Goal: Task Accomplishment & Management: Use online tool/utility

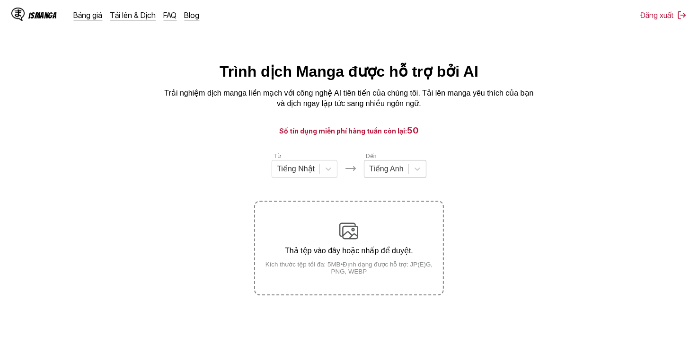
click at [403, 173] on div "Tiếng Anh" at bounding box center [387, 169] width 44 height 14
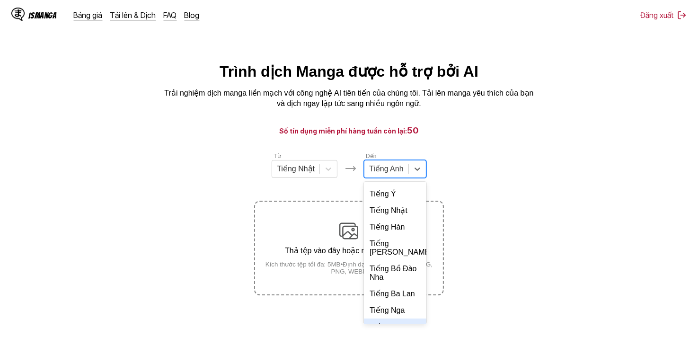
scroll to position [205, 0]
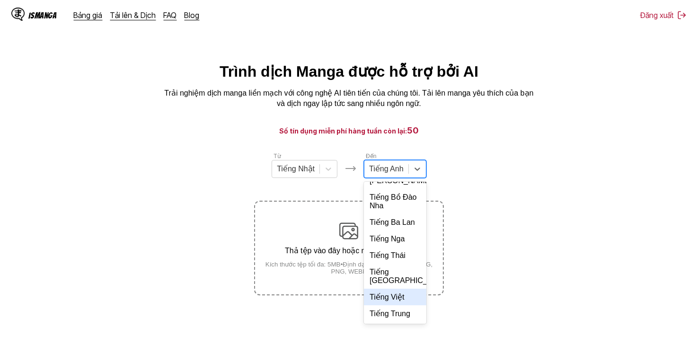
click at [401, 296] on div "Tiếng Việt" at bounding box center [395, 297] width 63 height 17
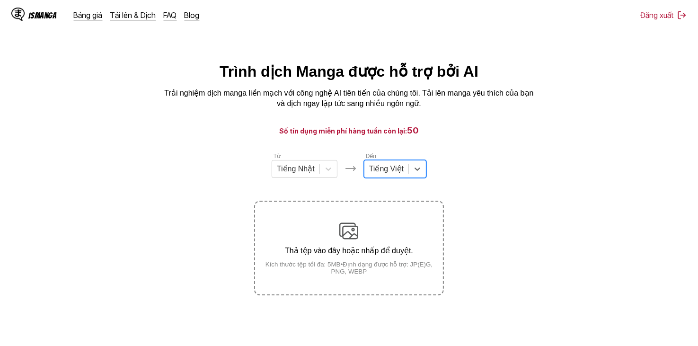
scroll to position [95, 0]
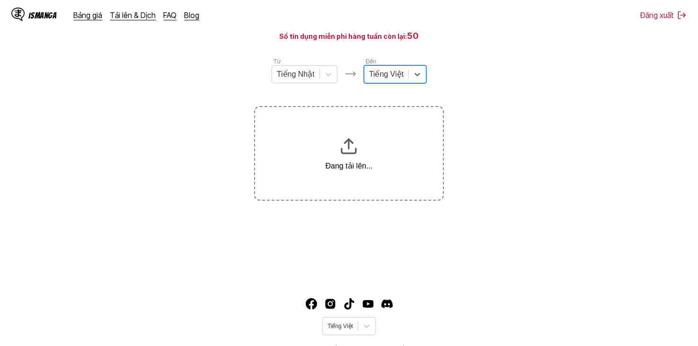
click at [461, 88] on section "Từ Tiếng Nhật Đến option Tiếng Việt, selected. Select is focused ,type to refin…" at bounding box center [349, 129] width 683 height 144
click at [400, 78] on div at bounding box center [386, 74] width 35 height 10
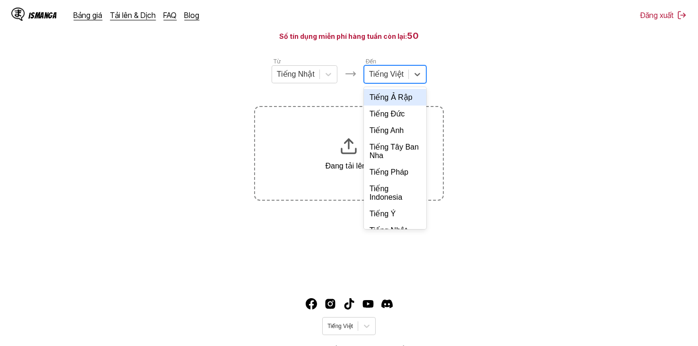
click at [419, 79] on icon at bounding box center [417, 74] width 9 height 9
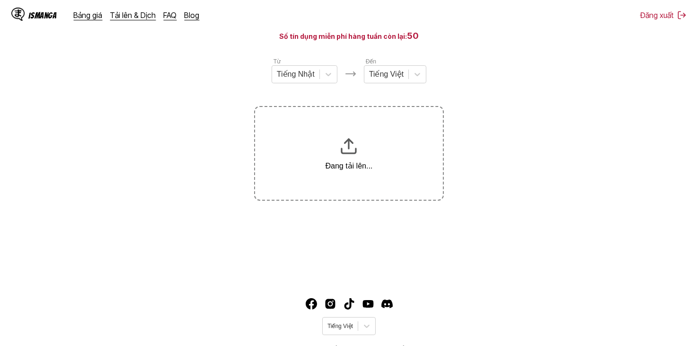
click at [486, 73] on section "Từ Tiếng Nhật Đến Tiếng Việt Đang tải lên..." at bounding box center [349, 129] width 683 height 144
click at [517, 147] on main "Trình dịch Manga được hỗ trợ bởi AI Trải nghiệm dịch manga liền mạch với công n…" at bounding box center [349, 124] width 698 height 312
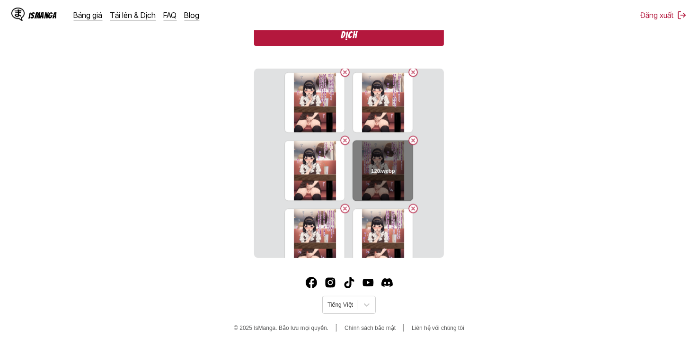
scroll to position [1523, 0]
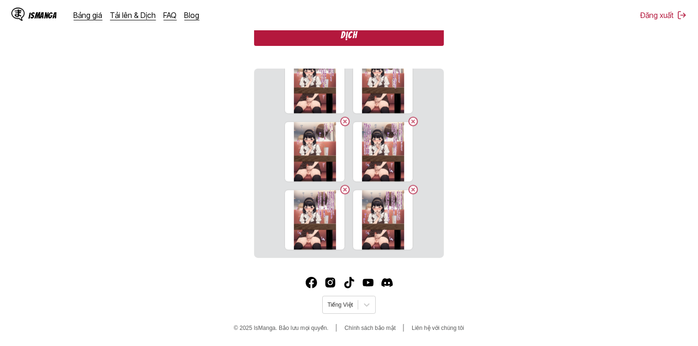
click at [379, 34] on button "Dịch" at bounding box center [348, 35] width 189 height 22
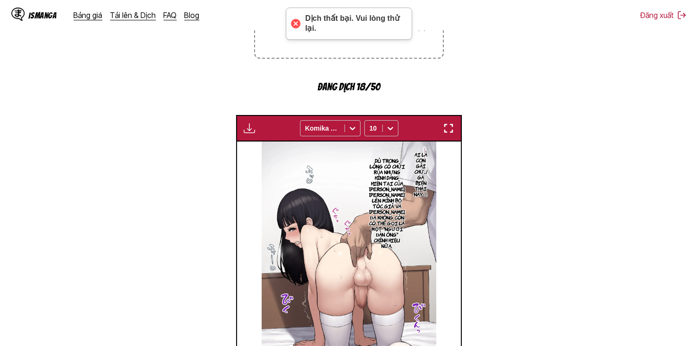
scroll to position [395, 0]
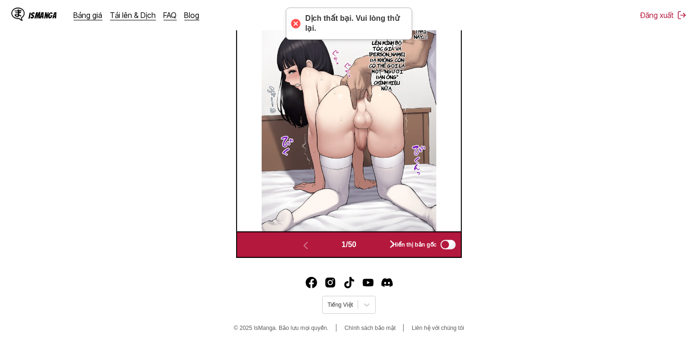
click at [381, 244] on button "button" at bounding box center [392, 245] width 57 height 14
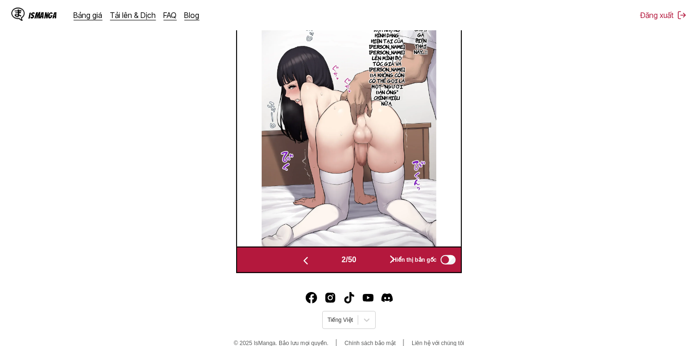
scroll to position [0, 224]
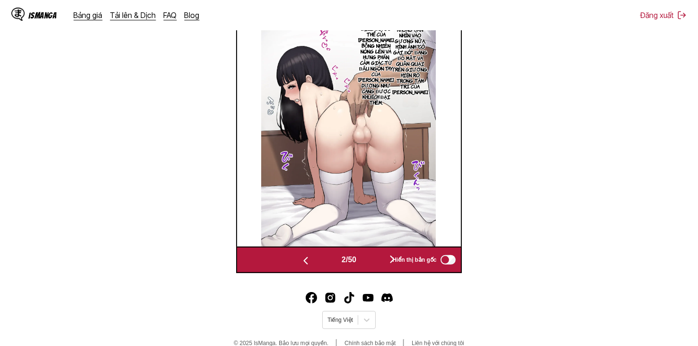
click at [371, 241] on img at bounding box center [348, 123] width 175 height 248
click at [375, 260] on button "button" at bounding box center [392, 260] width 57 height 14
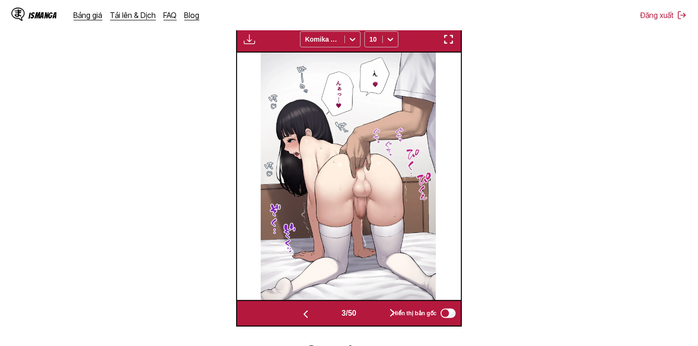
scroll to position [395, 0]
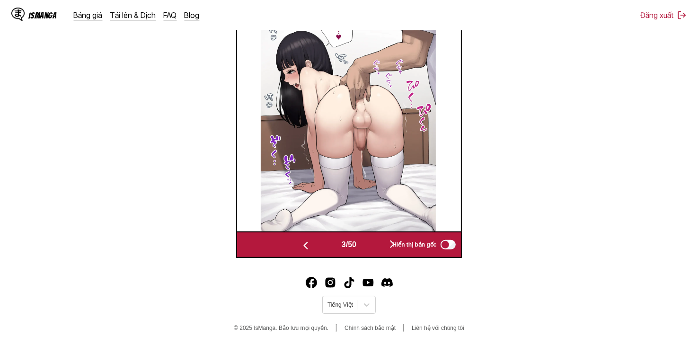
click at [373, 237] on div "3 / 50 Hiển thị bản gốc" at bounding box center [348, 245] width 225 height 27
click at [374, 246] on button "button" at bounding box center [392, 245] width 57 height 14
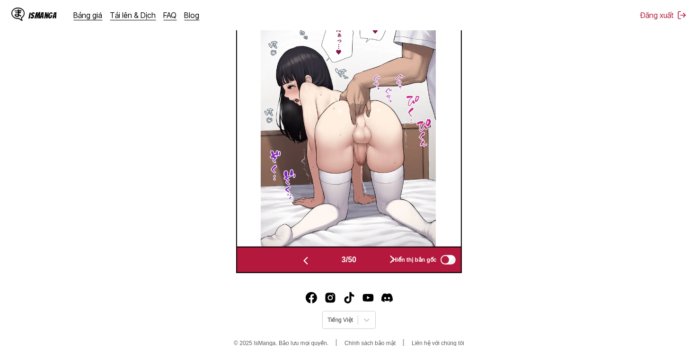
scroll to position [0, 672]
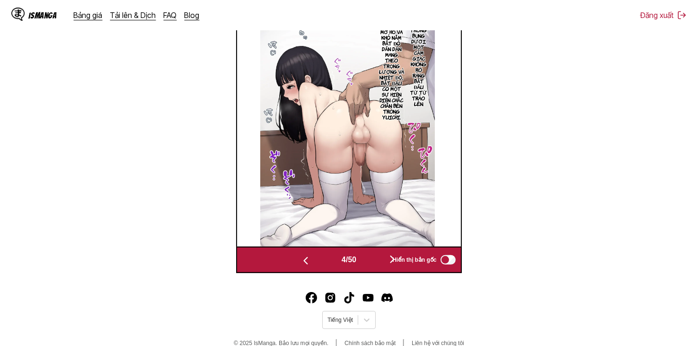
click at [374, 254] on button "button" at bounding box center [392, 260] width 57 height 14
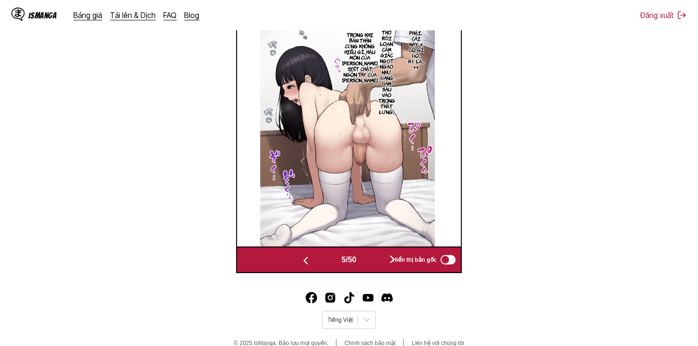
click at [375, 259] on button "button" at bounding box center [392, 260] width 57 height 14
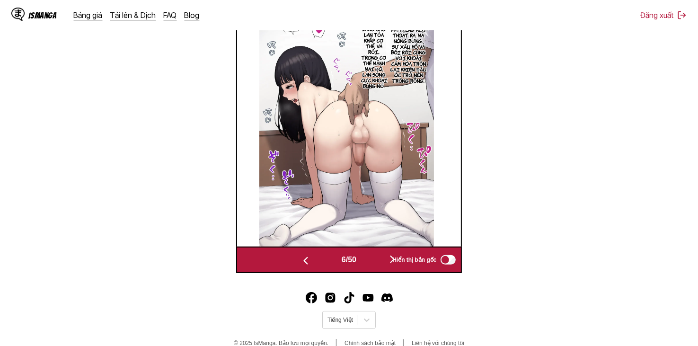
click at [375, 259] on button "button" at bounding box center [392, 260] width 57 height 14
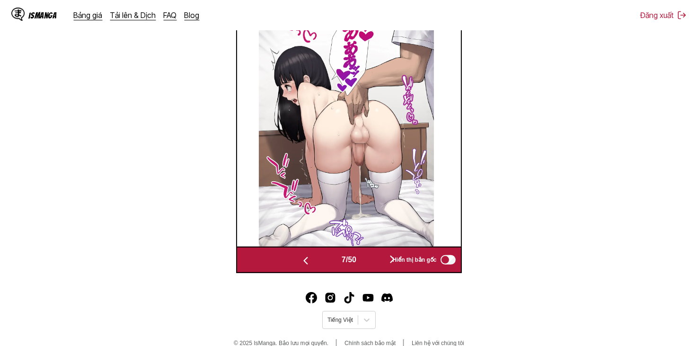
click at [375, 259] on button "button" at bounding box center [392, 260] width 57 height 14
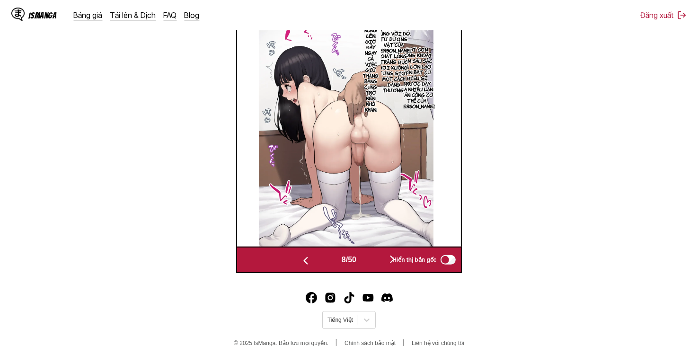
click at [325, 259] on button "button" at bounding box center [305, 260] width 57 height 14
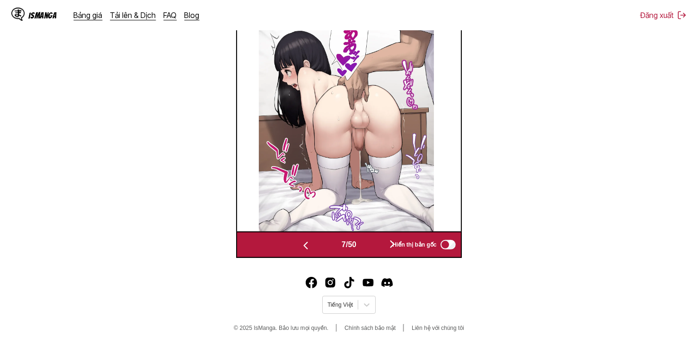
click at [377, 245] on button "button" at bounding box center [392, 245] width 57 height 14
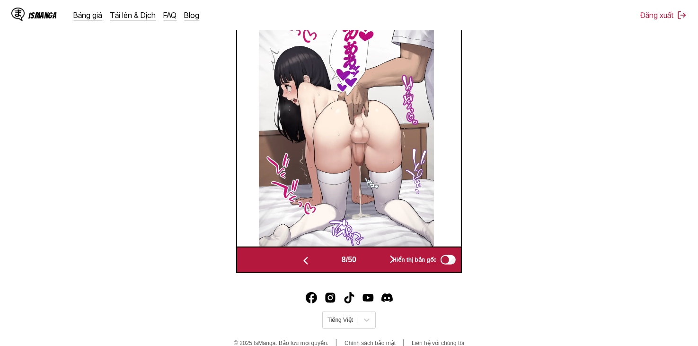
scroll to position [0, 1568]
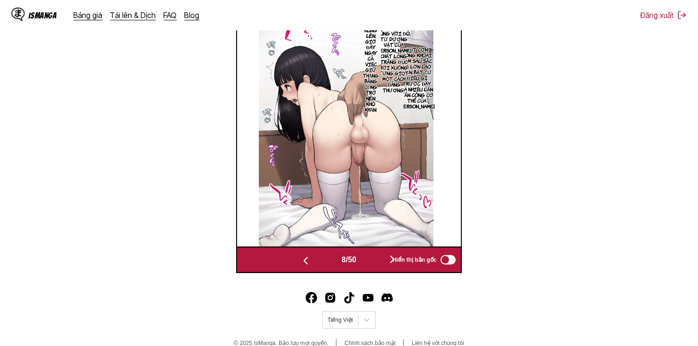
click at [371, 253] on button "button" at bounding box center [392, 260] width 57 height 14
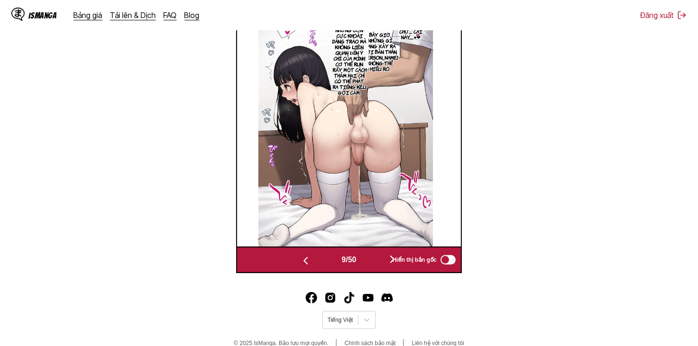
click at [371, 253] on button "button" at bounding box center [392, 260] width 57 height 14
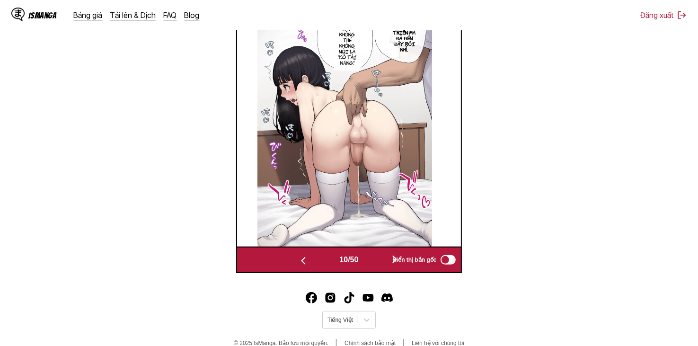
click at [371, 253] on button "button" at bounding box center [395, 260] width 57 height 14
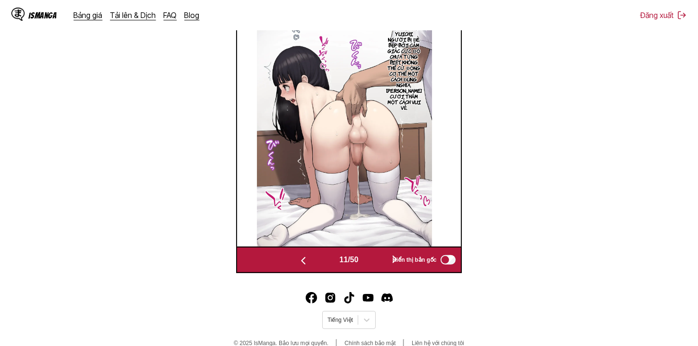
click at [371, 253] on button "button" at bounding box center [395, 260] width 57 height 14
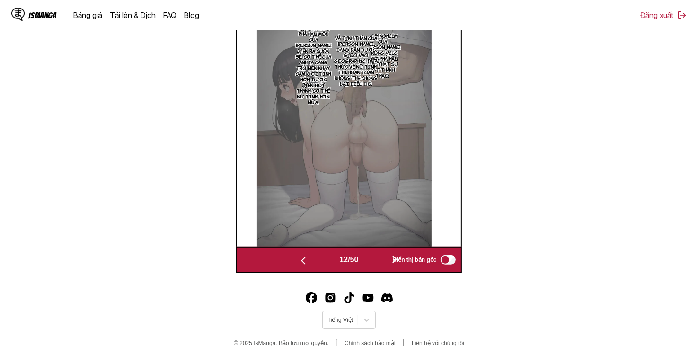
click at [371, 253] on button "button" at bounding box center [395, 260] width 57 height 14
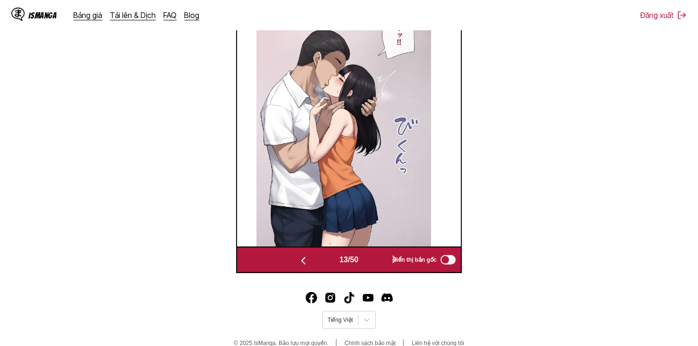
click at [371, 253] on button "button" at bounding box center [395, 260] width 57 height 14
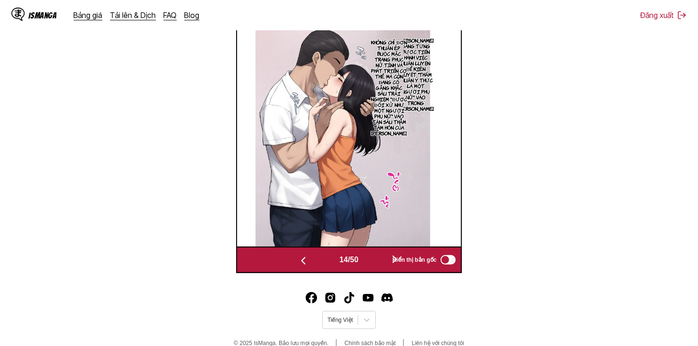
click at [371, 253] on button "button" at bounding box center [395, 260] width 57 height 14
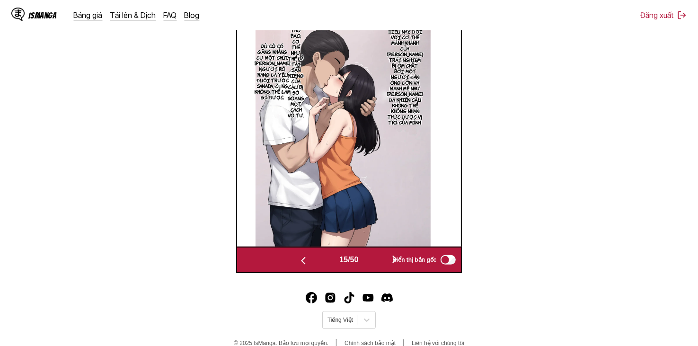
click at [371, 253] on button "button" at bounding box center [395, 260] width 57 height 14
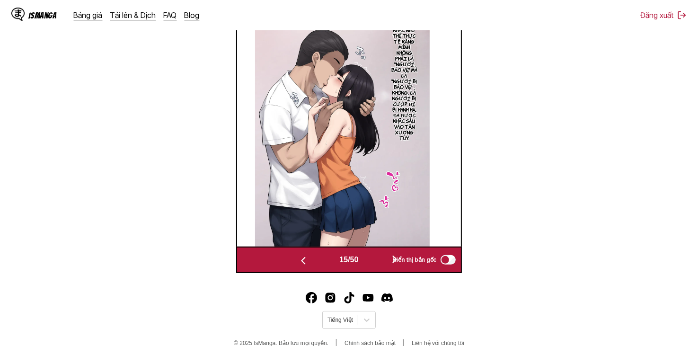
click at [371, 253] on button "button" at bounding box center [395, 260] width 57 height 14
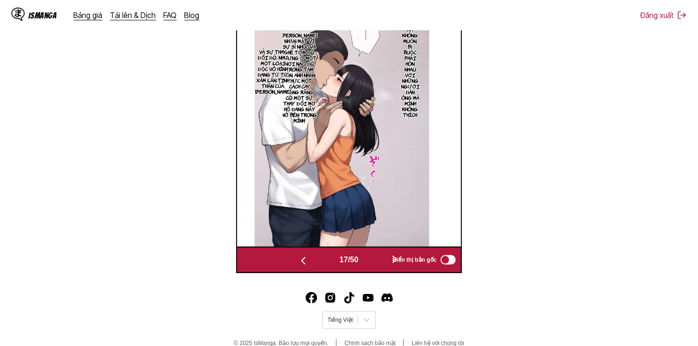
click at [371, 253] on button "button" at bounding box center [395, 260] width 57 height 14
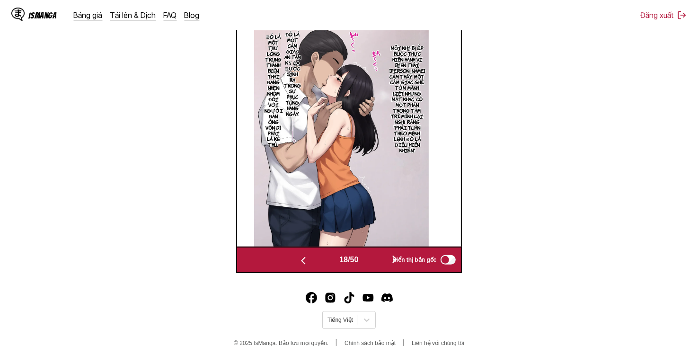
click at [371, 253] on button "button" at bounding box center [395, 260] width 57 height 14
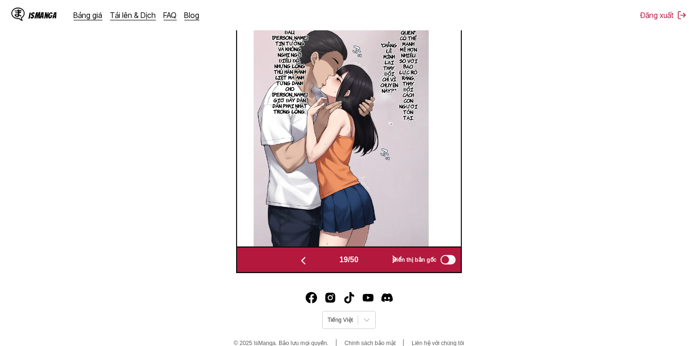
click at [371, 253] on button "button" at bounding box center [395, 260] width 57 height 14
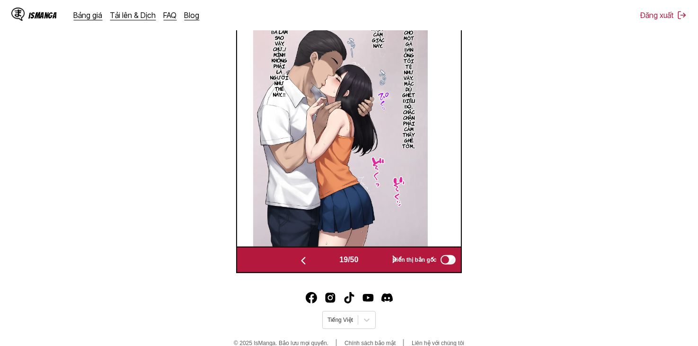
click at [371, 253] on button "button" at bounding box center [395, 260] width 57 height 14
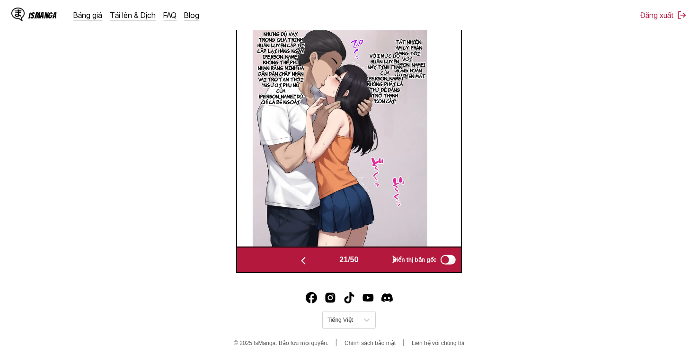
click at [371, 253] on button "button" at bounding box center [395, 260] width 57 height 14
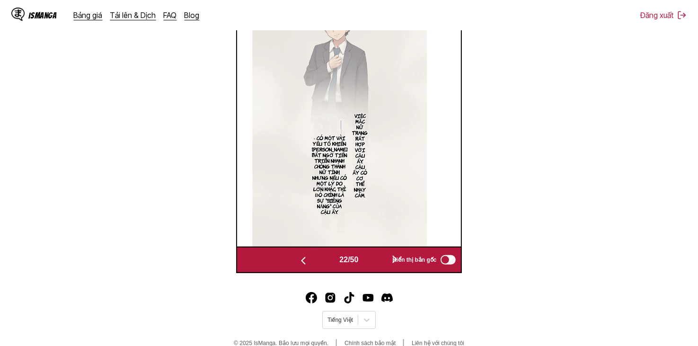
click at [371, 253] on button "button" at bounding box center [395, 260] width 57 height 14
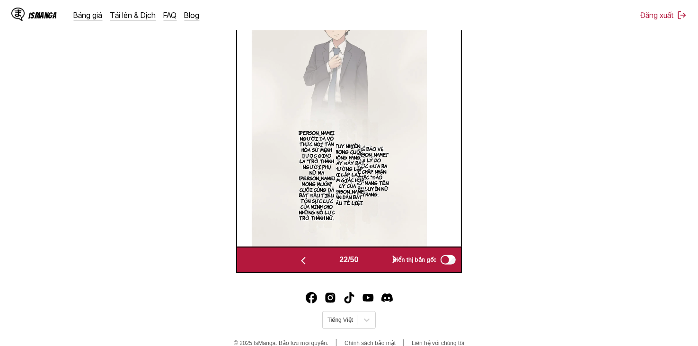
click at [371, 253] on button "button" at bounding box center [395, 260] width 57 height 14
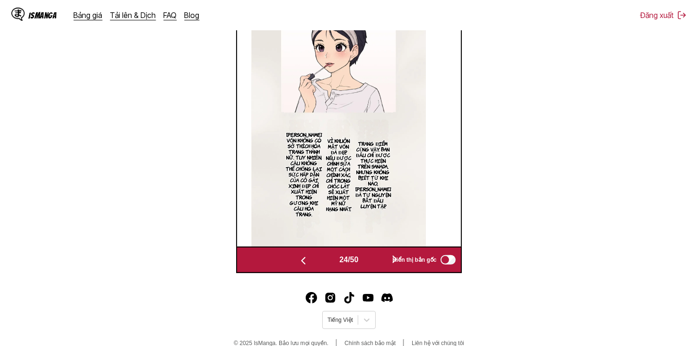
click at [371, 253] on button "button" at bounding box center [395, 260] width 57 height 14
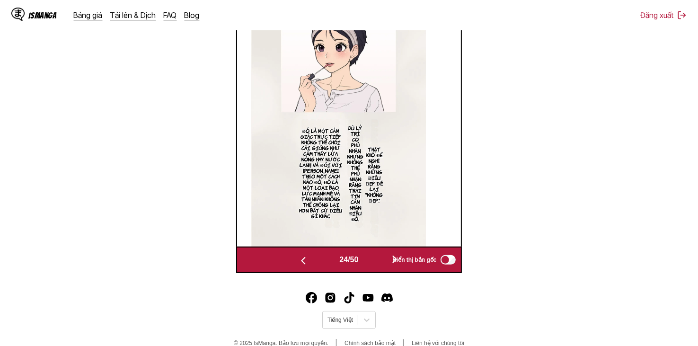
click at [371, 253] on button "button" at bounding box center [395, 260] width 57 height 14
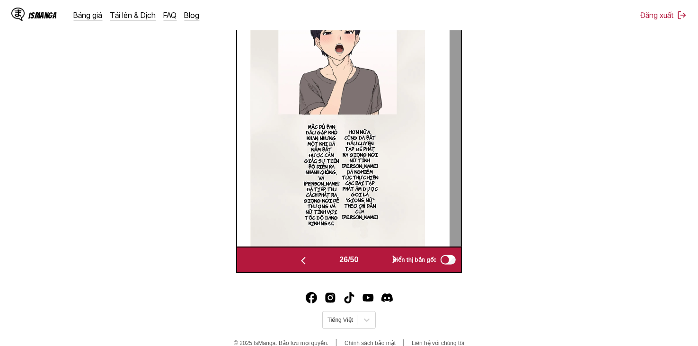
click at [371, 253] on button "button" at bounding box center [395, 260] width 57 height 14
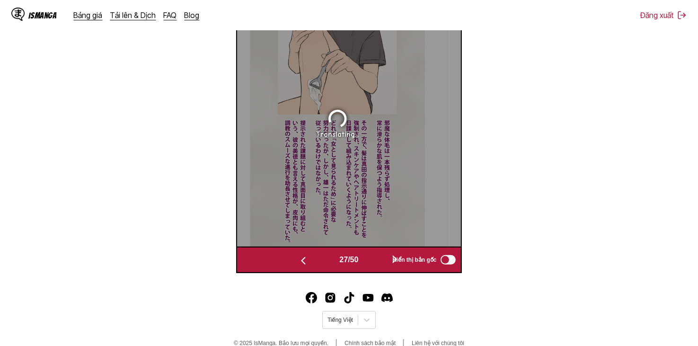
click at [371, 253] on button "button" at bounding box center [395, 260] width 57 height 14
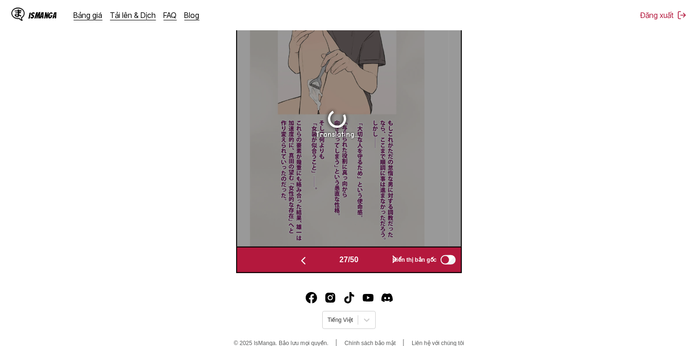
click at [371, 253] on button "button" at bounding box center [395, 260] width 57 height 14
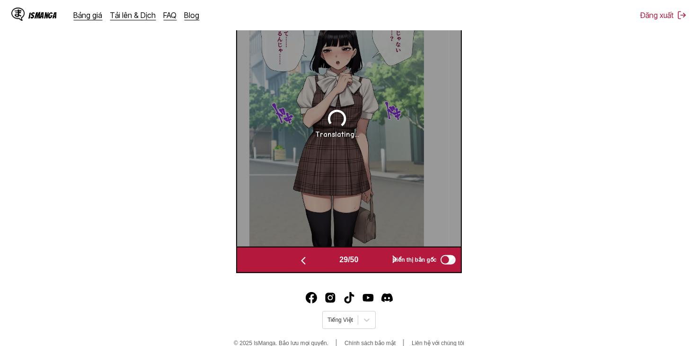
click at [371, 253] on button "button" at bounding box center [395, 260] width 57 height 14
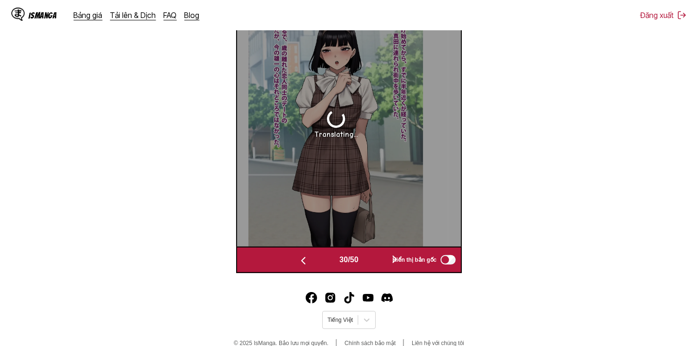
click at [371, 253] on button "button" at bounding box center [395, 260] width 57 height 14
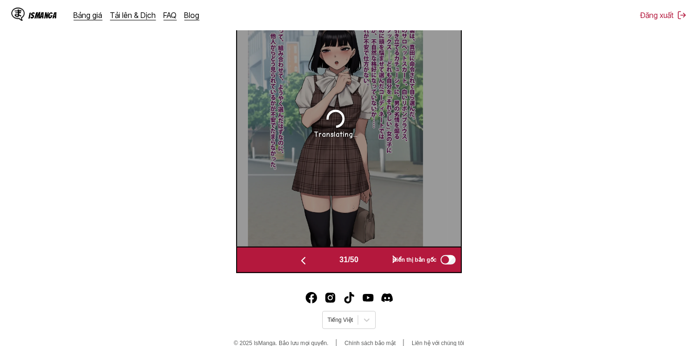
click at [371, 253] on button "button" at bounding box center [395, 260] width 57 height 14
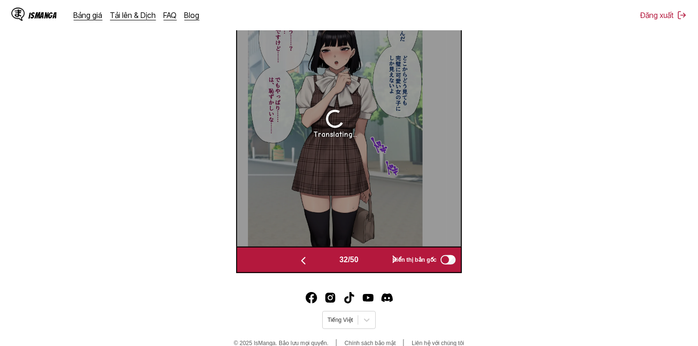
click at [371, 253] on button "button" at bounding box center [395, 260] width 57 height 14
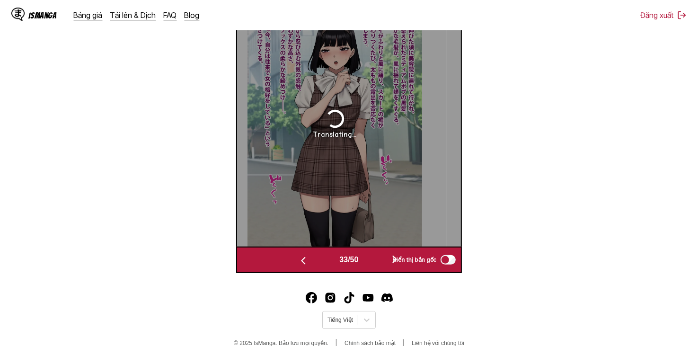
click at [371, 253] on button "button" at bounding box center [395, 260] width 57 height 14
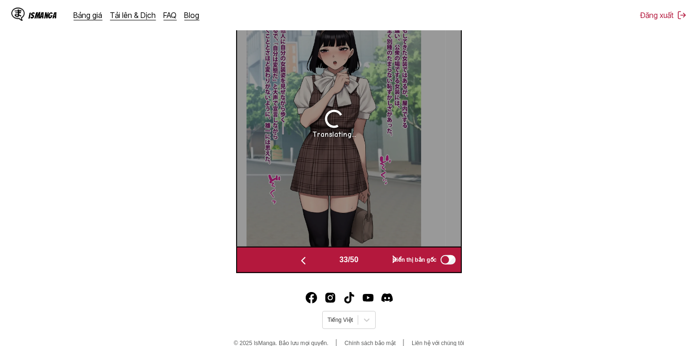
click at [371, 253] on button "button" at bounding box center [395, 260] width 57 height 14
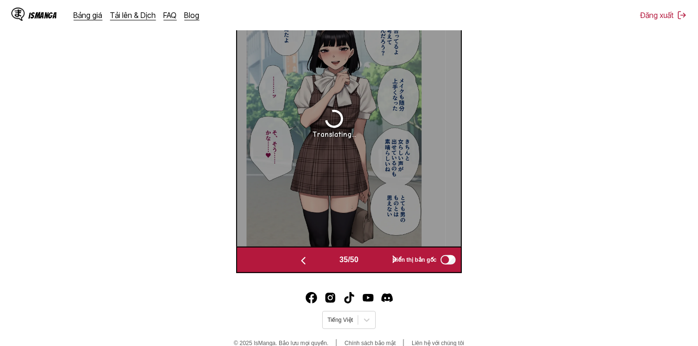
click at [371, 253] on button "button" at bounding box center [395, 260] width 57 height 14
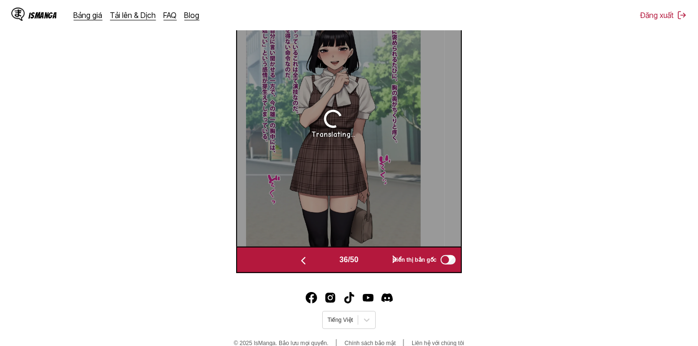
click at [371, 253] on button "button" at bounding box center [395, 260] width 57 height 14
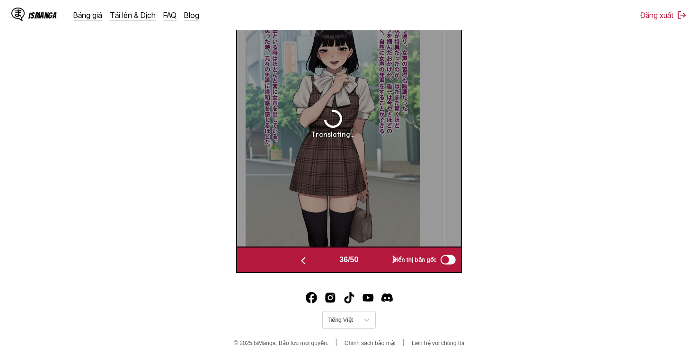
click at [371, 253] on button "button" at bounding box center [395, 260] width 57 height 14
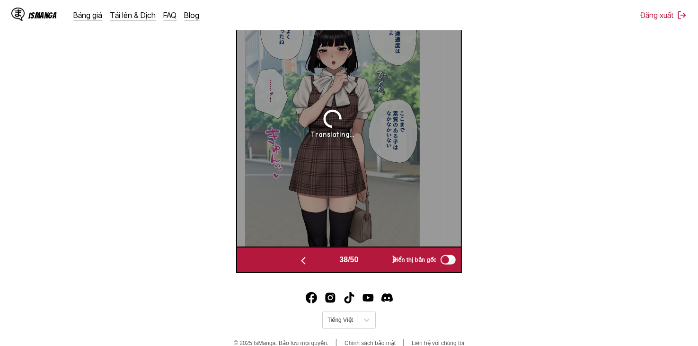
click at [371, 253] on button "button" at bounding box center [395, 260] width 57 height 14
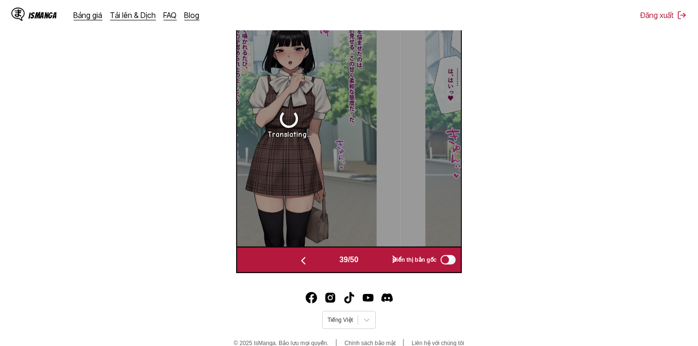
click at [371, 253] on button "button" at bounding box center [395, 260] width 57 height 14
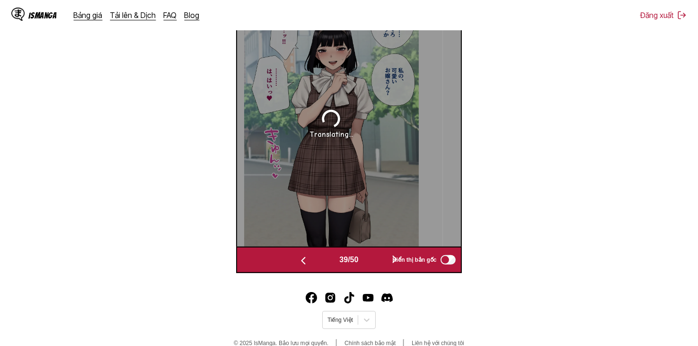
click at [371, 253] on button "button" at bounding box center [395, 260] width 57 height 14
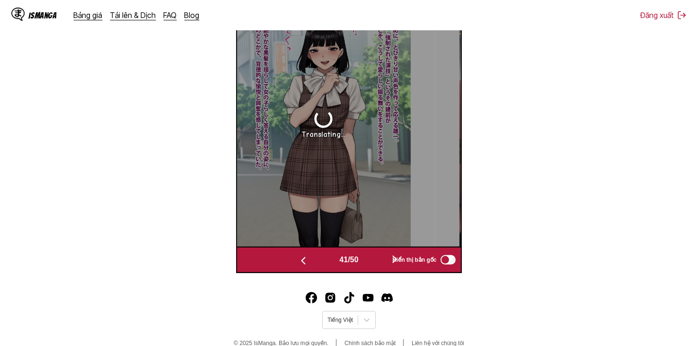
click at [371, 253] on button "button" at bounding box center [395, 260] width 57 height 14
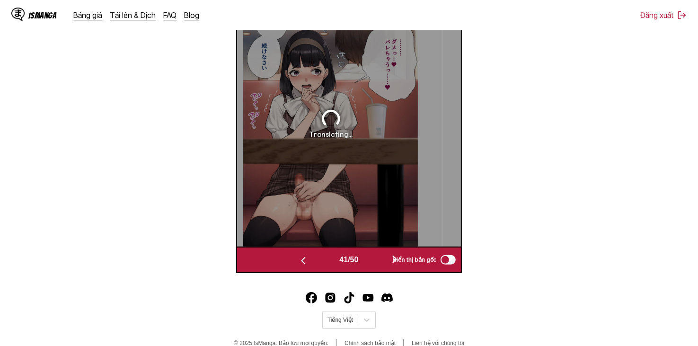
click at [371, 253] on button "button" at bounding box center [395, 260] width 57 height 14
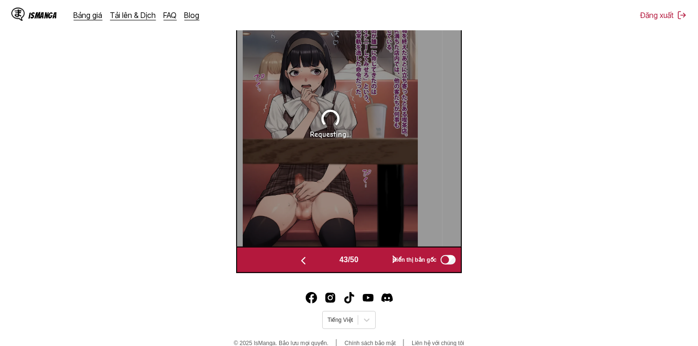
click at [330, 261] on div "43 / 50" at bounding box center [349, 260] width 148 height 14
click at [327, 261] on button "button" at bounding box center [303, 260] width 57 height 14
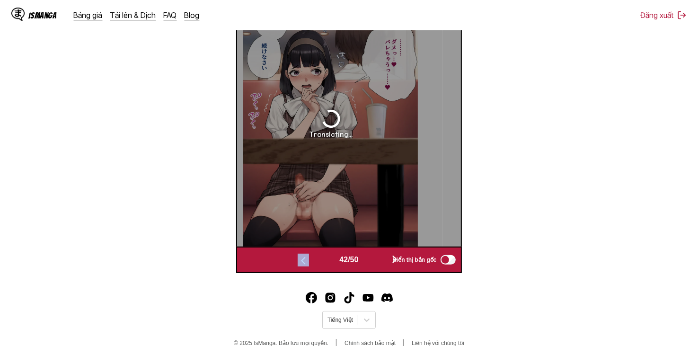
click at [320, 261] on button "button" at bounding box center [303, 260] width 57 height 14
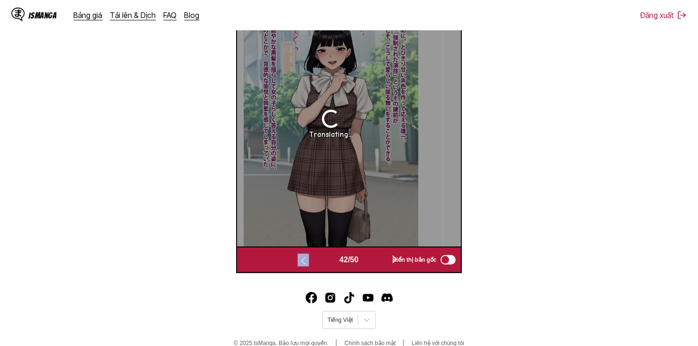
click at [320, 261] on button "button" at bounding box center [303, 260] width 57 height 14
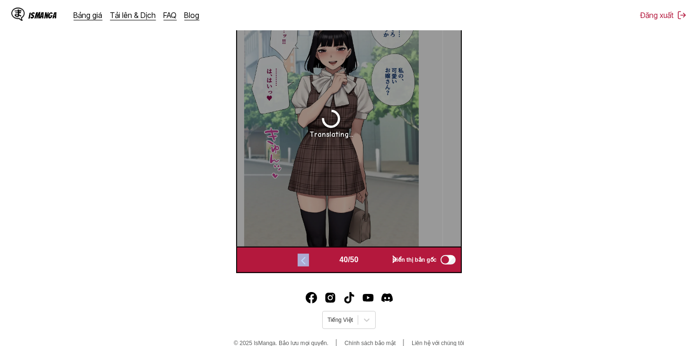
click at [320, 261] on button "button" at bounding box center [303, 260] width 57 height 14
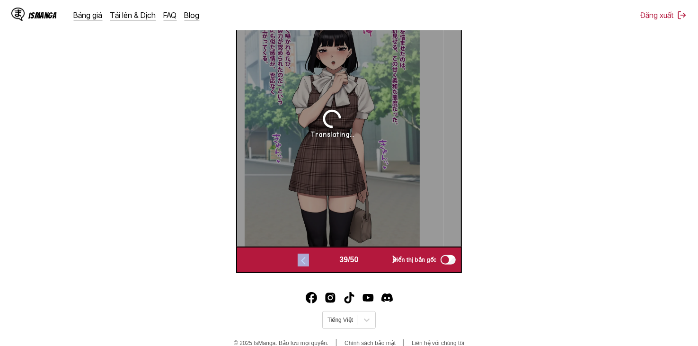
click at [320, 261] on button "button" at bounding box center [303, 260] width 57 height 14
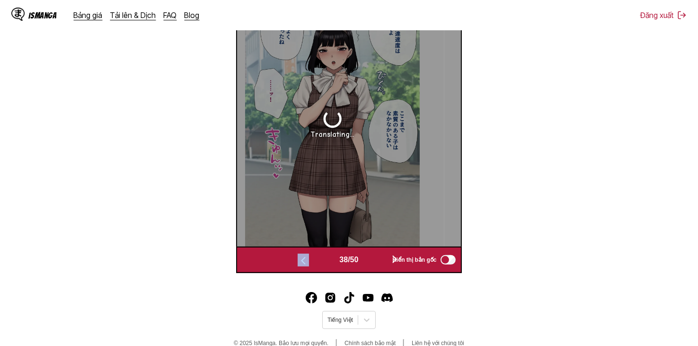
click at [320, 261] on button "button" at bounding box center [303, 260] width 57 height 14
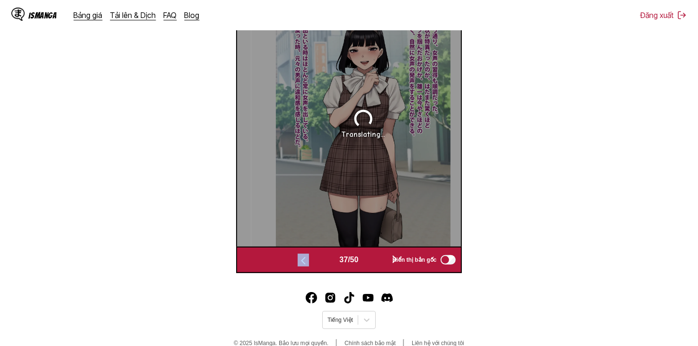
click at [320, 261] on button "button" at bounding box center [303, 260] width 57 height 14
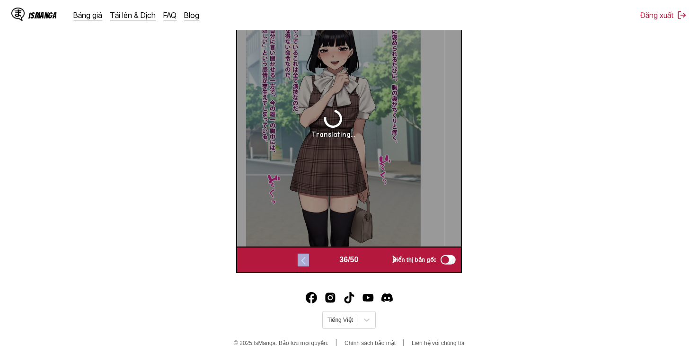
click at [320, 261] on button "button" at bounding box center [303, 260] width 57 height 14
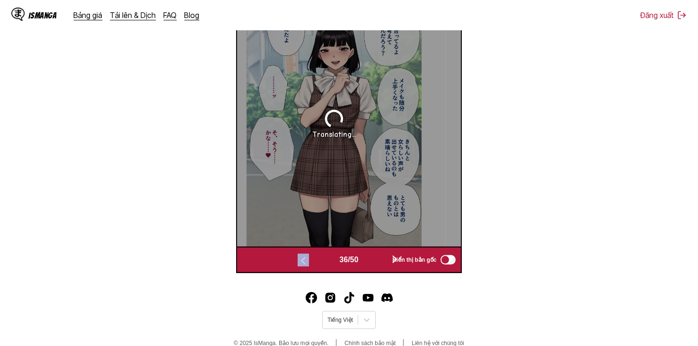
click at [320, 261] on button "button" at bounding box center [303, 260] width 57 height 14
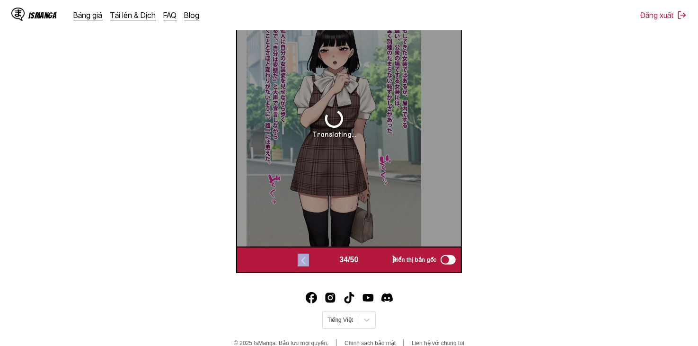
click at [320, 261] on button "button" at bounding box center [303, 260] width 57 height 14
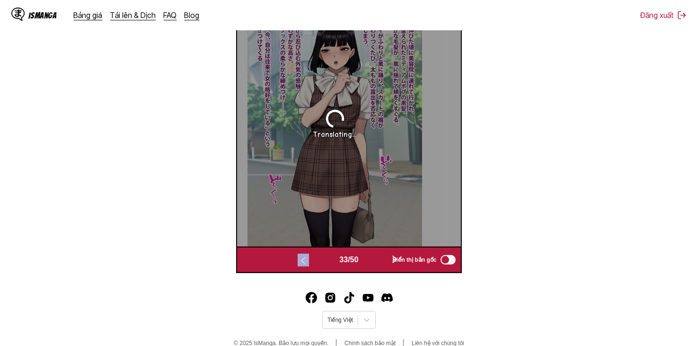
click at [320, 261] on button "button" at bounding box center [303, 260] width 57 height 14
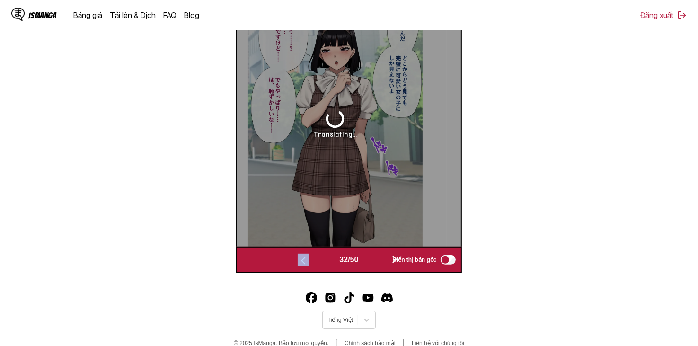
click at [320, 261] on button "button" at bounding box center [303, 260] width 57 height 14
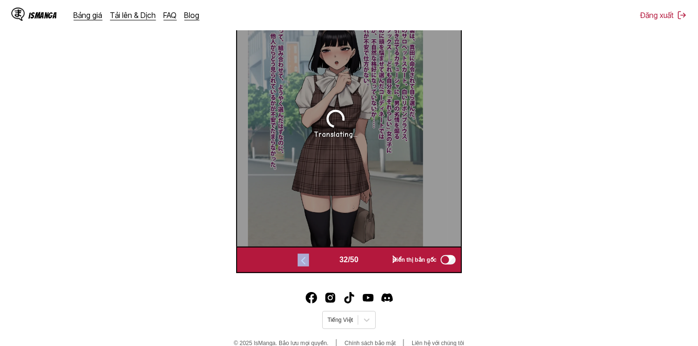
click at [320, 261] on button "button" at bounding box center [303, 260] width 57 height 14
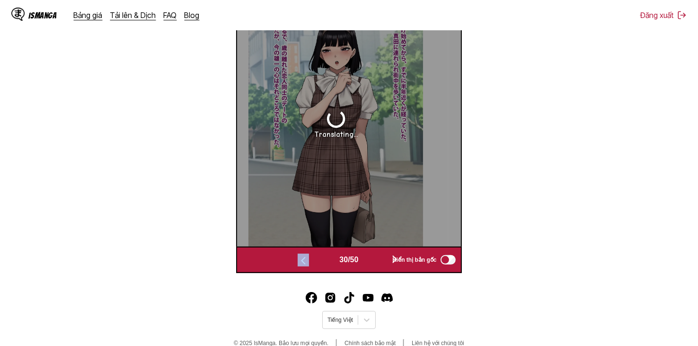
click at [320, 261] on button "button" at bounding box center [303, 260] width 57 height 14
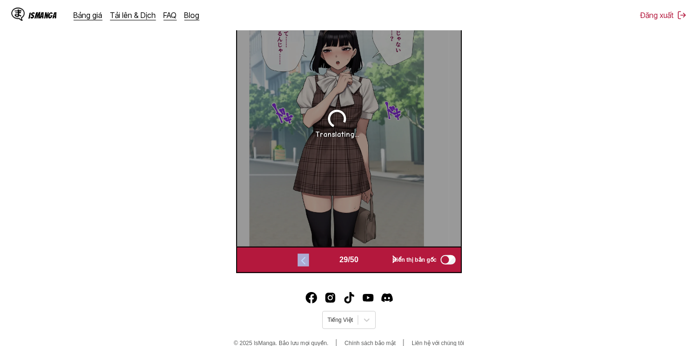
click at [320, 261] on button "button" at bounding box center [303, 260] width 57 height 14
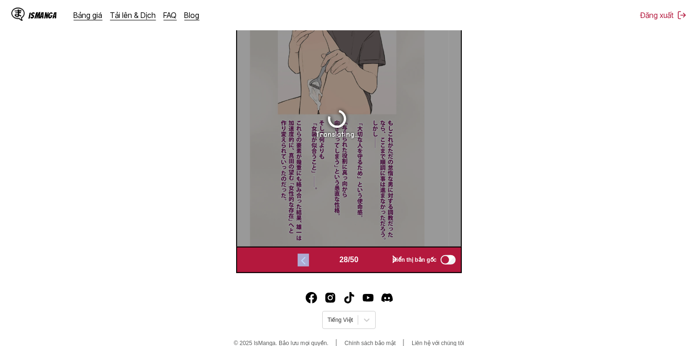
click at [320, 261] on button "button" at bounding box center [303, 260] width 57 height 14
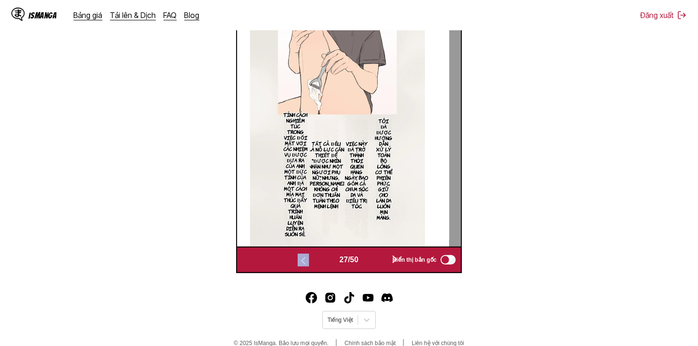
click at [320, 261] on button "button" at bounding box center [303, 260] width 57 height 14
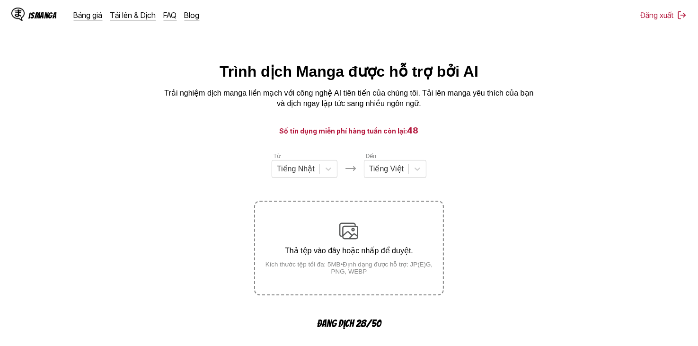
scroll to position [0, 0]
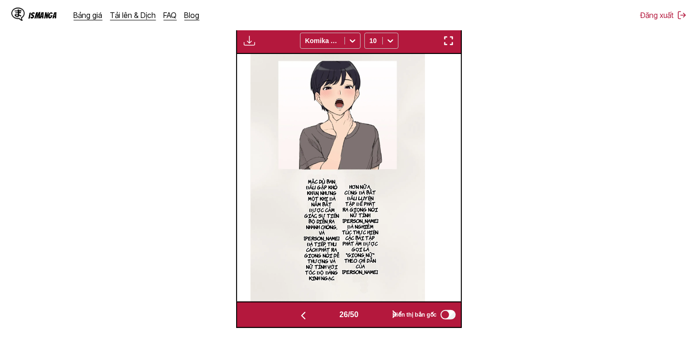
scroll to position [395, 0]
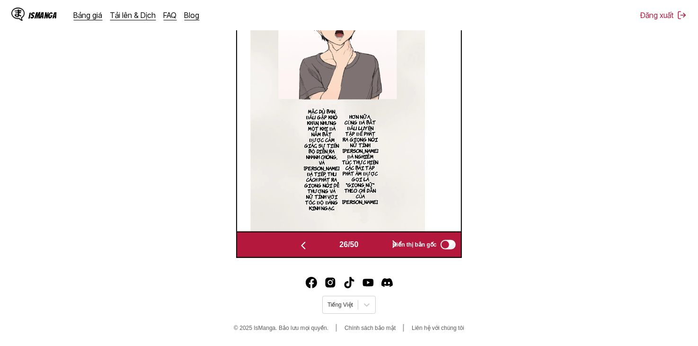
click at [377, 242] on button "button" at bounding box center [395, 245] width 57 height 14
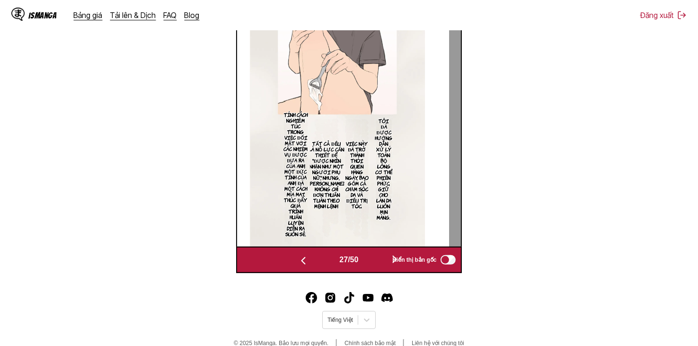
click at [371, 242] on section "Việc này đã trở thành thói quen hàng ngày, bao gồm cả chăm sóc da và điều trị t…" at bounding box center [356, 174] width 29 height 145
click at [373, 255] on button "button" at bounding box center [395, 260] width 57 height 14
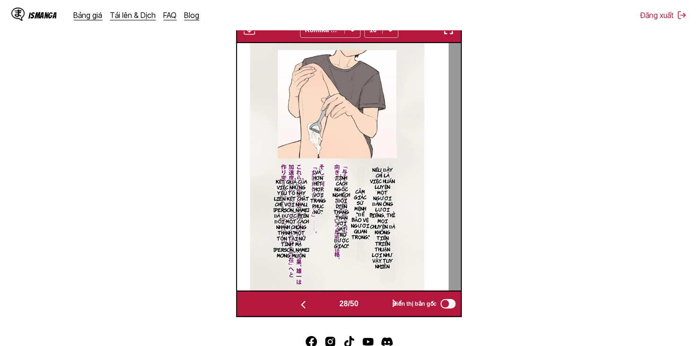
scroll to position [340, 0]
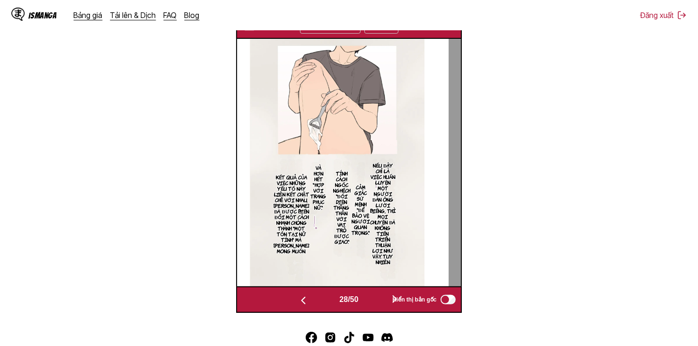
click at [306, 304] on button "button" at bounding box center [303, 300] width 57 height 14
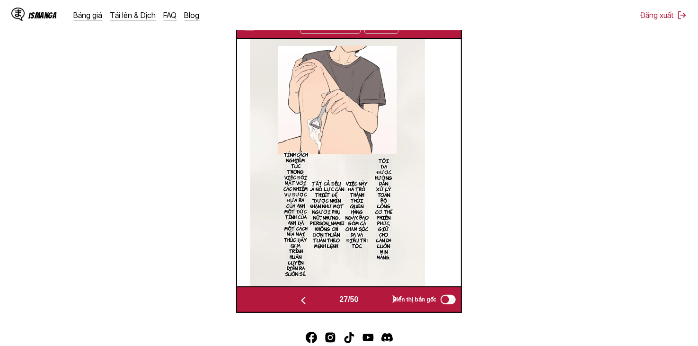
click at [385, 298] on button "button" at bounding box center [395, 300] width 57 height 14
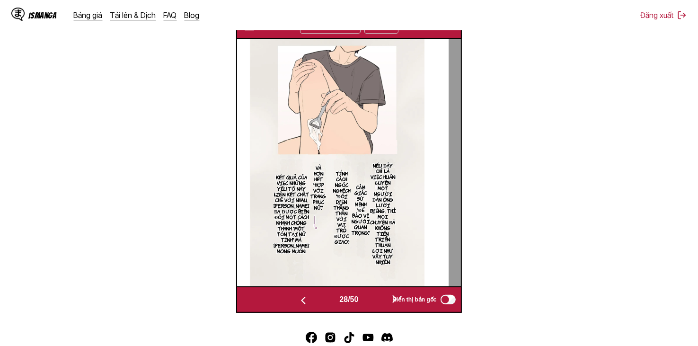
click at [385, 298] on button "button" at bounding box center [395, 300] width 57 height 14
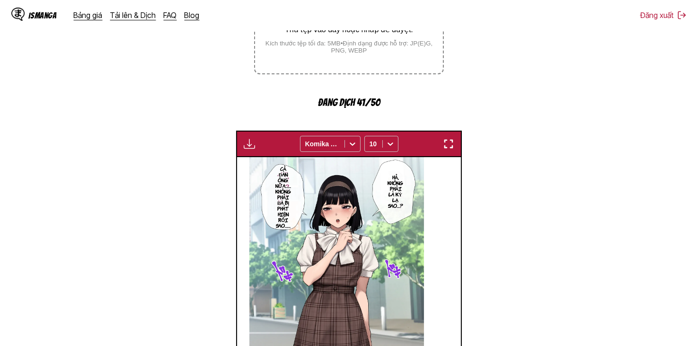
scroll to position [237, 0]
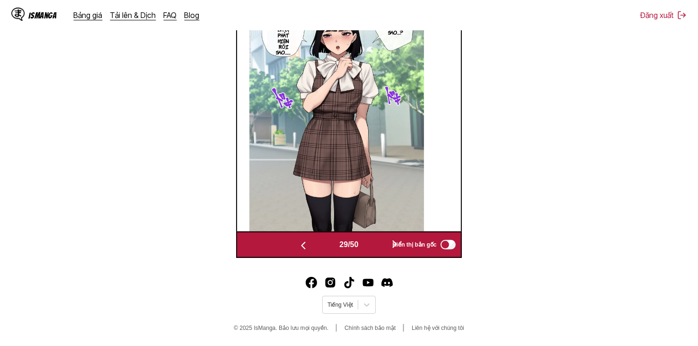
click at [376, 245] on button "button" at bounding box center [395, 245] width 57 height 14
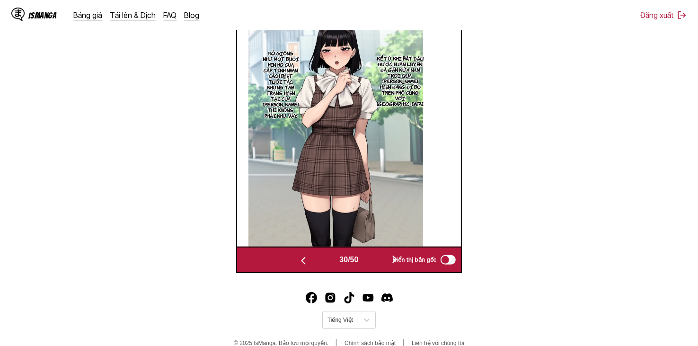
click at [375, 259] on button "button" at bounding box center [395, 260] width 57 height 14
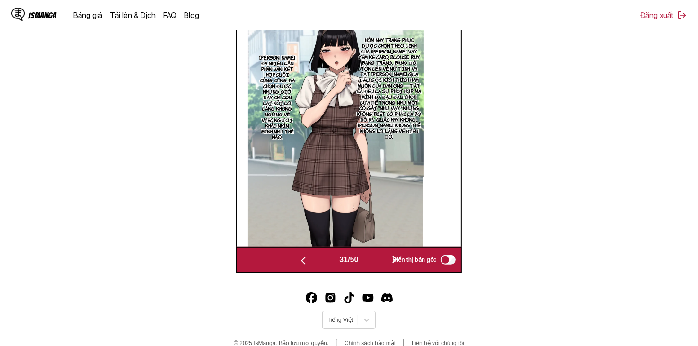
click at [375, 259] on button "button" at bounding box center [395, 260] width 57 height 14
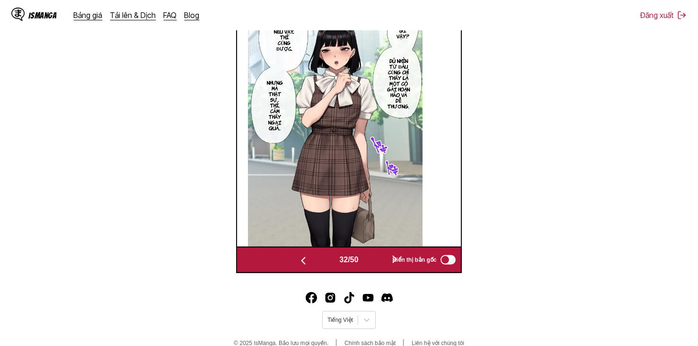
click at [375, 259] on button "button" at bounding box center [395, 260] width 57 height 14
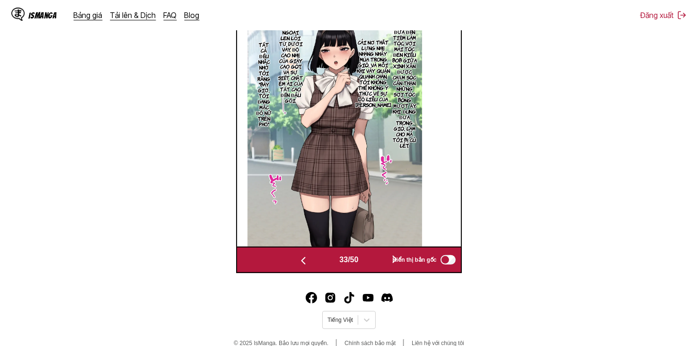
click at [375, 260] on button "button" at bounding box center [395, 260] width 57 height 14
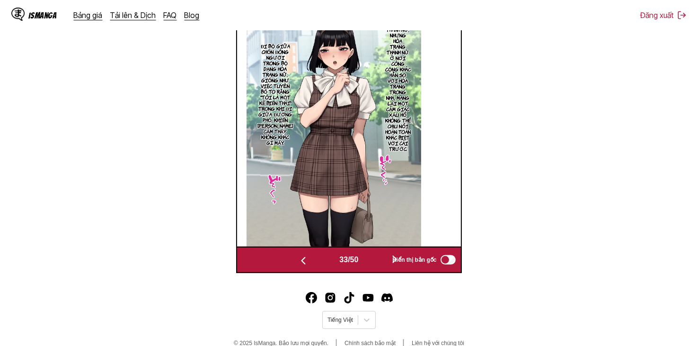
click at [375, 260] on button "button" at bounding box center [395, 260] width 57 height 14
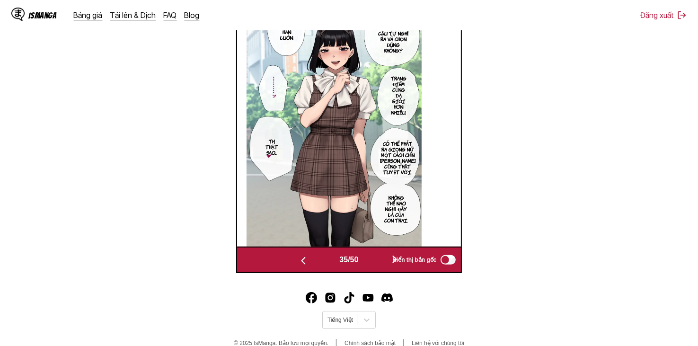
click at [375, 260] on button "button" at bounding box center [395, 260] width 57 height 14
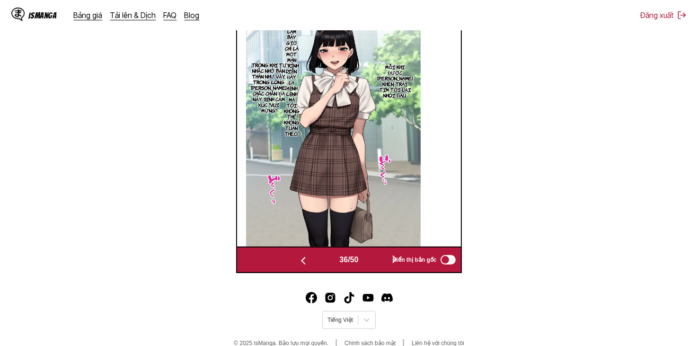
click at [375, 260] on button "button" at bounding box center [395, 260] width 57 height 14
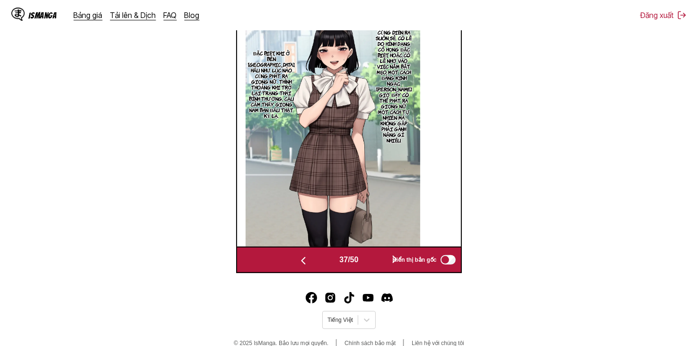
click at [375, 260] on button "button" at bounding box center [395, 260] width 57 height 14
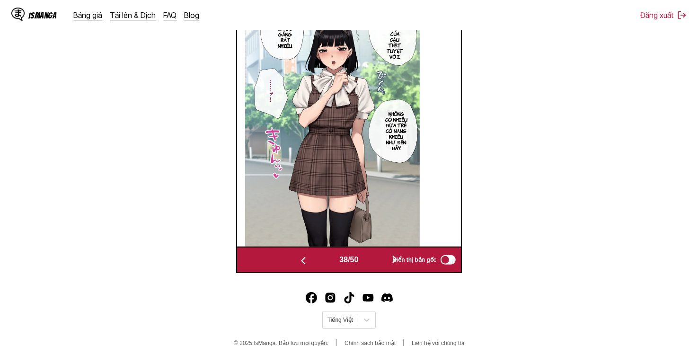
click at [375, 260] on button "button" at bounding box center [395, 260] width 57 height 14
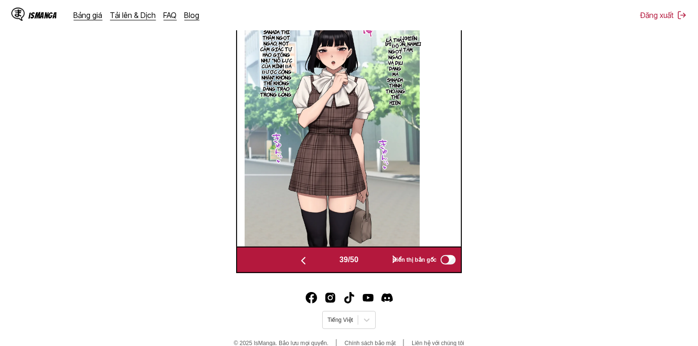
click at [375, 260] on button "button" at bounding box center [395, 260] width 57 height 14
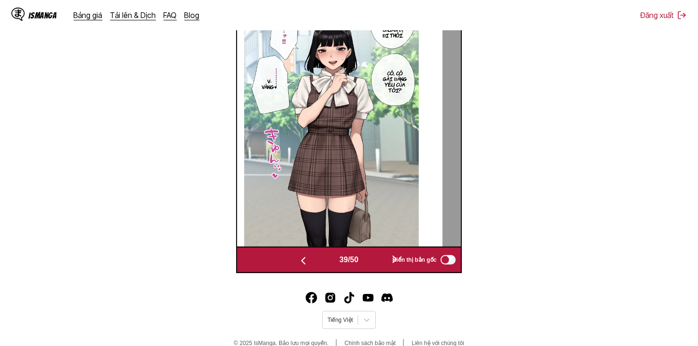
click at [375, 260] on button "button" at bounding box center [395, 260] width 57 height 14
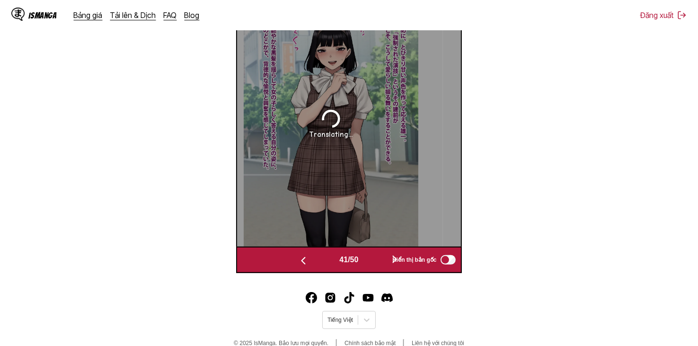
click at [375, 260] on button "button" at bounding box center [395, 260] width 57 height 14
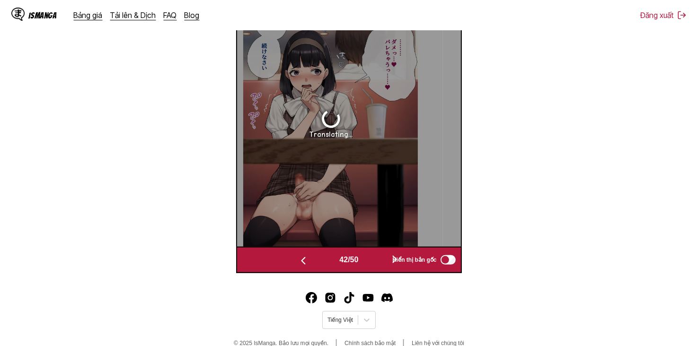
click at [375, 260] on button "button" at bounding box center [395, 260] width 57 height 14
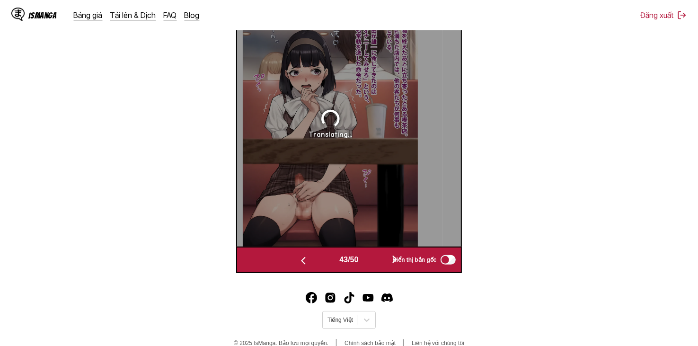
click at [375, 260] on button "button" at bounding box center [395, 260] width 57 height 14
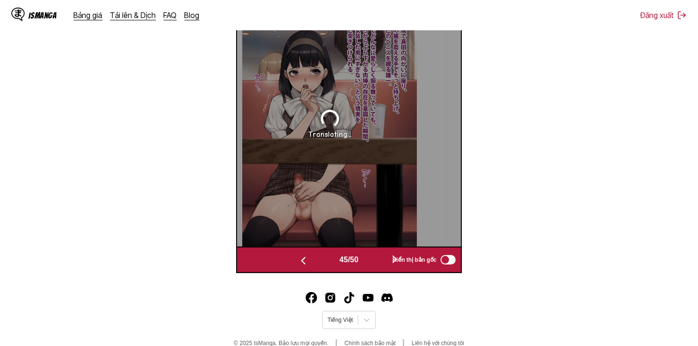
click at [375, 260] on button "button" at bounding box center [395, 260] width 57 height 14
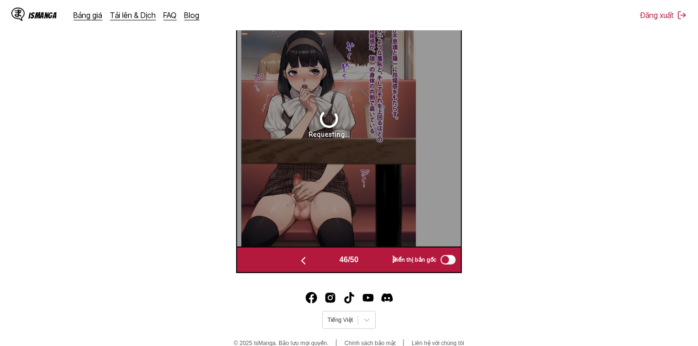
click at [375, 260] on button "button" at bounding box center [395, 260] width 57 height 14
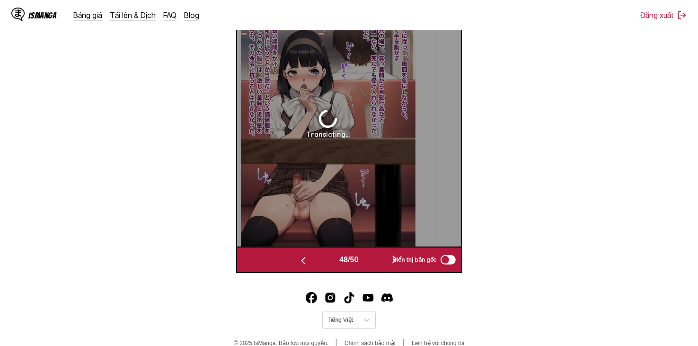
click at [323, 262] on button "button" at bounding box center [303, 260] width 57 height 14
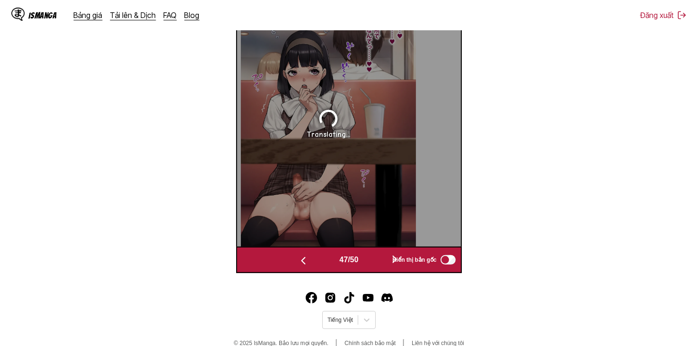
click at [323, 262] on button "button" at bounding box center [303, 260] width 57 height 14
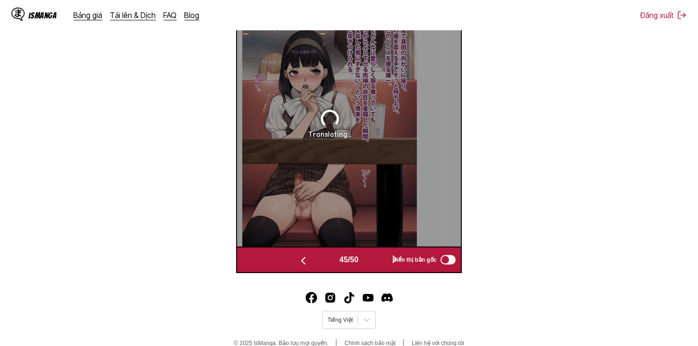
click at [323, 262] on button "button" at bounding box center [303, 260] width 57 height 14
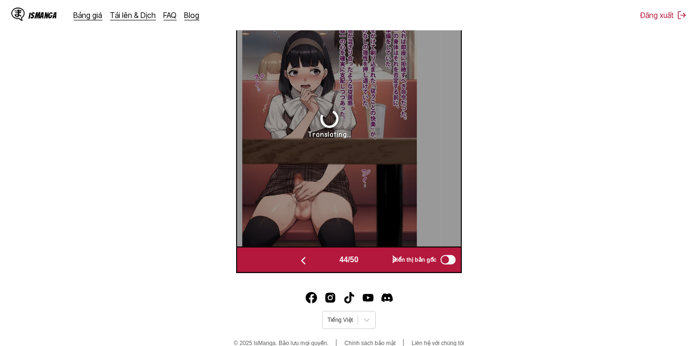
click at [323, 262] on button "button" at bounding box center [303, 260] width 57 height 14
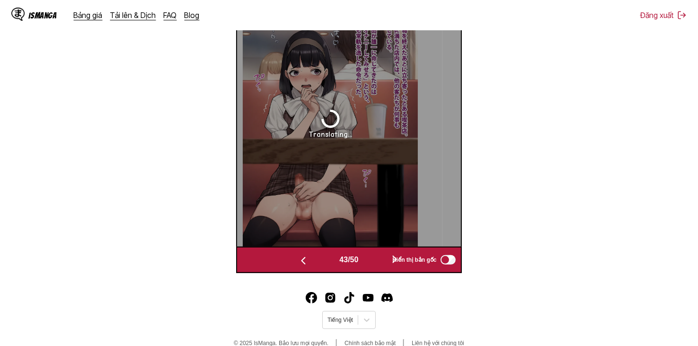
click at [323, 263] on button "button" at bounding box center [303, 260] width 57 height 14
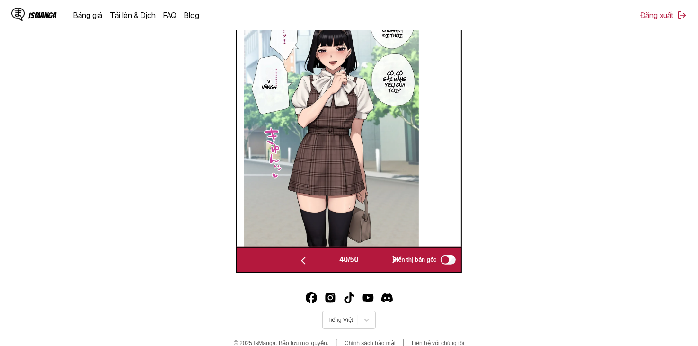
click at [373, 263] on button "button" at bounding box center [395, 260] width 57 height 14
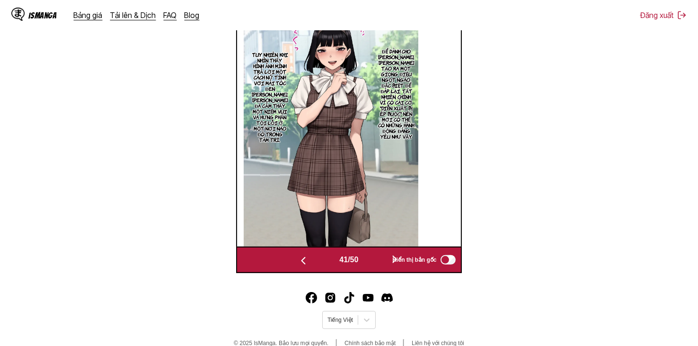
click at [373, 263] on button "button" at bounding box center [395, 260] width 57 height 14
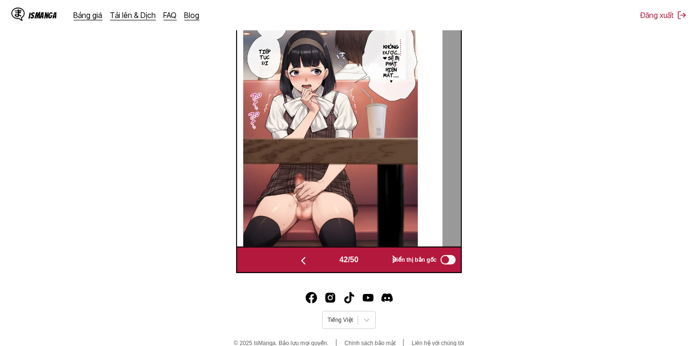
click at [373, 263] on button "button" at bounding box center [395, 260] width 57 height 14
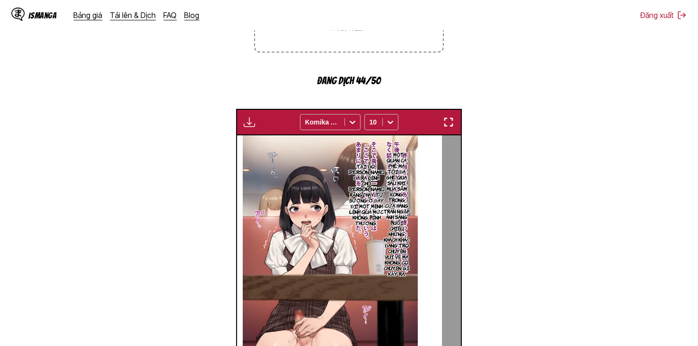
scroll to position [332, 0]
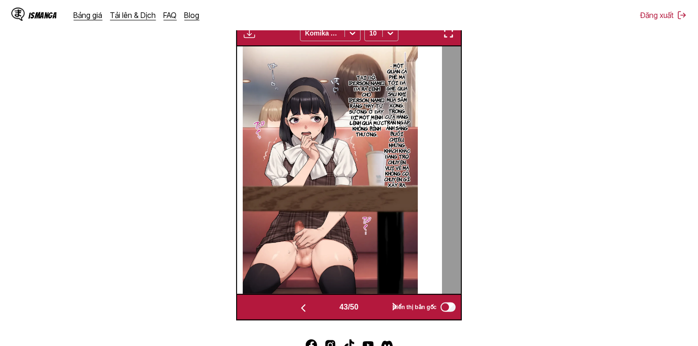
click at [385, 312] on button "button" at bounding box center [395, 308] width 57 height 14
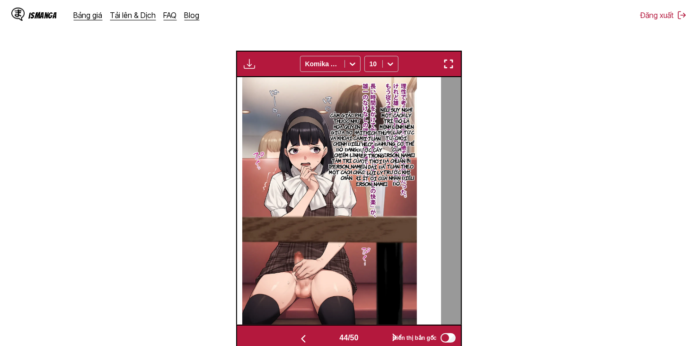
scroll to position [301, 0]
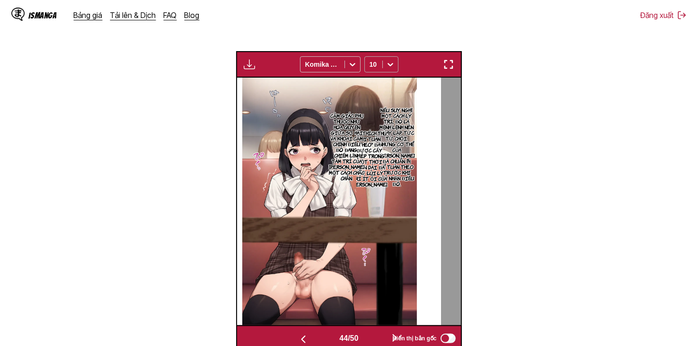
click at [382, 72] on div "10" at bounding box center [382, 64] width 34 height 16
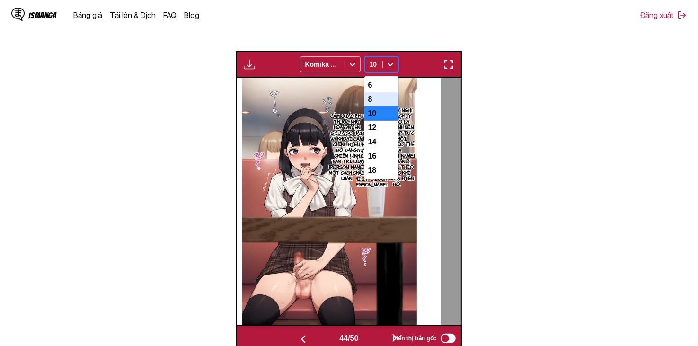
click at [380, 107] on div "8" at bounding box center [382, 99] width 34 height 14
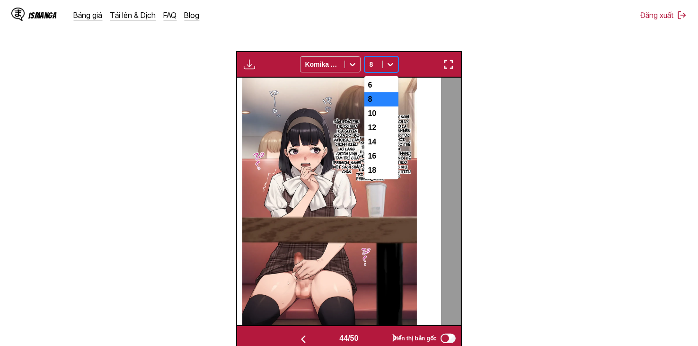
click at [386, 72] on div at bounding box center [390, 64] width 15 height 15
click at [385, 117] on div "10" at bounding box center [382, 114] width 34 height 14
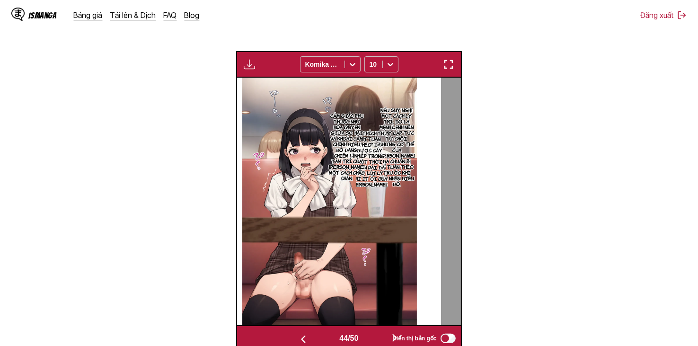
click at [371, 332] on button "button" at bounding box center [395, 339] width 57 height 14
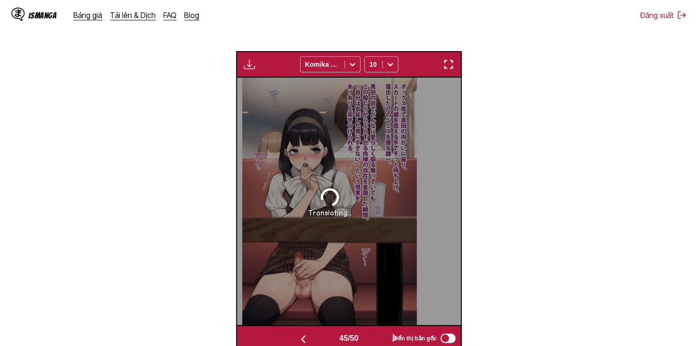
click at [310, 334] on button "button" at bounding box center [303, 339] width 57 height 14
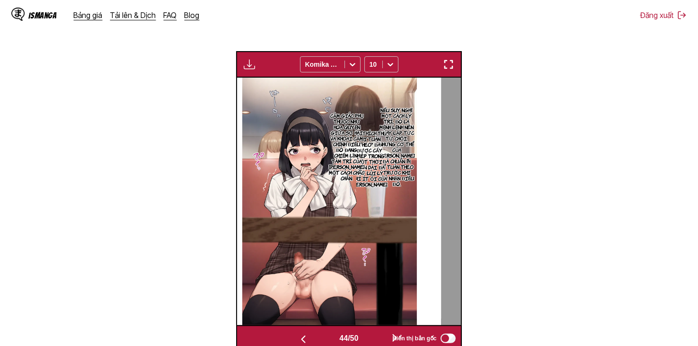
click at [310, 335] on button "button" at bounding box center [303, 339] width 57 height 14
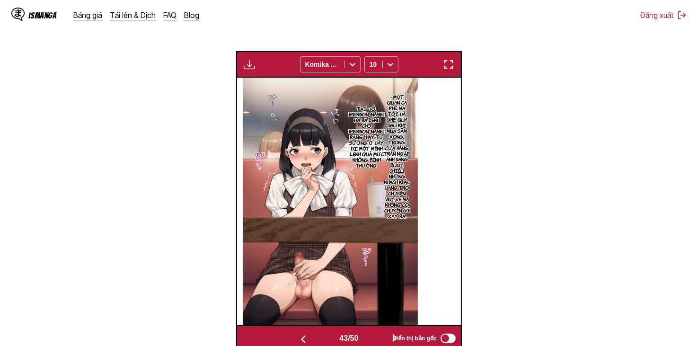
click at [310, 335] on button "button" at bounding box center [303, 339] width 57 height 14
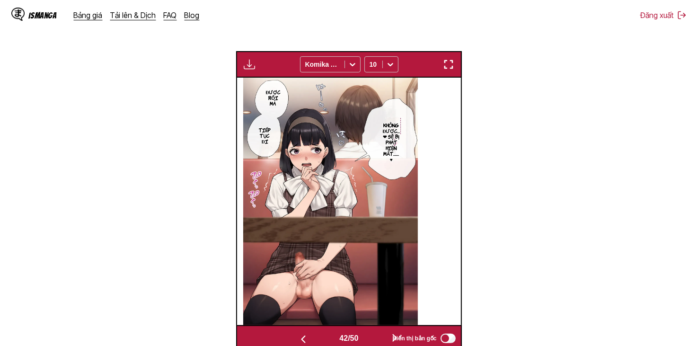
click at [377, 338] on button "button" at bounding box center [395, 339] width 57 height 14
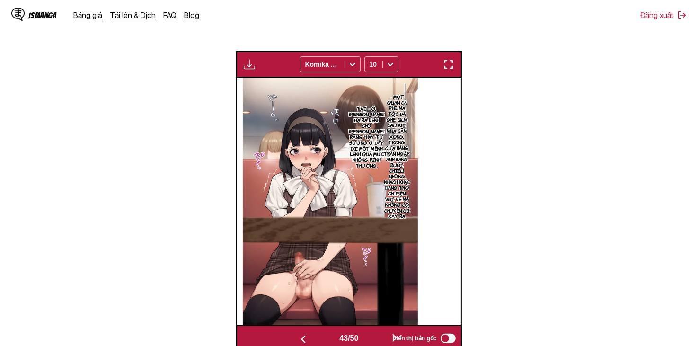
click at [384, 331] on div "43 / 50 Hiển thị bản gốc" at bounding box center [348, 338] width 225 height 27
click at [379, 338] on button "button" at bounding box center [395, 339] width 57 height 14
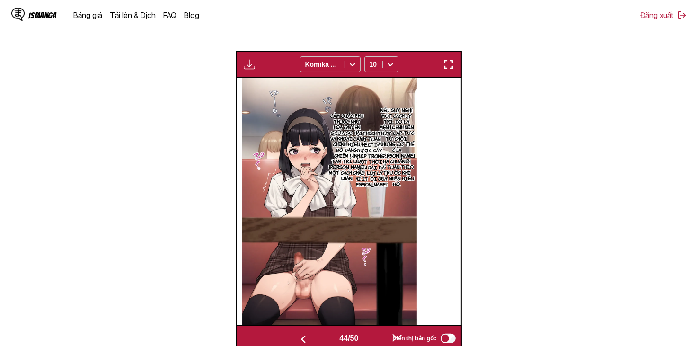
click at [379, 338] on button "button" at bounding box center [395, 339] width 57 height 14
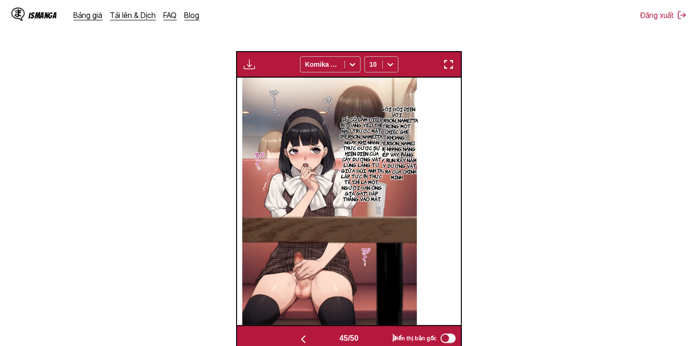
click at [379, 338] on button "button" at bounding box center [395, 339] width 57 height 14
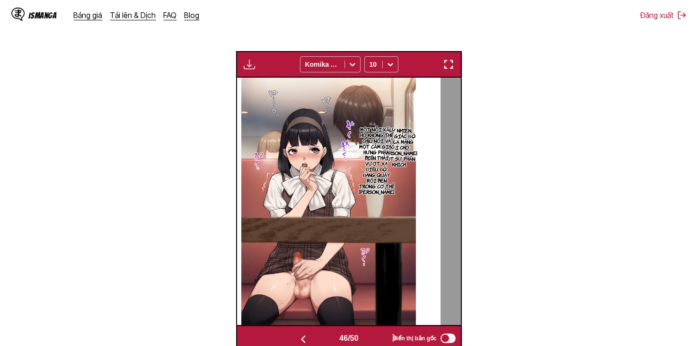
click at [379, 338] on button "button" at bounding box center [395, 339] width 57 height 14
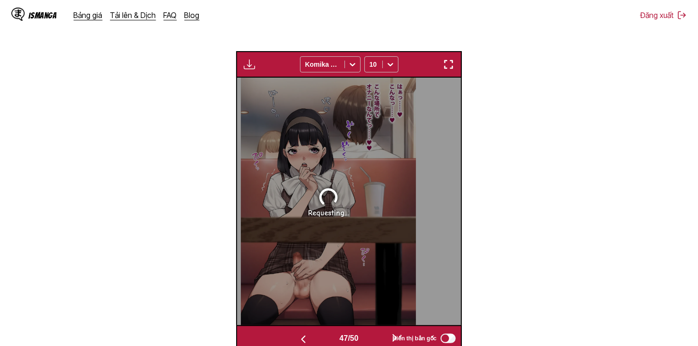
click at [322, 336] on button "button" at bounding box center [303, 339] width 57 height 14
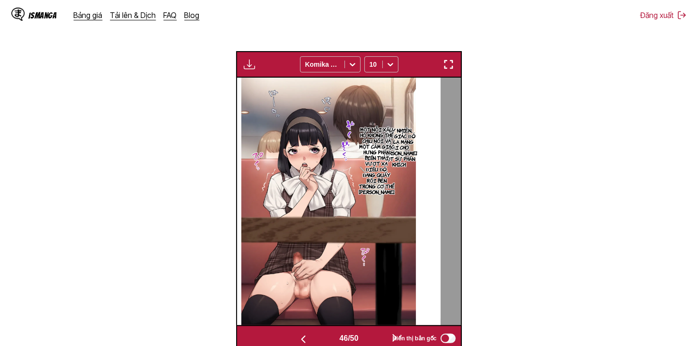
click at [370, 338] on button "button" at bounding box center [395, 339] width 57 height 14
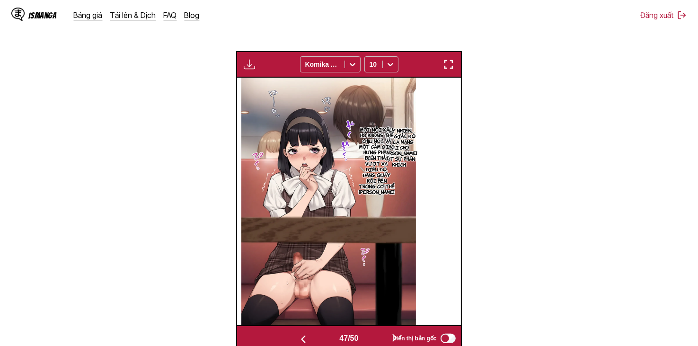
scroll to position [0, 10307]
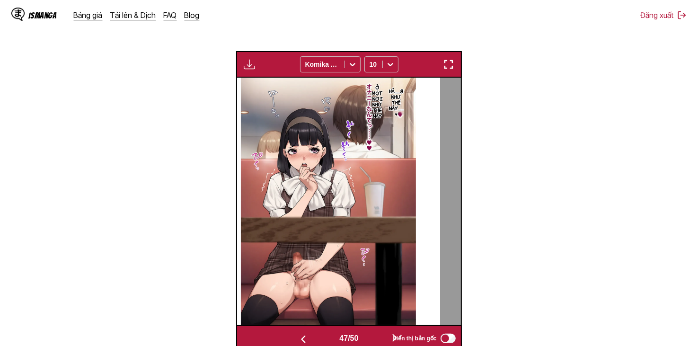
click at [370, 338] on button "button" at bounding box center [395, 339] width 57 height 14
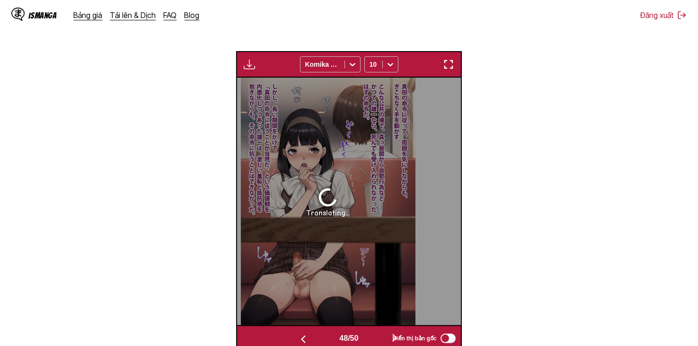
click at [370, 338] on button "button" at bounding box center [395, 339] width 57 height 14
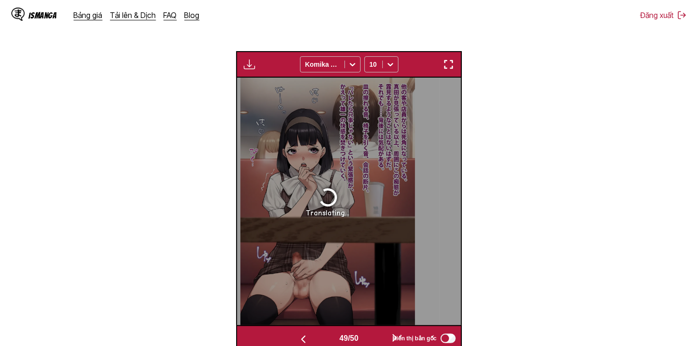
click at [370, 338] on button "button" at bounding box center [395, 339] width 57 height 14
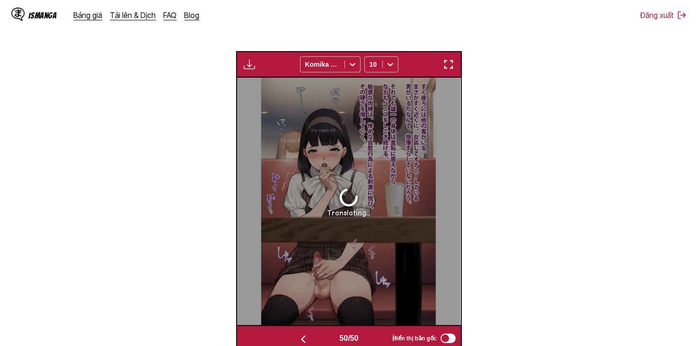
click at [324, 332] on button "button" at bounding box center [303, 339] width 57 height 14
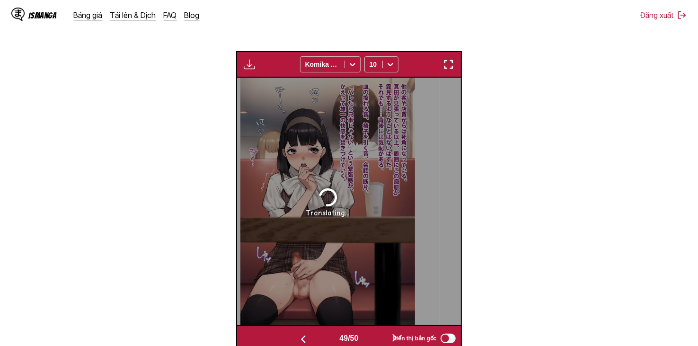
click at [324, 332] on button "button" at bounding box center [303, 339] width 57 height 14
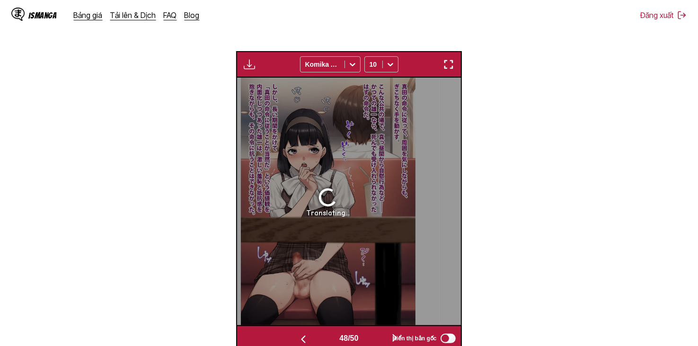
click at [324, 332] on button "button" at bounding box center [303, 339] width 57 height 14
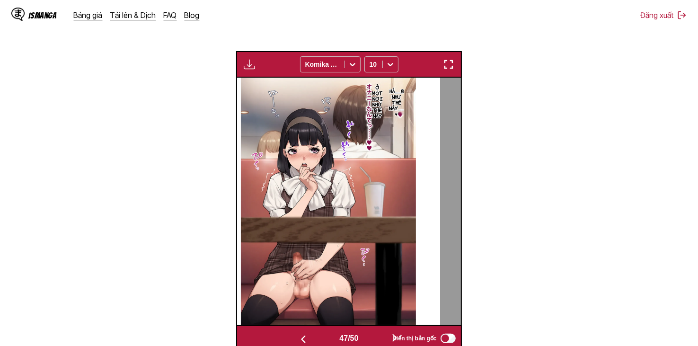
click at [364, 331] on div "47 / 50 Hiển thị bản gốc" at bounding box center [348, 338] width 225 height 27
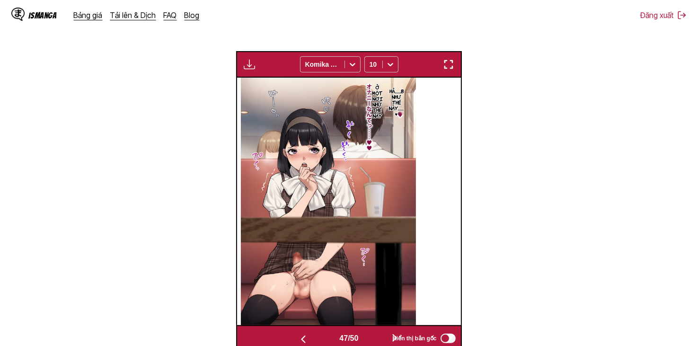
click at [376, 338] on button "button" at bounding box center [395, 339] width 57 height 14
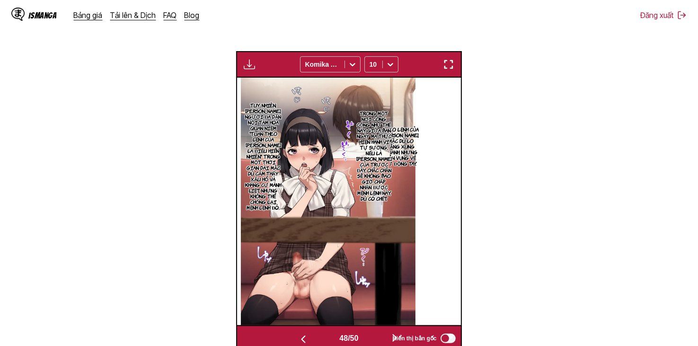
click at [370, 335] on button "button" at bounding box center [395, 339] width 57 height 14
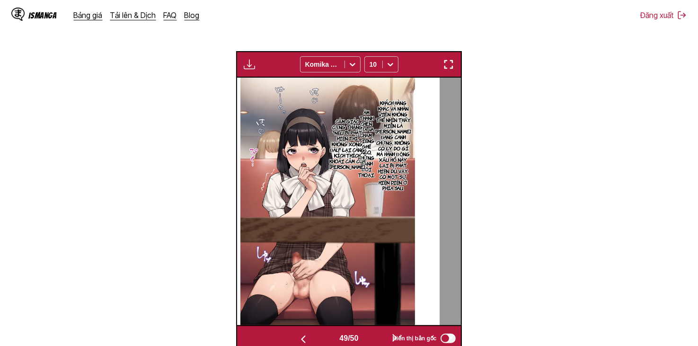
click at [371, 335] on button "button" at bounding box center [395, 339] width 57 height 14
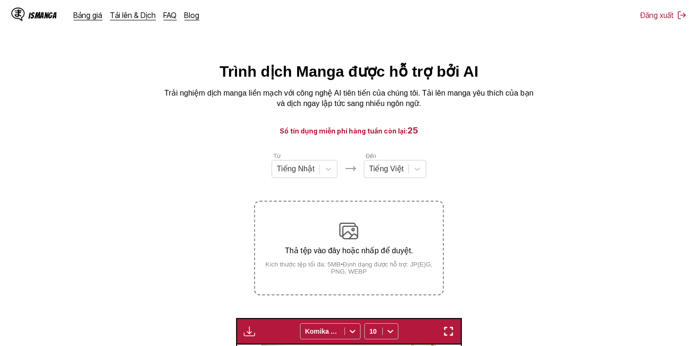
scroll to position [284, 0]
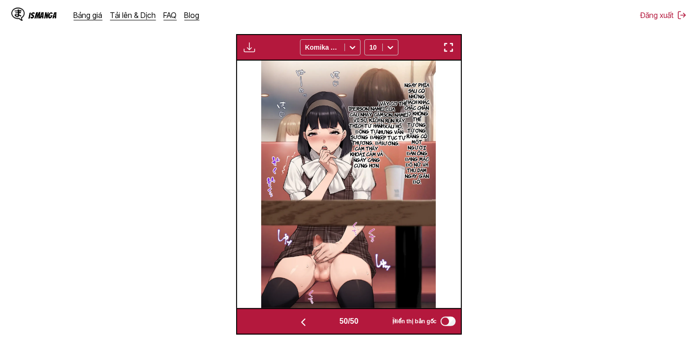
click at [318, 327] on button "button" at bounding box center [303, 322] width 57 height 14
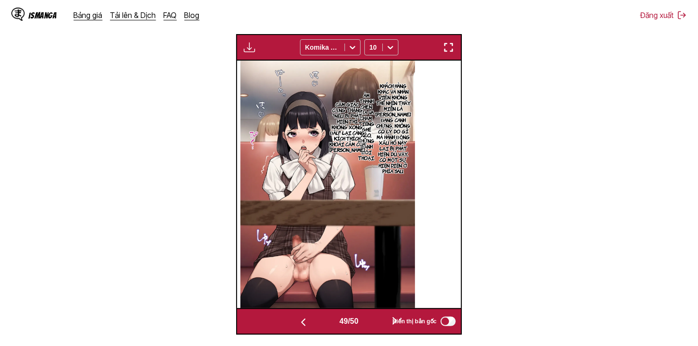
click at [318, 327] on button "button" at bounding box center [303, 322] width 57 height 14
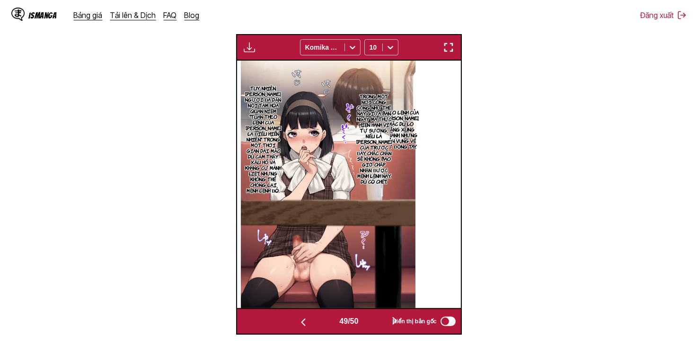
click at [318, 327] on button "button" at bounding box center [303, 322] width 57 height 14
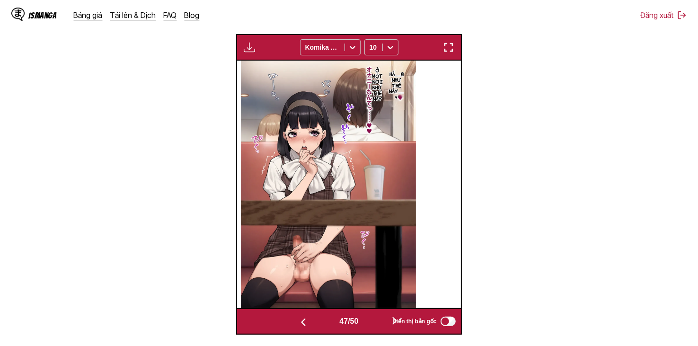
click at [318, 327] on button "button" at bounding box center [303, 322] width 57 height 14
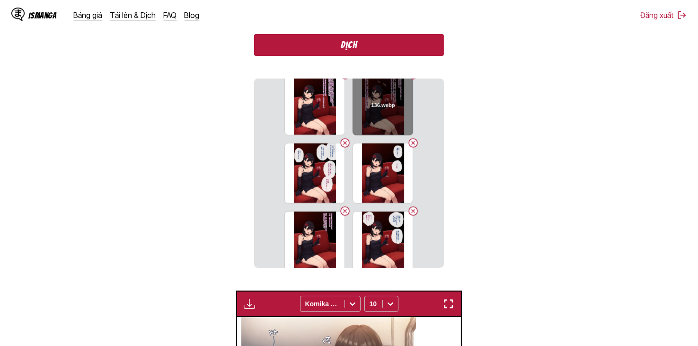
scroll to position [705, 0]
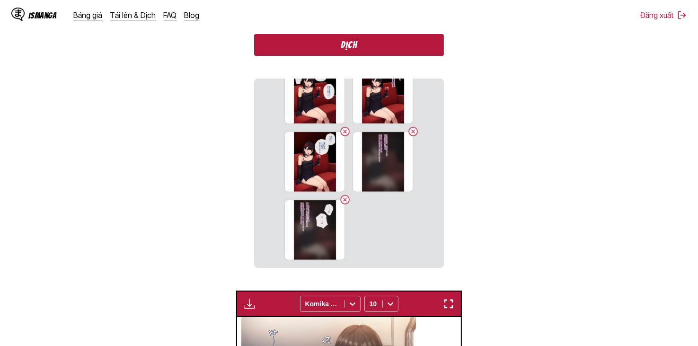
click at [365, 47] on button "Dịch" at bounding box center [348, 45] width 189 height 22
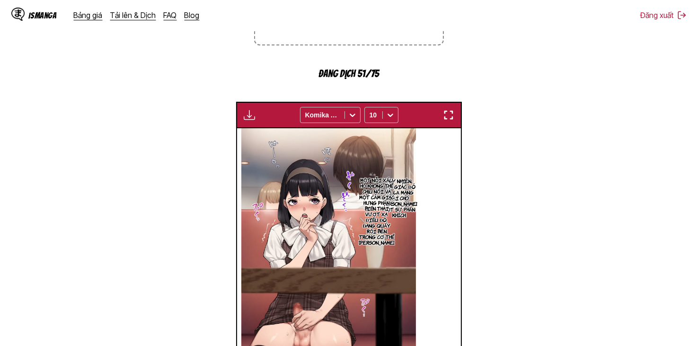
scroll to position [395, 0]
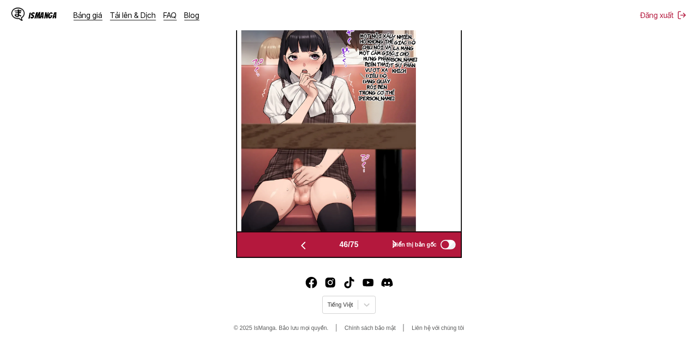
click at [369, 248] on button "button" at bounding box center [395, 245] width 57 height 14
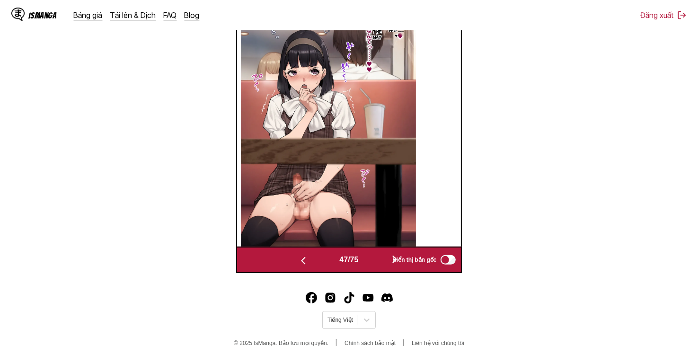
click at [370, 268] on div "47 / 75 Hiển thị bản gốc" at bounding box center [348, 260] width 225 height 27
click at [371, 263] on button "button" at bounding box center [395, 260] width 57 height 14
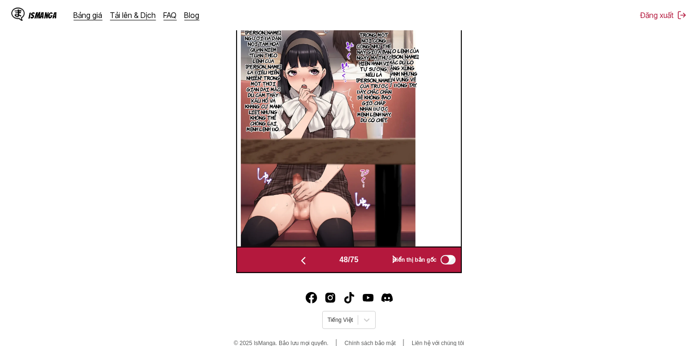
click at [371, 263] on button "button" at bounding box center [395, 260] width 57 height 14
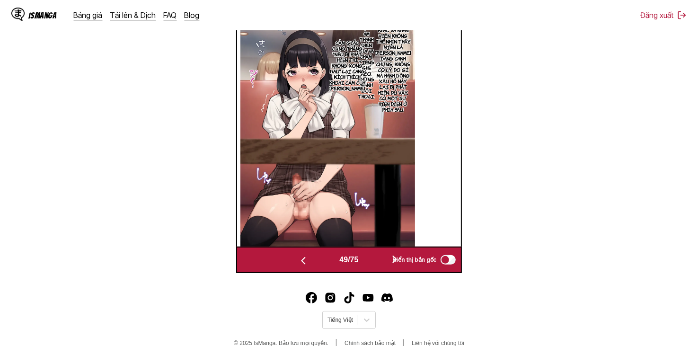
click at [371, 263] on button "button" at bounding box center [395, 260] width 57 height 14
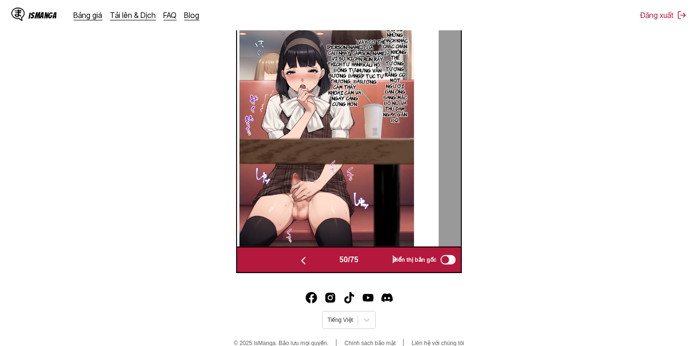
click at [371, 263] on button "button" at bounding box center [395, 260] width 57 height 14
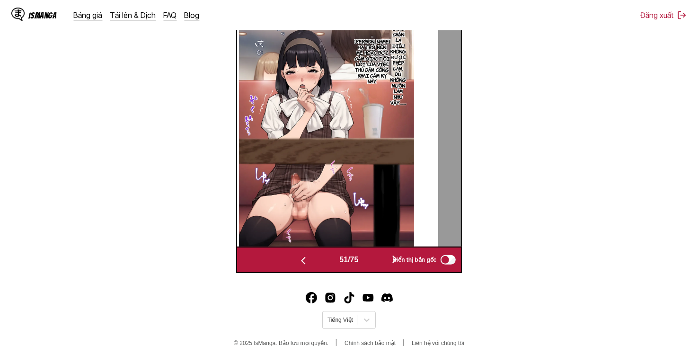
click at [371, 263] on button "button" at bounding box center [395, 260] width 57 height 14
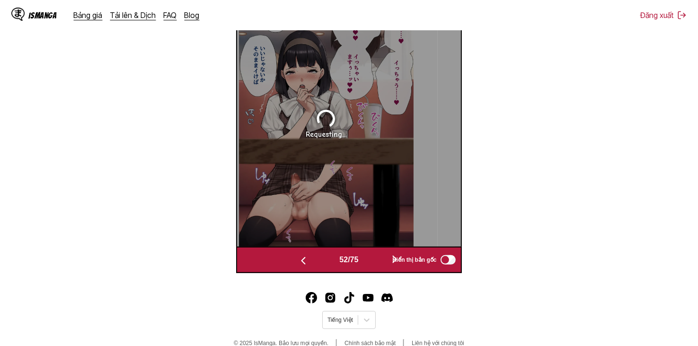
click at [317, 263] on button "button" at bounding box center [303, 260] width 57 height 14
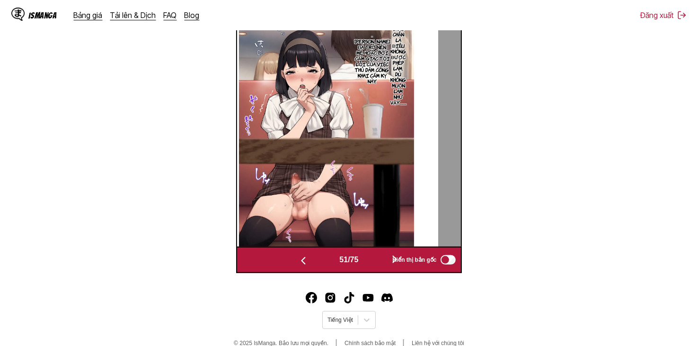
click at [373, 261] on button "button" at bounding box center [395, 260] width 57 height 14
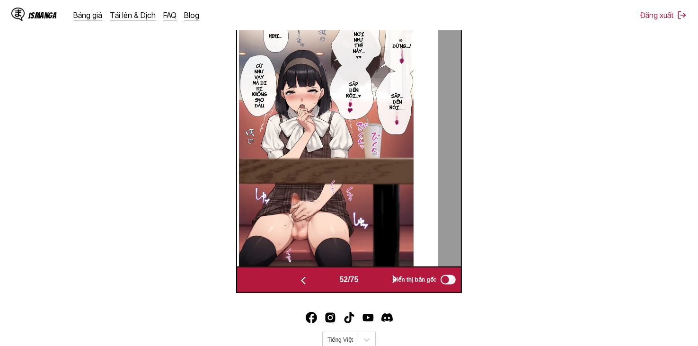
scroll to position [379, 0]
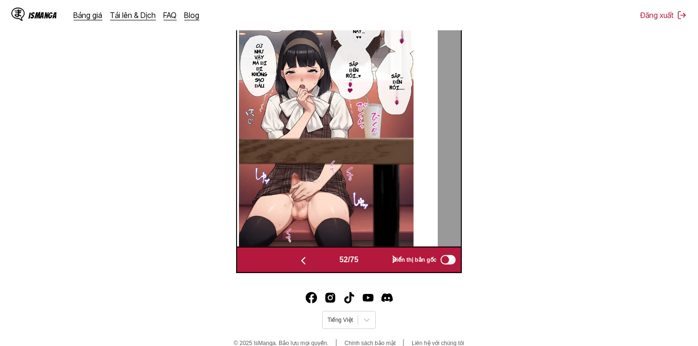
click at [321, 268] on div "52 / 75 Hiển thị bản gốc" at bounding box center [348, 260] width 225 height 27
click at [324, 263] on button "button" at bounding box center [303, 260] width 57 height 14
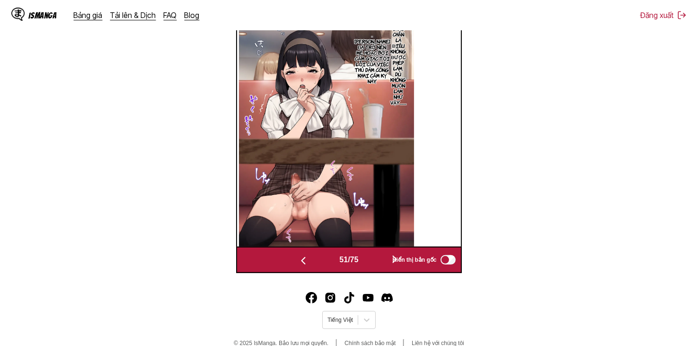
click at [376, 266] on button "button" at bounding box center [395, 260] width 57 height 14
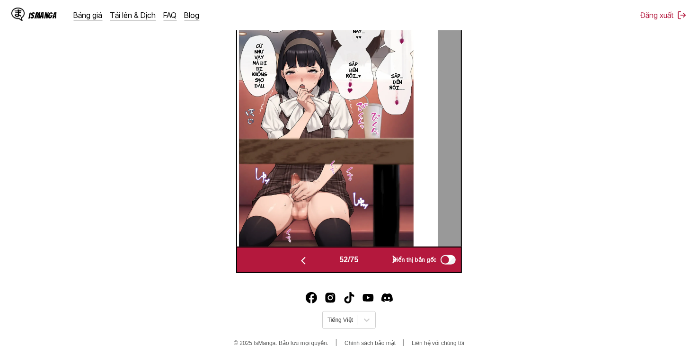
click at [375, 266] on button "button" at bounding box center [395, 260] width 57 height 14
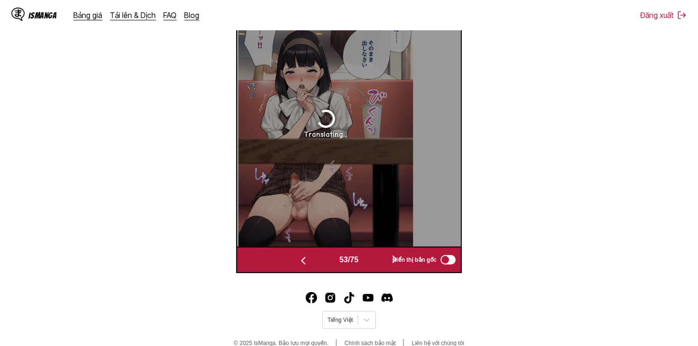
click at [318, 258] on button "button" at bounding box center [303, 260] width 57 height 14
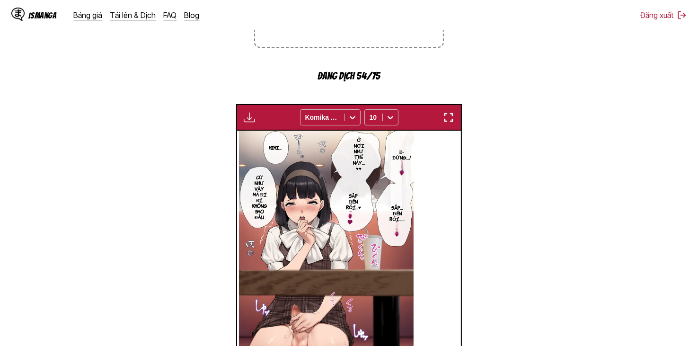
scroll to position [190, 0]
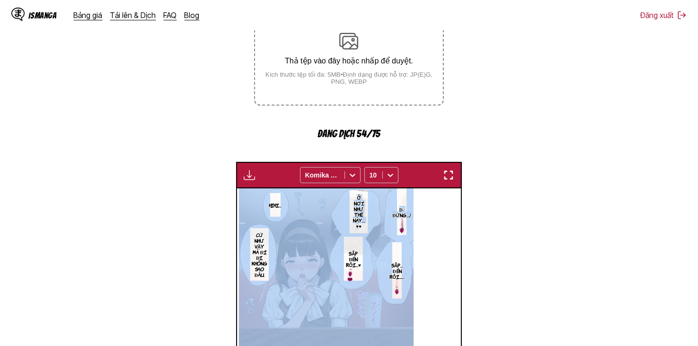
drag, startPoint x: 382, startPoint y: 233, endPoint x: 398, endPoint y: 229, distance: 16.5
click at [398, 229] on div "Đ-đừng…! Ở nơi như thế này…♥♥ Hihi… Sắp… đến rồi…… Sắp đến rồi…♥ Cứ như vậy mà …" at bounding box center [327, 312] width 224 height 248
click at [410, 229] on img at bounding box center [326, 312] width 175 height 248
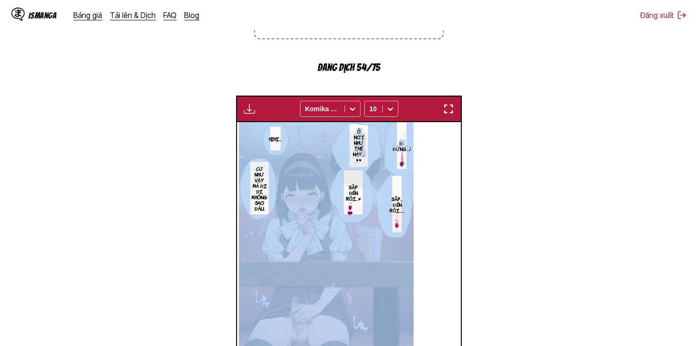
scroll to position [379, 0]
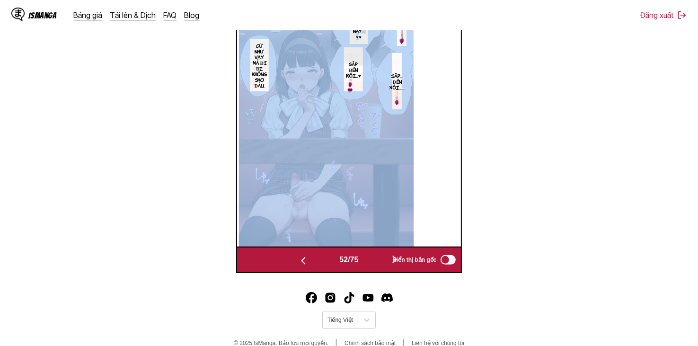
click at [388, 264] on button "button" at bounding box center [395, 260] width 57 height 14
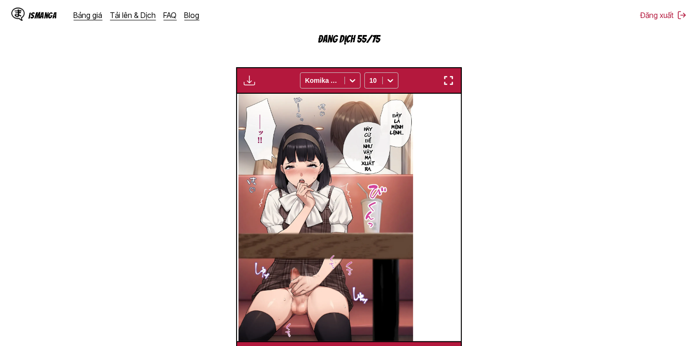
scroll to position [395, 0]
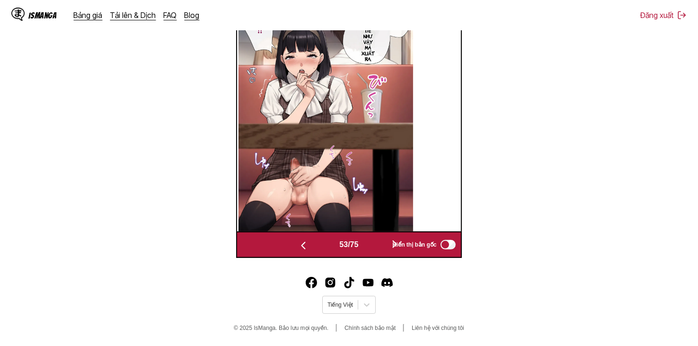
click at [381, 241] on button "button" at bounding box center [395, 245] width 57 height 14
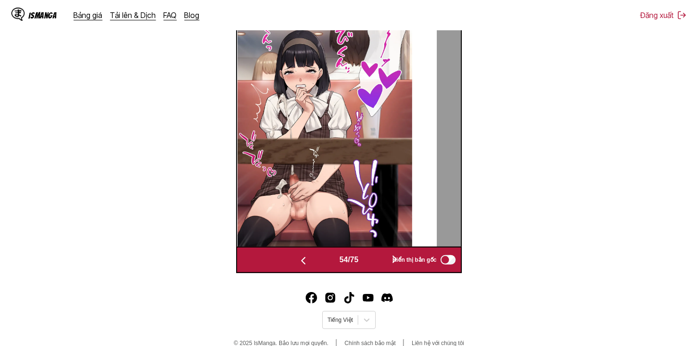
click at [382, 258] on button "button" at bounding box center [395, 260] width 57 height 14
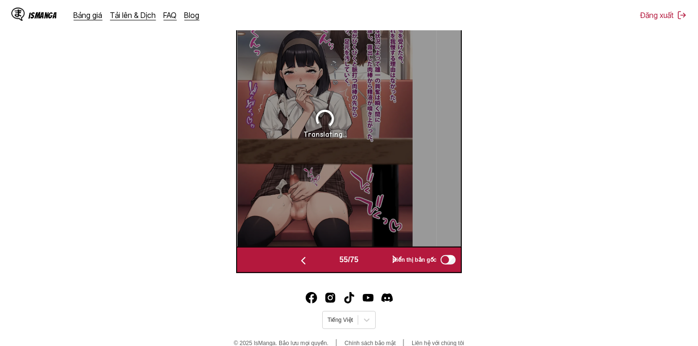
click at [524, 185] on section "Từ Tiếng Nhật Đến Tiếng Việt Thả tệp vào đây hoặc nhấp để duyệt. Kích thước tệp…" at bounding box center [349, 22] width 683 height 501
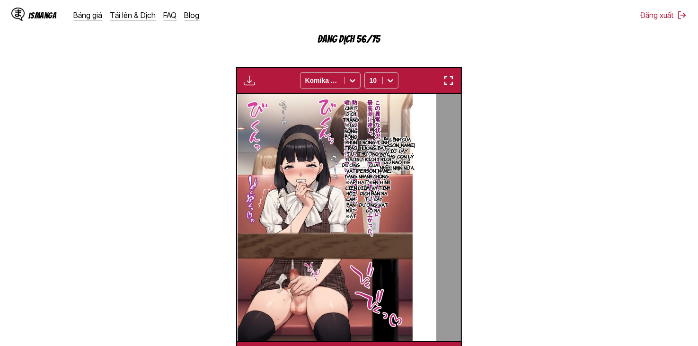
scroll to position [379, 0]
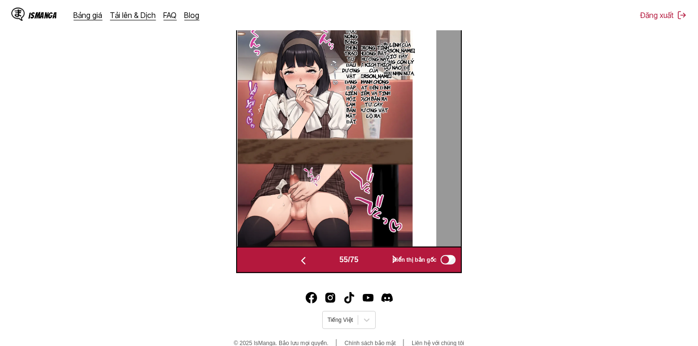
click at [302, 266] on img "button" at bounding box center [303, 260] width 11 height 11
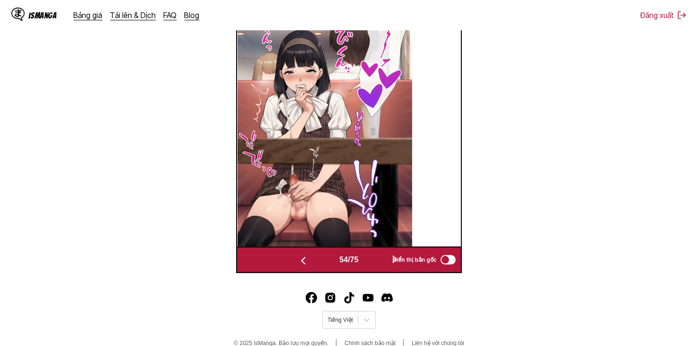
click at [377, 259] on button "button" at bounding box center [395, 260] width 57 height 14
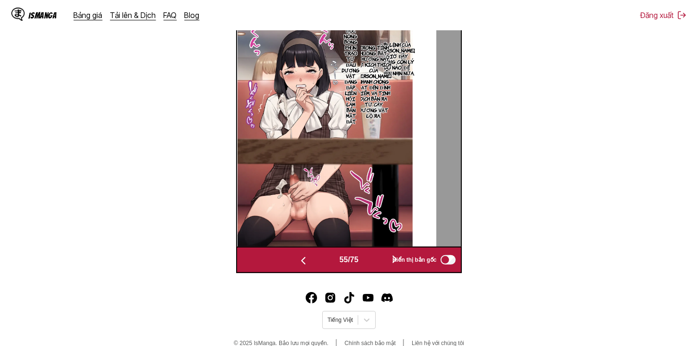
click at [377, 259] on button "button" at bounding box center [395, 260] width 57 height 14
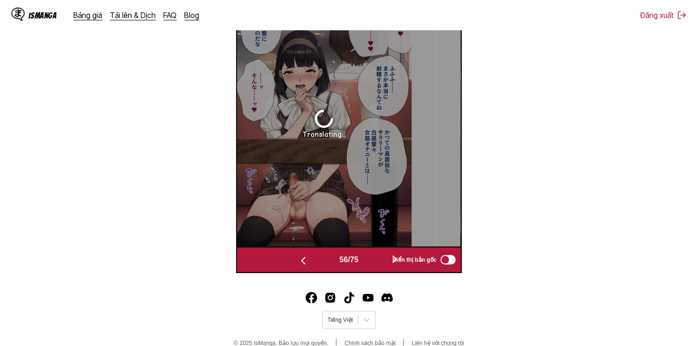
click at [304, 264] on img "button" at bounding box center [303, 260] width 11 height 11
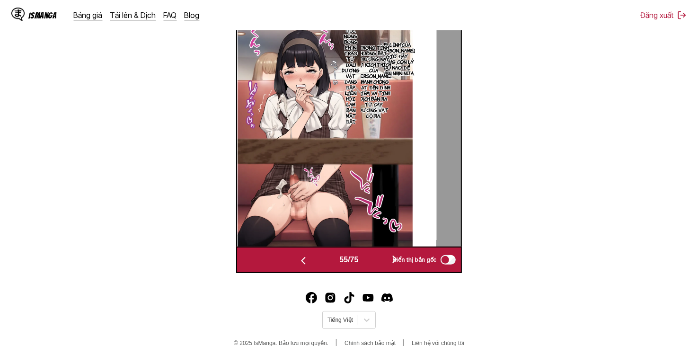
click at [304, 261] on img "button" at bounding box center [303, 260] width 11 height 11
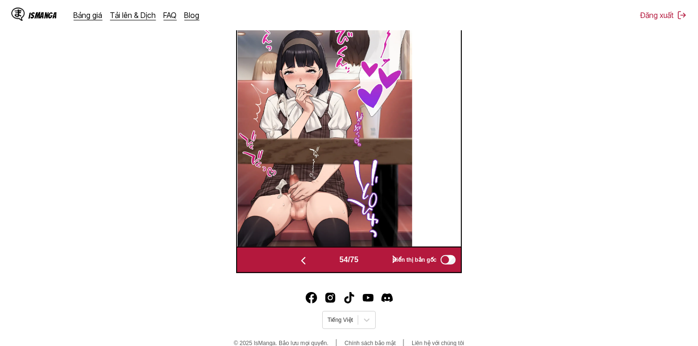
click at [305, 255] on button "button" at bounding box center [303, 260] width 57 height 14
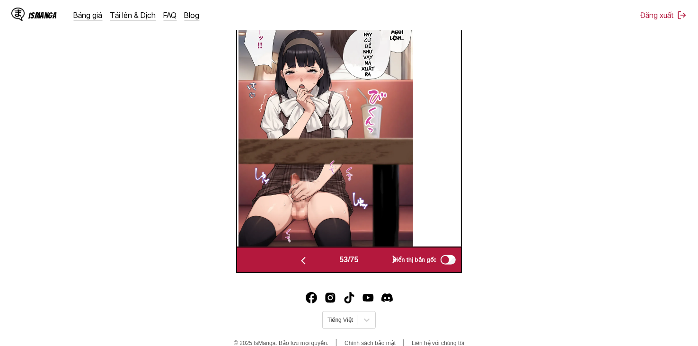
click at [383, 258] on button "button" at bounding box center [395, 260] width 57 height 14
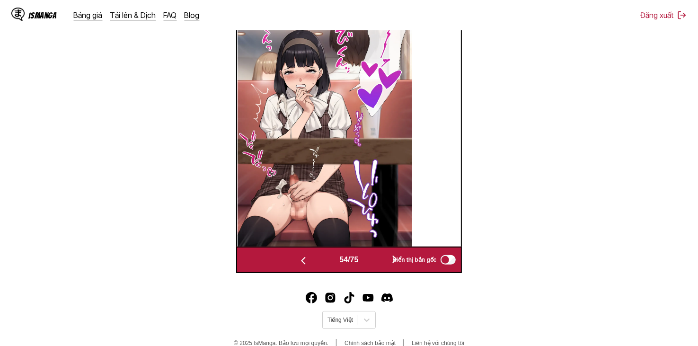
click at [379, 259] on button "button" at bounding box center [395, 260] width 57 height 14
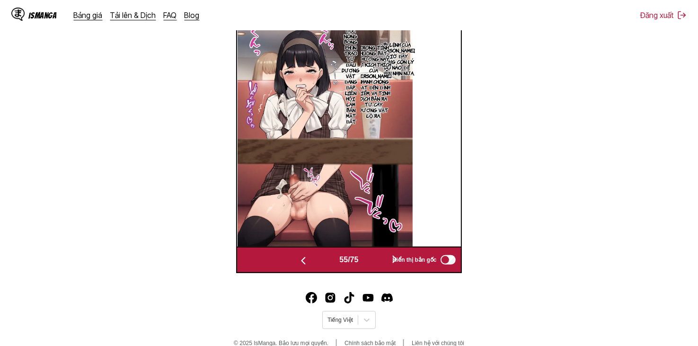
click at [379, 259] on button "button" at bounding box center [395, 260] width 57 height 14
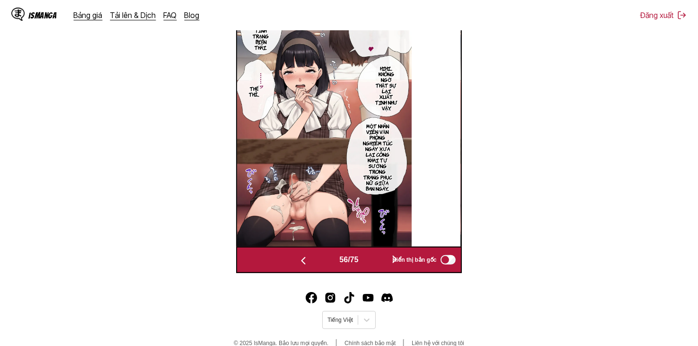
click at [379, 259] on button "button" at bounding box center [395, 260] width 57 height 14
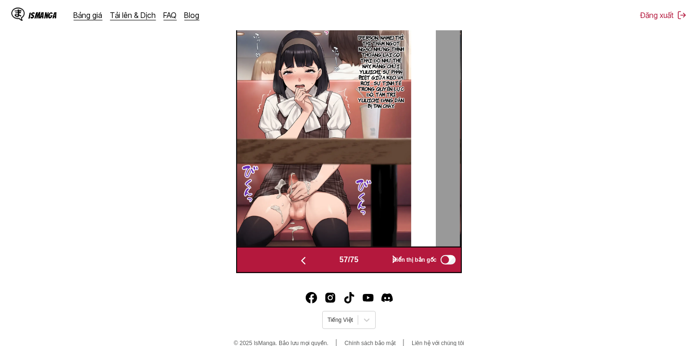
click at [379, 259] on button "button" at bounding box center [395, 260] width 57 height 14
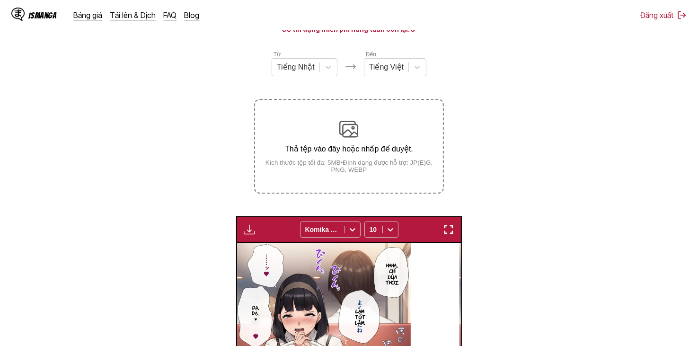
scroll to position [78, 0]
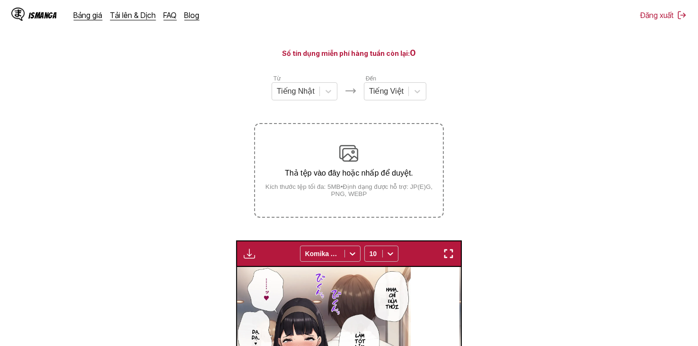
click at [248, 257] on img "button" at bounding box center [249, 253] width 11 height 11
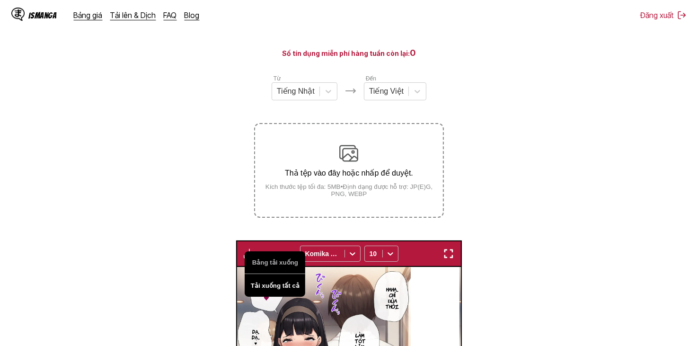
click at [266, 281] on button "Tải xuống tất cả" at bounding box center [275, 285] width 61 height 23
click at [546, 187] on section "Từ Tiếng Nhật Đến Tiếng Việt Thả tệp vào đây hoặc nhấp để duyệt. Kích thước tệp…" at bounding box center [349, 307] width 683 height 467
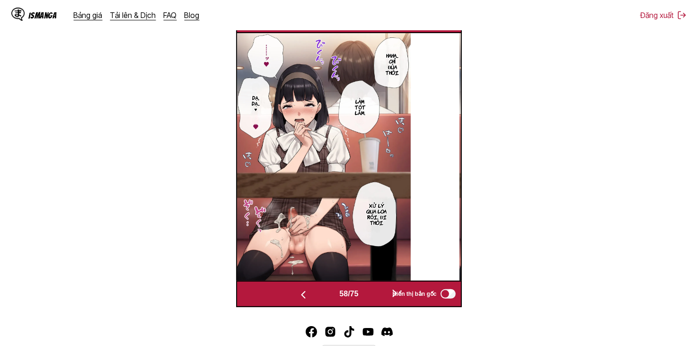
scroll to position [267, 0]
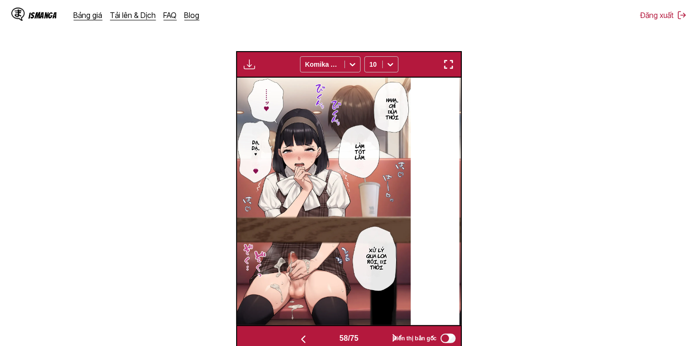
click at [256, 60] on button "button" at bounding box center [249, 64] width 17 height 12
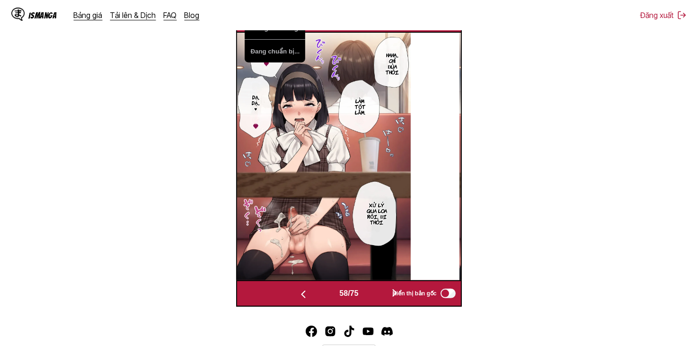
scroll to position [314, 0]
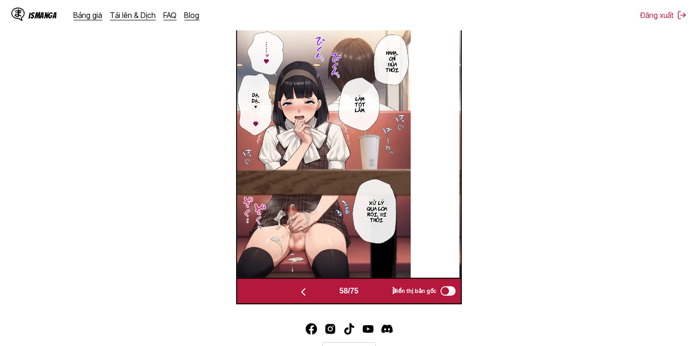
click at [386, 188] on img at bounding box center [323, 154] width 175 height 248
click at [385, 289] on button "button" at bounding box center [395, 292] width 57 height 14
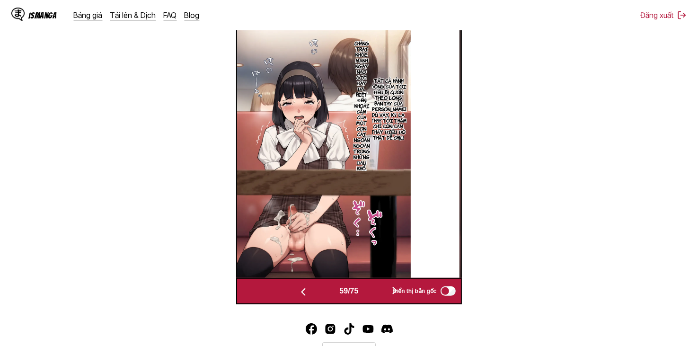
click at [385, 289] on button "button" at bounding box center [395, 292] width 57 height 14
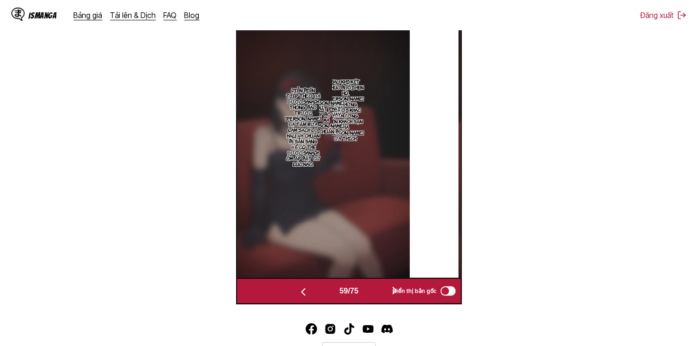
click at [385, 289] on button "button" at bounding box center [395, 292] width 57 height 14
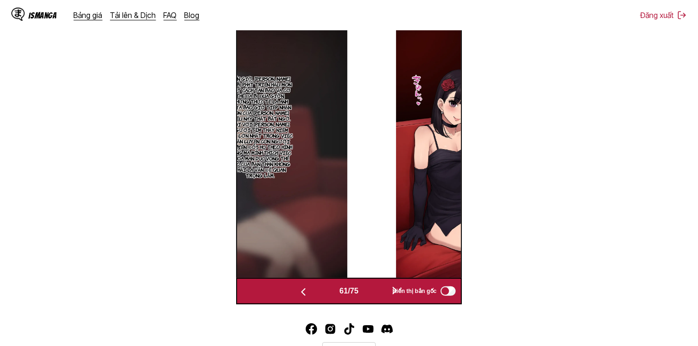
click at [385, 289] on button "button" at bounding box center [395, 292] width 57 height 14
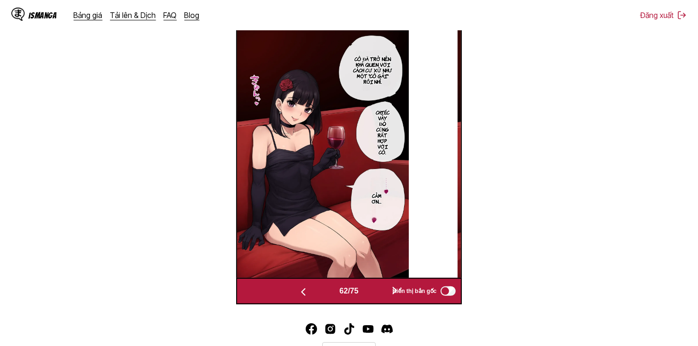
click at [385, 289] on button "button" at bounding box center [395, 292] width 57 height 14
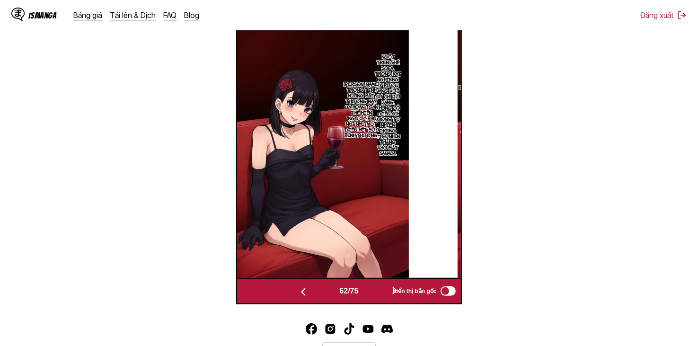
click at [385, 289] on button "button" at bounding box center [395, 292] width 57 height 14
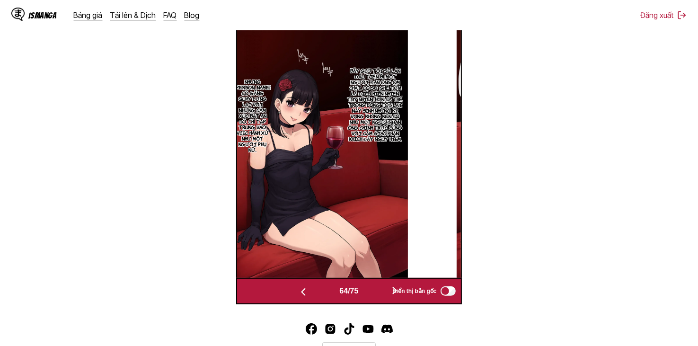
click at [385, 289] on button "button" at bounding box center [395, 292] width 57 height 14
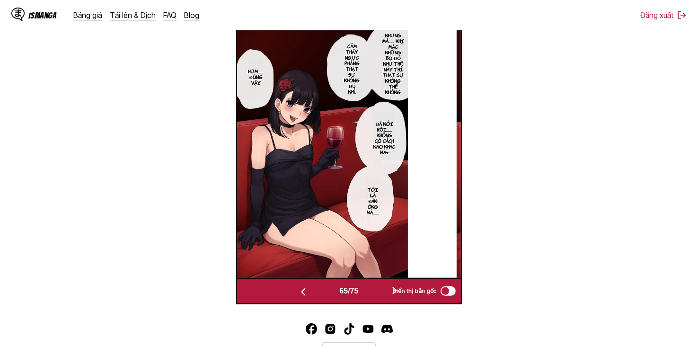
click at [385, 289] on button "button" at bounding box center [395, 292] width 57 height 14
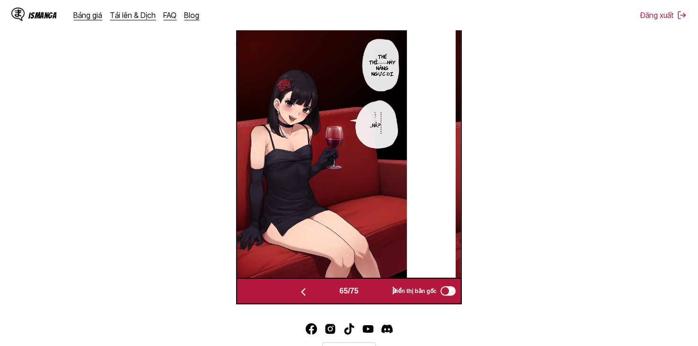
click at [385, 289] on button "button" at bounding box center [395, 292] width 57 height 14
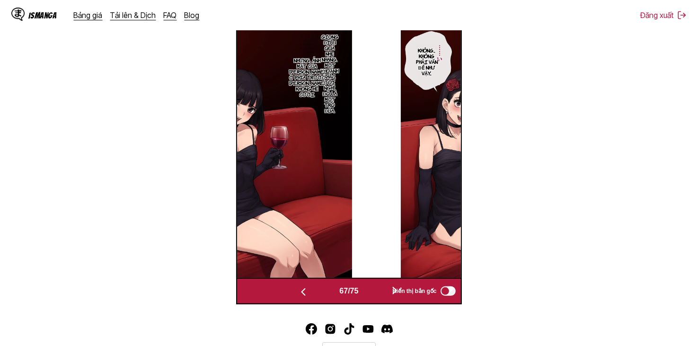
click at [385, 289] on button "button" at bounding box center [395, 292] width 57 height 14
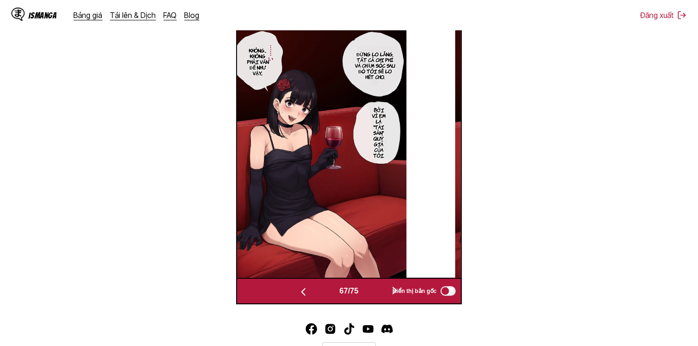
click at [385, 289] on button "button" at bounding box center [395, 292] width 57 height 14
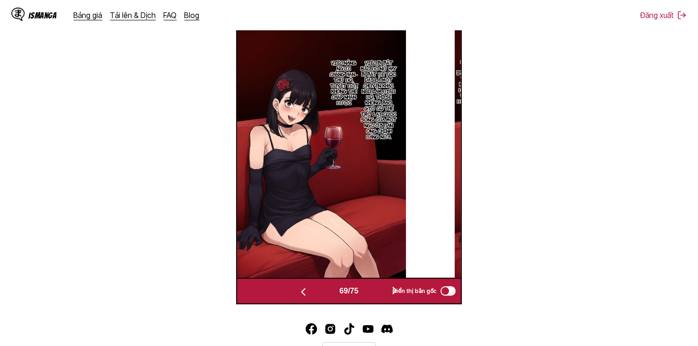
click at [385, 289] on button "button" at bounding box center [395, 292] width 57 height 14
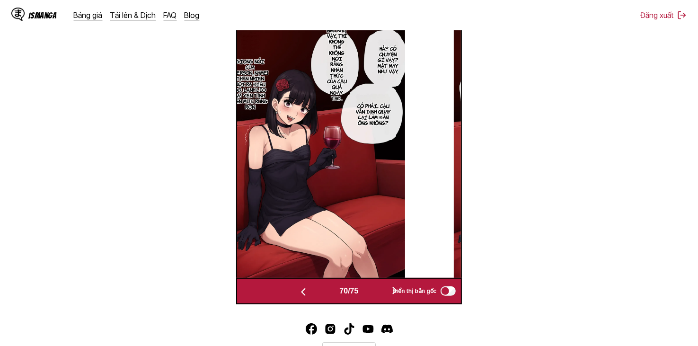
click at [385, 289] on button "button" at bounding box center [395, 292] width 57 height 14
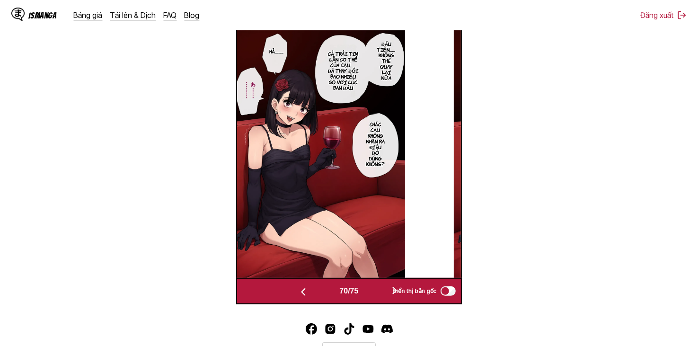
click at [385, 289] on button "button" at bounding box center [395, 292] width 57 height 14
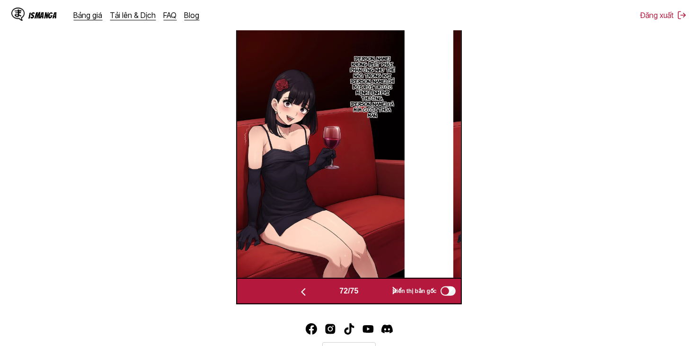
click at [385, 289] on button "button" at bounding box center [395, 292] width 57 height 14
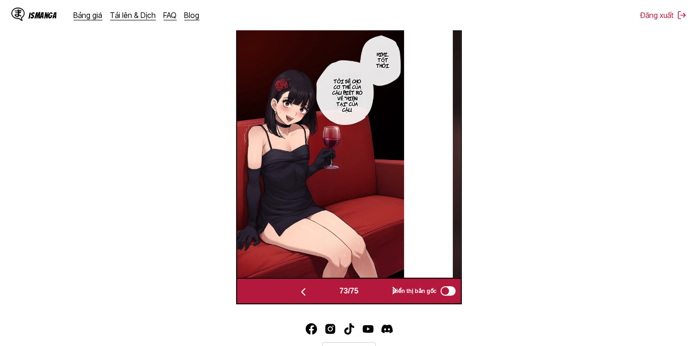
click at [385, 289] on button "button" at bounding box center [395, 292] width 57 height 14
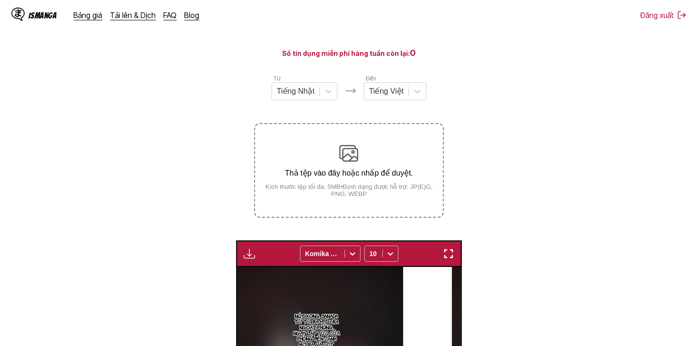
scroll to position [362, 0]
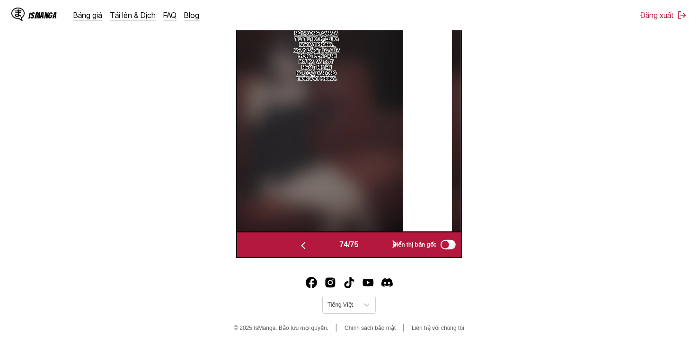
click at [364, 246] on div "74 / 75" at bounding box center [349, 245] width 148 height 14
click at [381, 244] on button "button" at bounding box center [395, 245] width 57 height 14
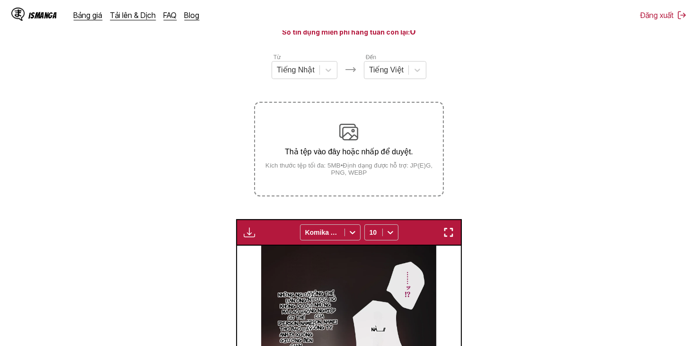
scroll to position [62, 0]
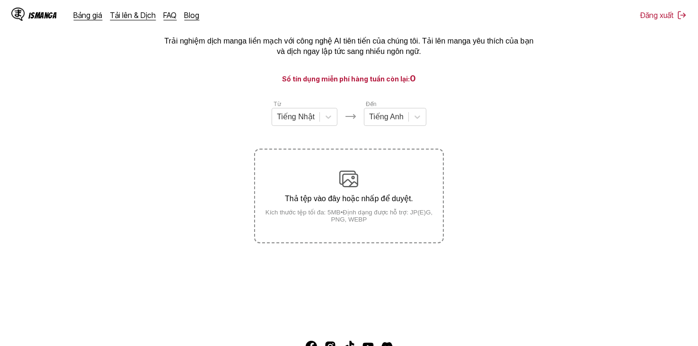
scroll to position [26, 0]
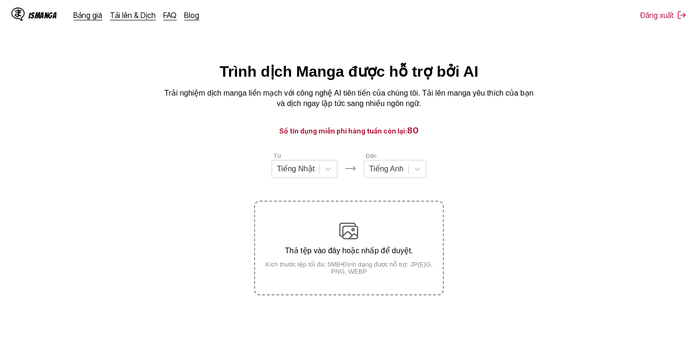
click at [428, 178] on div "Từ Tiếng Nhật Đến Tiếng Anh" at bounding box center [348, 165] width 189 height 27
click at [426, 178] on div "Từ Tiếng Nhật Đến Tiếng Anh" at bounding box center [348, 165] width 189 height 27
click at [417, 174] on icon at bounding box center [417, 168] width 9 height 9
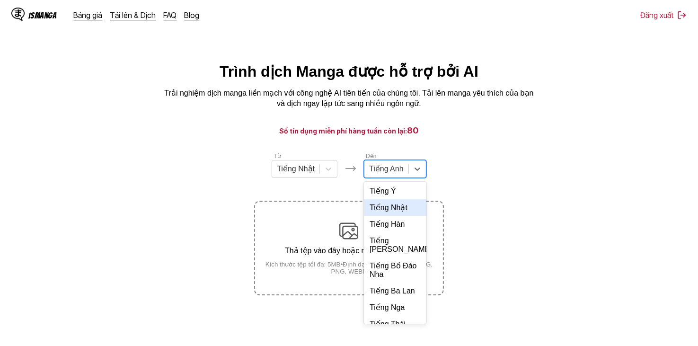
scroll to position [205, 0]
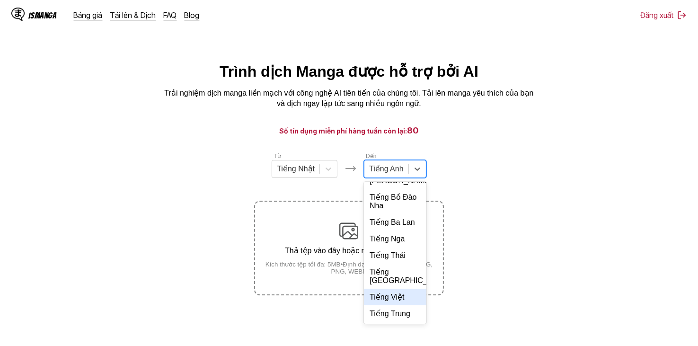
click at [392, 303] on div "Tiếng Việt" at bounding box center [395, 297] width 63 height 17
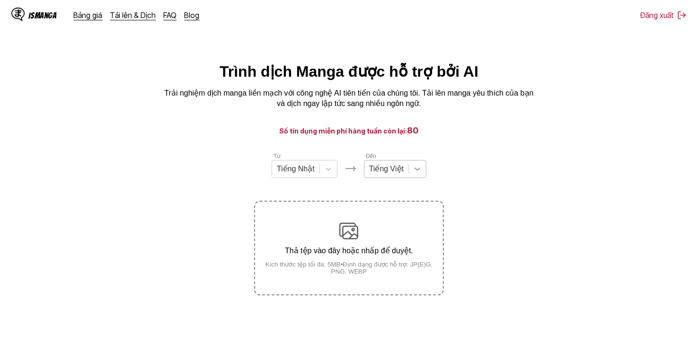
click at [414, 174] on icon at bounding box center [417, 168] width 9 height 9
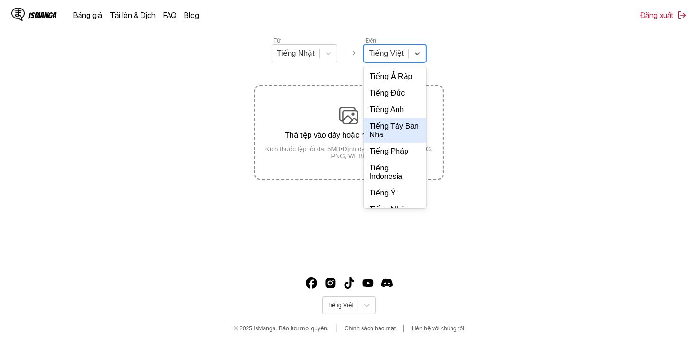
scroll to position [225, 0]
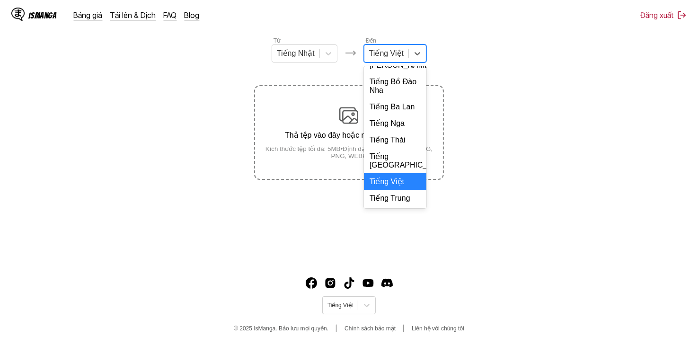
click at [406, 182] on div "Tiếng Việt" at bounding box center [395, 181] width 63 height 17
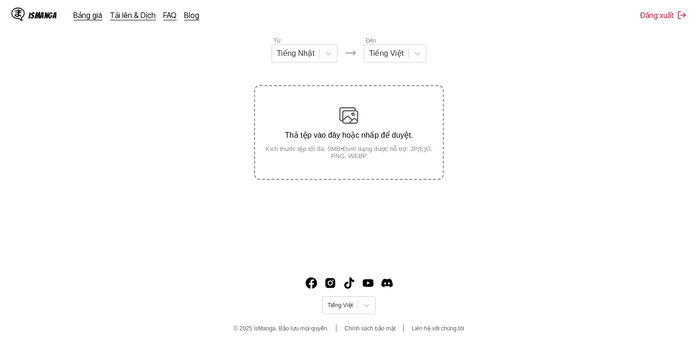
click at [469, 72] on section "Từ Tiếng Nhật Đến Tiếng Việt Thả tệp vào đây hoặc nhấp để duyệt. Kích thước tệp…" at bounding box center [349, 108] width 683 height 144
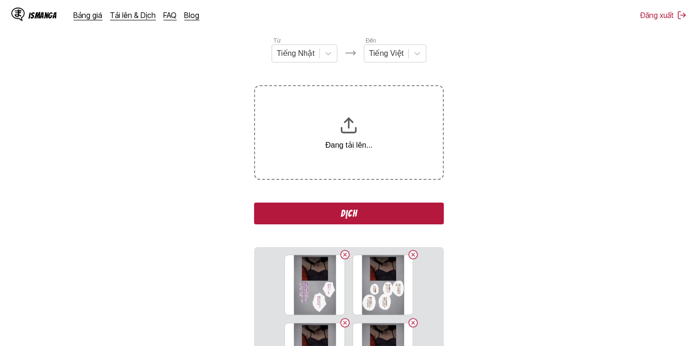
click at [442, 114] on section "Từ Tiếng Nhật Đến Tiếng Việt Đang tải lên... Dịch 148.webp 149.webp 150.webp 15…" at bounding box center [349, 236] width 683 height 401
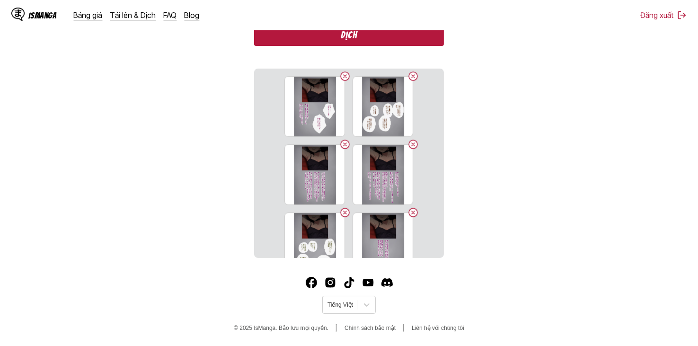
scroll to position [159, 0]
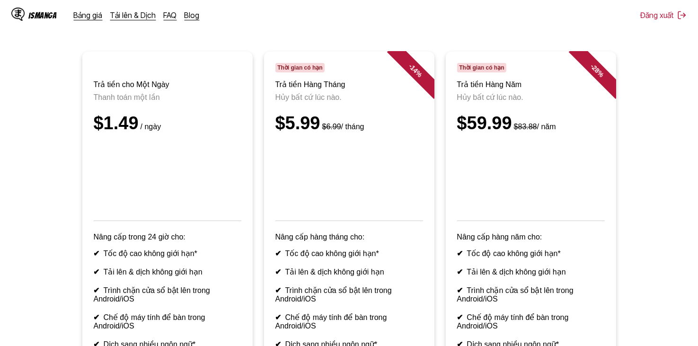
scroll to position [75, 0]
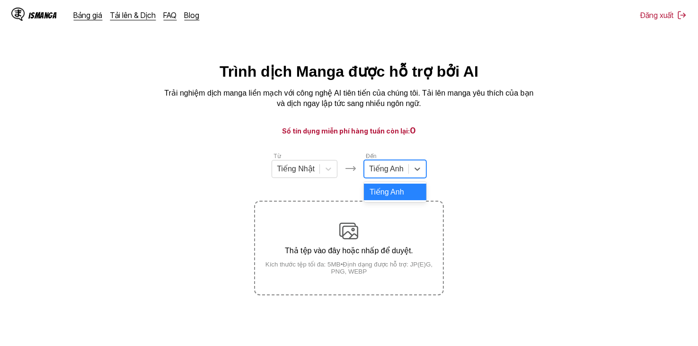
click at [403, 178] on div "Tiếng Anh" at bounding box center [395, 169] width 63 height 18
click at [426, 178] on div "Từ Tiếng Nhật Đến 1 result available. Use Up and Down to choose options, press …" at bounding box center [348, 165] width 189 height 27
click at [423, 178] on div at bounding box center [417, 169] width 17 height 17
click at [411, 170] on div at bounding box center [417, 169] width 17 height 17
click at [407, 170] on div "Tiếng Anh" at bounding box center [387, 169] width 44 height 14
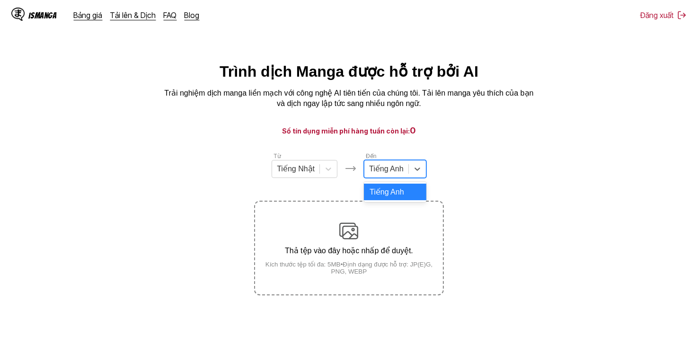
click at [407, 169] on div "Tiếng Anh" at bounding box center [387, 169] width 44 height 14
click at [407, 173] on div "Tiếng Anh" at bounding box center [387, 169] width 44 height 14
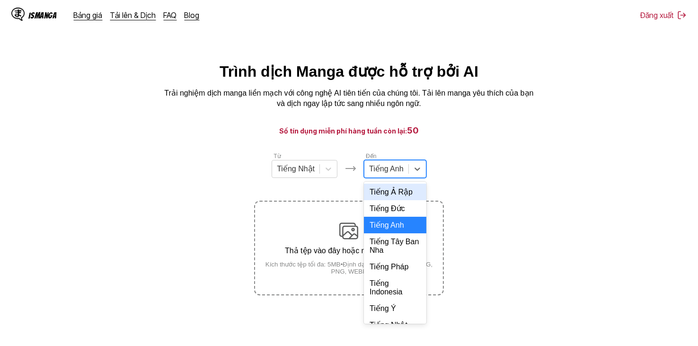
click at [390, 171] on div at bounding box center [386, 169] width 35 height 10
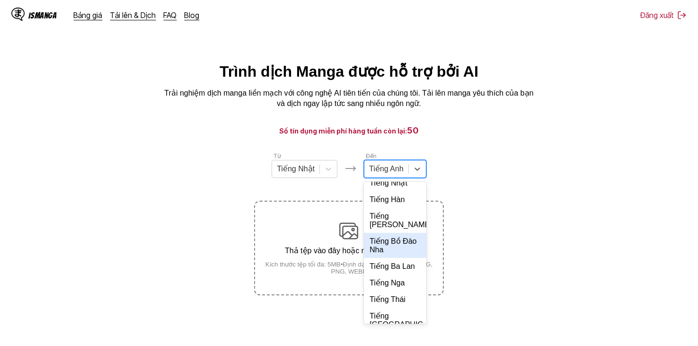
scroll to position [189, 0]
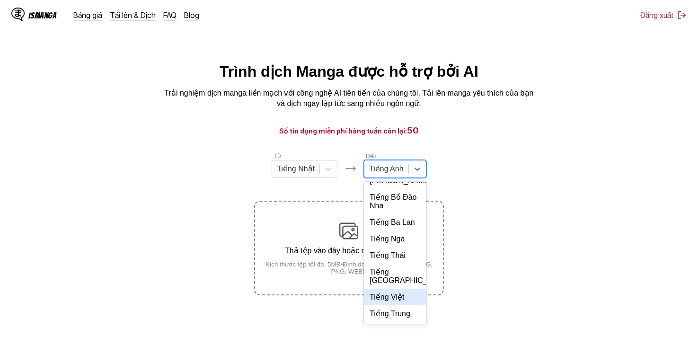
click at [394, 305] on div "Tiếng Việt" at bounding box center [395, 297] width 63 height 17
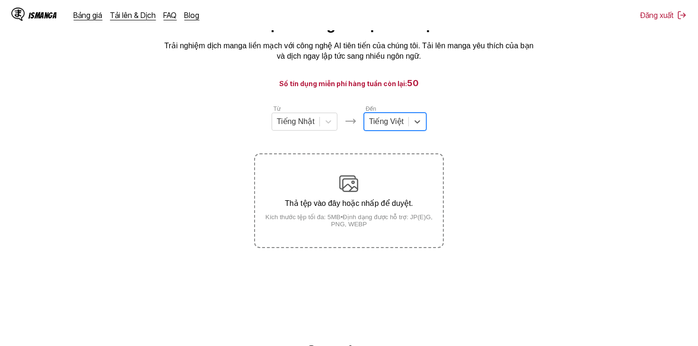
scroll to position [0, 0]
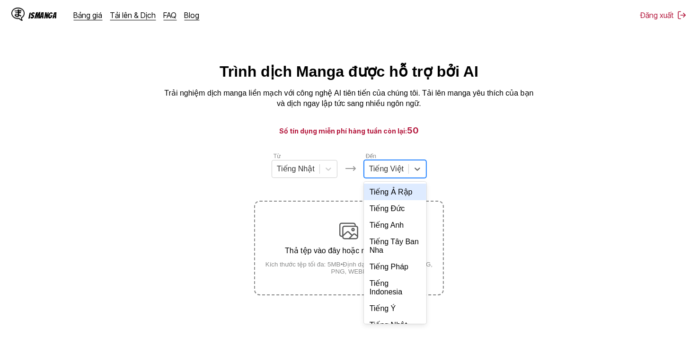
click at [409, 163] on div "option Tiếng Việt, selected. 17 results available. Use Up and Down to choose op…" at bounding box center [395, 169] width 63 height 18
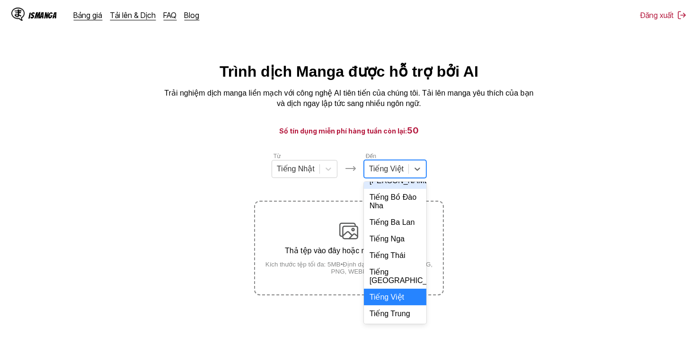
scroll to position [225, 0]
click at [484, 164] on section "Từ Tiếng Nhật Đến option Tiếng Việt, selected. 17 results available. Use Up and…" at bounding box center [349, 224] width 683 height 144
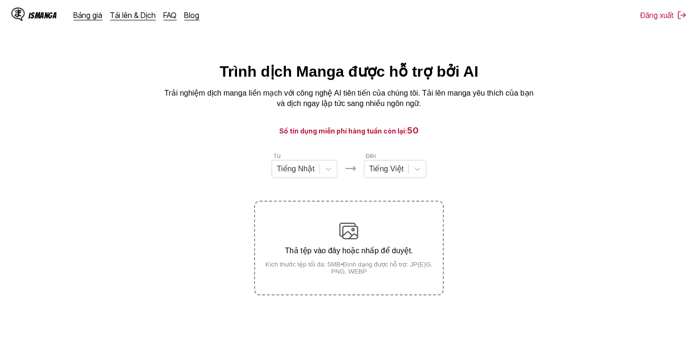
click at [407, 159] on div "Đến Tiếng Việt" at bounding box center [395, 165] width 63 height 27
click at [403, 169] on div "Tiếng Việt" at bounding box center [387, 169] width 44 height 14
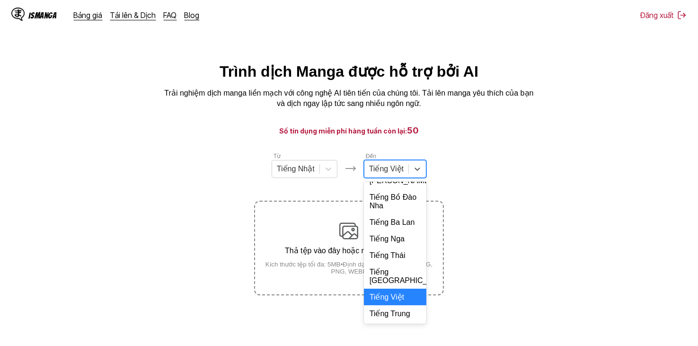
click at [391, 297] on div "Tiếng Việt" at bounding box center [395, 297] width 63 height 17
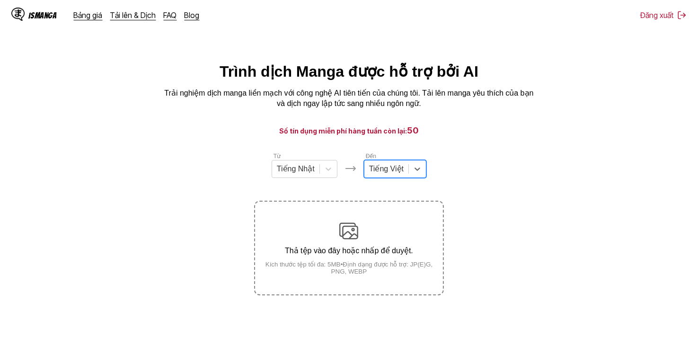
click at [446, 213] on section "Từ Tiếng Nhật Đến option Tiếng Việt, selected. Tiếng Việt Thả tệp vào đây hoặc …" at bounding box center [349, 224] width 683 height 144
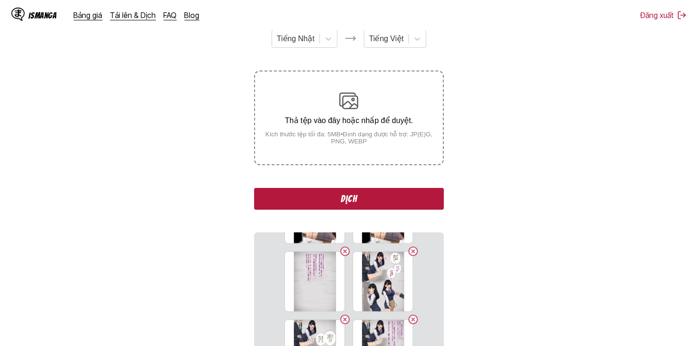
scroll to position [10, 0]
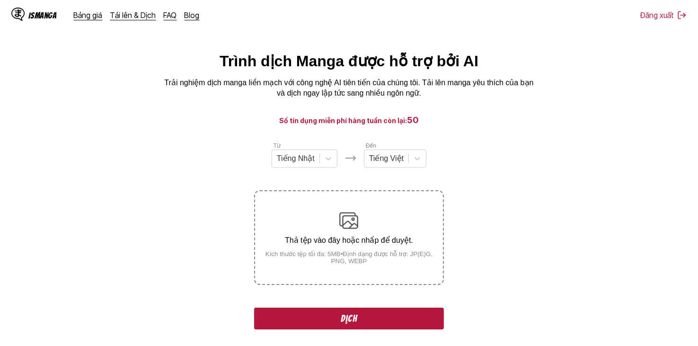
click at [359, 315] on button "Dịch" at bounding box center [348, 319] width 189 height 22
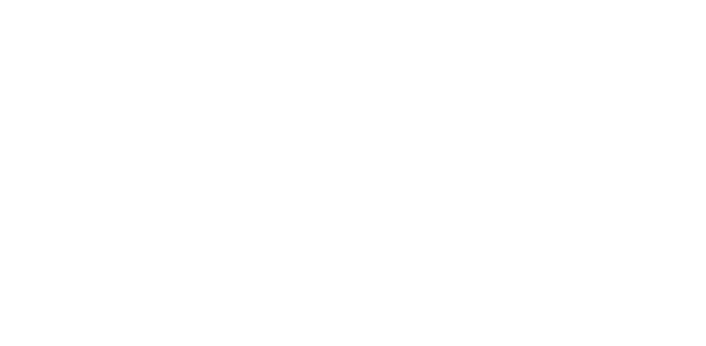
scroll to position [0, 0]
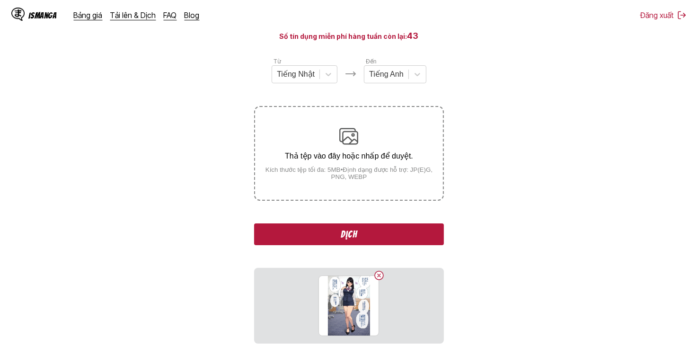
scroll to position [47, 0]
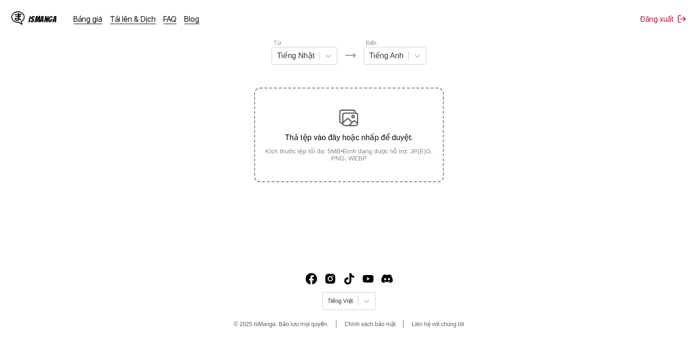
scroll to position [116, 0]
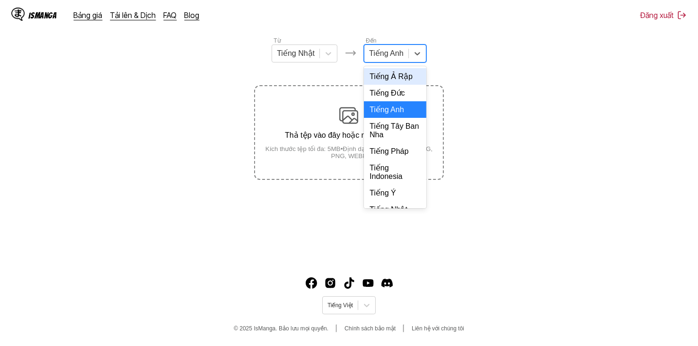
click at [373, 56] on div at bounding box center [386, 53] width 35 height 10
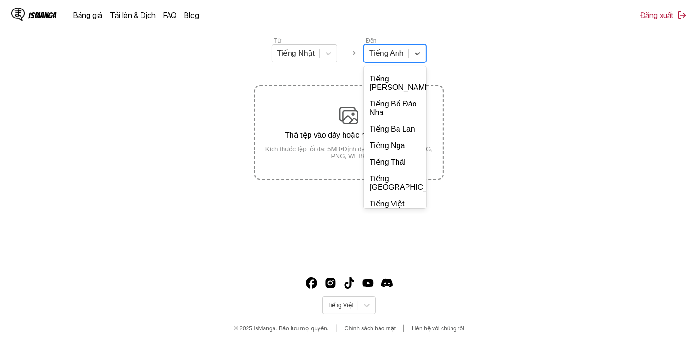
scroll to position [205, 0]
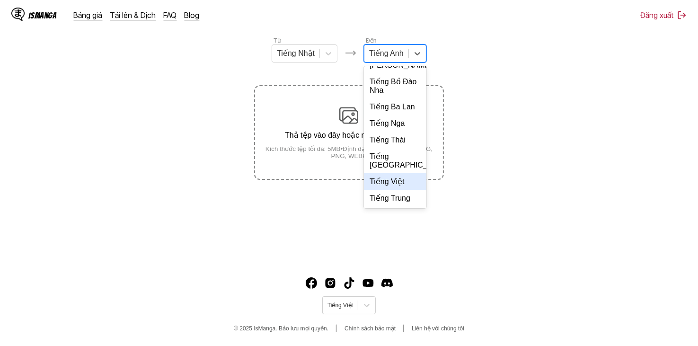
click at [399, 181] on div "Tiếng Việt" at bounding box center [395, 181] width 63 height 17
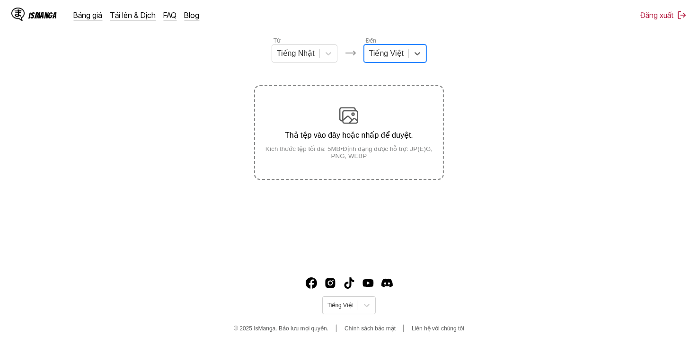
click at [449, 86] on section "Từ Tiếng Nhật Đến option Tiếng Việt, selected. Tiếng Việt Thả tệp vào đây hoặc …" at bounding box center [349, 108] width 683 height 144
click at [404, 50] on div "Tiếng Việt" at bounding box center [387, 53] width 44 height 14
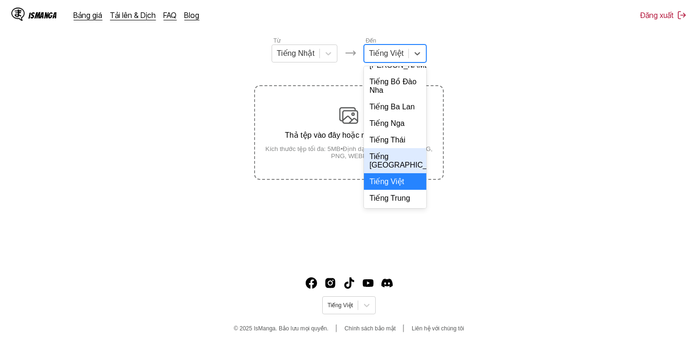
scroll to position [225, 0]
click at [403, 183] on div "Tiếng Việt" at bounding box center [395, 181] width 63 height 17
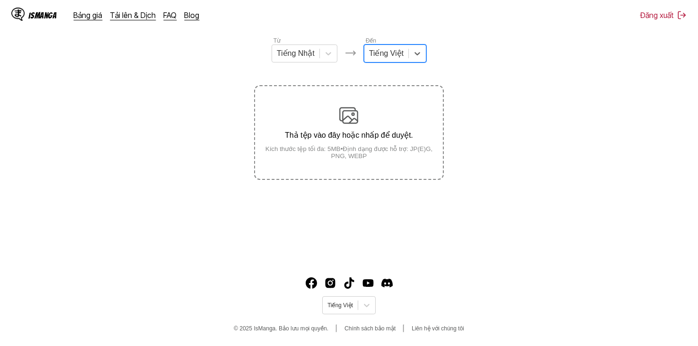
click at [574, 104] on section "Từ Tiếng Nhật Đến option Tiếng Việt, selected. Tiếng Việt Thả tệp vào đây hoặc …" at bounding box center [349, 108] width 683 height 144
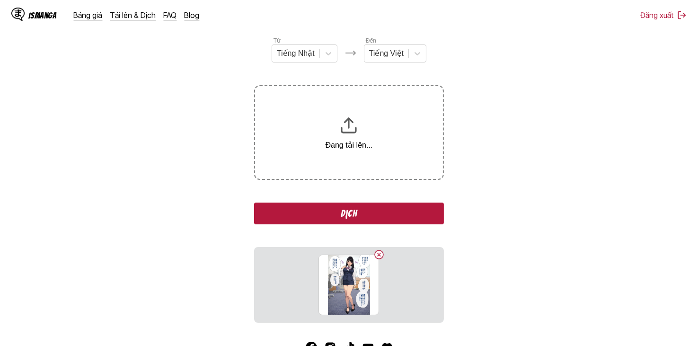
scroll to position [142, 0]
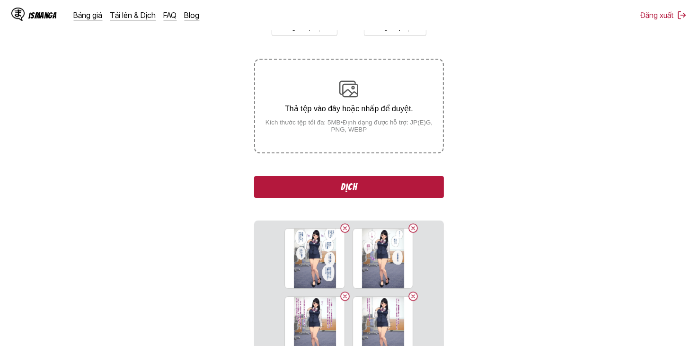
drag, startPoint x: 443, startPoint y: 242, endPoint x: 443, endPoint y: 253, distance: 11.4
click at [443, 253] on section "Từ Tiếng Nhật Đến Tiếng Việt Thả tệp vào đây hoặc nhấp để duyệt. Kích thước tệp…" at bounding box center [349, 209] width 683 height 401
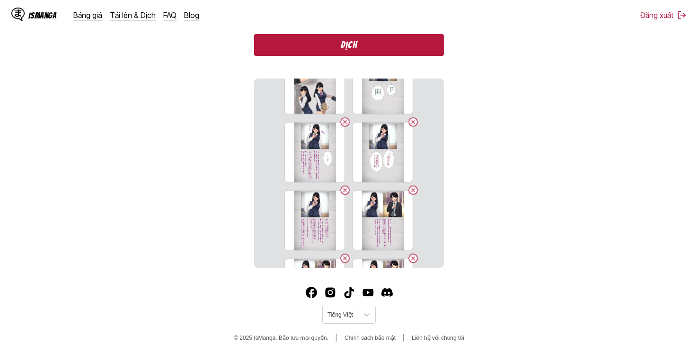
scroll to position [47, 0]
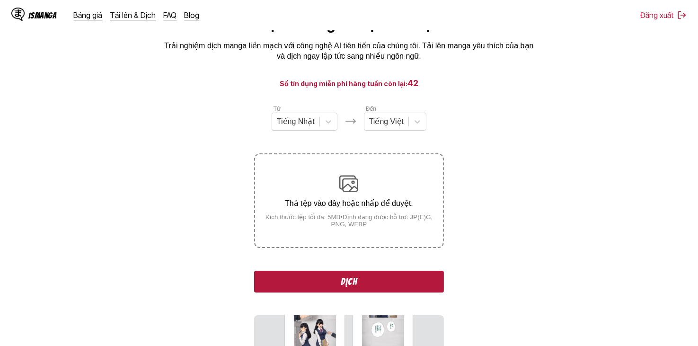
click at [379, 285] on button "Dịch" at bounding box center [348, 282] width 189 height 22
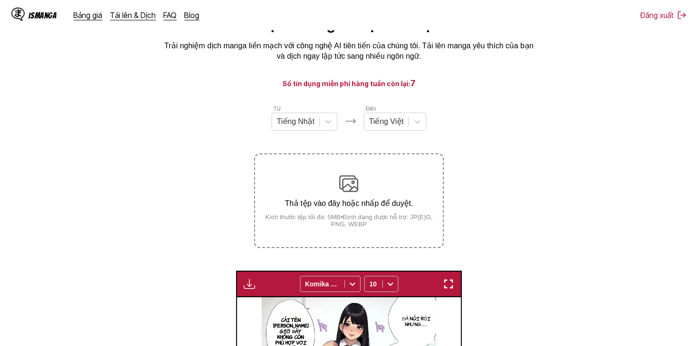
click at [250, 288] on img "button" at bounding box center [249, 283] width 11 height 11
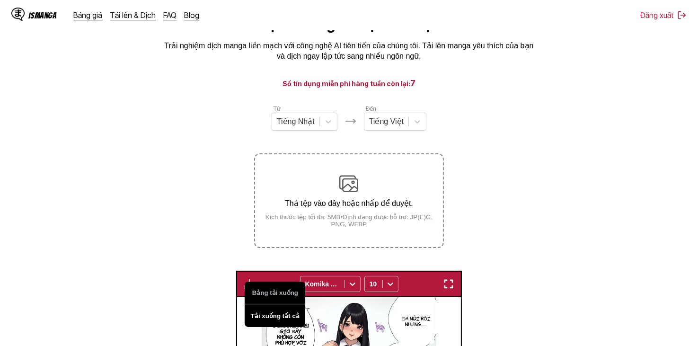
click at [270, 312] on button "Tải xuống tất cả" at bounding box center [275, 315] width 61 height 23
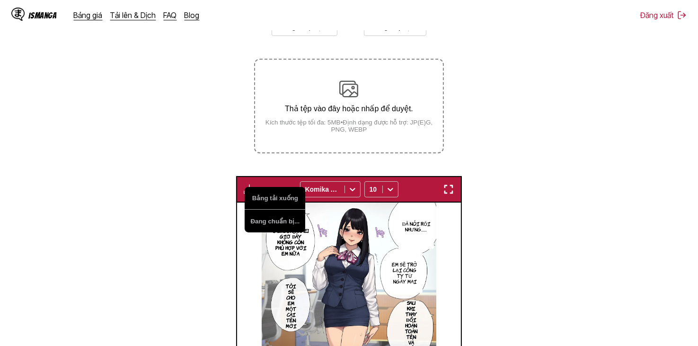
scroll to position [331, 0]
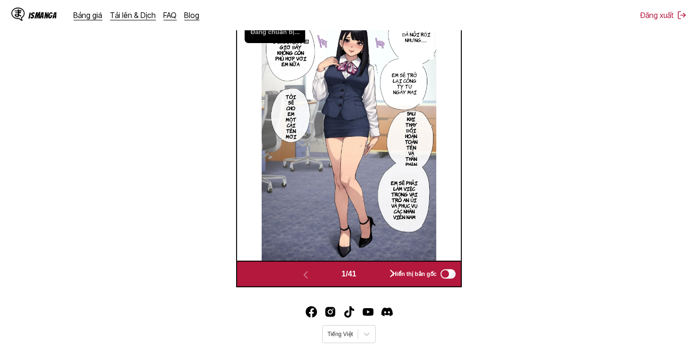
click at [378, 275] on button "button" at bounding box center [392, 275] width 57 height 14
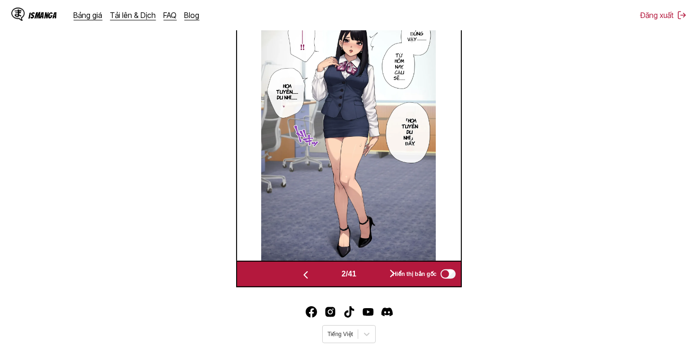
click at [378, 275] on button "button" at bounding box center [392, 275] width 57 height 14
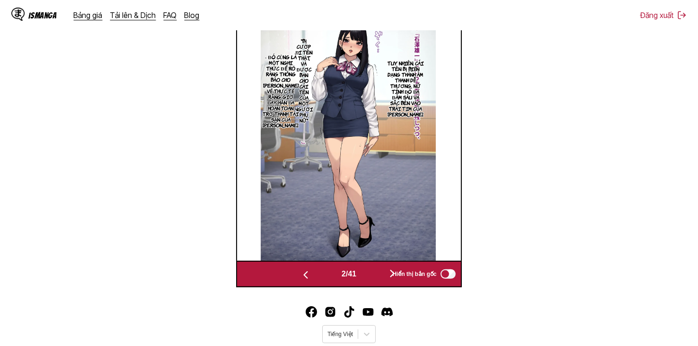
click at [378, 275] on button "button" at bounding box center [392, 275] width 57 height 14
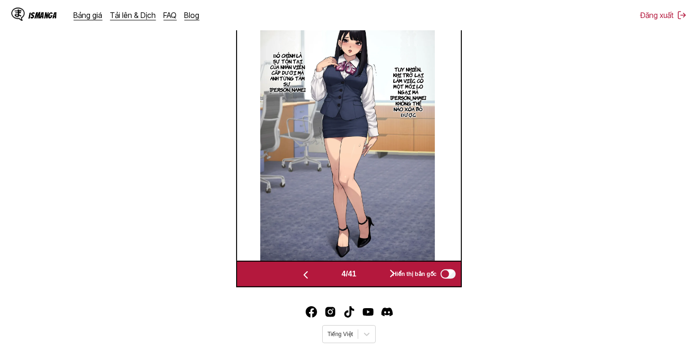
click at [378, 275] on button "button" at bounding box center [392, 275] width 57 height 14
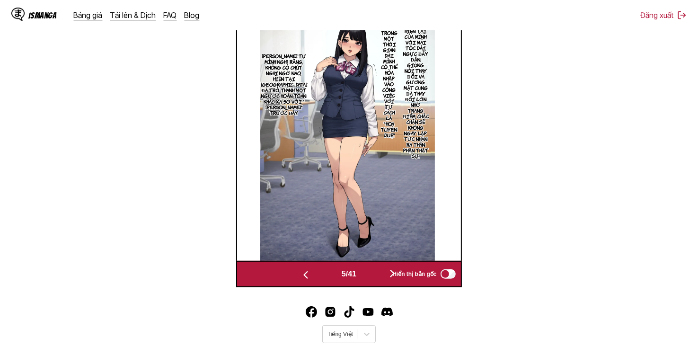
click at [378, 275] on button "button" at bounding box center [392, 275] width 57 height 14
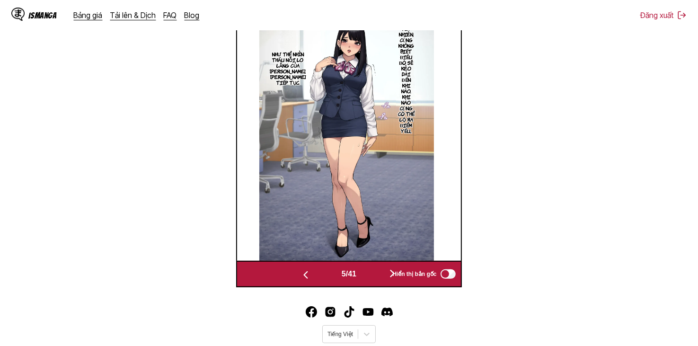
click at [378, 275] on button "button" at bounding box center [392, 275] width 57 height 14
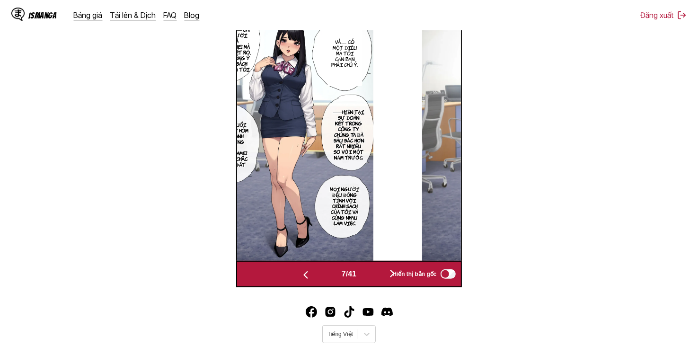
click at [378, 275] on button "button" at bounding box center [392, 275] width 57 height 14
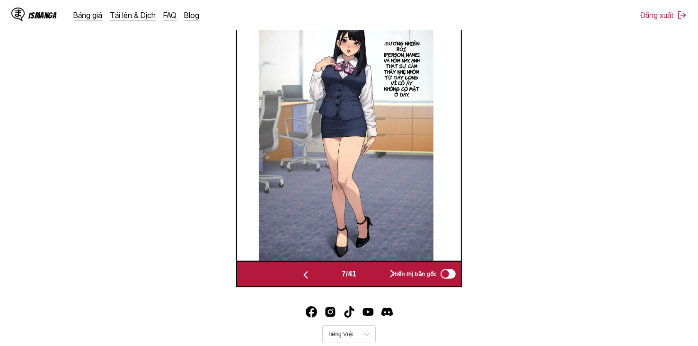
click at [378, 275] on button "button" at bounding box center [392, 275] width 57 height 14
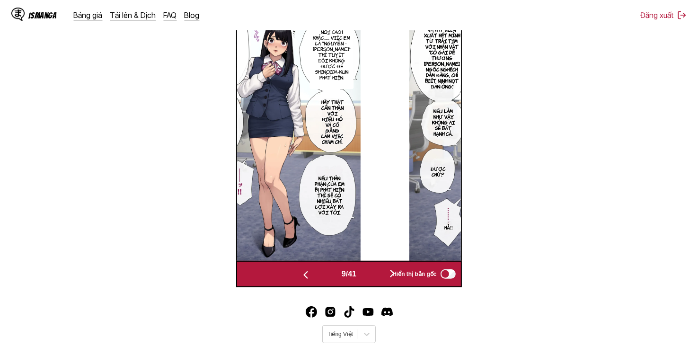
click at [378, 275] on button "button" at bounding box center [392, 275] width 57 height 14
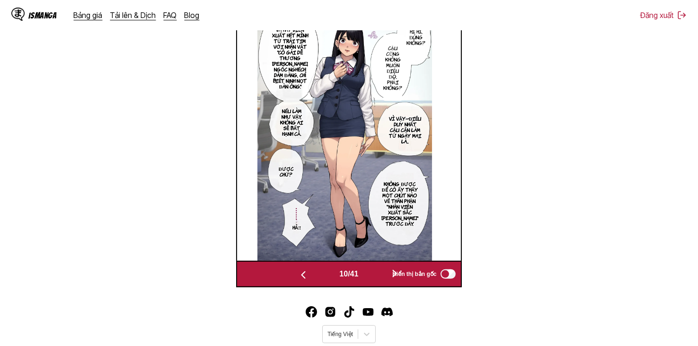
click at [378, 275] on button "button" at bounding box center [395, 275] width 57 height 14
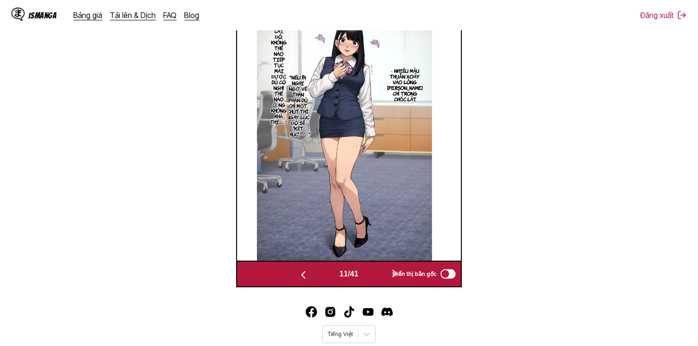
click at [378, 275] on button "button" at bounding box center [395, 275] width 57 height 14
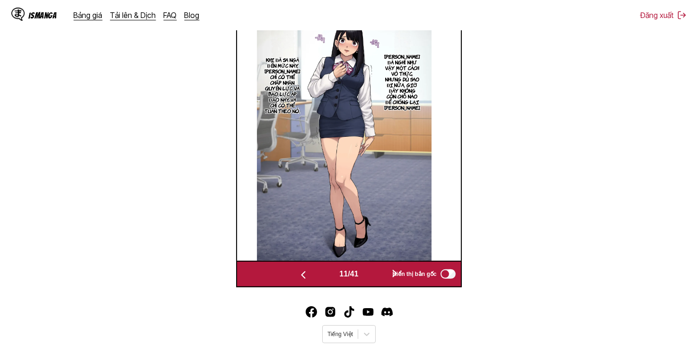
click at [378, 275] on button "button" at bounding box center [395, 275] width 57 height 14
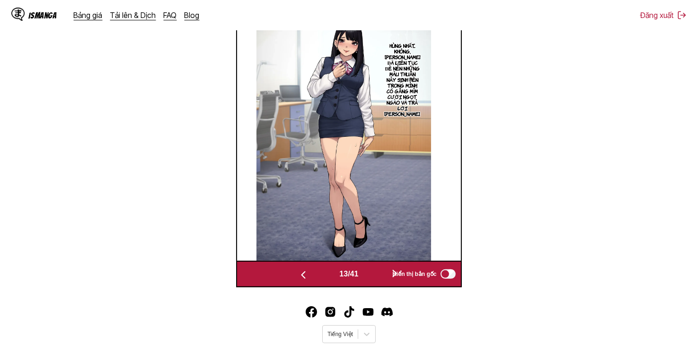
click at [378, 275] on button "button" at bounding box center [395, 275] width 57 height 14
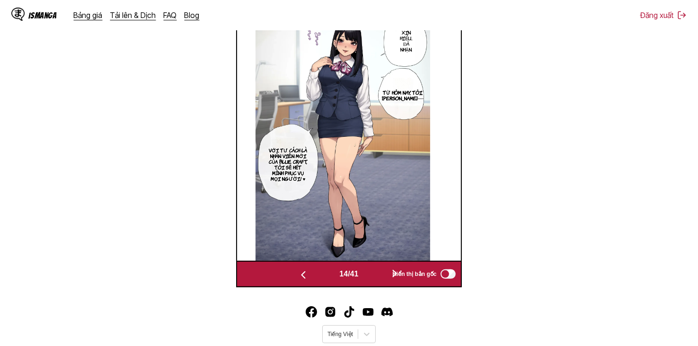
click at [378, 275] on button "button" at bounding box center [395, 275] width 57 height 14
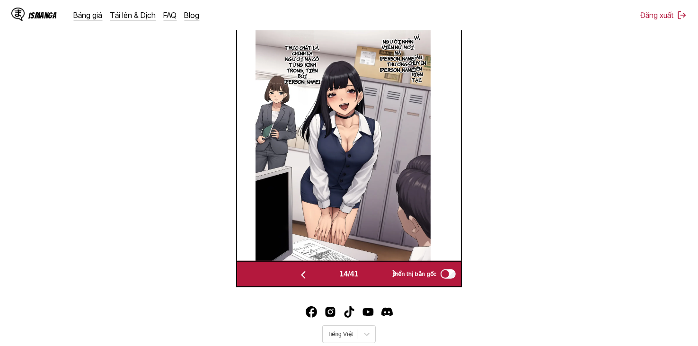
click at [378, 275] on button "button" at bounding box center [395, 275] width 57 height 14
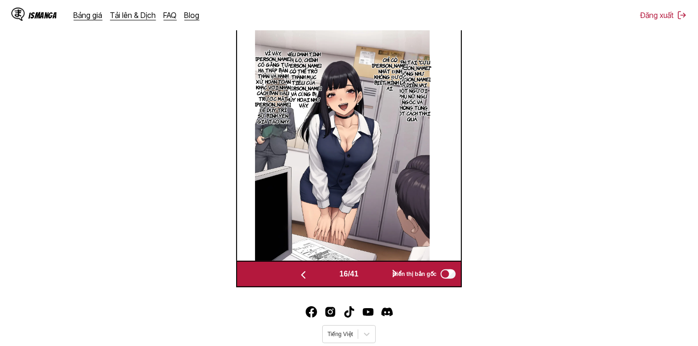
click at [378, 275] on button "button" at bounding box center [395, 275] width 57 height 14
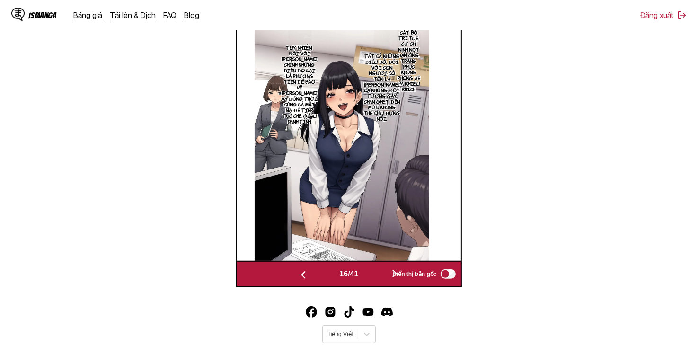
click at [378, 275] on button "button" at bounding box center [395, 275] width 57 height 14
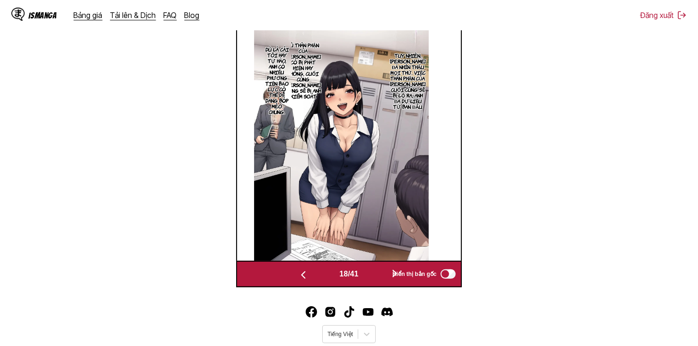
click at [378, 275] on button "button" at bounding box center [395, 275] width 57 height 14
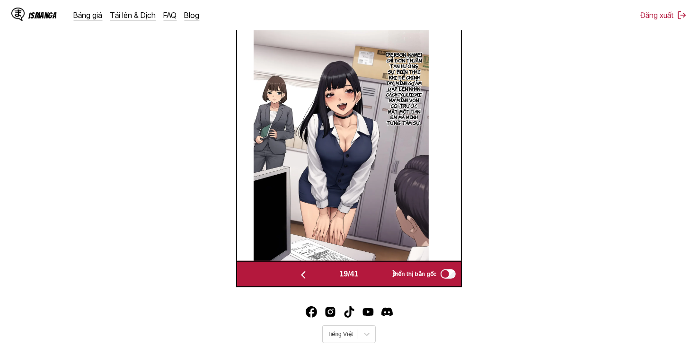
click at [378, 275] on button "button" at bounding box center [395, 275] width 57 height 14
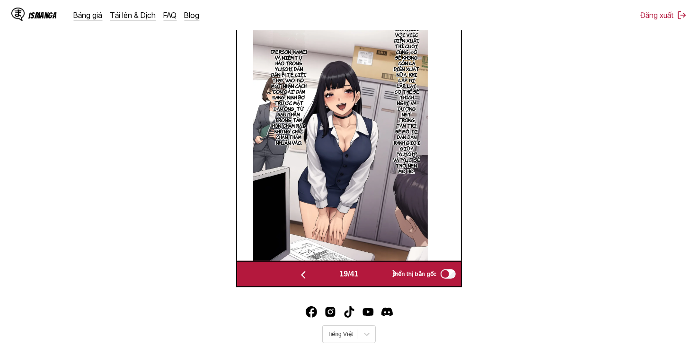
click at [378, 275] on button "button" at bounding box center [395, 275] width 57 height 14
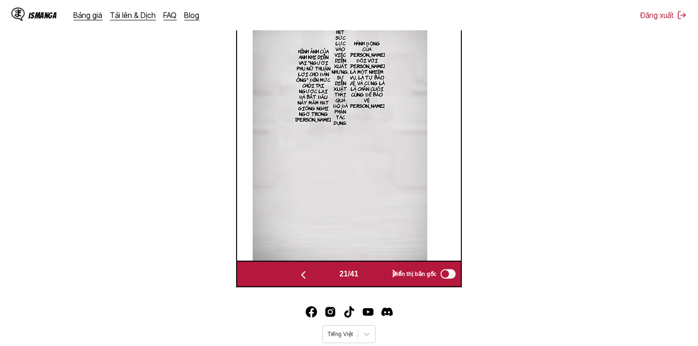
click at [378, 275] on button "button" at bounding box center [395, 275] width 57 height 14
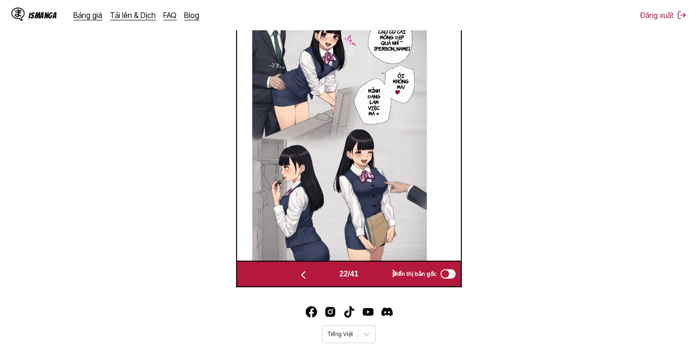
click at [378, 275] on button "button" at bounding box center [395, 275] width 57 height 14
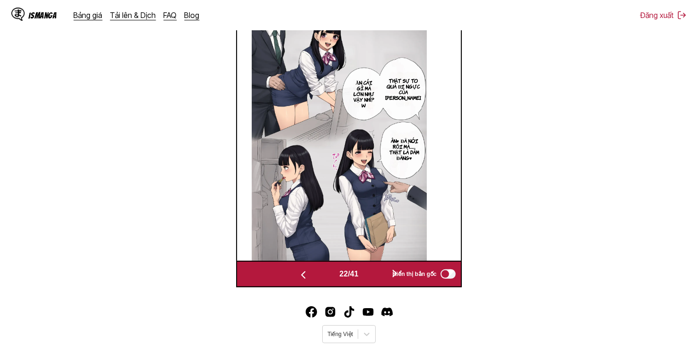
click at [378, 275] on button "button" at bounding box center [395, 275] width 57 height 14
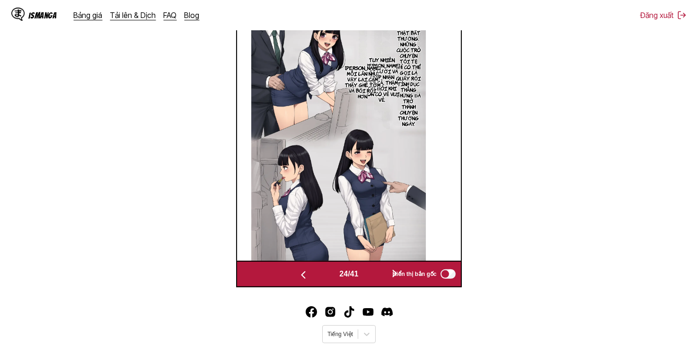
click at [378, 275] on button "button" at bounding box center [395, 275] width 57 height 14
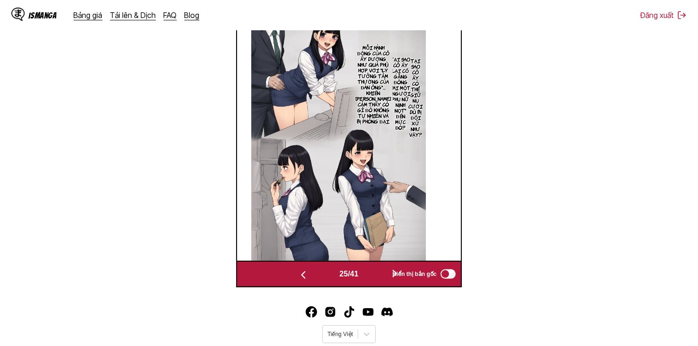
click at [378, 275] on button "button" at bounding box center [395, 275] width 57 height 14
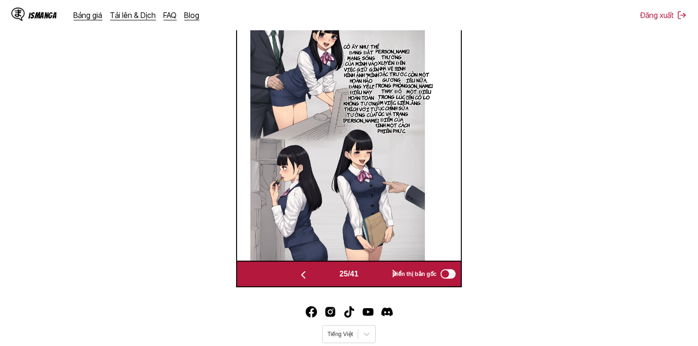
click at [378, 275] on button "button" at bounding box center [395, 275] width 57 height 14
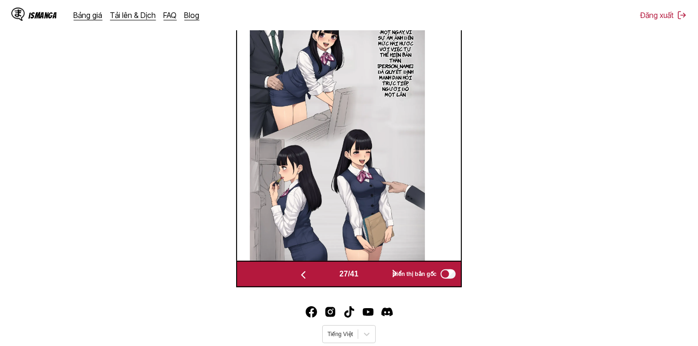
click at [378, 275] on button "button" at bounding box center [395, 275] width 57 height 14
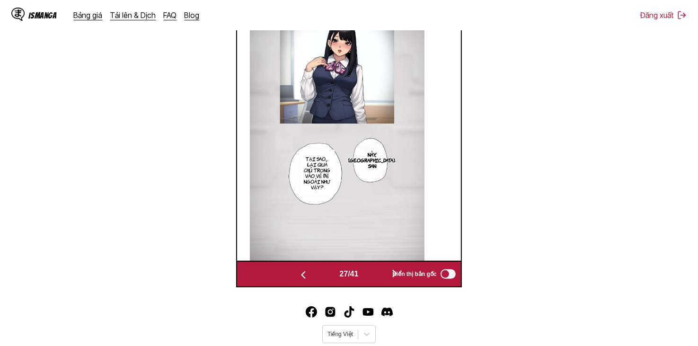
click at [378, 275] on button "button" at bounding box center [395, 275] width 57 height 14
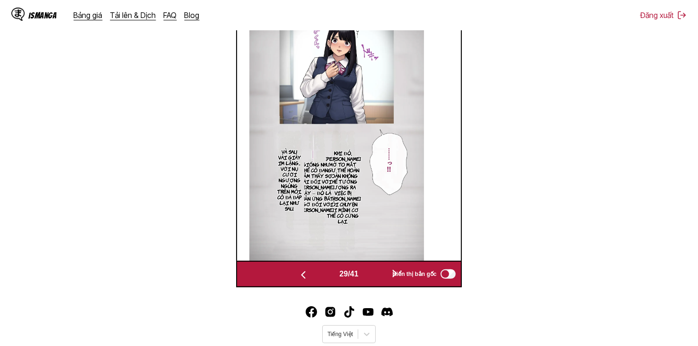
click at [378, 275] on button "button" at bounding box center [395, 275] width 57 height 14
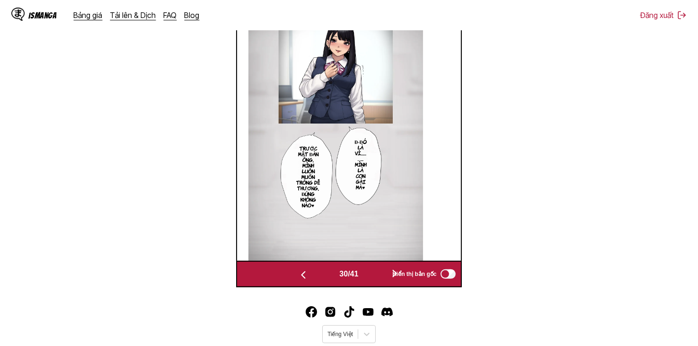
click at [378, 275] on button "button" at bounding box center [395, 275] width 57 height 14
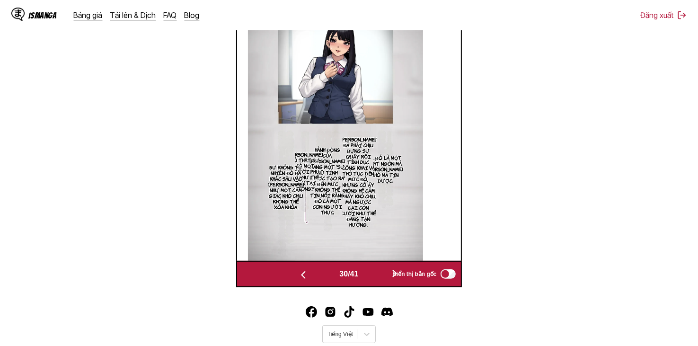
click at [378, 275] on button "button" at bounding box center [395, 275] width 57 height 14
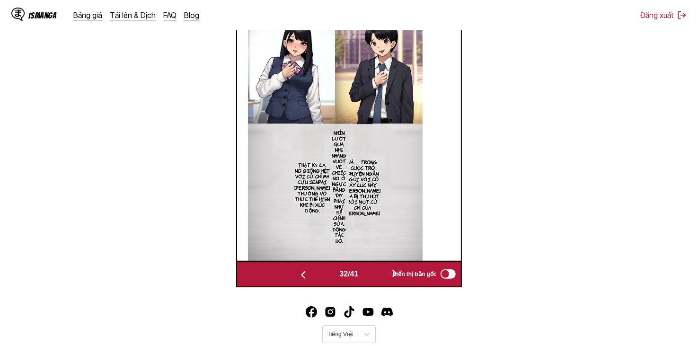
click at [378, 275] on button "button" at bounding box center [395, 275] width 57 height 14
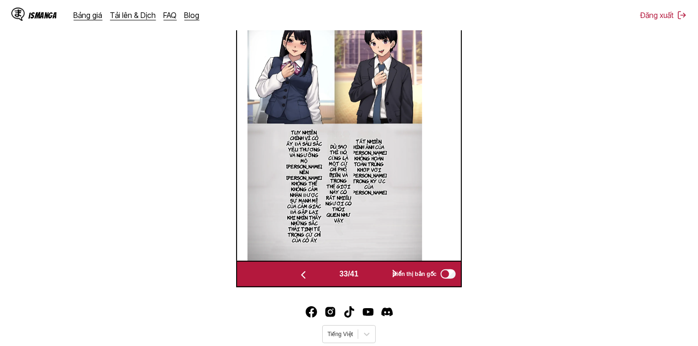
click at [378, 275] on button "button" at bounding box center [395, 275] width 57 height 14
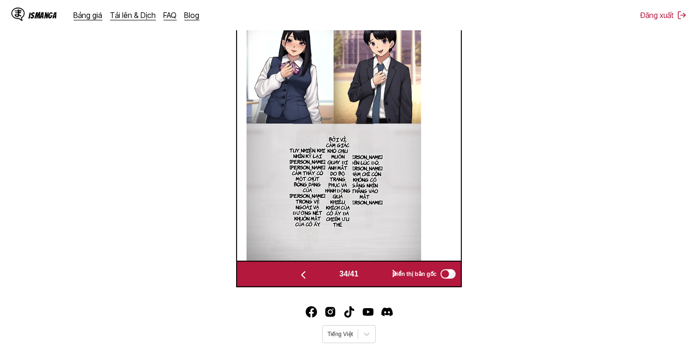
click at [378, 275] on button "button" at bounding box center [395, 275] width 57 height 14
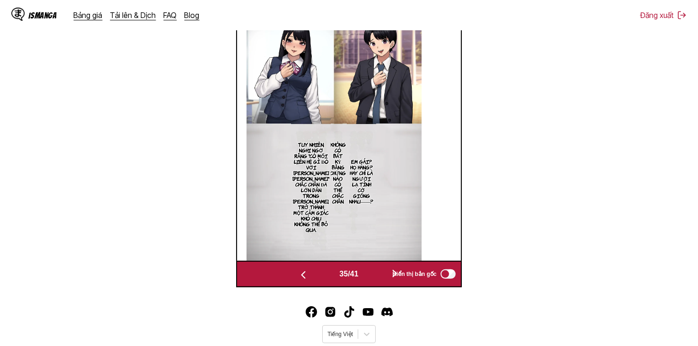
click at [378, 275] on button "button" at bounding box center [395, 275] width 57 height 14
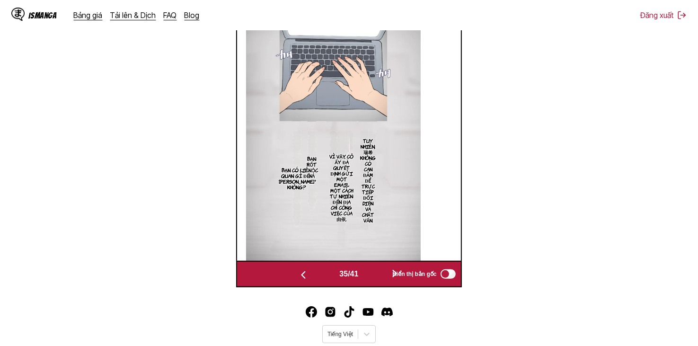
click at [378, 275] on button "button" at bounding box center [395, 275] width 57 height 14
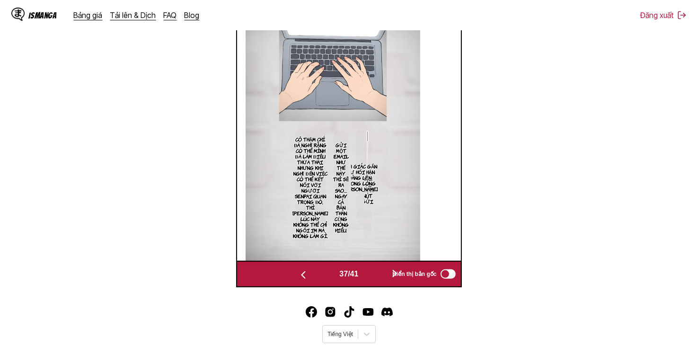
click at [378, 275] on button "button" at bounding box center [395, 275] width 57 height 14
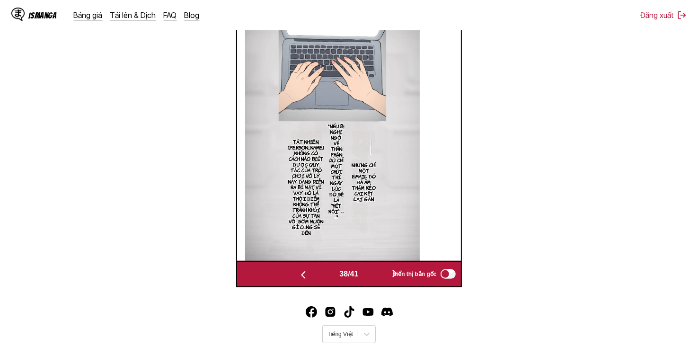
click at [378, 275] on button "button" at bounding box center [395, 275] width 57 height 14
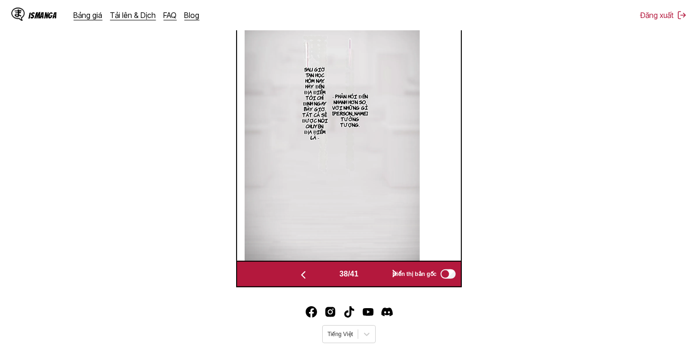
click at [378, 275] on button "button" at bounding box center [395, 275] width 57 height 14
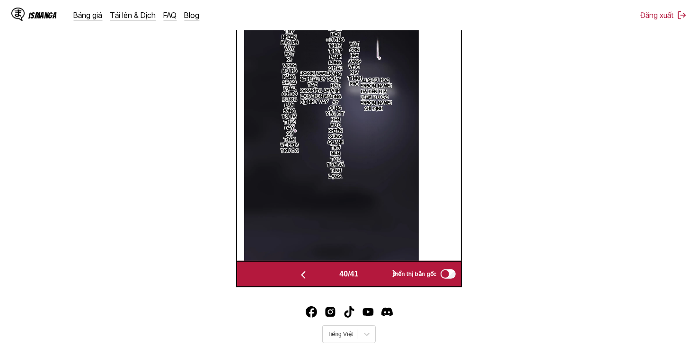
click at [378, 275] on button "button" at bounding box center [395, 275] width 57 height 14
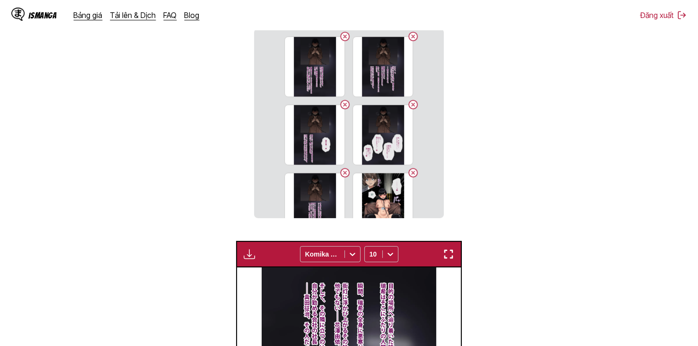
scroll to position [50, 0]
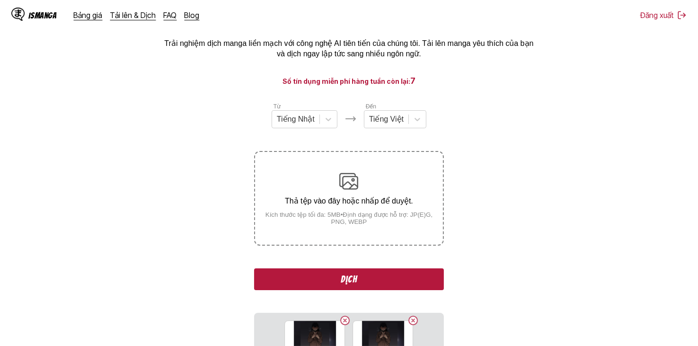
click at [353, 273] on button "Dịch" at bounding box center [348, 279] width 189 height 22
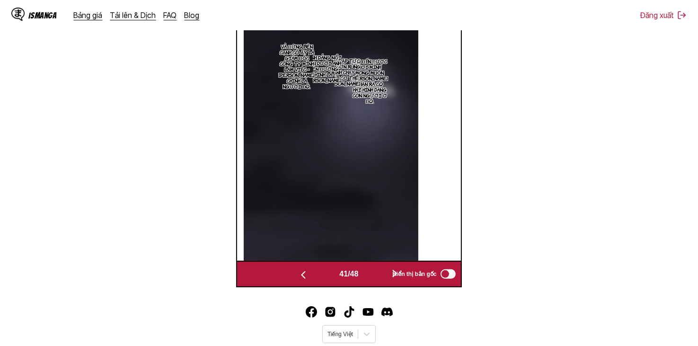
scroll to position [95, 0]
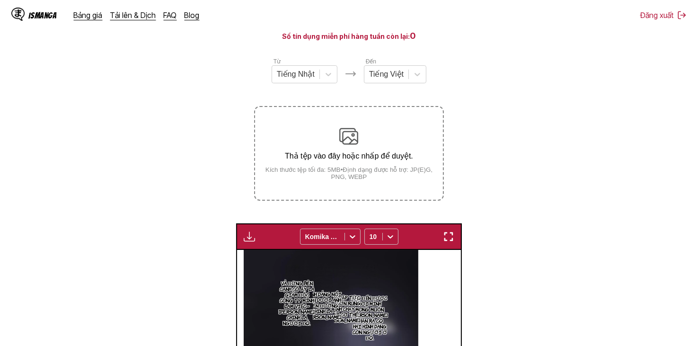
click at [248, 237] on img "button" at bounding box center [249, 236] width 11 height 11
click at [274, 263] on button "Tải xuống tất cả" at bounding box center [275, 268] width 61 height 23
click at [493, 272] on section "Từ Tiếng Nhật Đến Tiếng Việt Thả tệp vào đây hoặc nhấp để duyệt. Kích thước tệp…" at bounding box center [349, 290] width 683 height 467
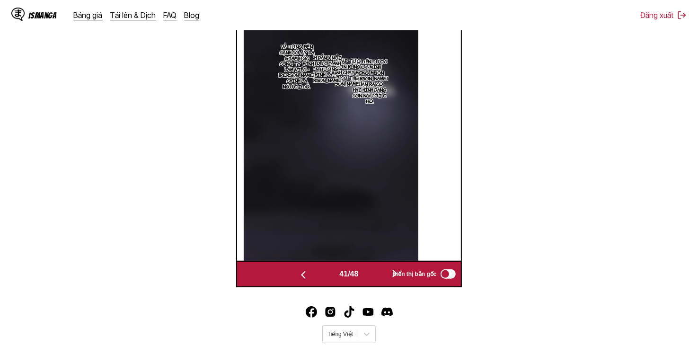
scroll to position [362, 0]
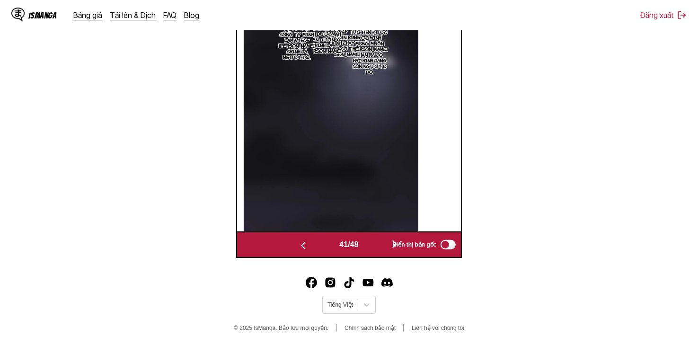
click at [326, 251] on button "button" at bounding box center [303, 245] width 57 height 14
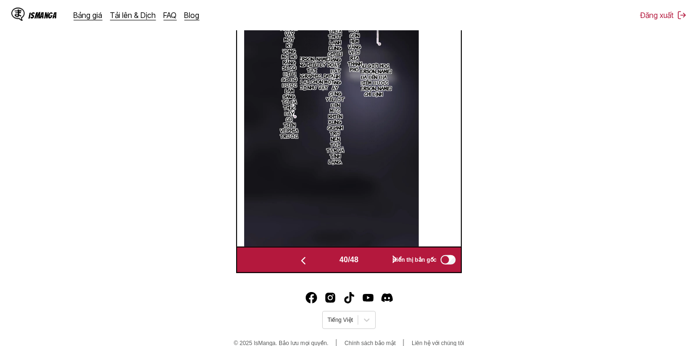
click at [303, 265] on img "button" at bounding box center [303, 260] width 11 height 11
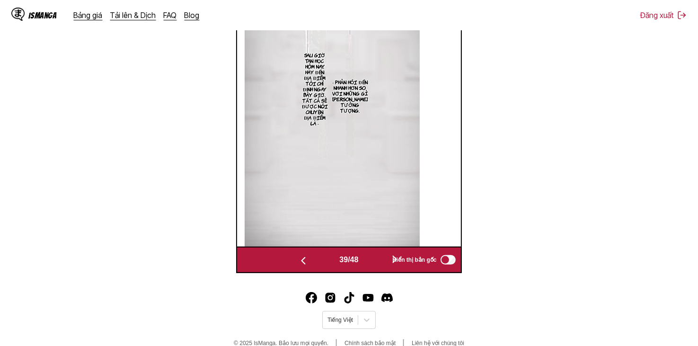
click at [303, 265] on img "button" at bounding box center [303, 260] width 11 height 11
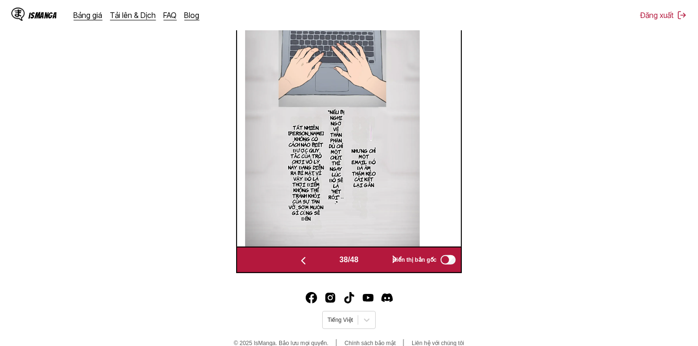
click at [303, 265] on img "button" at bounding box center [303, 260] width 11 height 11
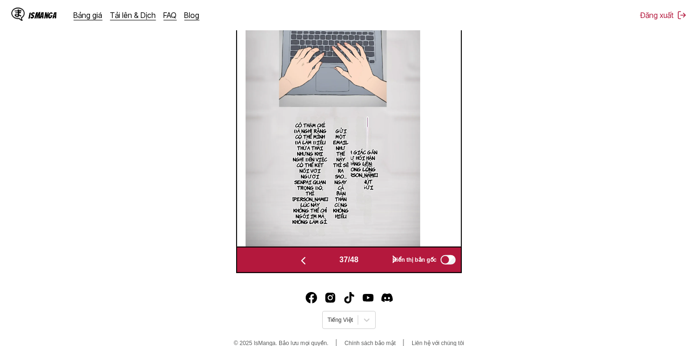
click at [303, 265] on img "button" at bounding box center [303, 260] width 11 height 11
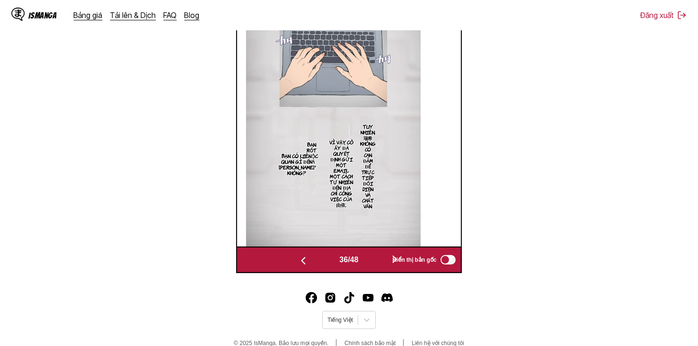
click at [303, 265] on img "button" at bounding box center [303, 260] width 11 height 11
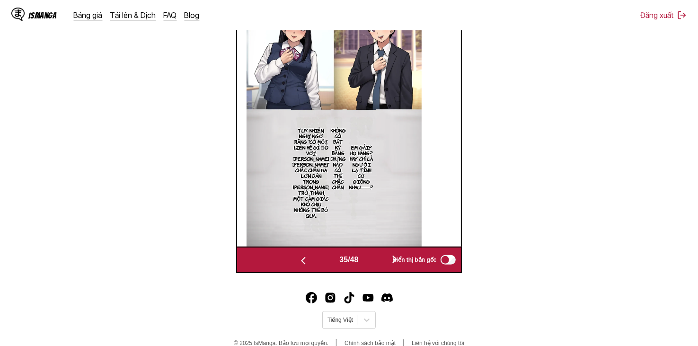
click at [303, 265] on img "button" at bounding box center [303, 260] width 11 height 11
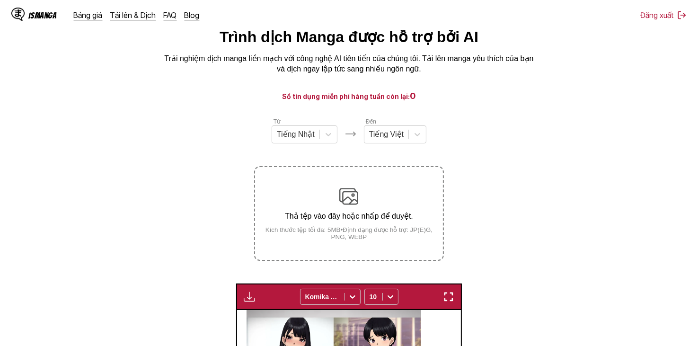
scroll to position [0, 0]
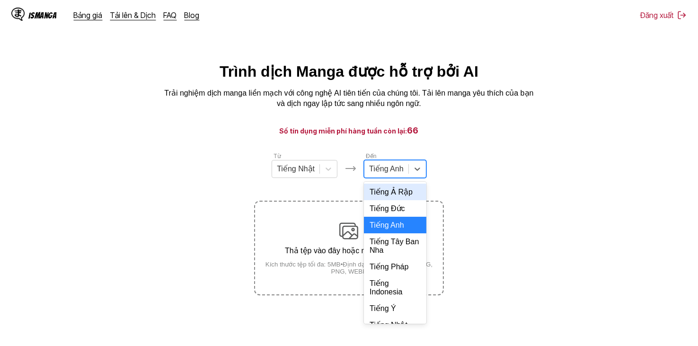
click at [403, 169] on div "Tiếng Anh" at bounding box center [387, 169] width 44 height 14
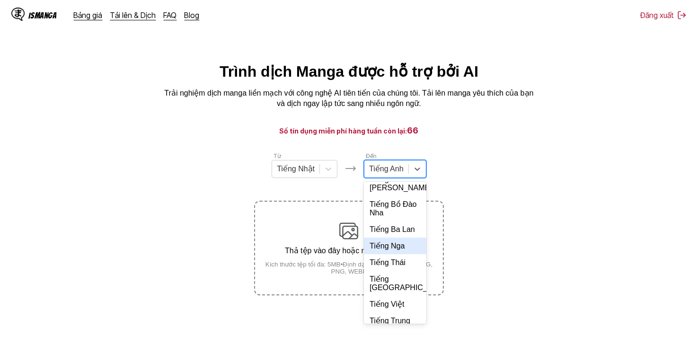
scroll to position [205, 0]
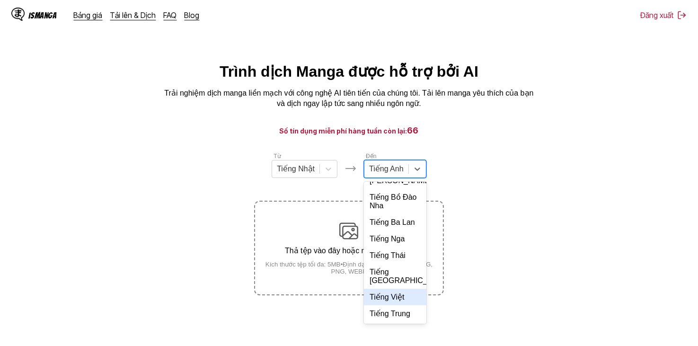
click at [401, 304] on div "Tiếng Việt" at bounding box center [395, 297] width 63 height 17
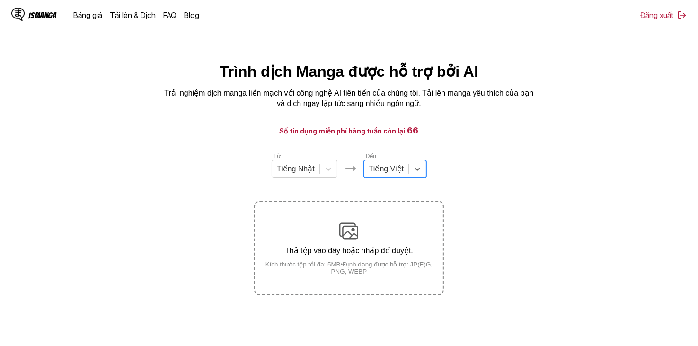
click at [470, 169] on section "Từ Tiếng Nhật Đến option Tiếng Việt, selected. Tiếng Việt Thả tệp vào đây hoặc …" at bounding box center [349, 224] width 683 height 144
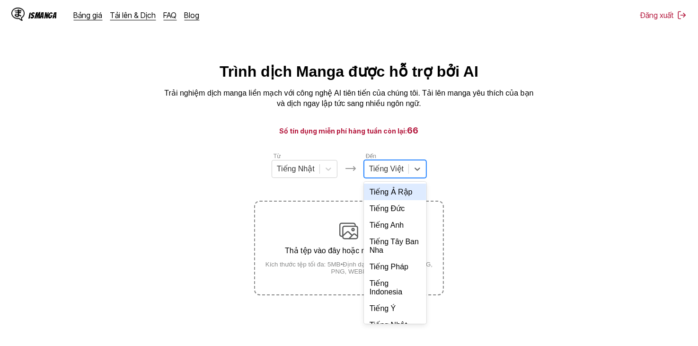
click at [405, 173] on div "Tiếng Việt" at bounding box center [387, 169] width 44 height 14
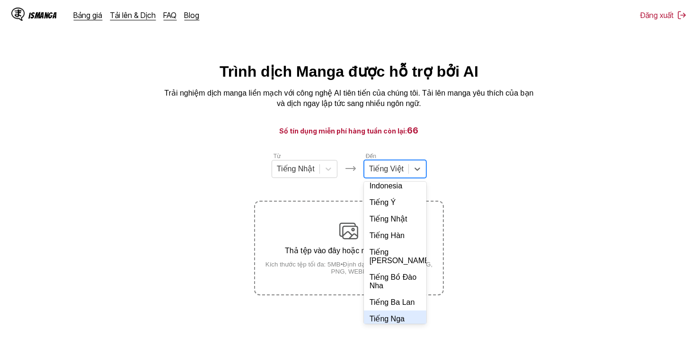
scroll to position [225, 0]
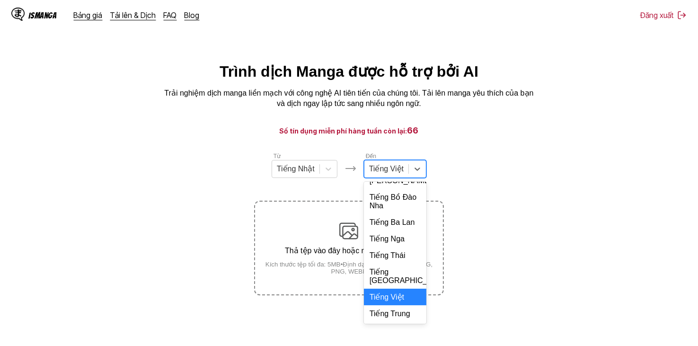
click at [389, 296] on div "Tiếng Việt" at bounding box center [395, 297] width 63 height 17
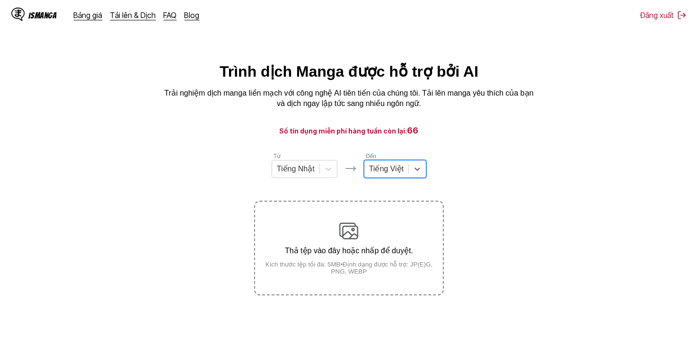
click at [470, 145] on main "Trình dịch Manga được hỗ trợ bởi AI Trải nghiệm dịch manga liền mạch với công n…" at bounding box center [349, 219] width 698 height 312
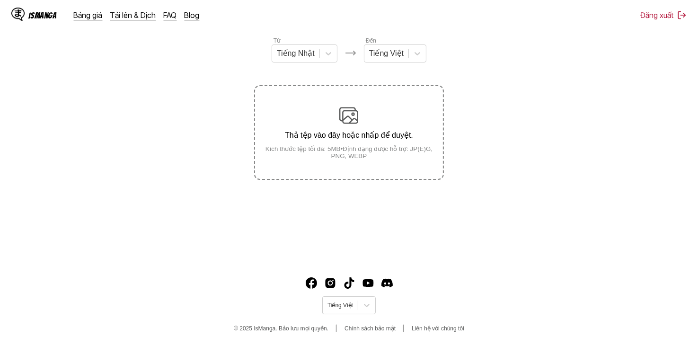
scroll to position [68, 0]
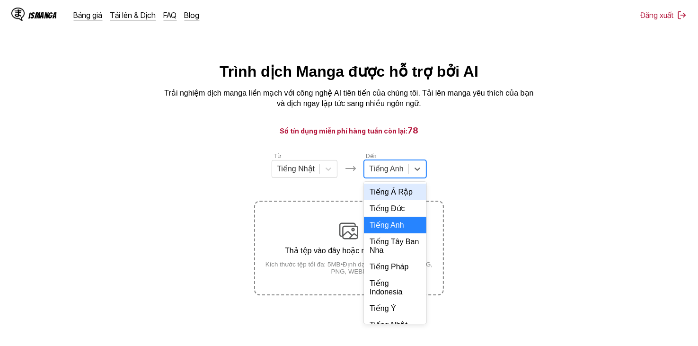
click at [385, 176] on div "Tiếng Anh" at bounding box center [387, 169] width 44 height 14
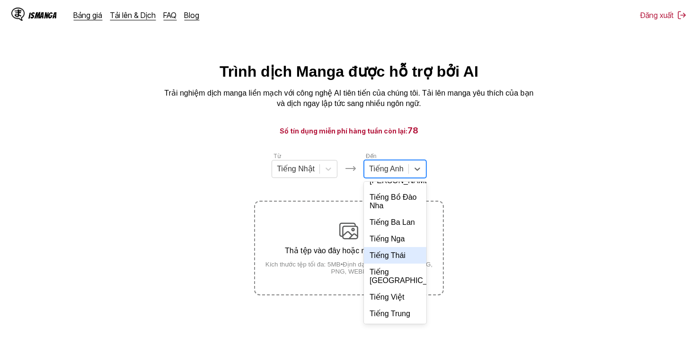
scroll to position [205, 0]
click at [405, 302] on div "Tiếng Việt" at bounding box center [395, 297] width 63 height 17
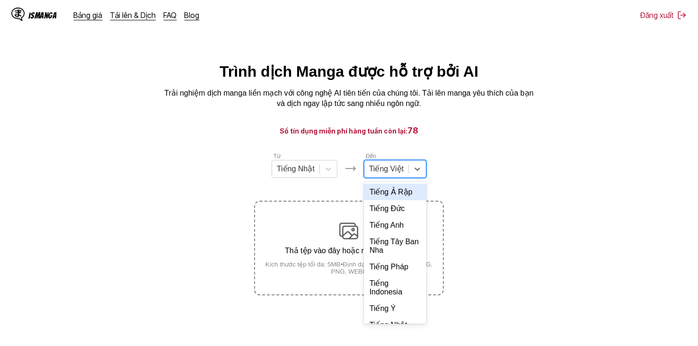
click at [406, 172] on div "Tiếng Việt" at bounding box center [387, 169] width 44 height 14
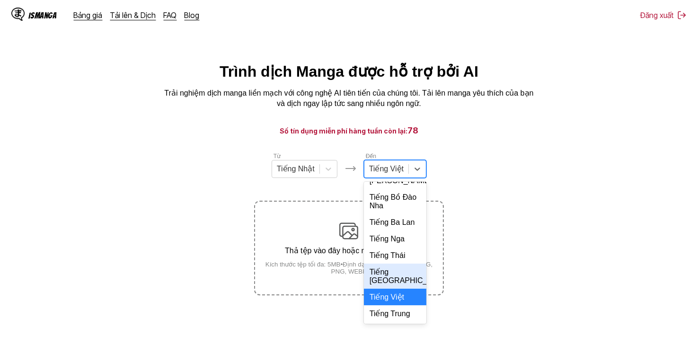
click at [400, 299] on div "Tiếng Việt" at bounding box center [395, 297] width 63 height 17
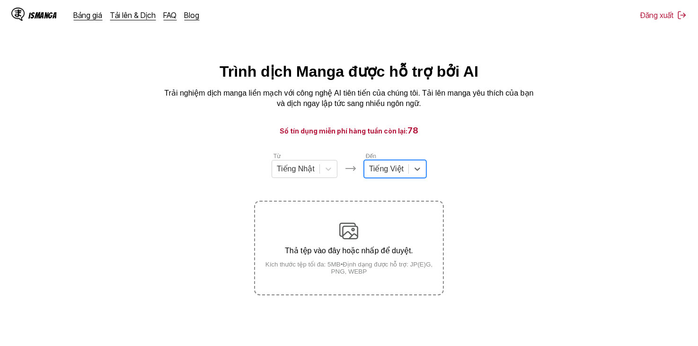
click at [483, 199] on section "Từ Tiếng Nhật Đến option Tiếng Việt, selected. Tiếng Việt Thả tệp vào đây hoặc …" at bounding box center [349, 224] width 683 height 144
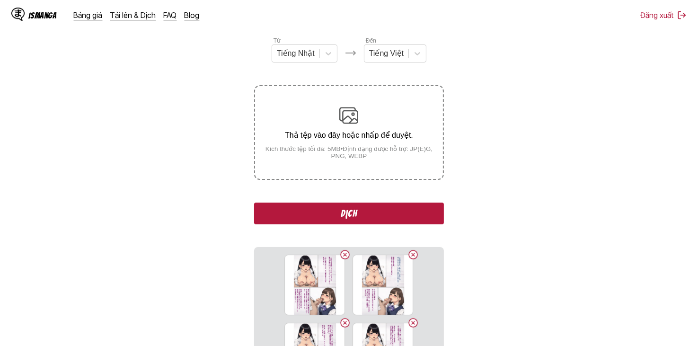
scroll to position [258, 0]
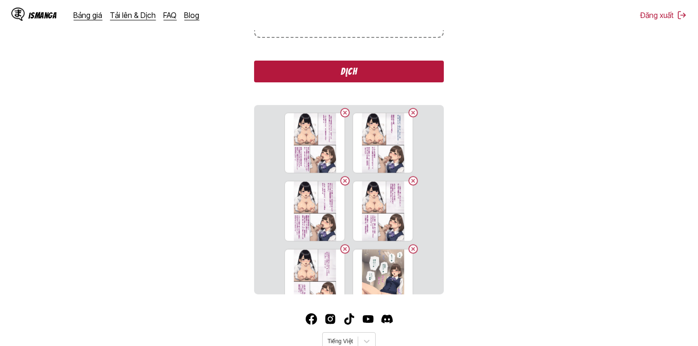
click at [392, 73] on button "Dịch" at bounding box center [348, 72] width 189 height 22
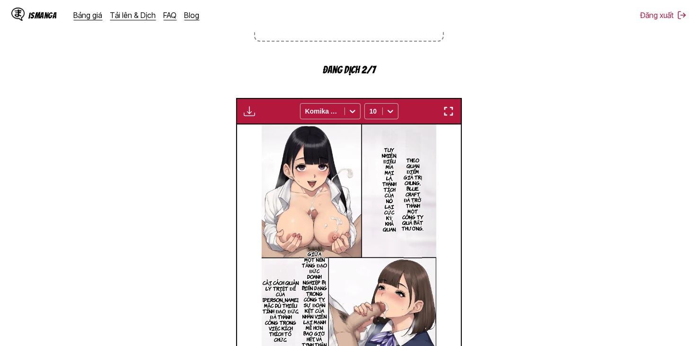
scroll to position [253, 0]
click at [255, 105] on div "Đang chờ hoàn tất bản dịch... Komika Axis 10" at bounding box center [348, 111] width 225 height 27
click at [248, 121] on div "Đang chờ hoàn tất bản dịch... Komika Axis 10" at bounding box center [348, 111] width 225 height 27
click at [248, 113] on img "button" at bounding box center [249, 111] width 11 height 11
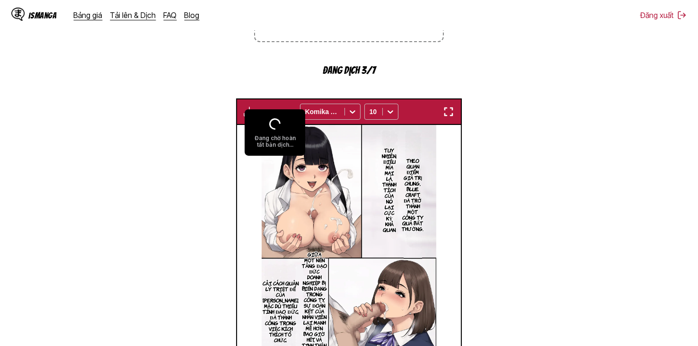
click at [328, 149] on img at bounding box center [349, 249] width 175 height 248
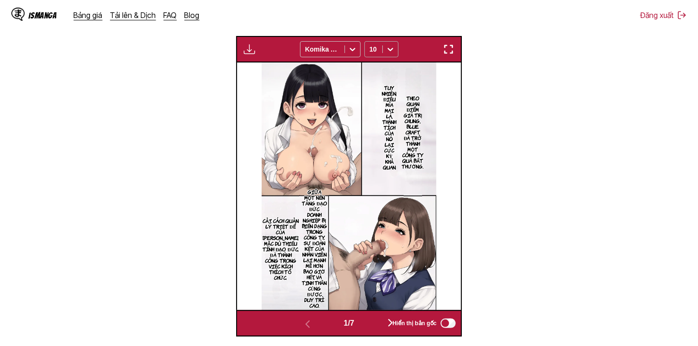
scroll to position [206, 0]
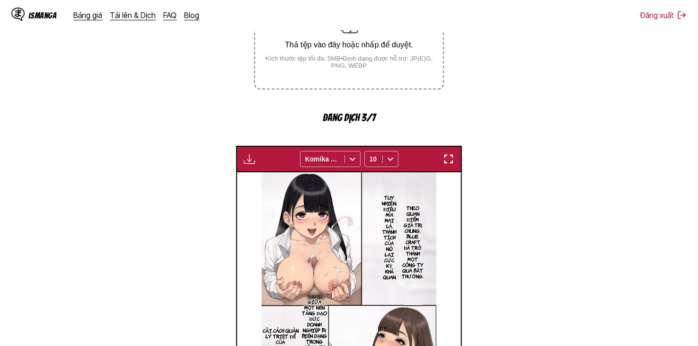
click at [434, 200] on img at bounding box center [349, 296] width 175 height 248
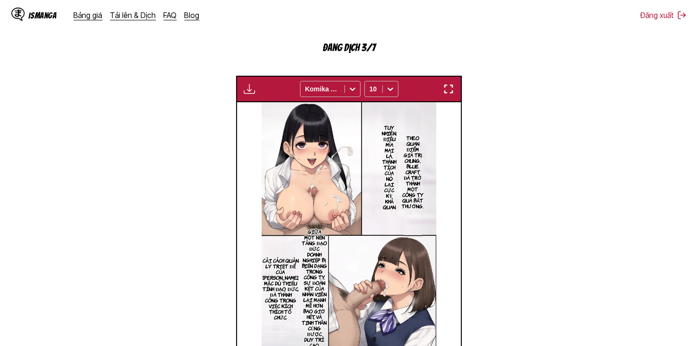
scroll to position [395, 0]
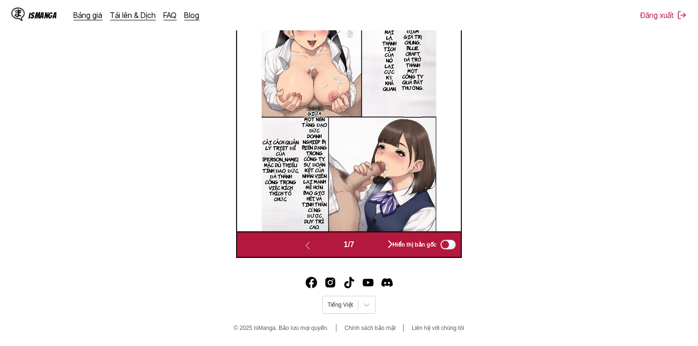
click at [392, 253] on div "1 / 7 Hiển thị bản gốc" at bounding box center [348, 245] width 225 height 27
click at [365, 236] on div "1 / 7 Hiển thị bản gốc" at bounding box center [348, 245] width 225 height 27
click at [375, 238] on button "button" at bounding box center [390, 245] width 57 height 14
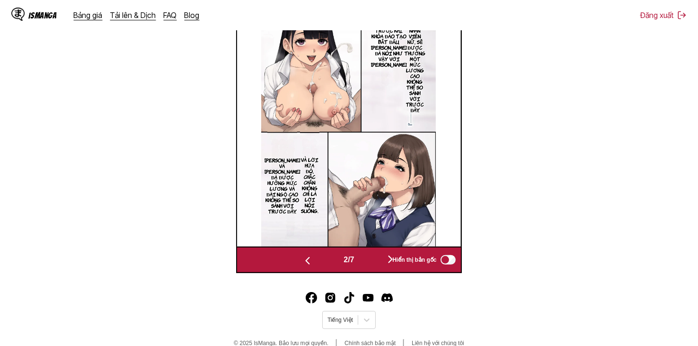
click at [377, 255] on button "button" at bounding box center [390, 260] width 57 height 14
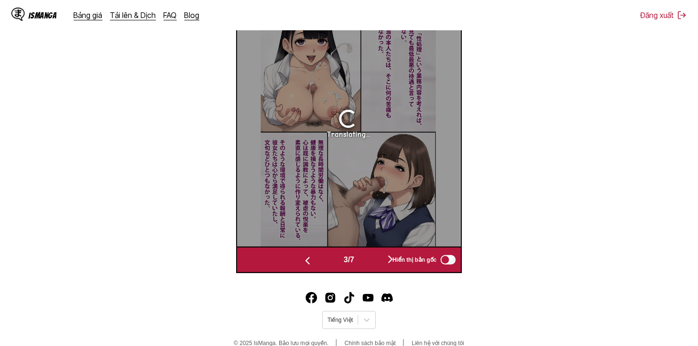
click at [322, 258] on button "button" at bounding box center [307, 260] width 57 height 14
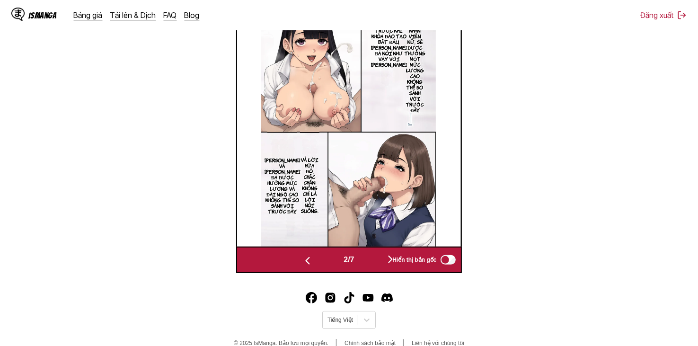
click at [354, 256] on span "2 / 7" at bounding box center [349, 260] width 10 height 9
click at [360, 259] on div "2 / 7" at bounding box center [348, 260] width 139 height 14
click at [372, 261] on button "button" at bounding box center [390, 260] width 57 height 14
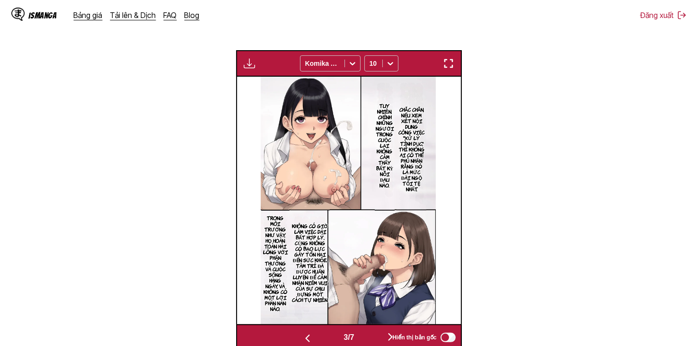
scroll to position [379, 0]
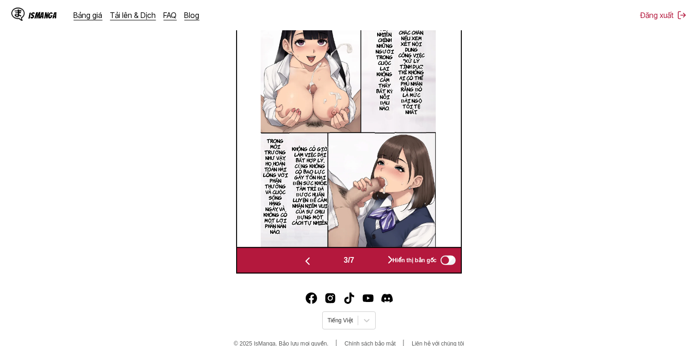
click at [369, 261] on button "button" at bounding box center [390, 261] width 57 height 14
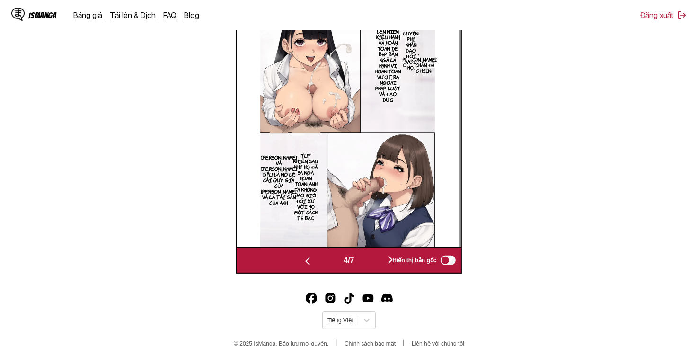
click at [374, 261] on button "button" at bounding box center [390, 261] width 57 height 14
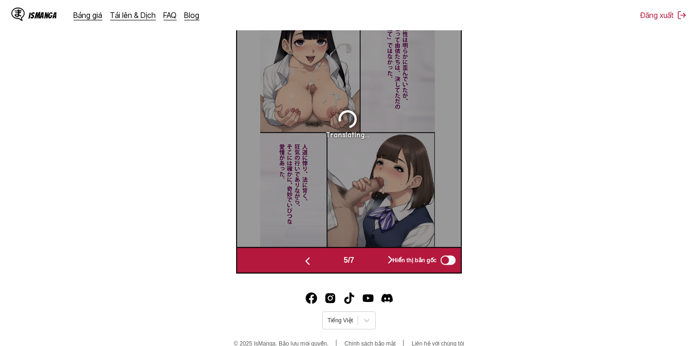
click at [374, 261] on button "button" at bounding box center [390, 261] width 57 height 14
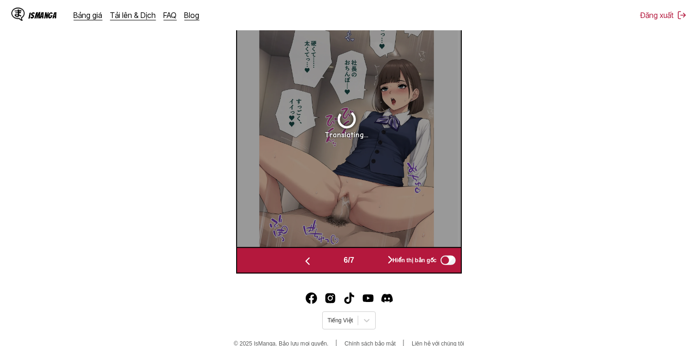
click at [374, 261] on button "button" at bounding box center [390, 261] width 57 height 14
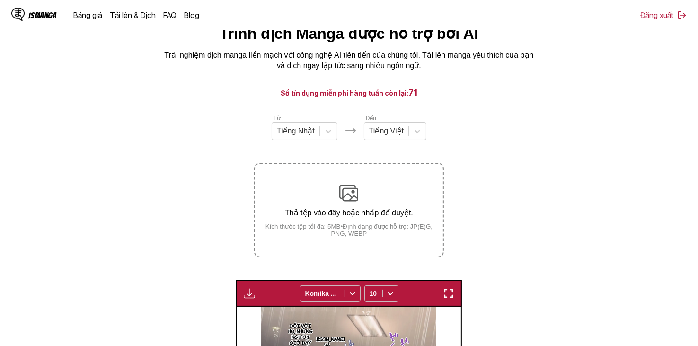
scroll to position [61, 0]
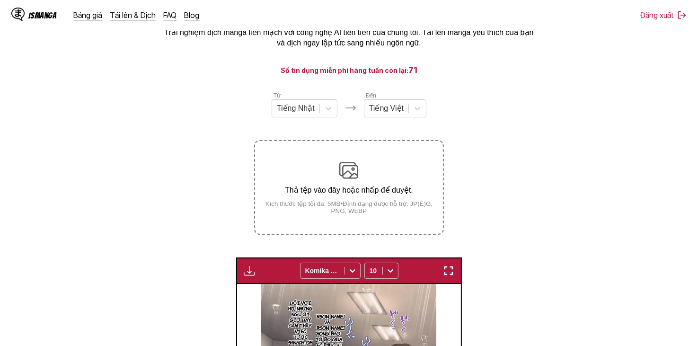
click at [245, 268] on img "button" at bounding box center [249, 270] width 11 height 11
click at [269, 298] on button "Tải xuống tất cả" at bounding box center [275, 302] width 61 height 23
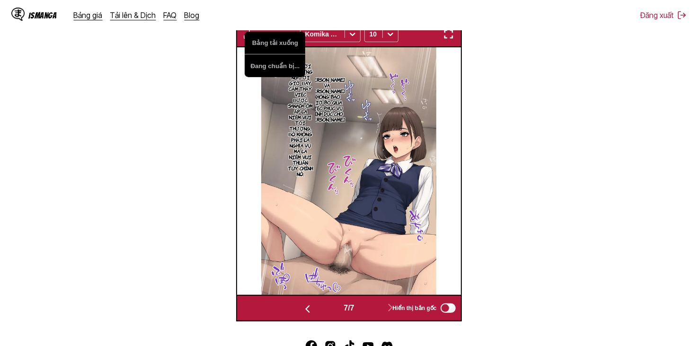
click at [307, 310] on img "button" at bounding box center [307, 309] width 11 height 11
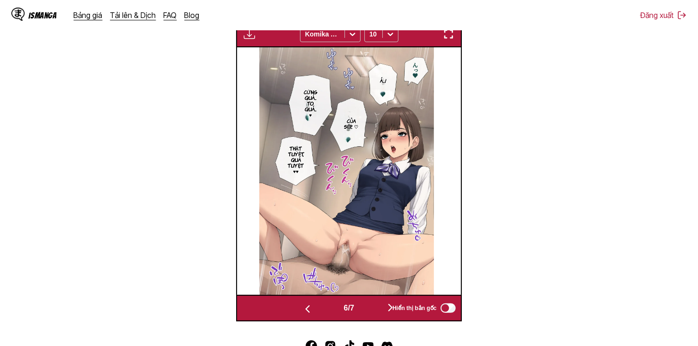
click at [307, 310] on img "button" at bounding box center [307, 309] width 11 height 11
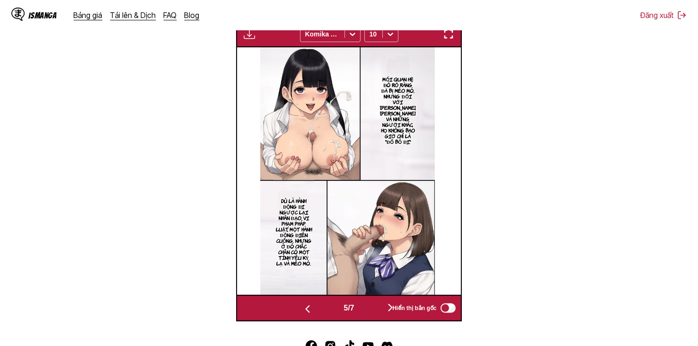
click at [307, 310] on img "button" at bounding box center [307, 309] width 11 height 11
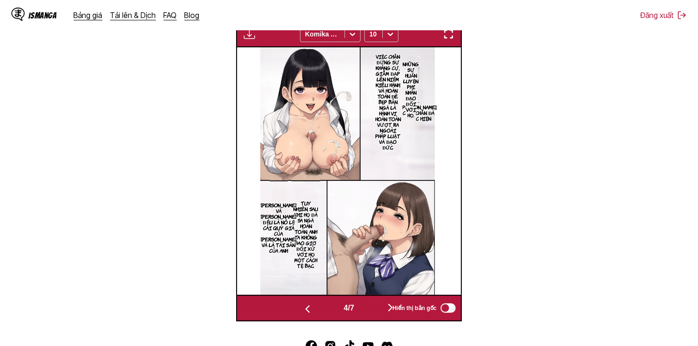
click at [307, 310] on img "button" at bounding box center [307, 309] width 11 height 11
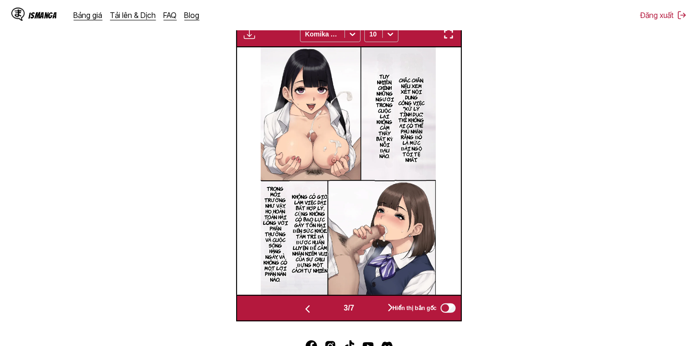
click at [307, 310] on img "button" at bounding box center [307, 309] width 11 height 11
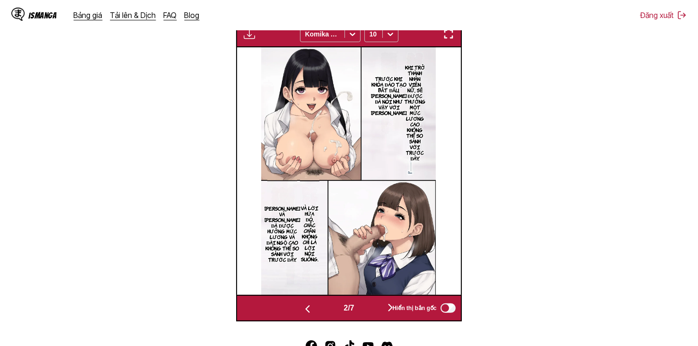
click at [307, 310] on img "button" at bounding box center [307, 309] width 11 height 11
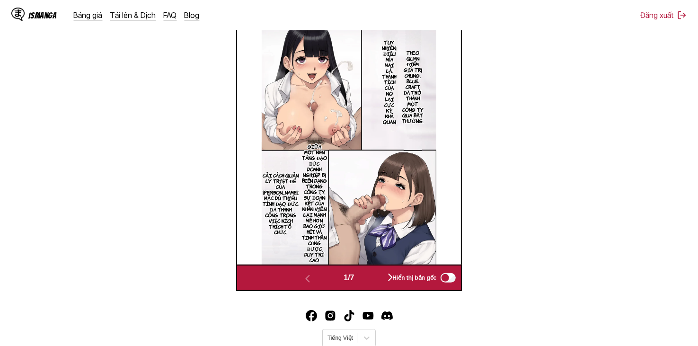
scroll to position [362, 0]
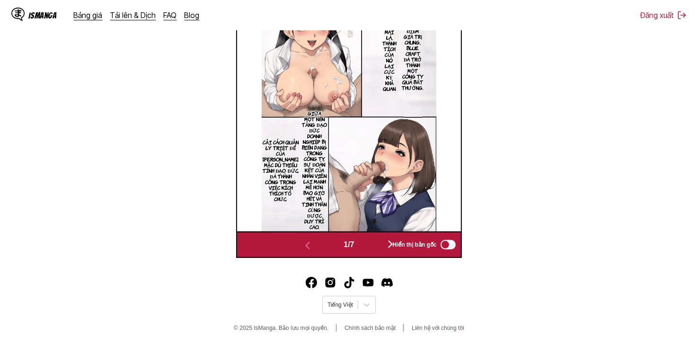
click at [381, 246] on button "button" at bounding box center [390, 245] width 57 height 14
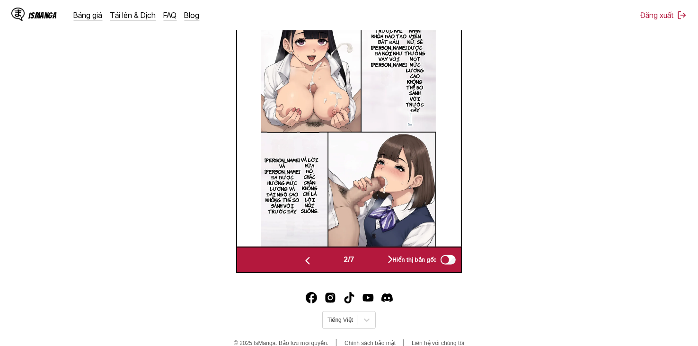
click at [381, 246] on img at bounding box center [348, 123] width 175 height 248
click at [369, 264] on button "button" at bounding box center [390, 260] width 57 height 14
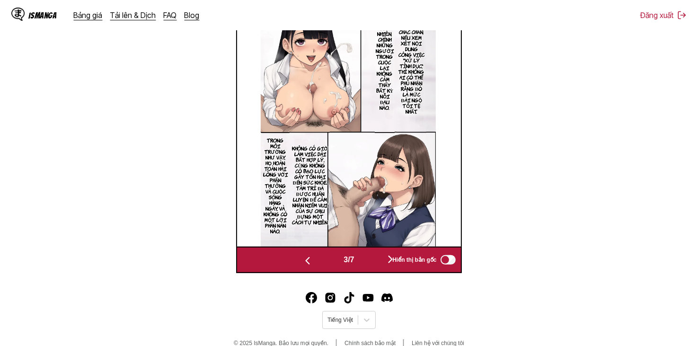
click at [369, 264] on button "button" at bounding box center [390, 260] width 57 height 14
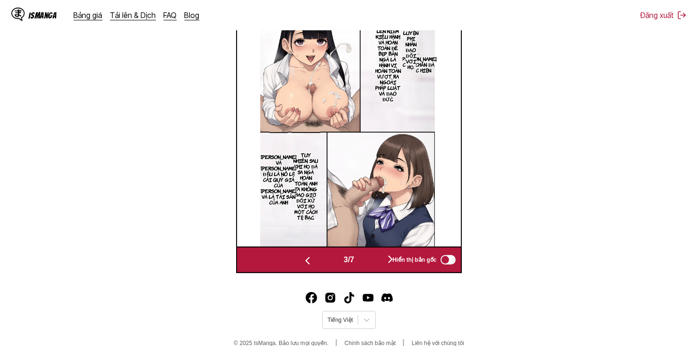
click at [369, 264] on button "button" at bounding box center [390, 260] width 57 height 14
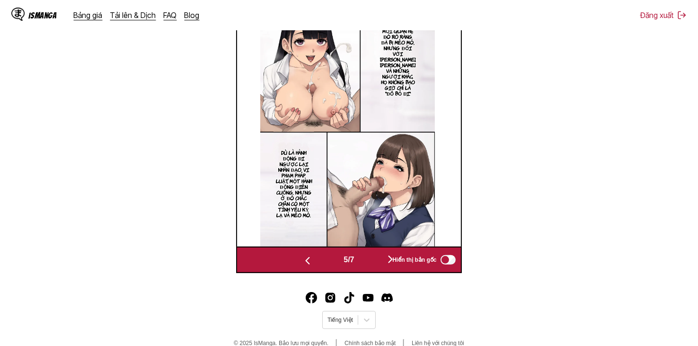
click at [369, 264] on button "button" at bounding box center [390, 260] width 57 height 14
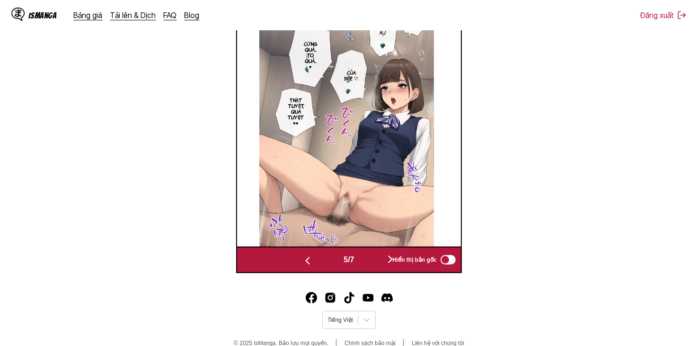
click at [369, 264] on button "button" at bounding box center [390, 260] width 57 height 14
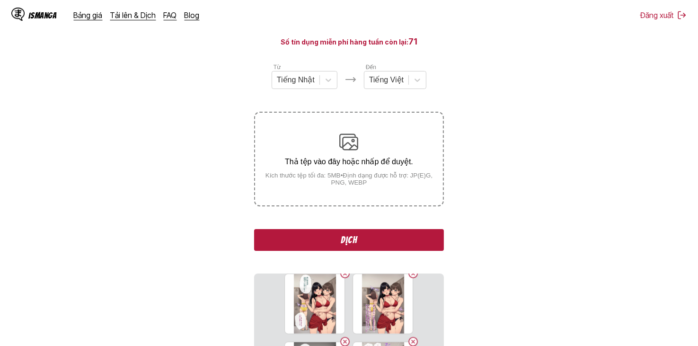
scroll to position [142, 0]
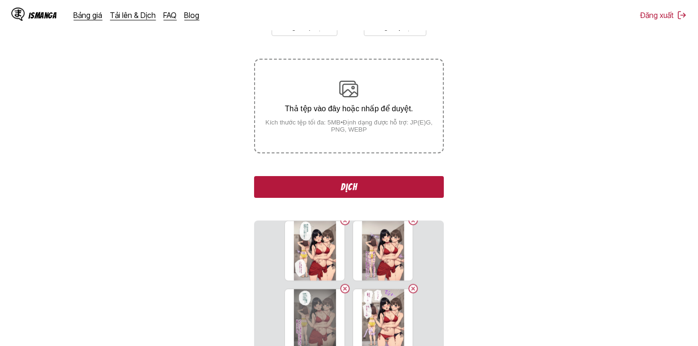
click at [428, 187] on button "Dịch" at bounding box center [348, 187] width 189 height 22
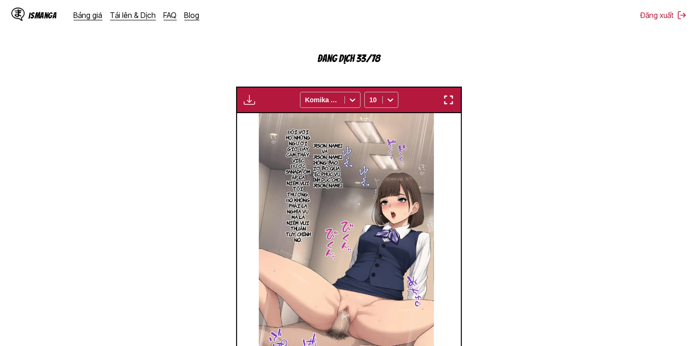
scroll to position [379, 0]
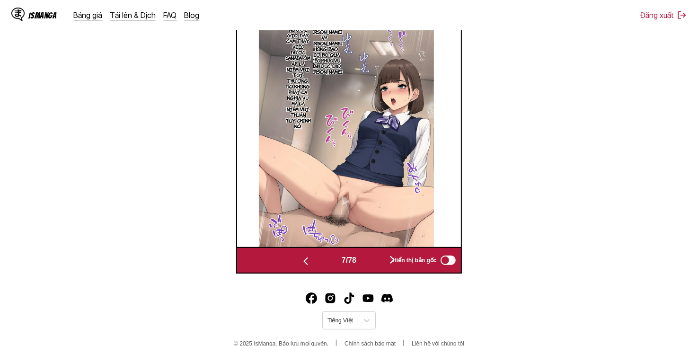
click at [388, 258] on button "button" at bounding box center [392, 261] width 57 height 14
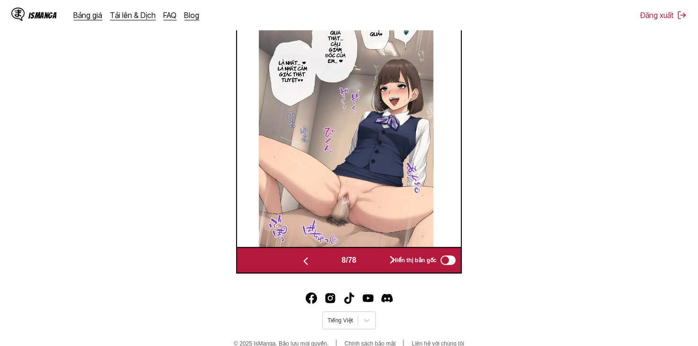
click at [385, 258] on button "button" at bounding box center [392, 261] width 57 height 14
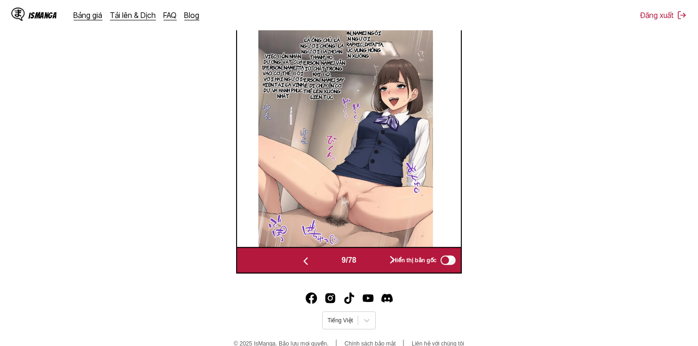
click at [385, 258] on button "button" at bounding box center [392, 261] width 57 height 14
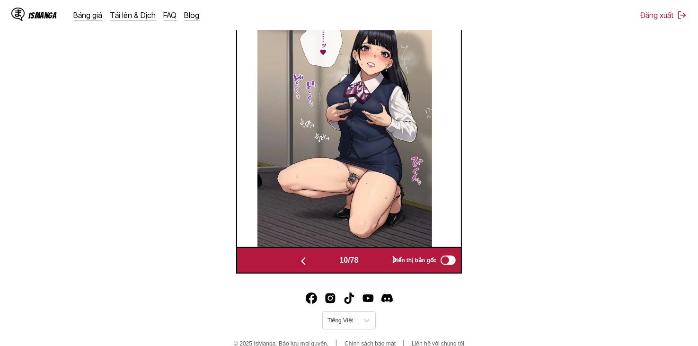
click at [385, 258] on button "button" at bounding box center [395, 261] width 57 height 14
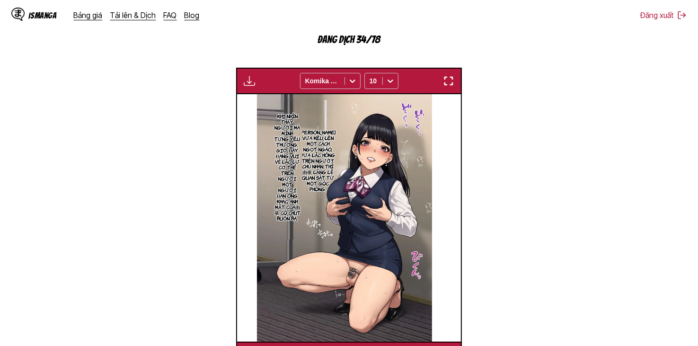
scroll to position [395, 0]
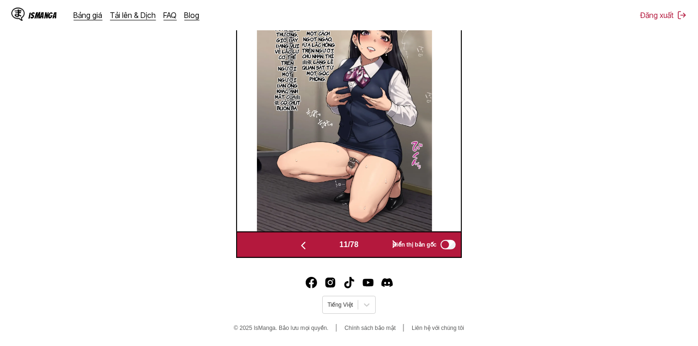
click at [380, 251] on button "button" at bounding box center [395, 245] width 57 height 14
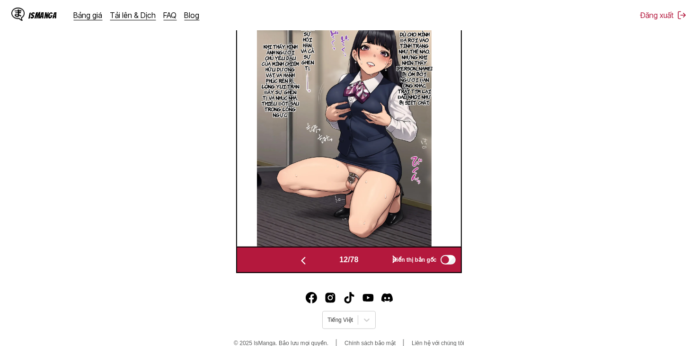
click at [380, 251] on div "12 / 78 Hiển thị bản gốc" at bounding box center [348, 260] width 225 height 27
click at [380, 265] on button "button" at bounding box center [395, 260] width 57 height 14
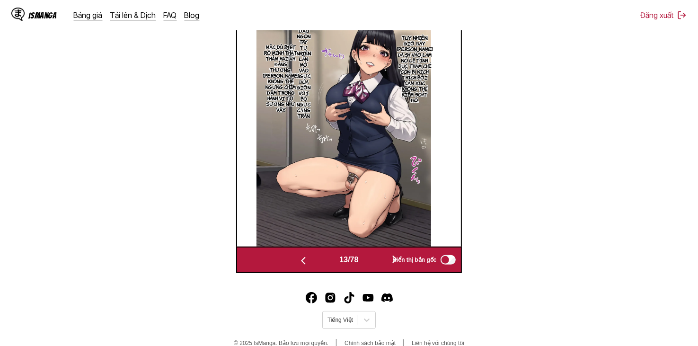
click at [380, 265] on button "button" at bounding box center [395, 260] width 57 height 14
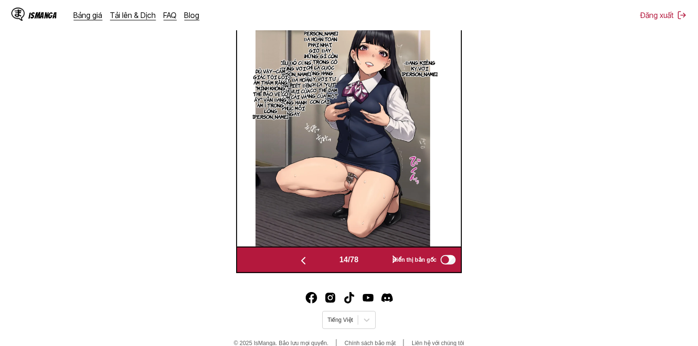
click at [380, 265] on button "button" at bounding box center [395, 260] width 57 height 14
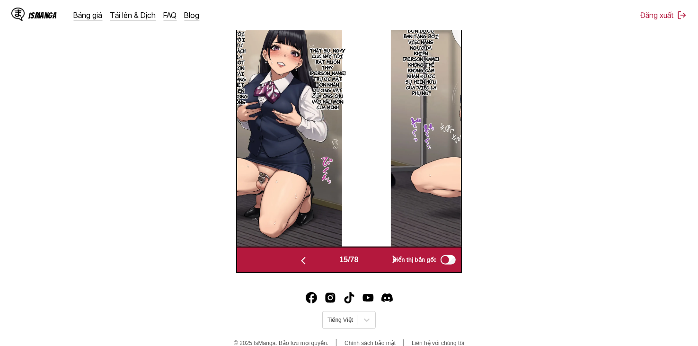
click at [380, 265] on button "button" at bounding box center [395, 260] width 57 height 14
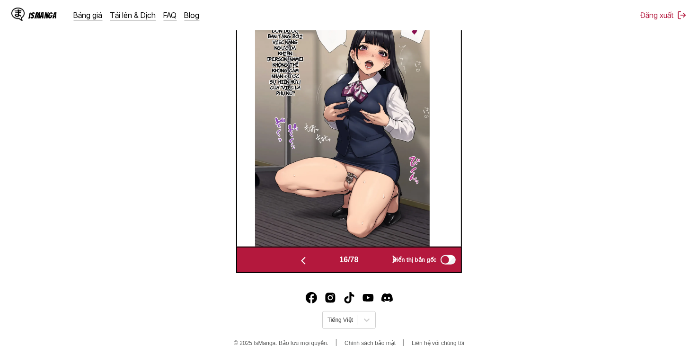
click at [380, 265] on button "button" at bounding box center [395, 260] width 57 height 14
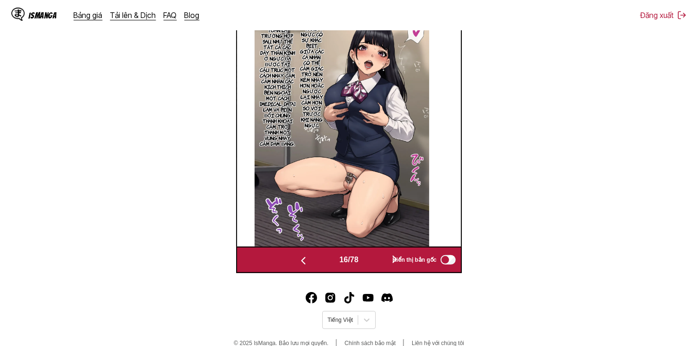
click at [380, 265] on button "button" at bounding box center [395, 260] width 57 height 14
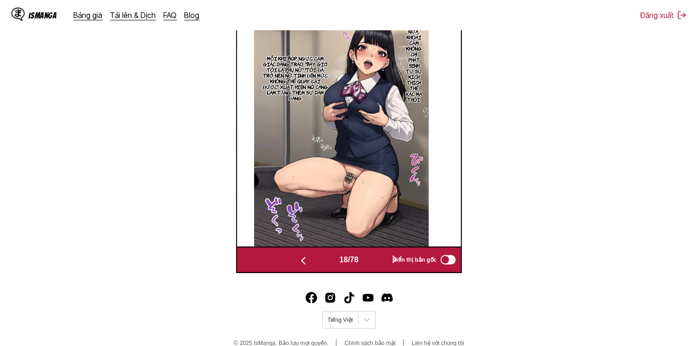
click at [380, 265] on button "button" at bounding box center [395, 260] width 57 height 14
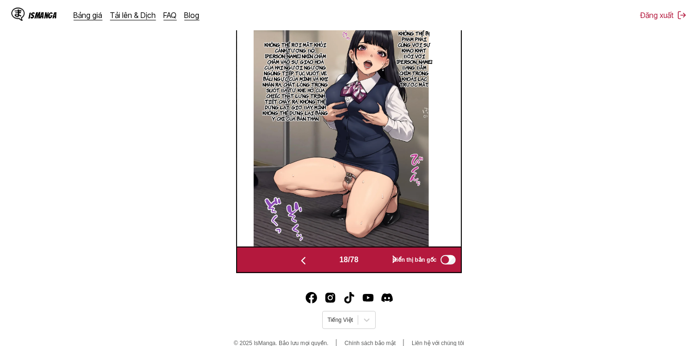
click at [380, 265] on button "button" at bounding box center [395, 260] width 57 height 14
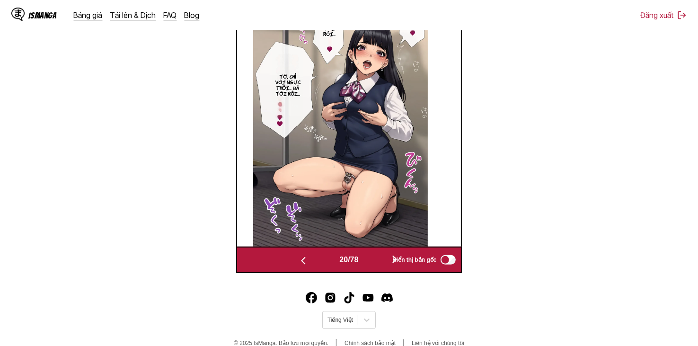
click at [380, 265] on button "button" at bounding box center [395, 260] width 57 height 14
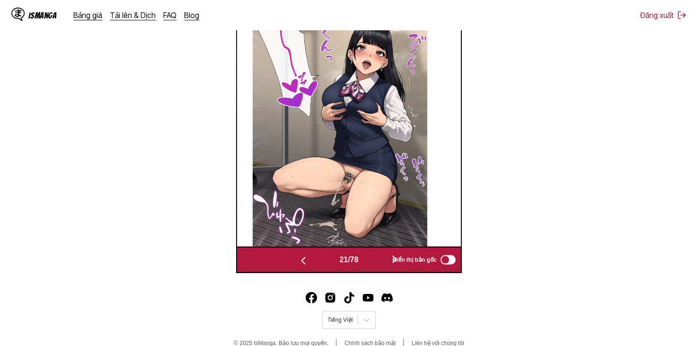
click at [380, 265] on button "button" at bounding box center [395, 260] width 57 height 14
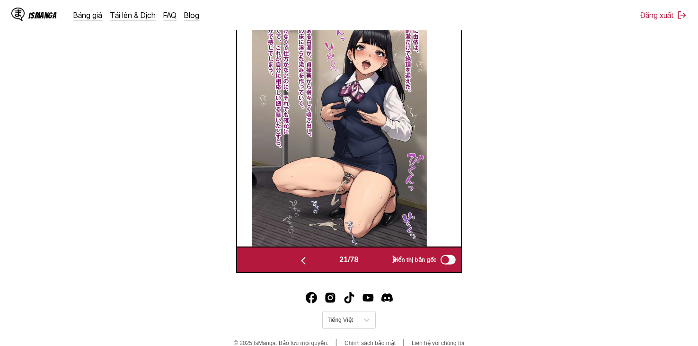
click at [380, 265] on button "button" at bounding box center [395, 260] width 57 height 14
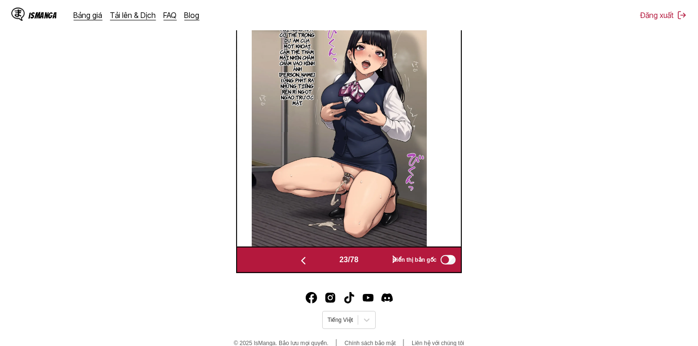
click at [380, 263] on button "button" at bounding box center [395, 260] width 57 height 14
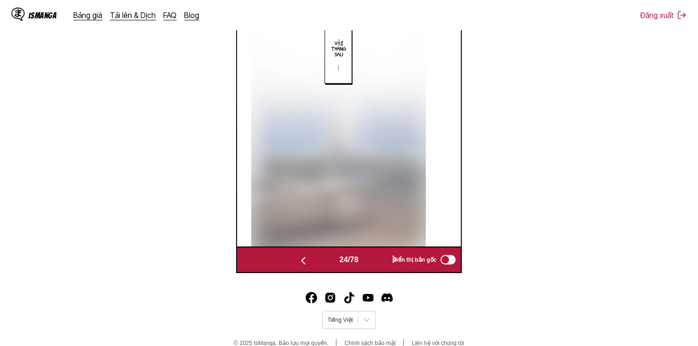
click at [380, 263] on button "button" at bounding box center [395, 260] width 57 height 14
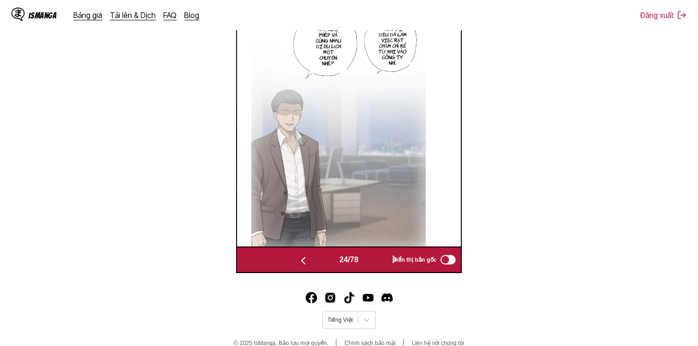
click at [380, 263] on button "button" at bounding box center [395, 260] width 57 height 14
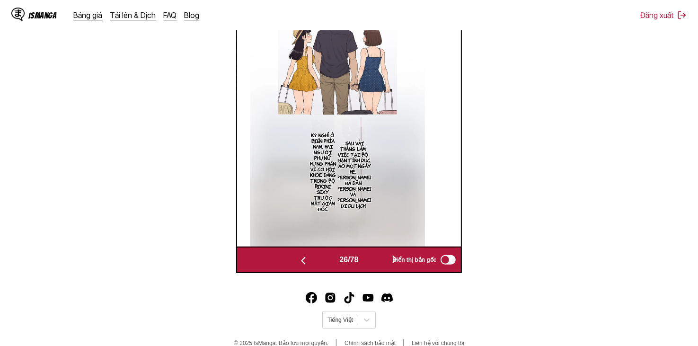
click at [380, 263] on button "button" at bounding box center [395, 260] width 57 height 14
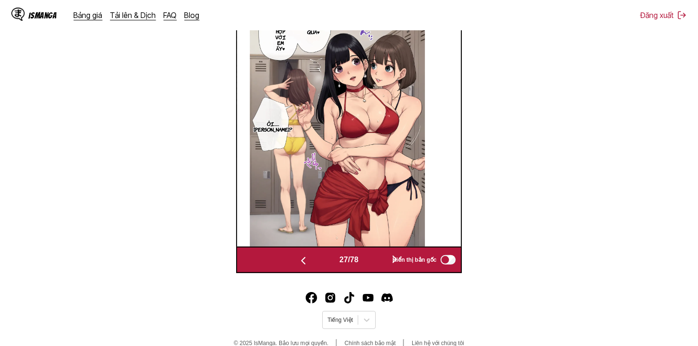
click at [380, 263] on button "button" at bounding box center [395, 260] width 57 height 14
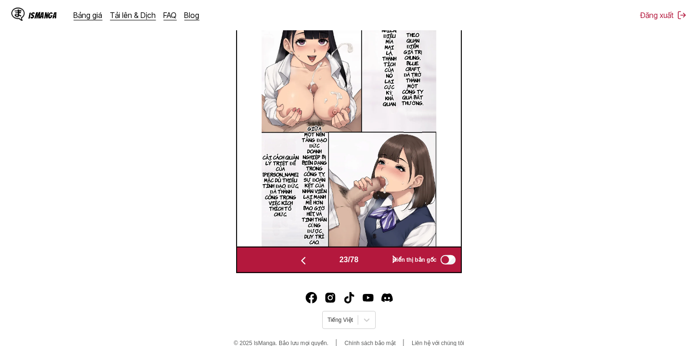
scroll to position [0, 4929]
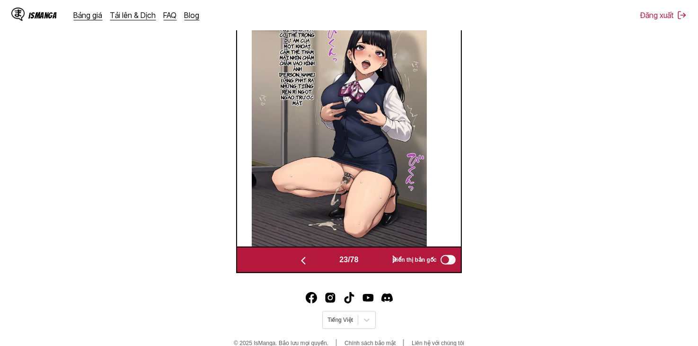
click at [322, 262] on button "button" at bounding box center [303, 260] width 57 height 14
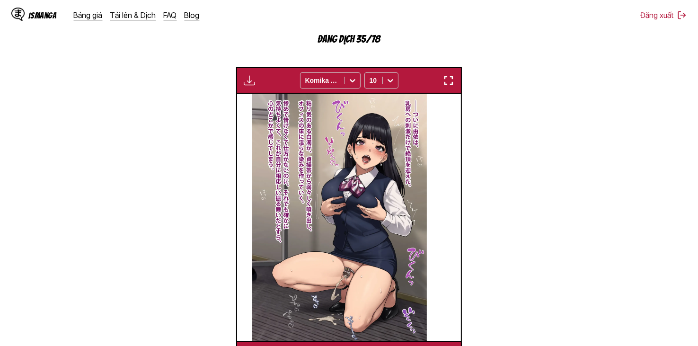
scroll to position [332, 0]
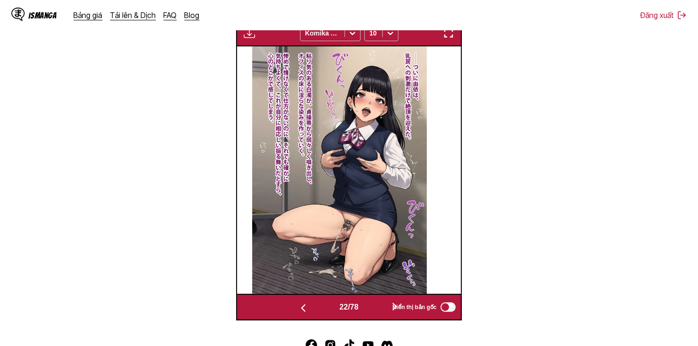
click at [325, 306] on button "button" at bounding box center [303, 308] width 57 height 14
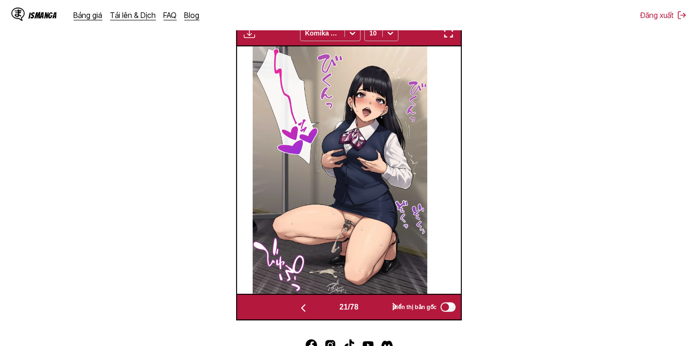
click at [325, 306] on button "button" at bounding box center [303, 308] width 57 height 14
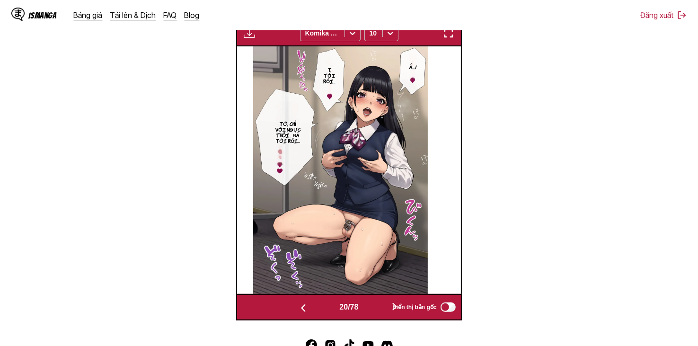
click at [371, 304] on button "button" at bounding box center [395, 308] width 57 height 14
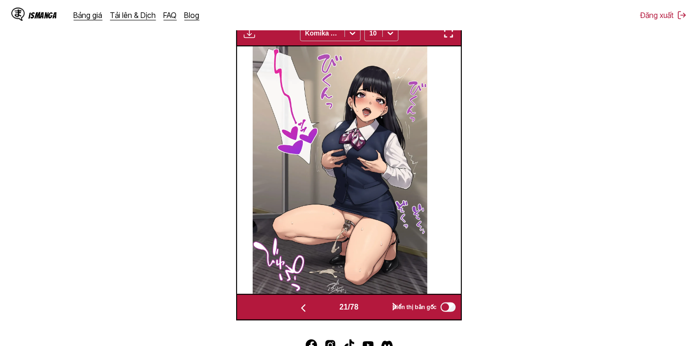
click at [371, 304] on button "button" at bounding box center [395, 308] width 57 height 14
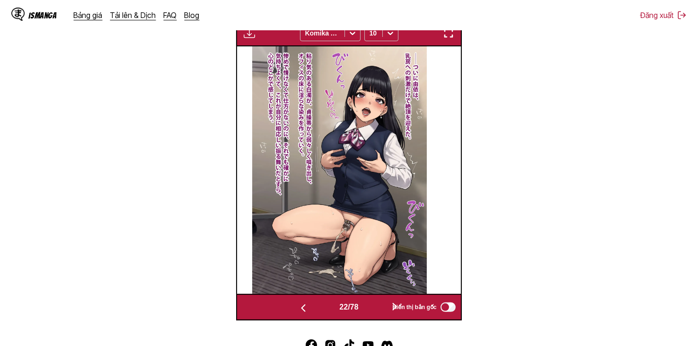
click at [373, 298] on div "22 / 78 Hiển thị bản gốc" at bounding box center [348, 307] width 225 height 27
click at [372, 302] on button "button" at bounding box center [395, 308] width 57 height 14
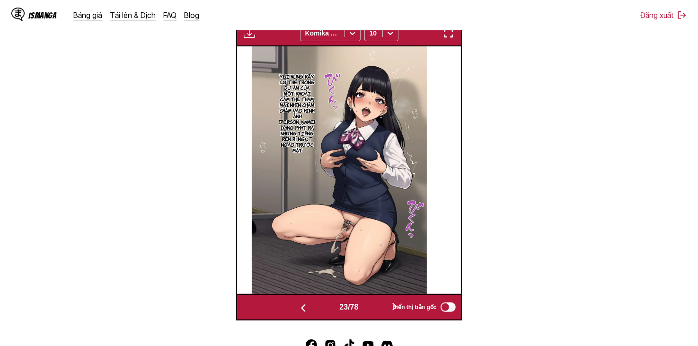
click at [373, 301] on div "23 / 78 Hiển thị bản gốc" at bounding box center [348, 307] width 225 height 27
click at [372, 306] on button "button" at bounding box center [395, 308] width 57 height 14
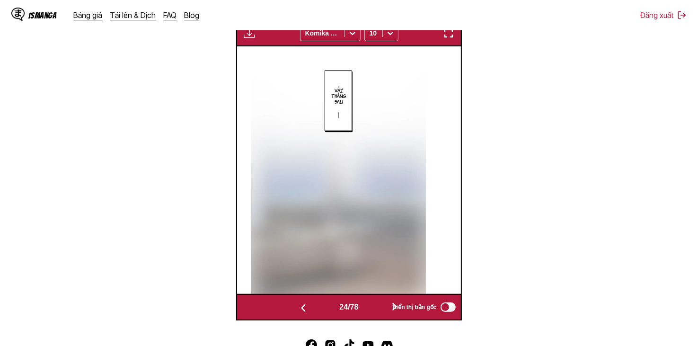
click at [372, 306] on button "button" at bounding box center [395, 308] width 57 height 14
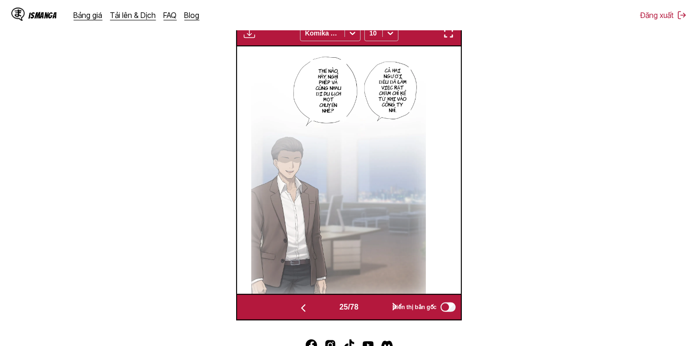
click at [377, 303] on button "button" at bounding box center [395, 308] width 57 height 14
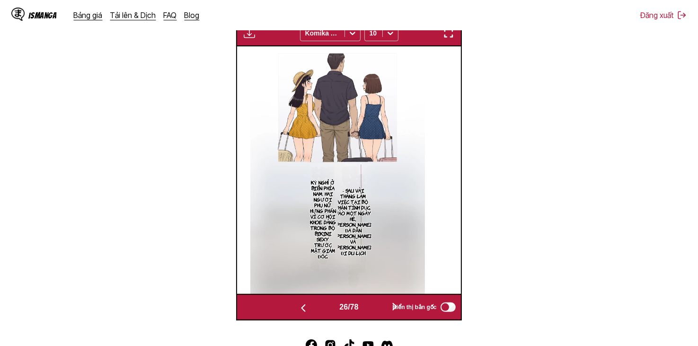
click at [375, 304] on button "button" at bounding box center [395, 308] width 57 height 14
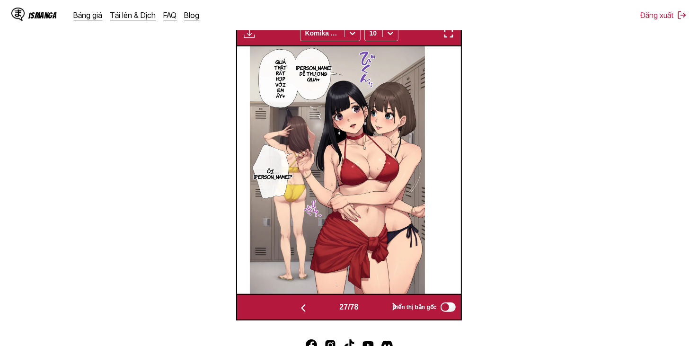
click at [374, 304] on button "button" at bounding box center [395, 308] width 57 height 14
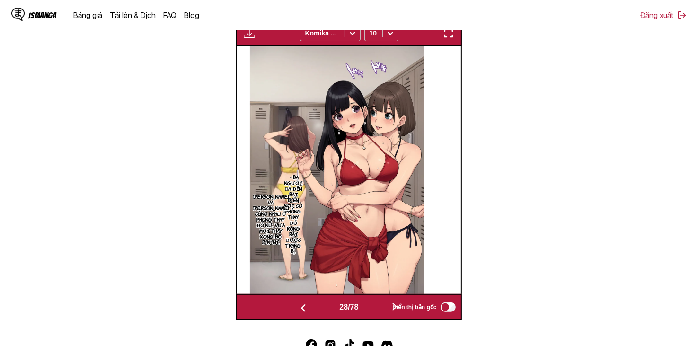
click at [374, 304] on button "button" at bounding box center [395, 308] width 57 height 14
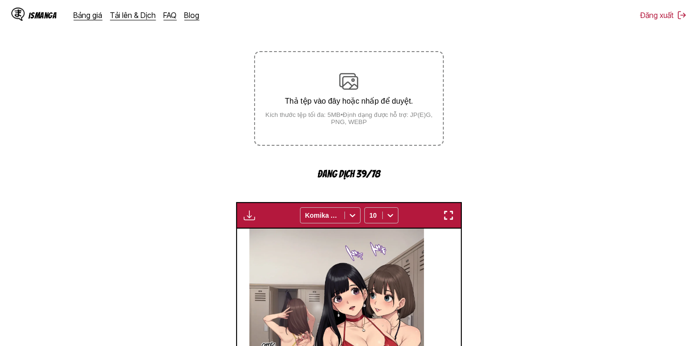
scroll to position [48, 0]
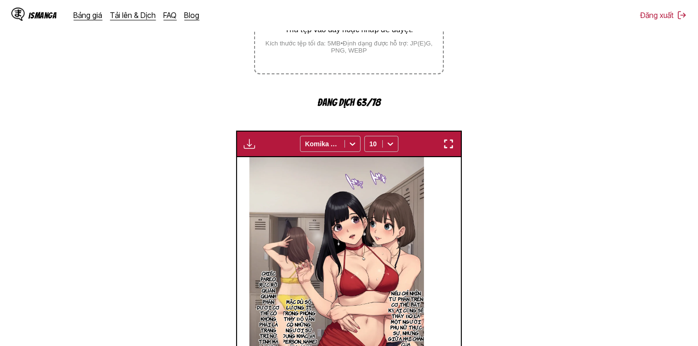
scroll to position [332, 0]
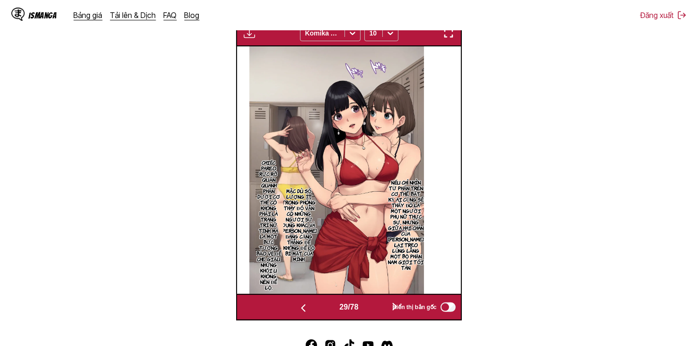
click at [385, 318] on div "29 / 78 Hiển thị bản gốc" at bounding box center [348, 307] width 225 height 27
drag, startPoint x: 385, startPoint y: 318, endPoint x: 385, endPoint y: 304, distance: 13.7
click at [385, 318] on div "29 / 78 Hiển thị bản gốc" at bounding box center [348, 307] width 225 height 27
click at [385, 304] on button "button" at bounding box center [395, 308] width 57 height 14
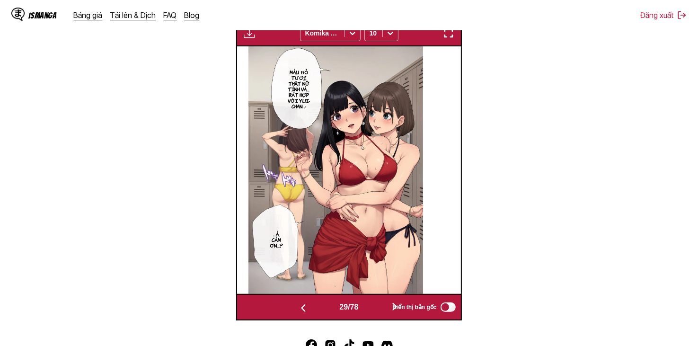
click at [385, 304] on button "button" at bounding box center [395, 308] width 57 height 14
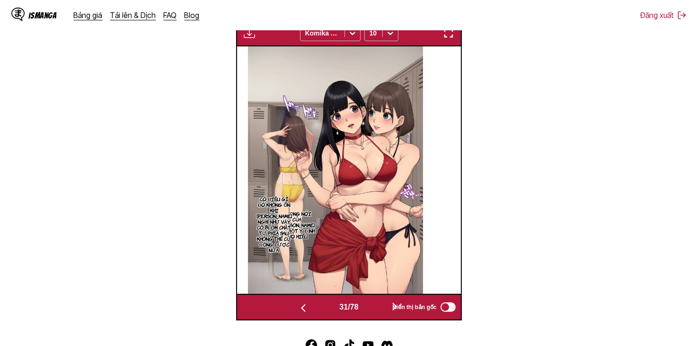
click at [385, 304] on button "button" at bounding box center [395, 308] width 57 height 14
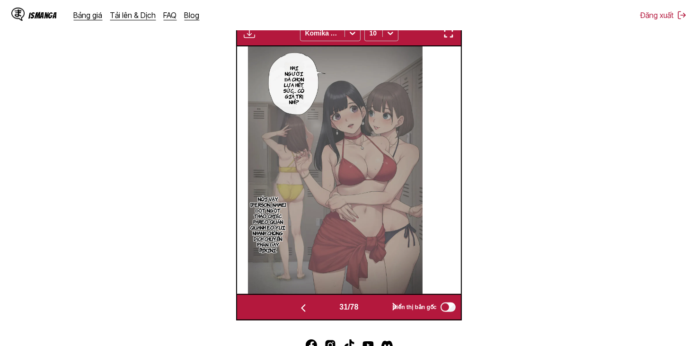
click at [385, 304] on button "button" at bounding box center [395, 308] width 57 height 14
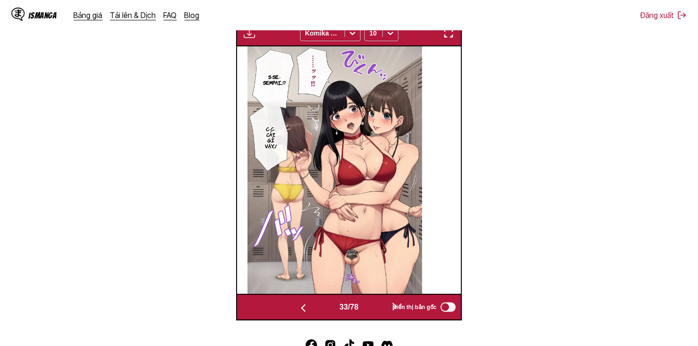
click at [385, 304] on button "button" at bounding box center [395, 308] width 57 height 14
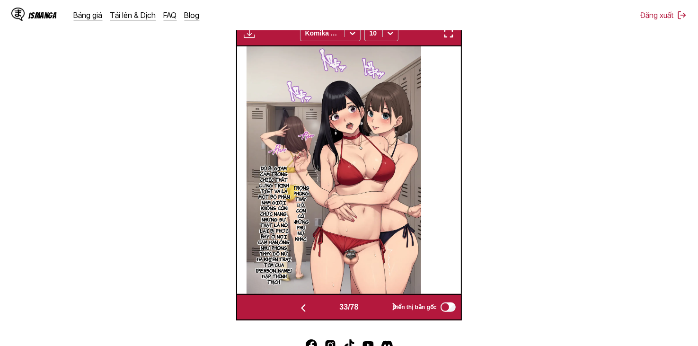
click at [385, 304] on button "button" at bounding box center [395, 308] width 57 height 14
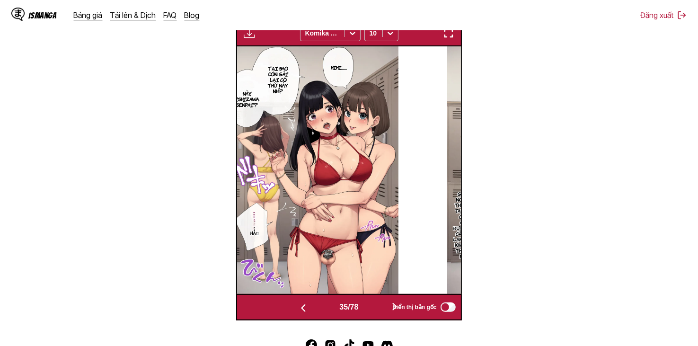
click at [385, 304] on button "button" at bounding box center [395, 308] width 57 height 14
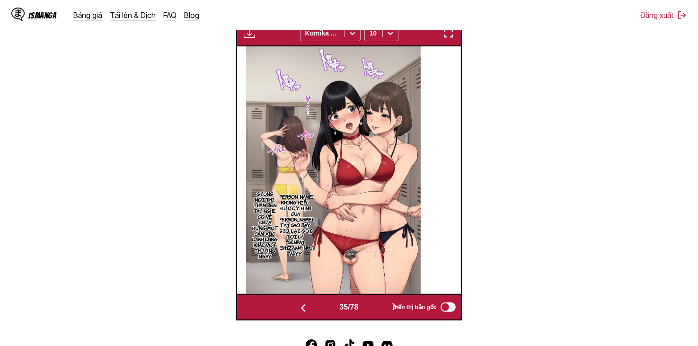
click at [385, 304] on button "button" at bounding box center [395, 308] width 57 height 14
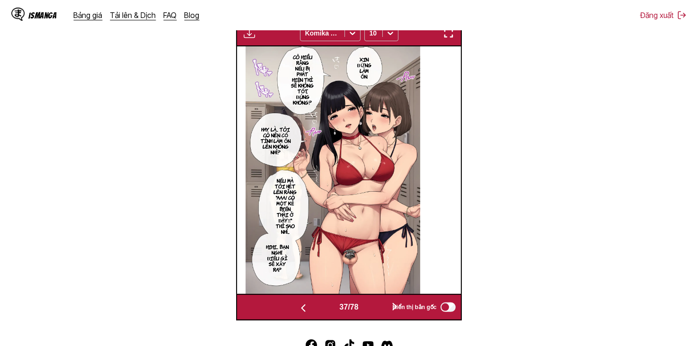
click at [385, 304] on button "button" at bounding box center [395, 308] width 57 height 14
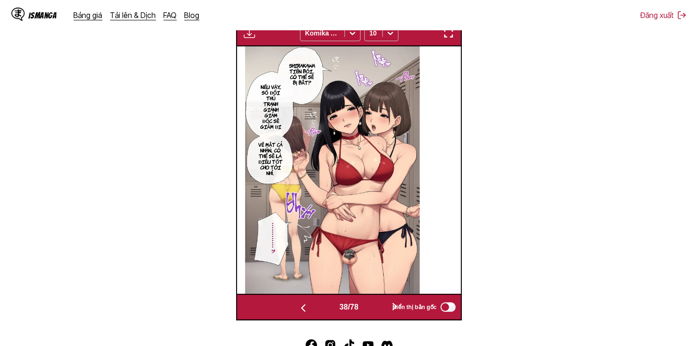
click at [385, 304] on button "button" at bounding box center [395, 308] width 57 height 14
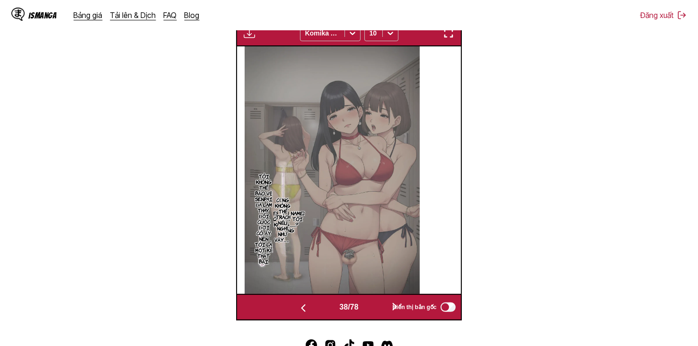
click at [385, 304] on button "button" at bounding box center [395, 308] width 57 height 14
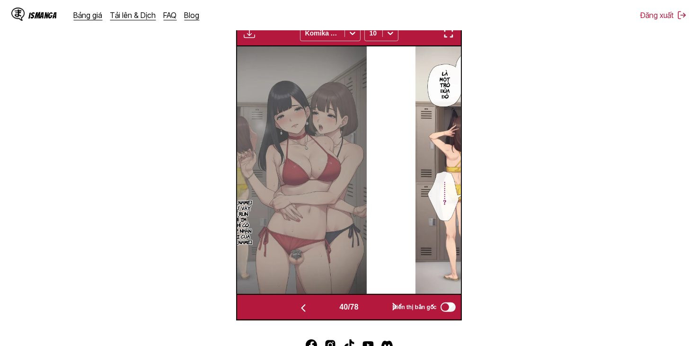
click at [385, 304] on button "button" at bounding box center [395, 308] width 57 height 14
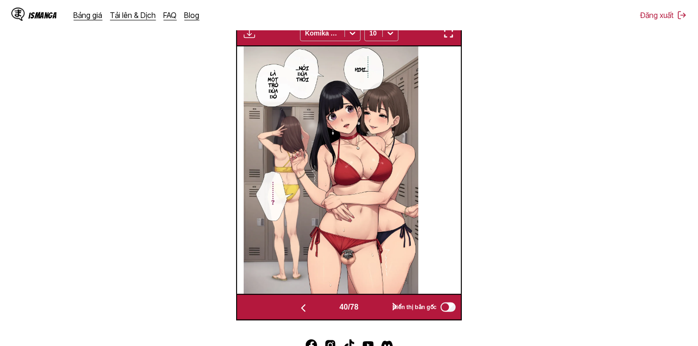
click at [385, 304] on button "button" at bounding box center [395, 308] width 57 height 14
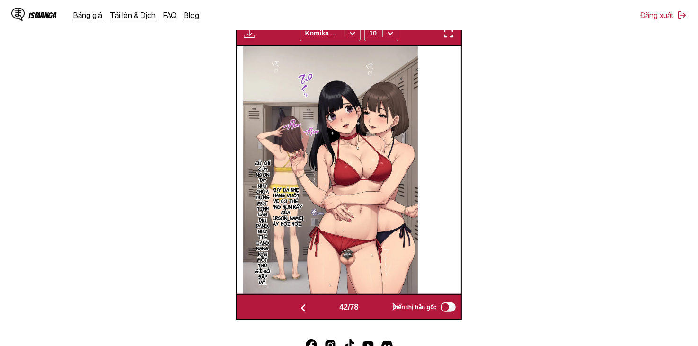
click at [385, 304] on button "button" at bounding box center [395, 308] width 57 height 14
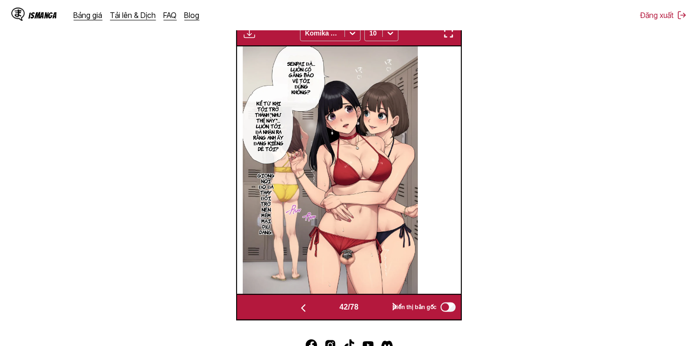
click at [385, 304] on button "button" at bounding box center [395, 308] width 57 height 14
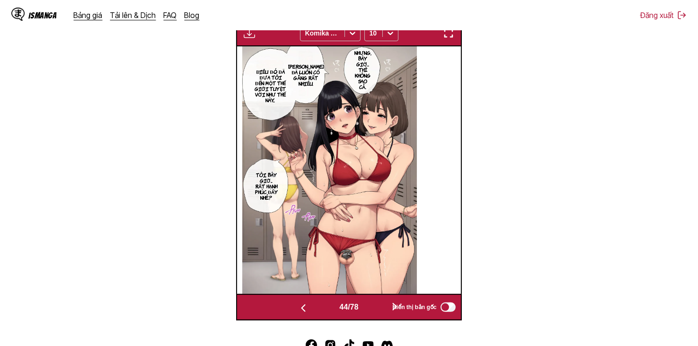
click at [385, 304] on button "button" at bounding box center [395, 308] width 57 height 14
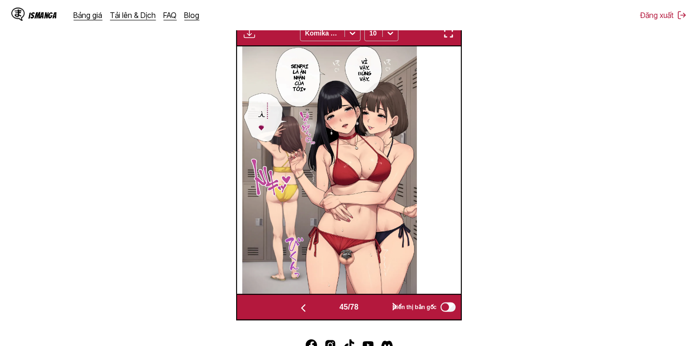
click at [385, 304] on button "button" at bounding box center [395, 308] width 57 height 14
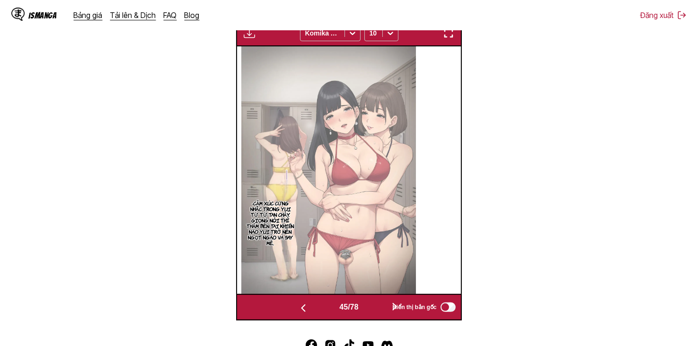
click at [385, 304] on button "button" at bounding box center [395, 308] width 57 height 14
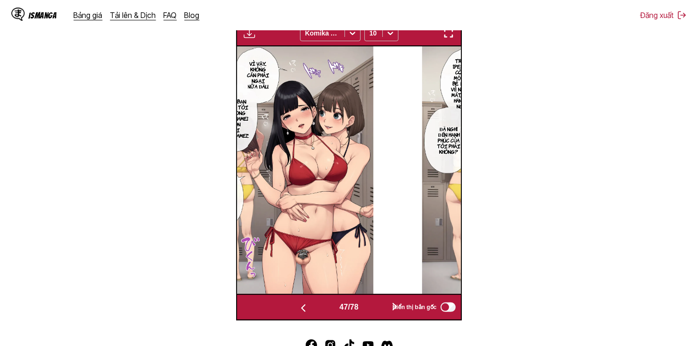
click at [385, 304] on button "button" at bounding box center [395, 308] width 57 height 14
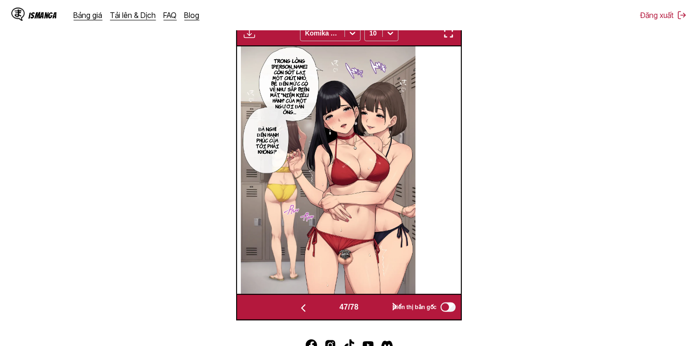
click at [385, 304] on button "button" at bounding box center [395, 308] width 57 height 14
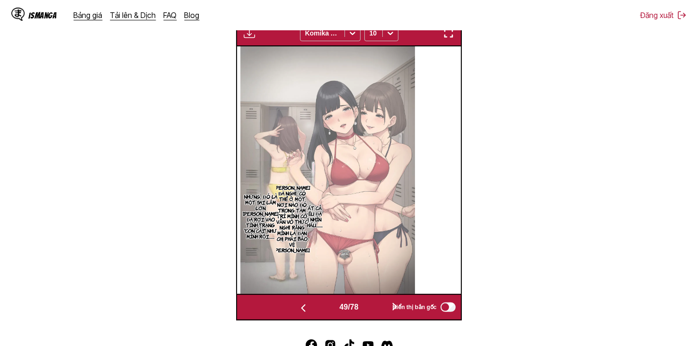
click at [385, 304] on button "button" at bounding box center [395, 308] width 57 height 14
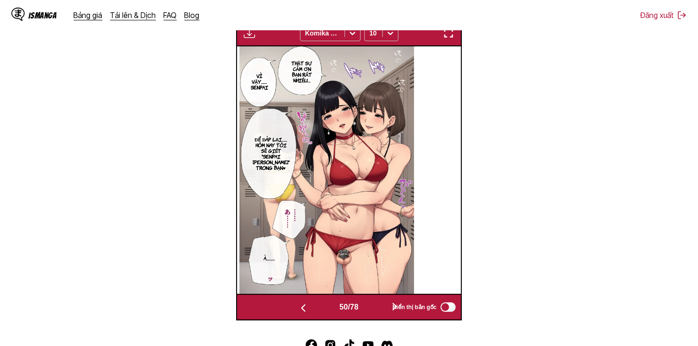
click at [385, 304] on button "button" at bounding box center [395, 308] width 57 height 14
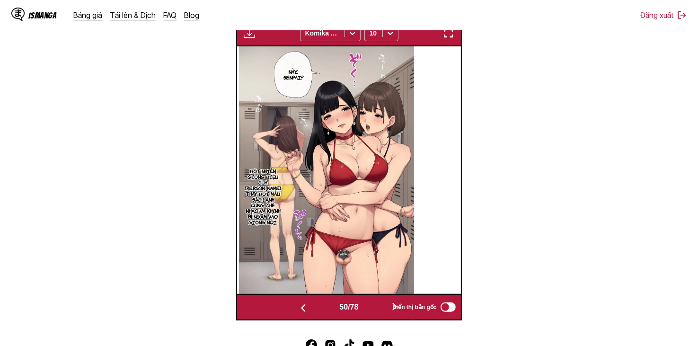
click at [385, 304] on button "button" at bounding box center [395, 308] width 57 height 14
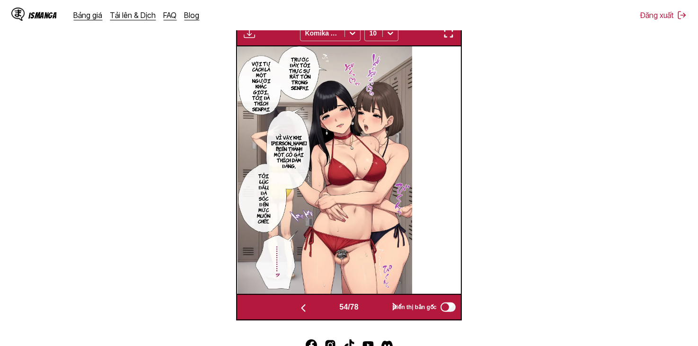
click at [385, 304] on button "button" at bounding box center [395, 308] width 57 height 14
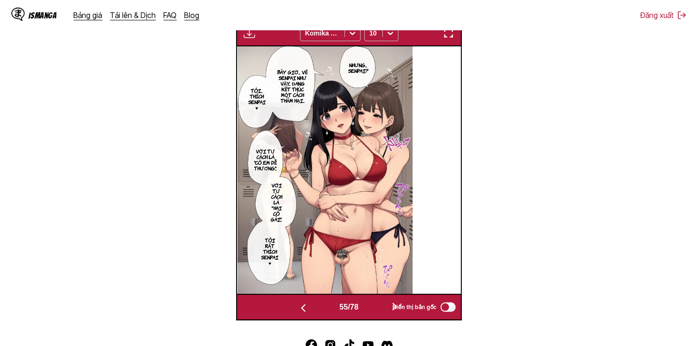
click at [385, 304] on button "button" at bounding box center [395, 308] width 57 height 14
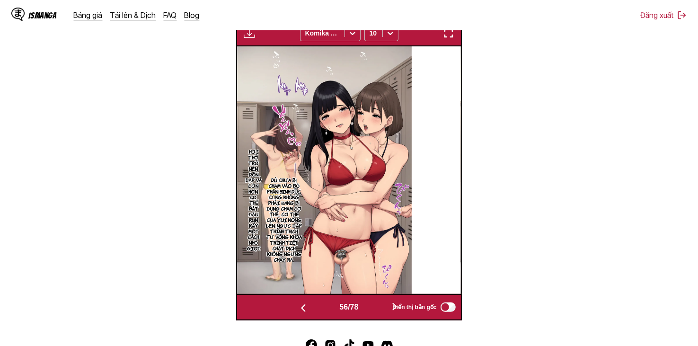
click at [385, 304] on button "button" at bounding box center [395, 308] width 57 height 14
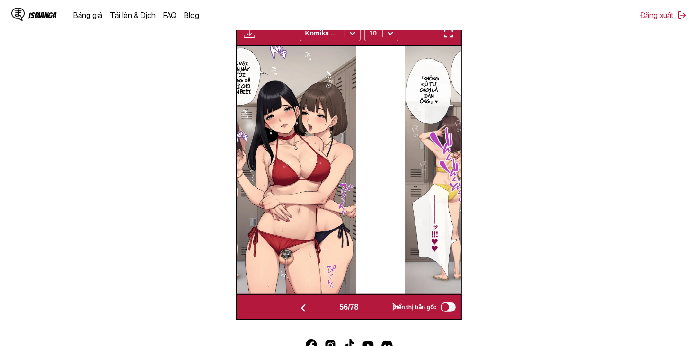
click at [385, 304] on button "button" at bounding box center [395, 308] width 57 height 14
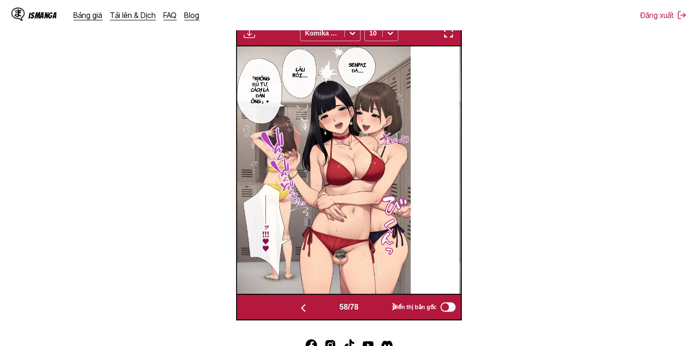
click at [385, 304] on button "button" at bounding box center [395, 308] width 57 height 14
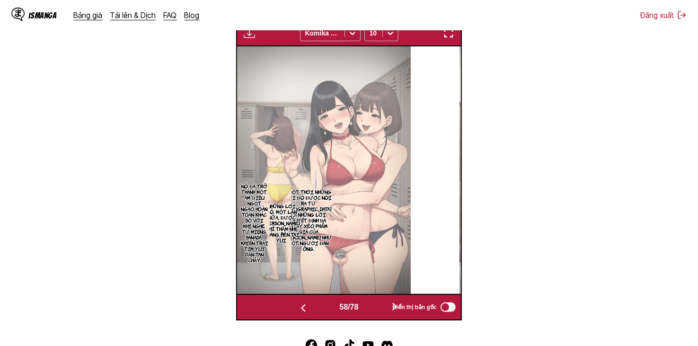
click at [385, 304] on button "button" at bounding box center [395, 308] width 57 height 14
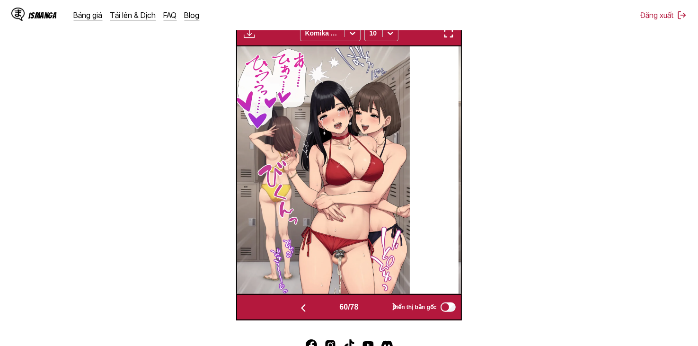
click at [384, 304] on button "button" at bounding box center [395, 308] width 57 height 14
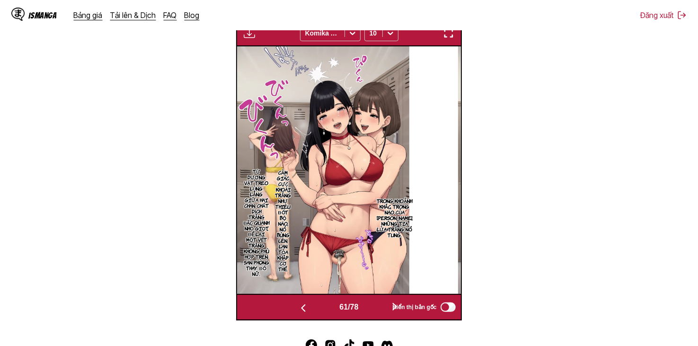
click at [384, 304] on button "button" at bounding box center [395, 308] width 57 height 14
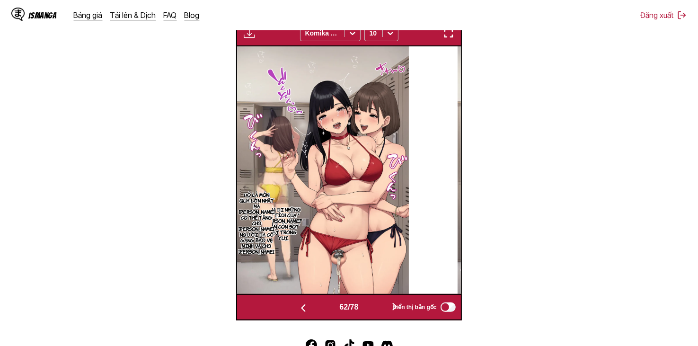
click at [384, 304] on button "button" at bounding box center [395, 308] width 57 height 14
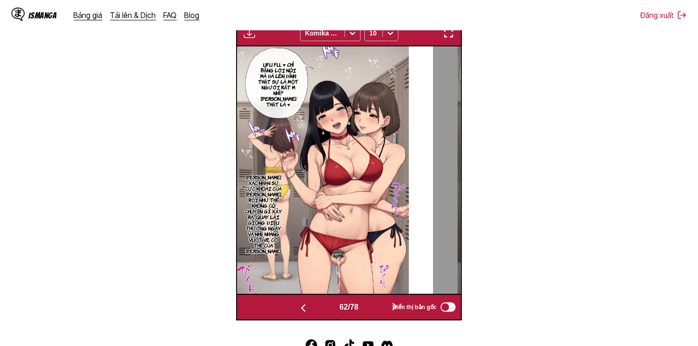
click at [384, 304] on button "button" at bounding box center [395, 308] width 57 height 14
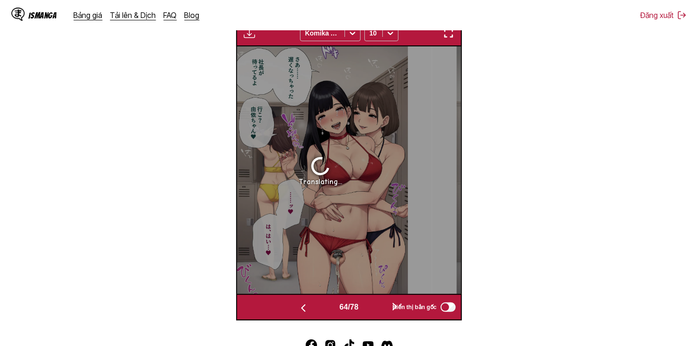
click at [384, 304] on button "button" at bounding box center [395, 308] width 57 height 14
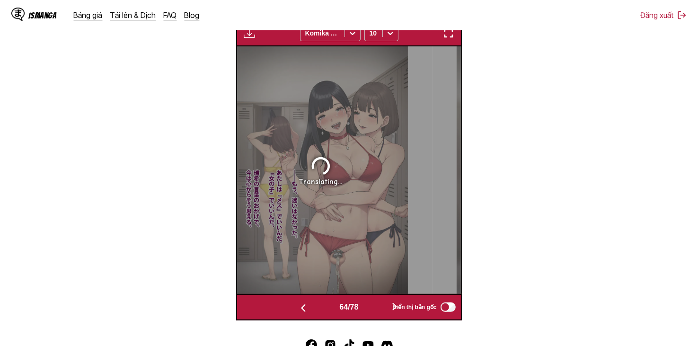
click at [384, 304] on button "button" at bounding box center [395, 308] width 57 height 14
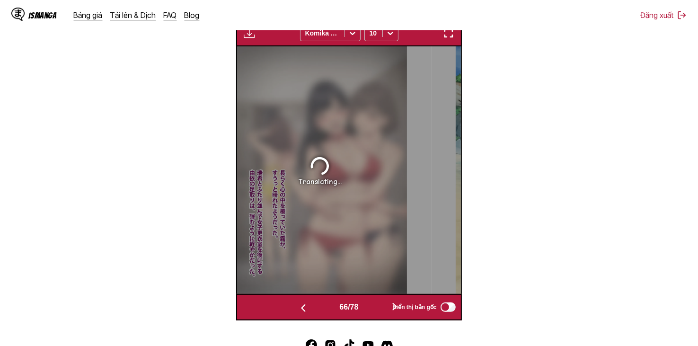
click at [384, 304] on button "button" at bounding box center [395, 308] width 57 height 14
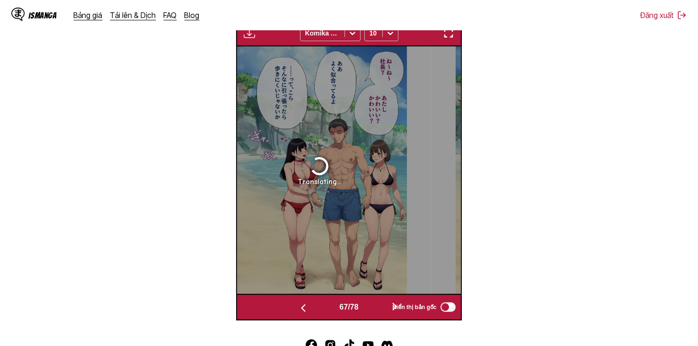
click at [384, 304] on button "button" at bounding box center [395, 308] width 57 height 14
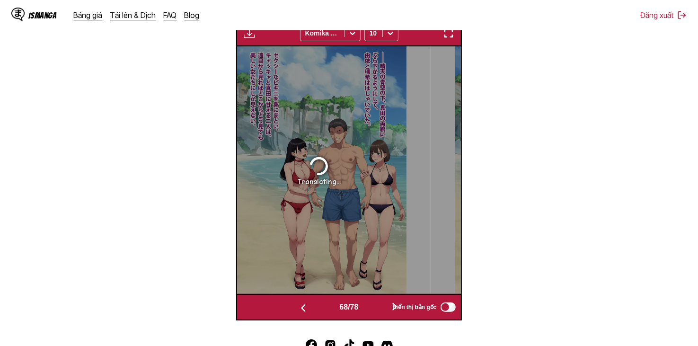
click at [384, 304] on button "button" at bounding box center [395, 308] width 57 height 14
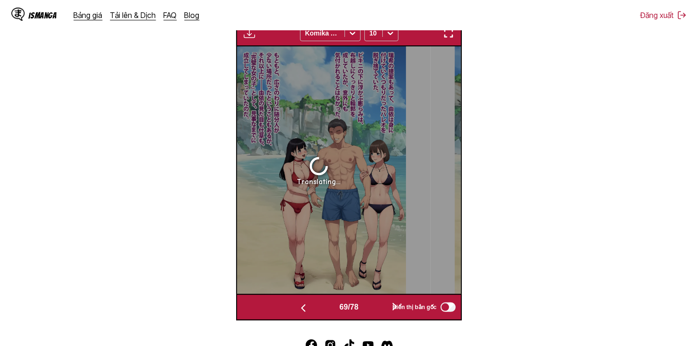
click at [384, 304] on button "button" at bounding box center [395, 308] width 57 height 14
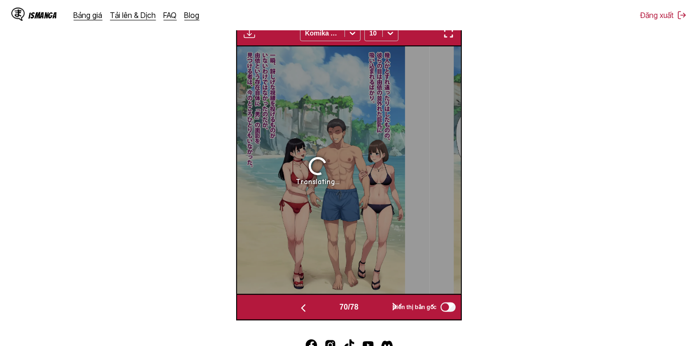
click at [384, 304] on button "button" at bounding box center [395, 308] width 57 height 14
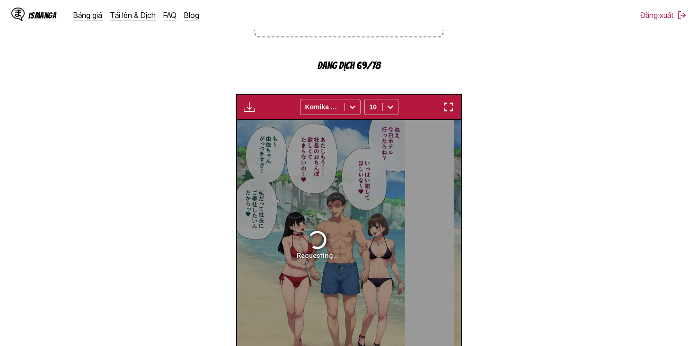
scroll to position [332, 0]
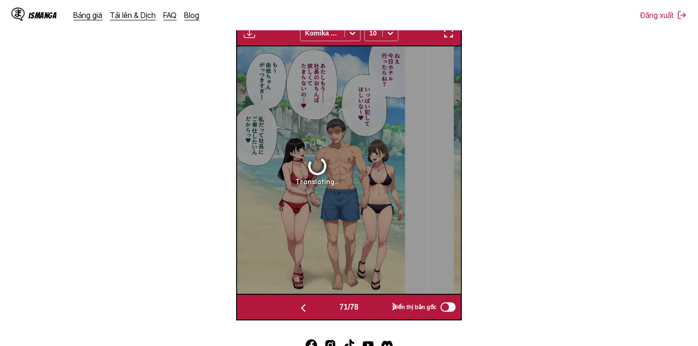
click at [307, 314] on button "button" at bounding box center [303, 308] width 57 height 14
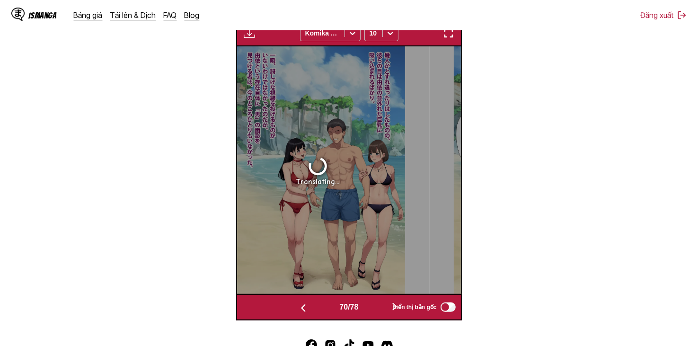
click at [306, 314] on img "button" at bounding box center [303, 308] width 11 height 11
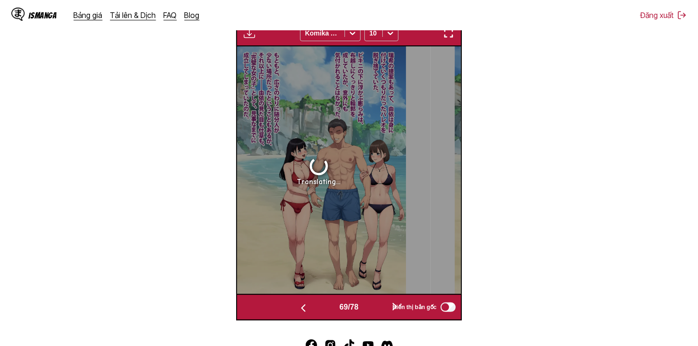
click at [306, 314] on img "button" at bounding box center [303, 308] width 11 height 11
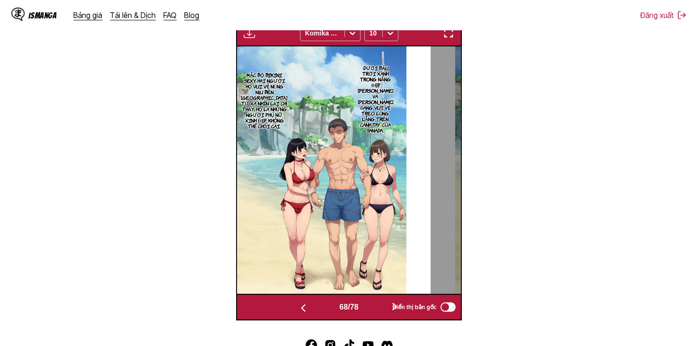
click at [306, 314] on img "button" at bounding box center [303, 308] width 11 height 11
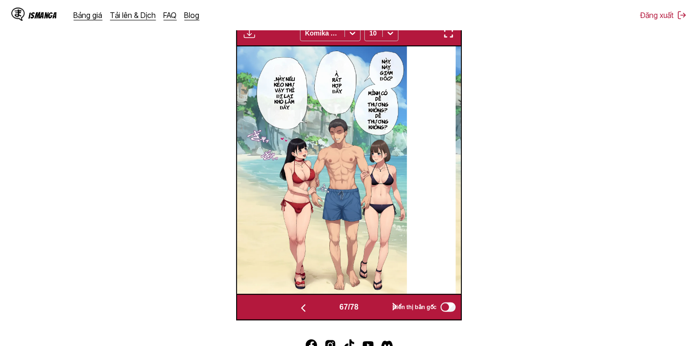
click at [350, 310] on span "67 / 78" at bounding box center [349, 307] width 19 height 9
click at [369, 306] on div "67 / 78" at bounding box center [349, 308] width 148 height 14
click at [385, 305] on button "button" at bounding box center [395, 308] width 57 height 14
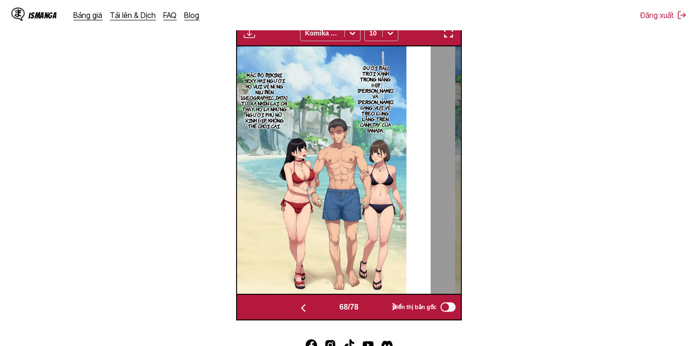
click at [384, 305] on button "button" at bounding box center [395, 308] width 57 height 14
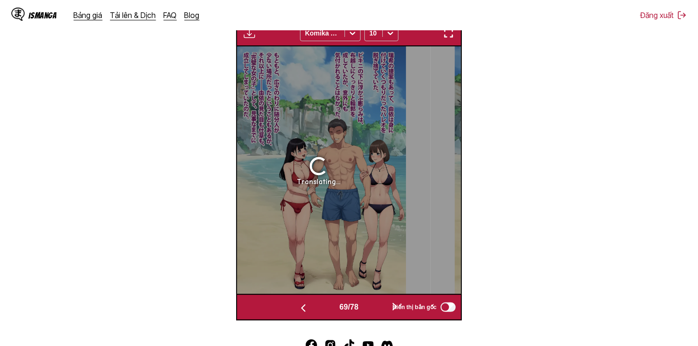
click at [335, 309] on div "69 / 78" at bounding box center [349, 308] width 148 height 14
click at [320, 310] on button "button" at bounding box center [303, 308] width 57 height 14
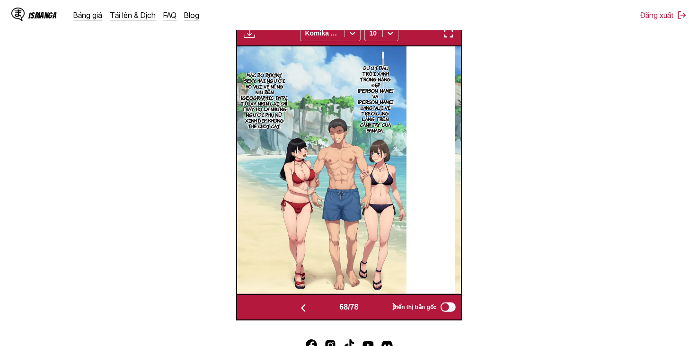
click at [375, 306] on button "button" at bounding box center [395, 308] width 57 height 14
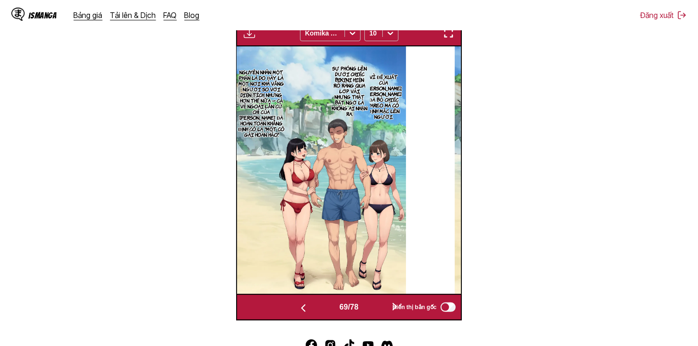
click at [323, 308] on button "button" at bounding box center [303, 308] width 57 height 14
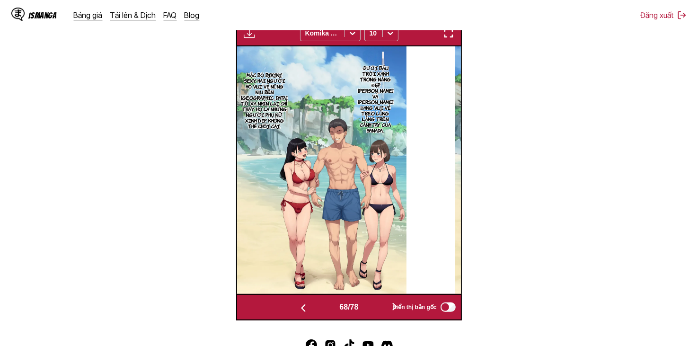
click at [319, 308] on button "button" at bounding box center [303, 308] width 57 height 14
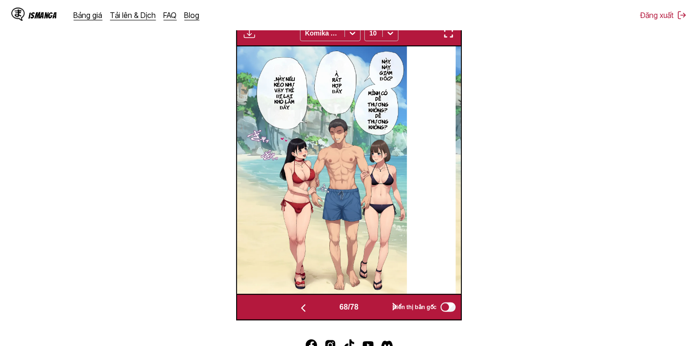
click at [319, 308] on button "button" at bounding box center [303, 308] width 57 height 14
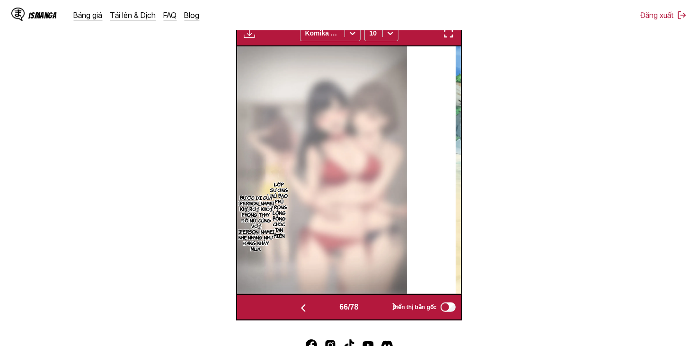
click at [319, 308] on button "button" at bounding box center [303, 308] width 57 height 14
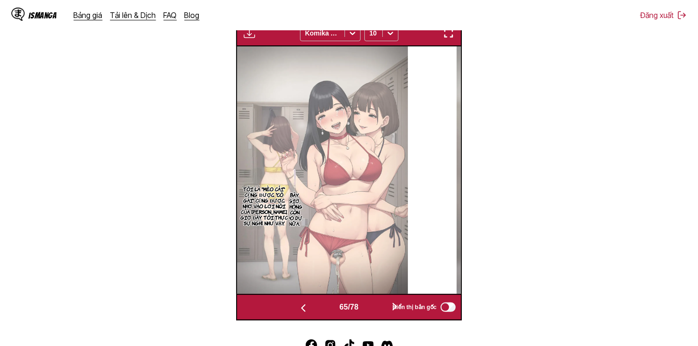
click at [376, 304] on button "button" at bounding box center [395, 308] width 57 height 14
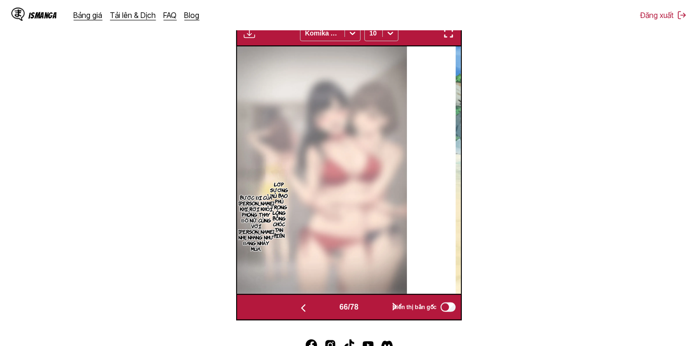
click at [376, 304] on button "button" at bounding box center [395, 308] width 57 height 14
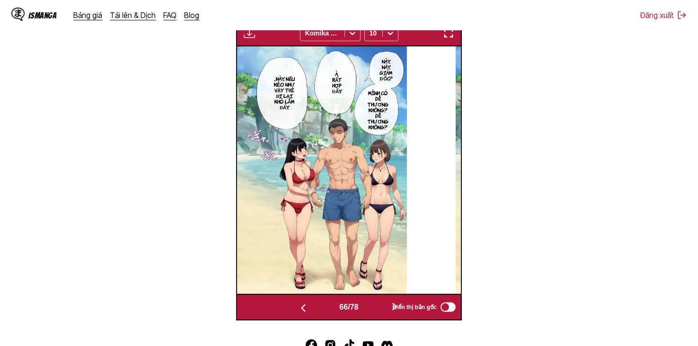
click at [376, 304] on button "button" at bounding box center [395, 308] width 57 height 14
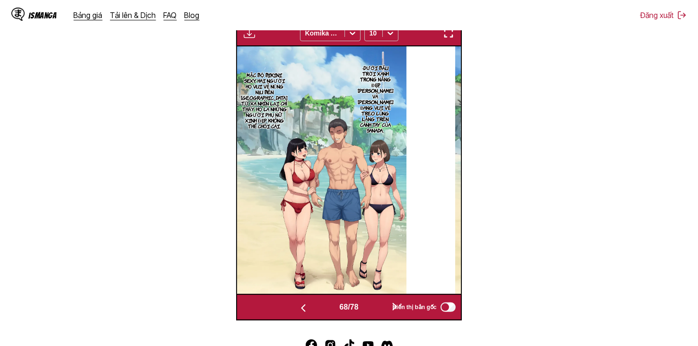
click at [376, 304] on button "button" at bounding box center [395, 308] width 57 height 14
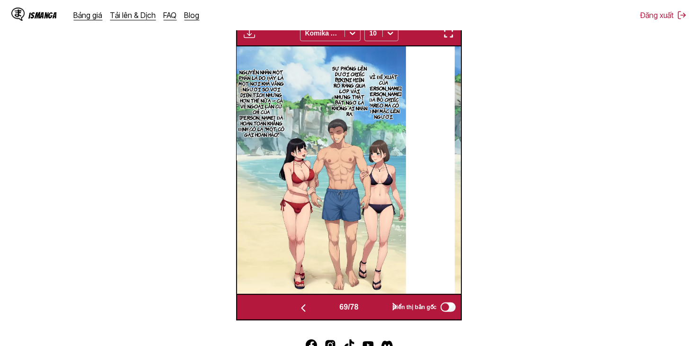
click at [376, 295] on div "69 / 78 Hiển thị bản gốc" at bounding box center [348, 307] width 225 height 27
click at [377, 297] on div "69 / 78 Hiển thị bản gốc" at bounding box center [348, 307] width 225 height 27
click at [378, 302] on button "button" at bounding box center [395, 308] width 57 height 14
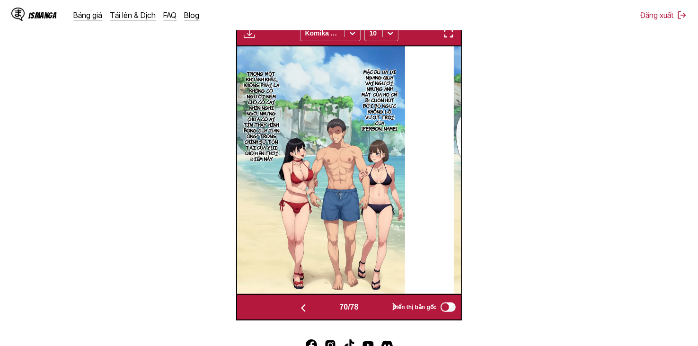
click at [375, 303] on button "button" at bounding box center [395, 308] width 57 height 14
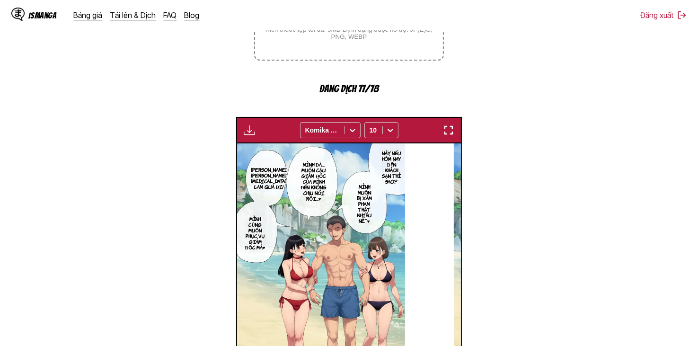
scroll to position [111, 0]
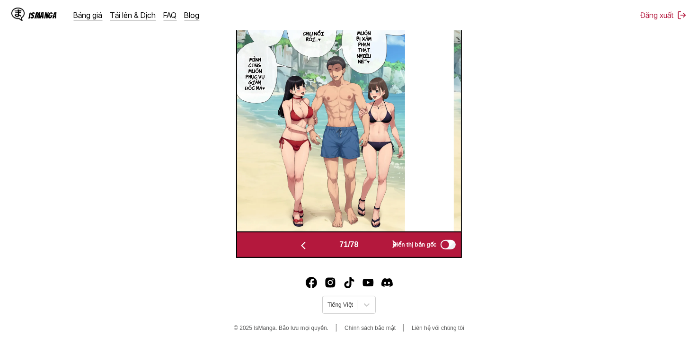
click at [379, 241] on button "button" at bounding box center [395, 245] width 57 height 14
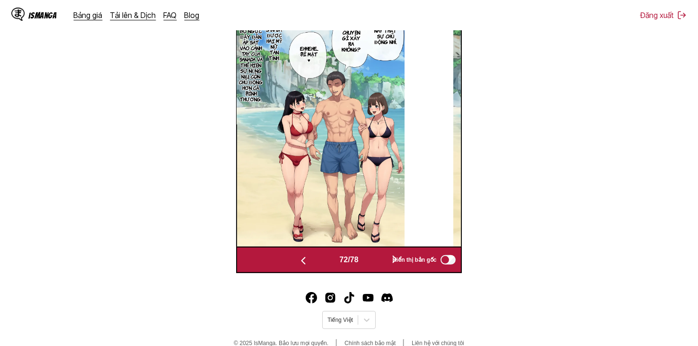
click at [377, 261] on button "button" at bounding box center [395, 260] width 57 height 14
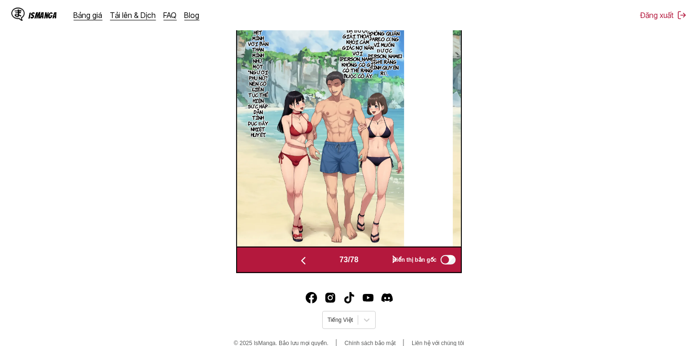
click at [377, 261] on button "button" at bounding box center [395, 260] width 57 height 14
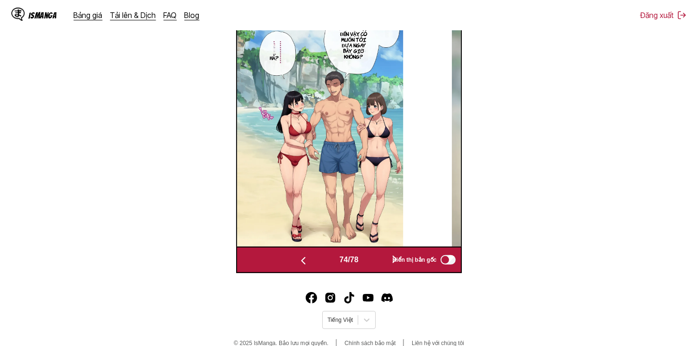
click at [377, 261] on button "button" at bounding box center [395, 260] width 57 height 14
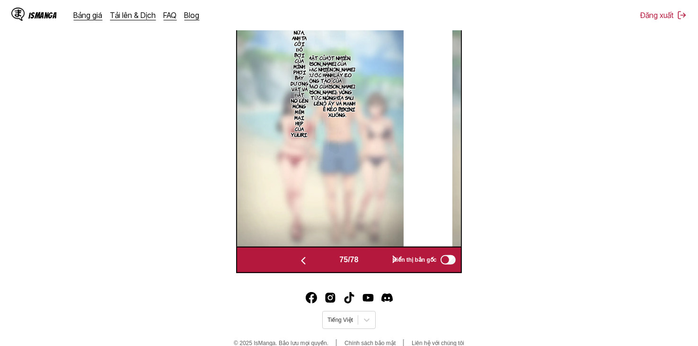
click at [377, 261] on button "button" at bounding box center [395, 260] width 57 height 14
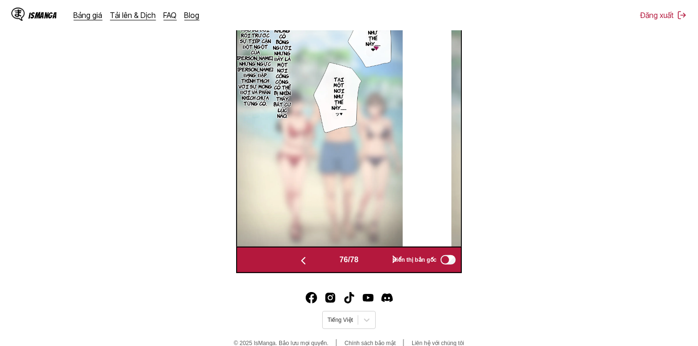
click at [377, 261] on button "button" at bounding box center [395, 260] width 57 height 14
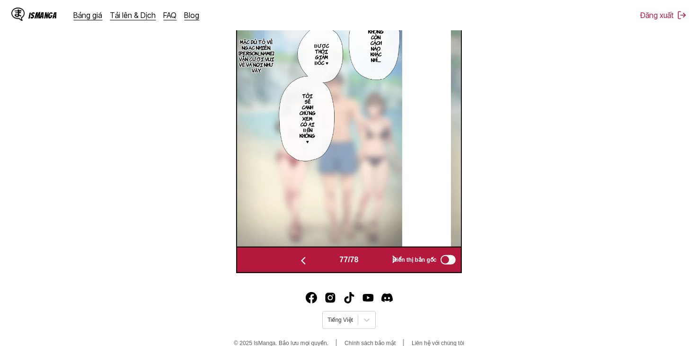
click at [377, 261] on button "button" at bounding box center [395, 260] width 57 height 14
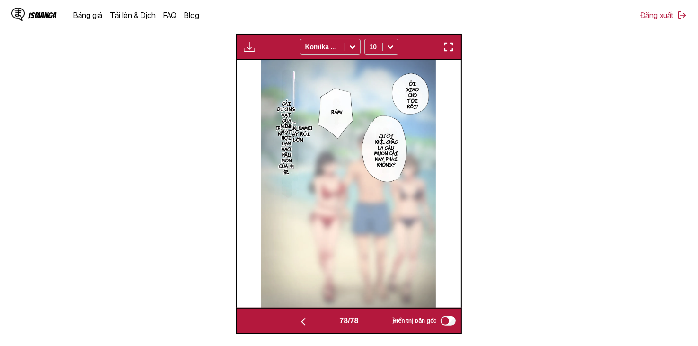
scroll to position [109, 0]
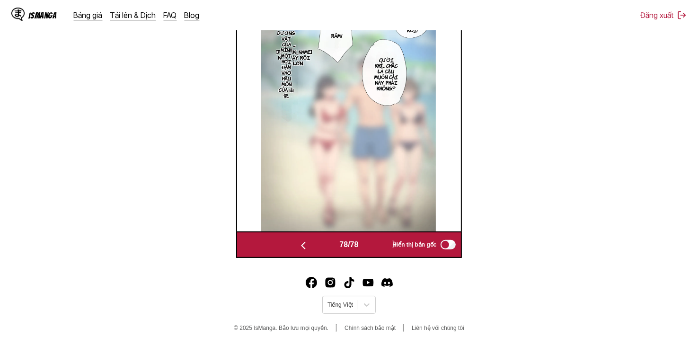
click at [324, 247] on button "button" at bounding box center [303, 245] width 57 height 14
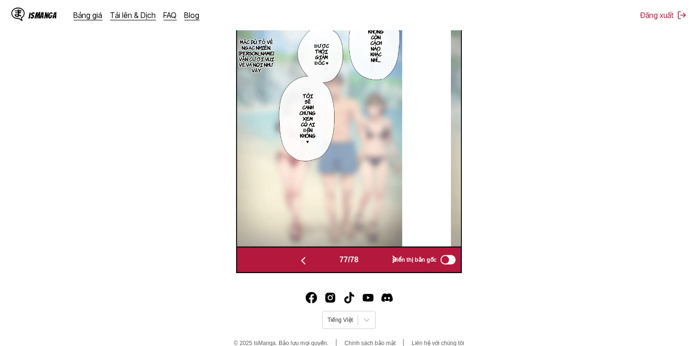
click at [372, 254] on button "button" at bounding box center [395, 260] width 57 height 14
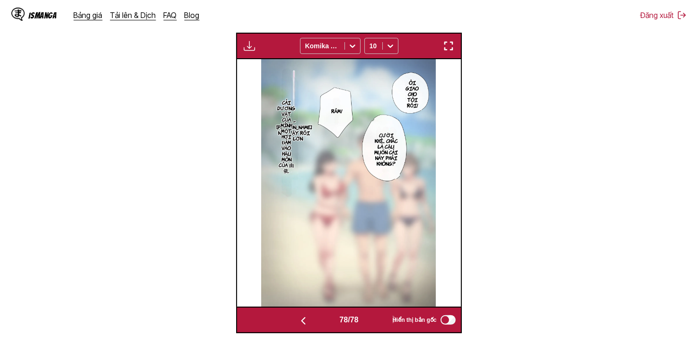
scroll to position [204, 0]
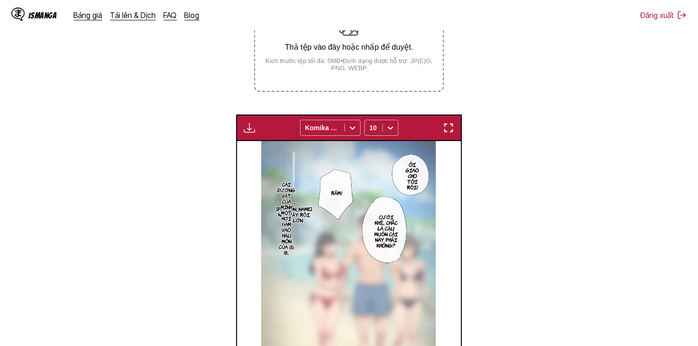
click at [254, 128] on img "button" at bounding box center [249, 127] width 11 height 11
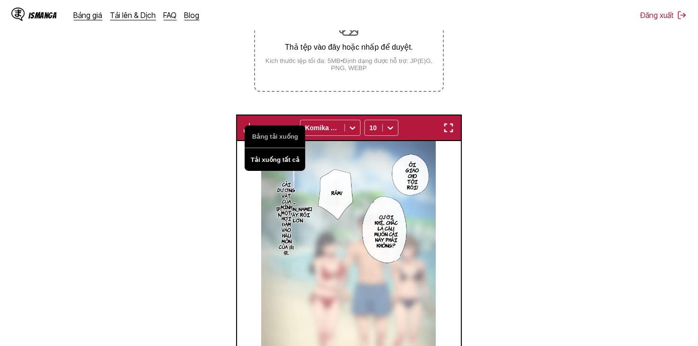
click at [269, 153] on button "Tải xuống tất cả" at bounding box center [275, 159] width 61 height 23
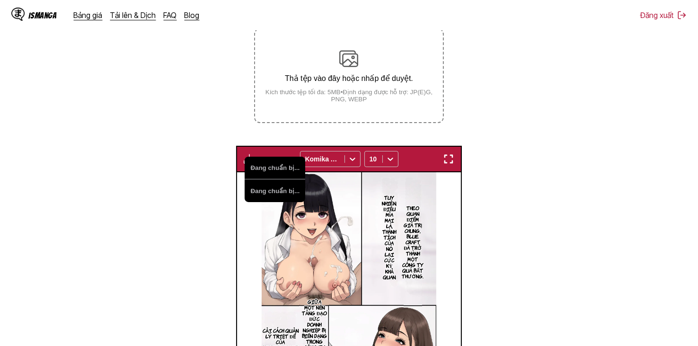
scroll to position [0, 17253]
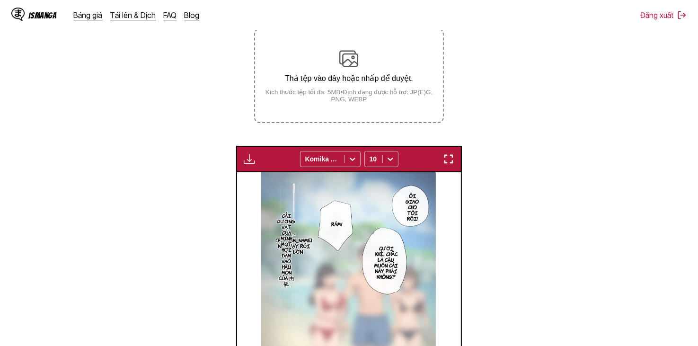
click at [395, 223] on img at bounding box center [348, 296] width 175 height 248
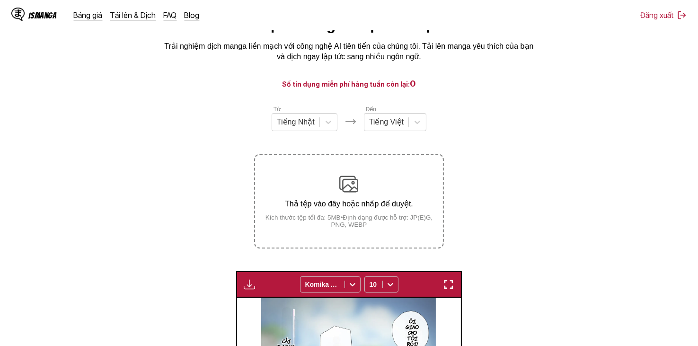
scroll to position [0, 0]
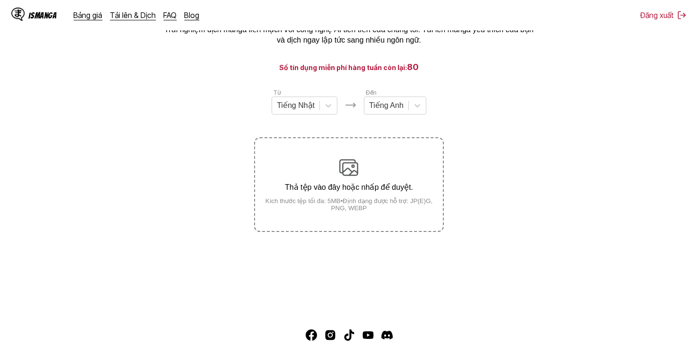
scroll to position [47, 0]
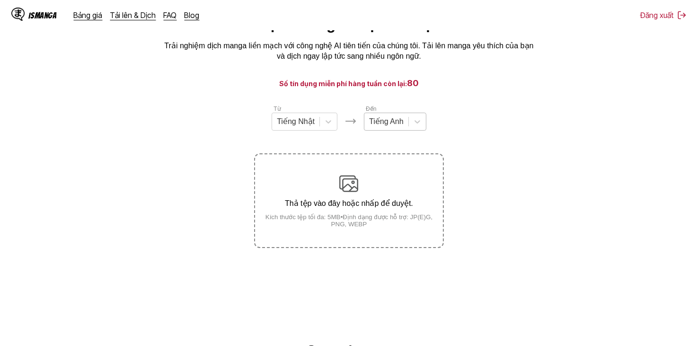
click at [400, 127] on div at bounding box center [386, 121] width 35 height 10
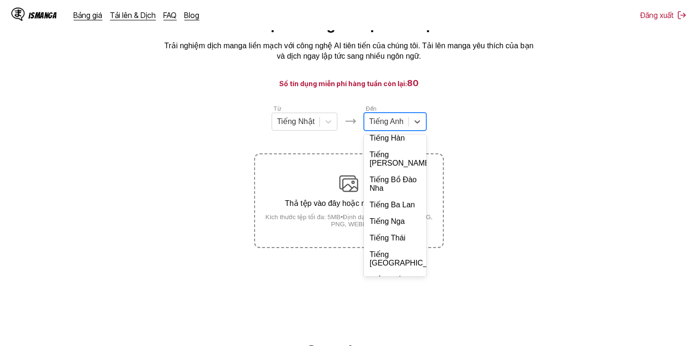
scroll to position [205, 0]
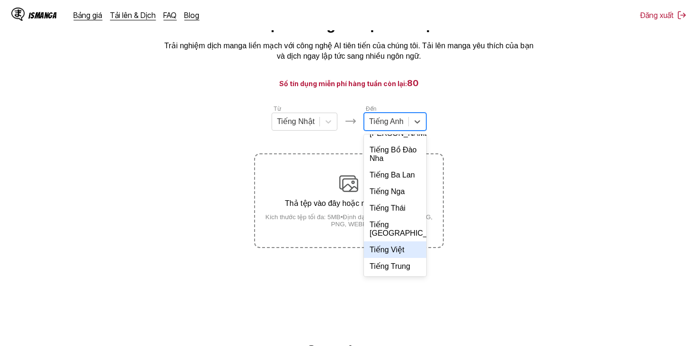
click at [397, 252] on div "Tiếng Việt" at bounding box center [395, 249] width 63 height 17
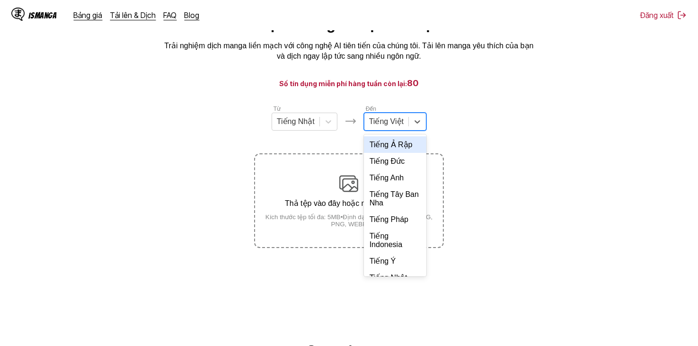
click at [394, 119] on div "Tiếng Việt" at bounding box center [387, 122] width 44 height 14
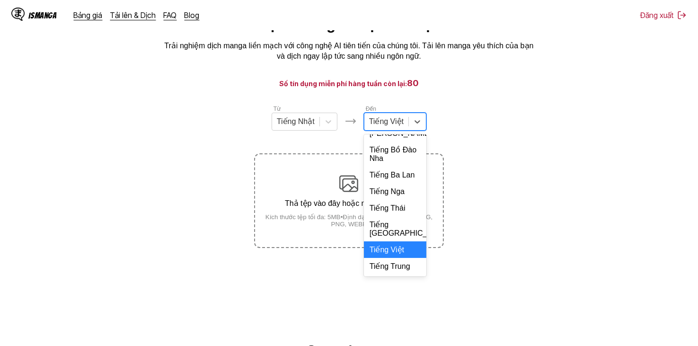
click at [402, 250] on div "Tiếng Việt" at bounding box center [395, 249] width 63 height 17
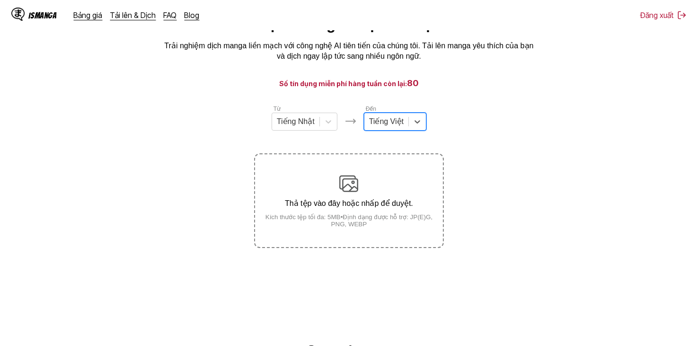
click at [491, 149] on section "Từ Tiếng Nhật Đến option Tiếng Việt, selected. Tiếng Việt Thả tệp vào đây hoặc …" at bounding box center [349, 176] width 683 height 144
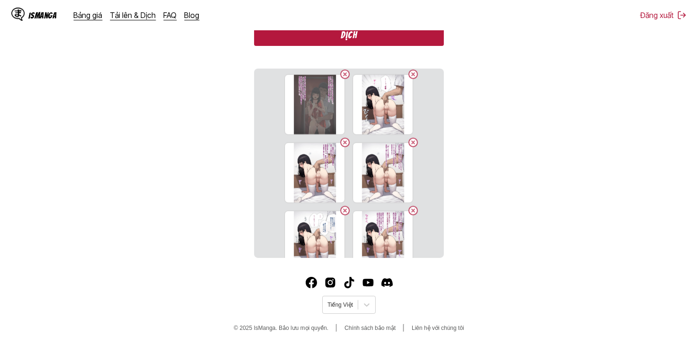
scroll to position [705, 0]
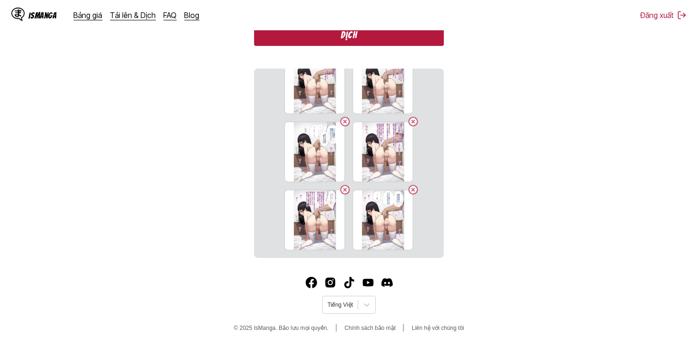
click at [377, 37] on button "Dịch" at bounding box center [348, 35] width 189 height 22
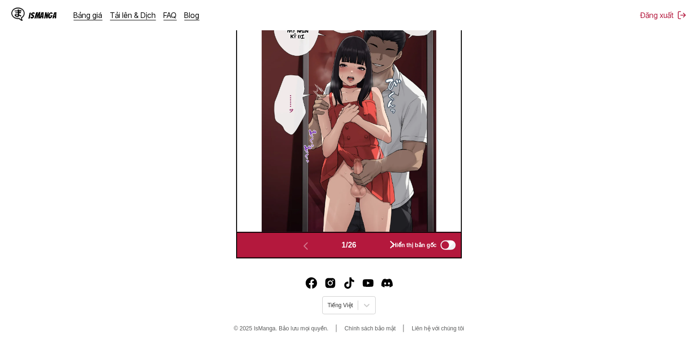
scroll to position [395, 0]
click at [384, 236] on div "1 / 26 Hiển thị bản gốc" at bounding box center [348, 245] width 225 height 27
click at [384, 244] on button "button" at bounding box center [392, 245] width 57 height 14
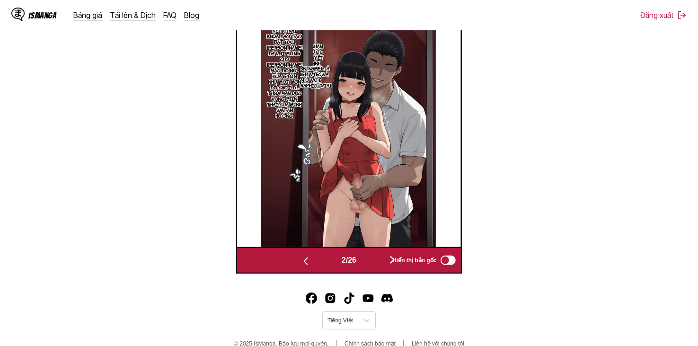
scroll to position [332, 0]
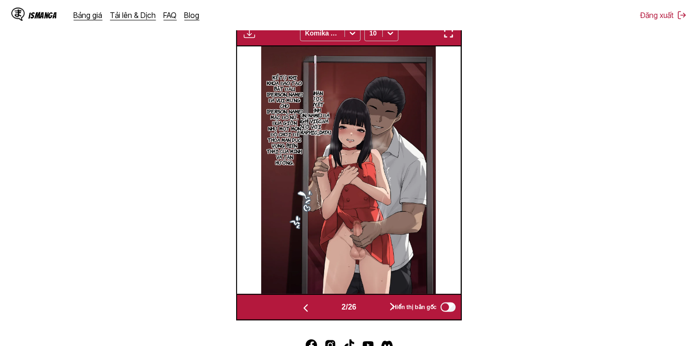
click at [366, 302] on div "2 / 26" at bounding box center [348, 308] width 143 height 14
click at [374, 309] on button "button" at bounding box center [392, 308] width 57 height 14
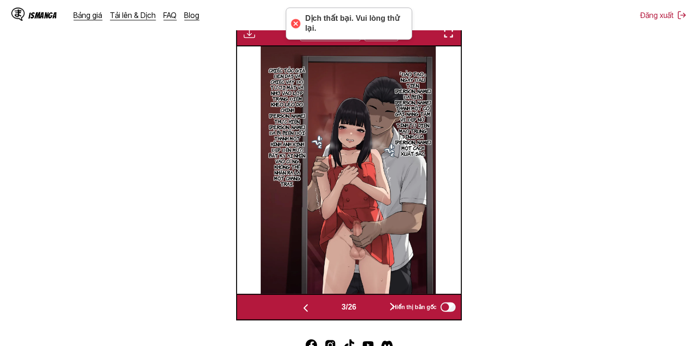
click at [374, 309] on button "button" at bounding box center [392, 308] width 57 height 14
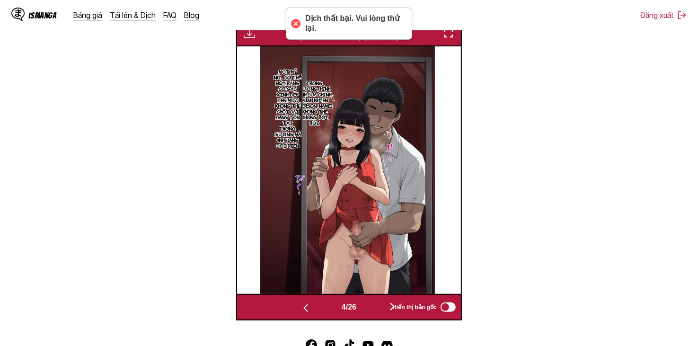
click at [374, 309] on button "button" at bounding box center [392, 308] width 57 height 14
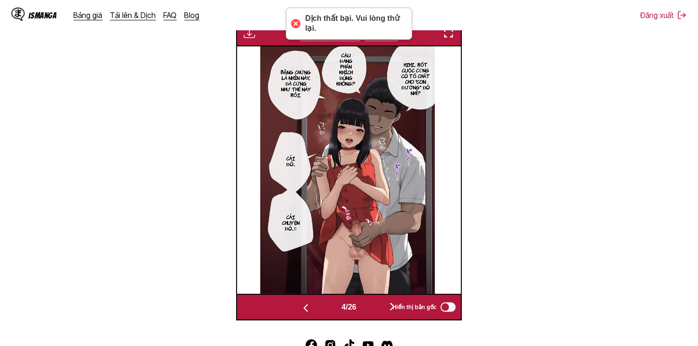
click at [374, 309] on button "button" at bounding box center [392, 308] width 57 height 14
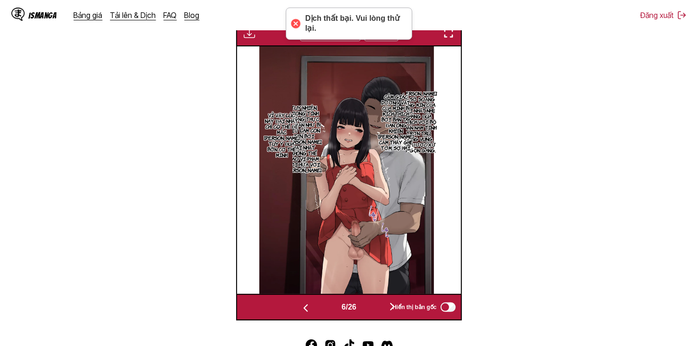
click at [374, 309] on button "button" at bounding box center [392, 308] width 57 height 14
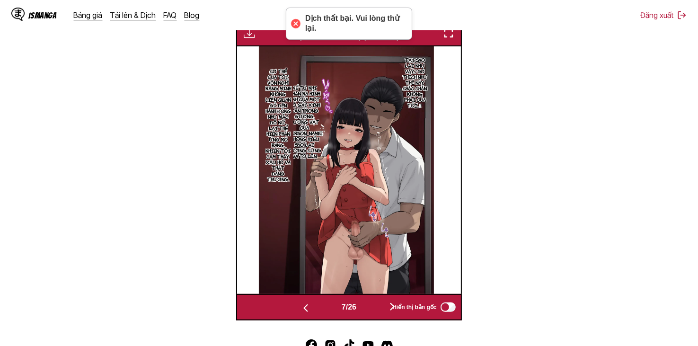
click at [374, 309] on button "button" at bounding box center [392, 308] width 57 height 14
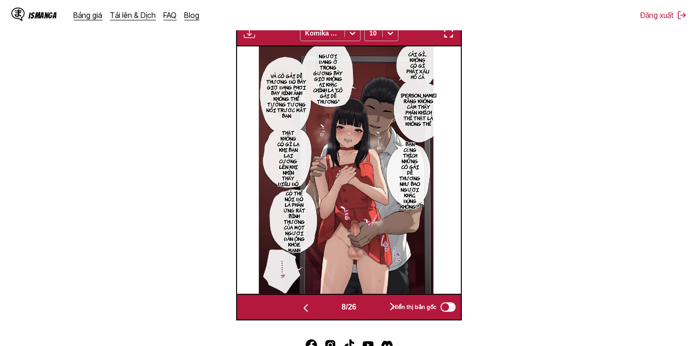
click at [374, 309] on button "button" at bounding box center [392, 308] width 57 height 14
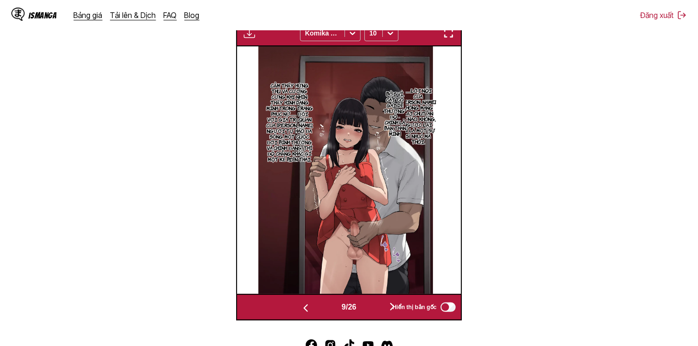
click at [374, 309] on button "button" at bounding box center [392, 308] width 57 height 14
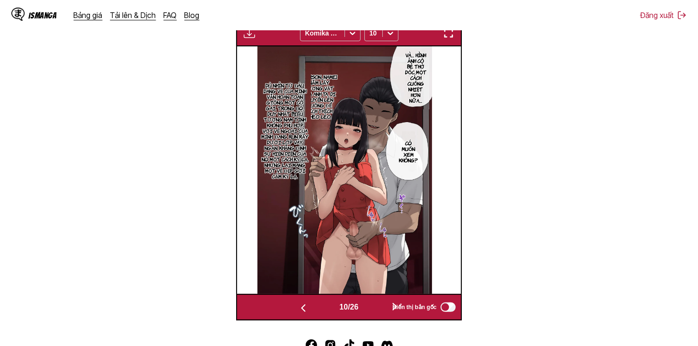
click at [374, 309] on button "button" at bounding box center [395, 308] width 57 height 14
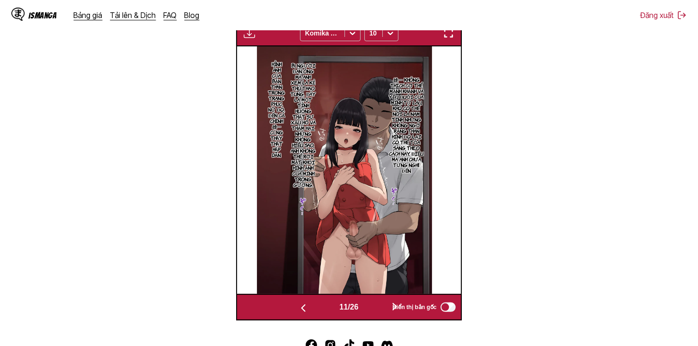
click at [374, 309] on button "button" at bounding box center [395, 308] width 57 height 14
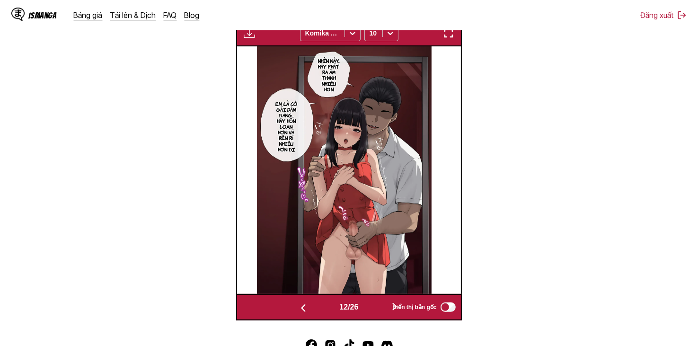
click at [374, 309] on button "button" at bounding box center [395, 308] width 57 height 14
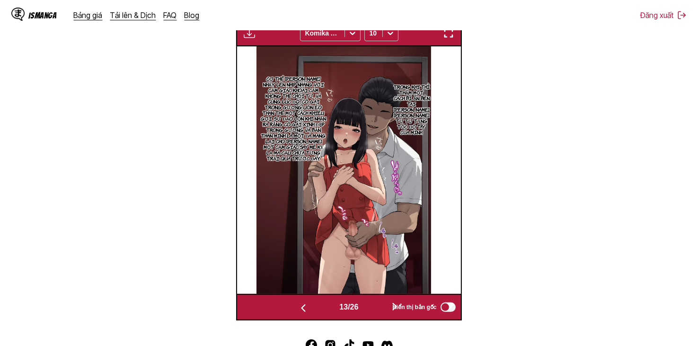
click at [374, 309] on button "button" at bounding box center [395, 308] width 57 height 14
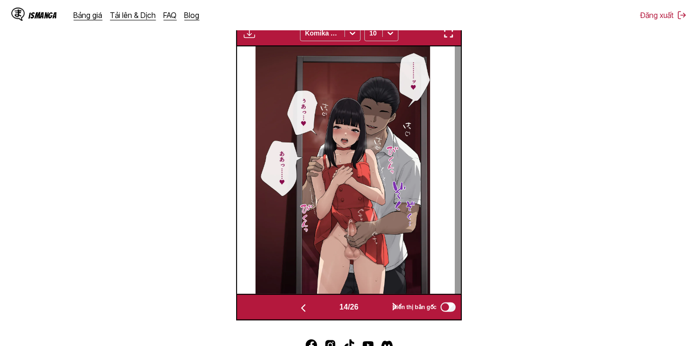
click at [374, 309] on button "button" at bounding box center [395, 308] width 57 height 14
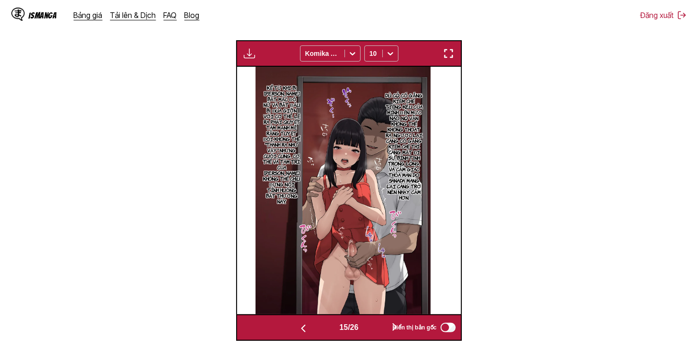
scroll to position [395, 0]
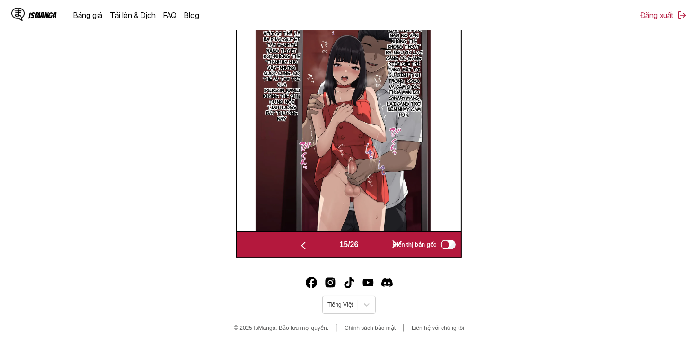
click at [382, 243] on button "button" at bounding box center [395, 245] width 57 height 14
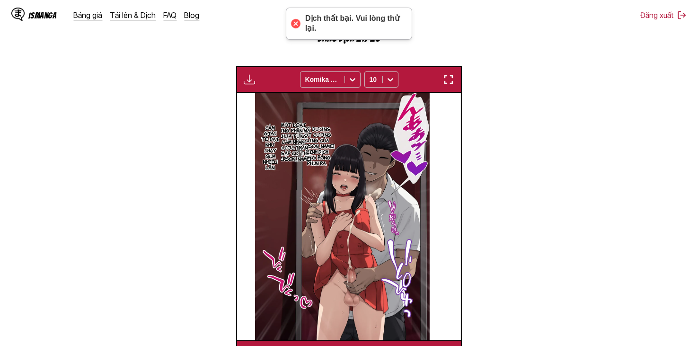
scroll to position [379, 0]
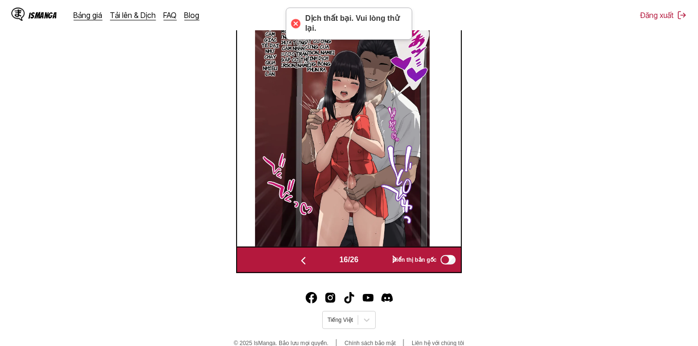
click at [374, 270] on div "16 / 26 Hiển thị bản gốc" at bounding box center [348, 260] width 225 height 27
click at [378, 275] on div "Dịch thất bại. Vui lòng thử lại. IsManga Bảng giá Tải lên & Dịch FAQ Blog Đăng …" at bounding box center [349, 22] width 698 height 678
click at [378, 269] on div "16 / 26 Hiển thị bản gốc" at bounding box center [348, 260] width 225 height 27
click at [379, 260] on button "button" at bounding box center [395, 260] width 57 height 14
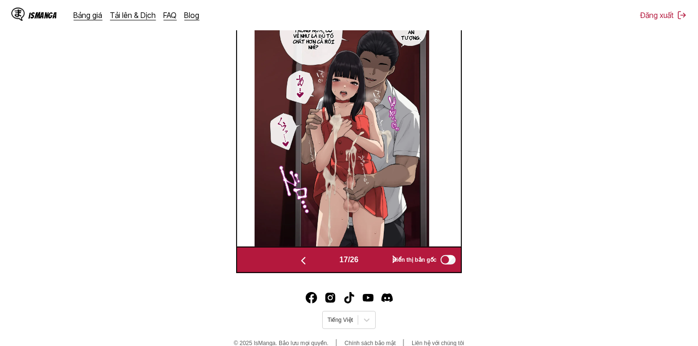
click at [379, 260] on button "button" at bounding box center [395, 260] width 57 height 14
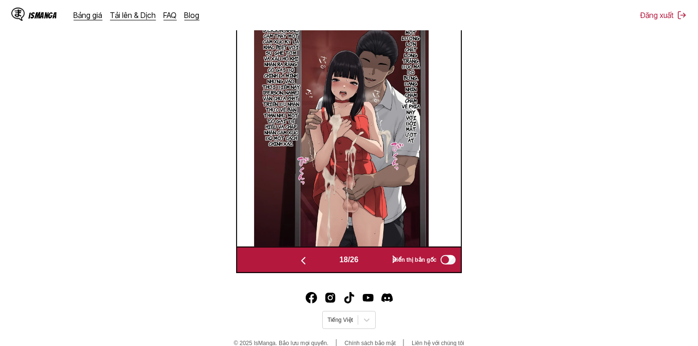
click at [379, 260] on button "button" at bounding box center [395, 260] width 57 height 14
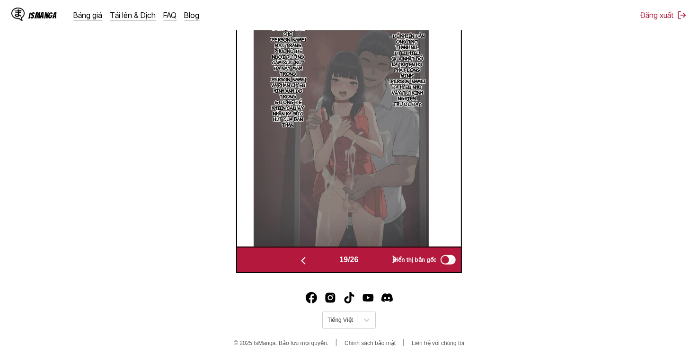
click at [379, 260] on button "button" at bounding box center [395, 260] width 57 height 14
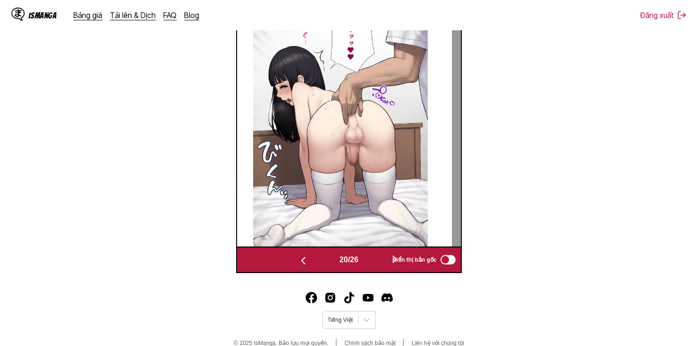
click at [379, 260] on button "button" at bounding box center [395, 260] width 57 height 14
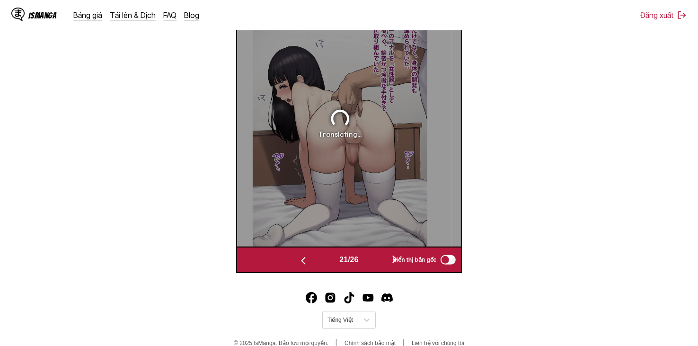
click at [379, 260] on button "button" at bounding box center [395, 260] width 57 height 14
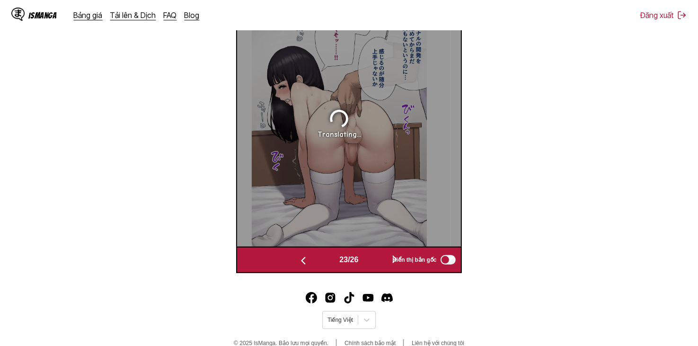
click at [379, 260] on button "button" at bounding box center [395, 260] width 57 height 14
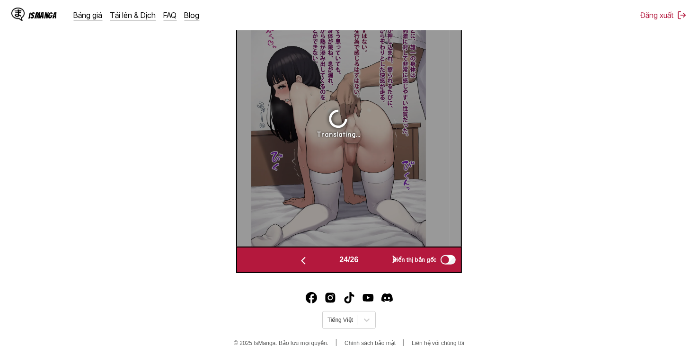
click at [379, 260] on button "button" at bounding box center [395, 260] width 57 height 14
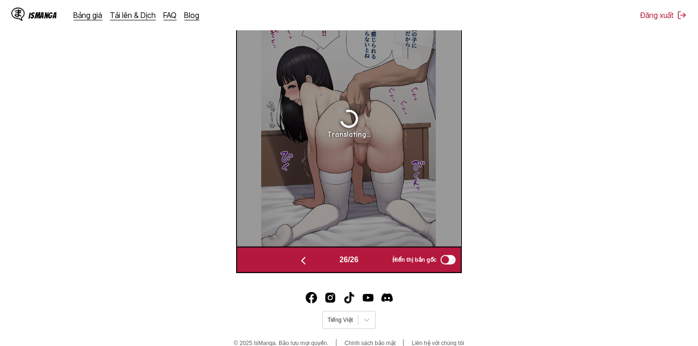
click at [327, 262] on button "button" at bounding box center [303, 260] width 57 height 14
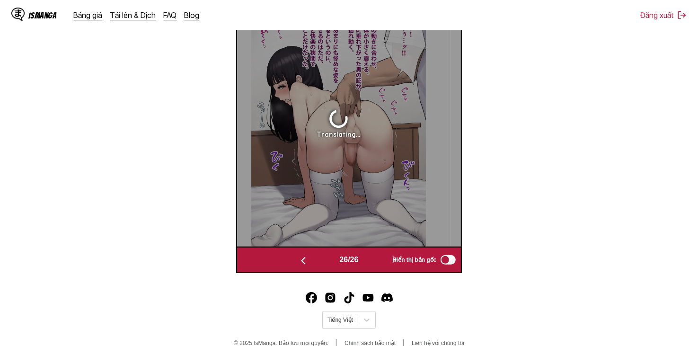
click at [327, 262] on button "button" at bounding box center [303, 260] width 57 height 14
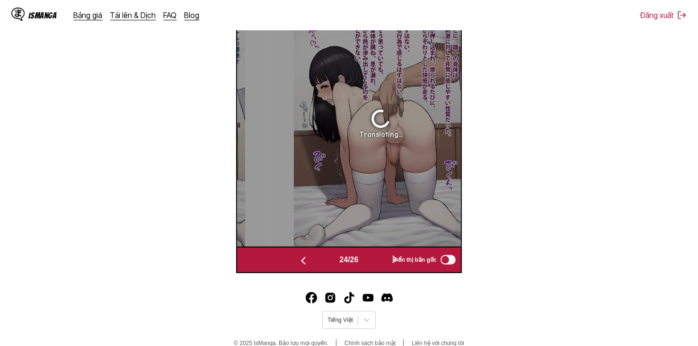
click at [327, 262] on button "button" at bounding box center [303, 260] width 57 height 14
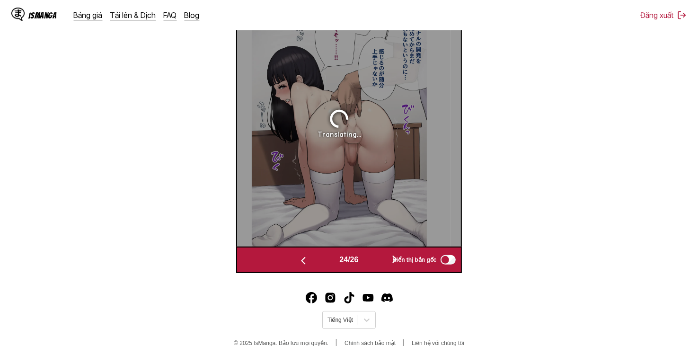
click at [327, 262] on button "button" at bounding box center [303, 260] width 57 height 14
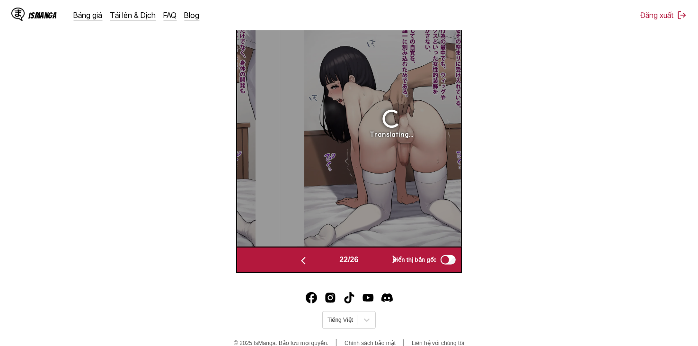
click at [327, 262] on button "button" at bounding box center [303, 260] width 57 height 14
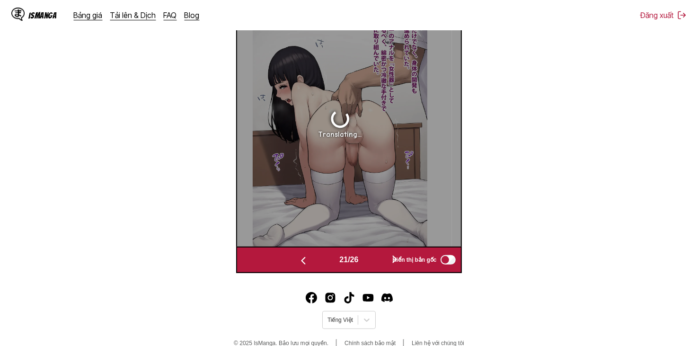
click at [327, 262] on button "button" at bounding box center [303, 260] width 57 height 14
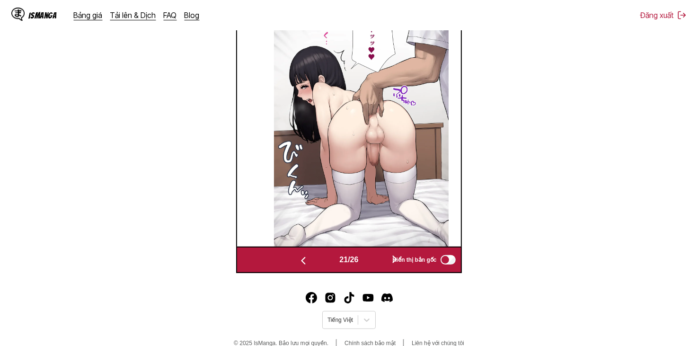
click at [327, 262] on button "button" at bounding box center [303, 260] width 57 height 14
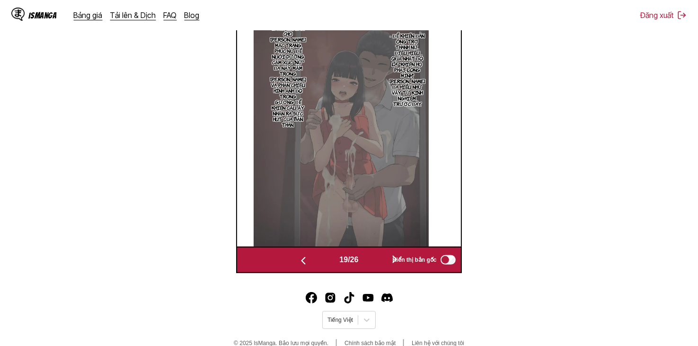
click at [327, 262] on button "button" at bounding box center [303, 260] width 57 height 14
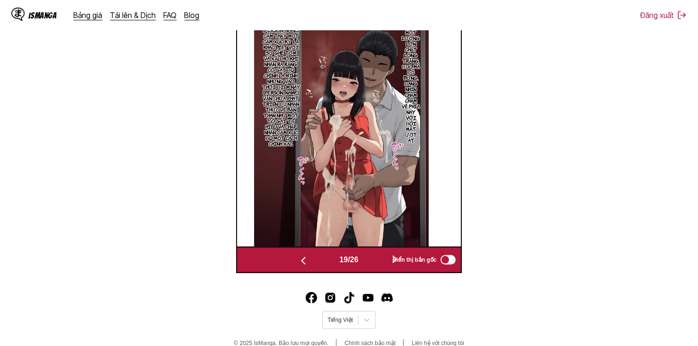
click at [327, 262] on button "button" at bounding box center [303, 260] width 57 height 14
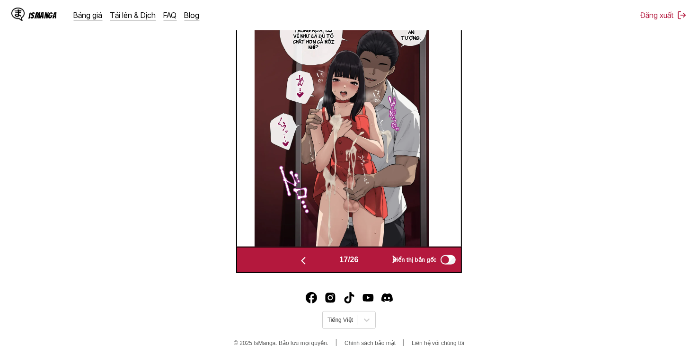
click at [327, 262] on button "button" at bounding box center [303, 260] width 57 height 14
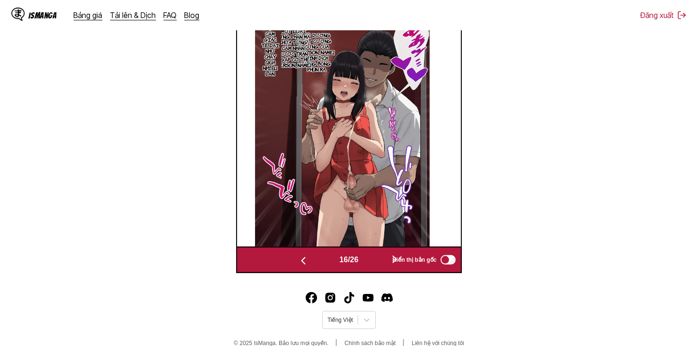
click at [327, 262] on button "button" at bounding box center [303, 260] width 57 height 14
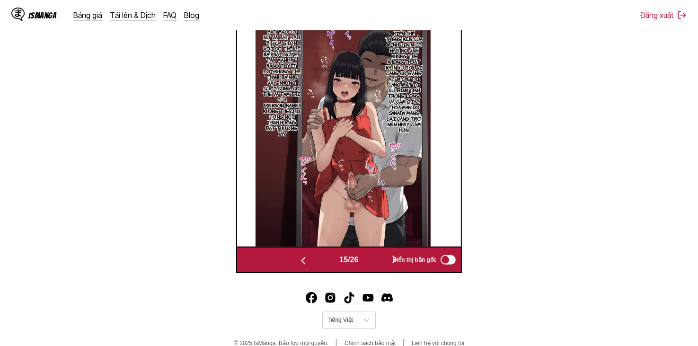
click at [370, 262] on button "button" at bounding box center [395, 260] width 57 height 14
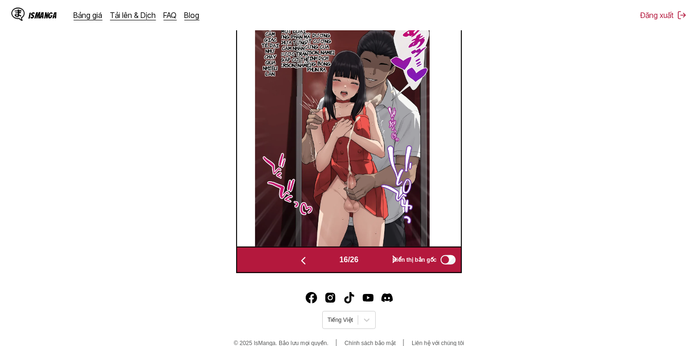
click at [376, 257] on button "button" at bounding box center [395, 260] width 57 height 14
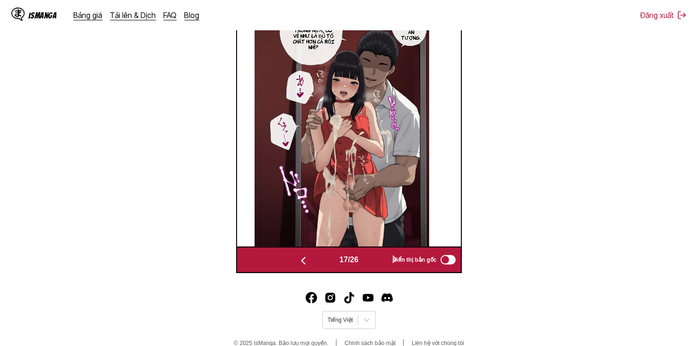
click at [376, 257] on button "button" at bounding box center [395, 260] width 57 height 14
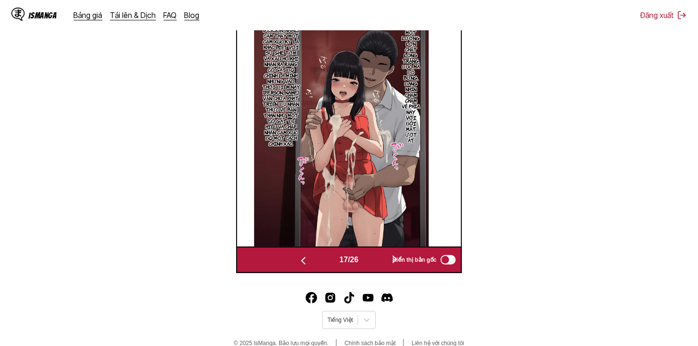
click at [376, 257] on button "button" at bounding box center [395, 260] width 57 height 14
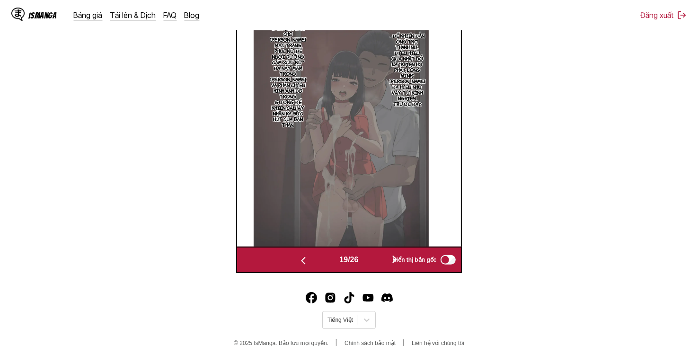
click at [376, 257] on button "button" at bounding box center [395, 260] width 57 height 14
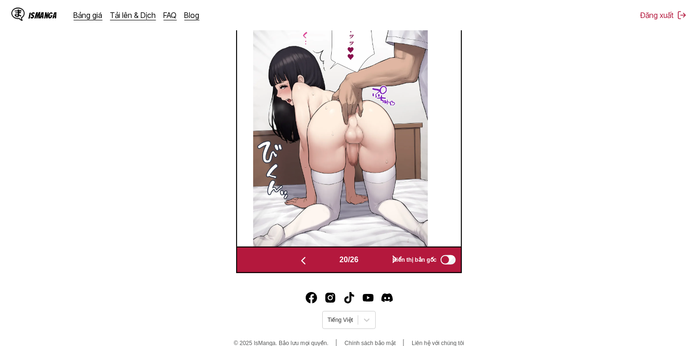
click at [364, 256] on div "20 / 26" at bounding box center [349, 260] width 148 height 14
click at [367, 262] on div "20 / 26" at bounding box center [349, 260] width 148 height 14
click at [368, 262] on div "20 / 26" at bounding box center [349, 260] width 148 height 14
click at [379, 262] on button "button" at bounding box center [395, 260] width 57 height 14
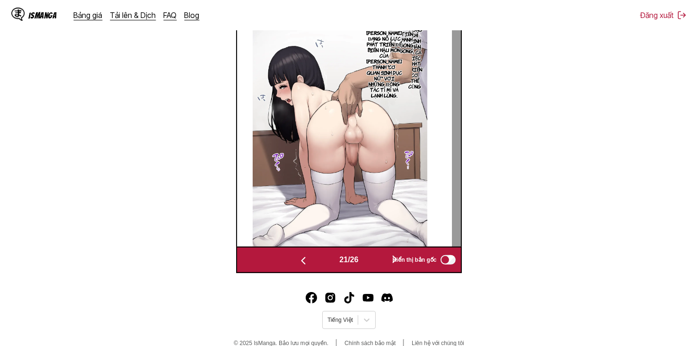
click at [379, 262] on button "button" at bounding box center [395, 260] width 57 height 14
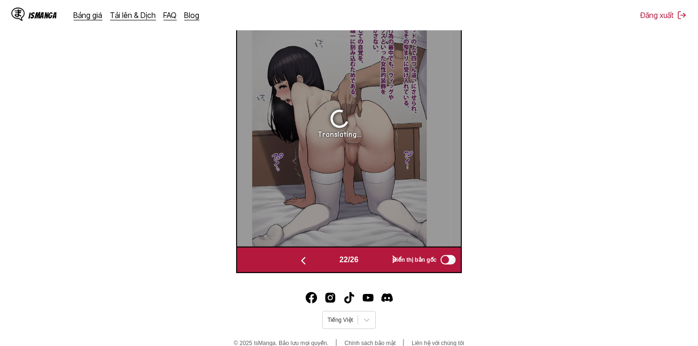
click at [380, 262] on button "button" at bounding box center [395, 260] width 57 height 14
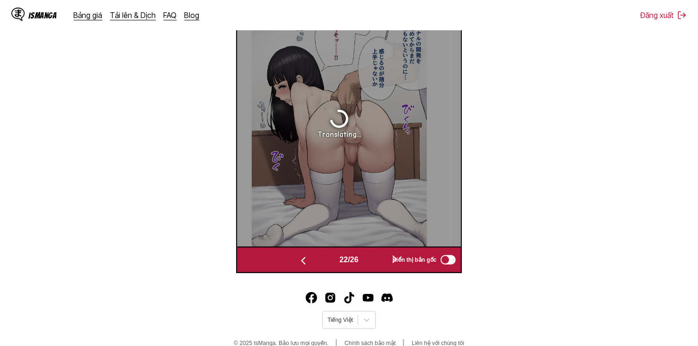
click at [380, 262] on button "button" at bounding box center [395, 260] width 57 height 14
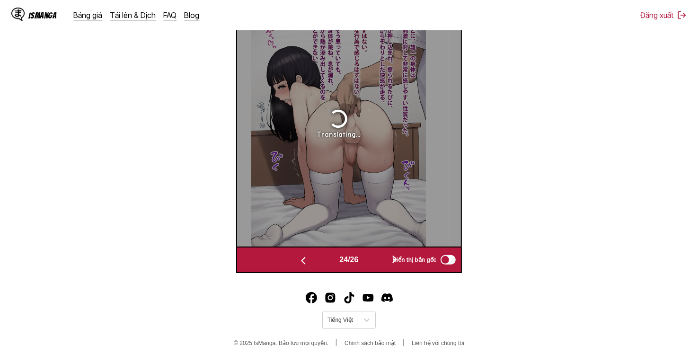
click at [380, 262] on button "button" at bounding box center [395, 260] width 57 height 14
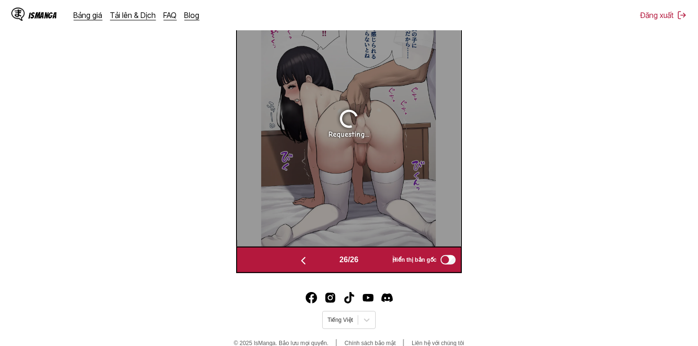
click at [324, 265] on button "button" at bounding box center [303, 260] width 57 height 14
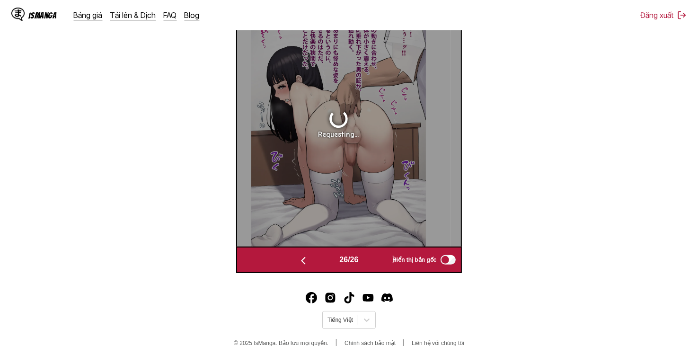
click at [324, 265] on button "button" at bounding box center [303, 260] width 57 height 14
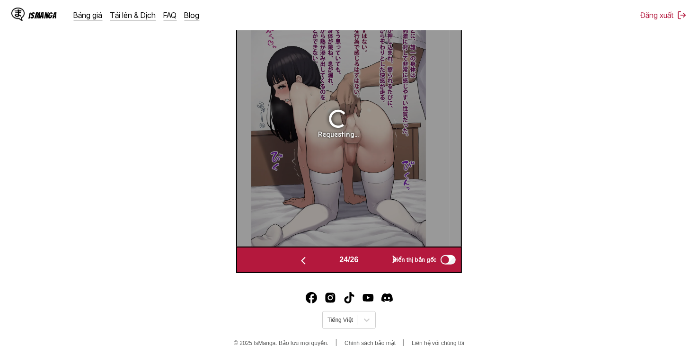
click at [324, 265] on button "button" at bounding box center [303, 260] width 57 height 14
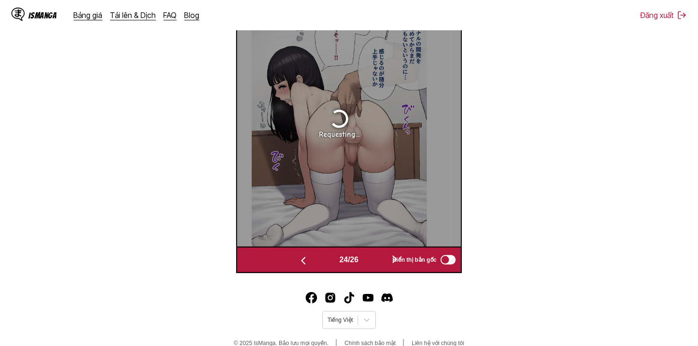
click at [324, 265] on button "button" at bounding box center [303, 260] width 57 height 14
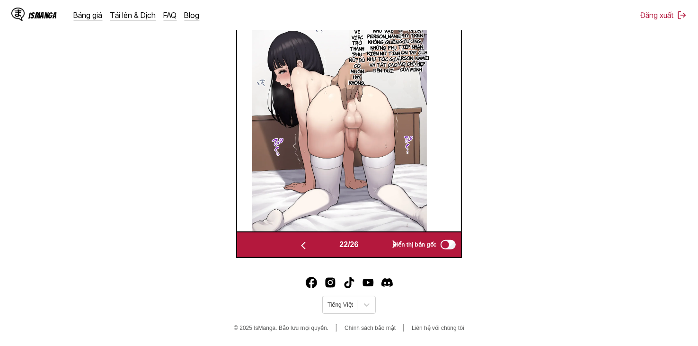
scroll to position [362, 0]
click at [365, 244] on div "22 / 26" at bounding box center [349, 245] width 148 height 14
click at [385, 247] on button "button" at bounding box center [395, 245] width 57 height 14
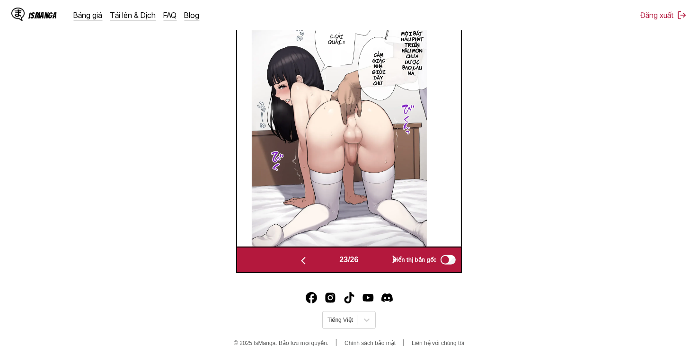
click at [377, 265] on button "button" at bounding box center [395, 260] width 57 height 14
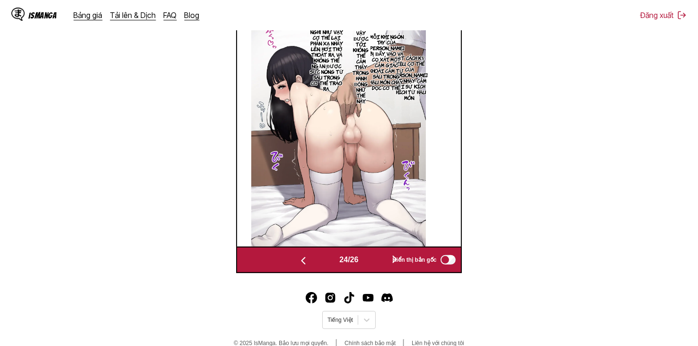
click at [377, 265] on button "button" at bounding box center [395, 260] width 57 height 14
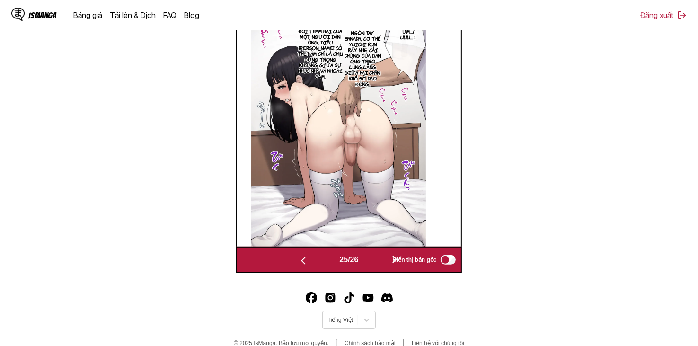
click at [377, 265] on button "button" at bounding box center [395, 260] width 57 height 14
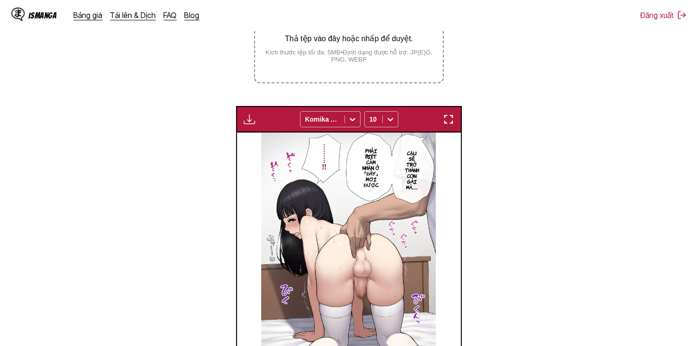
scroll to position [109, 0]
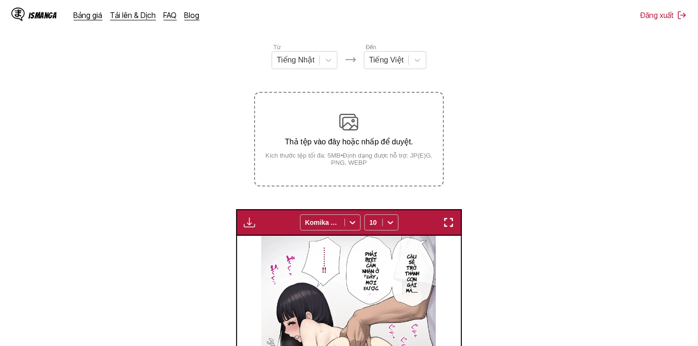
click at [257, 228] on button "button" at bounding box center [249, 222] width 17 height 12
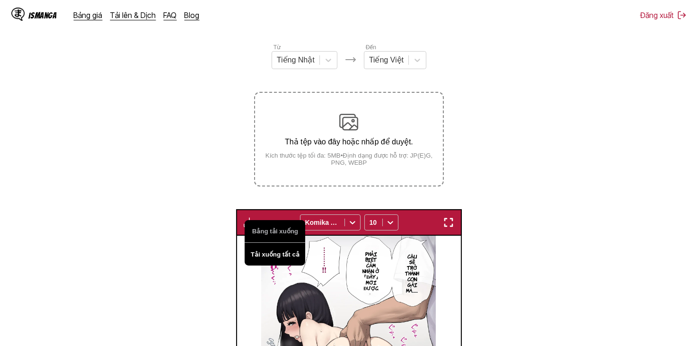
click at [268, 254] on button "Tải xuống tất cả" at bounding box center [275, 254] width 61 height 23
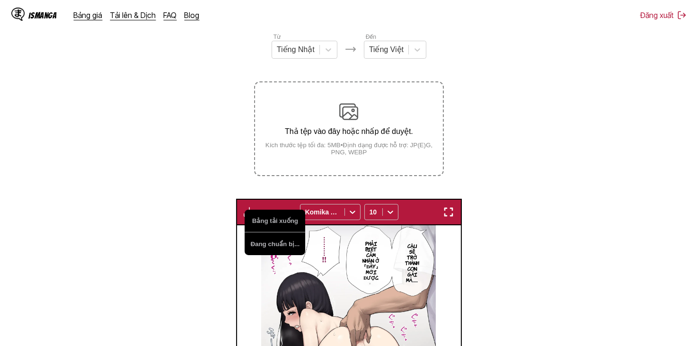
scroll to position [284, 0]
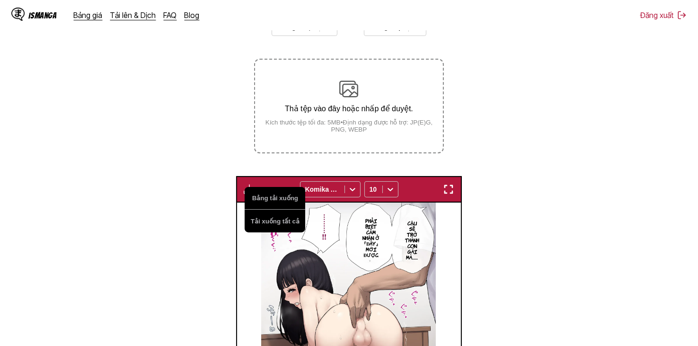
click at [472, 114] on section "Từ Tiếng Nhật Đến Tiếng Việt Thả tệp vào đây hoặc nhấp để duyệt. Kích thước tệp…" at bounding box center [349, 242] width 683 height 467
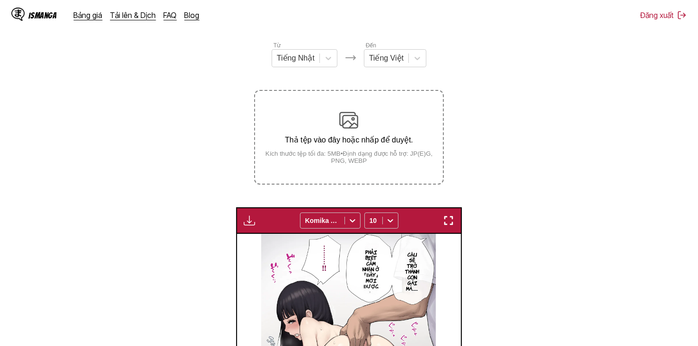
scroll to position [95, 0]
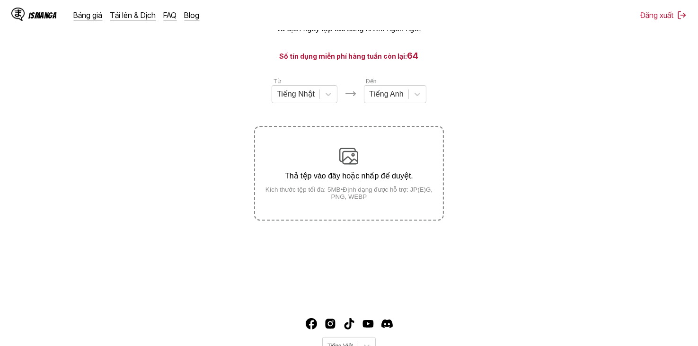
scroll to position [116, 0]
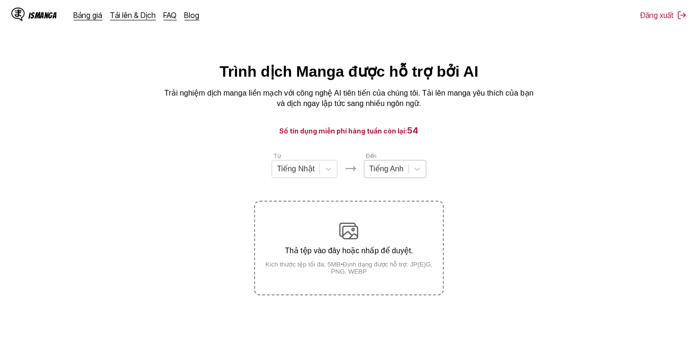
click at [390, 178] on div "Tiếng Anh" at bounding box center [395, 169] width 63 height 18
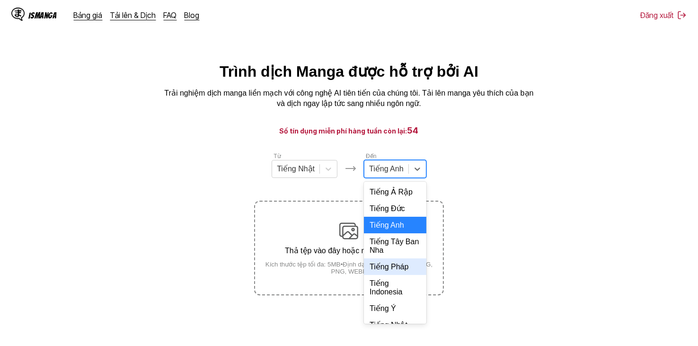
scroll to position [205, 0]
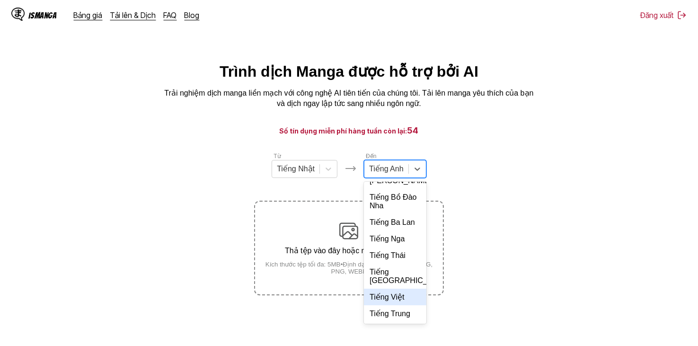
click at [399, 295] on div "Tiếng Việt" at bounding box center [395, 297] width 63 height 17
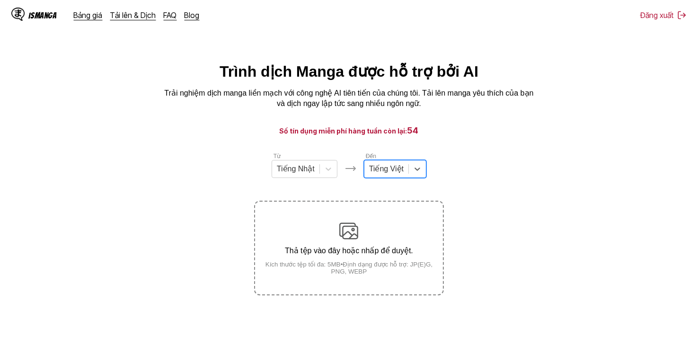
click at [402, 174] on div at bounding box center [386, 169] width 35 height 10
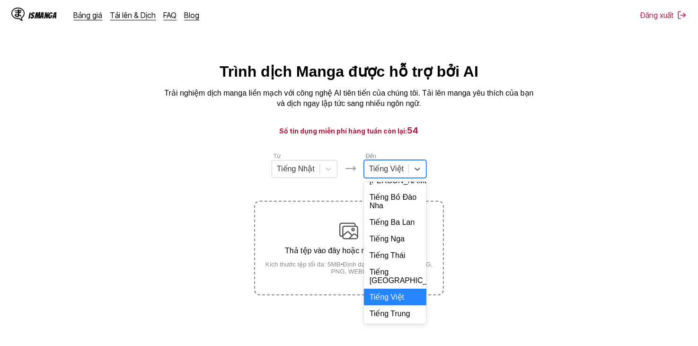
scroll to position [225, 0]
click at [400, 296] on div "Tiếng Việt" at bounding box center [395, 297] width 63 height 17
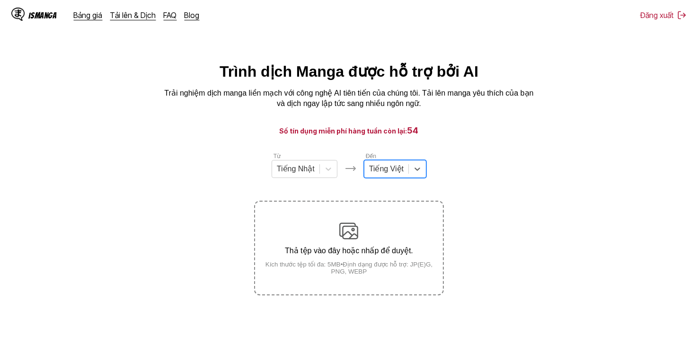
click at [488, 168] on section "Từ Tiếng Nhật Đến option Tiếng Việt, selected. Tiếng Việt Thả tệp vào đây hoặc …" at bounding box center [349, 224] width 683 height 144
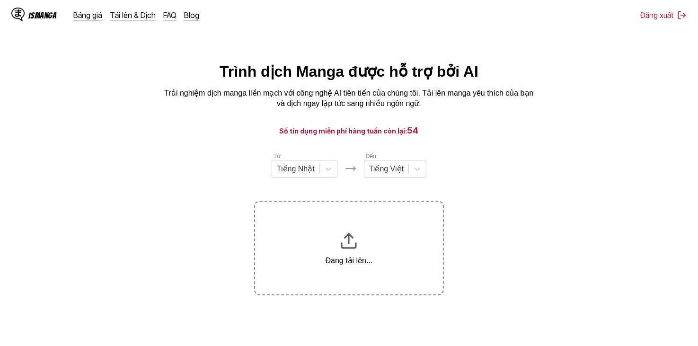
scroll to position [95, 0]
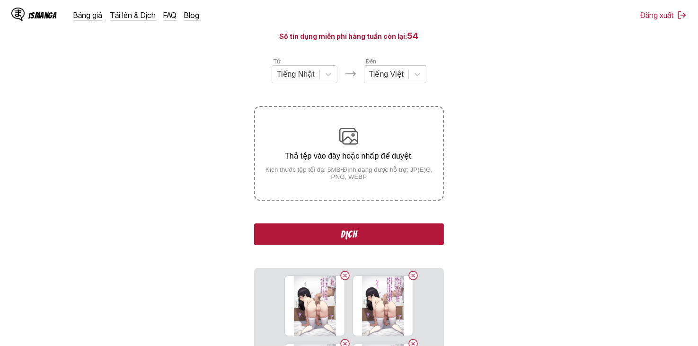
click at [397, 234] on button "Dịch" at bounding box center [348, 235] width 189 height 22
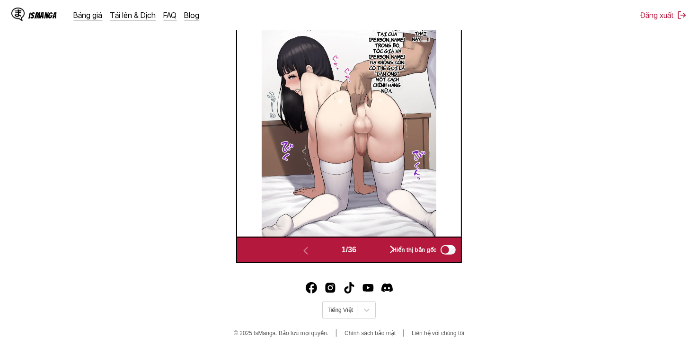
scroll to position [395, 0]
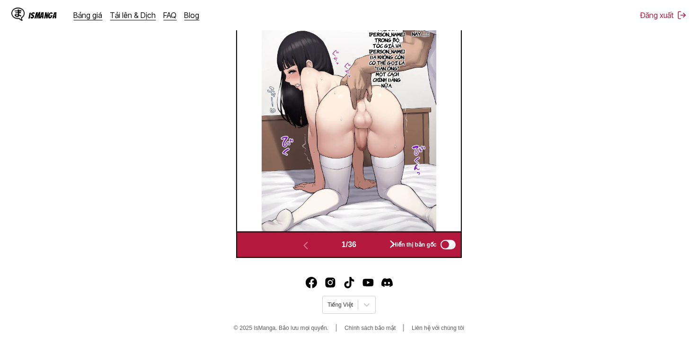
click at [391, 247] on div "Hiển thị bản gốc" at bounding box center [422, 245] width 70 height 12
click at [381, 244] on button "button" at bounding box center [392, 245] width 57 height 14
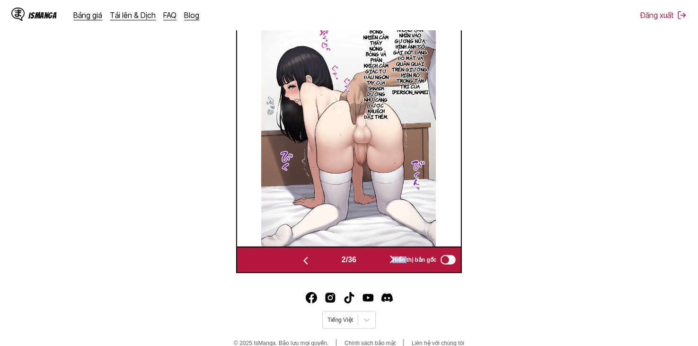
click at [381, 244] on img at bounding box center [348, 123] width 175 height 248
click at [377, 255] on button "button" at bounding box center [392, 260] width 57 height 14
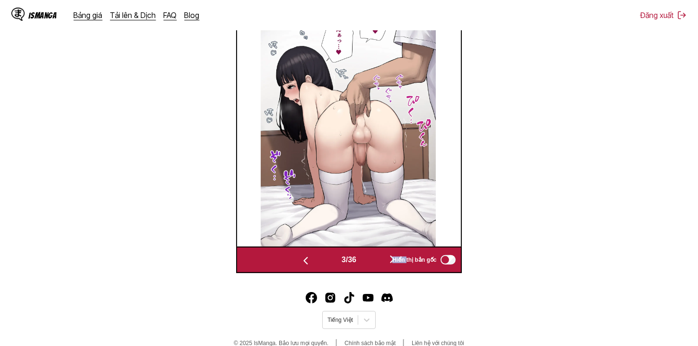
click at [376, 262] on button "button" at bounding box center [392, 260] width 57 height 14
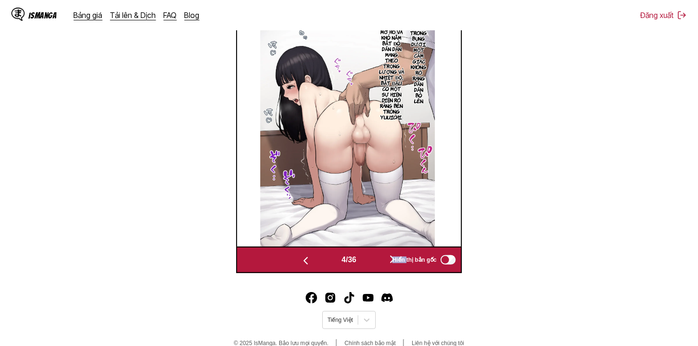
click at [376, 262] on button "button" at bounding box center [392, 260] width 57 height 14
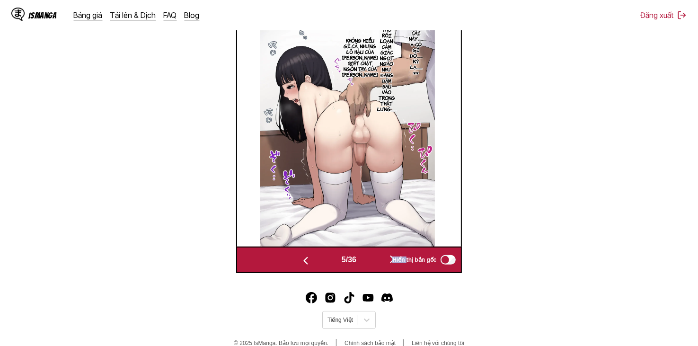
click at [376, 262] on button "button" at bounding box center [392, 260] width 57 height 14
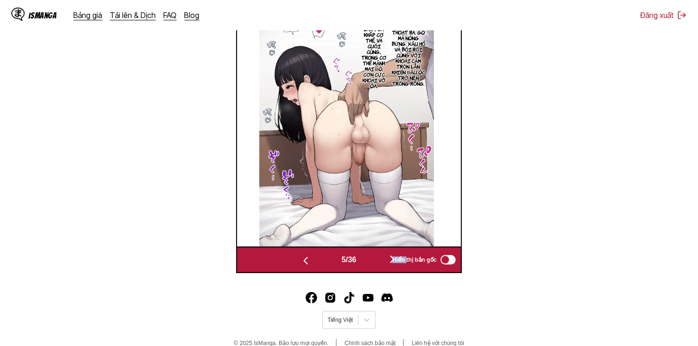
click at [376, 262] on button "button" at bounding box center [392, 260] width 57 height 14
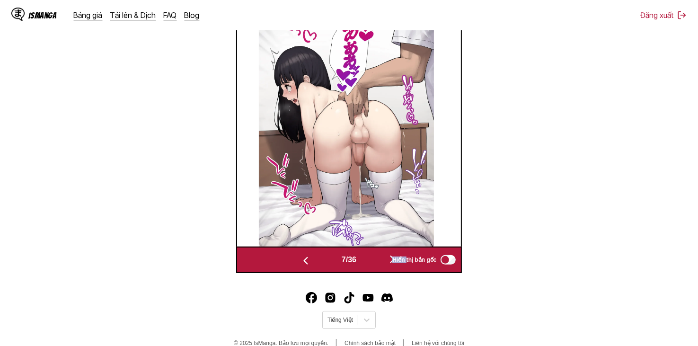
click at [376, 262] on button "button" at bounding box center [392, 260] width 57 height 14
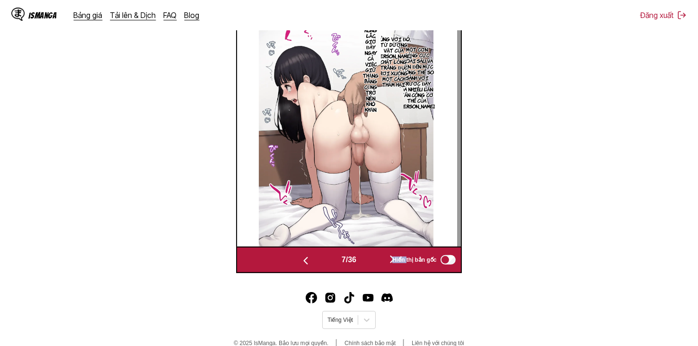
click at [376, 262] on button "button" at bounding box center [392, 260] width 57 height 14
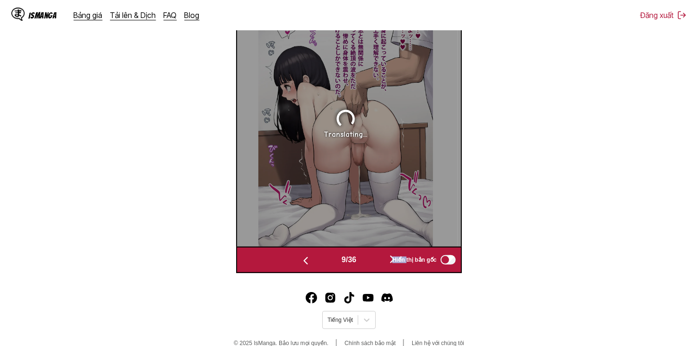
click at [376, 262] on button "button" at bounding box center [392, 260] width 57 height 14
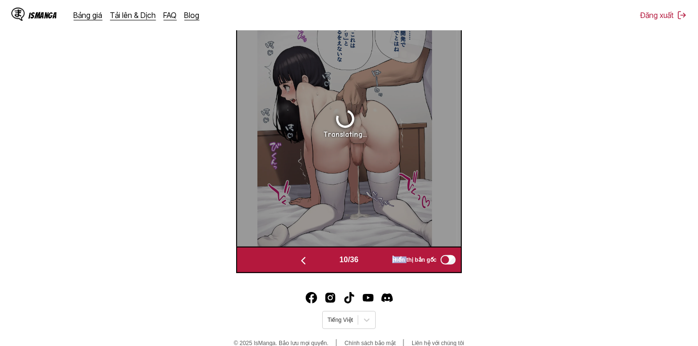
click at [376, 262] on button "button" at bounding box center [395, 260] width 57 height 14
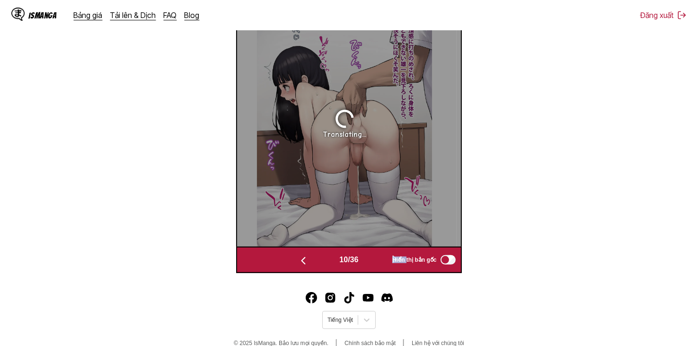
click at [376, 262] on button "button" at bounding box center [395, 260] width 57 height 14
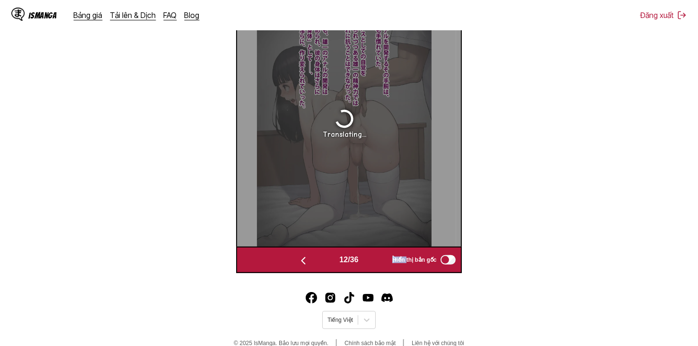
click at [376, 262] on button "button" at bounding box center [395, 260] width 57 height 14
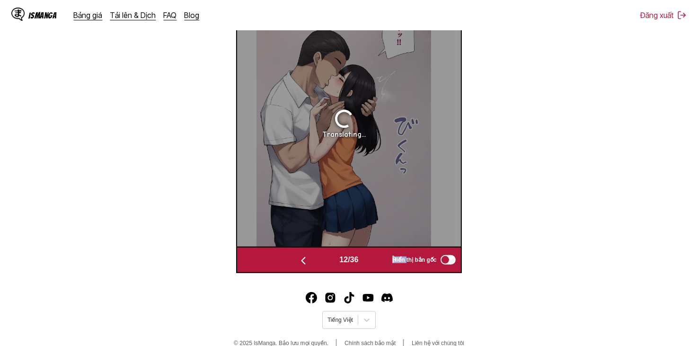
click at [376, 262] on button "button" at bounding box center [395, 260] width 57 height 14
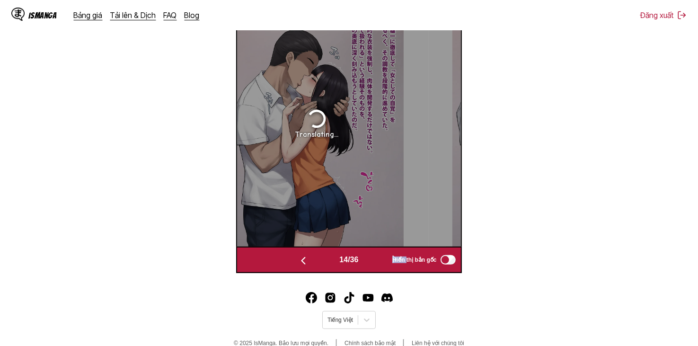
click at [376, 262] on button "button" at bounding box center [395, 260] width 57 height 14
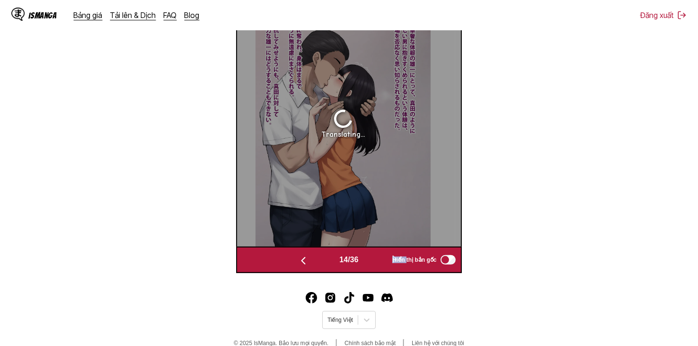
click at [376, 262] on button "button" at bounding box center [395, 260] width 57 height 14
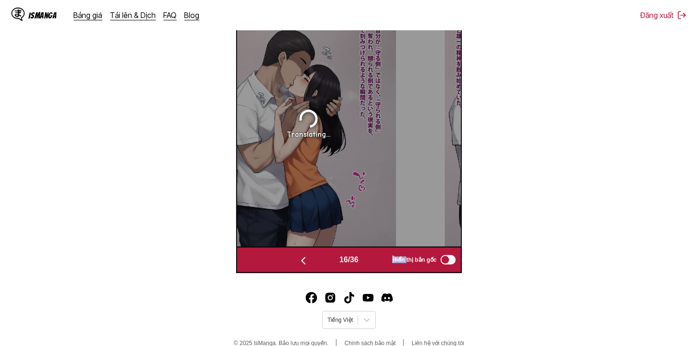
click at [376, 262] on button "button" at bounding box center [395, 260] width 57 height 14
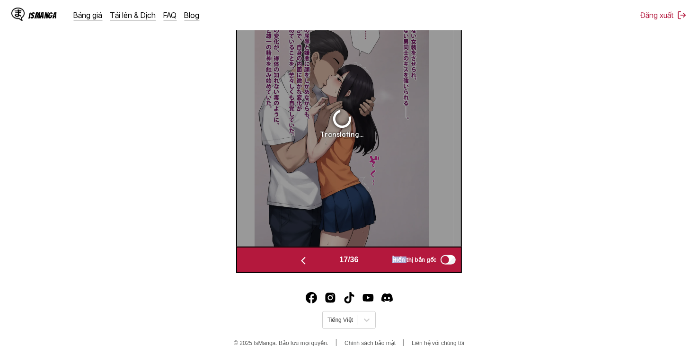
click at [376, 262] on button "button" at bounding box center [395, 260] width 57 height 14
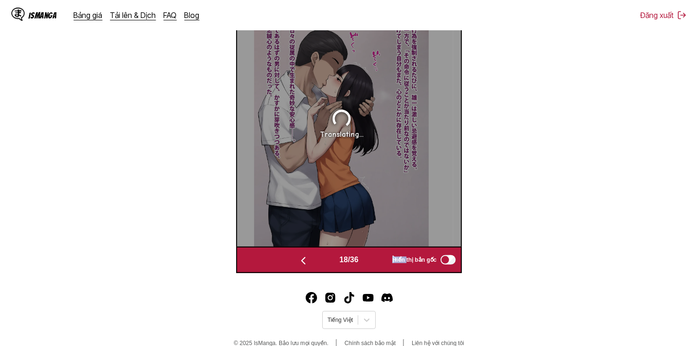
click at [376, 262] on button "button" at bounding box center [395, 260] width 57 height 14
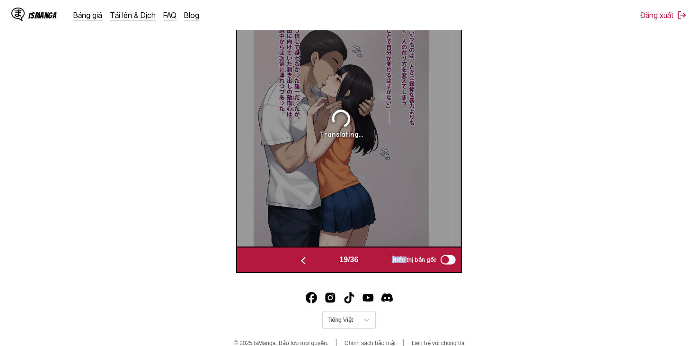
click at [373, 262] on button "button" at bounding box center [395, 260] width 57 height 14
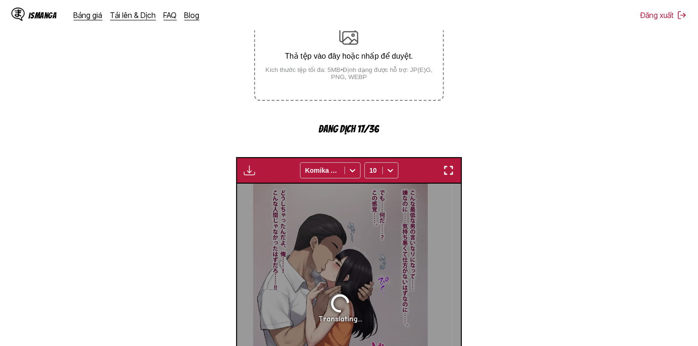
scroll to position [190, 0]
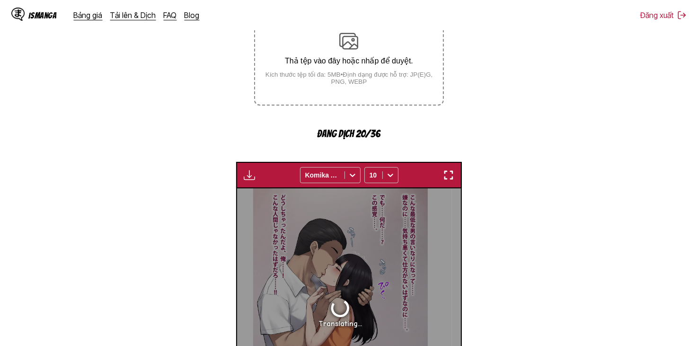
click at [150, 199] on section "Từ Tiếng Nhật Đến Tiếng Việt Thả tệp vào đây hoặc nhấp để duyệt. Kích thước tệp…" at bounding box center [349, 212] width 683 height 501
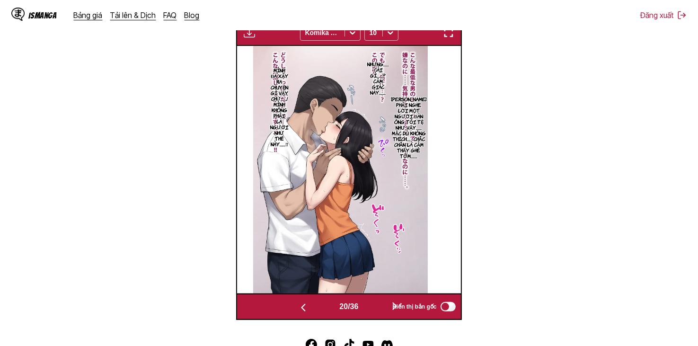
scroll to position [395, 0]
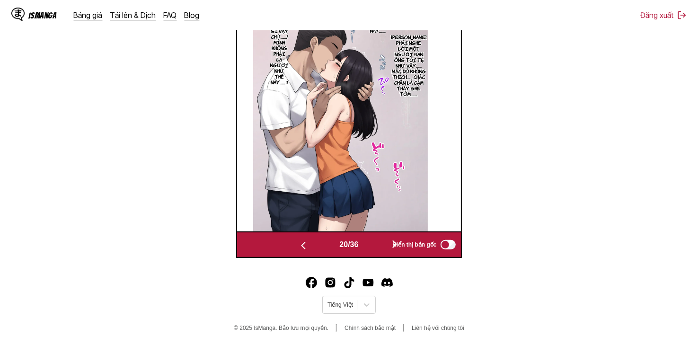
click at [307, 245] on button "button" at bounding box center [303, 245] width 57 height 14
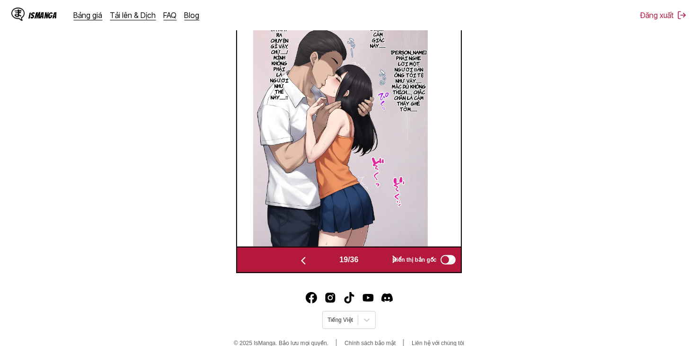
scroll to position [0, 4033]
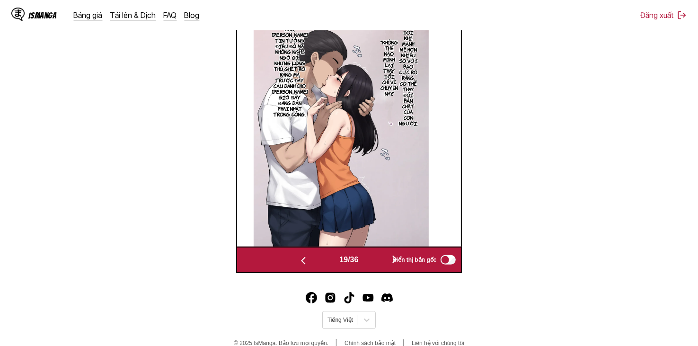
click at [305, 251] on div "19 / 36 Hiển thị bản gốc" at bounding box center [348, 260] width 225 height 27
click at [315, 267] on button "button" at bounding box center [303, 260] width 57 height 14
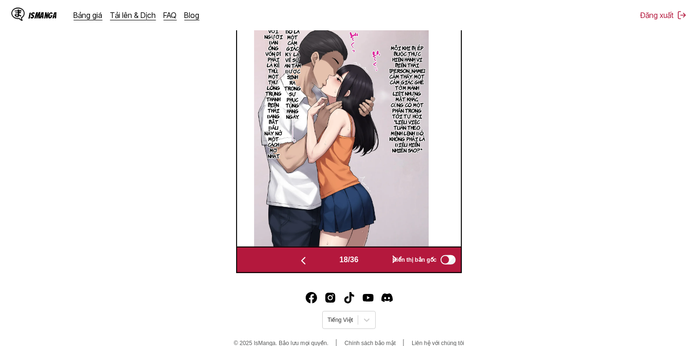
click at [311, 264] on button "button" at bounding box center [303, 260] width 57 height 14
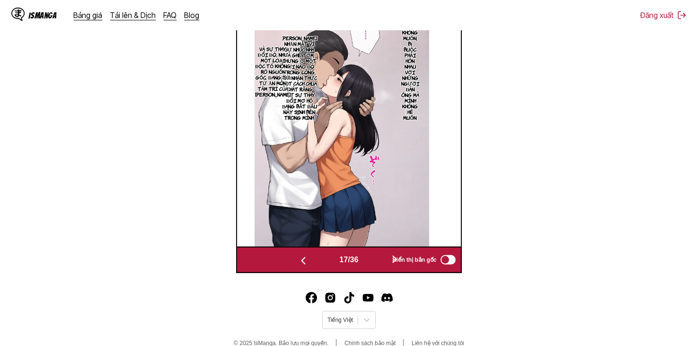
click at [311, 264] on button "button" at bounding box center [303, 260] width 57 height 14
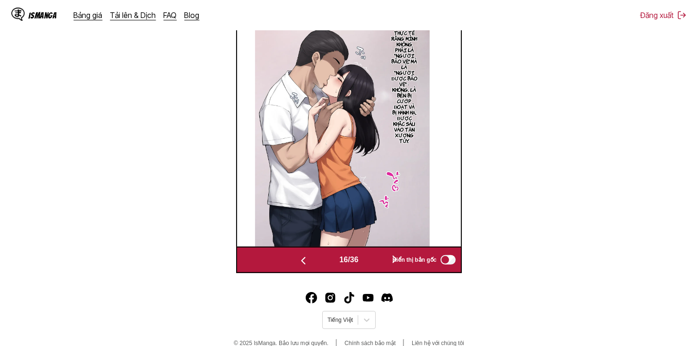
click at [380, 266] on button "button" at bounding box center [395, 260] width 57 height 14
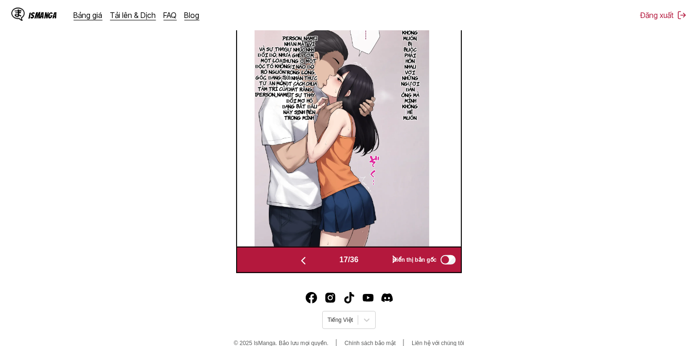
click at [380, 266] on button "button" at bounding box center [395, 260] width 57 height 14
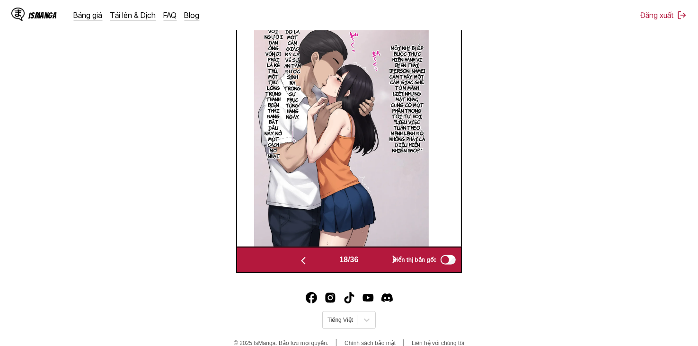
click at [380, 266] on button "button" at bounding box center [395, 260] width 57 height 14
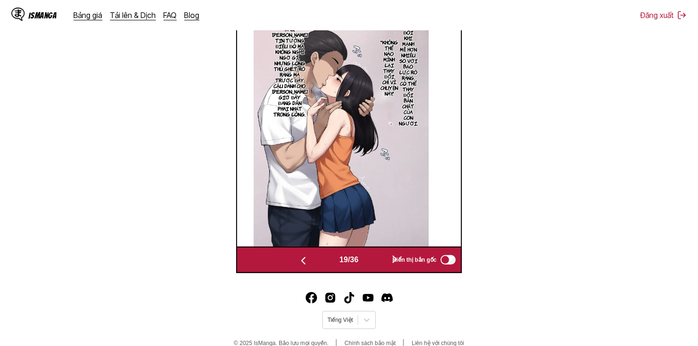
click at [380, 266] on button "button" at bounding box center [395, 260] width 57 height 14
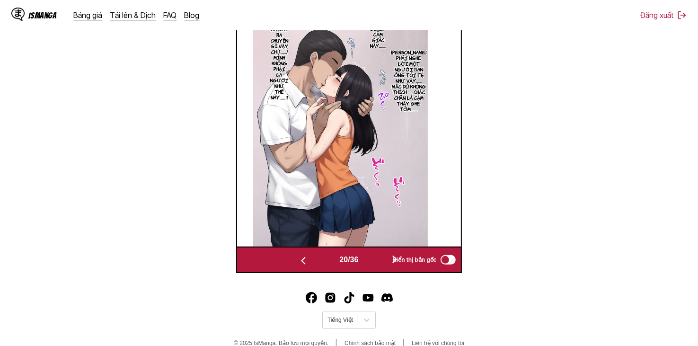
scroll to position [332, 0]
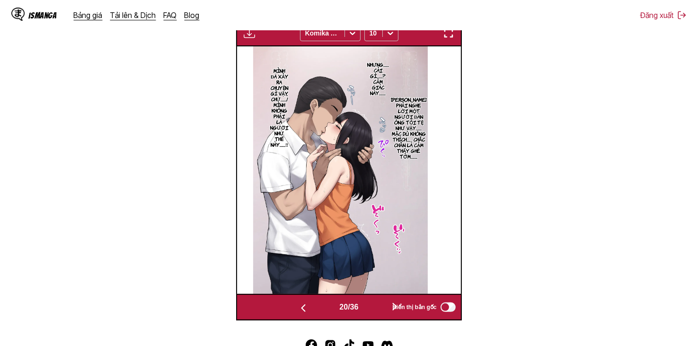
click at [377, 306] on button "button" at bounding box center [395, 308] width 57 height 14
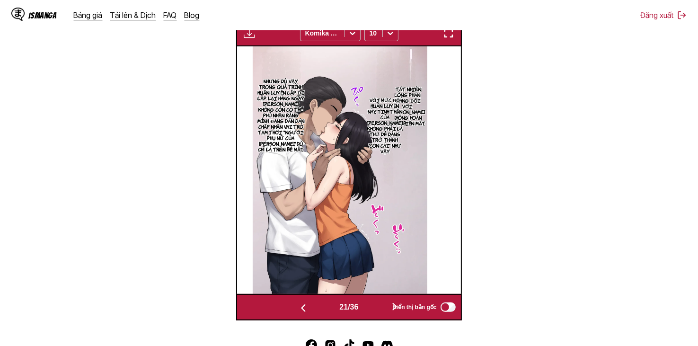
click at [377, 306] on button "button" at bounding box center [395, 308] width 57 height 14
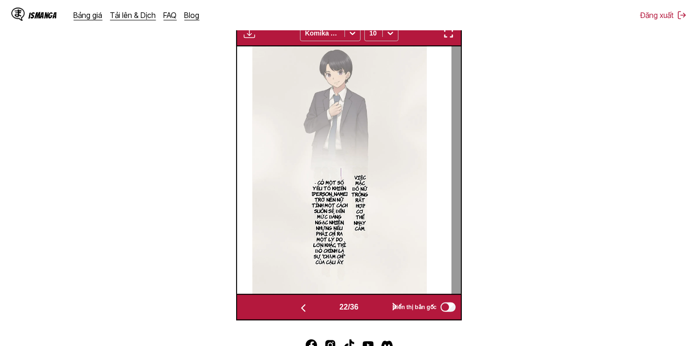
click at [377, 306] on button "button" at bounding box center [395, 308] width 57 height 14
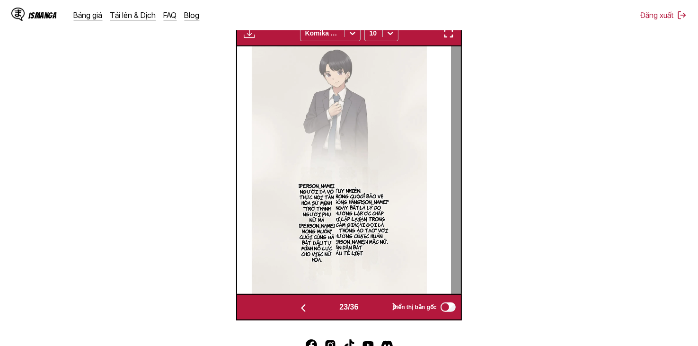
click at [327, 310] on button "button" at bounding box center [303, 308] width 57 height 14
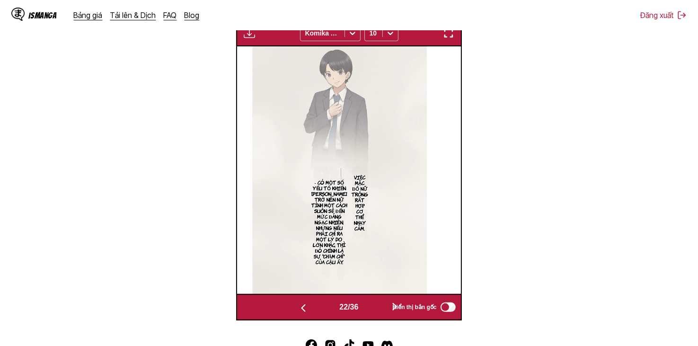
click at [371, 306] on button "button" at bounding box center [395, 308] width 57 height 14
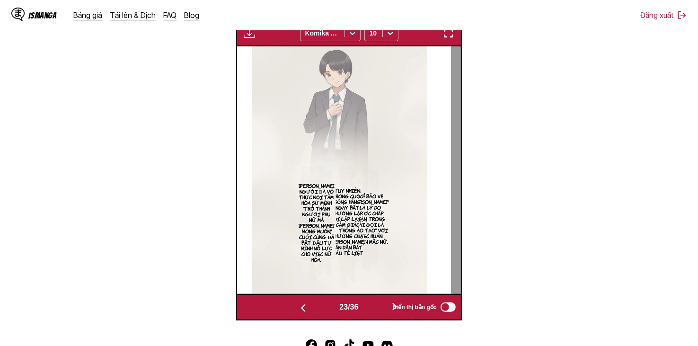
click at [373, 308] on button "button" at bounding box center [395, 308] width 57 height 14
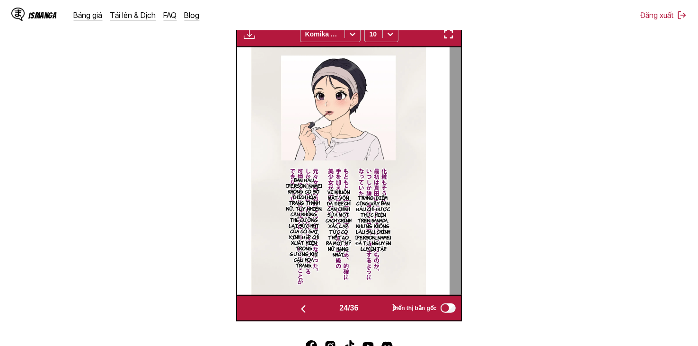
scroll to position [395, 0]
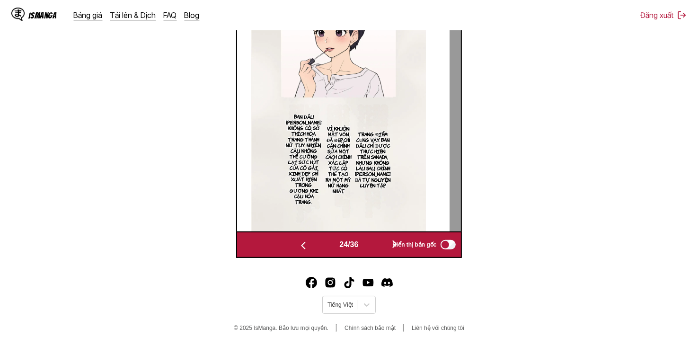
click at [378, 252] on div "24 / 36 Hiển thị bản gốc" at bounding box center [348, 245] width 225 height 27
click at [378, 246] on button "button" at bounding box center [395, 245] width 57 height 14
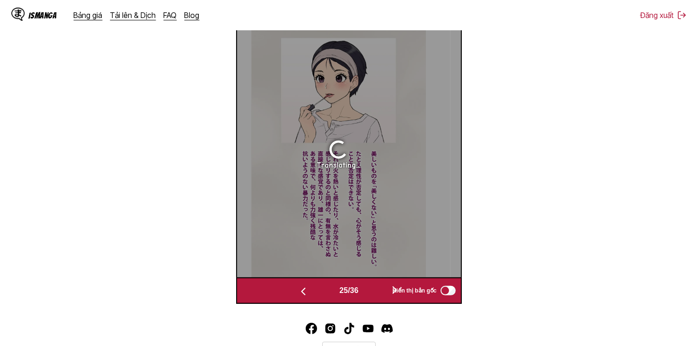
scroll to position [332, 0]
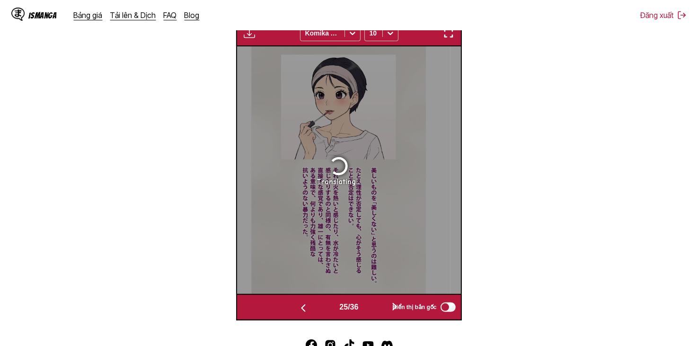
click at [385, 310] on button "button" at bounding box center [395, 308] width 57 height 14
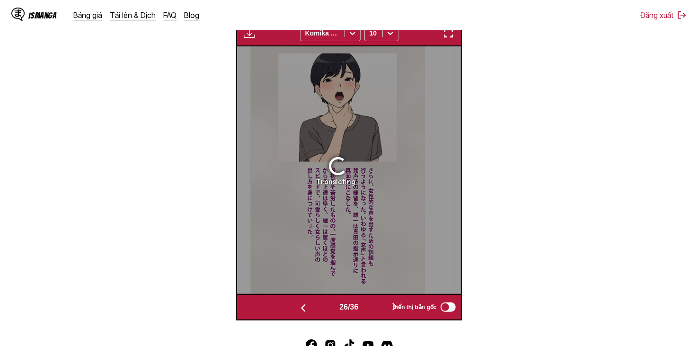
click at [385, 310] on button "button" at bounding box center [395, 308] width 57 height 14
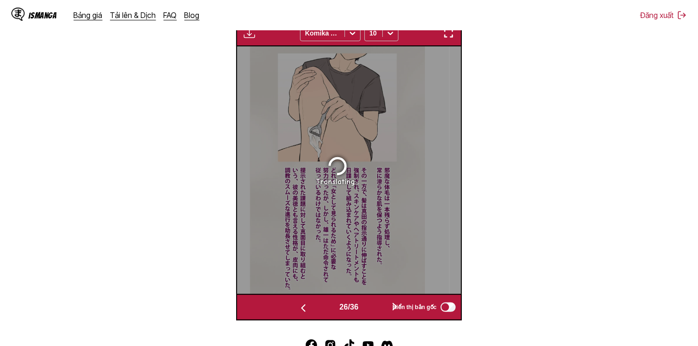
click at [385, 310] on button "button" at bounding box center [395, 308] width 57 height 14
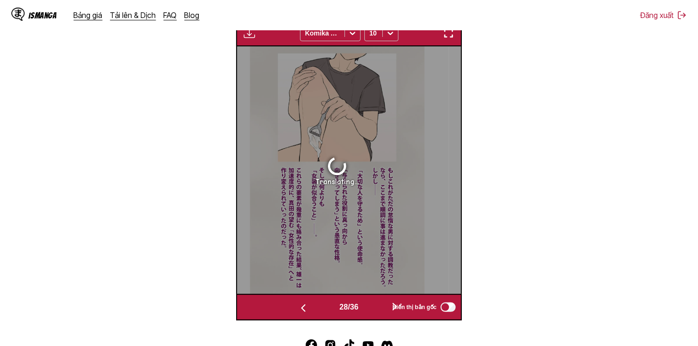
click at [385, 310] on button "button" at bounding box center [395, 308] width 57 height 14
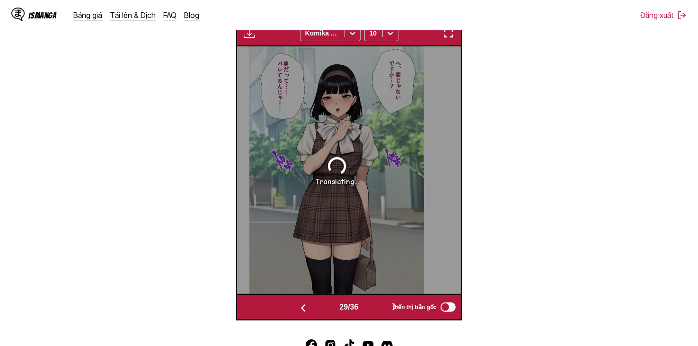
click at [385, 310] on button "button" at bounding box center [395, 308] width 57 height 14
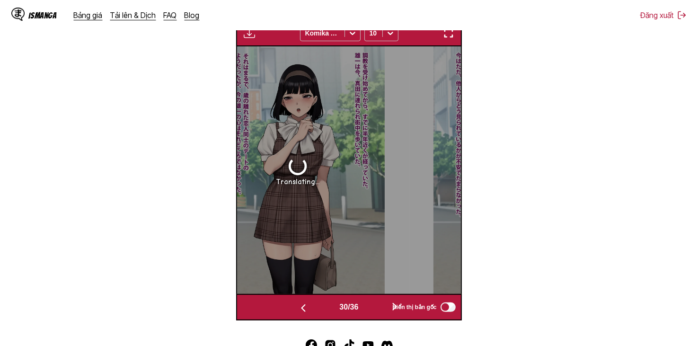
click at [385, 310] on button "button" at bounding box center [395, 308] width 57 height 14
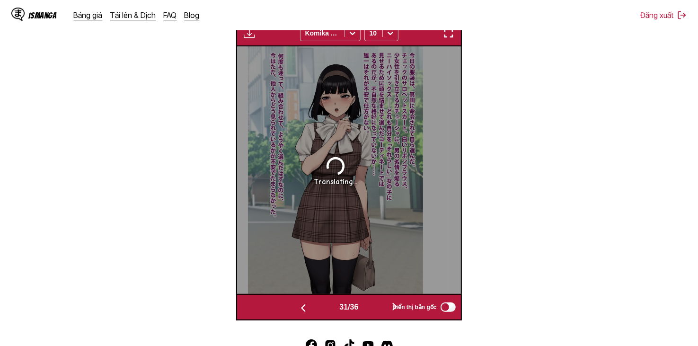
click at [385, 310] on button "button" at bounding box center [395, 308] width 57 height 14
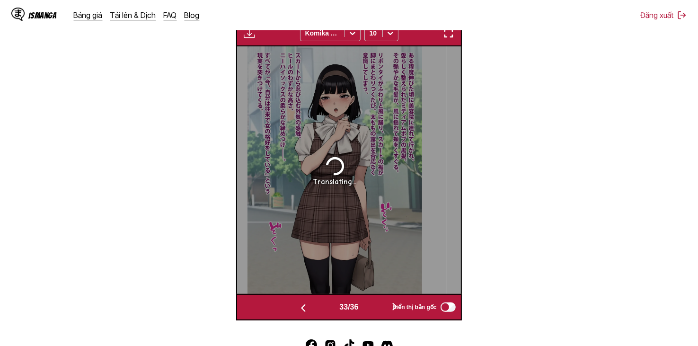
click at [385, 310] on button "button" at bounding box center [395, 308] width 57 height 14
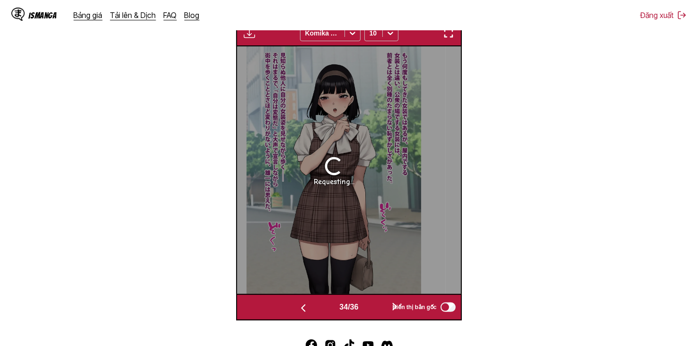
click at [383, 310] on button "button" at bounding box center [395, 308] width 57 height 14
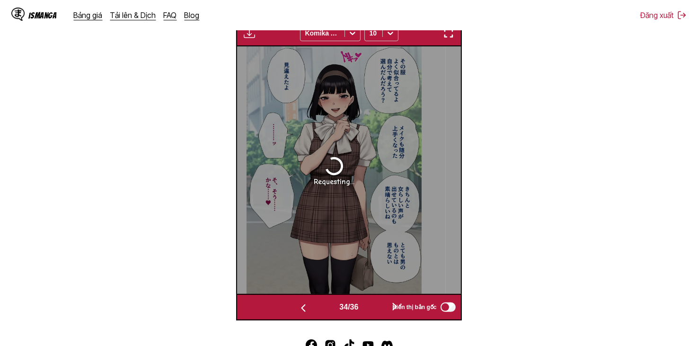
click at [383, 310] on button "button" at bounding box center [395, 308] width 57 height 14
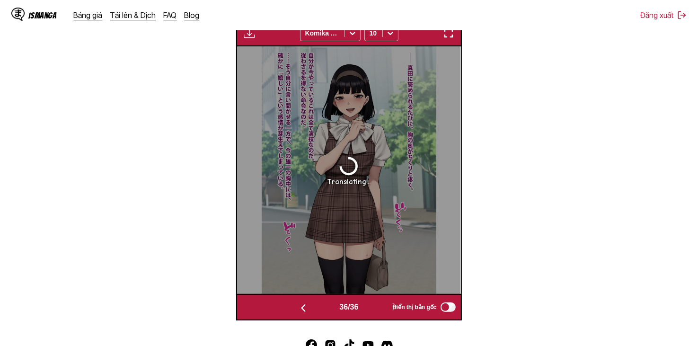
click at [324, 308] on button "button" at bounding box center [303, 308] width 57 height 14
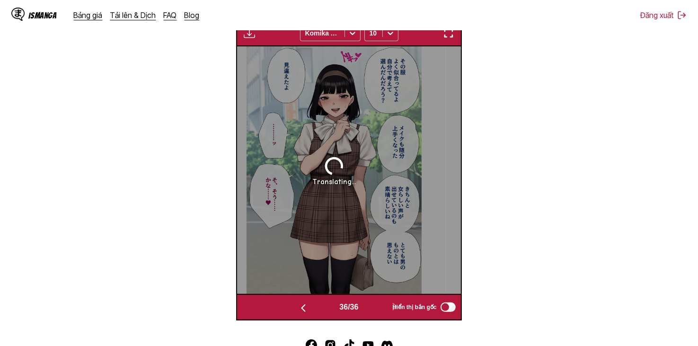
click at [324, 308] on button "button" at bounding box center [303, 308] width 57 height 14
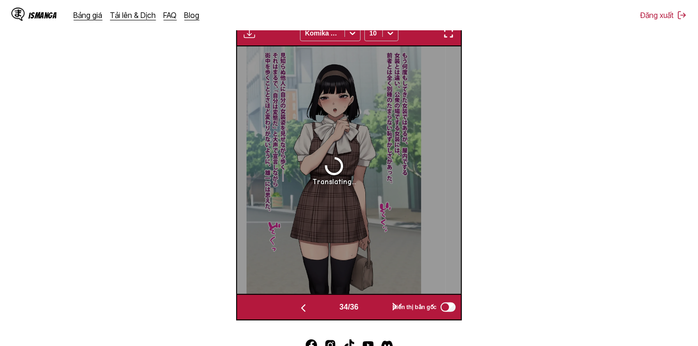
click at [324, 308] on button "button" at bounding box center [303, 308] width 57 height 14
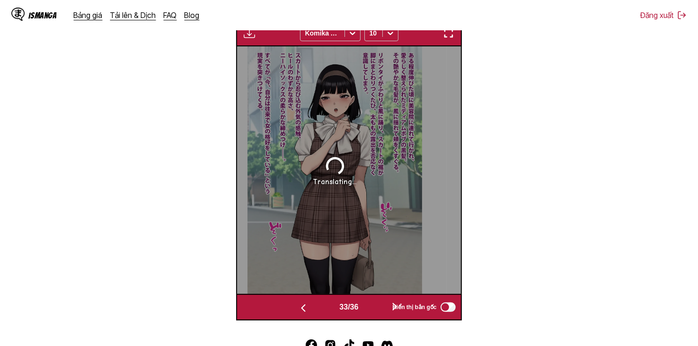
click at [324, 308] on button "button" at bounding box center [303, 308] width 57 height 14
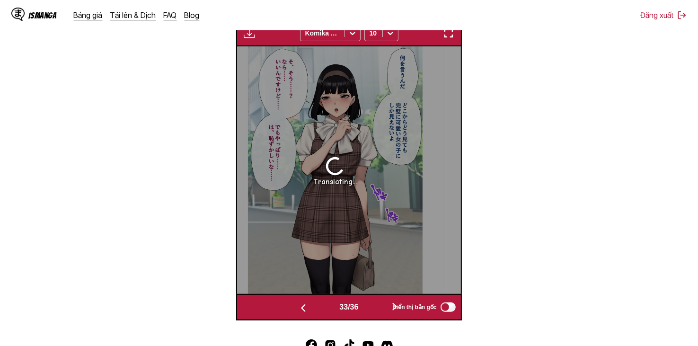
click at [324, 308] on button "button" at bounding box center [303, 308] width 57 height 14
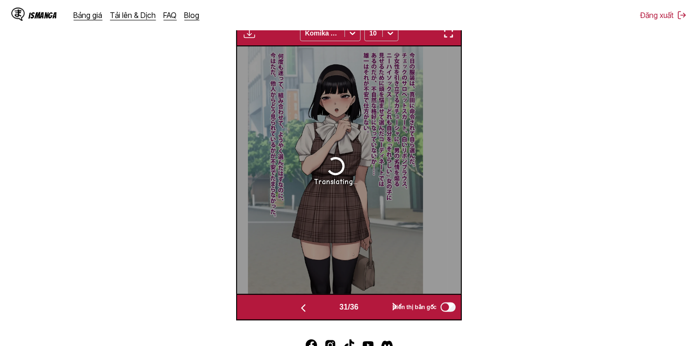
click at [324, 308] on button "button" at bounding box center [303, 308] width 57 height 14
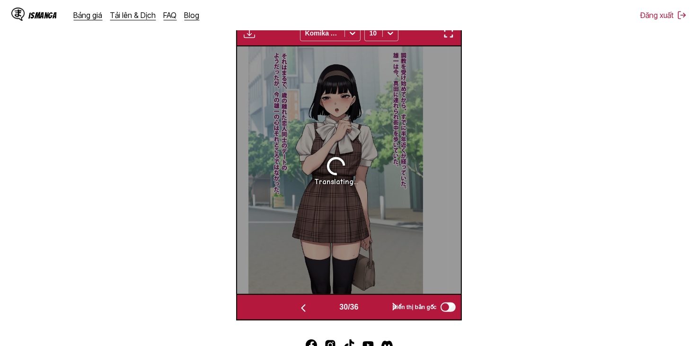
click at [324, 308] on button "button" at bounding box center [303, 308] width 57 height 14
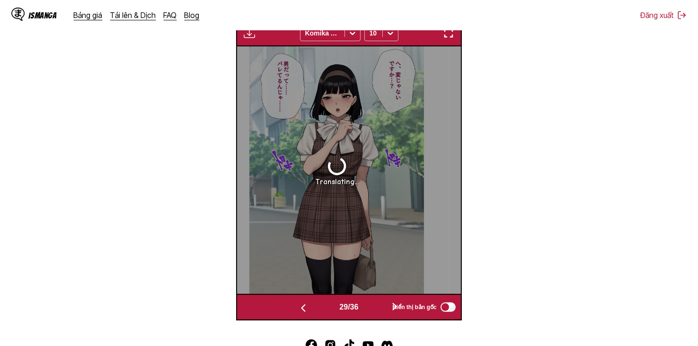
click at [324, 308] on button "button" at bounding box center [303, 308] width 57 height 14
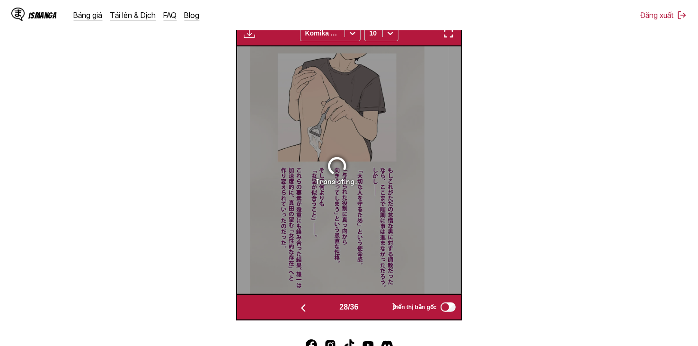
click at [324, 308] on button "button" at bounding box center [303, 308] width 57 height 14
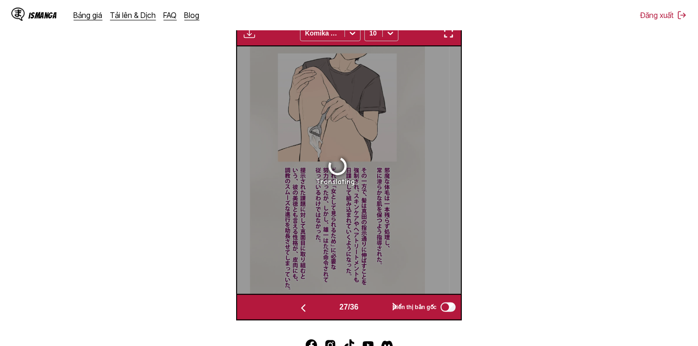
click at [324, 308] on button "button" at bounding box center [303, 308] width 57 height 14
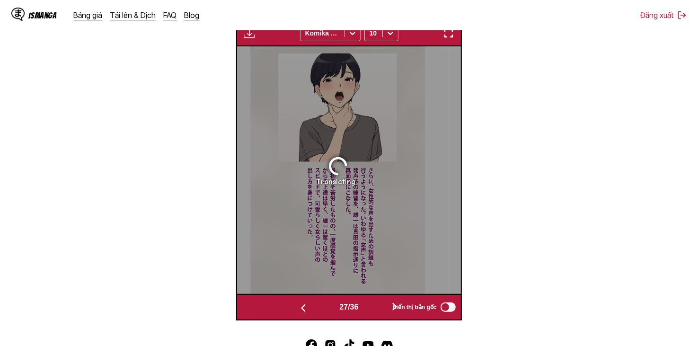
click at [324, 308] on button "button" at bounding box center [303, 308] width 57 height 14
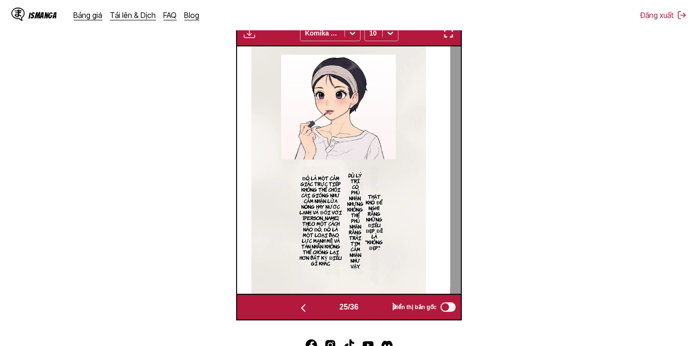
click at [385, 308] on button "button" at bounding box center [395, 308] width 57 height 14
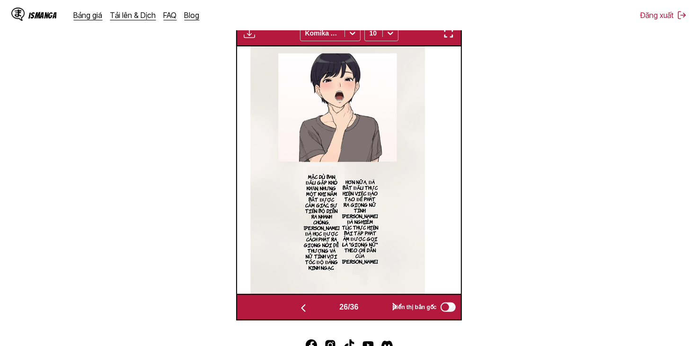
click at [385, 308] on button "button" at bounding box center [395, 308] width 57 height 14
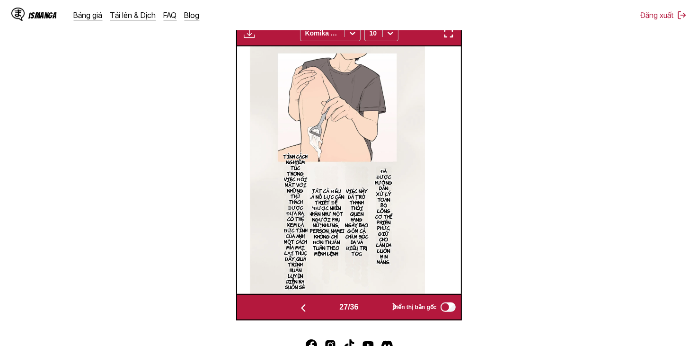
click at [385, 308] on button "button" at bounding box center [395, 308] width 57 height 14
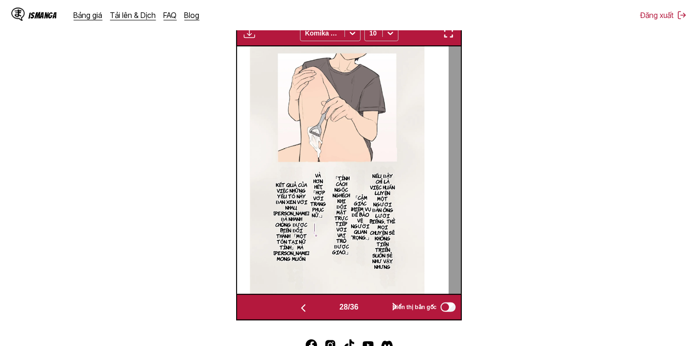
click at [385, 308] on button "button" at bounding box center [395, 308] width 57 height 14
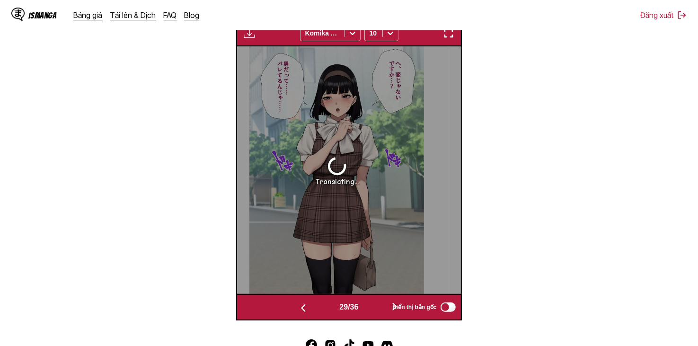
click at [385, 308] on button "button" at bounding box center [395, 308] width 57 height 14
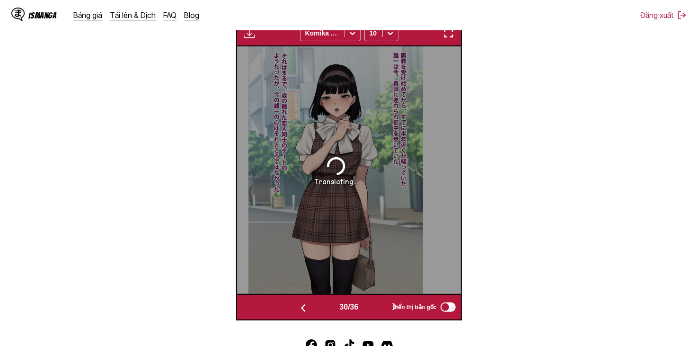
click at [385, 308] on button "button" at bounding box center [395, 308] width 57 height 14
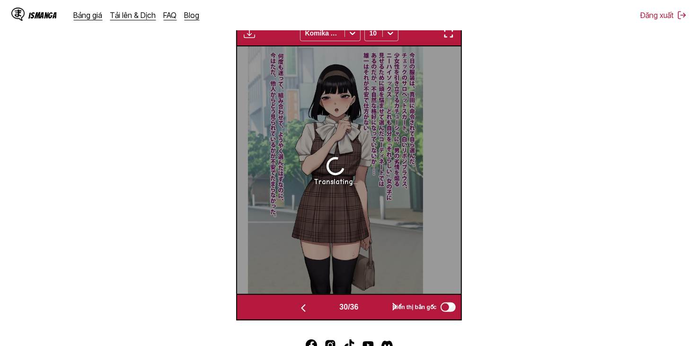
click at [385, 308] on button "button" at bounding box center [395, 308] width 57 height 14
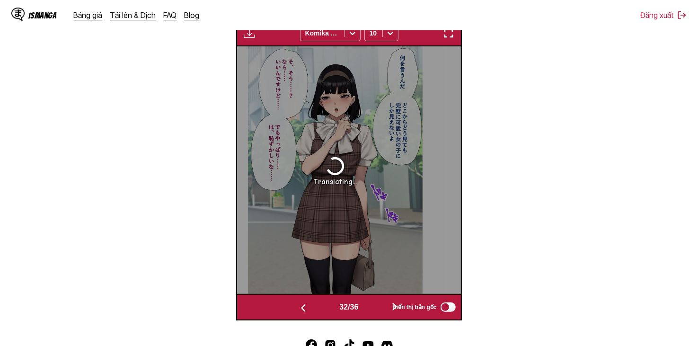
click at [385, 308] on button "button" at bounding box center [395, 308] width 57 height 14
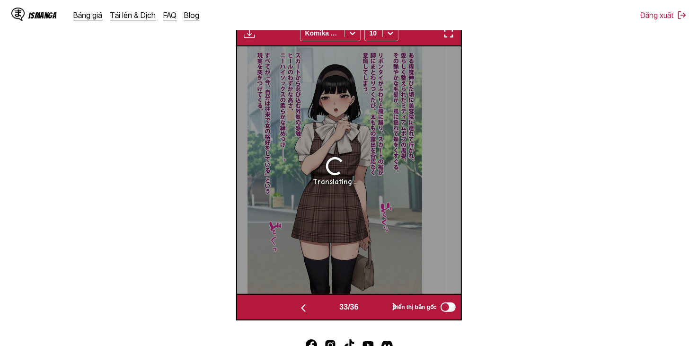
click at [385, 308] on button "button" at bounding box center [395, 308] width 57 height 14
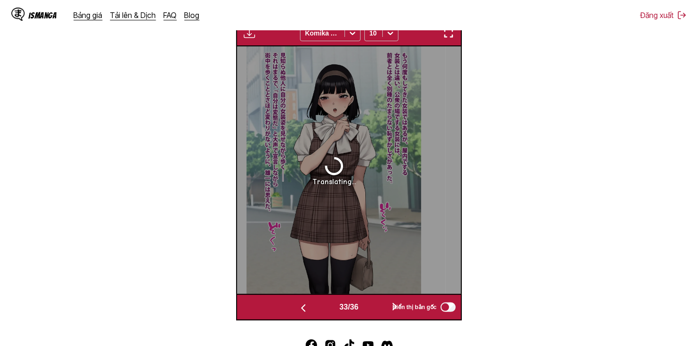
click at [385, 308] on button "button" at bounding box center [395, 308] width 57 height 14
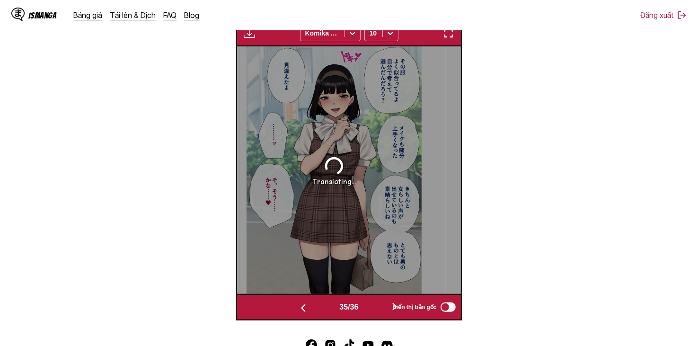
click at [385, 308] on button "button" at bounding box center [395, 308] width 57 height 14
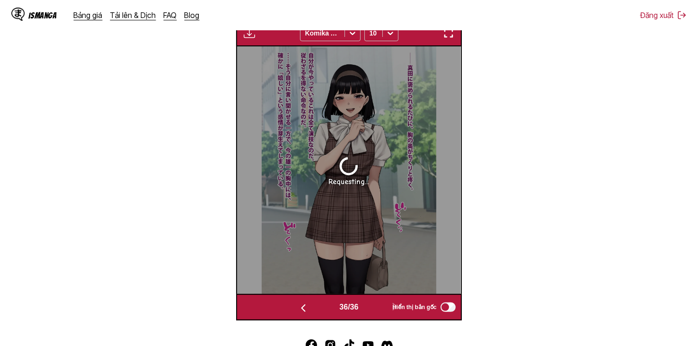
click at [320, 309] on button "button" at bounding box center [303, 308] width 57 height 14
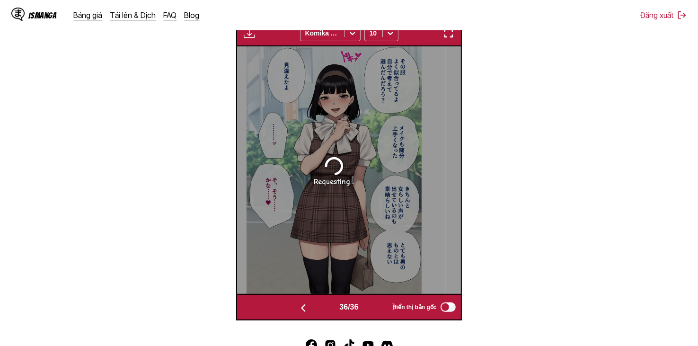
click at [320, 309] on button "button" at bounding box center [303, 308] width 57 height 14
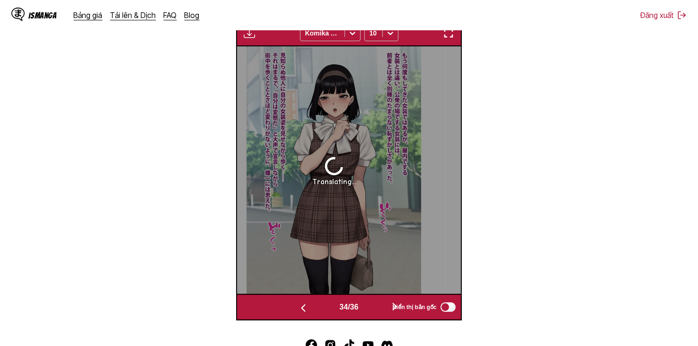
click at [320, 309] on button "button" at bounding box center [303, 308] width 57 height 14
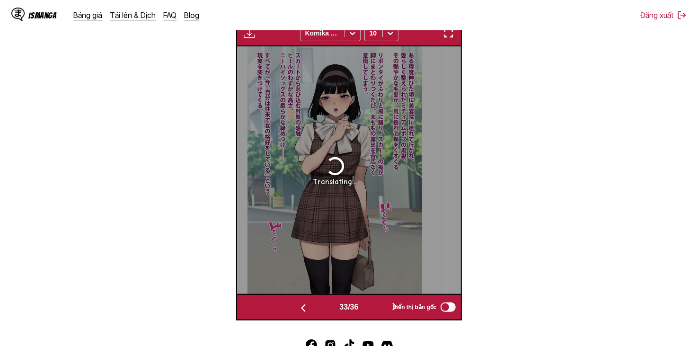
click at [320, 309] on button "button" at bounding box center [303, 308] width 57 height 14
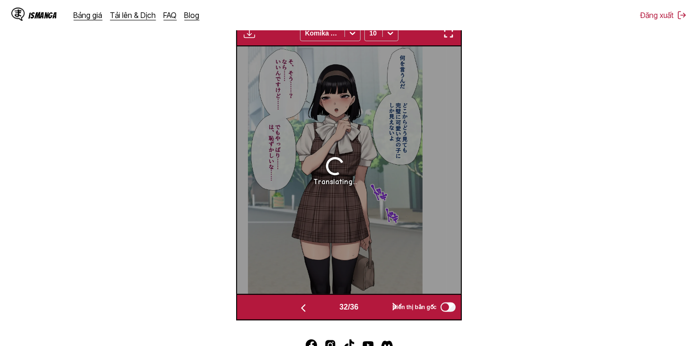
click at [320, 309] on button "button" at bounding box center [303, 308] width 57 height 14
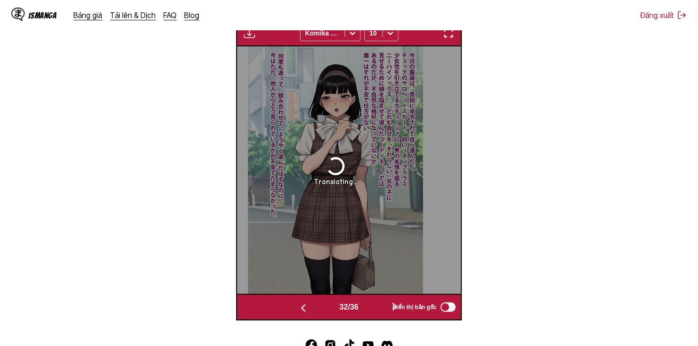
click at [320, 309] on button "button" at bounding box center [303, 308] width 57 height 14
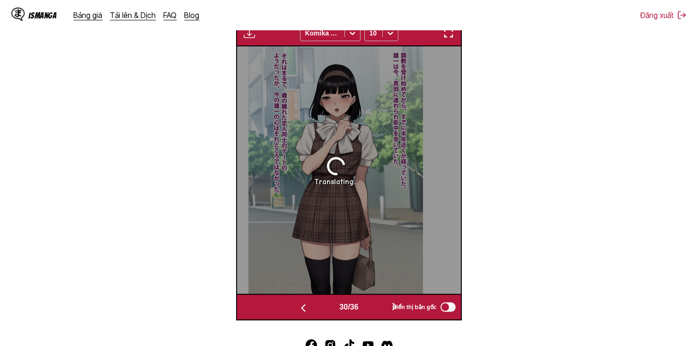
click at [320, 309] on button "button" at bounding box center [303, 308] width 57 height 14
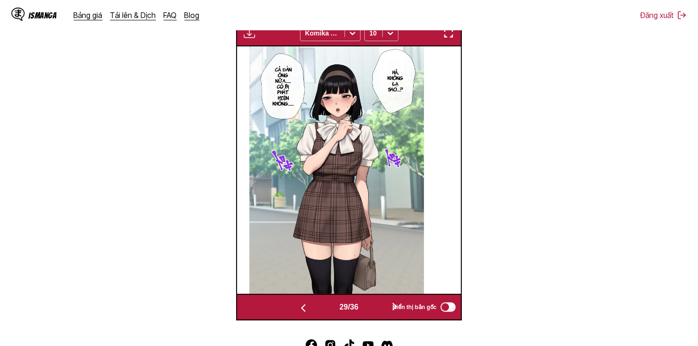
click at [385, 303] on button "button" at bounding box center [395, 308] width 57 height 14
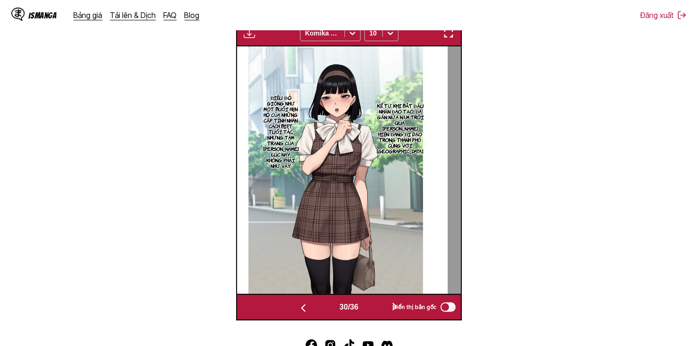
click at [385, 305] on button "button" at bounding box center [395, 308] width 57 height 14
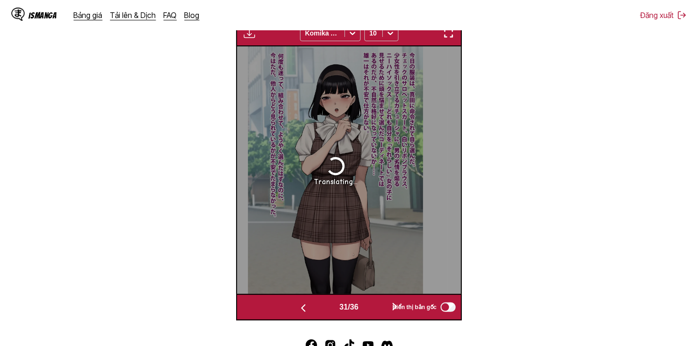
click at [324, 308] on button "button" at bounding box center [303, 308] width 57 height 14
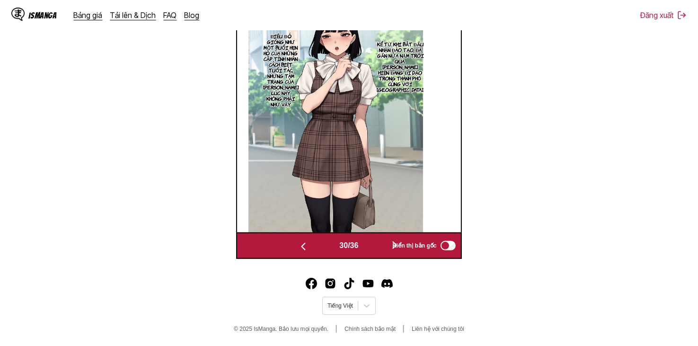
scroll to position [395, 0]
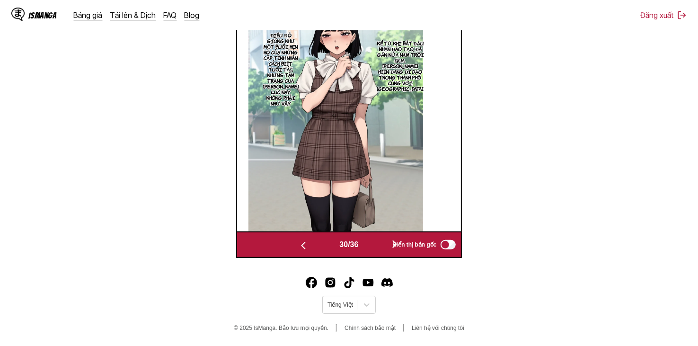
click at [380, 243] on button "button" at bounding box center [395, 245] width 57 height 14
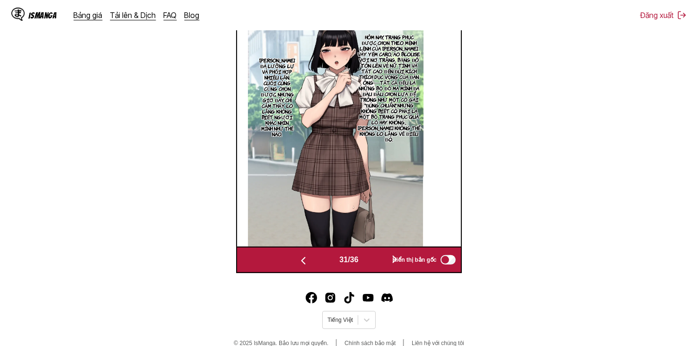
click at [379, 262] on button "button" at bounding box center [395, 260] width 57 height 14
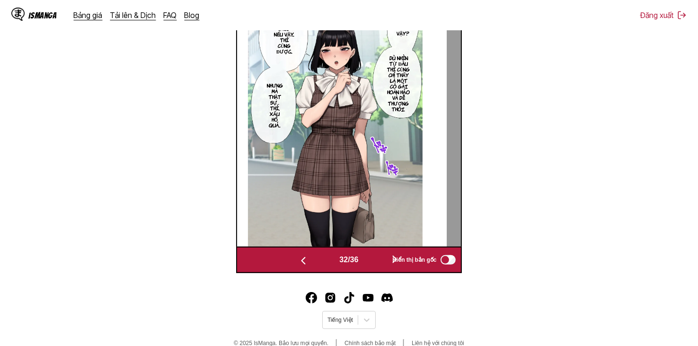
click at [379, 263] on button "button" at bounding box center [395, 260] width 57 height 14
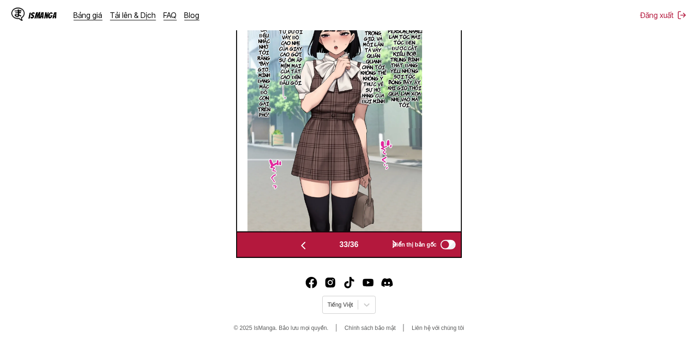
scroll to position [346, 0]
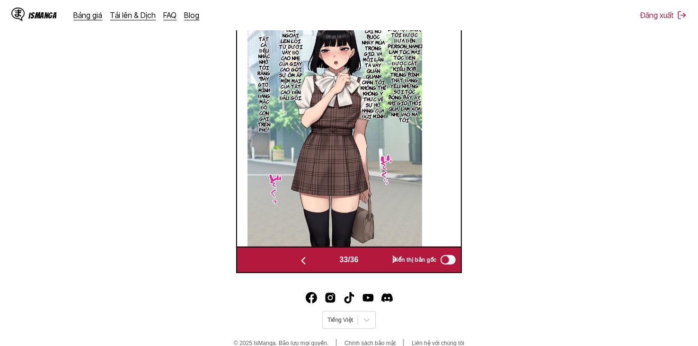
click at [391, 264] on div "Hiển thị bản gốc" at bounding box center [422, 260] width 70 height 12
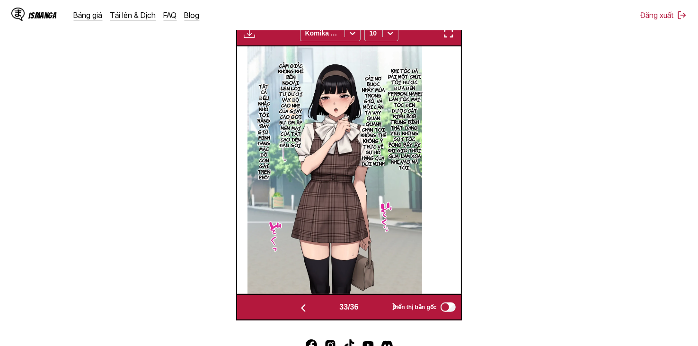
click at [385, 307] on button "button" at bounding box center [395, 308] width 57 height 14
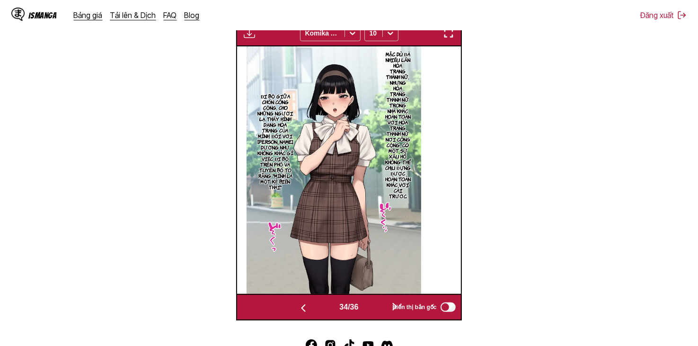
click at [385, 307] on button "button" at bounding box center [395, 308] width 57 height 14
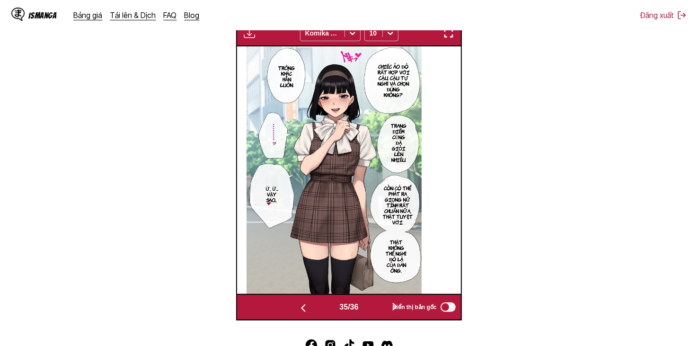
click at [385, 307] on button "button" at bounding box center [395, 308] width 57 height 14
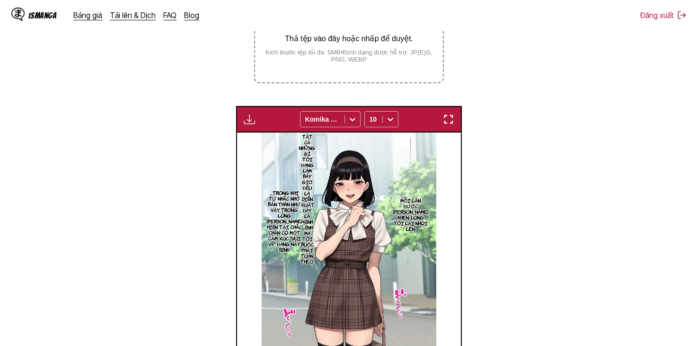
scroll to position [204, 0]
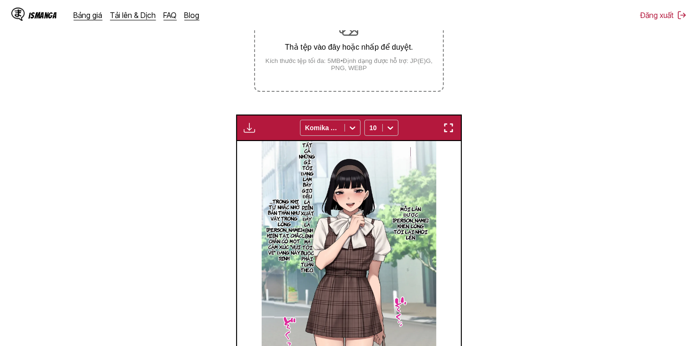
click at [243, 117] on div "Bảng tải xuống Tải xuống tất cả Komika Axis 10" at bounding box center [348, 128] width 225 height 27
click at [252, 119] on div "Bảng tải xuống Tải xuống tất cả Komika Axis 10" at bounding box center [348, 128] width 225 height 27
click at [253, 126] on img "button" at bounding box center [249, 127] width 11 height 11
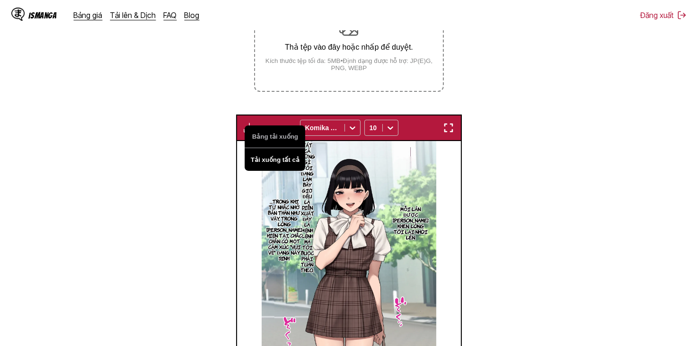
click at [265, 162] on button "Tải xuống tất cả" at bounding box center [275, 159] width 61 height 23
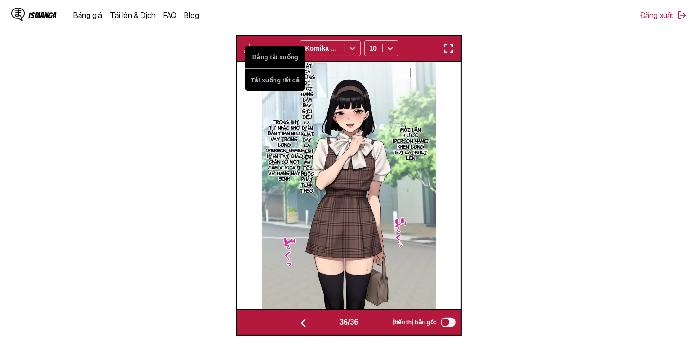
scroll to position [172, 0]
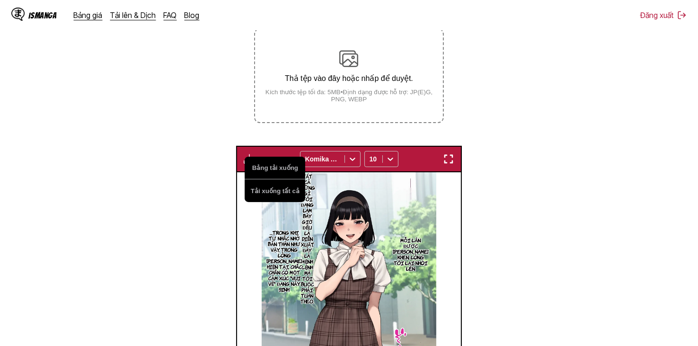
click at [494, 126] on section "Từ Tiếng Nhật Đến Tiếng Việt Thả tệp vào đây hoặc nhấp để duyệt. Kích thước tệp…" at bounding box center [349, 212] width 683 height 467
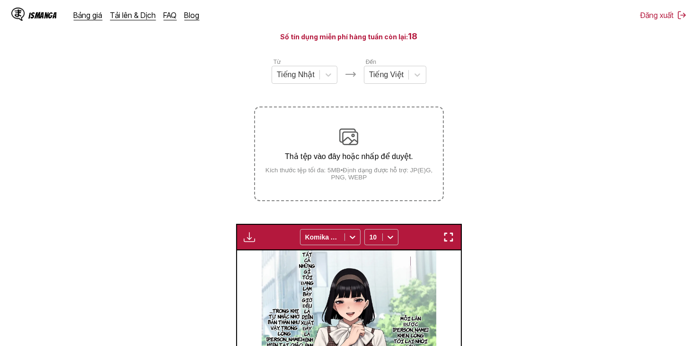
scroll to position [78, 0]
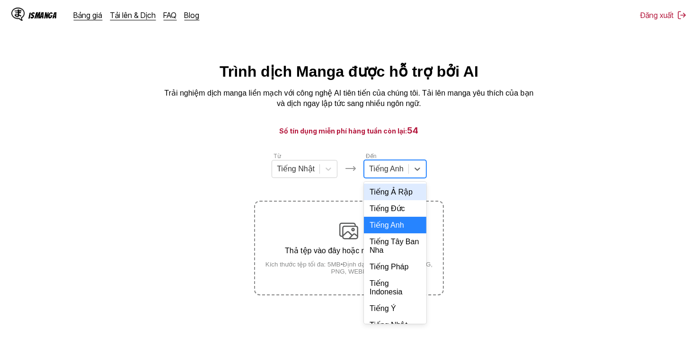
click at [391, 174] on div at bounding box center [386, 169] width 35 height 10
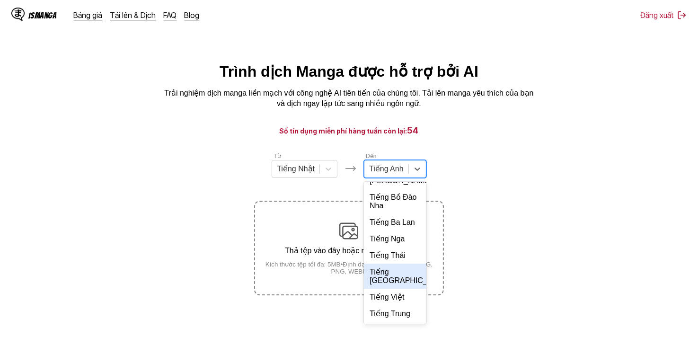
scroll to position [205, 0]
click at [398, 295] on div "Tiếng Việt" at bounding box center [395, 297] width 63 height 17
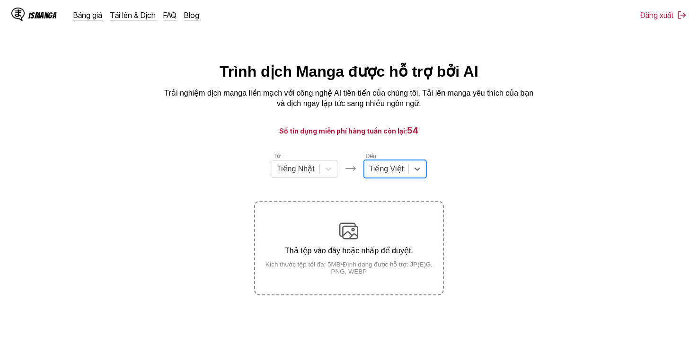
click at [391, 173] on div at bounding box center [386, 169] width 35 height 10
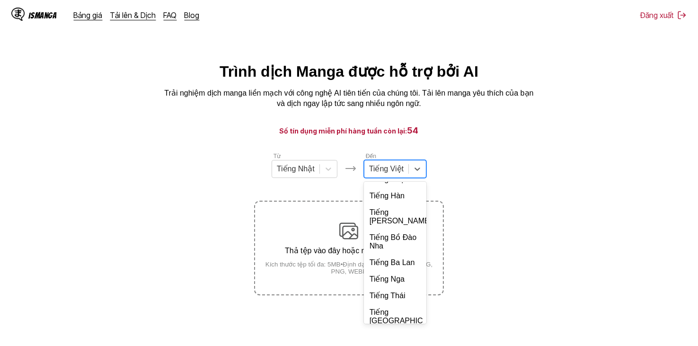
scroll to position [225, 0]
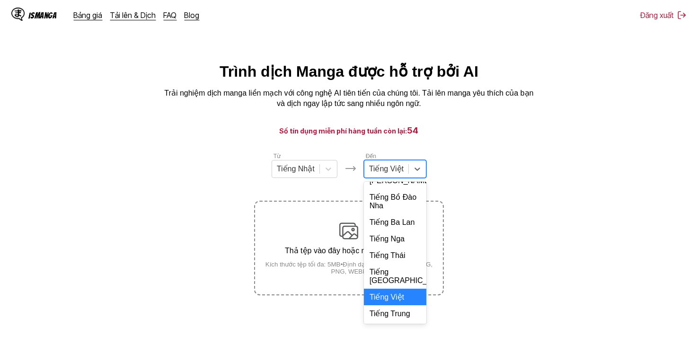
click at [392, 297] on div "Tiếng Việt" at bounding box center [395, 297] width 63 height 17
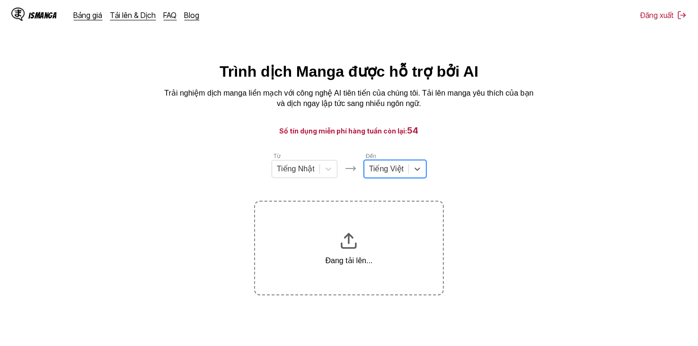
click at [398, 172] on div at bounding box center [386, 169] width 35 height 10
click at [445, 138] on main "Trình dịch Manga được hỗ trợ bởi AI Trải nghiệm dịch manga liền mạch với công n…" at bounding box center [349, 219] width 698 height 312
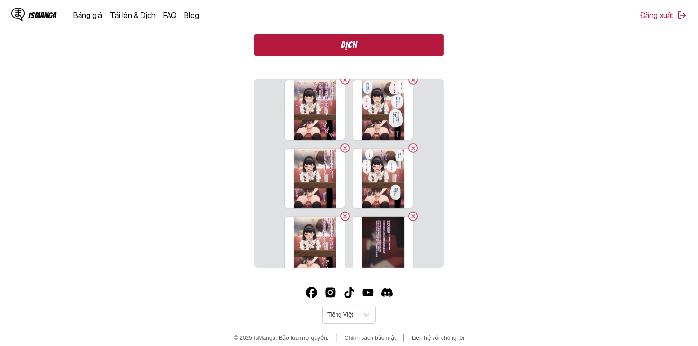
scroll to position [636, 0]
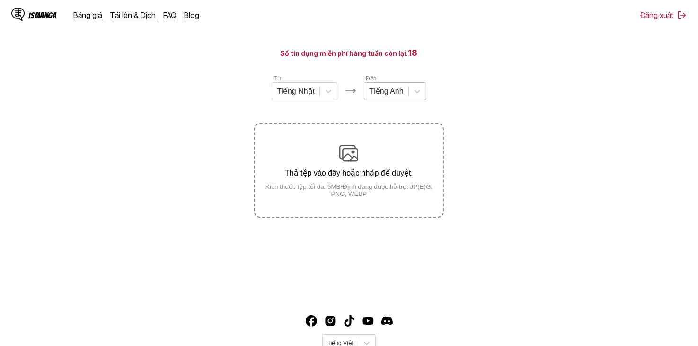
click at [407, 98] on div "Tiếng Anh" at bounding box center [387, 91] width 44 height 14
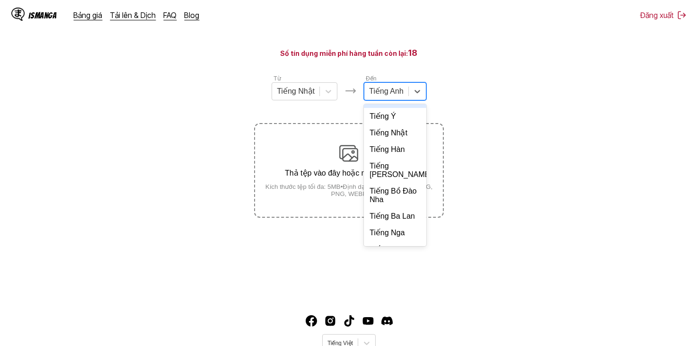
scroll to position [205, 0]
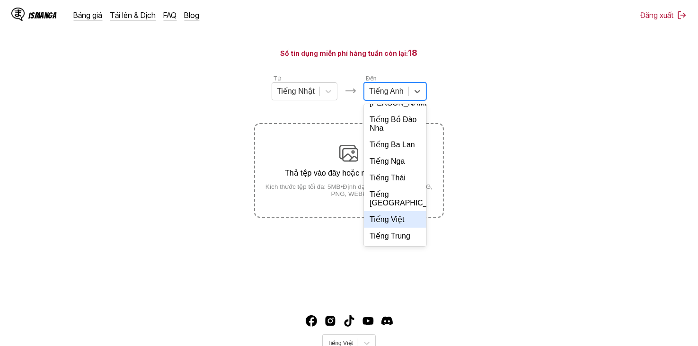
click at [403, 223] on div "Tiếng Việt" at bounding box center [395, 219] width 63 height 17
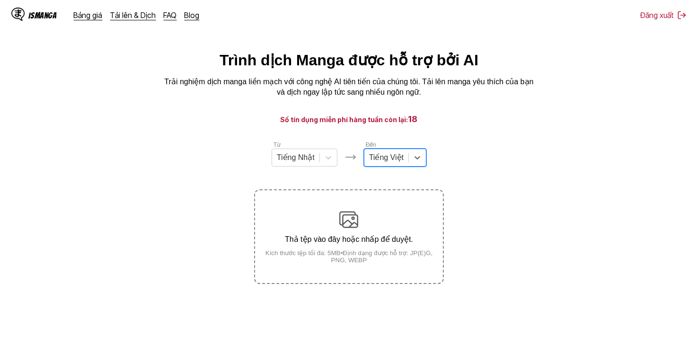
scroll to position [0, 0]
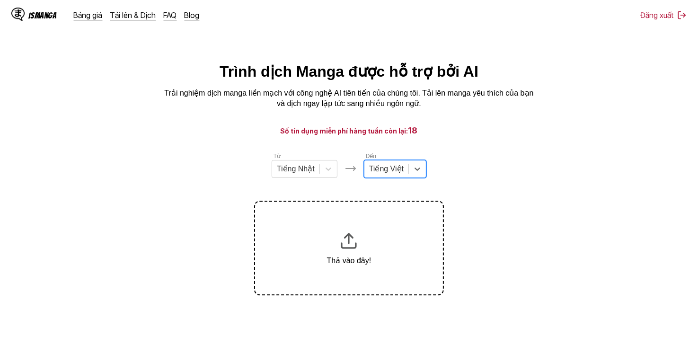
click at [472, 175] on section "Từ Tiếng Nhật Đến option Tiếng Việt, selected. Select is focused ,type to refin…" at bounding box center [349, 224] width 683 height 144
click at [395, 174] on div at bounding box center [386, 169] width 35 height 10
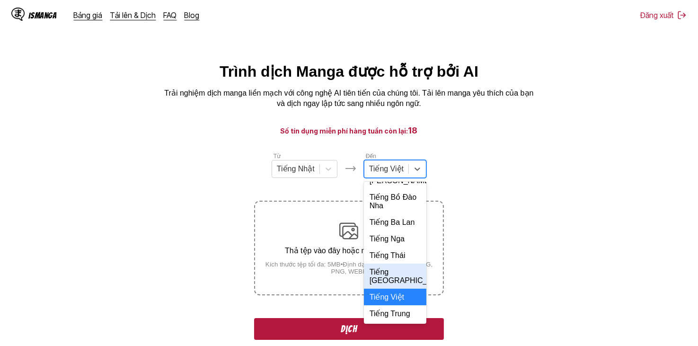
scroll to position [225, 0]
click at [395, 299] on div "Tiếng Việt" at bounding box center [395, 297] width 63 height 17
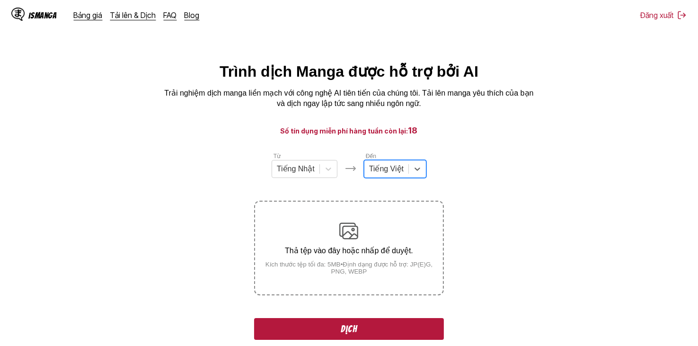
click at [519, 168] on section "Từ Tiếng Nhật Đến option Tiếng Việt, selected. Tiếng Việt Thả tệp vào đây hoặc …" at bounding box center [349, 352] width 683 height 401
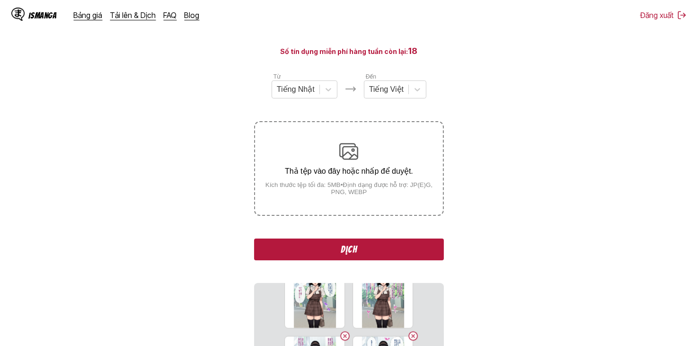
scroll to position [58, 0]
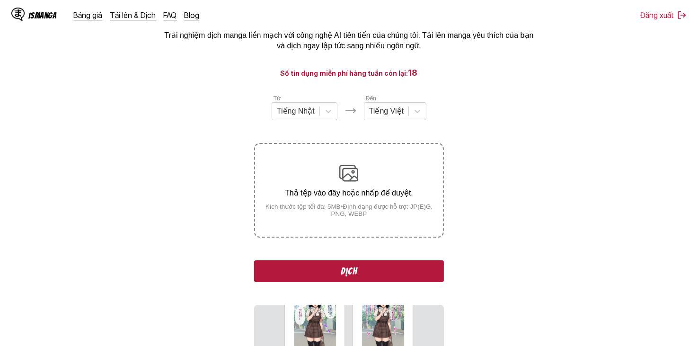
click at [378, 274] on button "Dịch" at bounding box center [348, 271] width 189 height 22
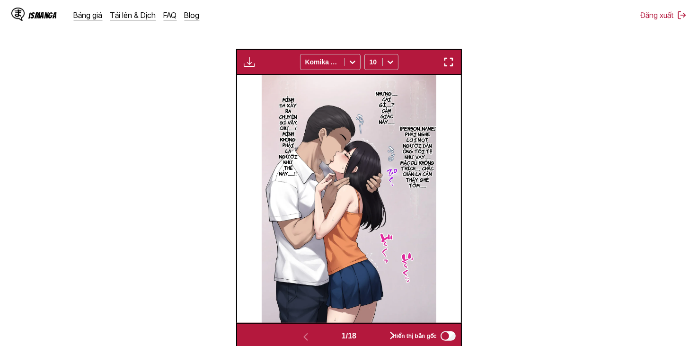
scroll to position [238, 0]
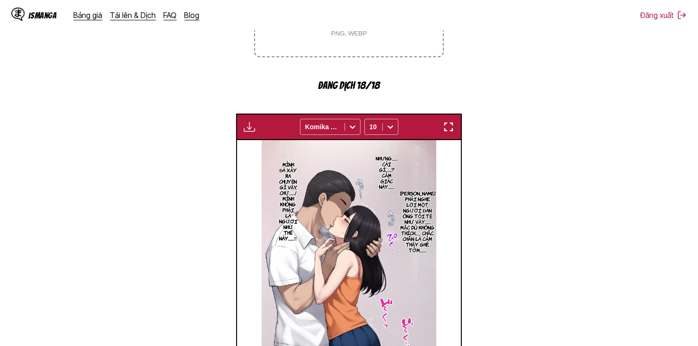
click at [242, 131] on button "button" at bounding box center [249, 127] width 17 height 12
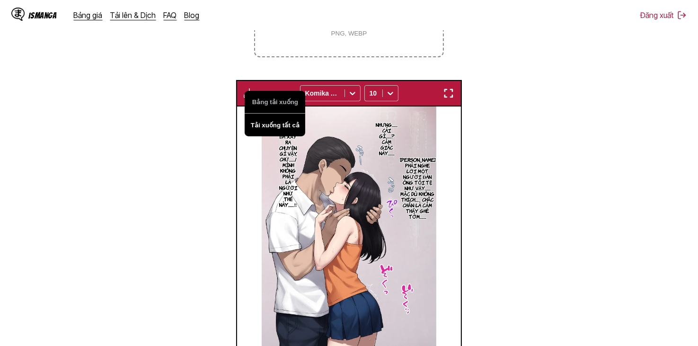
click at [280, 135] on button "Tải xuống tất cả" at bounding box center [275, 125] width 61 height 23
click at [280, 131] on button "Đang chuẩn bị..." at bounding box center [275, 125] width 61 height 23
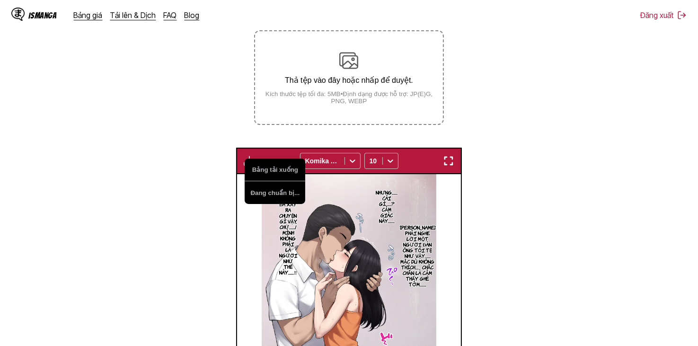
scroll to position [286, 0]
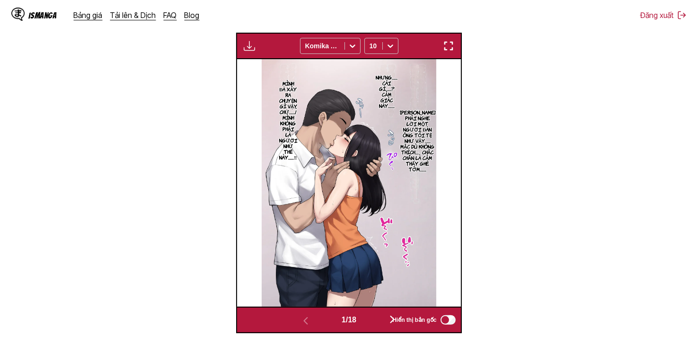
click at [384, 317] on button "button" at bounding box center [392, 320] width 57 height 14
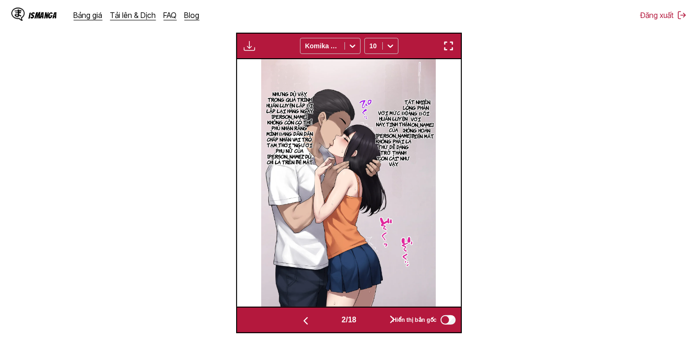
click at [384, 320] on button "button" at bounding box center [392, 320] width 57 height 14
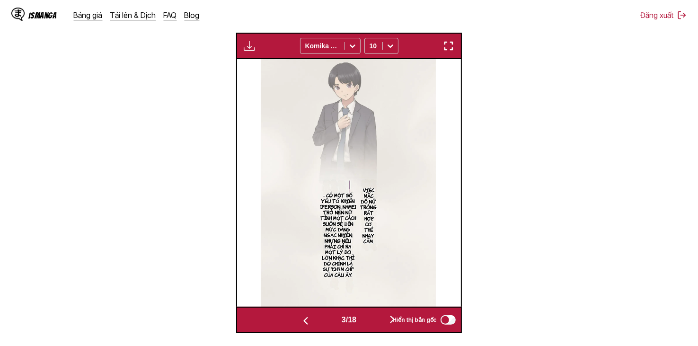
click at [384, 320] on button "button" at bounding box center [392, 320] width 57 height 14
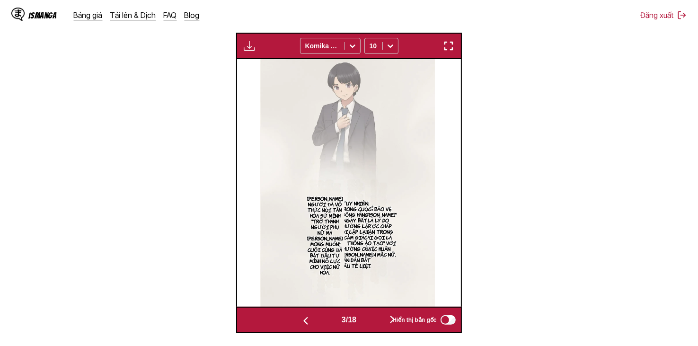
click at [384, 320] on button "button" at bounding box center [392, 320] width 57 height 14
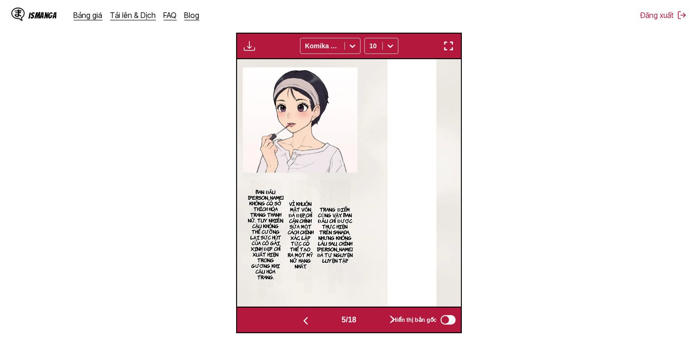
click at [384, 320] on button "button" at bounding box center [392, 320] width 57 height 14
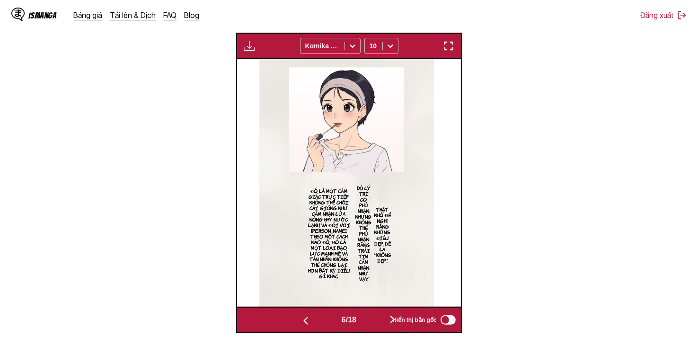
click at [384, 320] on button "button" at bounding box center [392, 320] width 57 height 14
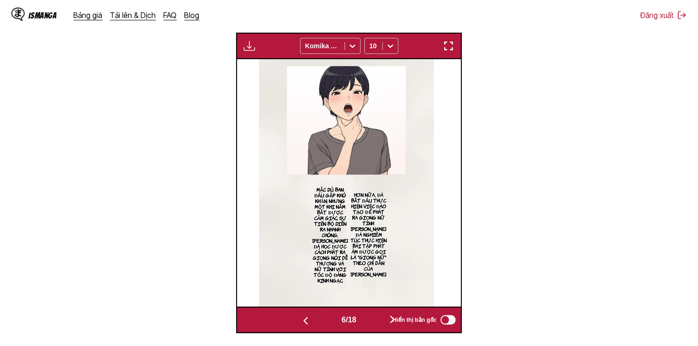
click at [384, 320] on button "button" at bounding box center [392, 320] width 57 height 14
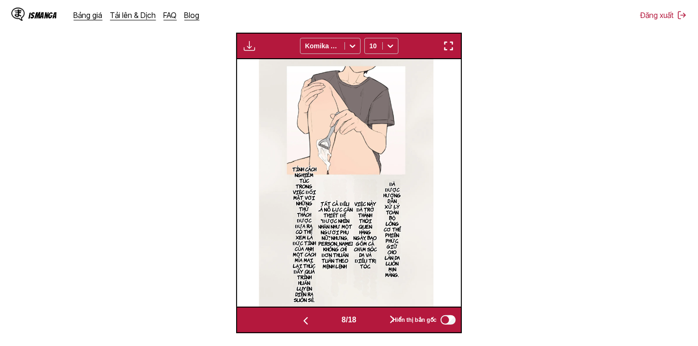
click at [384, 320] on button "button" at bounding box center [392, 320] width 57 height 14
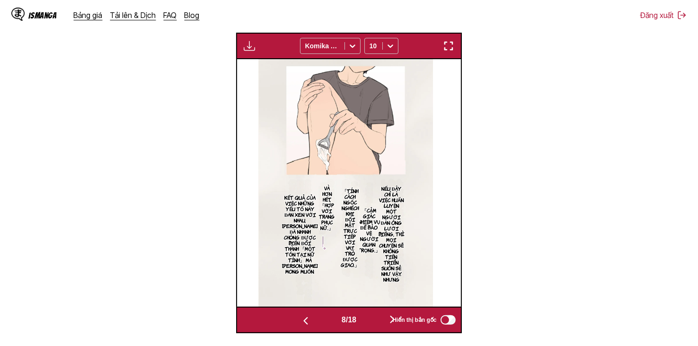
click at [384, 320] on button "button" at bounding box center [392, 320] width 57 height 14
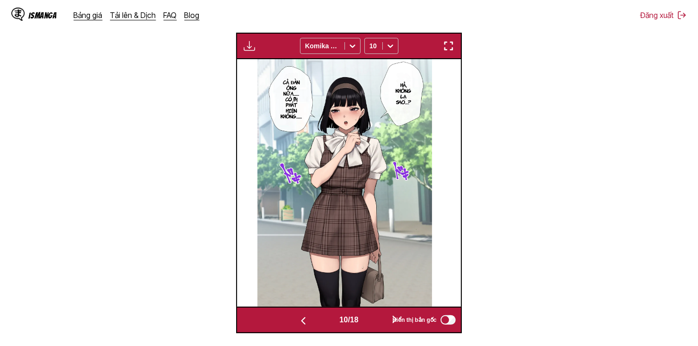
click at [384, 320] on button "button" at bounding box center [395, 320] width 57 height 14
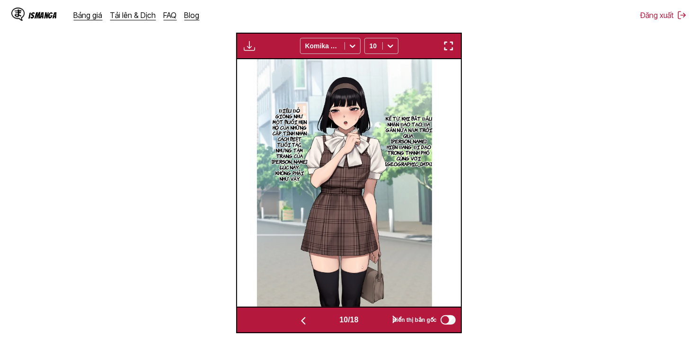
click at [384, 320] on button "button" at bounding box center [395, 320] width 57 height 14
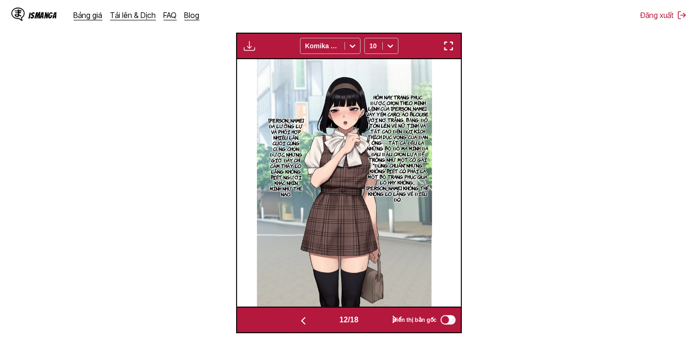
click at [384, 320] on button "button" at bounding box center [395, 320] width 57 height 14
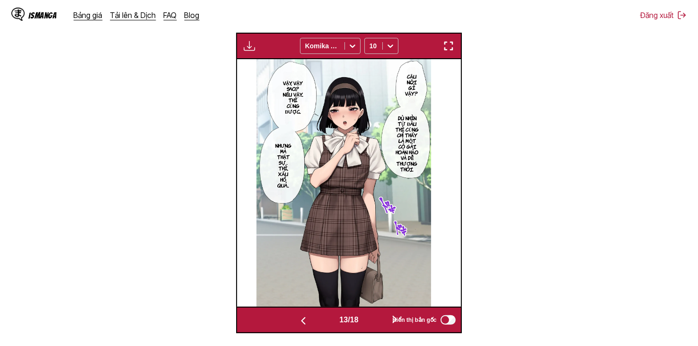
click at [384, 320] on button "button" at bounding box center [395, 320] width 57 height 14
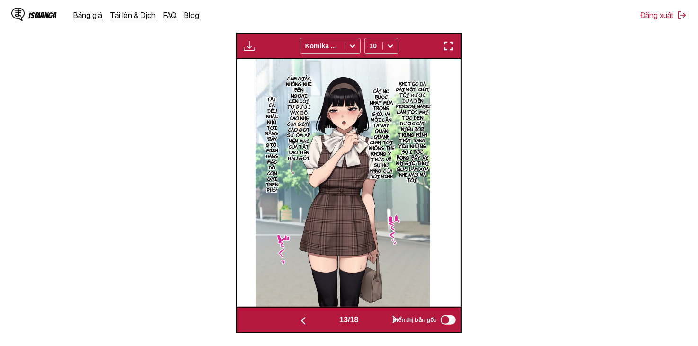
click at [384, 320] on button "button" at bounding box center [395, 320] width 57 height 14
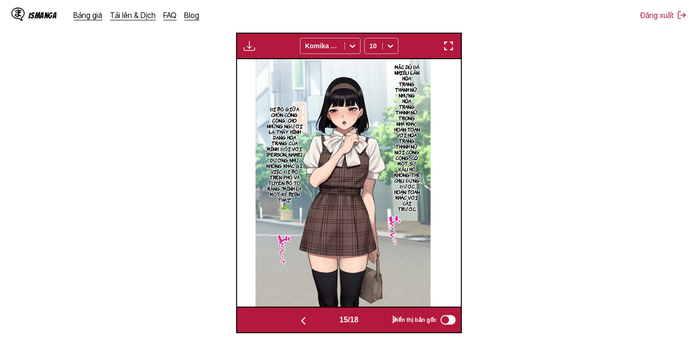
click at [384, 320] on button "button" at bounding box center [395, 320] width 57 height 14
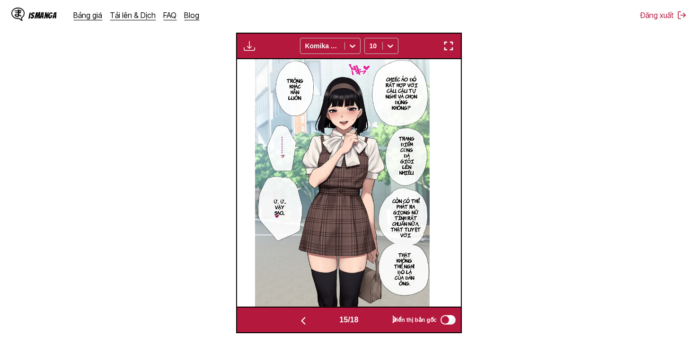
click at [384, 320] on button "button" at bounding box center [395, 320] width 57 height 14
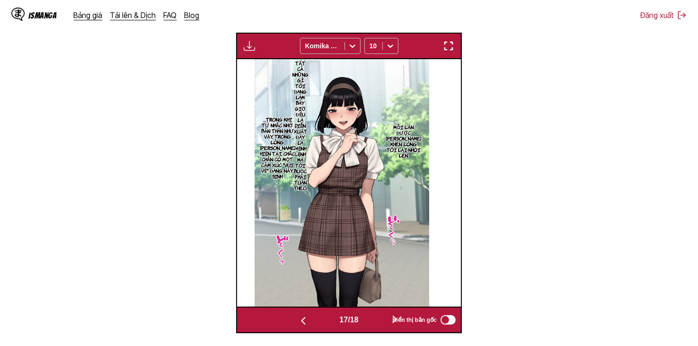
click at [384, 320] on button "button" at bounding box center [395, 320] width 57 height 14
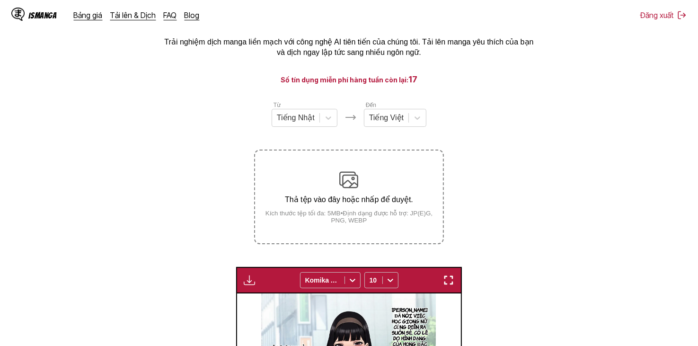
scroll to position [30, 0]
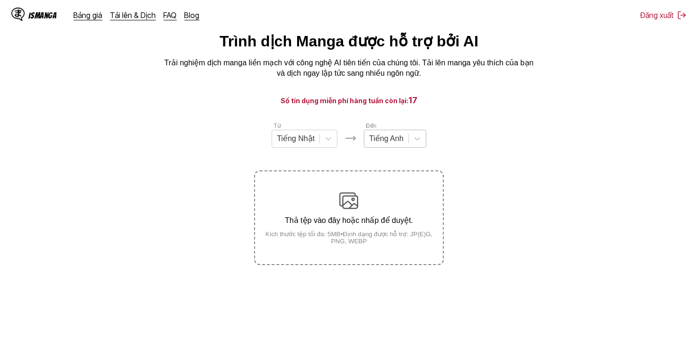
click at [400, 143] on div at bounding box center [386, 139] width 35 height 10
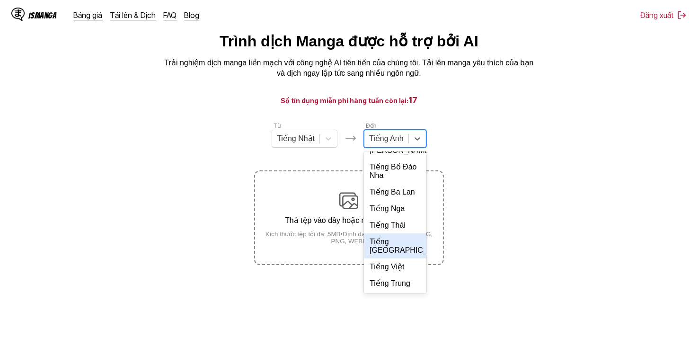
scroll to position [205, 0]
click at [396, 274] on div "Tiếng Việt" at bounding box center [395, 267] width 63 height 17
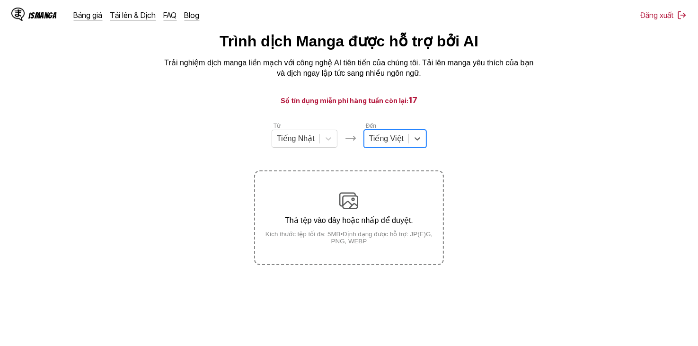
click at [392, 141] on div at bounding box center [386, 139] width 35 height 10
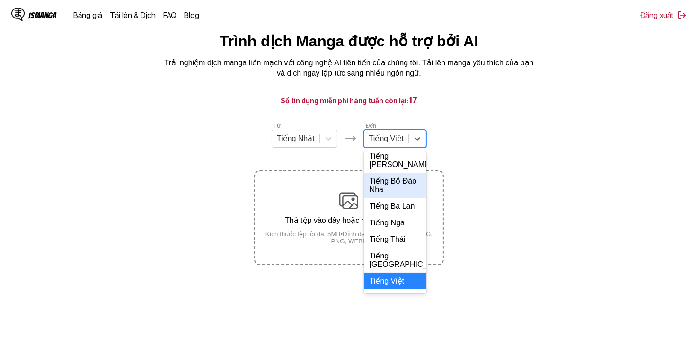
scroll to position [225, 0]
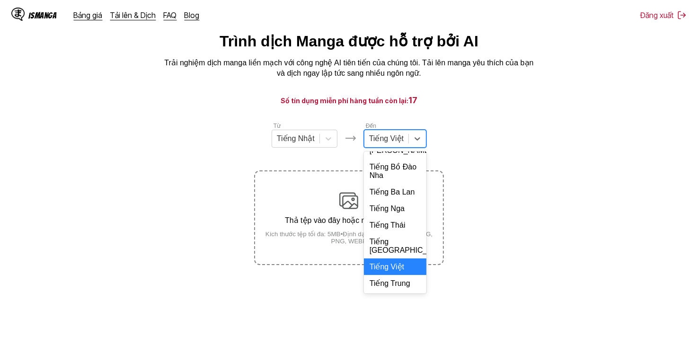
click at [389, 268] on div "Tiếng Việt" at bounding box center [395, 267] width 63 height 17
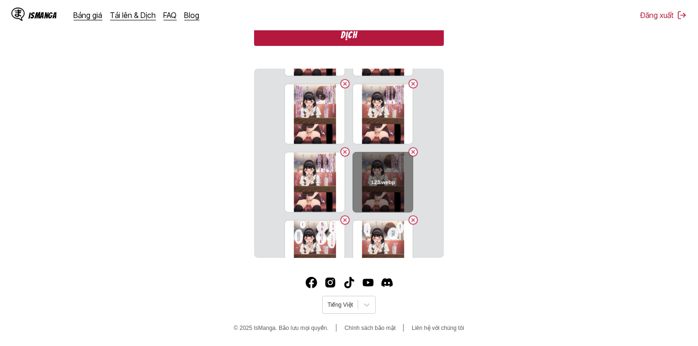
scroll to position [432, 0]
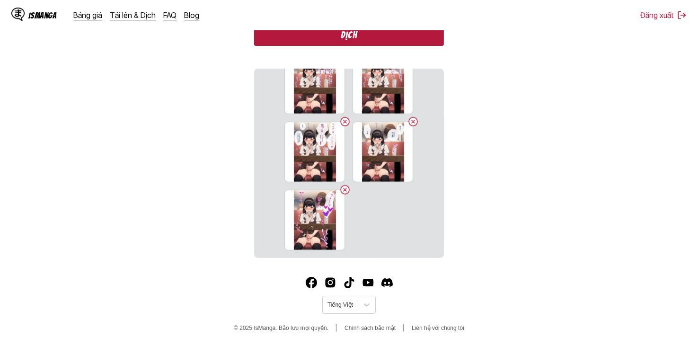
click at [351, 34] on button "Dịch" at bounding box center [348, 35] width 189 height 22
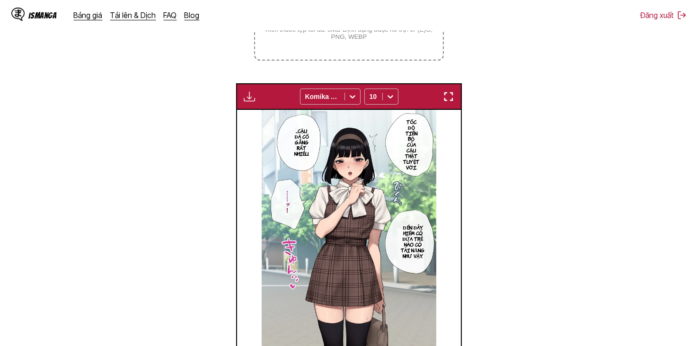
scroll to position [358, 0]
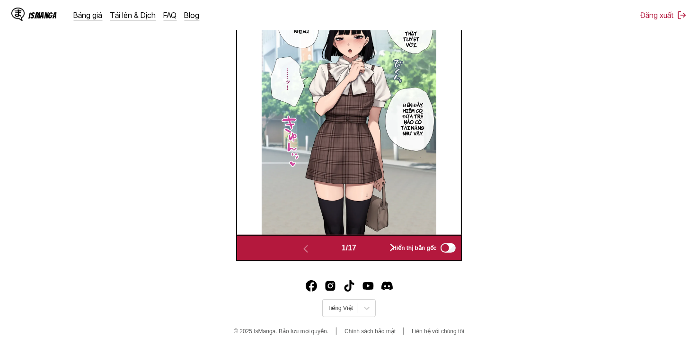
click at [389, 244] on div "Hiển thị bản gốc" at bounding box center [422, 248] width 70 height 12
click at [388, 248] on div "Hiển thị bản gốc" at bounding box center [422, 248] width 70 height 12
click at [392, 248] on div "Hiển thị bản gốc" at bounding box center [422, 248] width 70 height 12
click at [395, 246] on span "Hiển thị bản gốc" at bounding box center [415, 248] width 44 height 7
click at [367, 247] on button "button" at bounding box center [392, 248] width 57 height 14
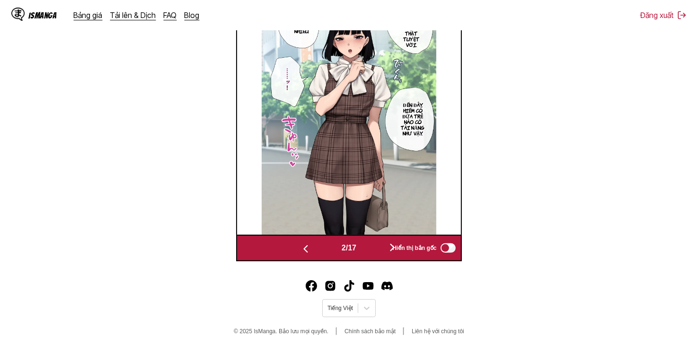
scroll to position [346, 0]
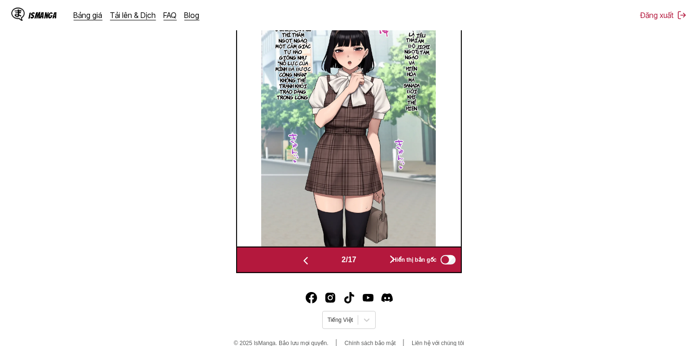
click at [367, 247] on img at bounding box center [348, 123] width 175 height 248
click at [369, 257] on button "button" at bounding box center [392, 260] width 57 height 14
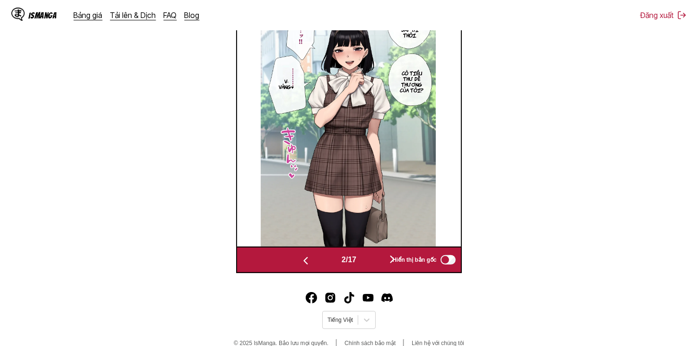
click at [369, 257] on button "button" at bounding box center [392, 260] width 57 height 14
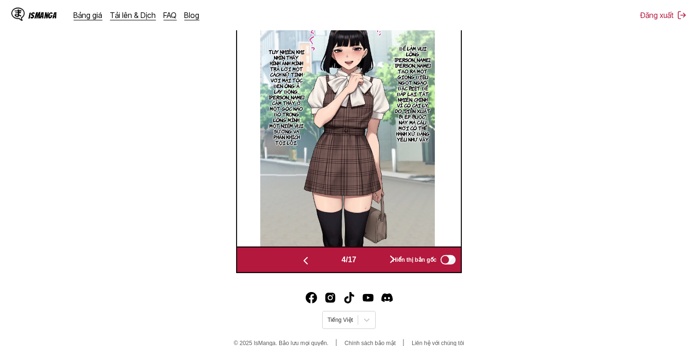
click at [369, 260] on button "button" at bounding box center [392, 260] width 57 height 14
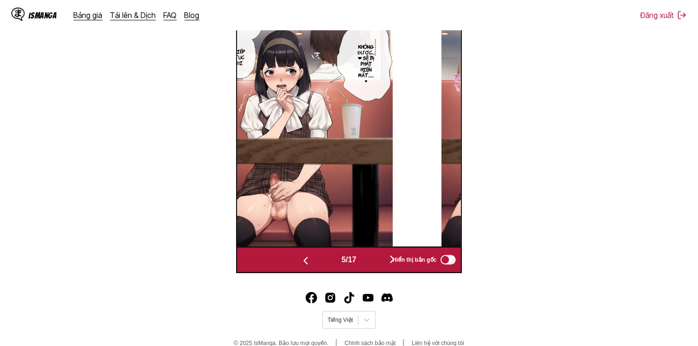
click at [369, 260] on button "button" at bounding box center [392, 260] width 57 height 14
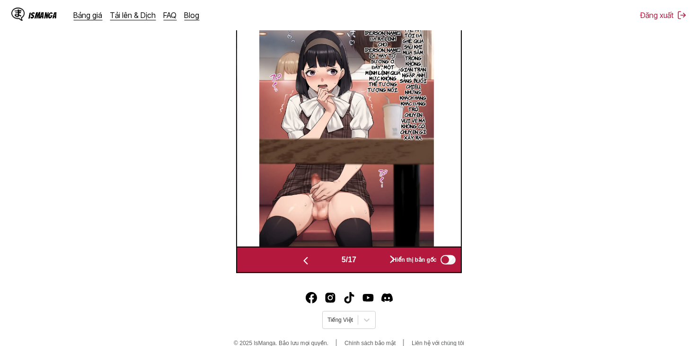
click at [369, 260] on button "button" at bounding box center [392, 260] width 57 height 14
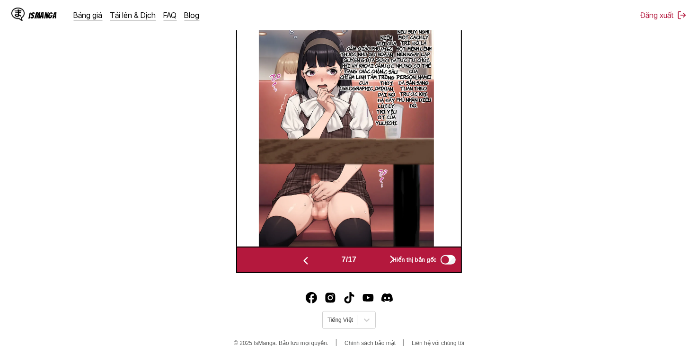
click at [369, 260] on button "button" at bounding box center [392, 260] width 57 height 14
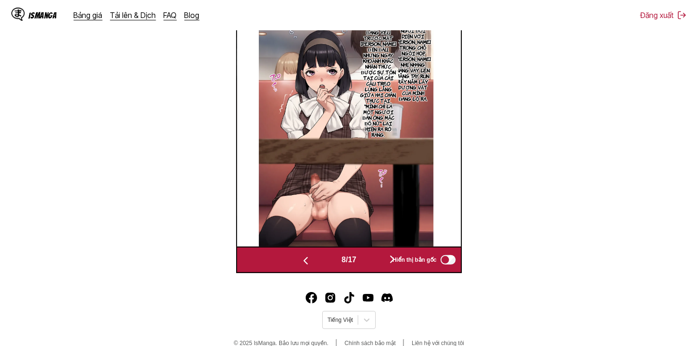
click at [369, 260] on button "button" at bounding box center [392, 260] width 57 height 14
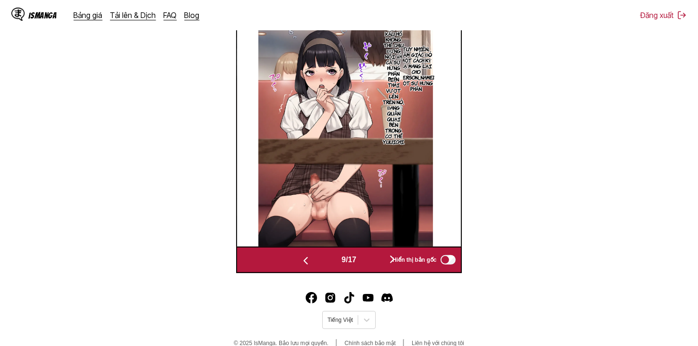
click at [369, 261] on button "button" at bounding box center [392, 260] width 57 height 14
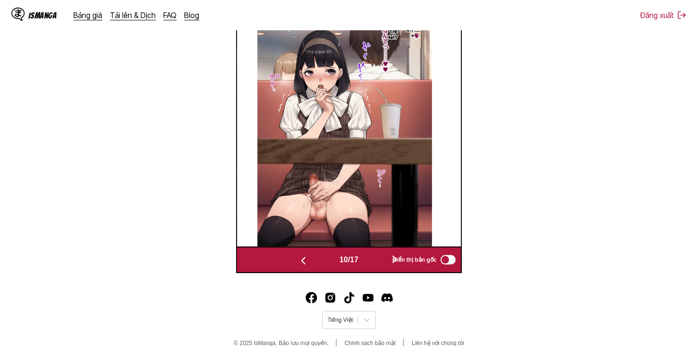
click at [369, 262] on button "button" at bounding box center [395, 260] width 57 height 14
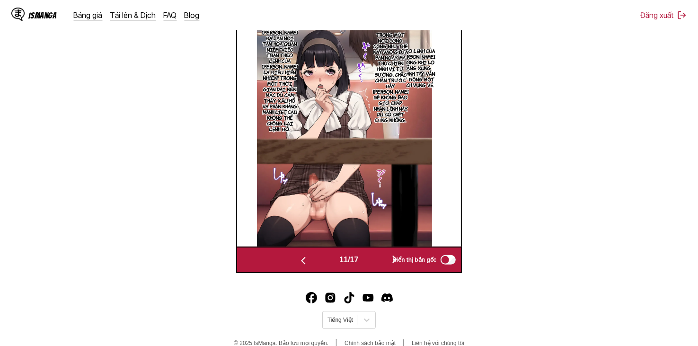
click at [371, 263] on button "button" at bounding box center [395, 260] width 57 height 14
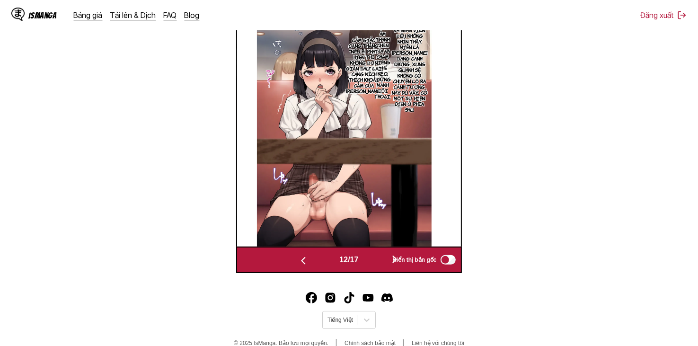
click at [371, 263] on button "button" at bounding box center [395, 260] width 57 height 14
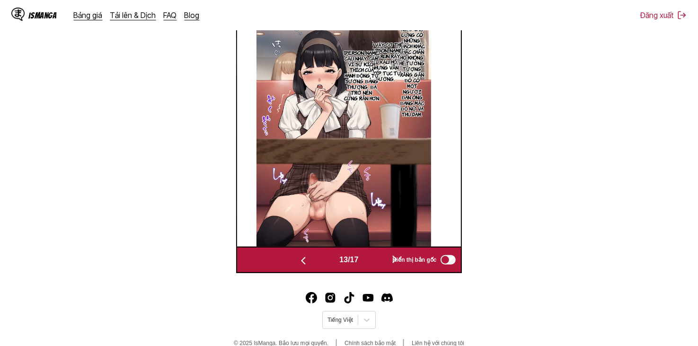
click at [371, 263] on button "button" at bounding box center [395, 260] width 57 height 14
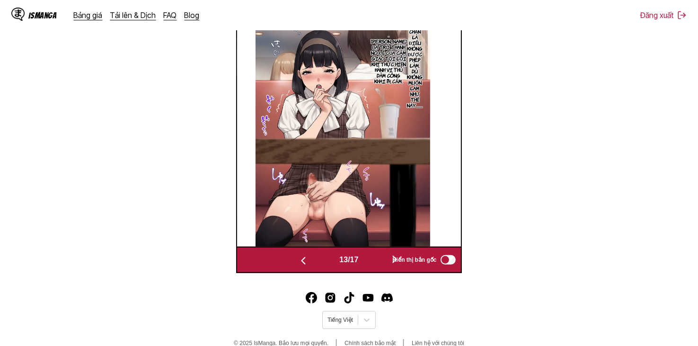
click at [371, 263] on button "button" at bounding box center [395, 260] width 57 height 14
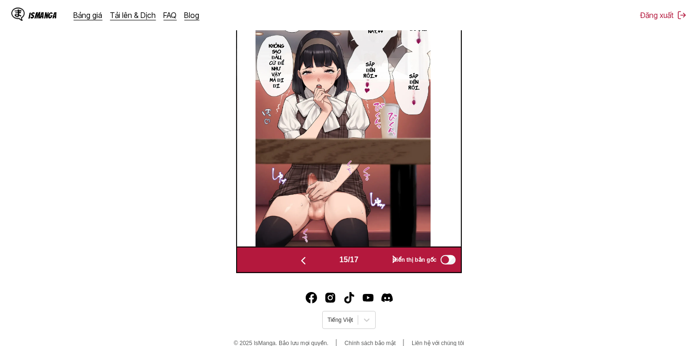
click at [371, 263] on button "button" at bounding box center [395, 260] width 57 height 14
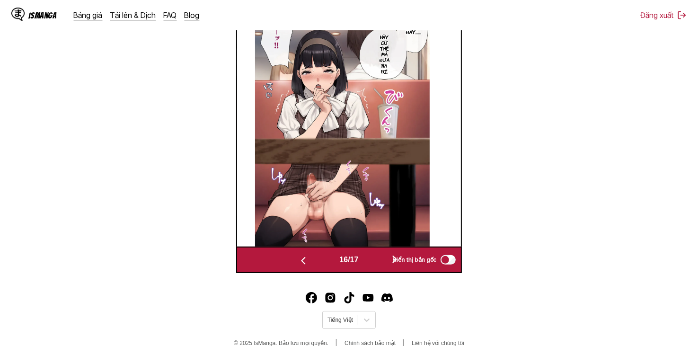
click at [371, 263] on button "button" at bounding box center [395, 260] width 57 height 14
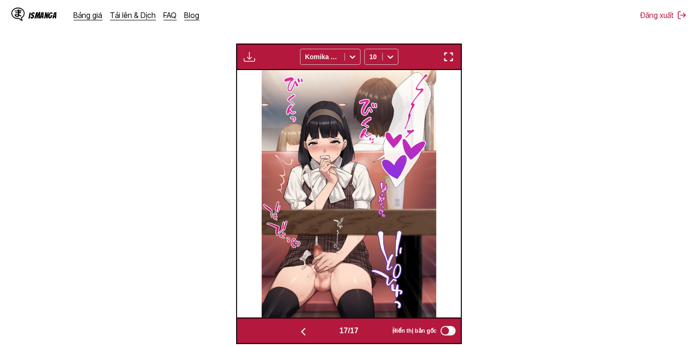
scroll to position [204, 0]
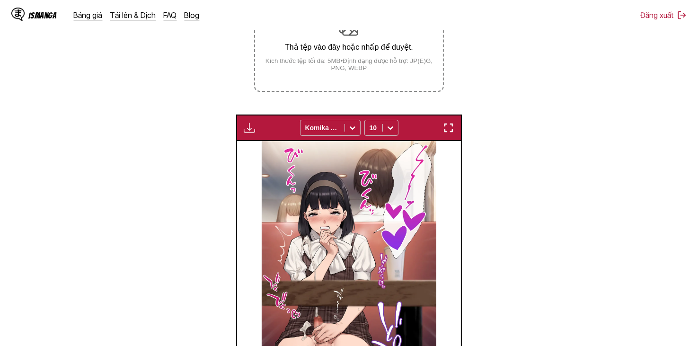
click at [252, 131] on img "button" at bounding box center [249, 127] width 11 height 11
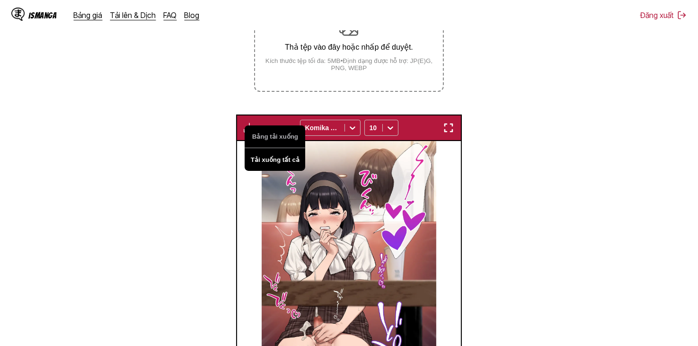
click at [273, 162] on button "Tải xuống tất cả" at bounding box center [275, 159] width 61 height 23
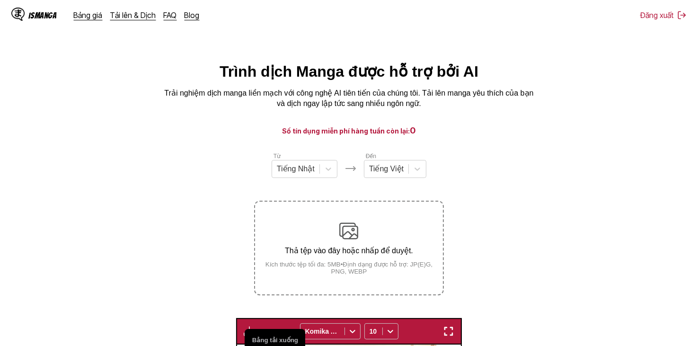
scroll to position [0, 0]
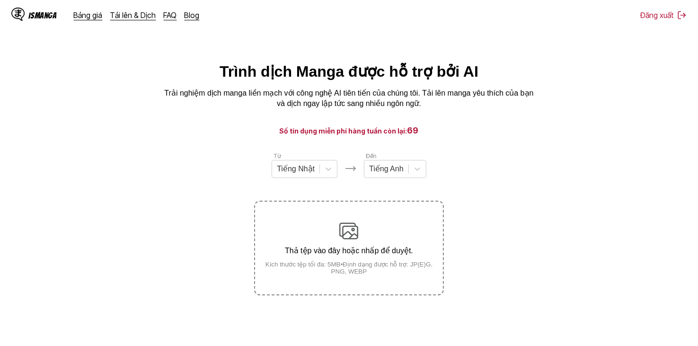
scroll to position [47, 0]
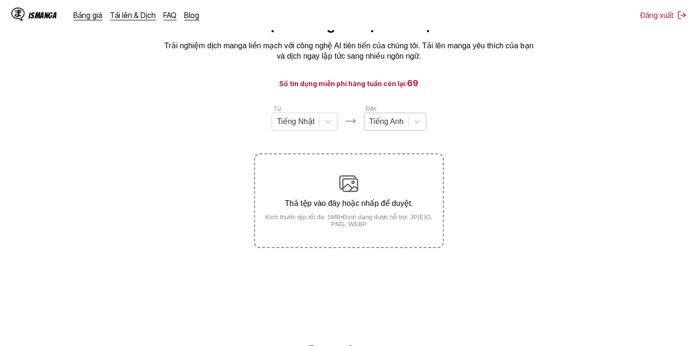
click at [405, 126] on div "Tiếng Anh" at bounding box center [387, 122] width 44 height 14
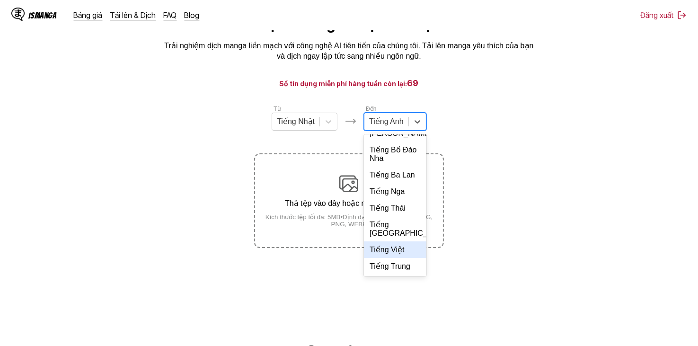
scroll to position [205, 0]
click at [399, 251] on div "Tiếng Việt" at bounding box center [395, 249] width 63 height 17
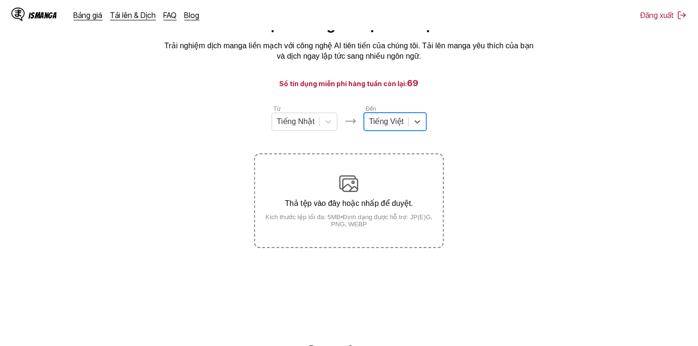
click at [407, 125] on div "Tiếng Việt" at bounding box center [387, 122] width 44 height 14
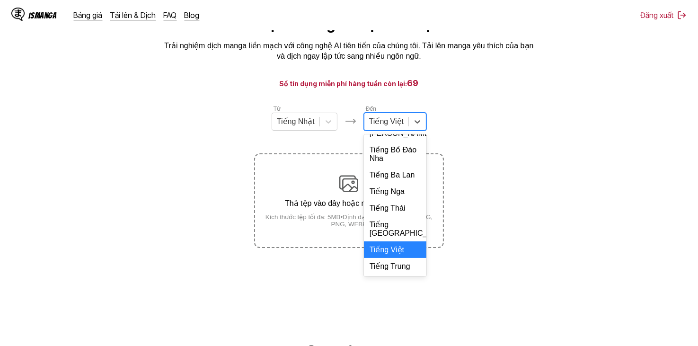
scroll to position [225, 0]
click at [390, 246] on div "Tiếng Việt" at bounding box center [395, 249] width 63 height 17
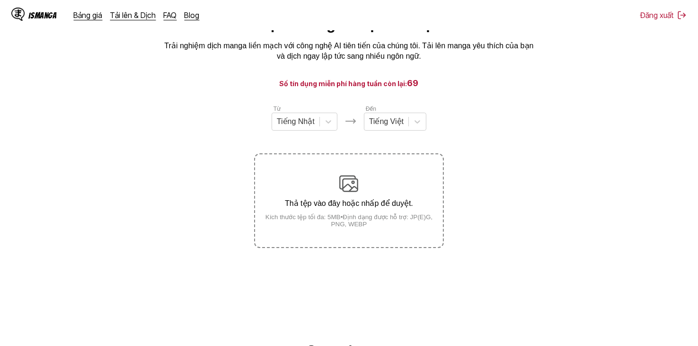
click at [493, 126] on section "Từ Tiếng Nhật Đến Tiếng Việt Thả tệp vào đây hoặc nhấp để duyệt. Kích thước tệp…" at bounding box center [349, 176] width 683 height 144
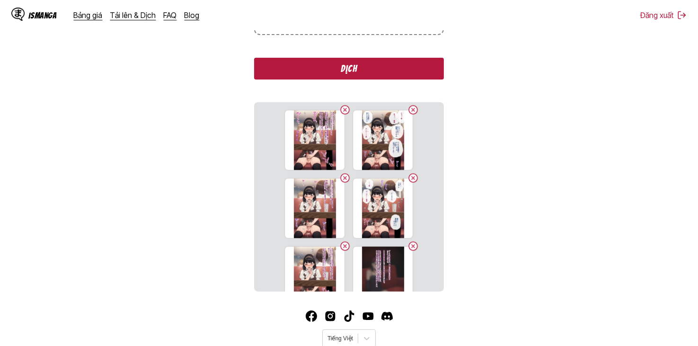
scroll to position [152, 0]
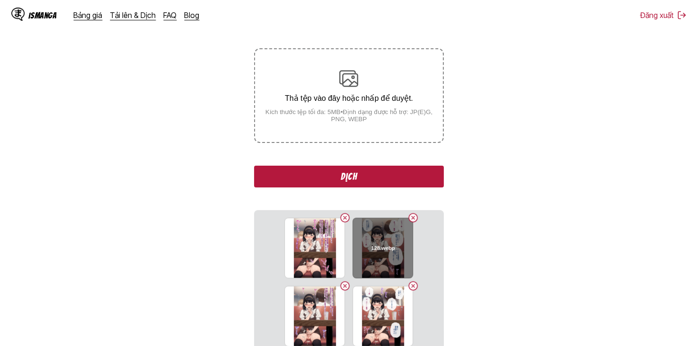
click at [408, 220] on button "Delete image" at bounding box center [413, 217] width 11 height 11
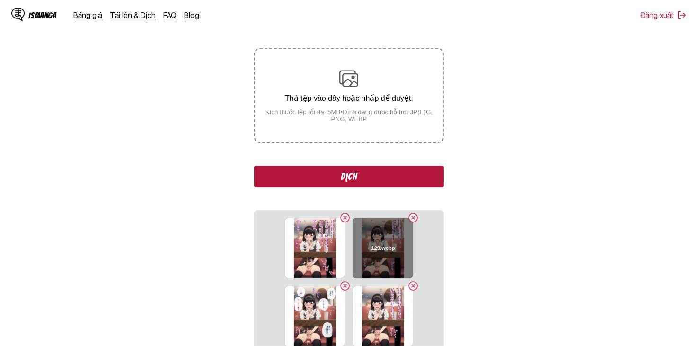
click at [409, 218] on button "Delete image" at bounding box center [413, 217] width 11 height 11
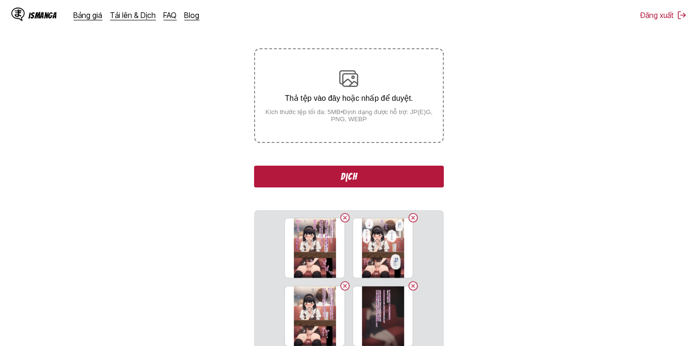
click at [409, 218] on button "Delete image" at bounding box center [413, 217] width 11 height 11
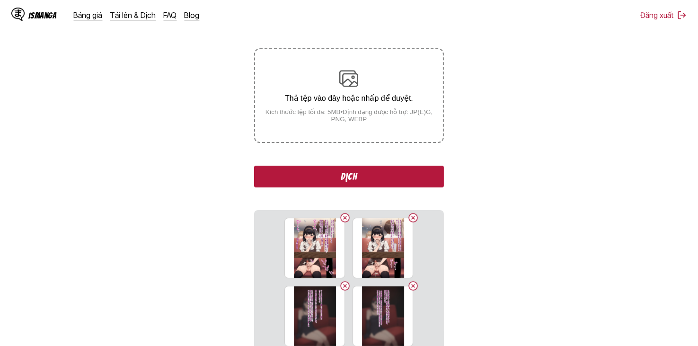
click at [409, 218] on button "Delete image" at bounding box center [413, 217] width 11 height 11
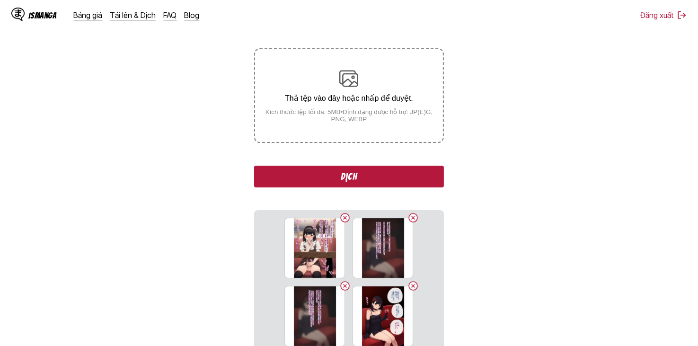
click at [409, 218] on button "Delete image" at bounding box center [413, 217] width 11 height 11
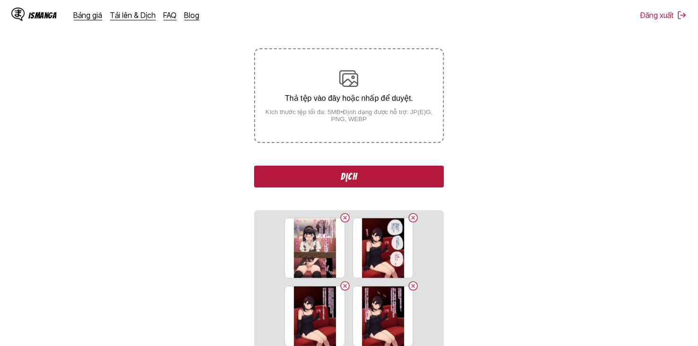
click at [409, 218] on button "Delete image" at bounding box center [413, 217] width 11 height 11
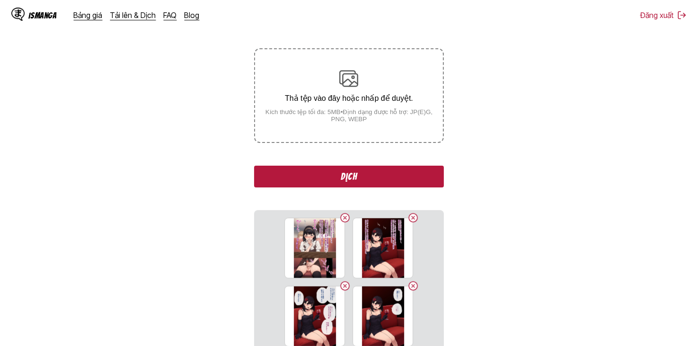
click at [409, 218] on button "Delete image" at bounding box center [413, 217] width 11 height 11
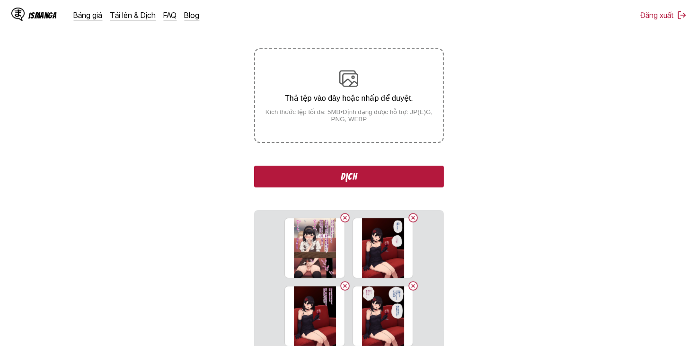
click at [409, 218] on button "Delete image" at bounding box center [413, 217] width 11 height 11
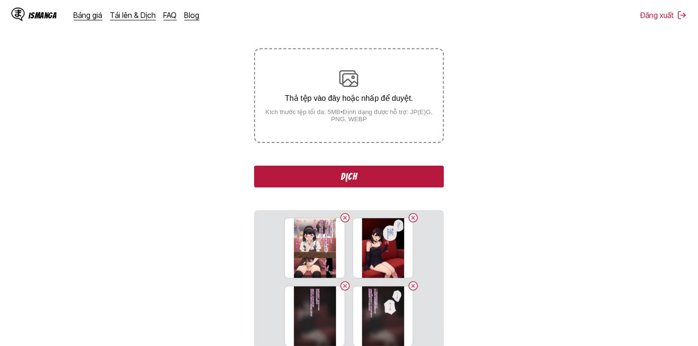
click at [409, 217] on button "Delete image" at bounding box center [413, 217] width 11 height 11
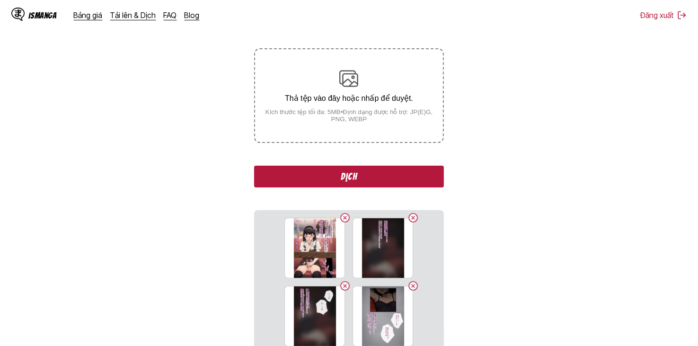
click at [409, 217] on button "Delete image" at bounding box center [413, 217] width 11 height 11
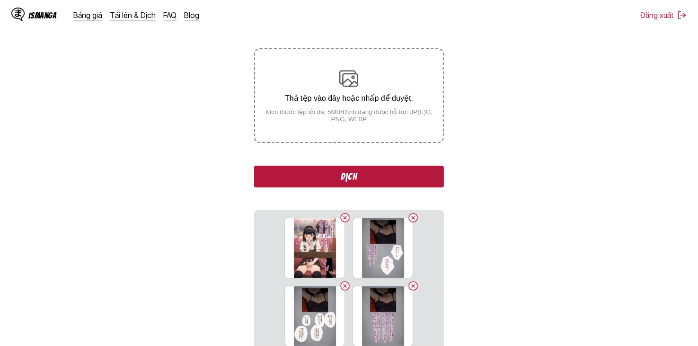
click at [409, 217] on button "Delete image" at bounding box center [413, 217] width 11 height 11
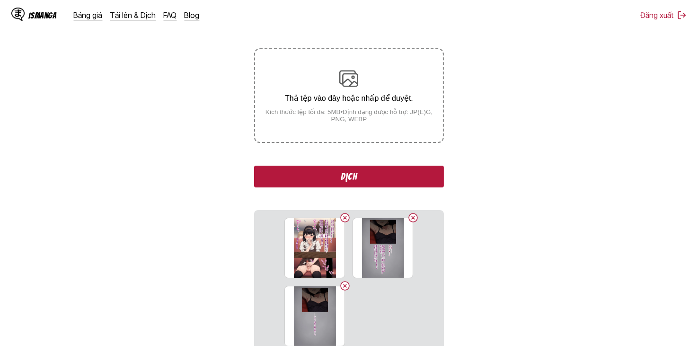
click at [409, 217] on button "Delete image" at bounding box center [413, 217] width 11 height 11
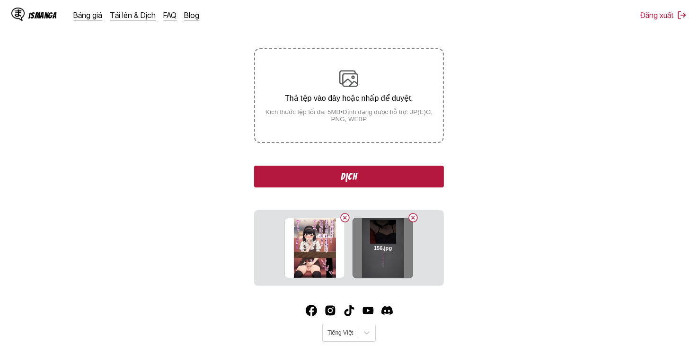
click at [411, 217] on button "Delete image" at bounding box center [413, 217] width 11 height 11
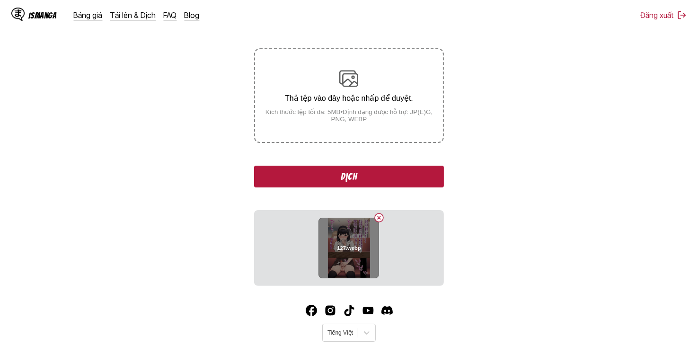
click at [376, 218] on button "Delete image" at bounding box center [379, 217] width 11 height 11
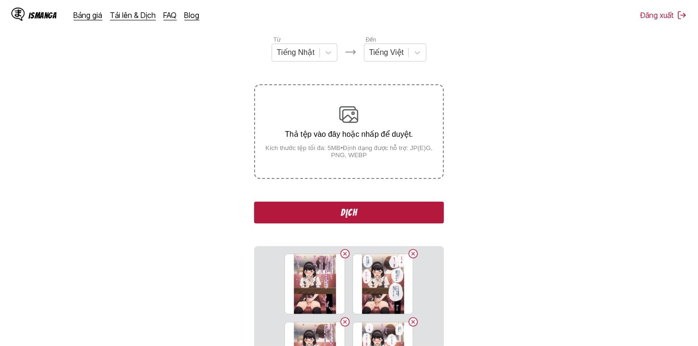
scroll to position [47, 0]
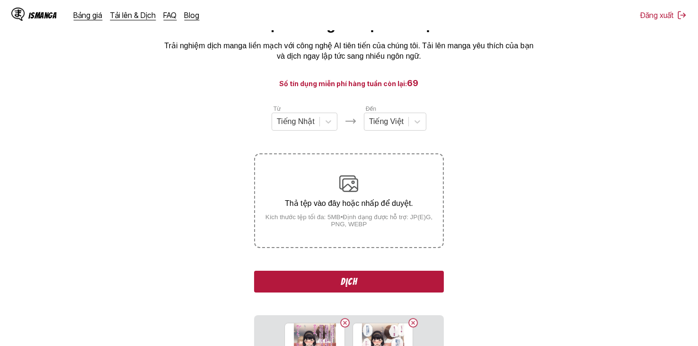
click at [364, 277] on button "Dịch" at bounding box center [348, 282] width 189 height 22
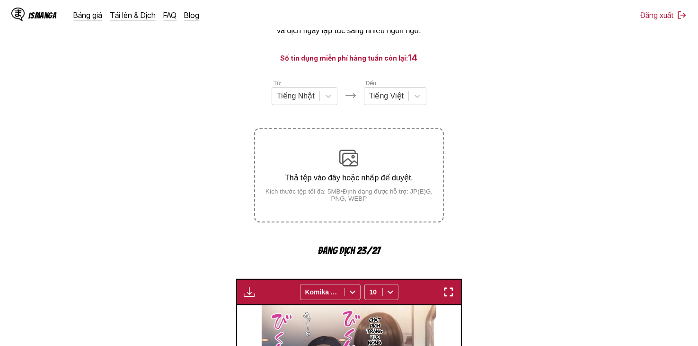
scroll to position [68, 0]
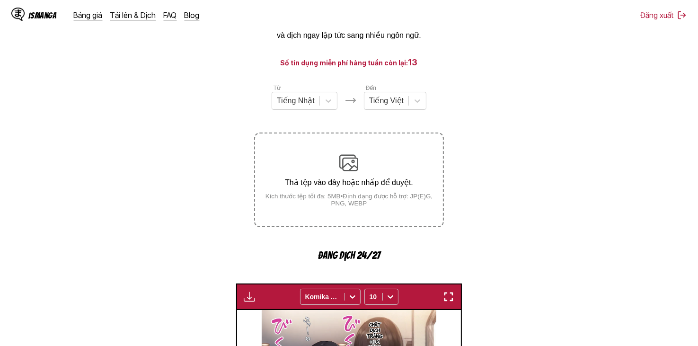
click at [485, 56] on main "Trình dịch Manga được hỗ trợ bởi AI Trải nghiệm dịch manga liền mạch với công n…" at bounding box center [349, 289] width 698 height 590
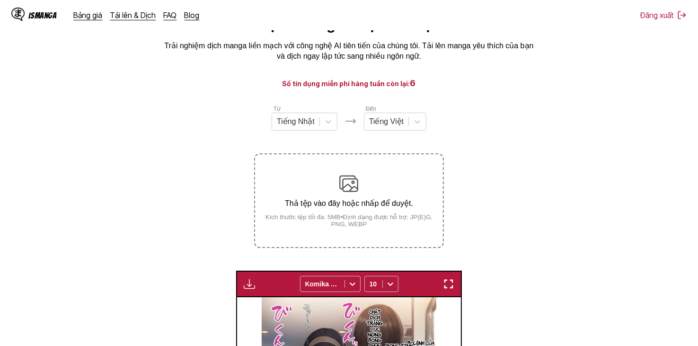
scroll to position [95, 0]
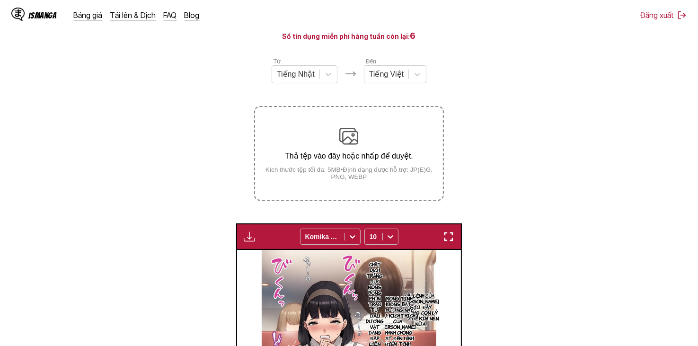
click at [245, 240] on img "button" at bounding box center [249, 236] width 11 height 11
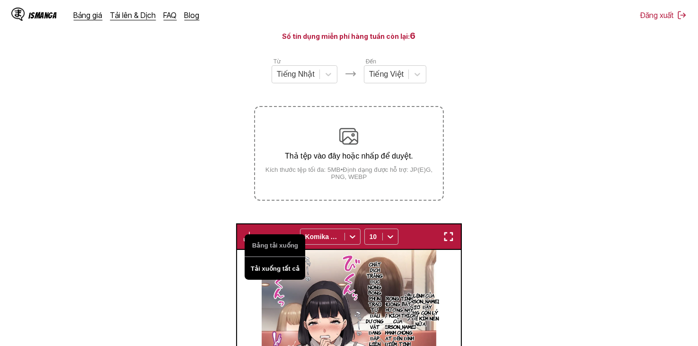
click at [275, 264] on button "Tải xuống tất cả" at bounding box center [275, 268] width 61 height 23
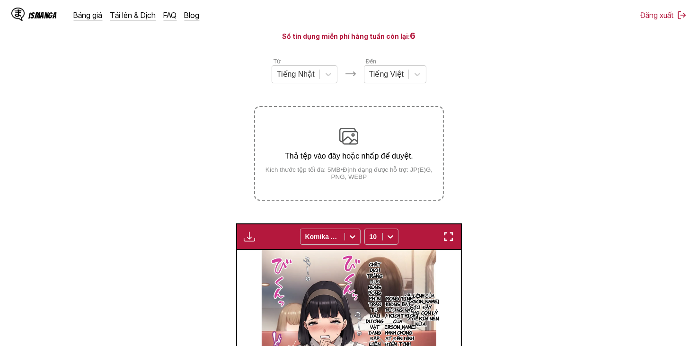
click at [188, 166] on section "Từ Tiếng Nhật Đến Tiếng Việt Thả tệp vào đây hoặc nhấp để duyệt. Kích thước tệp…" at bounding box center [349, 290] width 683 height 467
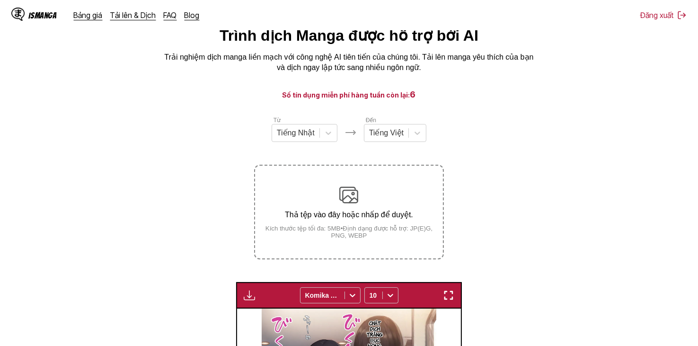
scroll to position [0, 0]
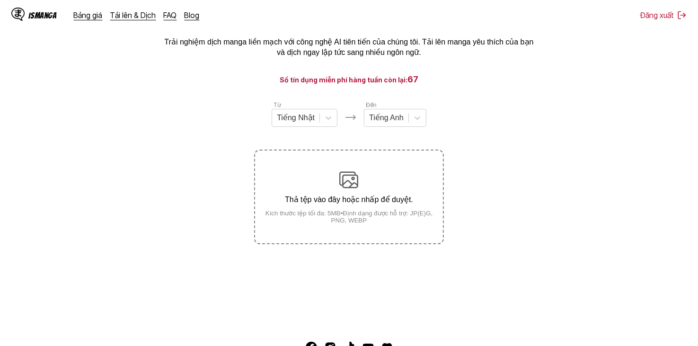
scroll to position [95, 0]
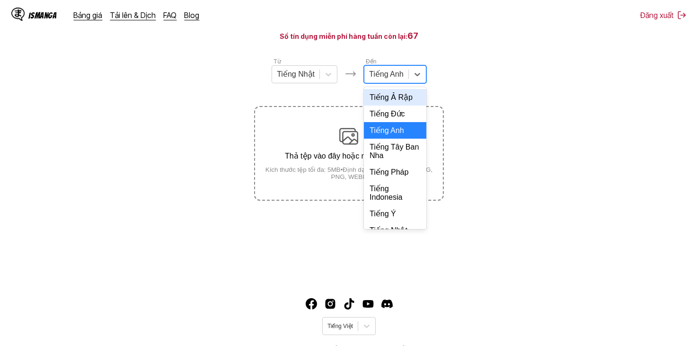
click at [379, 79] on div at bounding box center [386, 74] width 35 height 10
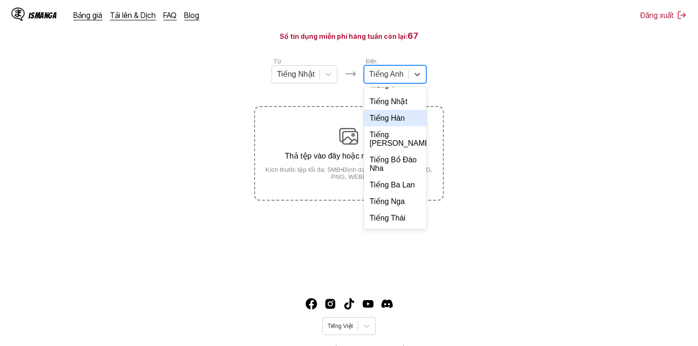
scroll to position [189, 0]
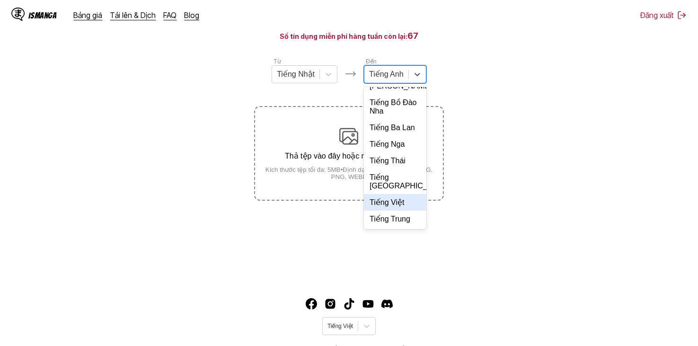
click at [392, 211] on div "Tiếng Việt" at bounding box center [395, 202] width 63 height 17
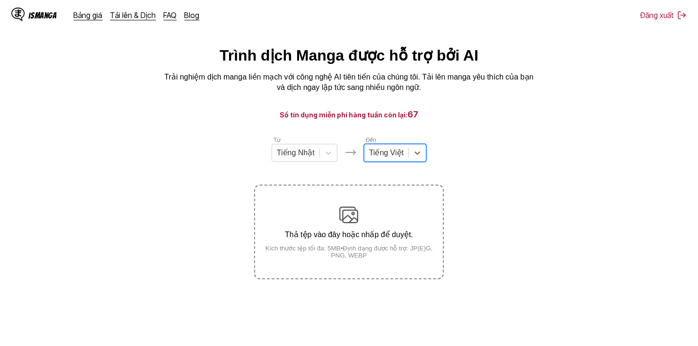
scroll to position [0, 0]
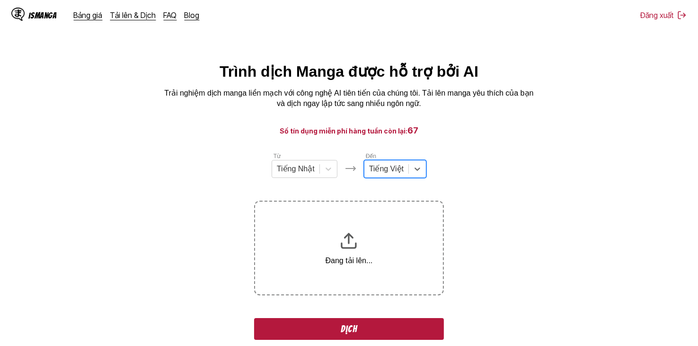
click at [394, 173] on div at bounding box center [386, 169] width 35 height 10
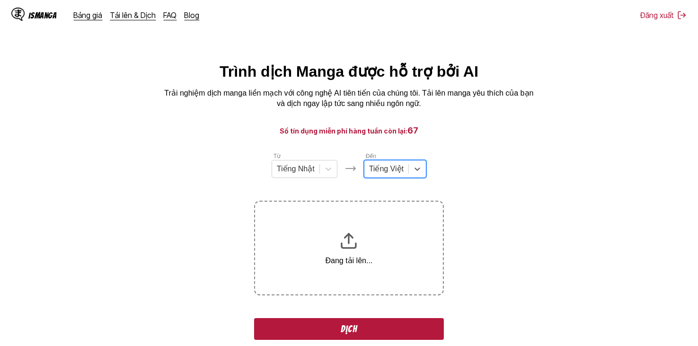
click at [519, 157] on section "Từ Tiếng Nhật Đến option Tiếng Việt, selected. Tiếng Việt Đang tải lên... Dịch …" at bounding box center [349, 329] width 683 height 355
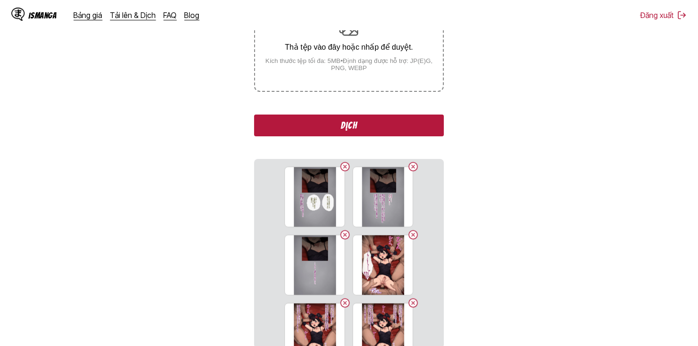
scroll to position [47, 0]
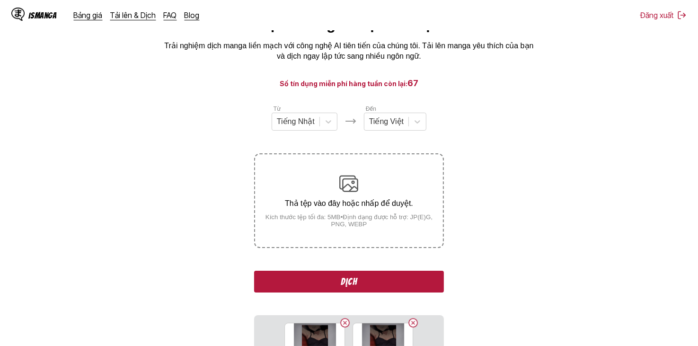
drag, startPoint x: 382, startPoint y: 282, endPoint x: 478, endPoint y: 239, distance: 104.9
click at [477, 239] on section "Từ Tiếng Nhật Đến Tiếng Việt Thả tệp vào đây hoặc nhấp để duyệt. Kích thước tệp…" at bounding box center [349, 304] width 683 height 401
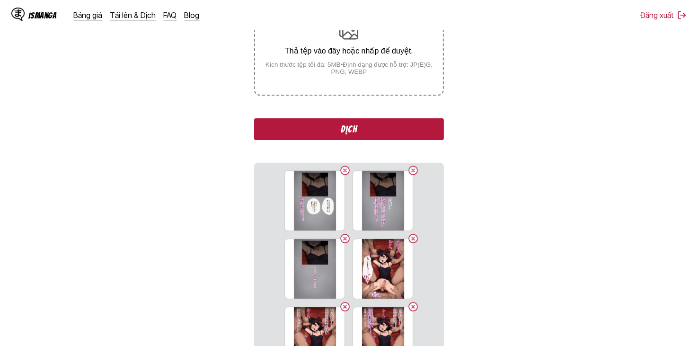
click at [390, 134] on button "Dịch" at bounding box center [348, 129] width 189 height 22
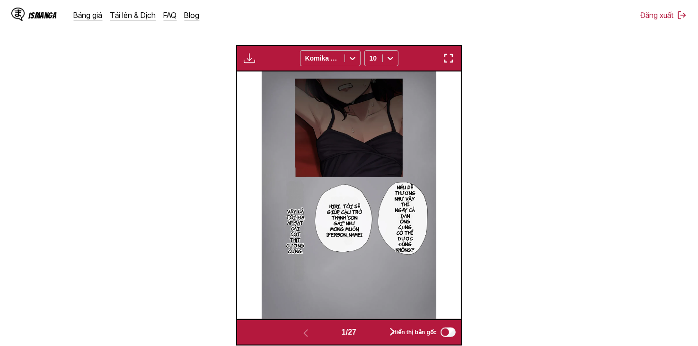
scroll to position [380, 0]
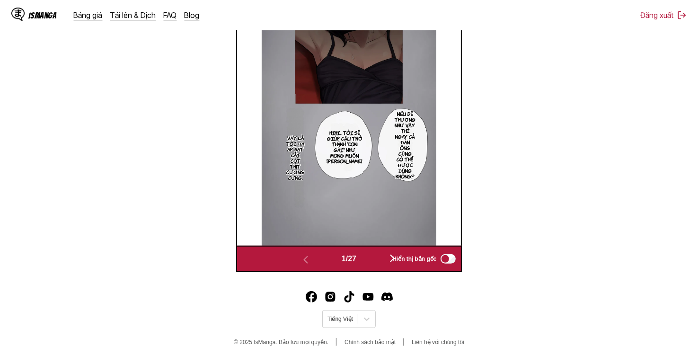
click at [373, 269] on div "1 / 27 Hiển thị bản gốc" at bounding box center [348, 259] width 225 height 27
click at [377, 264] on button "button" at bounding box center [392, 259] width 57 height 14
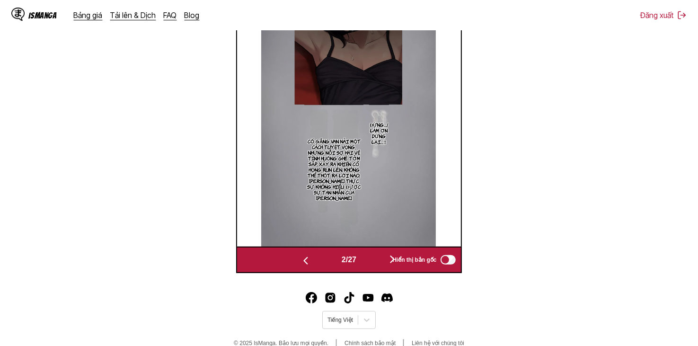
click at [377, 264] on button "button" at bounding box center [392, 260] width 57 height 14
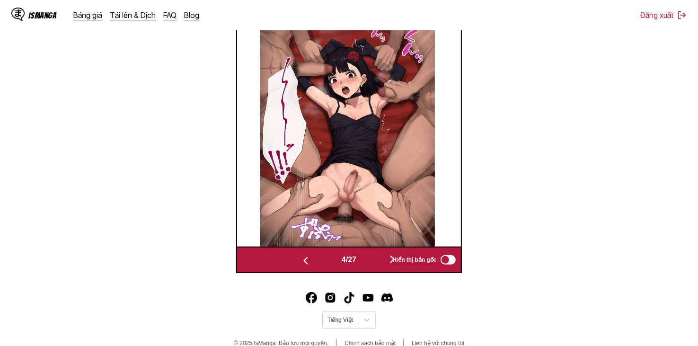
click at [377, 264] on button "button" at bounding box center [392, 260] width 57 height 14
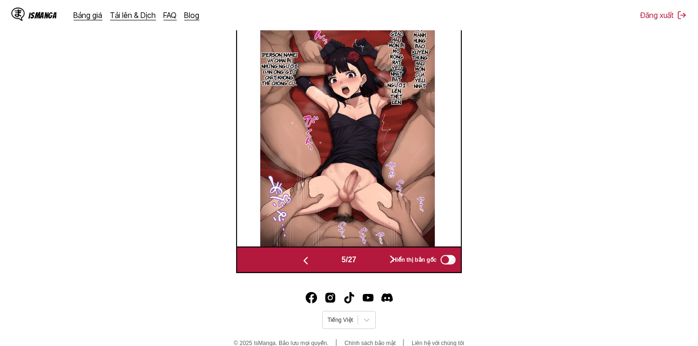
click at [377, 264] on button "button" at bounding box center [392, 260] width 57 height 14
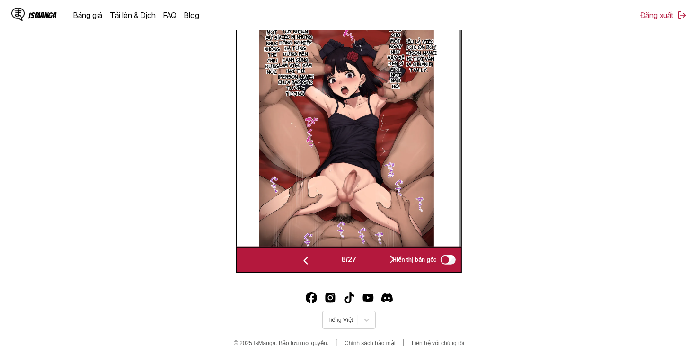
click at [377, 264] on button "button" at bounding box center [392, 260] width 57 height 14
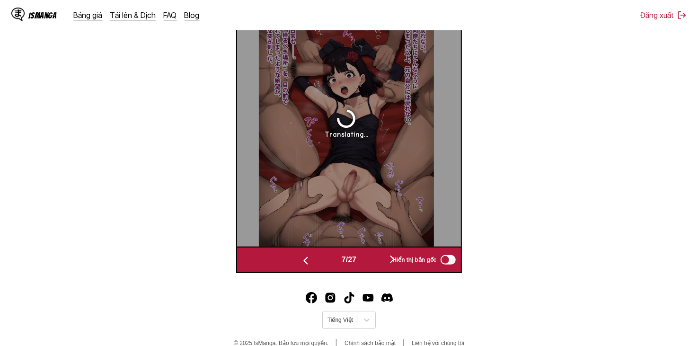
click at [377, 264] on button "button" at bounding box center [392, 260] width 57 height 14
click at [330, 264] on button "button" at bounding box center [305, 260] width 57 height 14
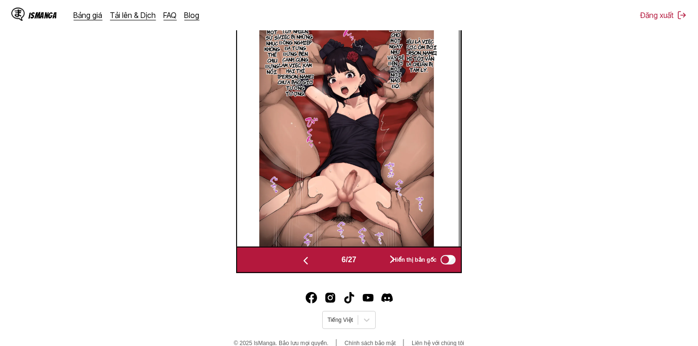
click at [330, 264] on button "button" at bounding box center [305, 260] width 57 height 14
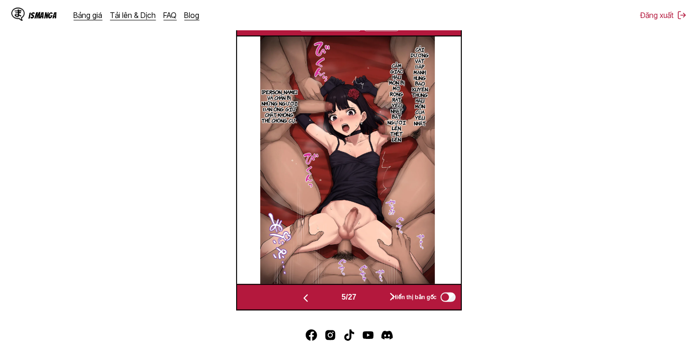
scroll to position [395, 0]
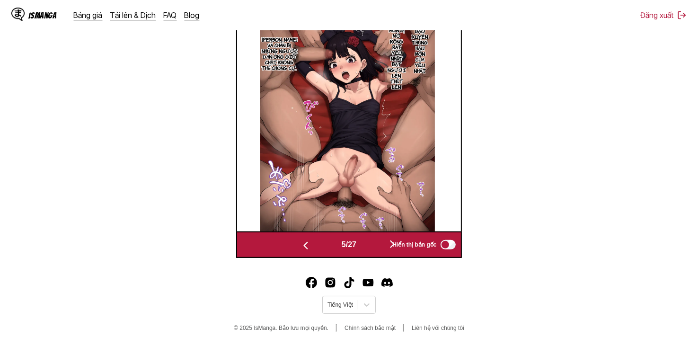
click at [371, 247] on button "button" at bounding box center [392, 245] width 57 height 14
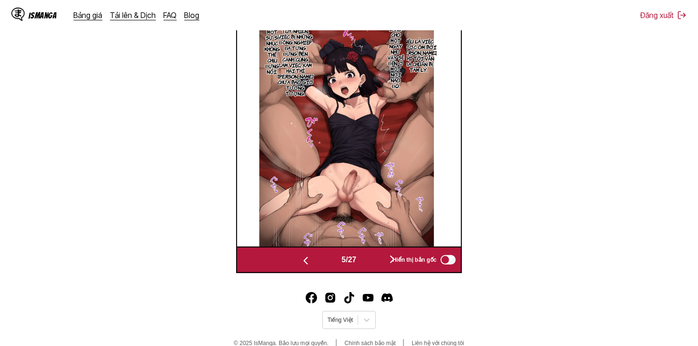
click at [371, 247] on img at bounding box center [346, 123] width 175 height 248
click at [371, 258] on button "button" at bounding box center [392, 260] width 57 height 14
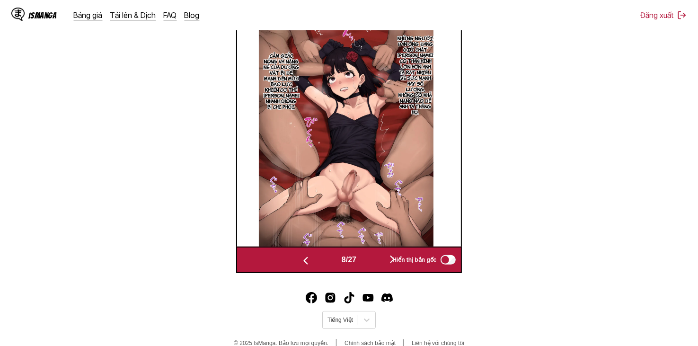
click at [373, 267] on button "button" at bounding box center [392, 260] width 57 height 14
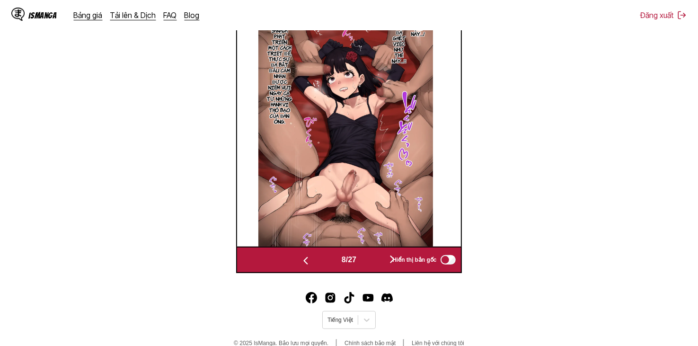
click at [374, 267] on button "button" at bounding box center [392, 260] width 57 height 14
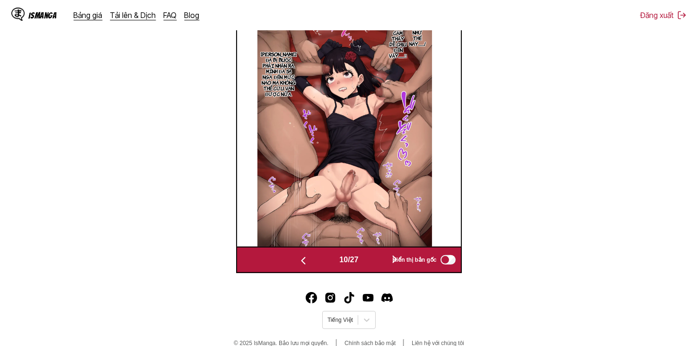
click at [374, 267] on button "button" at bounding box center [395, 260] width 57 height 14
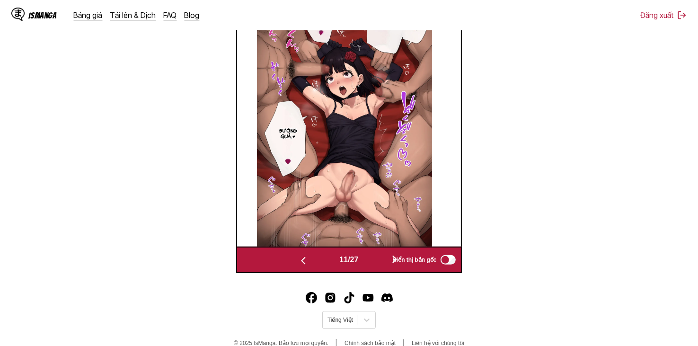
click at [374, 267] on button "button" at bounding box center [395, 260] width 57 height 14
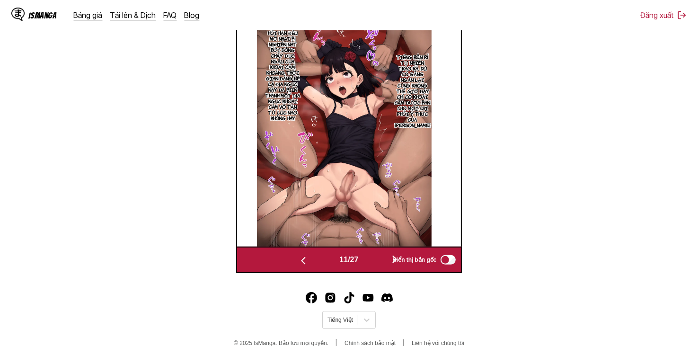
click at [374, 267] on button "button" at bounding box center [395, 260] width 57 height 14
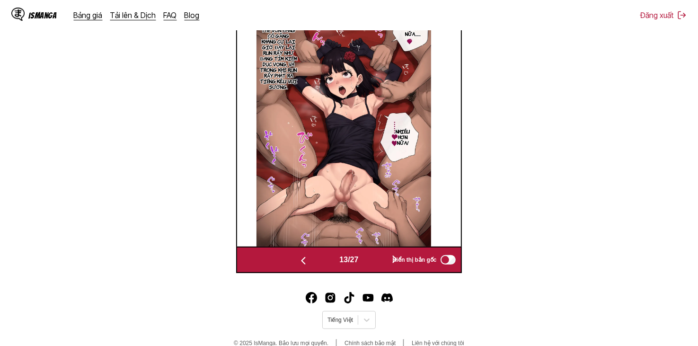
click at [374, 267] on button "button" at bounding box center [395, 260] width 57 height 14
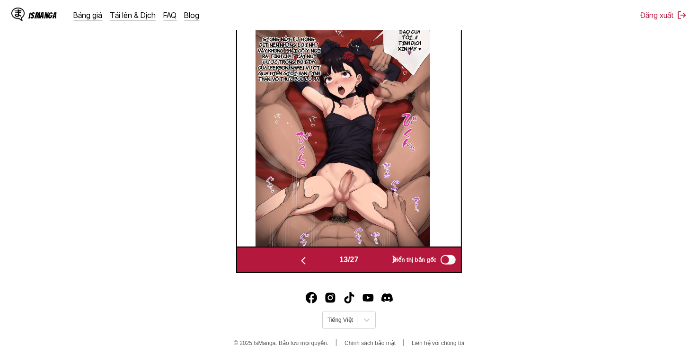
click at [374, 267] on button "button" at bounding box center [395, 260] width 57 height 14
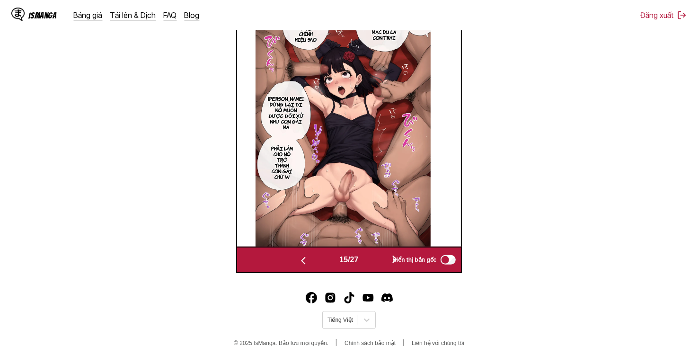
click at [374, 267] on button "button" at bounding box center [395, 260] width 57 height 14
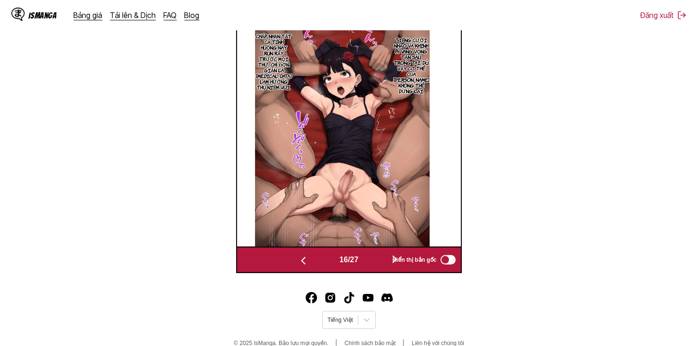
click at [374, 267] on button "button" at bounding box center [395, 260] width 57 height 14
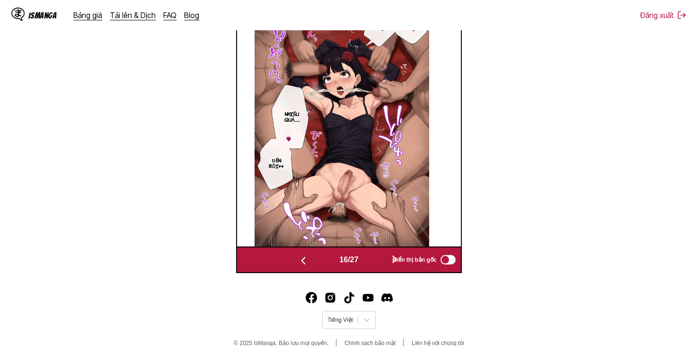
click at [374, 267] on button "button" at bounding box center [395, 260] width 57 height 14
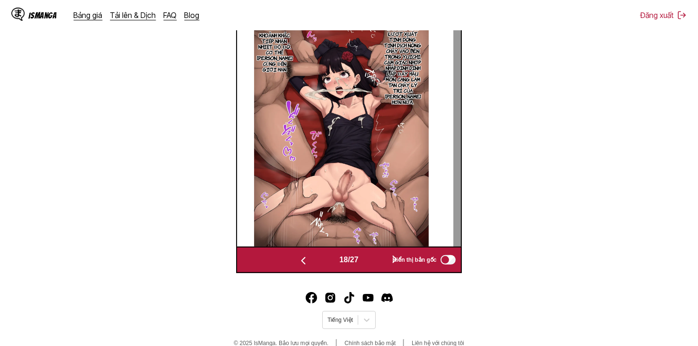
click at [374, 267] on button "button" at bounding box center [395, 260] width 57 height 14
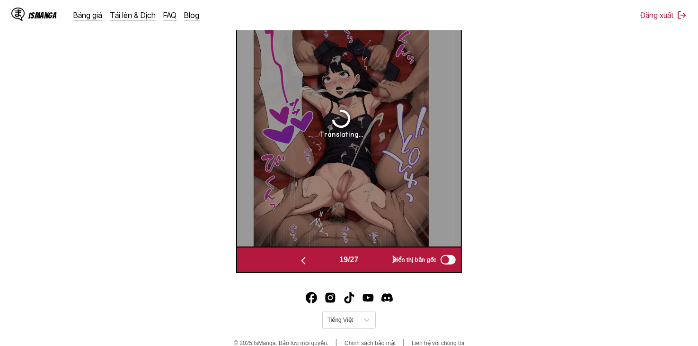
click at [374, 267] on button "button" at bounding box center [395, 260] width 57 height 14
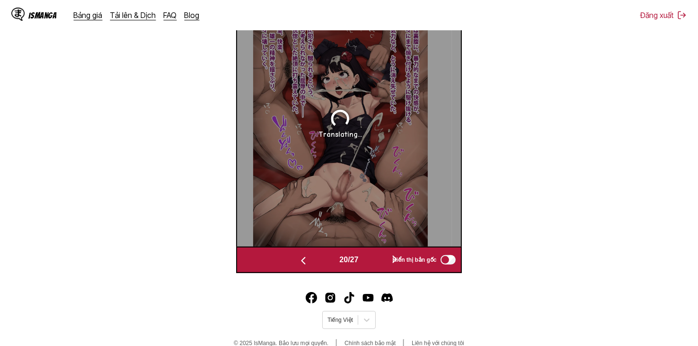
click at [374, 267] on button "button" at bounding box center [395, 260] width 57 height 14
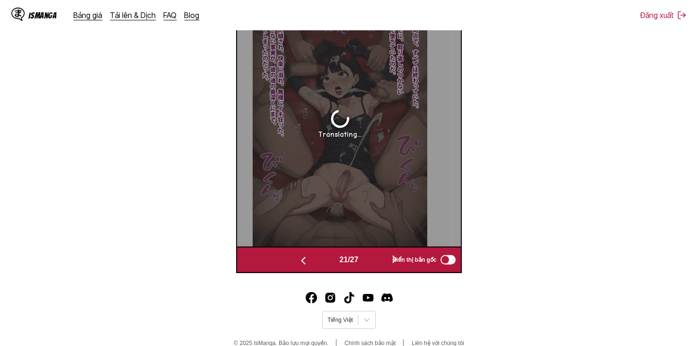
click at [374, 267] on button "button" at bounding box center [395, 260] width 57 height 14
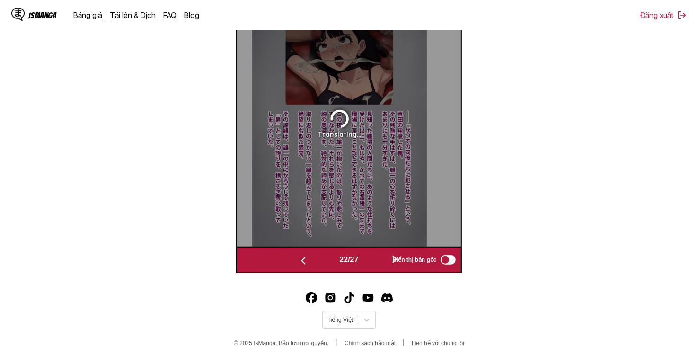
click at [374, 267] on button "button" at bounding box center [395, 260] width 57 height 14
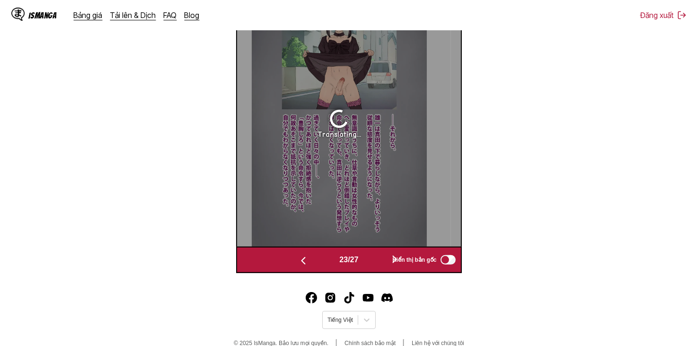
click at [374, 267] on button "button" at bounding box center [395, 260] width 57 height 14
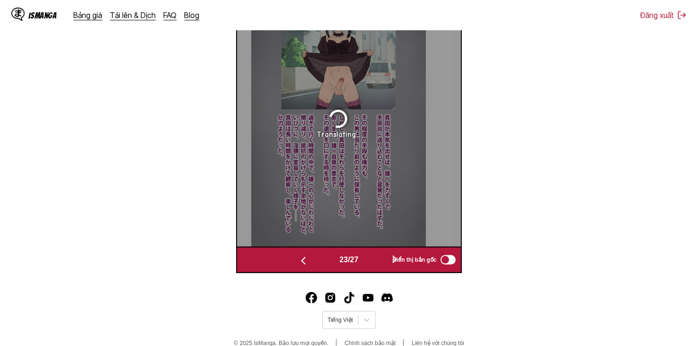
click at [374, 267] on button "button" at bounding box center [395, 260] width 57 height 14
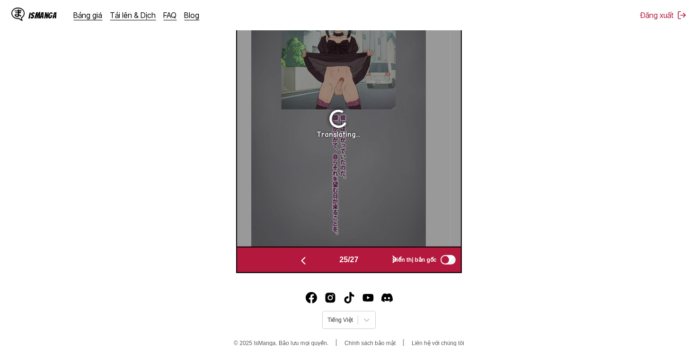
click at [374, 267] on button "button" at bounding box center [395, 260] width 57 height 14
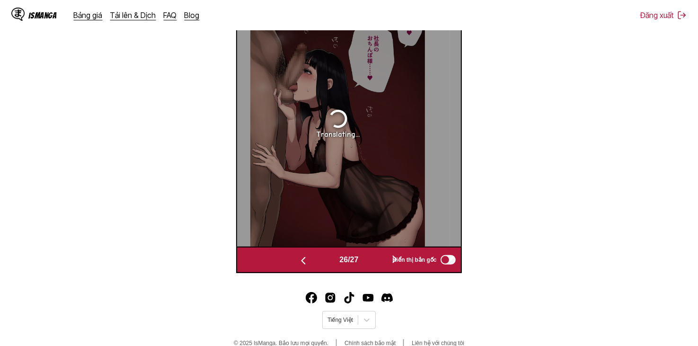
click at [374, 267] on button "button" at bounding box center [395, 260] width 57 height 14
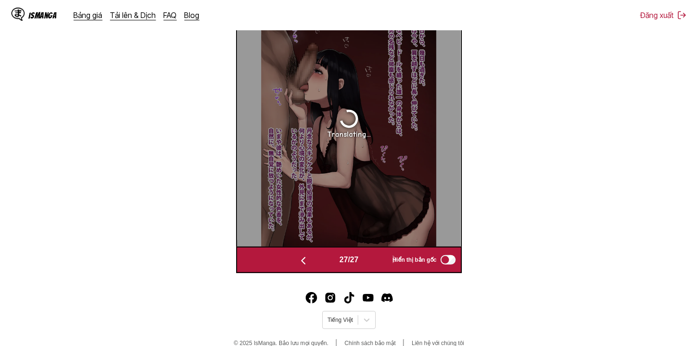
click at [313, 261] on button "button" at bounding box center [303, 260] width 57 height 14
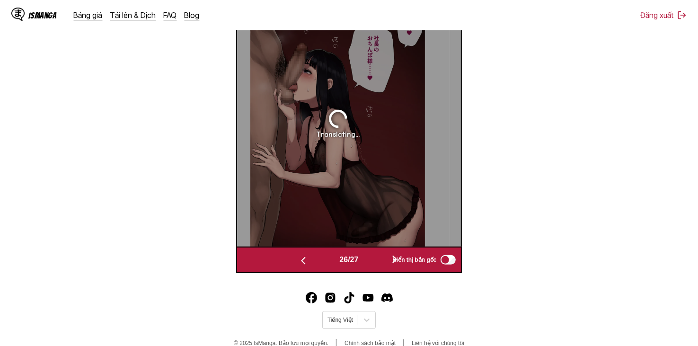
click at [313, 261] on button "button" at bounding box center [303, 260] width 57 height 14
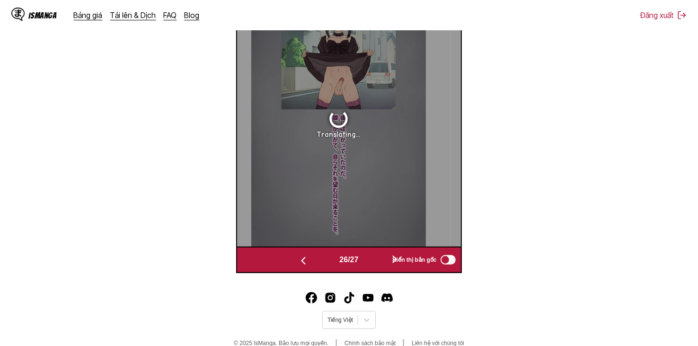
click at [313, 261] on button "button" at bounding box center [303, 260] width 57 height 14
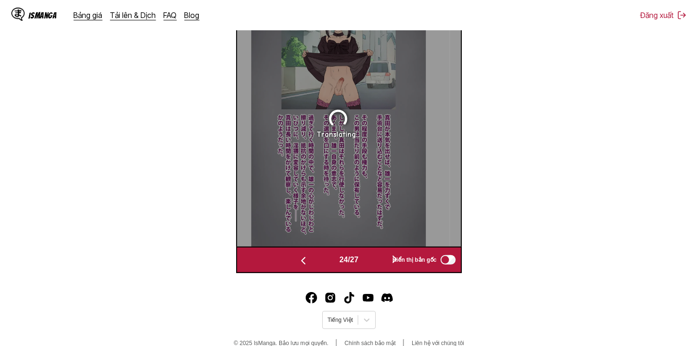
click at [313, 261] on button "button" at bounding box center [303, 260] width 57 height 14
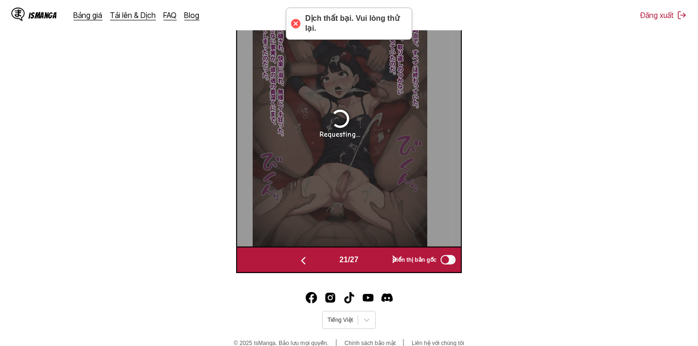
click at [313, 261] on button "button" at bounding box center [303, 260] width 57 height 14
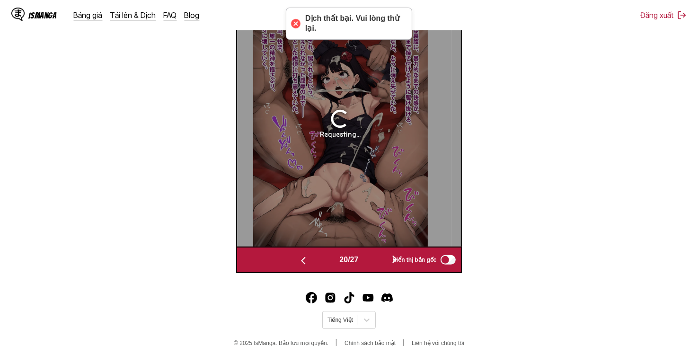
click at [313, 261] on button "button" at bounding box center [303, 260] width 57 height 14
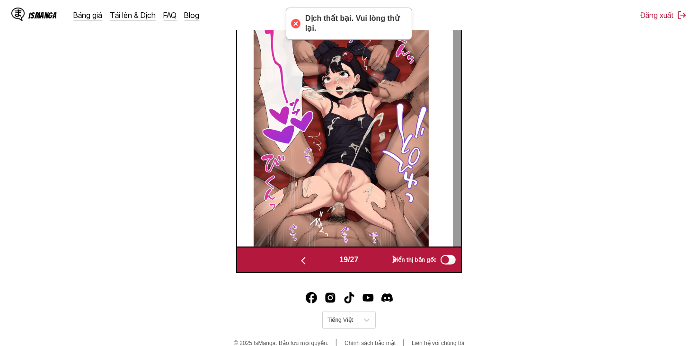
click at [313, 261] on button "button" at bounding box center [303, 260] width 57 height 14
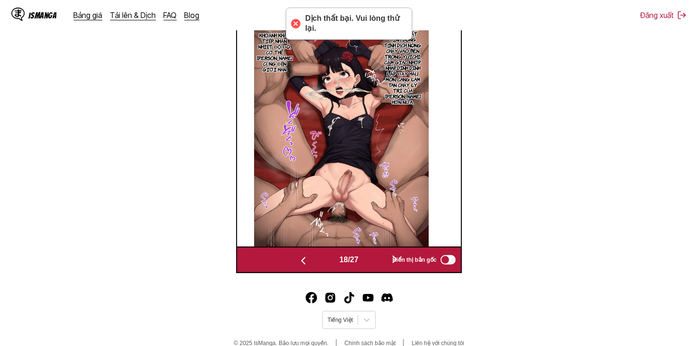
click at [313, 261] on button "button" at bounding box center [303, 260] width 57 height 14
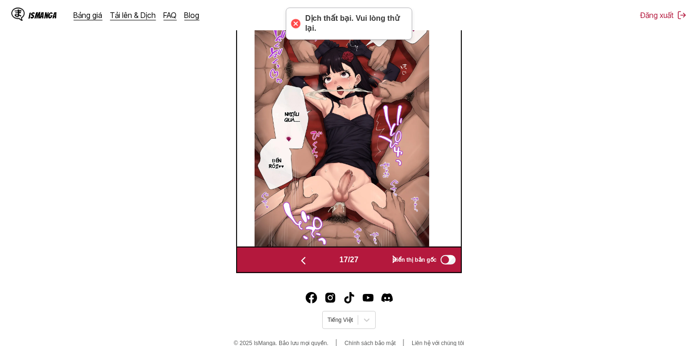
drag, startPoint x: 357, startPoint y: 261, endPoint x: 367, endPoint y: 261, distance: 9.9
click at [358, 261] on span "17 / 27" at bounding box center [349, 260] width 19 height 9
click at [368, 261] on div "17 / 27" at bounding box center [349, 260] width 148 height 14
click at [379, 264] on button "button" at bounding box center [395, 260] width 57 height 14
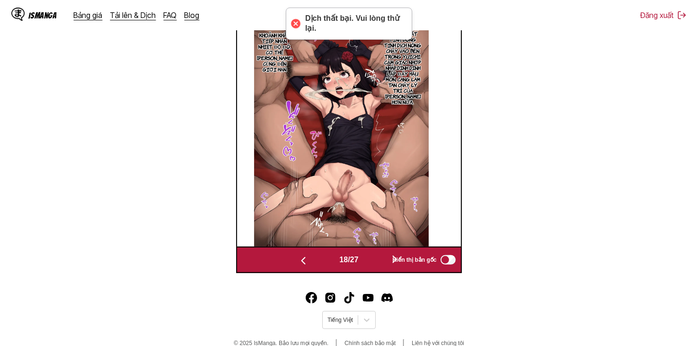
click at [379, 264] on button "button" at bounding box center [395, 260] width 57 height 14
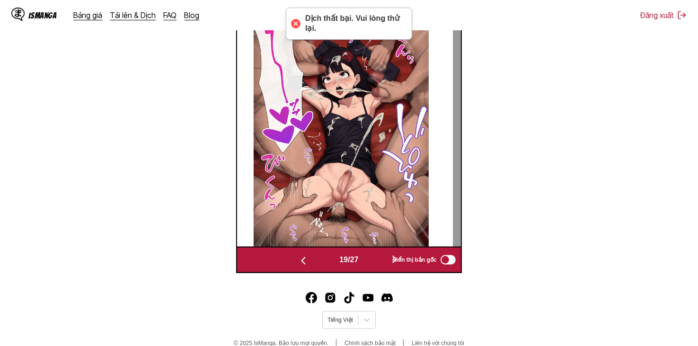
click at [379, 264] on button "button" at bounding box center [395, 260] width 57 height 14
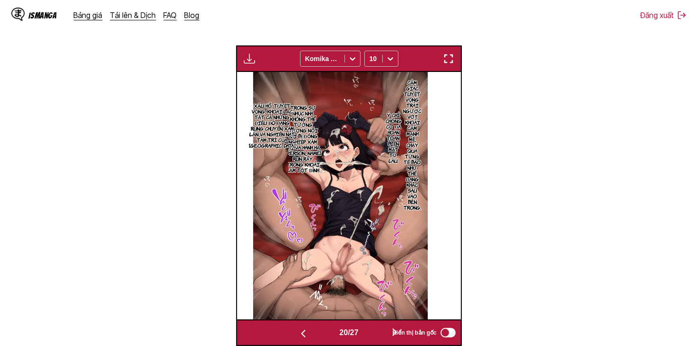
scroll to position [362, 0]
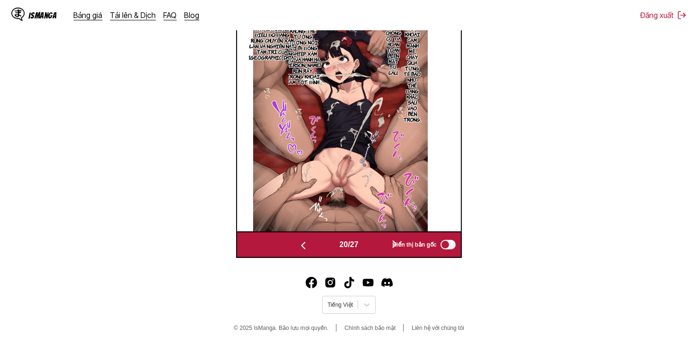
click at [371, 242] on button "button" at bounding box center [395, 245] width 57 height 14
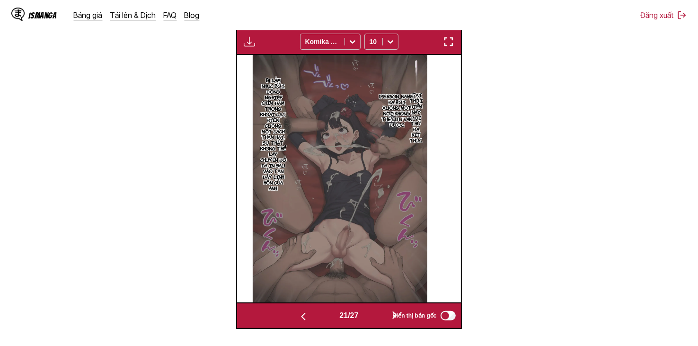
scroll to position [204, 0]
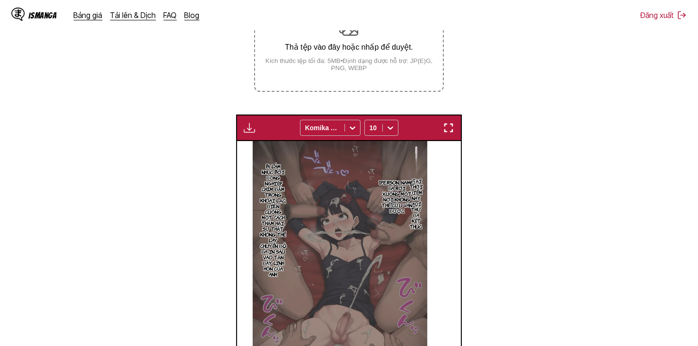
click at [248, 129] on img "button" at bounding box center [249, 127] width 11 height 11
click at [267, 155] on button "Tải xuống tất cả" at bounding box center [275, 159] width 61 height 23
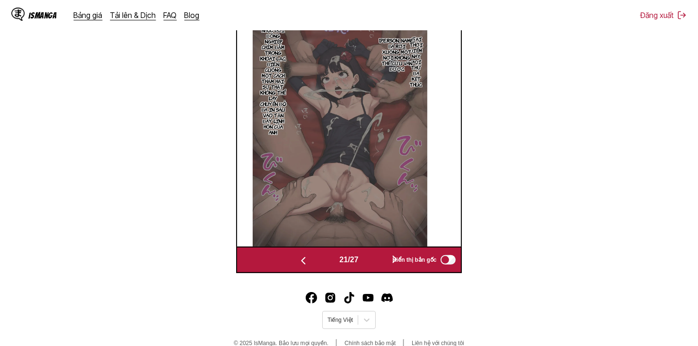
click at [386, 263] on button "button" at bounding box center [395, 260] width 57 height 14
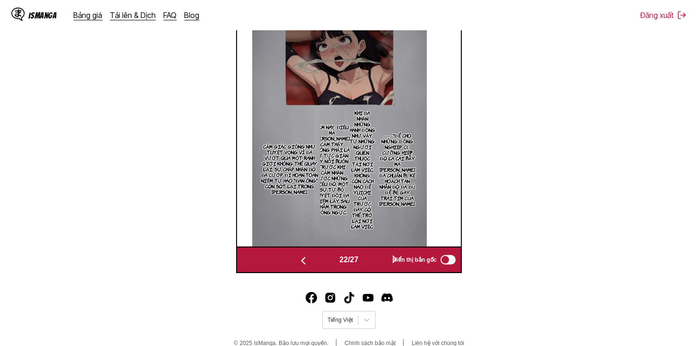
click at [314, 264] on button "button" at bounding box center [303, 260] width 57 height 14
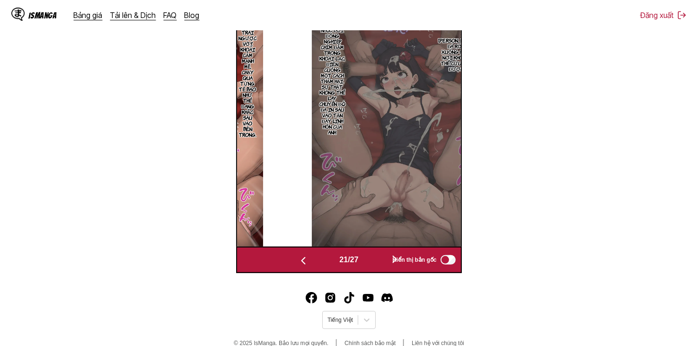
click at [314, 264] on button "button" at bounding box center [303, 260] width 57 height 14
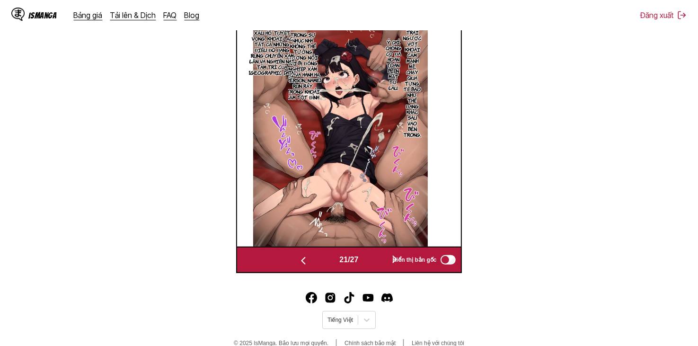
click at [314, 264] on button "button" at bounding box center [303, 260] width 57 height 14
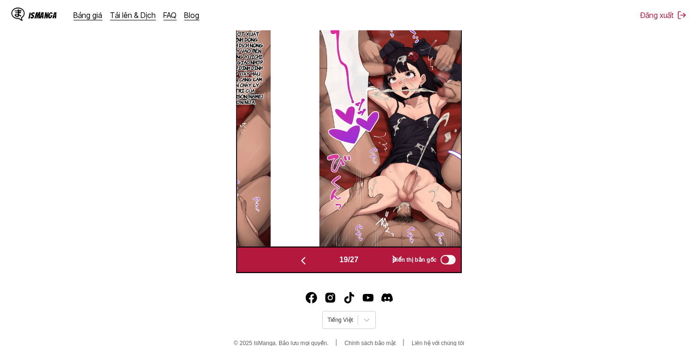
click at [314, 264] on button "button" at bounding box center [303, 260] width 57 height 14
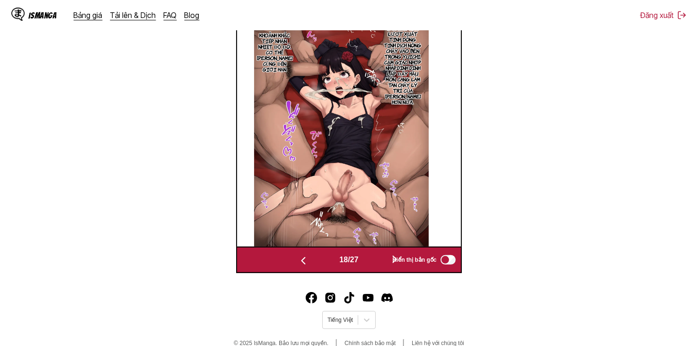
click at [314, 264] on button "button" at bounding box center [303, 260] width 57 height 14
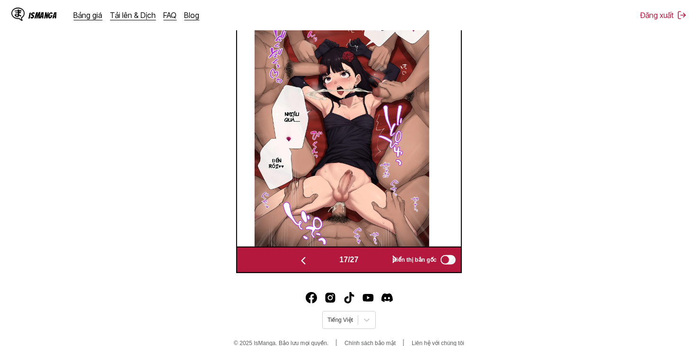
click at [314, 264] on button "button" at bounding box center [303, 260] width 57 height 14
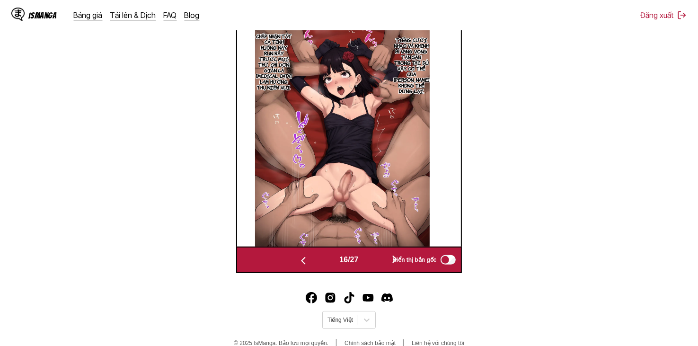
click at [314, 264] on button "button" at bounding box center [303, 260] width 57 height 14
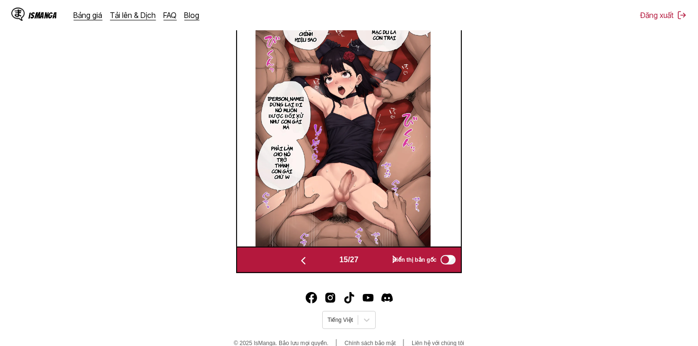
scroll to position [251, 0]
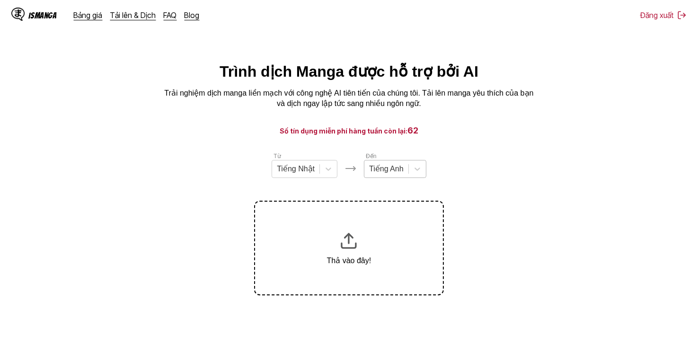
click at [396, 164] on div "Tiếng Anh" at bounding box center [395, 169] width 63 height 18
click at [420, 168] on icon at bounding box center [417, 168] width 9 height 9
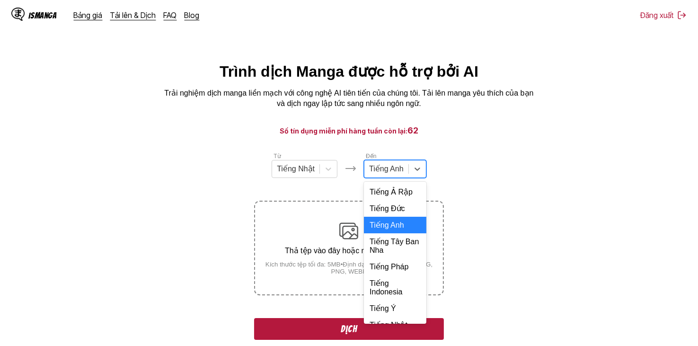
scroll to position [205, 0]
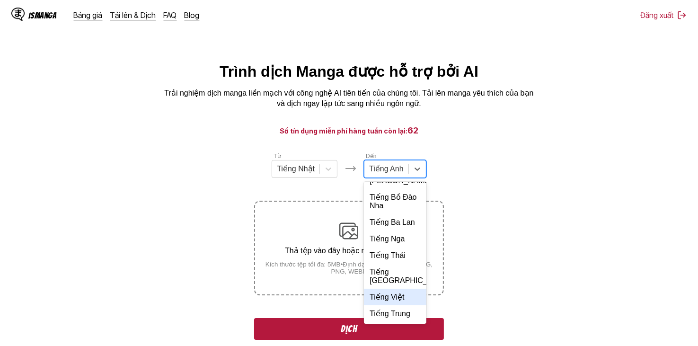
click at [394, 301] on div "Tiếng Việt" at bounding box center [395, 297] width 63 height 17
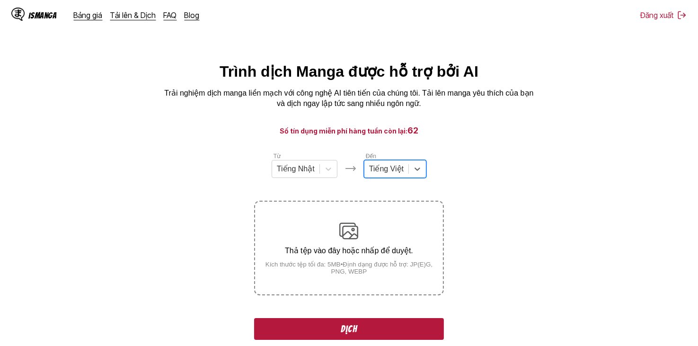
click at [394, 170] on div at bounding box center [386, 169] width 35 height 10
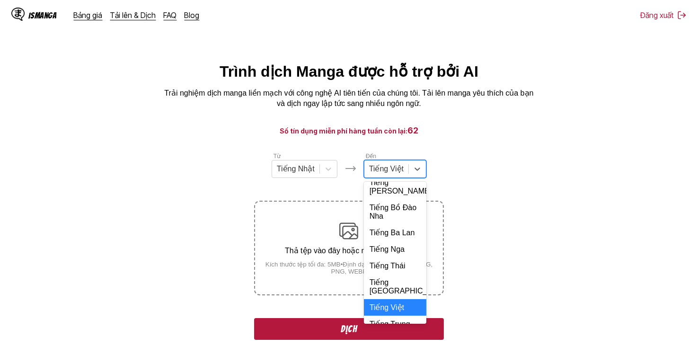
scroll to position [225, 0]
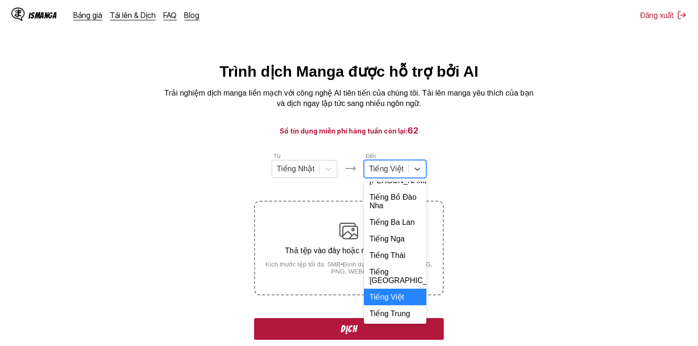
click at [395, 300] on div "Tiếng Việt" at bounding box center [395, 297] width 63 height 17
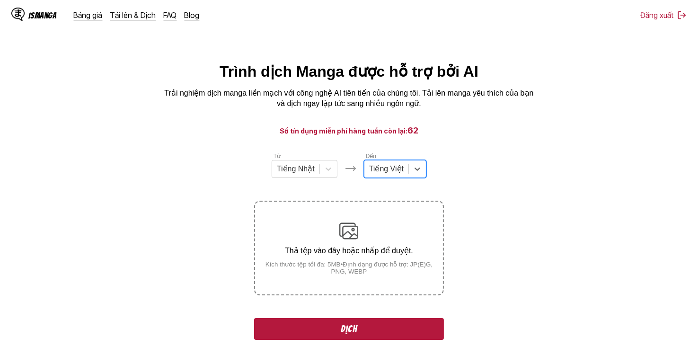
click at [491, 179] on section "Từ Tiếng Nhật Đến option Tiếng Việt, selected. Tiếng Việt Thả tệp vào đây hoặc …" at bounding box center [349, 352] width 683 height 401
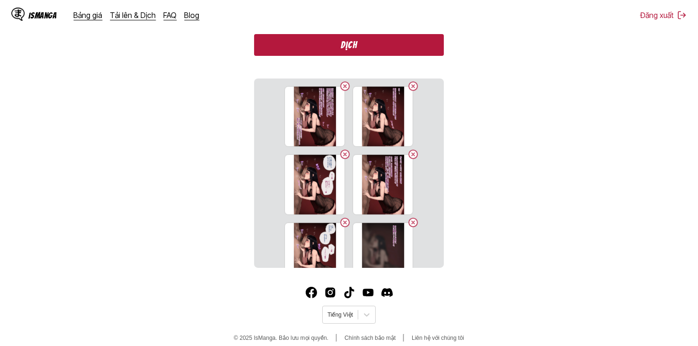
scroll to position [47, 0]
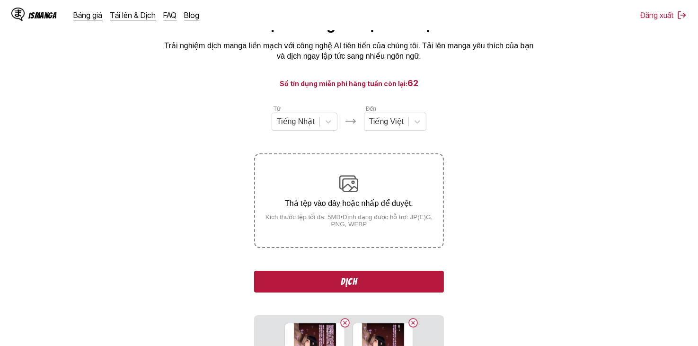
click at [380, 281] on button "Dịch" at bounding box center [348, 282] width 189 height 22
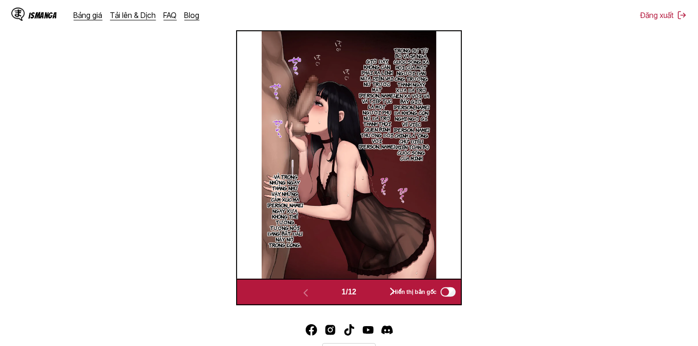
scroll to position [395, 0]
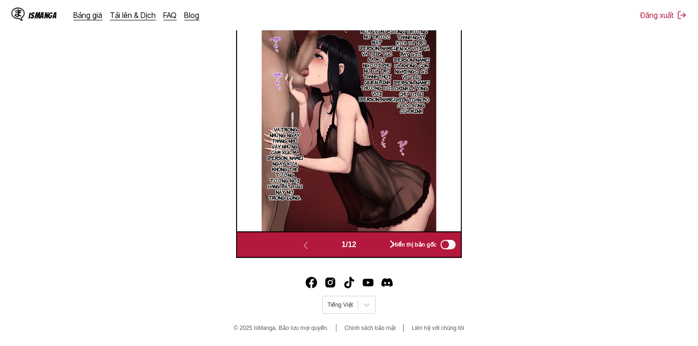
click at [369, 240] on button "button" at bounding box center [392, 245] width 57 height 14
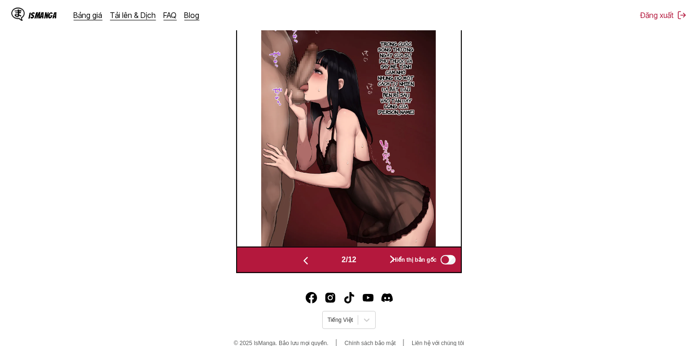
click at [370, 240] on img at bounding box center [348, 123] width 175 height 248
click at [369, 256] on button "button" at bounding box center [392, 260] width 57 height 14
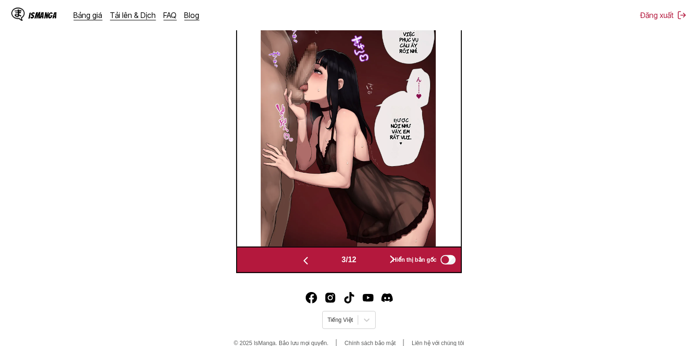
click at [369, 256] on button "button" at bounding box center [392, 260] width 57 height 14
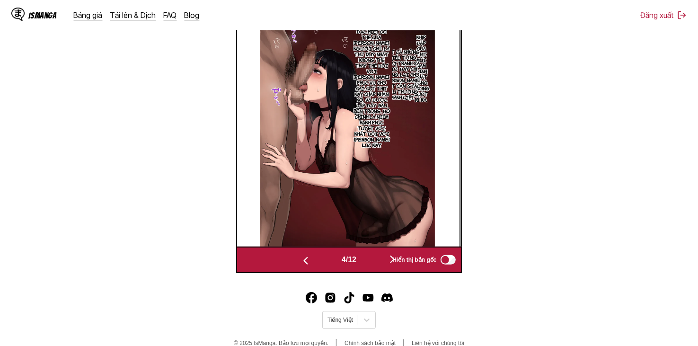
click at [369, 256] on button "button" at bounding box center [392, 260] width 57 height 14
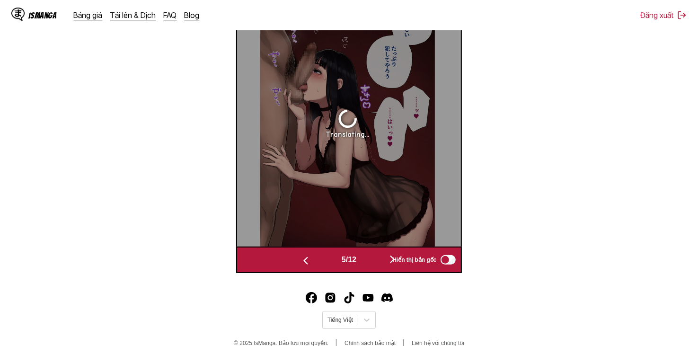
click at [369, 256] on button "button" at bounding box center [392, 260] width 57 height 14
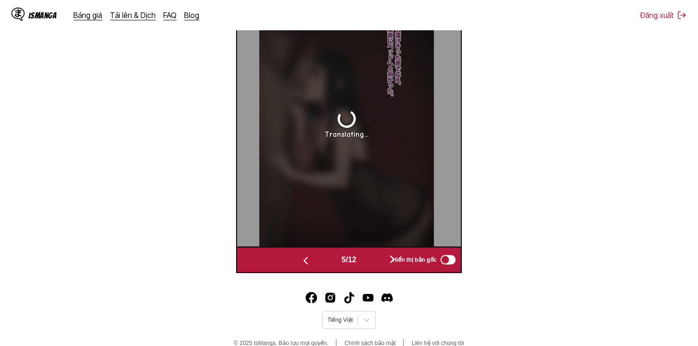
click at [369, 256] on button "button" at bounding box center [392, 260] width 57 height 14
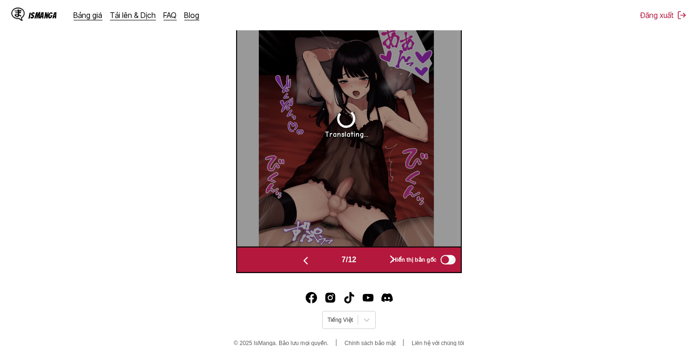
click at [369, 256] on button "button" at bounding box center [392, 260] width 57 height 14
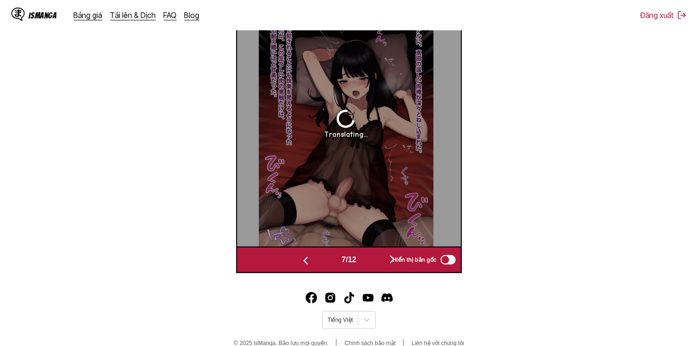
click at [369, 256] on button "button" at bounding box center [392, 260] width 57 height 14
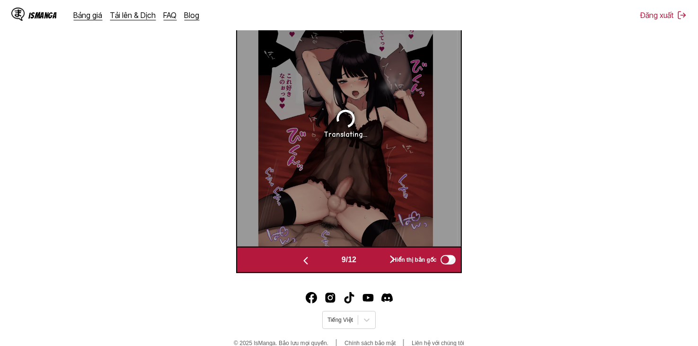
click at [369, 256] on button "button" at bounding box center [392, 260] width 57 height 14
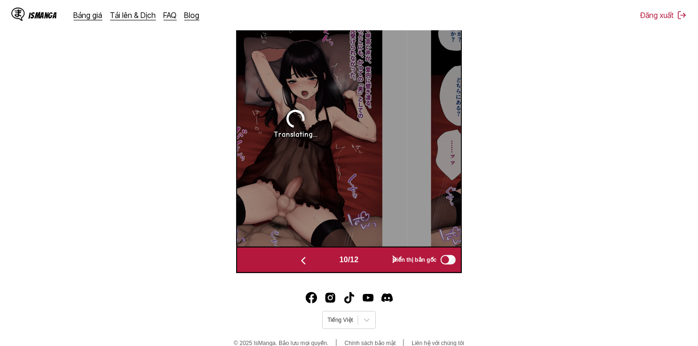
click at [369, 256] on button "button" at bounding box center [395, 260] width 57 height 14
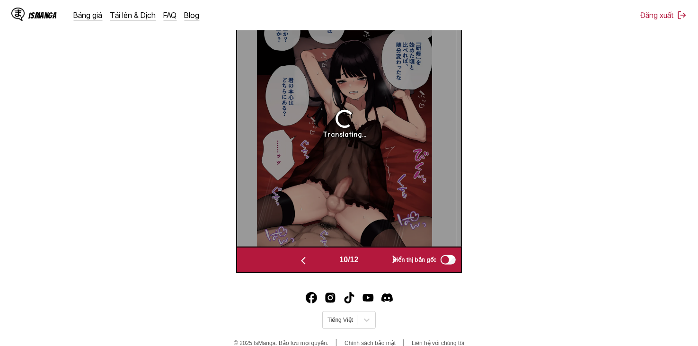
click at [369, 256] on button "button" at bounding box center [395, 260] width 57 height 14
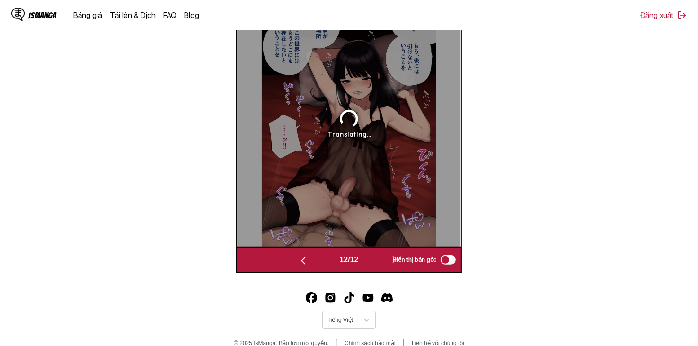
click at [311, 259] on button "button" at bounding box center [303, 260] width 57 height 14
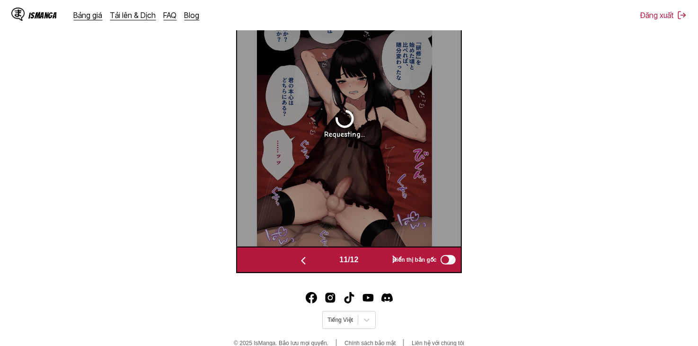
click at [311, 259] on button "button" at bounding box center [303, 260] width 57 height 14
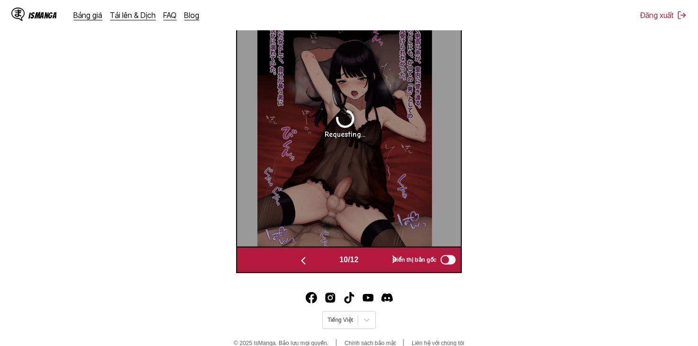
click at [311, 259] on button "button" at bounding box center [303, 260] width 57 height 14
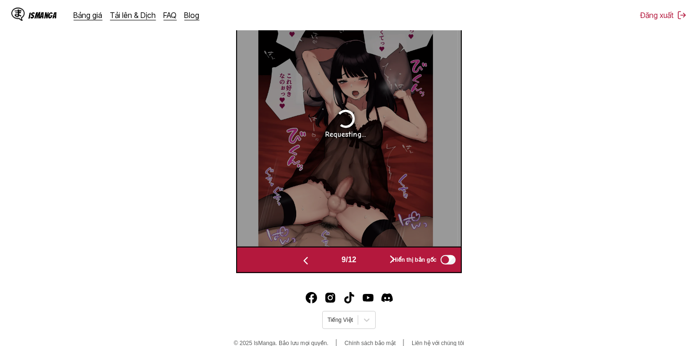
click at [311, 259] on button "button" at bounding box center [305, 260] width 57 height 14
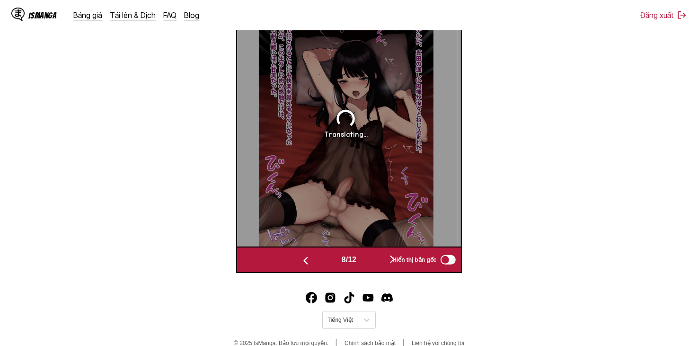
click at [311, 259] on button "button" at bounding box center [305, 260] width 57 height 14
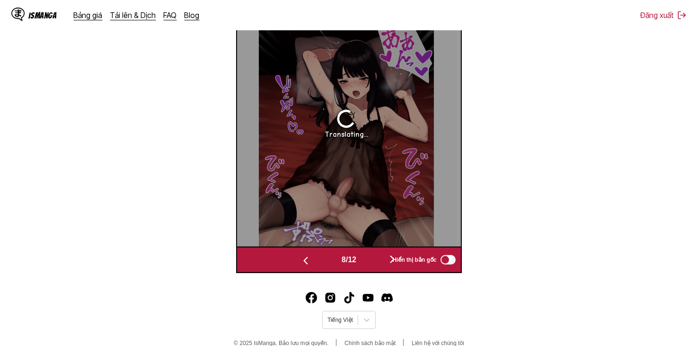
click at [311, 259] on button "button" at bounding box center [305, 260] width 57 height 14
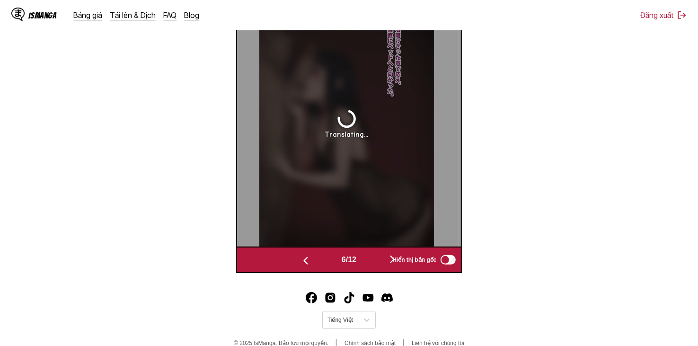
click at [311, 259] on button "button" at bounding box center [305, 260] width 57 height 14
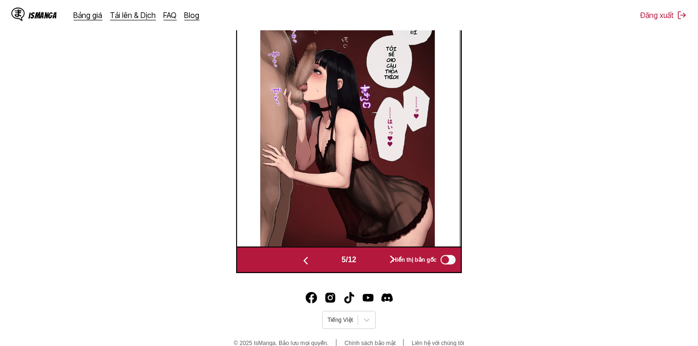
click at [311, 259] on button "button" at bounding box center [305, 260] width 57 height 14
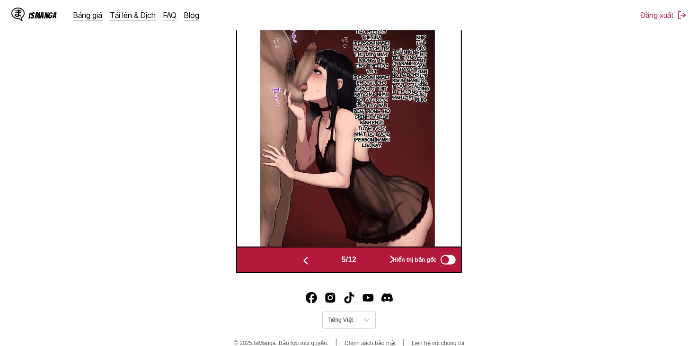
click at [311, 259] on button "button" at bounding box center [305, 260] width 57 height 14
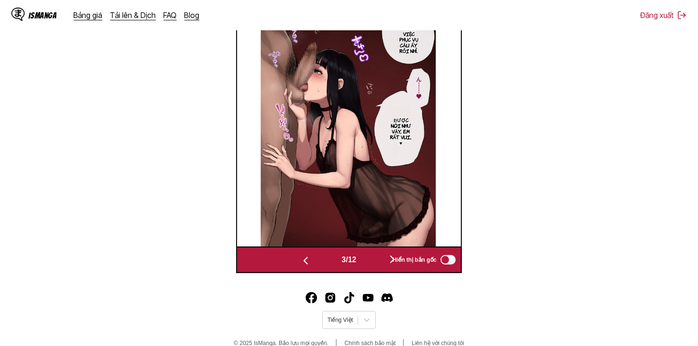
click at [311, 259] on button "button" at bounding box center [305, 260] width 57 height 14
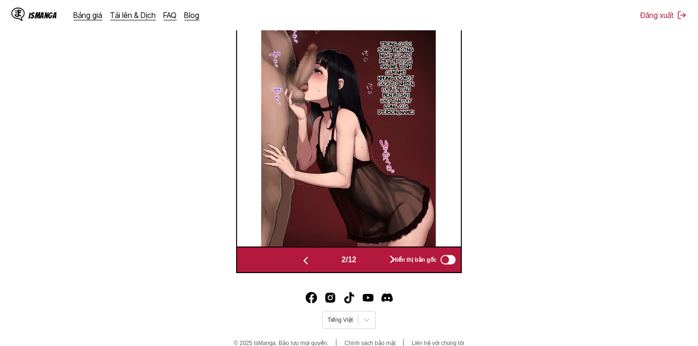
click at [311, 259] on button "button" at bounding box center [305, 260] width 57 height 14
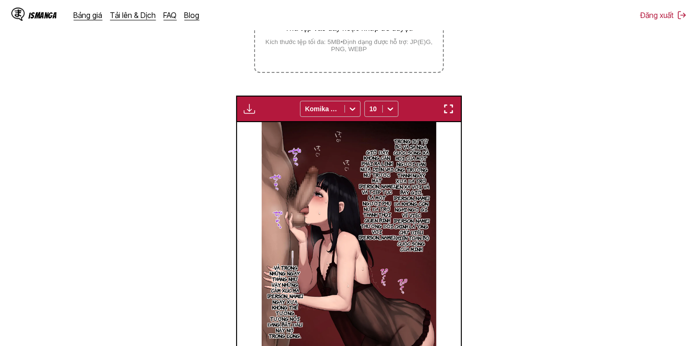
scroll to position [109, 0]
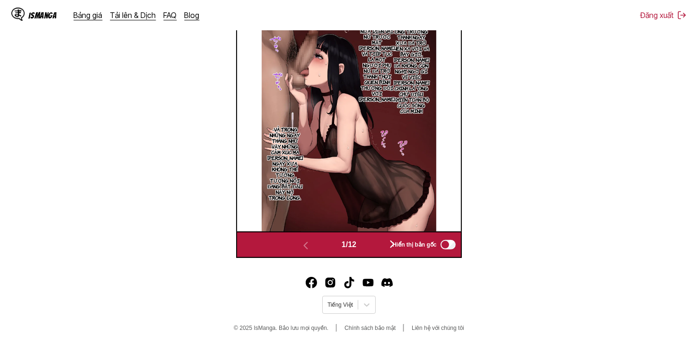
click at [383, 242] on button "button" at bounding box center [392, 245] width 57 height 14
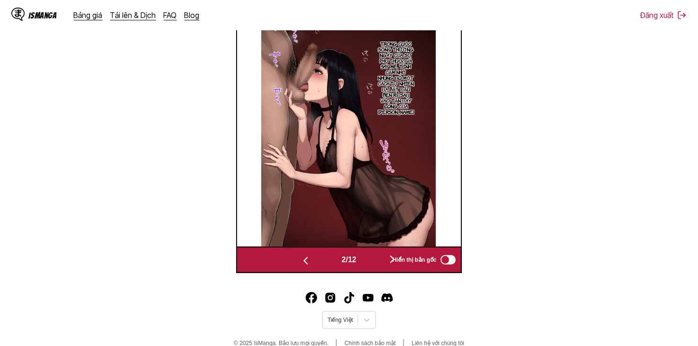
click at [383, 258] on button "button" at bounding box center [392, 260] width 57 height 14
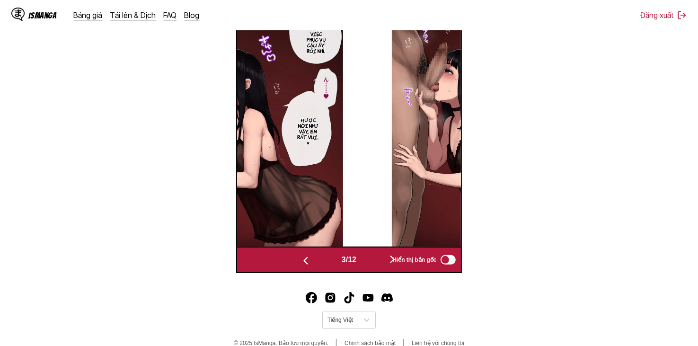
click at [383, 258] on button "button" at bounding box center [392, 260] width 57 height 14
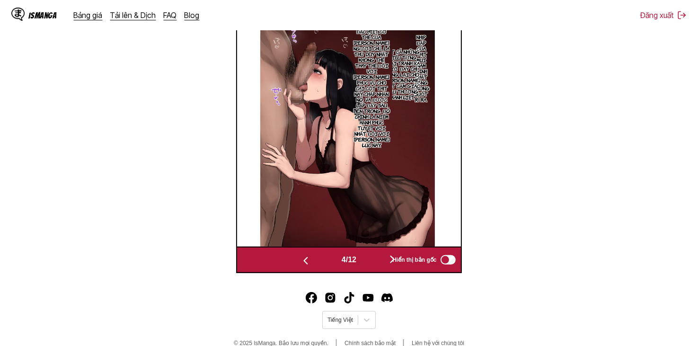
click at [383, 258] on button "button" at bounding box center [392, 260] width 57 height 14
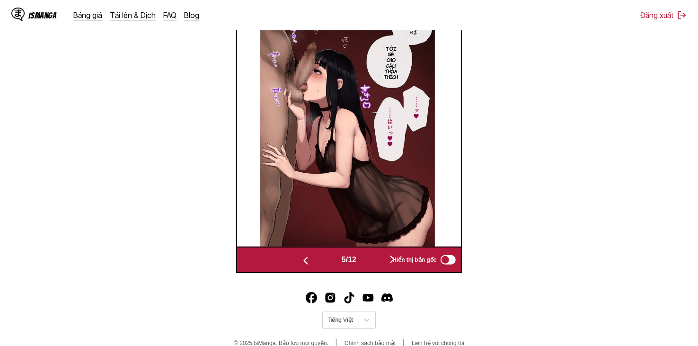
click at [383, 258] on button "button" at bounding box center [392, 260] width 57 height 14
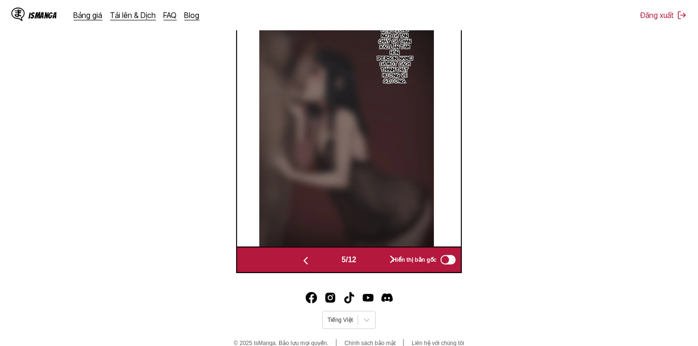
click at [383, 258] on button "button" at bounding box center [392, 260] width 57 height 14
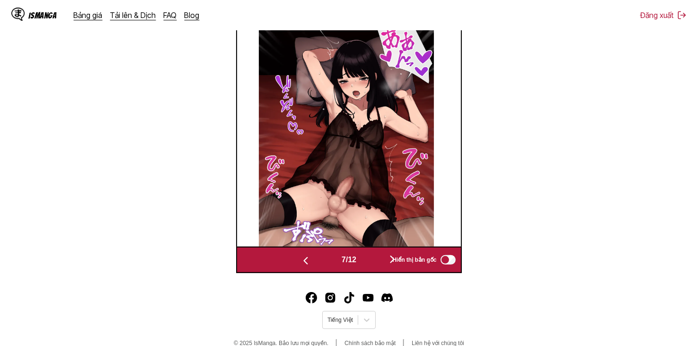
click at [383, 258] on button "button" at bounding box center [392, 260] width 57 height 14
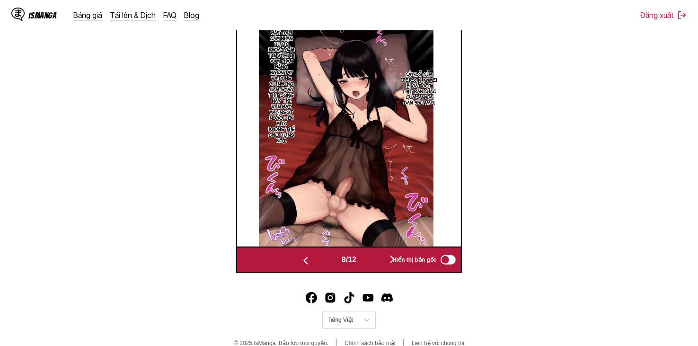
click at [383, 258] on button "button" at bounding box center [392, 260] width 57 height 14
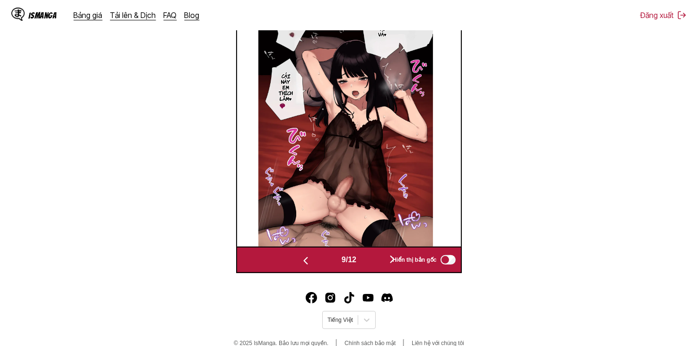
click at [383, 258] on button "button" at bounding box center [392, 260] width 57 height 14
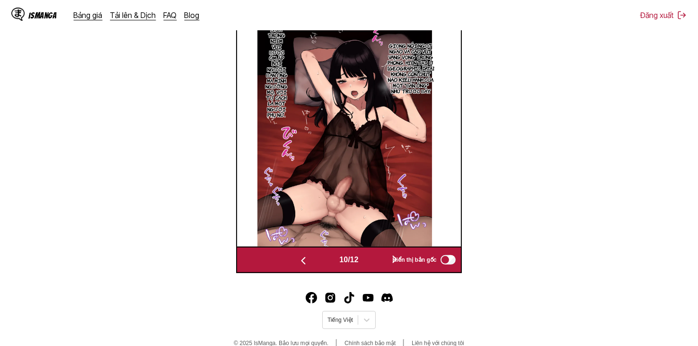
click at [383, 258] on button "button" at bounding box center [395, 260] width 57 height 14
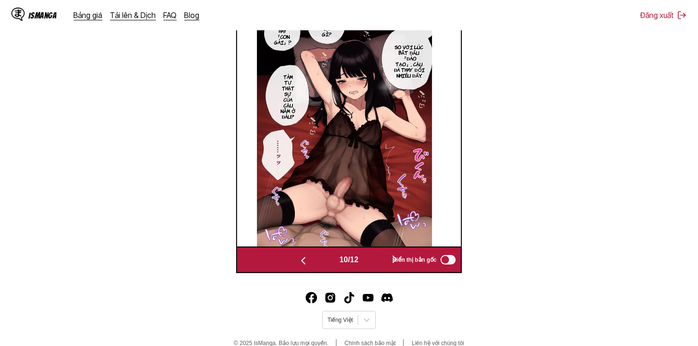
click at [383, 258] on button "button" at bounding box center [395, 260] width 57 height 14
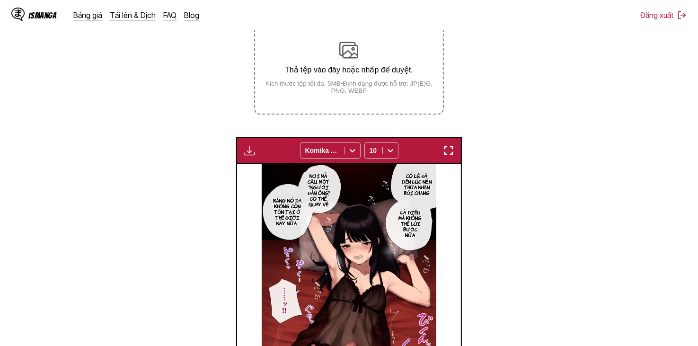
scroll to position [156, 0]
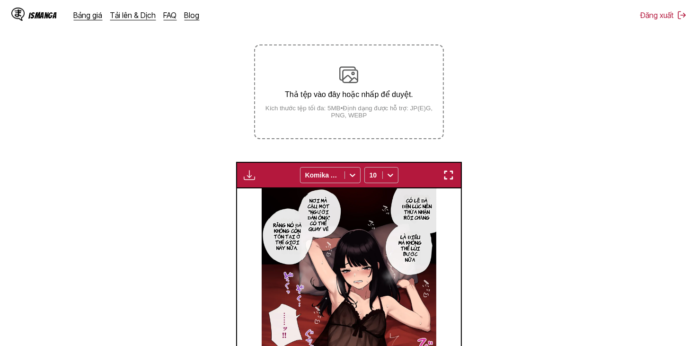
click at [252, 174] on img "button" at bounding box center [249, 175] width 11 height 11
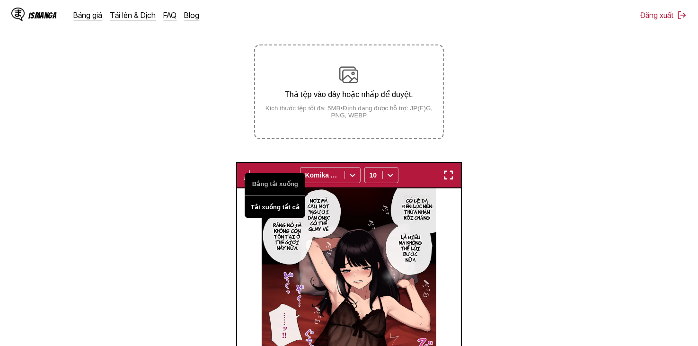
click at [268, 202] on button "Tải xuống tất cả" at bounding box center [275, 207] width 61 height 23
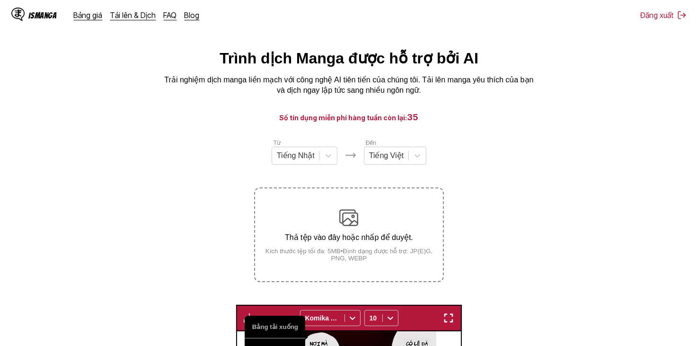
scroll to position [284, 0]
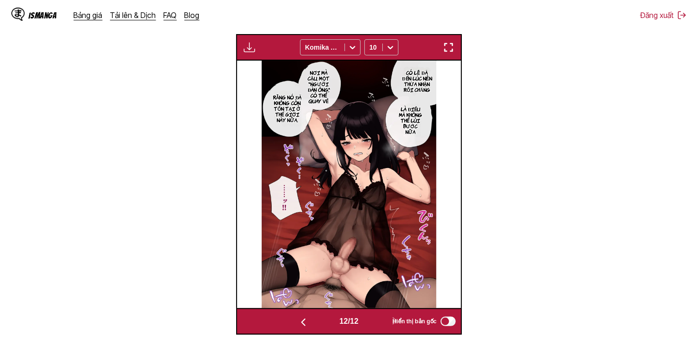
click at [534, 91] on section "Từ Tiếng Nhật Đến Tiếng Việt Thả tệp vào đây hoặc nhấp để duyệt. Kích thước tệp…" at bounding box center [349, 100] width 683 height 467
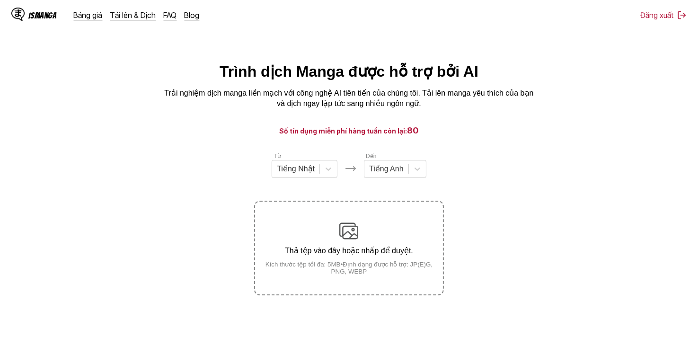
click at [428, 173] on div "Từ Tiếng Nhật Đến Tiếng Anh" at bounding box center [348, 165] width 189 height 27
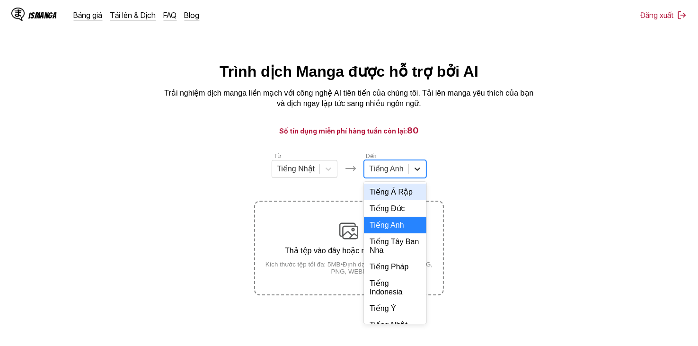
click at [421, 171] on icon at bounding box center [417, 168] width 9 height 9
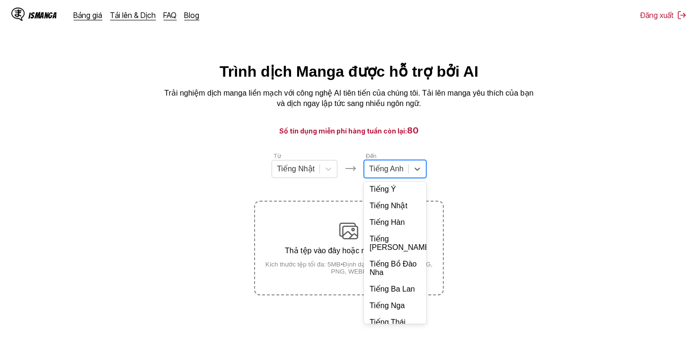
scroll to position [205, 0]
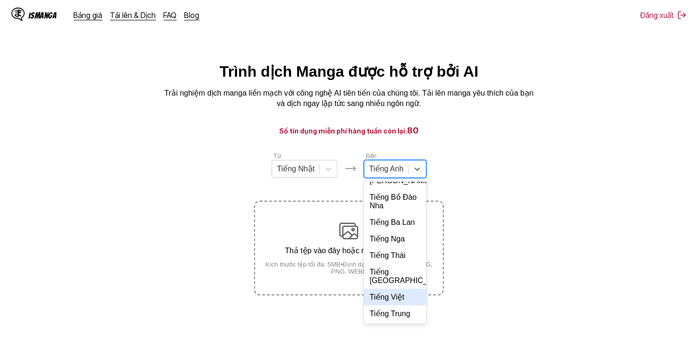
click at [405, 294] on div "Tiếng Việt" at bounding box center [395, 297] width 63 height 17
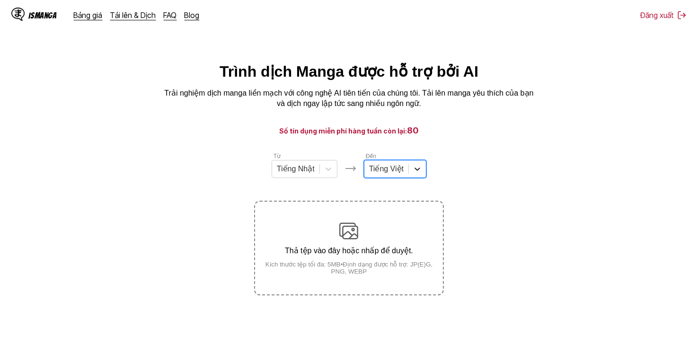
click at [415, 174] on icon at bounding box center [417, 168] width 9 height 9
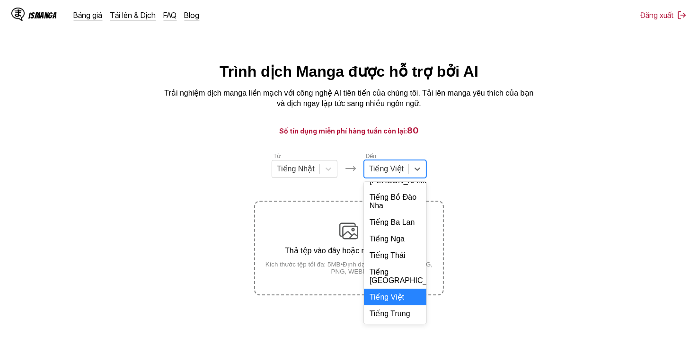
scroll to position [225, 0]
click at [399, 299] on div "Tiếng Việt" at bounding box center [395, 297] width 63 height 17
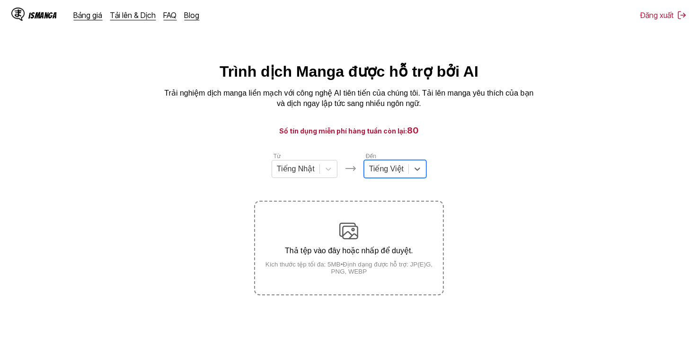
click at [473, 197] on section "Từ Tiếng Nhật Đến option Tiếng Việt, selected. Tiếng Việt Thả tệp vào đây hoặc …" at bounding box center [349, 224] width 683 height 144
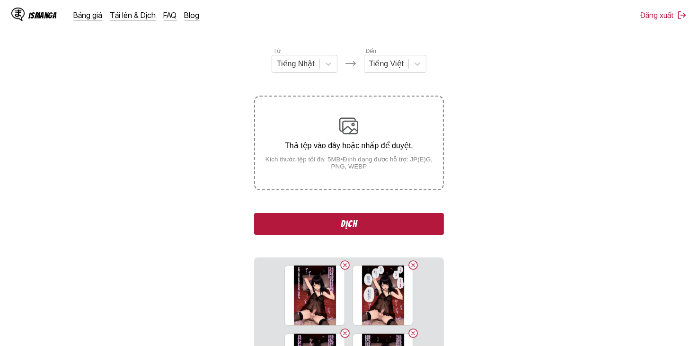
scroll to position [104, 0]
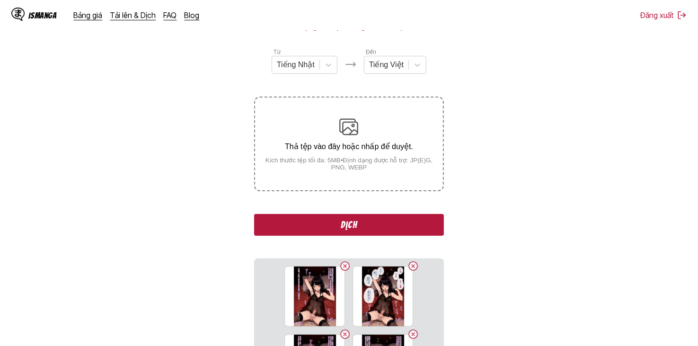
click at [406, 233] on button "Dịch" at bounding box center [348, 225] width 189 height 22
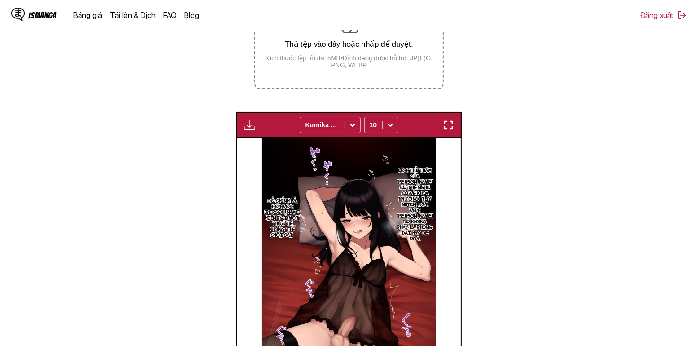
scroll to position [143, 0]
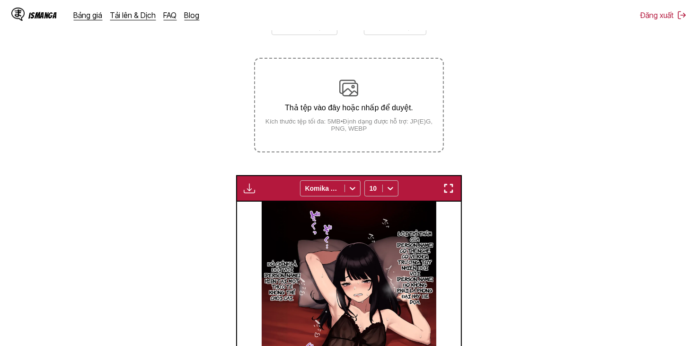
click at [252, 190] on img "button" at bounding box center [249, 188] width 11 height 11
click at [275, 221] on button "Tải xuống tất cả" at bounding box center [275, 220] width 61 height 23
click at [250, 179] on div "Bảng tải xuống [GEOGRAPHIC_DATA] chuẩn bị... Komika Axis 10" at bounding box center [348, 188] width 225 height 27
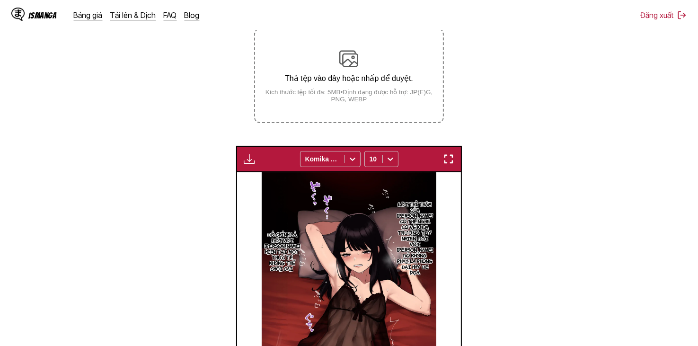
scroll to position [362, 0]
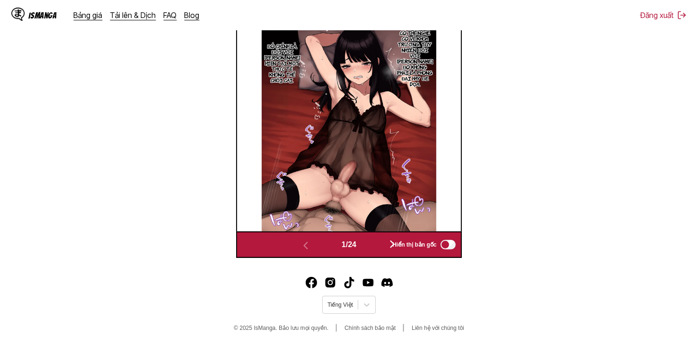
click at [380, 248] on button "button" at bounding box center [392, 245] width 57 height 14
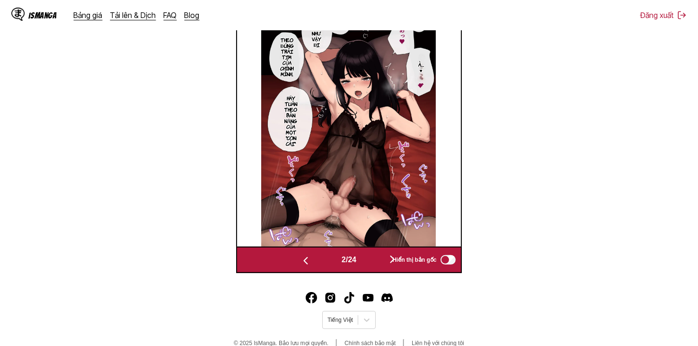
click at [380, 248] on div "2 / 24 Hiển thị bản gốc" at bounding box center [348, 260] width 225 height 27
click at [380, 267] on button "button" at bounding box center [392, 260] width 57 height 14
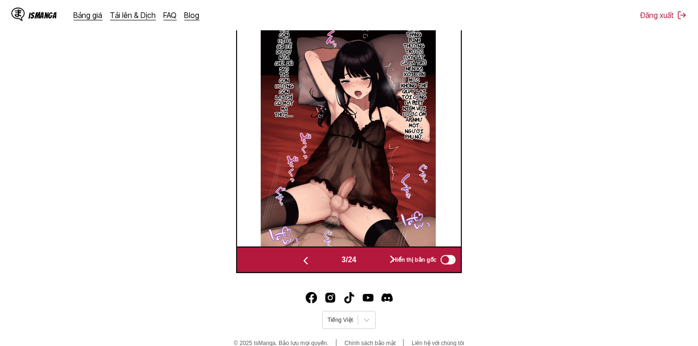
click at [381, 267] on button "button" at bounding box center [392, 260] width 57 height 14
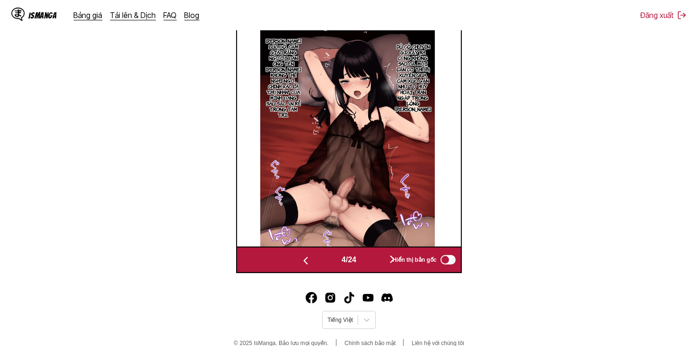
click at [381, 267] on button "button" at bounding box center [392, 260] width 57 height 14
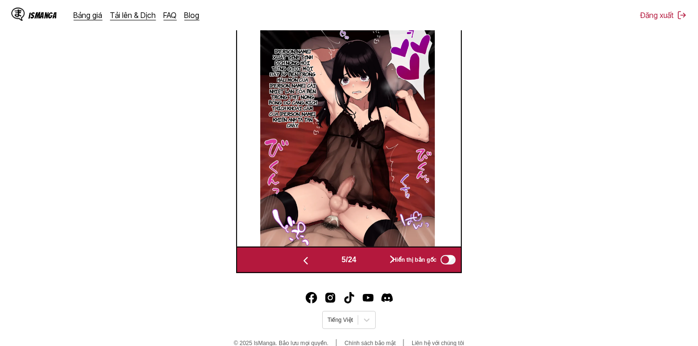
click at [381, 267] on button "button" at bounding box center [392, 260] width 57 height 14
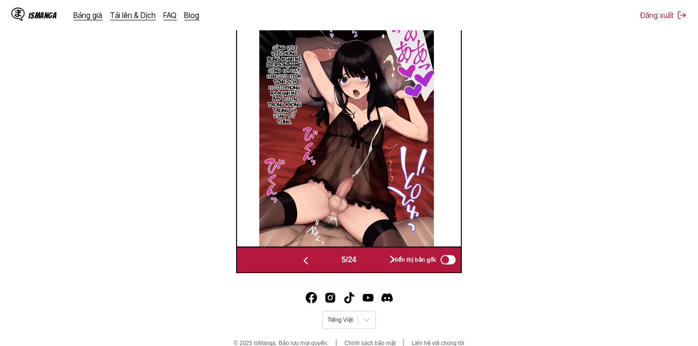
click at [381, 267] on button "button" at bounding box center [392, 260] width 57 height 14
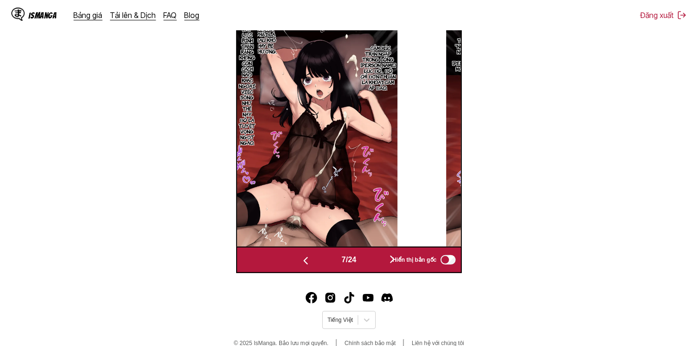
click at [381, 267] on button "button" at bounding box center [392, 260] width 57 height 14
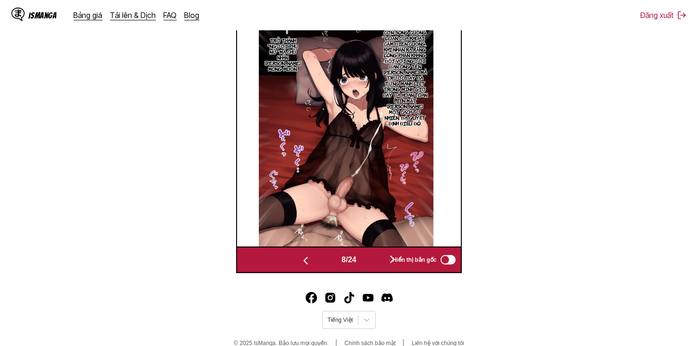
click at [381, 267] on button "button" at bounding box center [392, 260] width 57 height 14
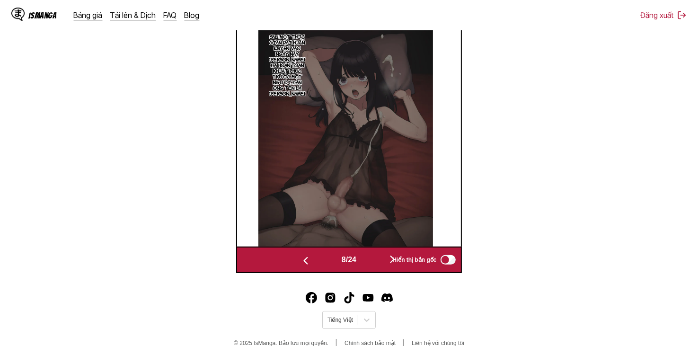
click at [381, 267] on button "button" at bounding box center [392, 260] width 57 height 14
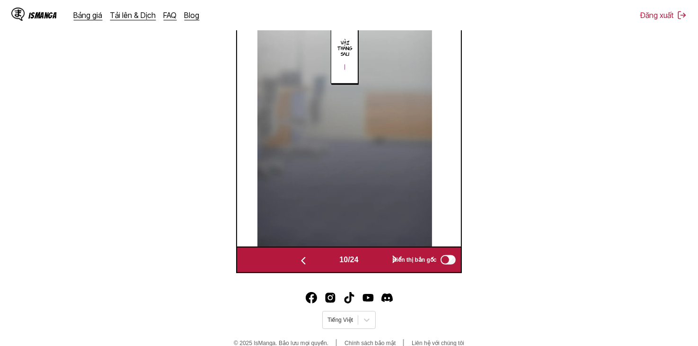
click at [381, 267] on button "button" at bounding box center [395, 260] width 57 height 14
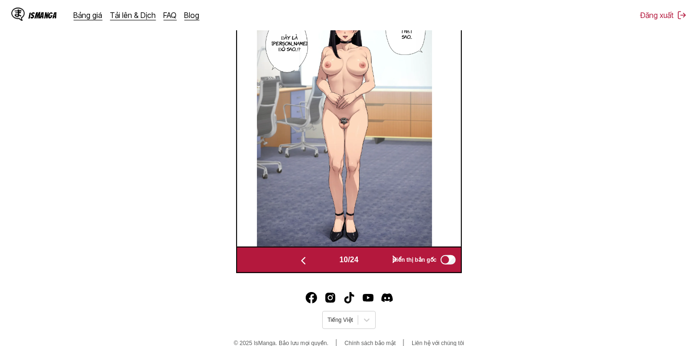
click at [381, 267] on button "button" at bounding box center [395, 260] width 57 height 14
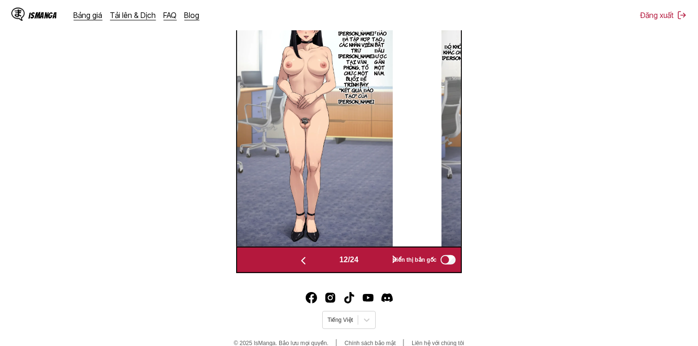
click at [381, 267] on button "button" at bounding box center [395, 260] width 57 height 14
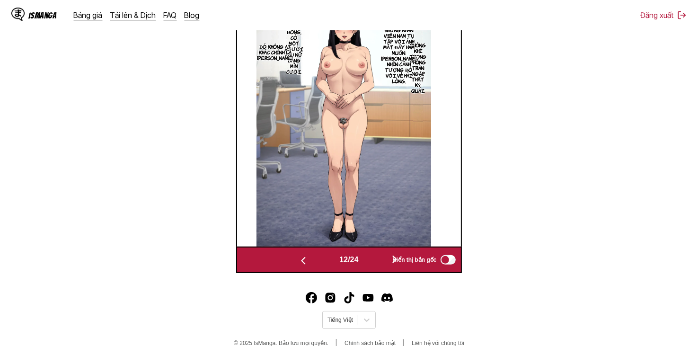
click at [381, 267] on button "button" at bounding box center [395, 260] width 57 height 14
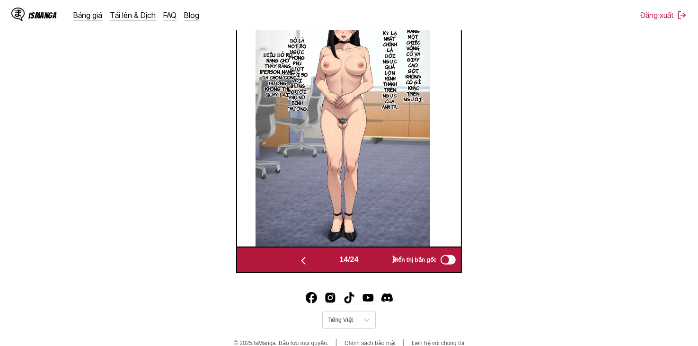
click at [382, 267] on button "button" at bounding box center [395, 260] width 57 height 14
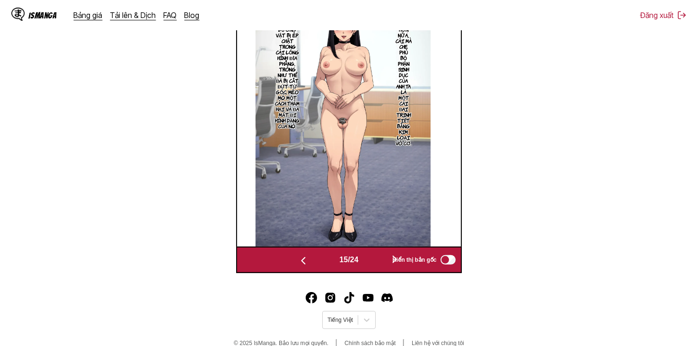
click at [382, 267] on button "button" at bounding box center [395, 260] width 57 height 14
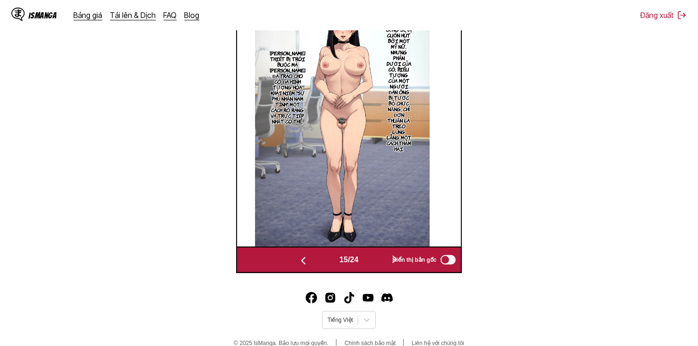
click at [382, 266] on button "button" at bounding box center [395, 260] width 57 height 14
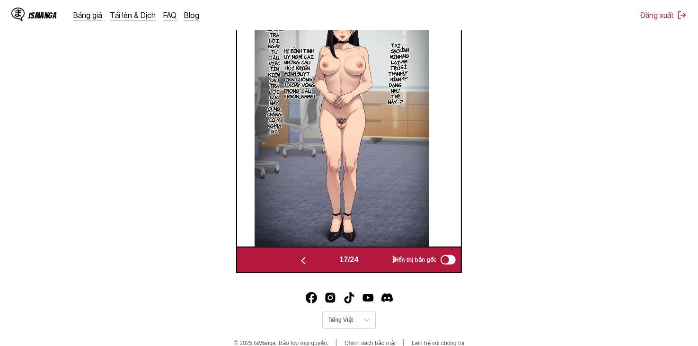
click at [382, 266] on button "button" at bounding box center [395, 260] width 57 height 14
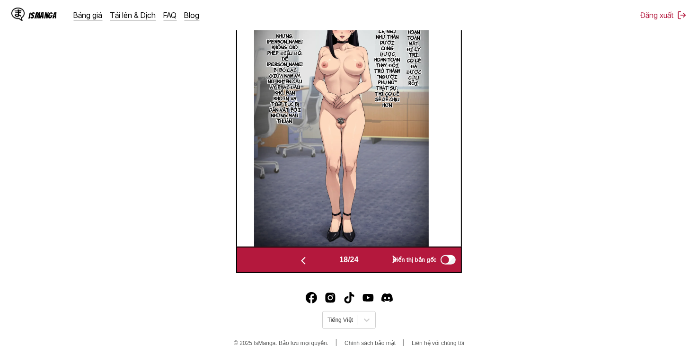
click at [382, 265] on button "button" at bounding box center [395, 260] width 57 height 14
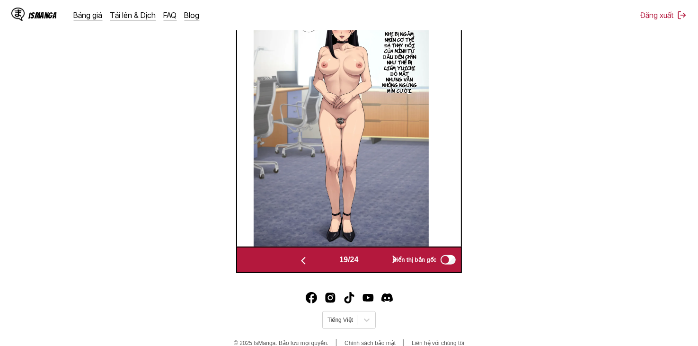
click at [383, 265] on button "button" at bounding box center [395, 260] width 57 height 14
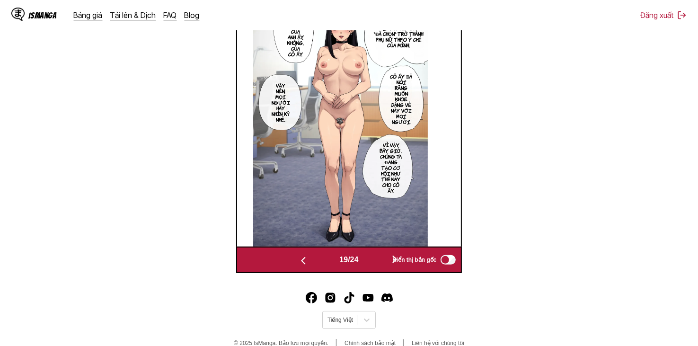
click at [383, 265] on button "button" at bounding box center [395, 260] width 57 height 14
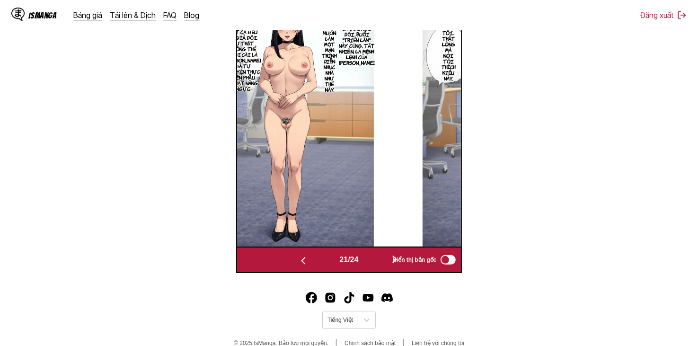
click at [383, 265] on button "button" at bounding box center [395, 260] width 57 height 14
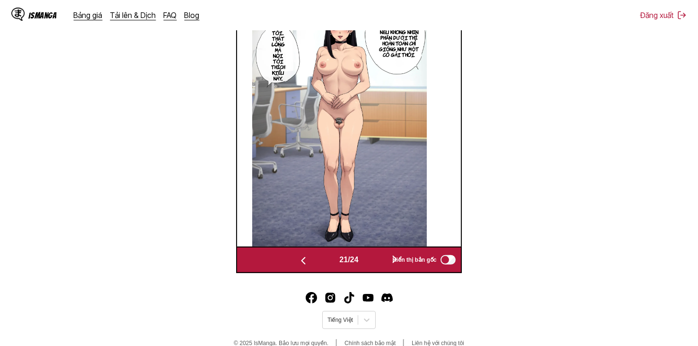
click at [383, 265] on button "button" at bounding box center [395, 260] width 57 height 14
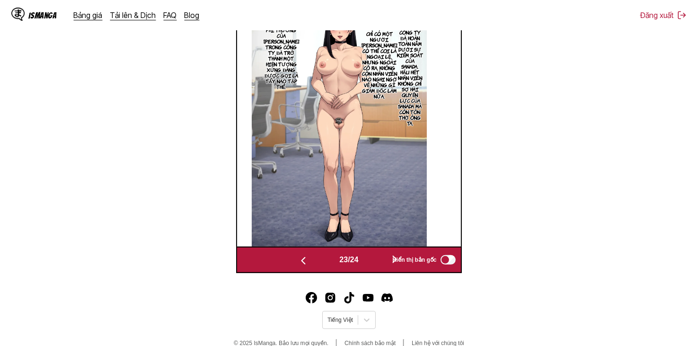
click at [383, 265] on button "button" at bounding box center [395, 260] width 57 height 14
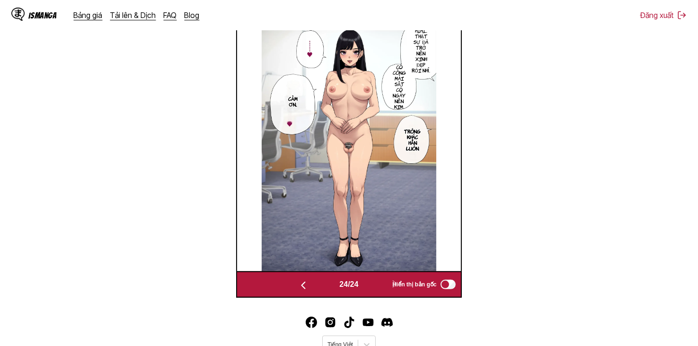
scroll to position [298, 0]
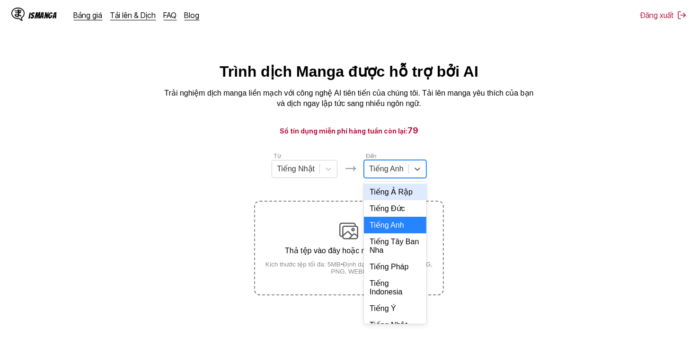
click at [401, 174] on div at bounding box center [386, 169] width 35 height 10
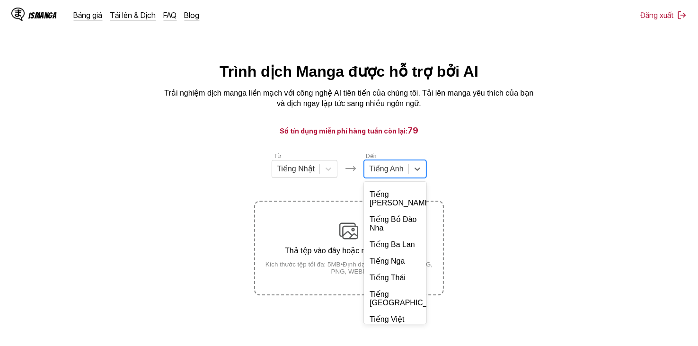
scroll to position [205, 0]
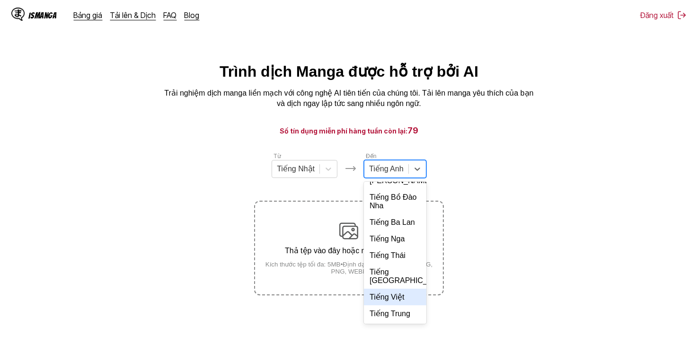
click at [398, 296] on div "Tiếng Việt" at bounding box center [395, 297] width 63 height 17
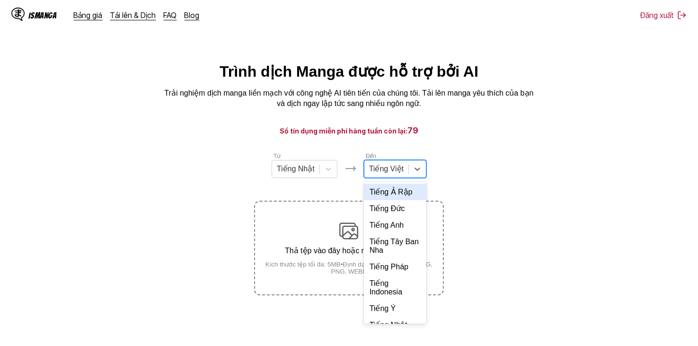
click at [392, 176] on div "Tiếng Việt" at bounding box center [387, 169] width 44 height 14
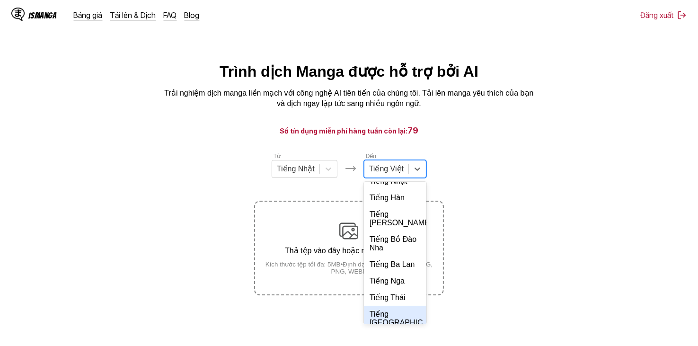
scroll to position [225, 0]
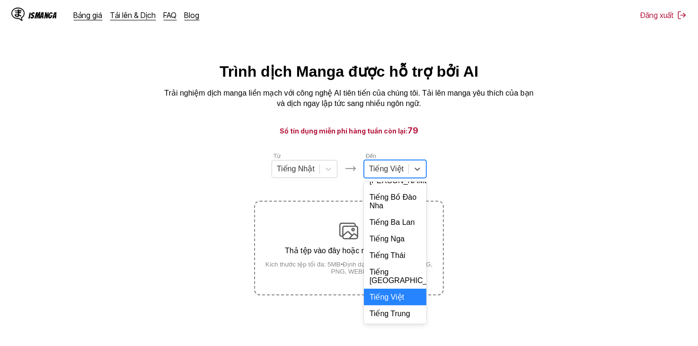
click at [398, 304] on div "Tiếng Việt" at bounding box center [395, 297] width 63 height 17
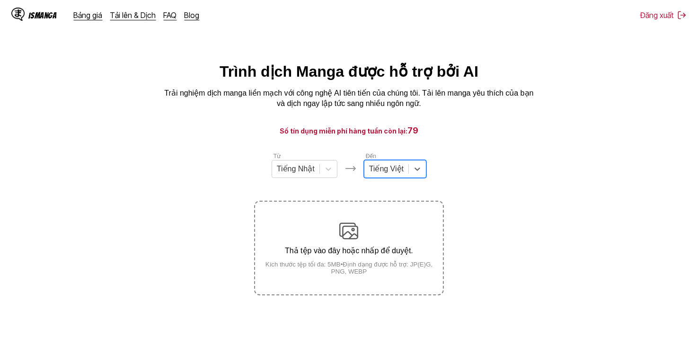
click at [494, 165] on section "Từ Tiếng Nhật Đến option Tiếng Việt, selected. Tiếng Việt Thả tệp vào đây hoặc …" at bounding box center [349, 224] width 683 height 144
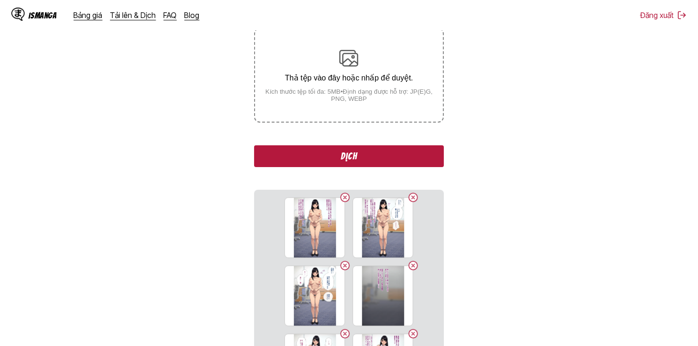
scroll to position [189, 0]
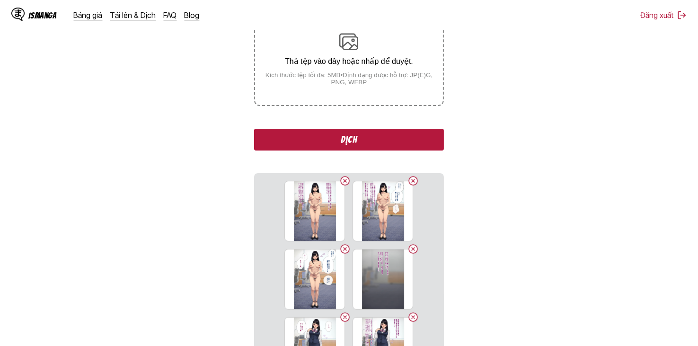
click at [372, 143] on button "Dịch" at bounding box center [348, 140] width 189 height 22
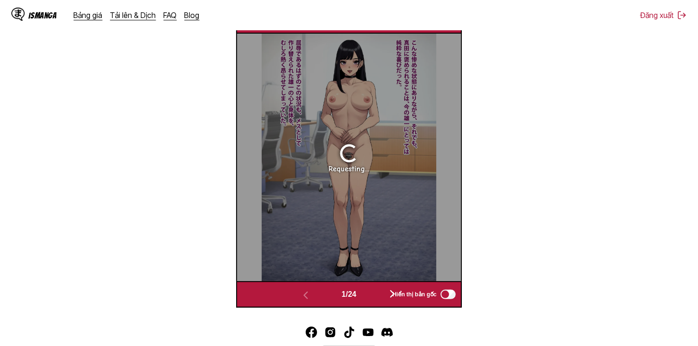
scroll to position [395, 0]
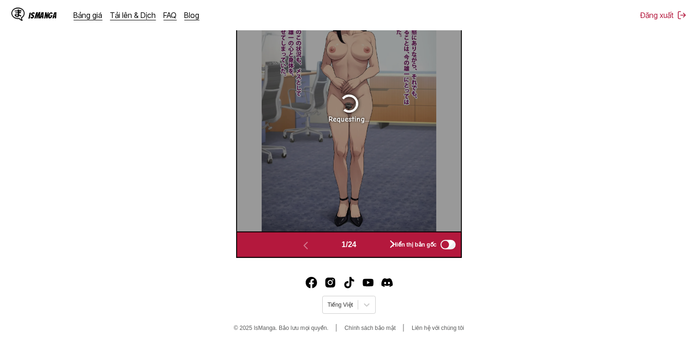
click at [372, 242] on button "button" at bounding box center [392, 245] width 57 height 14
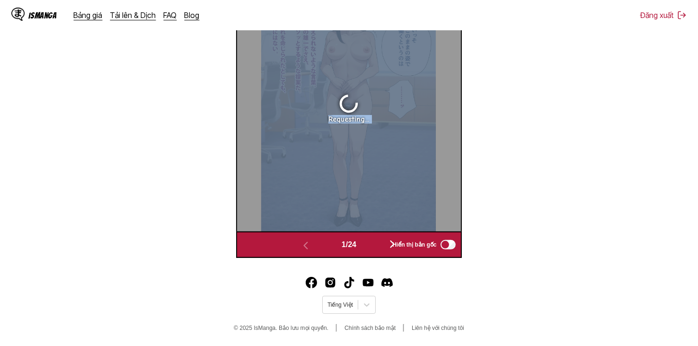
scroll to position [379, 0]
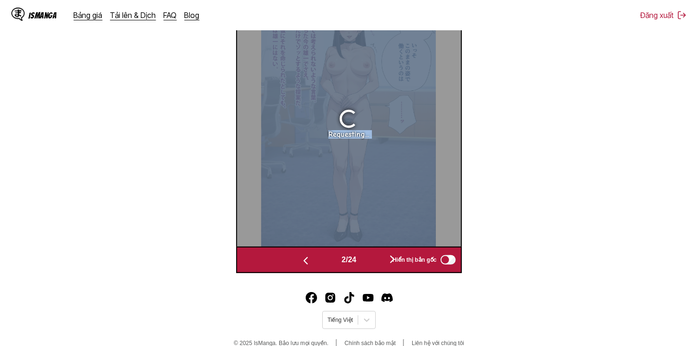
click at [372, 242] on div "Requesting..." at bounding box center [349, 123] width 224 height 248
click at [377, 265] on button "button" at bounding box center [392, 260] width 57 height 14
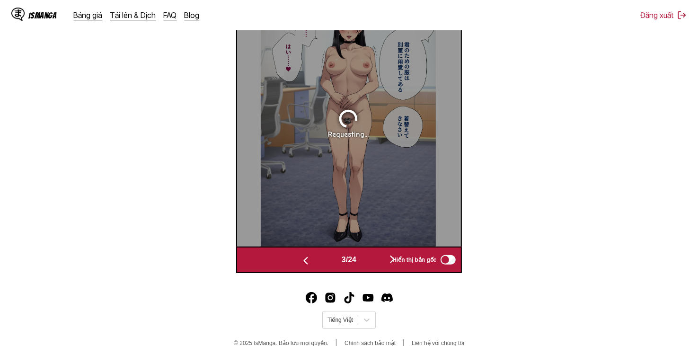
click at [377, 265] on button "button" at bounding box center [392, 260] width 57 height 14
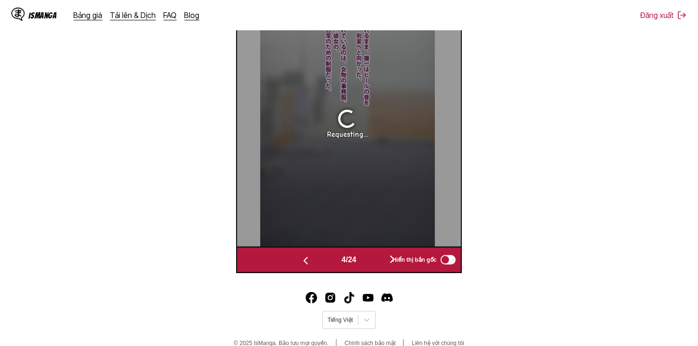
click at [377, 265] on button "button" at bounding box center [392, 260] width 57 height 14
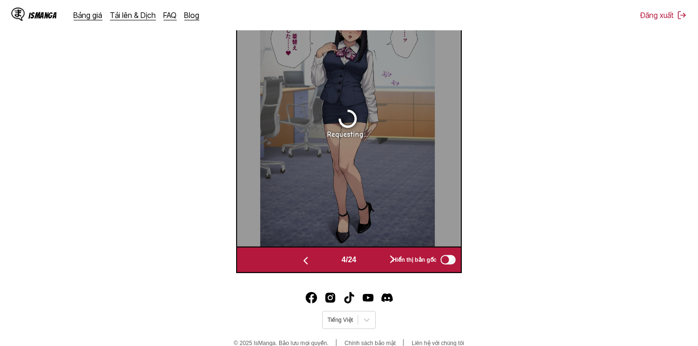
click at [377, 265] on button "button" at bounding box center [392, 260] width 57 height 14
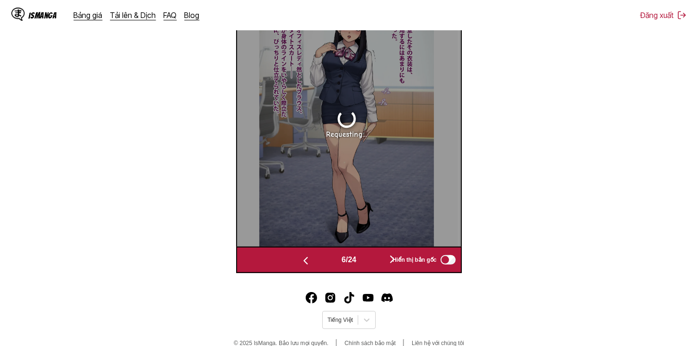
click at [377, 265] on button "button" at bounding box center [392, 260] width 57 height 14
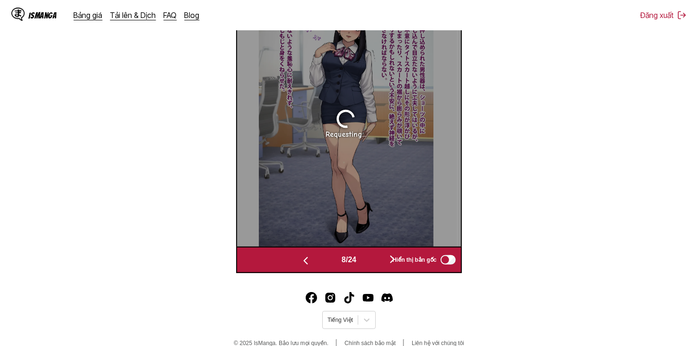
click at [377, 265] on button "button" at bounding box center [392, 260] width 57 height 14
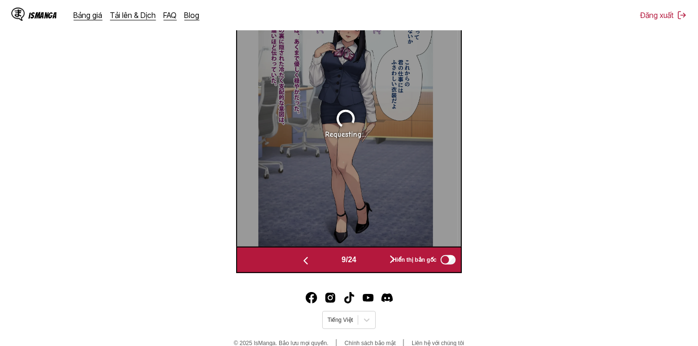
click at [377, 265] on button "button" at bounding box center [392, 260] width 57 height 14
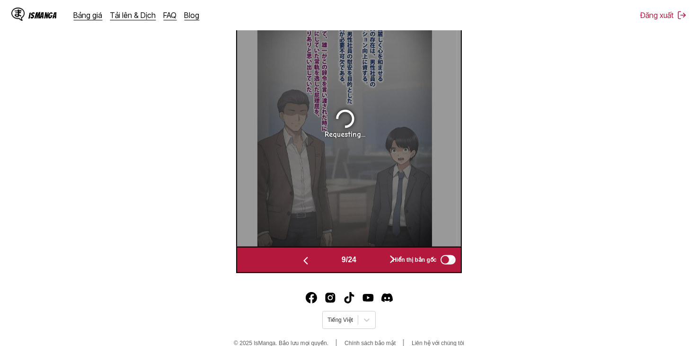
click at [377, 265] on button "button" at bounding box center [392, 260] width 57 height 14
click at [377, 265] on button "button" at bounding box center [395, 260] width 57 height 14
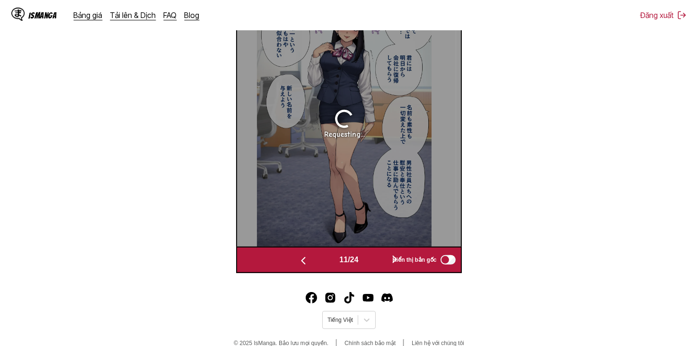
click at [377, 265] on button "button" at bounding box center [395, 260] width 57 height 14
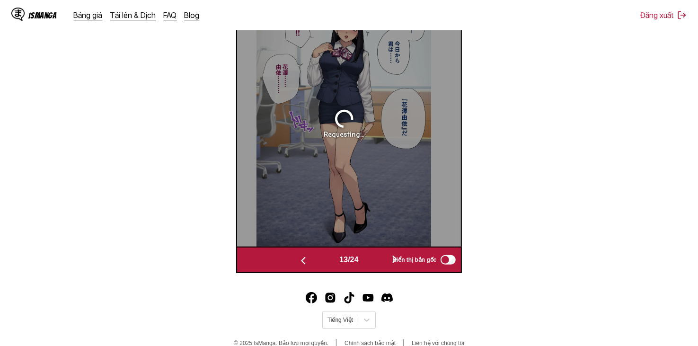
click at [377, 265] on button "button" at bounding box center [395, 260] width 57 height 14
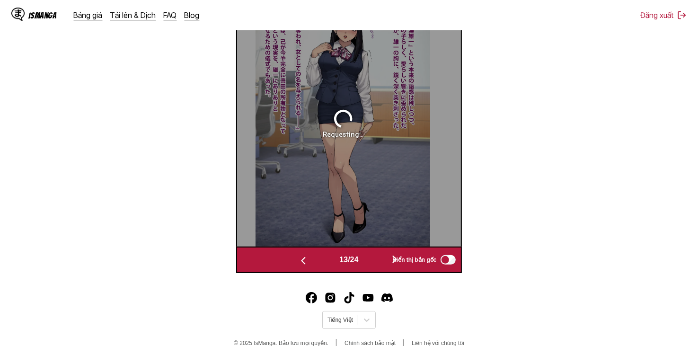
click at [377, 265] on button "button" at bounding box center [395, 260] width 57 height 14
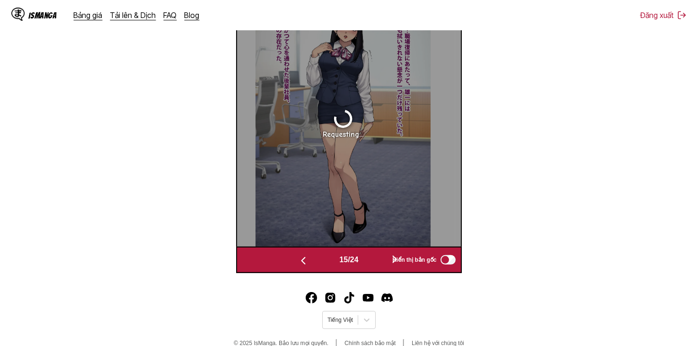
click at [377, 265] on button "button" at bounding box center [395, 260] width 57 height 14
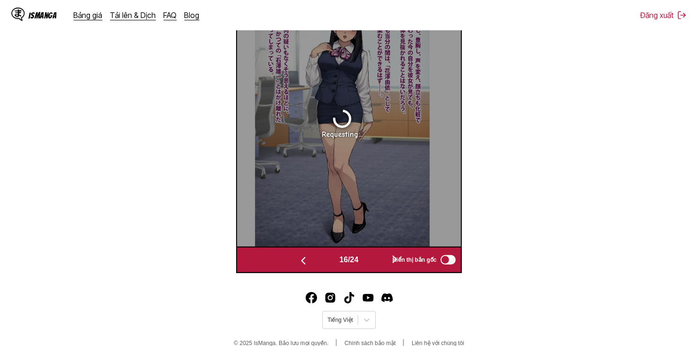
click at [377, 265] on button "button" at bounding box center [395, 260] width 57 height 14
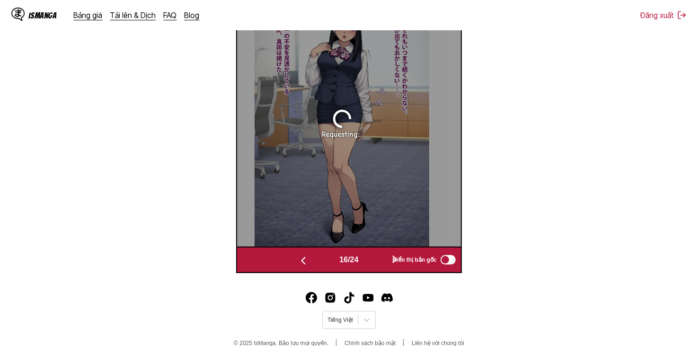
click at [377, 265] on button "button" at bounding box center [395, 260] width 57 height 14
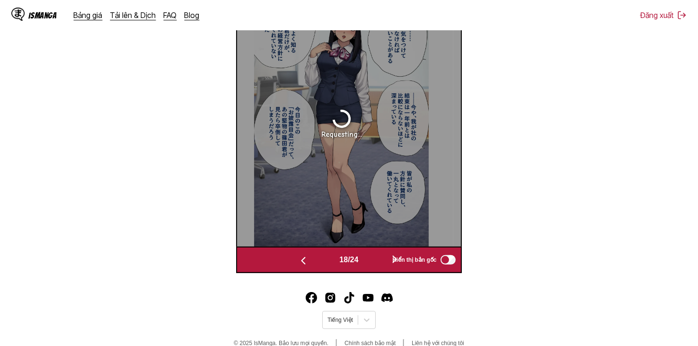
click at [377, 265] on button "button" at bounding box center [395, 260] width 57 height 14
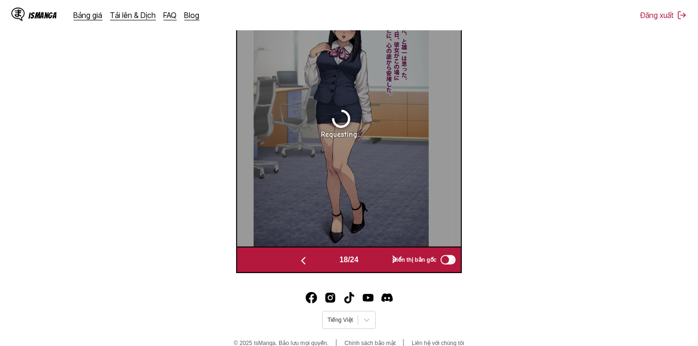
click at [377, 265] on button "button" at bounding box center [395, 260] width 57 height 14
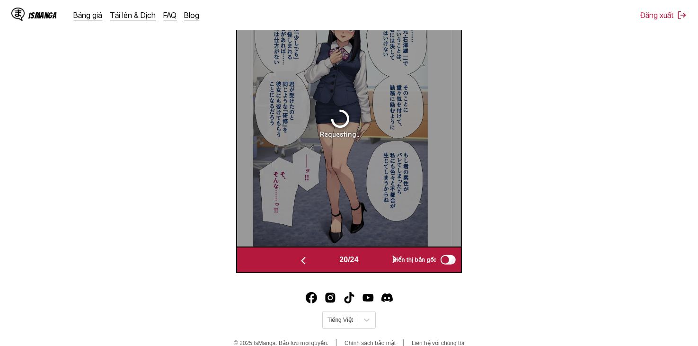
click at [377, 265] on button "button" at bounding box center [395, 260] width 57 height 14
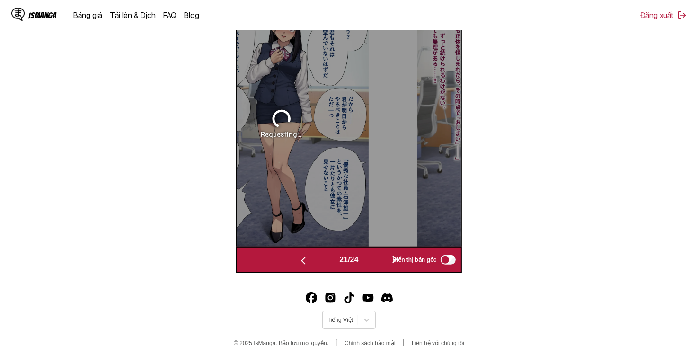
click at [377, 265] on button "button" at bounding box center [395, 260] width 57 height 14
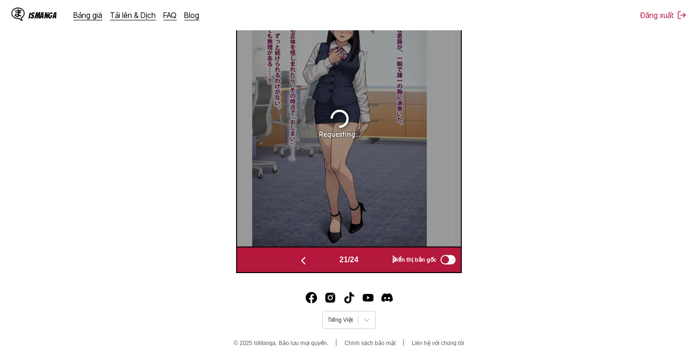
click at [377, 265] on button "button" at bounding box center [395, 260] width 57 height 14
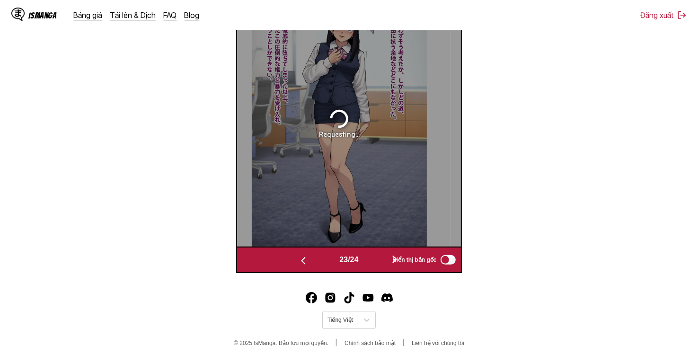
click at [377, 265] on button "button" at bounding box center [395, 260] width 57 height 14
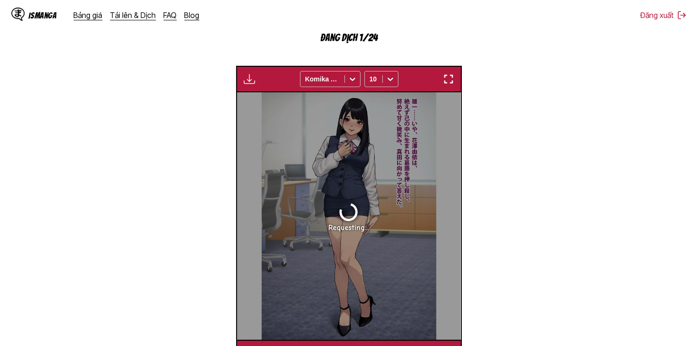
scroll to position [285, 0]
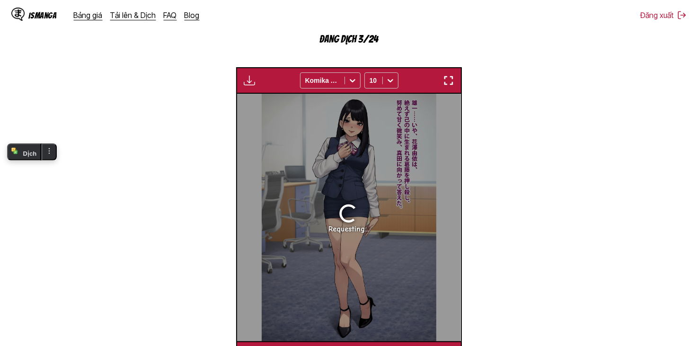
click at [106, 125] on section "Từ Tiếng Nhật Đến Tiếng Việt Thả tệp vào đây hoặc nhấp để duyệt. Kích thước tệp…" at bounding box center [349, 117] width 683 height 501
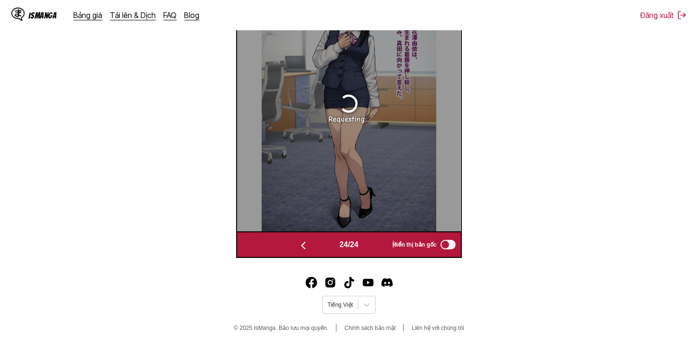
click at [299, 246] on img "button" at bounding box center [303, 245] width 11 height 11
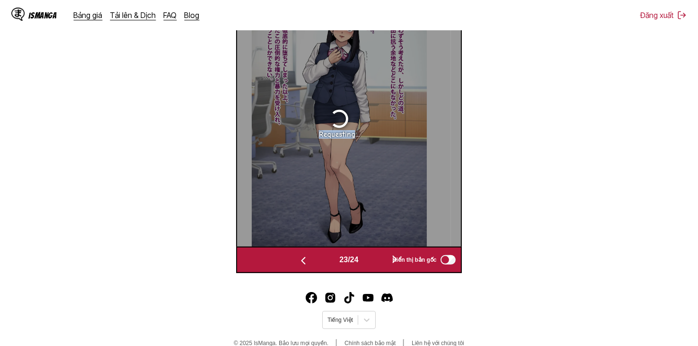
click at [299, 246] on div "Requesting..." at bounding box center [340, 123] width 224 height 248
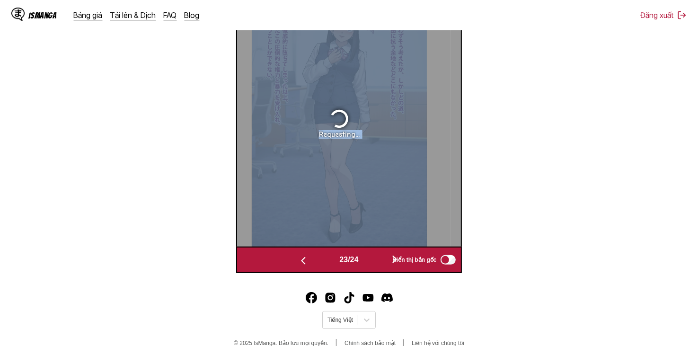
click at [299, 246] on div "Requesting..." at bounding box center [340, 123] width 224 height 248
click at [302, 262] on img "button" at bounding box center [303, 260] width 11 height 11
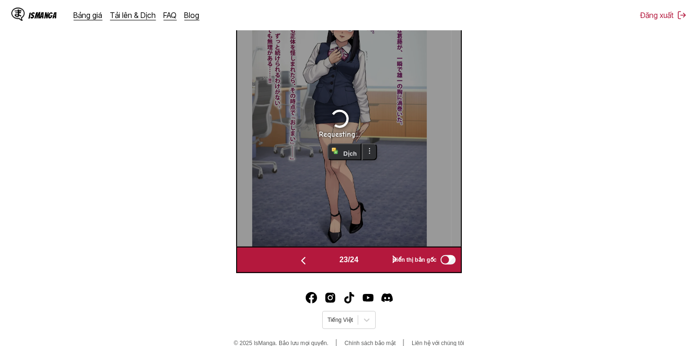
click at [302, 262] on img "button" at bounding box center [303, 260] width 11 height 11
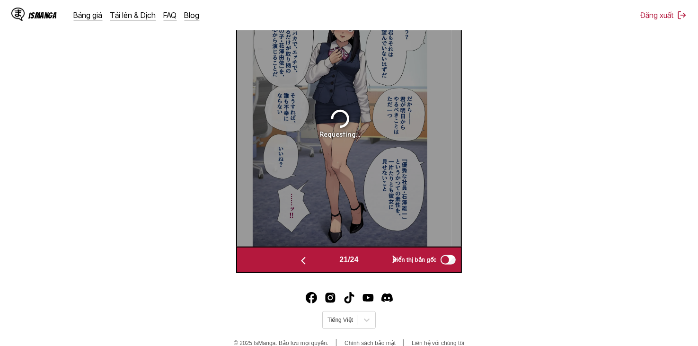
click at [302, 262] on img "button" at bounding box center [303, 260] width 11 height 11
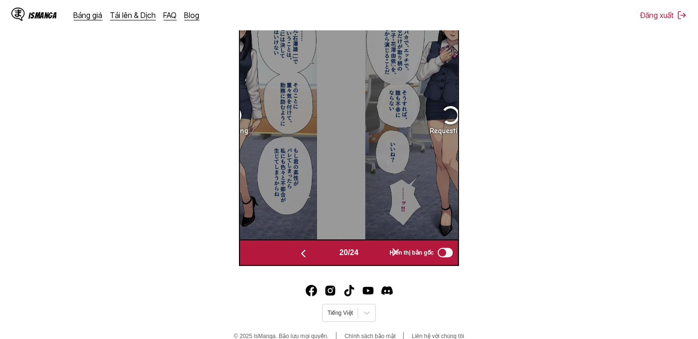
click at [302, 259] on img "button" at bounding box center [303, 253] width 11 height 11
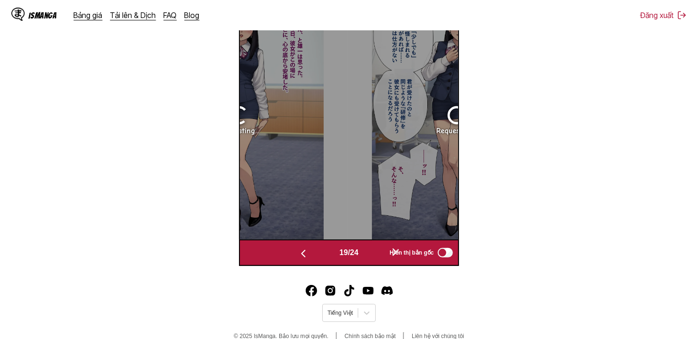
click at [302, 259] on img "button" at bounding box center [303, 253] width 11 height 11
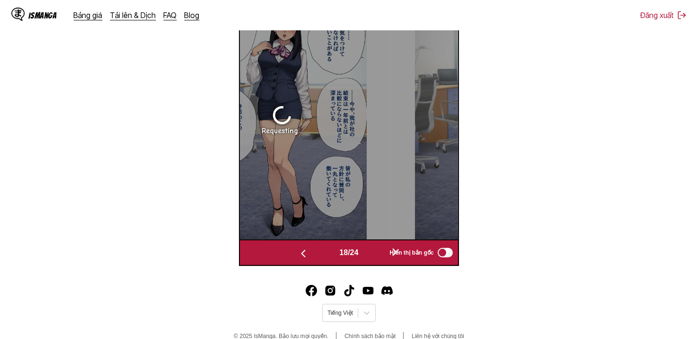
click at [302, 259] on img "button" at bounding box center [303, 253] width 11 height 11
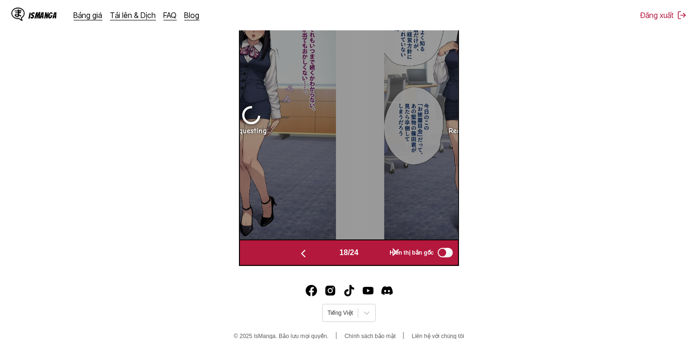
click at [302, 259] on img "button" at bounding box center [303, 253] width 11 height 11
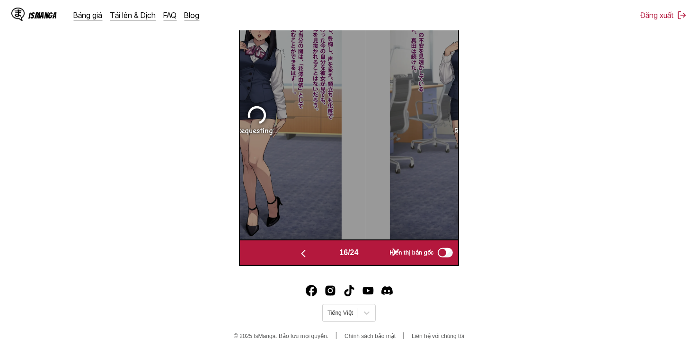
click at [302, 259] on img "button" at bounding box center [303, 253] width 11 height 11
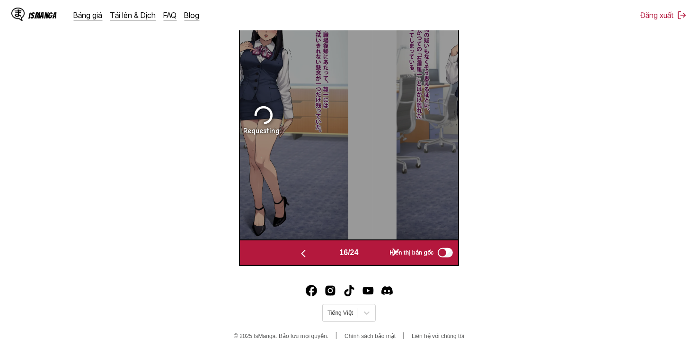
click at [302, 259] on img "button" at bounding box center [303, 253] width 11 height 11
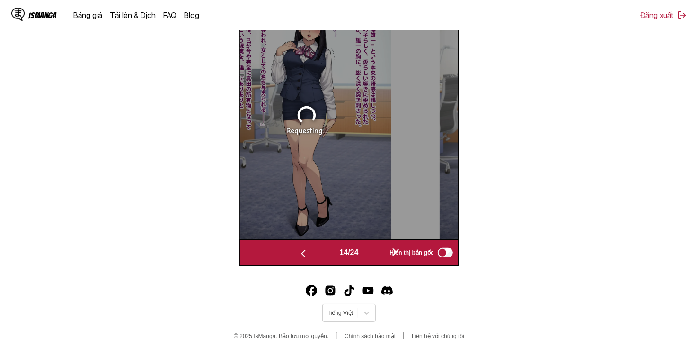
click at [302, 259] on img "button" at bounding box center [303, 253] width 11 height 11
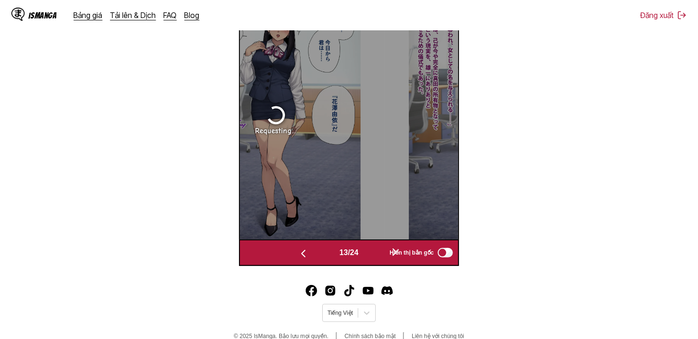
click at [302, 259] on img "button" at bounding box center [303, 253] width 11 height 11
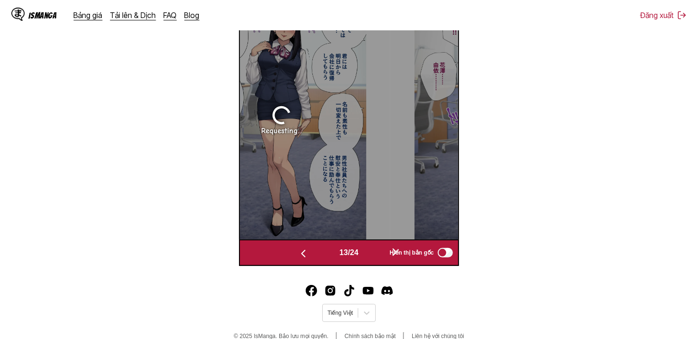
click at [302, 259] on img "button" at bounding box center [303, 253] width 11 height 11
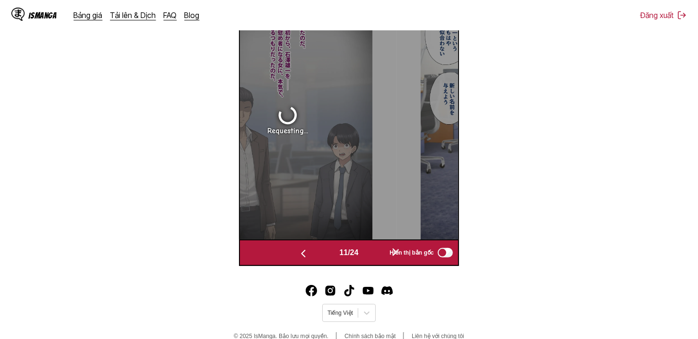
click at [302, 259] on img "button" at bounding box center [303, 253] width 11 height 11
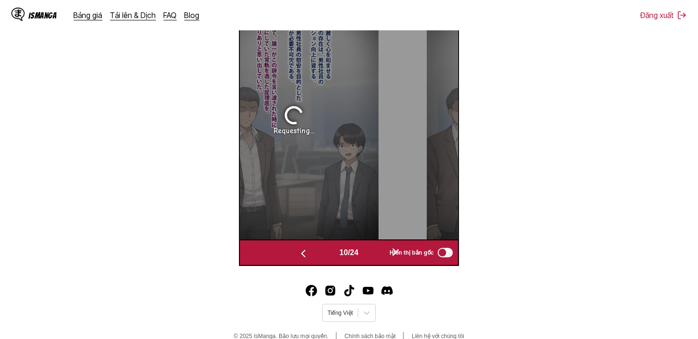
click at [302, 259] on img "button" at bounding box center [303, 253] width 11 height 11
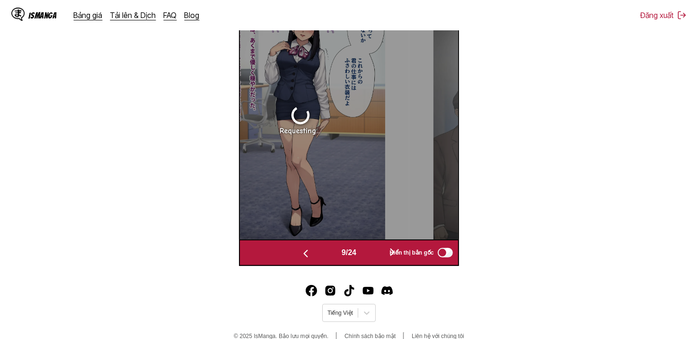
click at [302, 259] on img "button" at bounding box center [305, 253] width 11 height 11
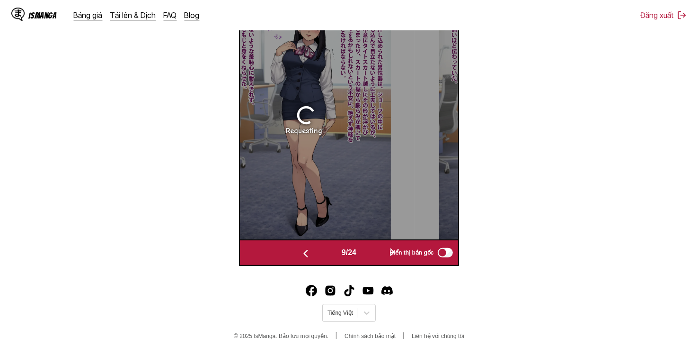
click at [302, 259] on img "button" at bounding box center [305, 253] width 11 height 11
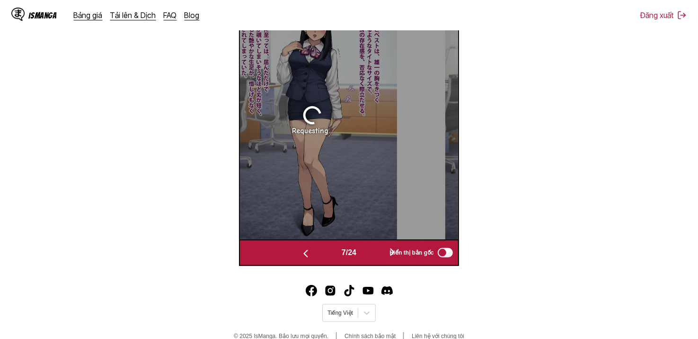
click at [302, 259] on img "button" at bounding box center [305, 253] width 11 height 11
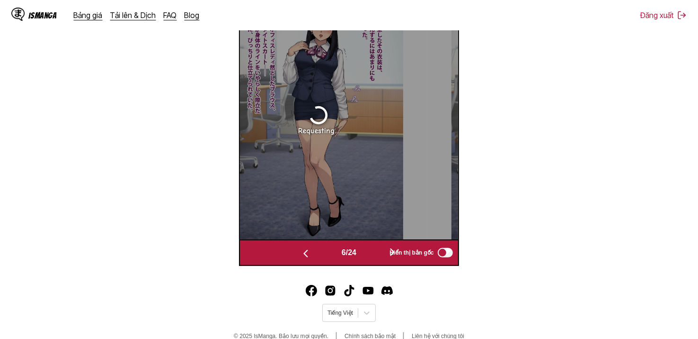
click at [302, 259] on img "button" at bounding box center [305, 253] width 11 height 11
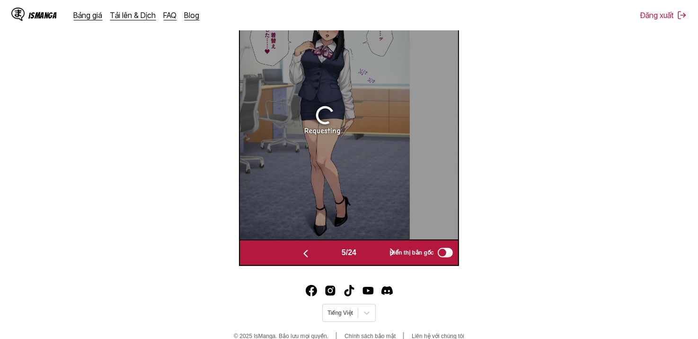
click at [302, 259] on img "button" at bounding box center [305, 253] width 11 height 11
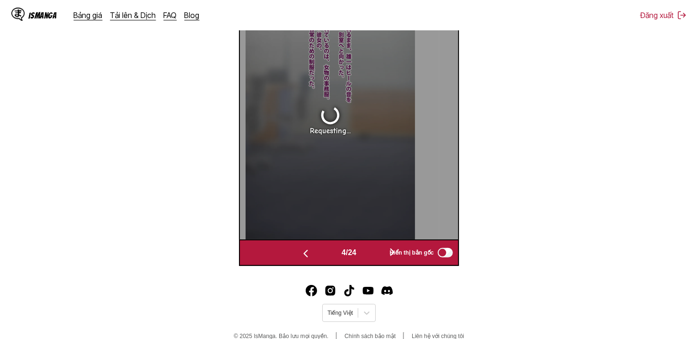
click at [302, 259] on img "button" at bounding box center [305, 253] width 11 height 11
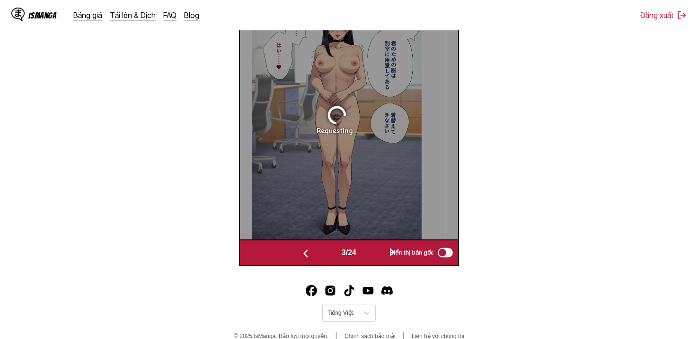
click at [302, 259] on img "button" at bounding box center [305, 253] width 11 height 11
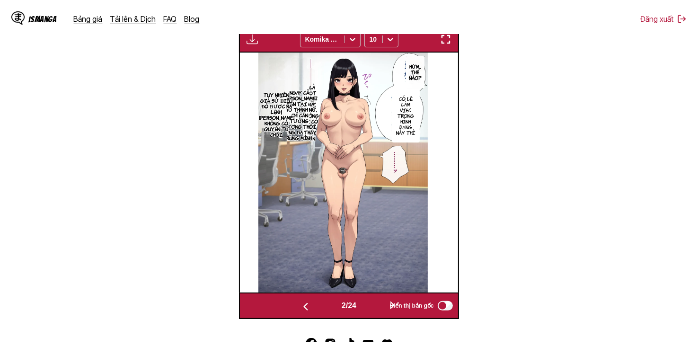
scroll to position [214, 0]
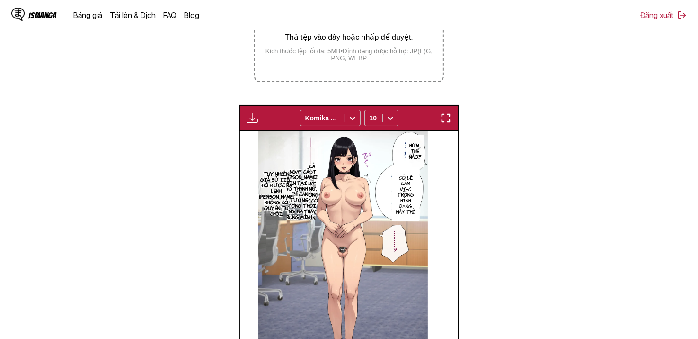
click at [254, 121] on img "button" at bounding box center [252, 117] width 11 height 11
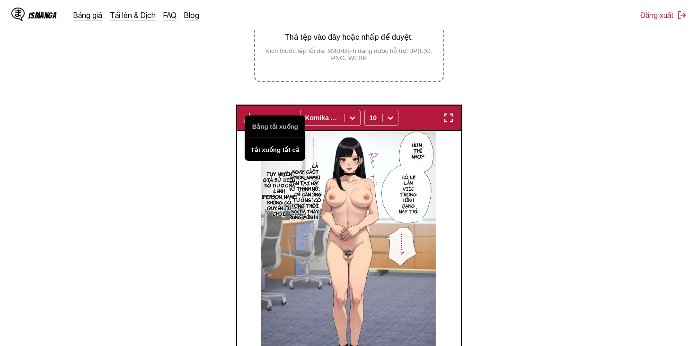
click at [275, 151] on button "Tải xuống tất cả" at bounding box center [275, 149] width 61 height 23
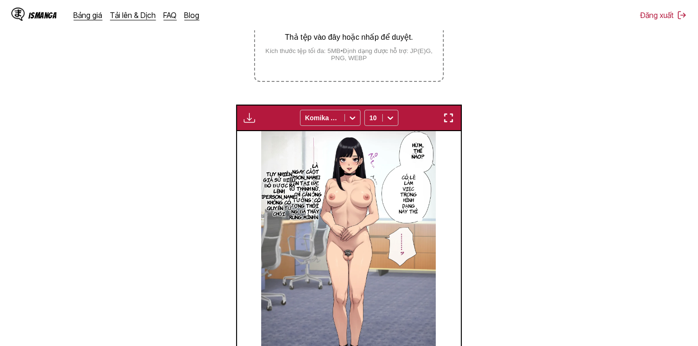
click at [381, 183] on img at bounding box center [348, 255] width 175 height 248
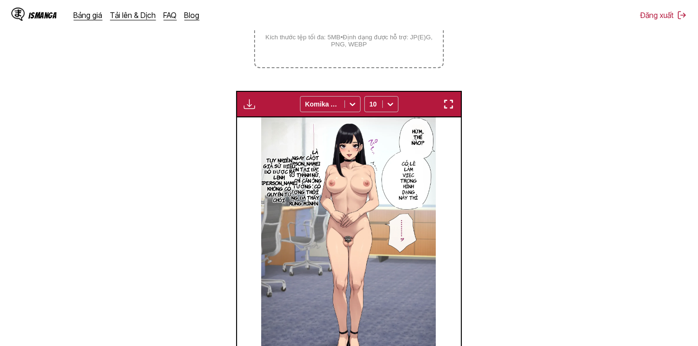
scroll to position [125, 0]
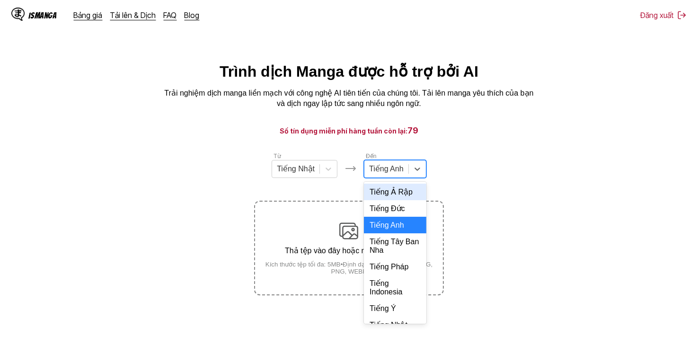
click at [394, 172] on div at bounding box center [386, 169] width 35 height 10
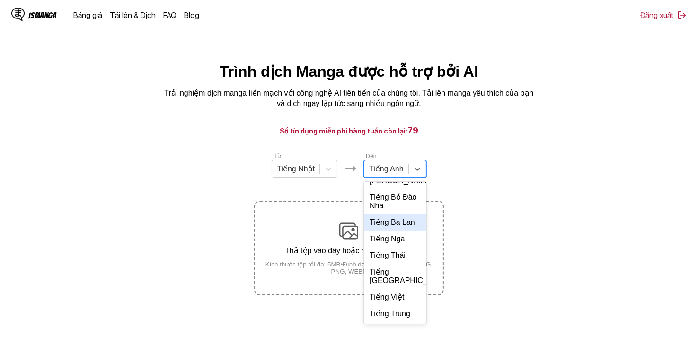
scroll to position [205, 0]
click at [398, 295] on div "Tiếng Việt" at bounding box center [395, 297] width 63 height 17
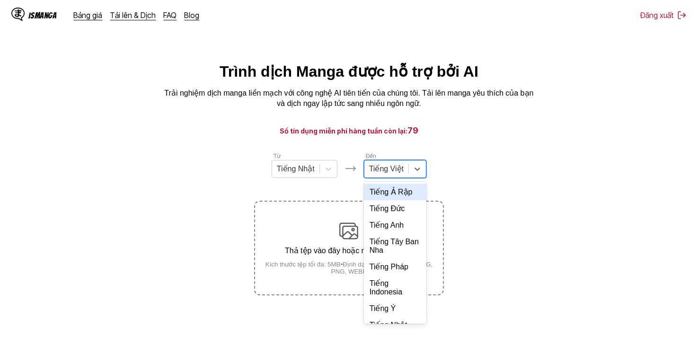
click at [403, 174] on div "Tiếng Việt" at bounding box center [387, 169] width 44 height 14
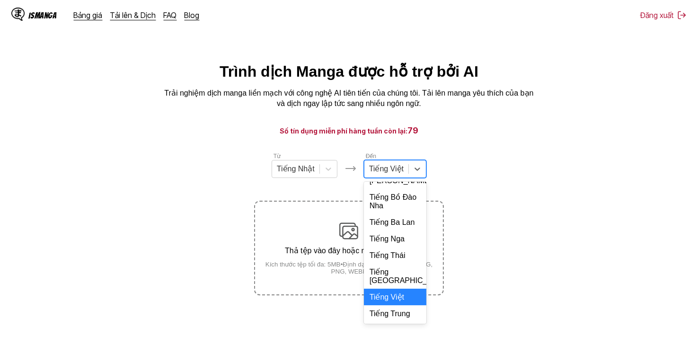
scroll to position [225, 0]
click at [396, 295] on div "Tiếng Việt" at bounding box center [395, 297] width 63 height 17
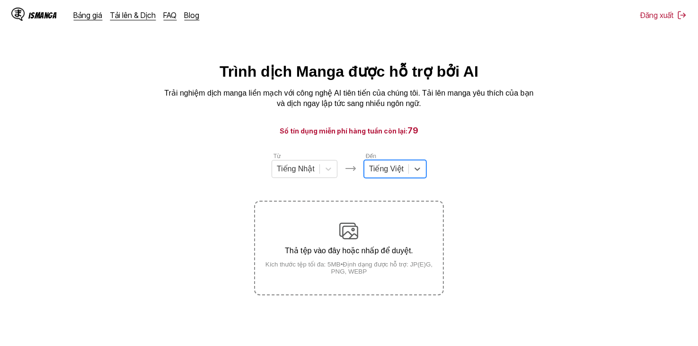
click at [482, 156] on section "Từ Tiếng Nhật Đến option Tiếng Việt, selected. Tiếng Việt Thả tệp vào đây hoặc …" at bounding box center [349, 224] width 683 height 144
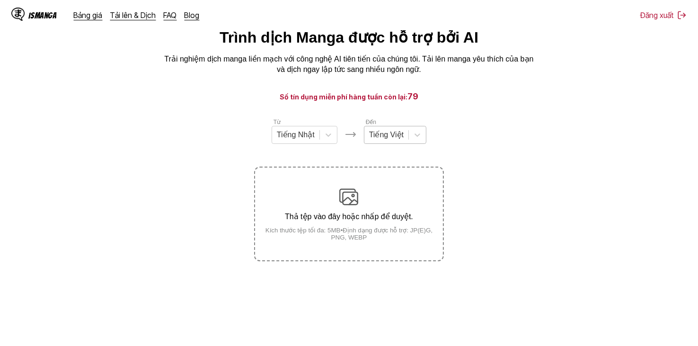
scroll to position [95, 0]
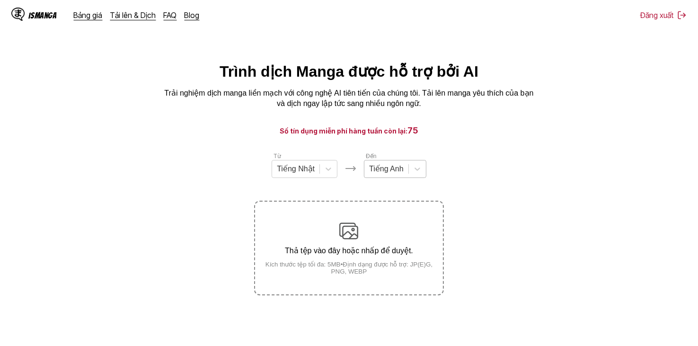
click at [387, 176] on div "Tiếng Anh" at bounding box center [387, 169] width 44 height 14
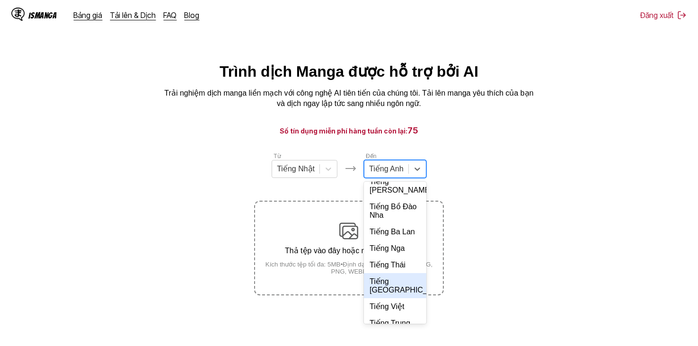
scroll to position [205, 0]
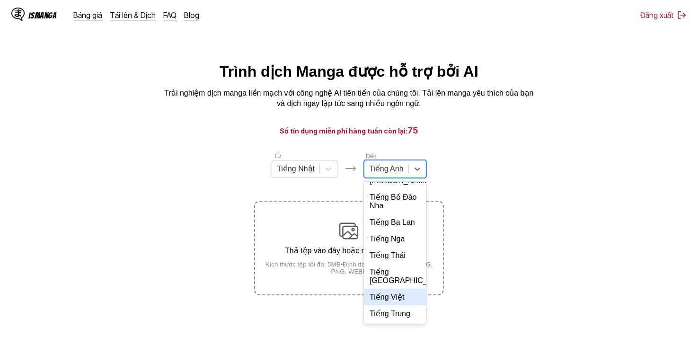
click at [401, 305] on div "Tiếng Việt" at bounding box center [395, 297] width 63 height 17
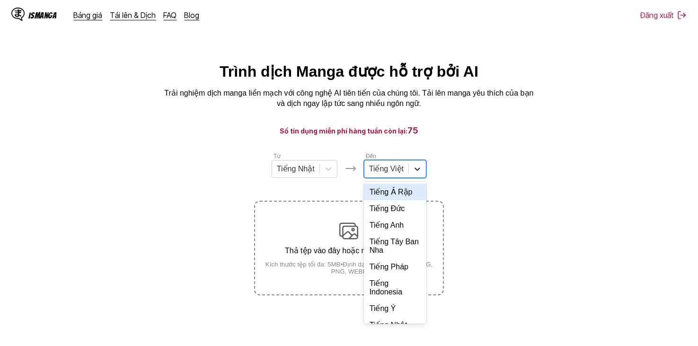
click at [409, 168] on div at bounding box center [417, 169] width 17 height 17
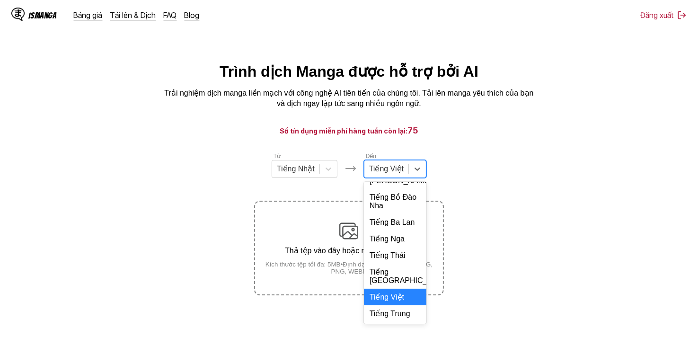
scroll to position [225, 0]
click at [402, 289] on div "Tiếng [GEOGRAPHIC_DATA]" at bounding box center [395, 276] width 63 height 25
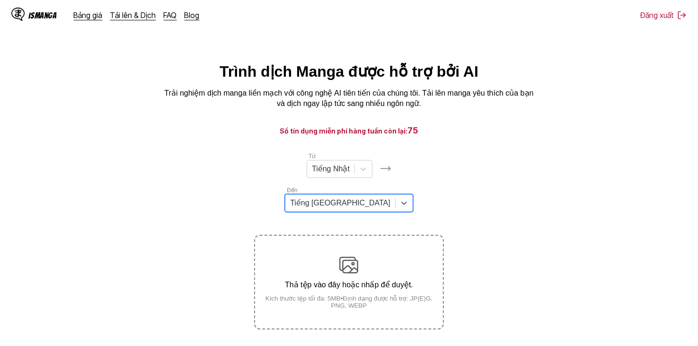
click at [391, 198] on div at bounding box center [340, 203] width 100 height 10
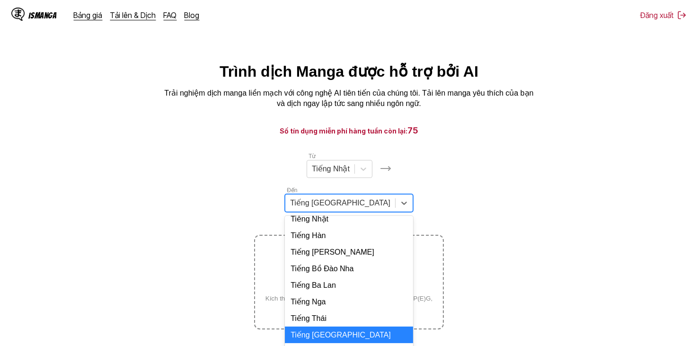
scroll to position [164, 0]
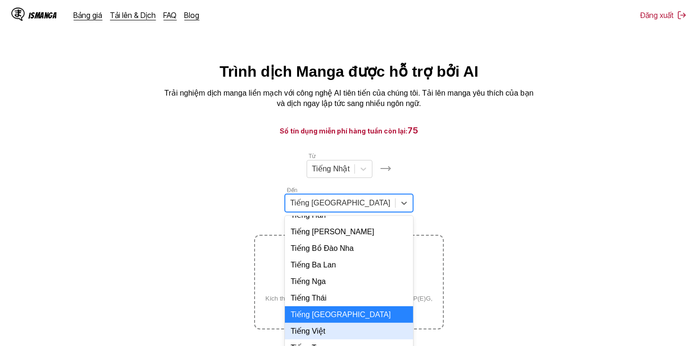
click at [392, 323] on div "Tiếng Việt" at bounding box center [349, 331] width 128 height 17
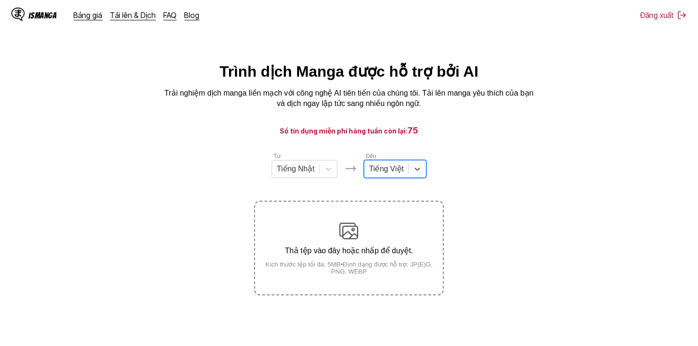
click at [403, 168] on div "Tiếng Việt" at bounding box center [387, 169] width 44 height 14
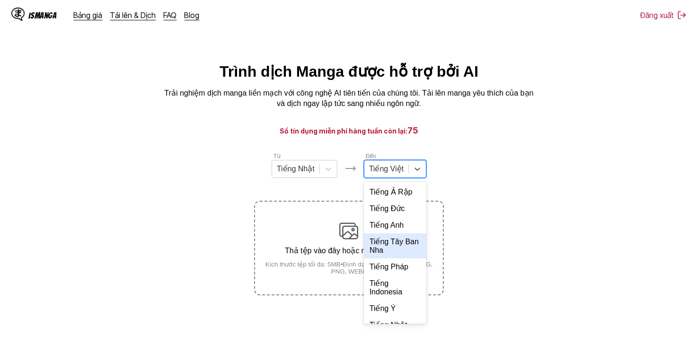
scroll to position [225, 0]
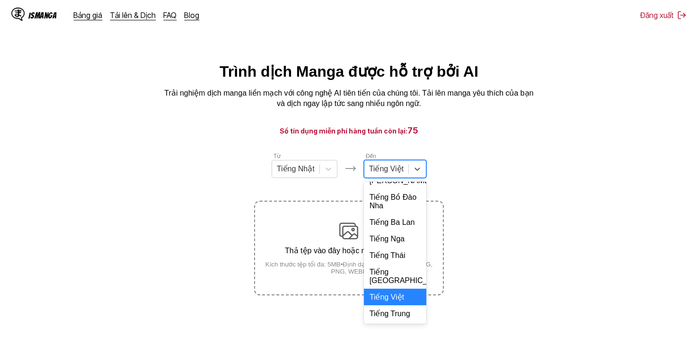
click at [400, 294] on div "Tiếng Việt" at bounding box center [395, 297] width 63 height 17
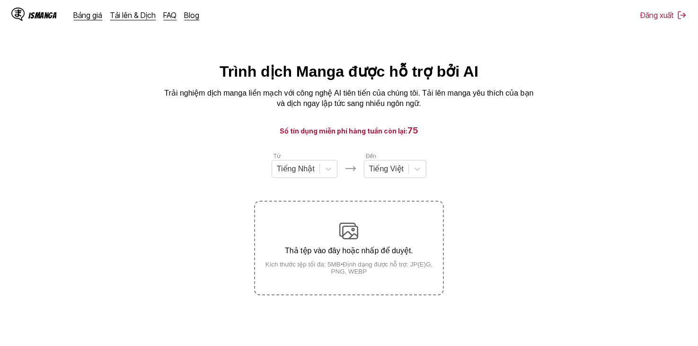
click at [473, 131] on h3 "Số tín dụng miễn phí hàng tuần còn lại: 75" at bounding box center [349, 131] width 653 height 12
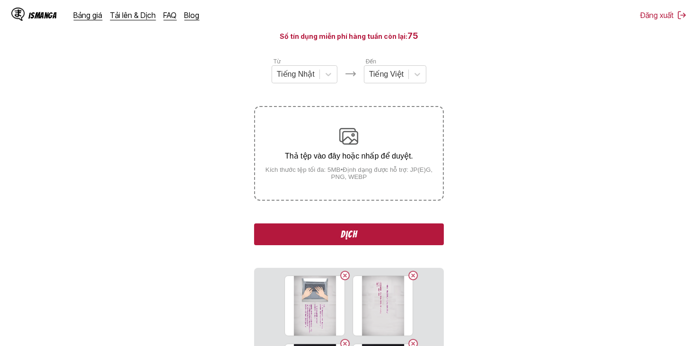
click at [404, 234] on button "Dịch" at bounding box center [348, 235] width 189 height 22
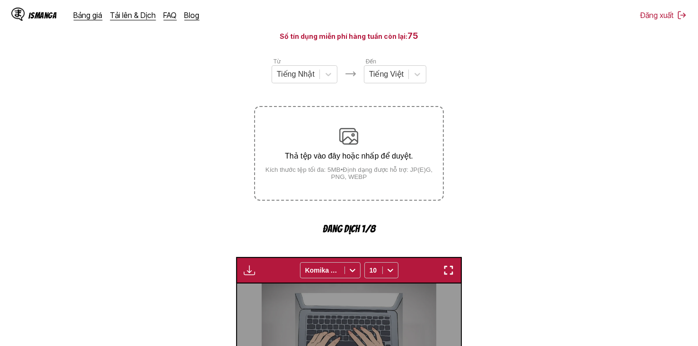
scroll to position [282, 0]
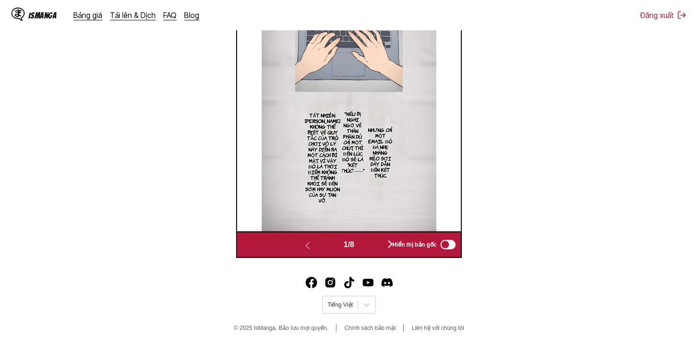
click at [367, 252] on div "1 / 8 Hiển thị bản gốc" at bounding box center [348, 245] width 225 height 27
click at [369, 246] on button "button" at bounding box center [390, 245] width 57 height 14
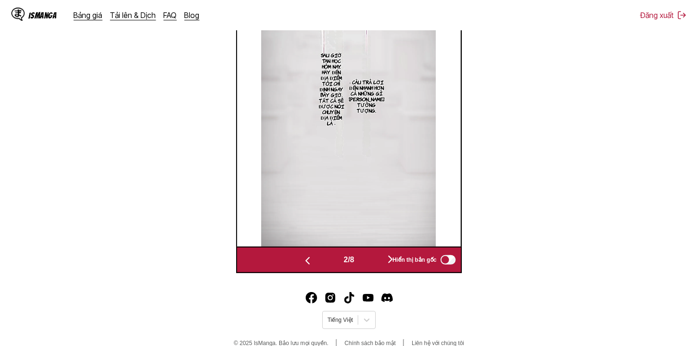
click at [369, 246] on img at bounding box center [348, 123] width 175 height 248
click at [371, 265] on button "button" at bounding box center [390, 260] width 57 height 14
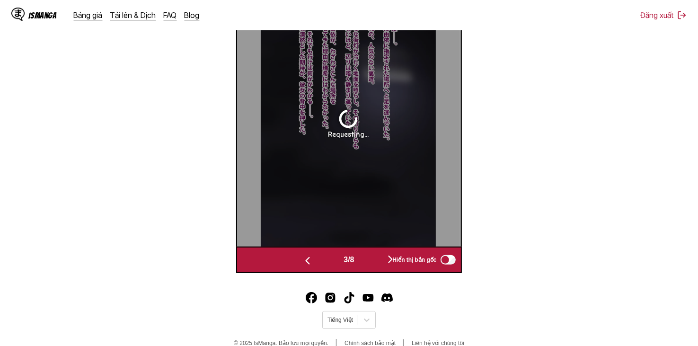
click at [371, 265] on button "button" at bounding box center [390, 260] width 57 height 14
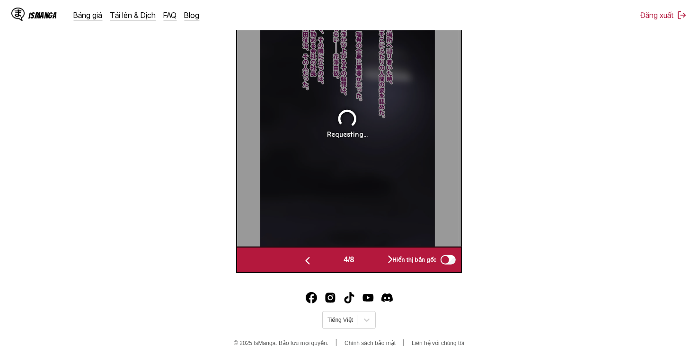
click at [371, 265] on button "button" at bounding box center [390, 260] width 57 height 14
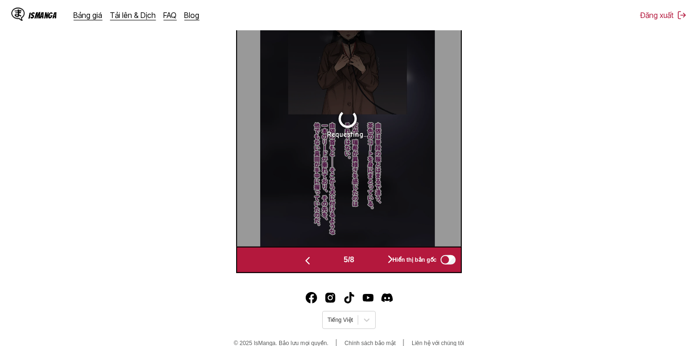
click at [371, 265] on button "button" at bounding box center [390, 260] width 57 height 14
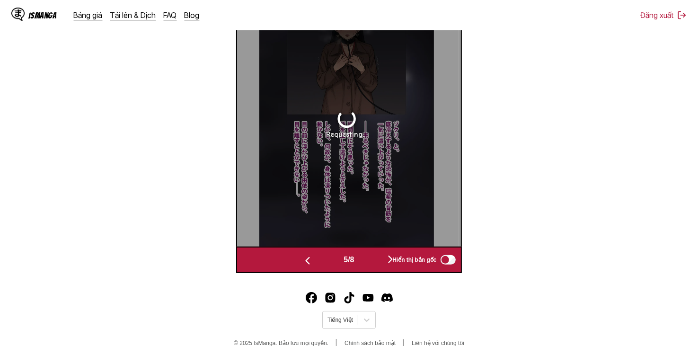
click at [371, 265] on button "button" at bounding box center [390, 260] width 57 height 14
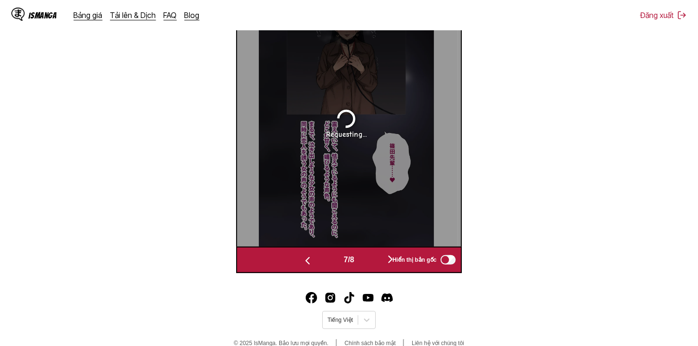
click at [371, 265] on button "button" at bounding box center [390, 260] width 57 height 14
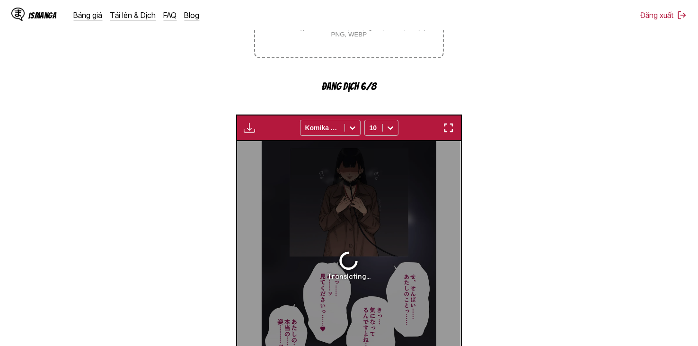
scroll to position [332, 0]
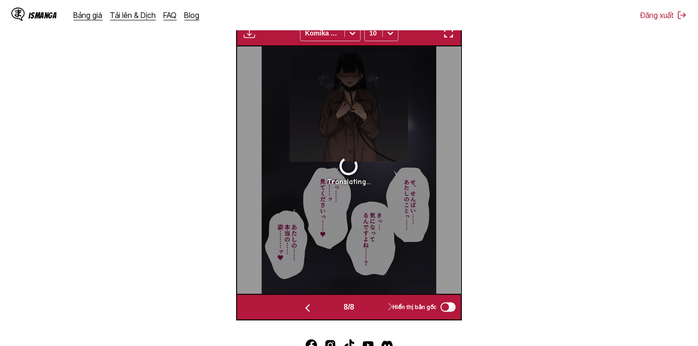
click at [302, 305] on img "button" at bounding box center [307, 308] width 11 height 11
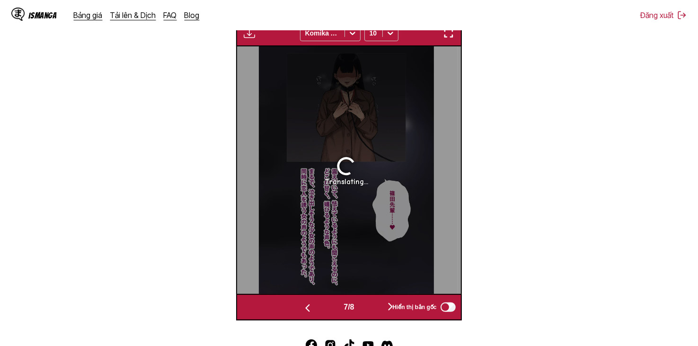
click at [316, 310] on button "button" at bounding box center [307, 308] width 57 height 14
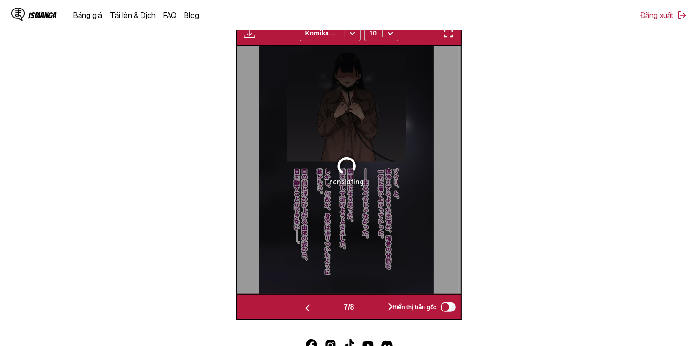
click at [316, 310] on button "button" at bounding box center [307, 308] width 57 height 14
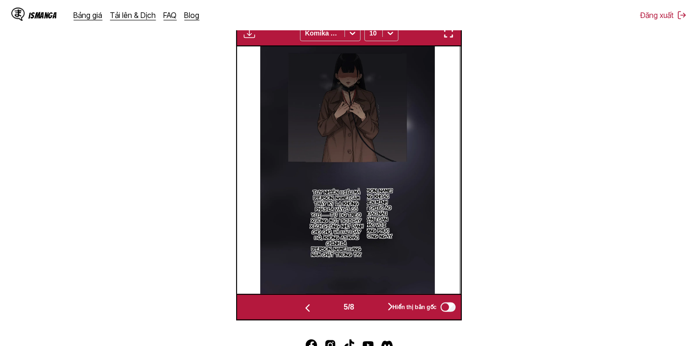
click at [316, 310] on button "button" at bounding box center [307, 308] width 57 height 14
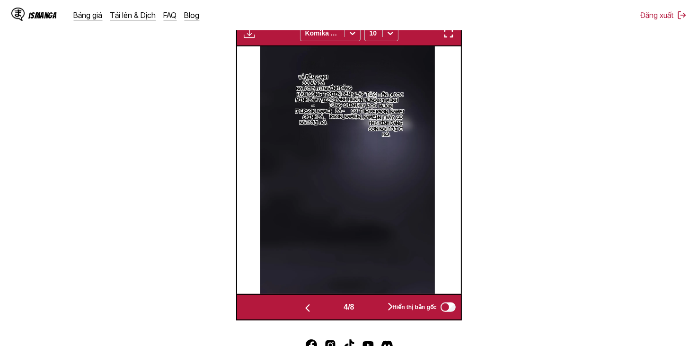
click at [316, 310] on button "button" at bounding box center [307, 308] width 57 height 14
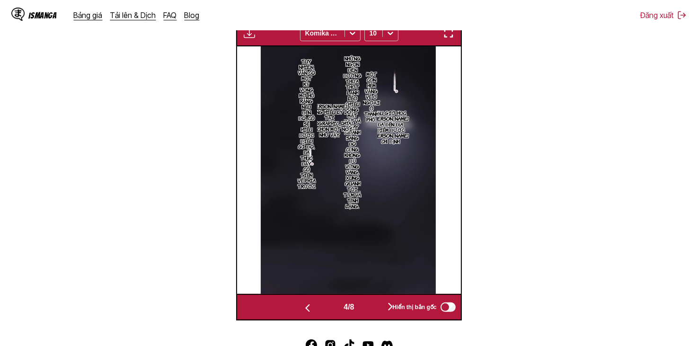
click at [316, 310] on button "button" at bounding box center [307, 308] width 57 height 14
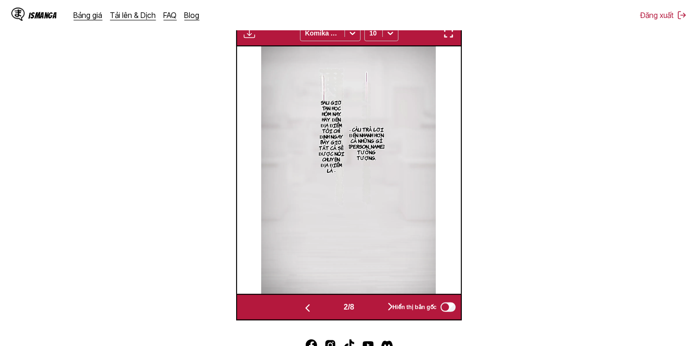
click at [316, 310] on button "button" at bounding box center [307, 308] width 57 height 14
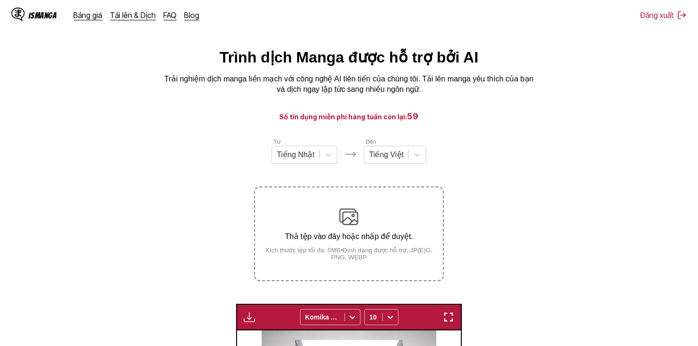
scroll to position [109, 0]
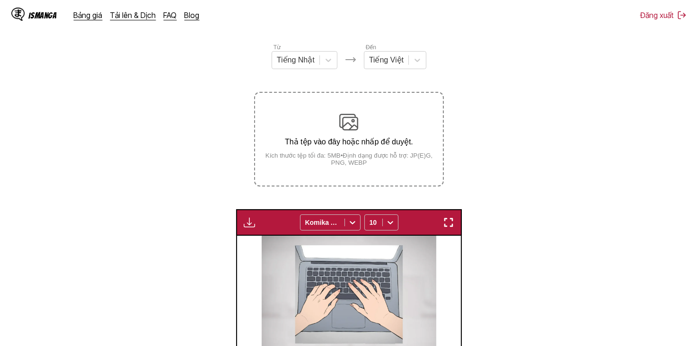
click at [236, 224] on section "Từ Tiếng Nhật Đến Tiếng Việt Thả tệp vào đây hoặc nhấp để duyệt. Kích thước tệp…" at bounding box center [349, 276] width 683 height 467
click at [250, 225] on img "button" at bounding box center [249, 222] width 11 height 11
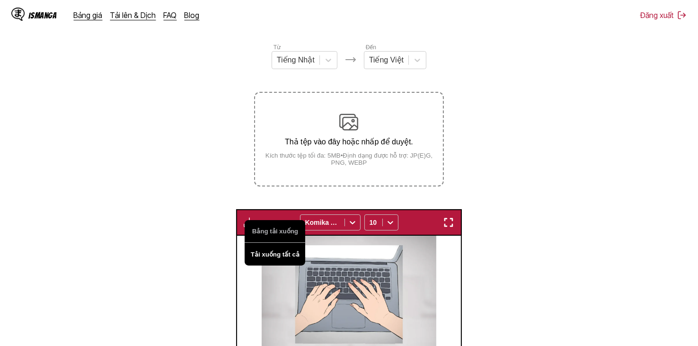
click at [271, 257] on button "Tải xuống tất cả" at bounding box center [275, 254] width 61 height 23
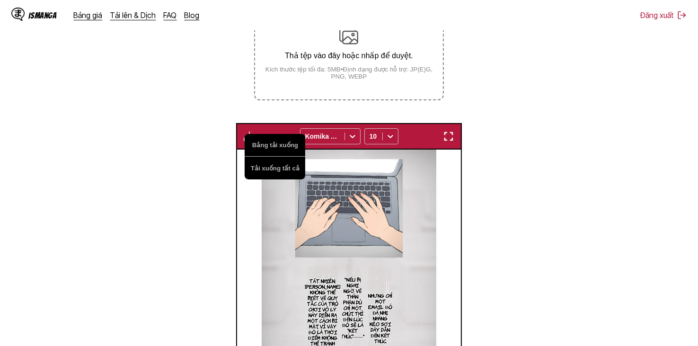
scroll to position [190, 0]
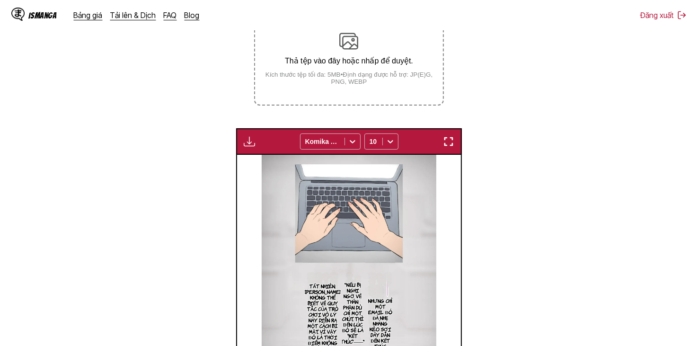
click at [485, 103] on section "Từ Tiếng Nhật Đến Tiếng Việt Thả tệp vào đây hoặc nhấp để duyệt. Kích thước tệp…" at bounding box center [349, 195] width 683 height 467
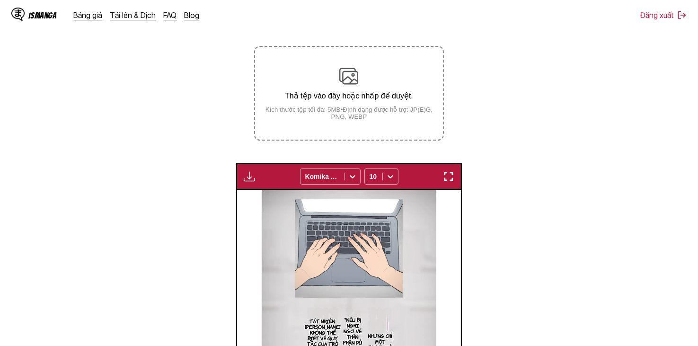
scroll to position [0, 0]
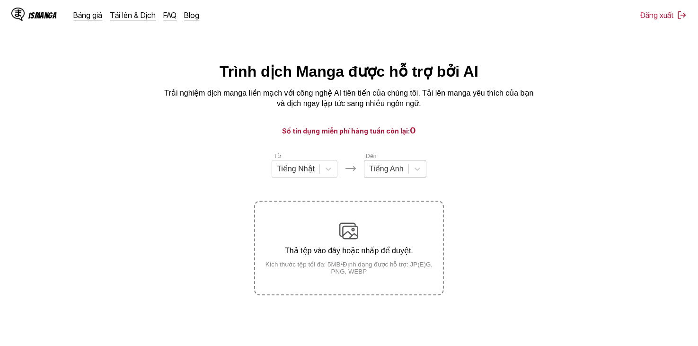
click at [383, 174] on div at bounding box center [386, 169] width 35 height 10
click at [418, 171] on icon at bounding box center [418, 169] width 6 height 3
click at [417, 178] on div at bounding box center [417, 169] width 17 height 17
click at [405, 176] on div "Tiếng Anh" at bounding box center [387, 169] width 44 height 14
click at [386, 171] on div at bounding box center [386, 169] width 35 height 10
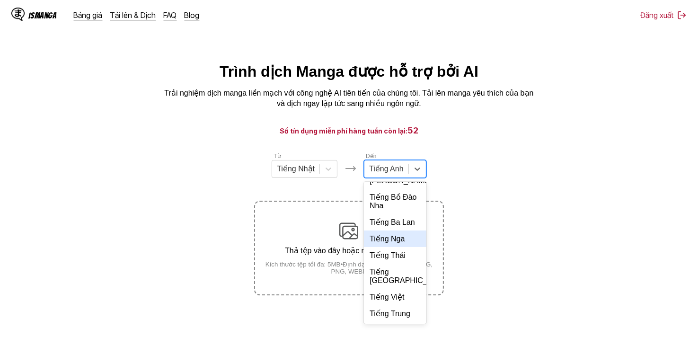
scroll to position [205, 0]
click at [402, 299] on div "Tiếng Việt" at bounding box center [395, 297] width 63 height 17
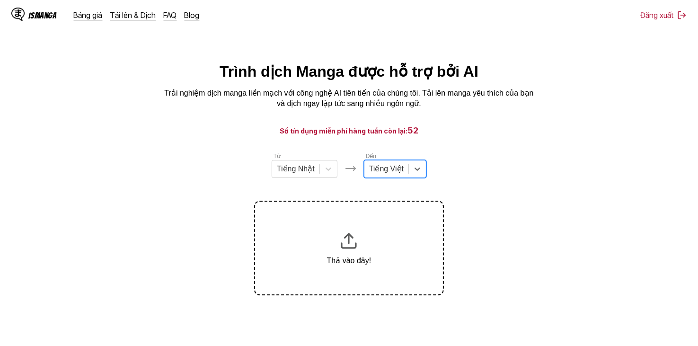
click at [398, 174] on div at bounding box center [386, 169] width 35 height 10
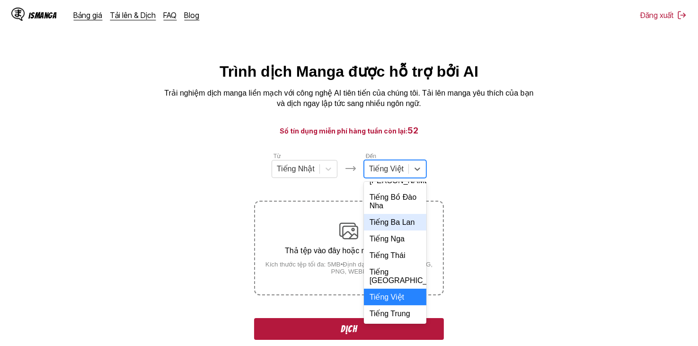
scroll to position [225, 0]
click at [396, 299] on div "Tiếng Việt" at bounding box center [395, 297] width 63 height 17
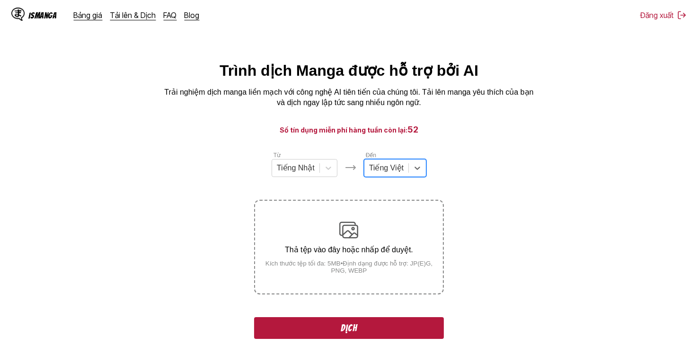
scroll to position [0, 0]
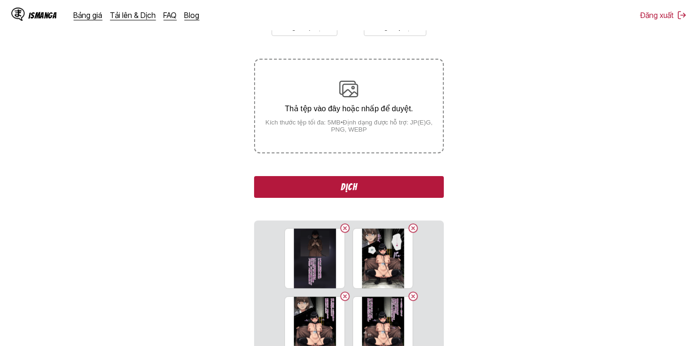
click at [343, 183] on button "Dịch" at bounding box center [348, 187] width 189 height 22
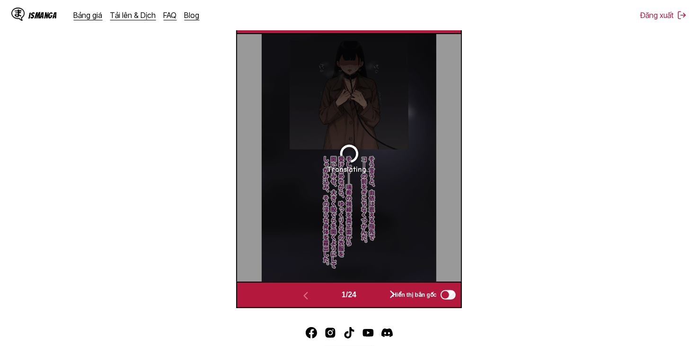
scroll to position [395, 0]
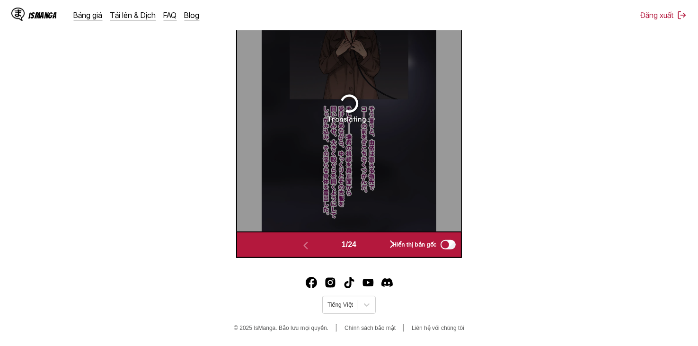
click at [382, 246] on button "button" at bounding box center [392, 245] width 57 height 14
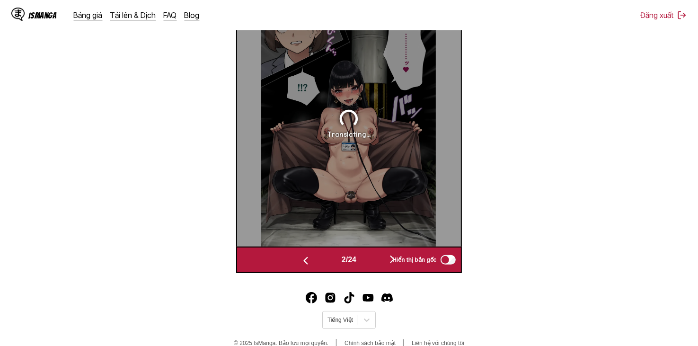
click at [324, 258] on button "button" at bounding box center [305, 260] width 57 height 14
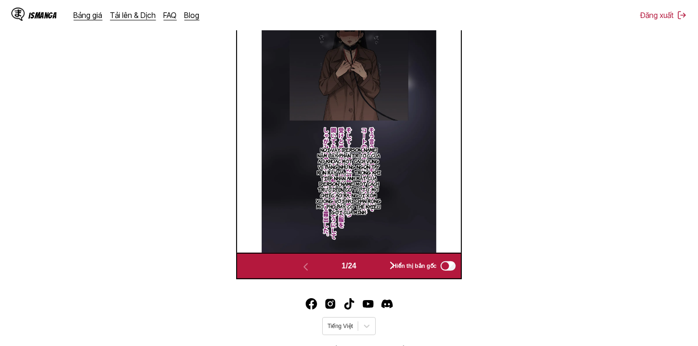
scroll to position [395, 0]
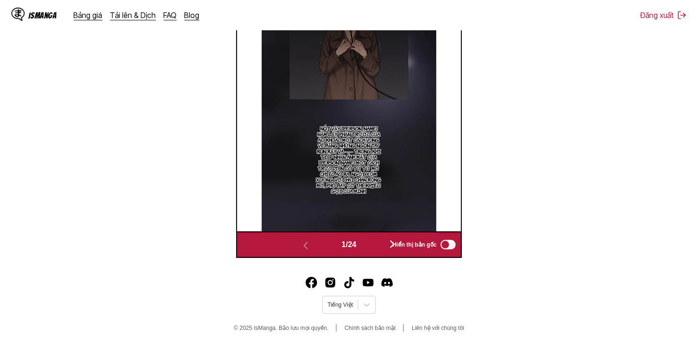
click at [378, 244] on button "button" at bounding box center [392, 245] width 57 height 14
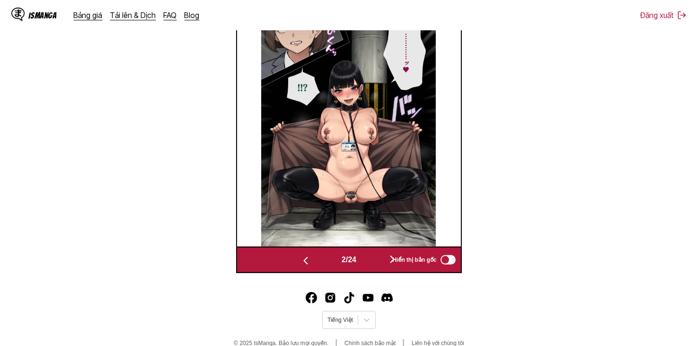
click at [378, 244] on img at bounding box center [348, 123] width 175 height 248
click at [376, 254] on button "button" at bounding box center [392, 260] width 57 height 14
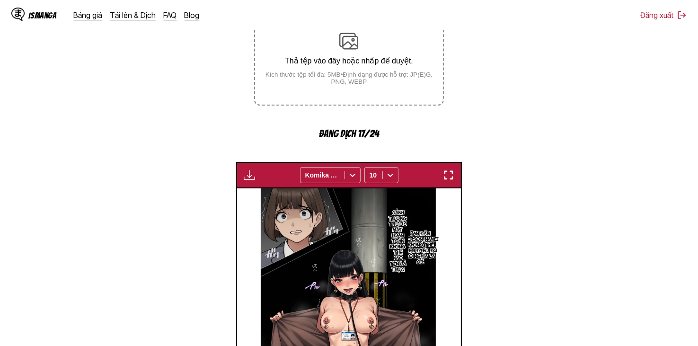
scroll to position [285, 0]
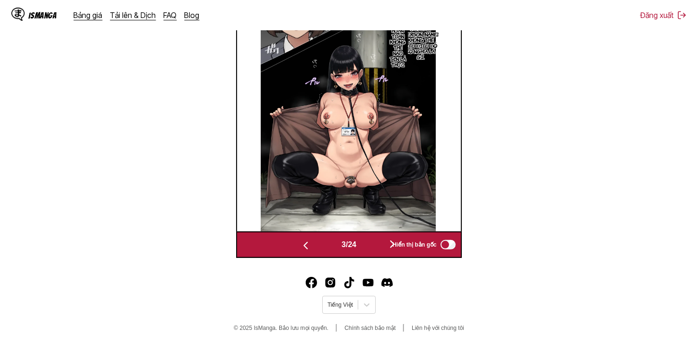
click at [392, 244] on div "Hiển thị bản gốc" at bounding box center [422, 245] width 70 height 12
click at [385, 246] on button "button" at bounding box center [392, 245] width 57 height 14
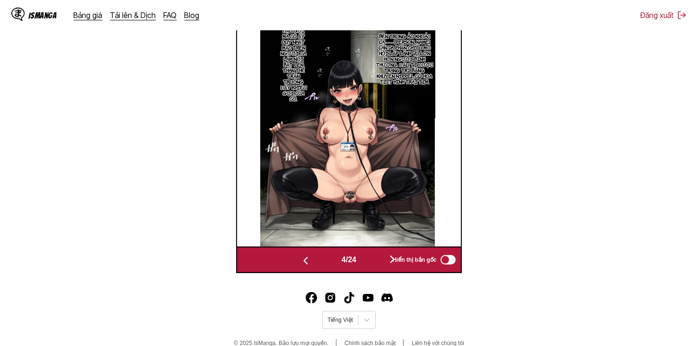
click at [385, 246] on img at bounding box center [347, 123] width 175 height 248
click at [385, 257] on button "button" at bounding box center [392, 260] width 57 height 14
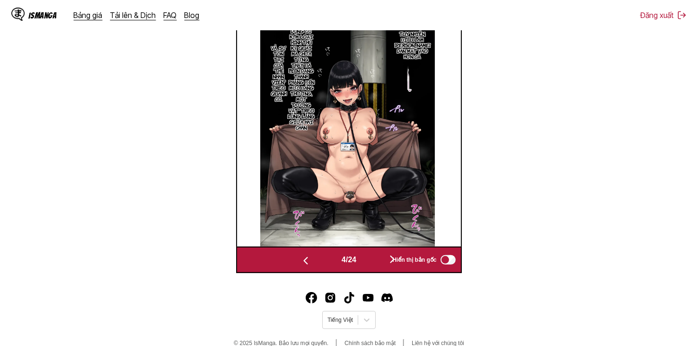
click at [385, 257] on button "button" at bounding box center [392, 260] width 57 height 14
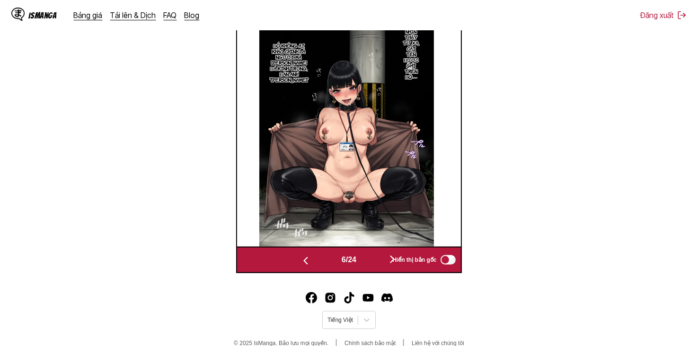
click at [385, 262] on button "button" at bounding box center [392, 260] width 57 height 14
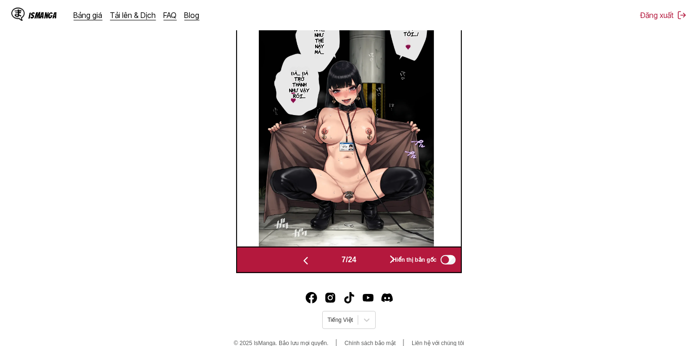
click at [385, 262] on button "button" at bounding box center [392, 260] width 57 height 14
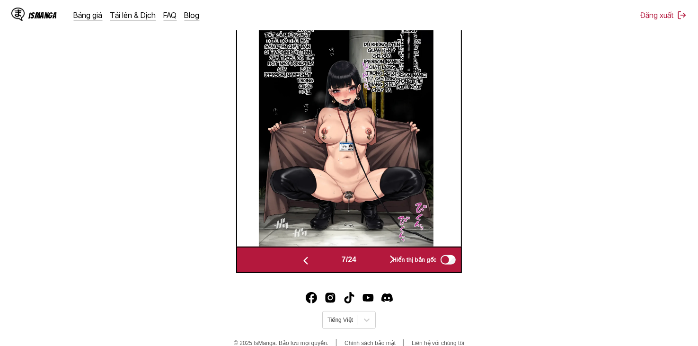
click at [385, 262] on button "button" at bounding box center [392, 260] width 57 height 14
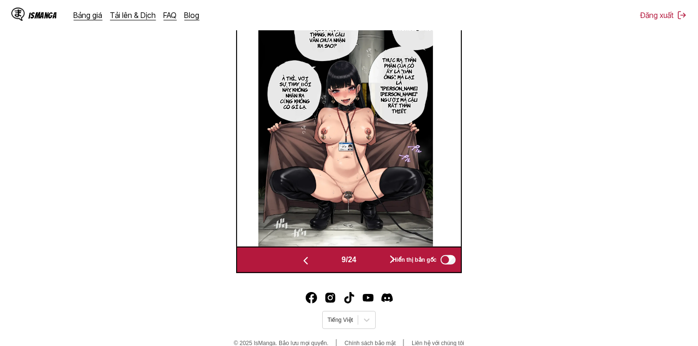
click at [385, 262] on button "button" at bounding box center [392, 260] width 57 height 14
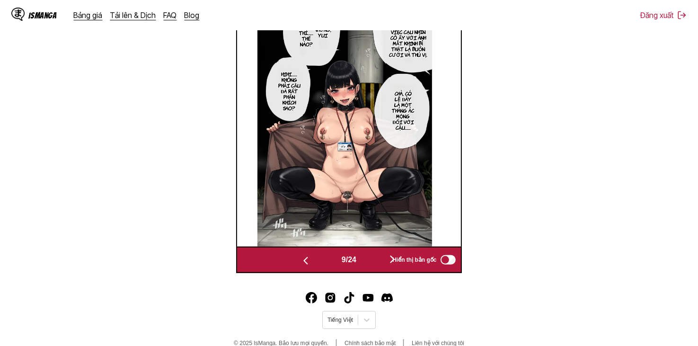
click at [385, 262] on button "button" at bounding box center [392, 260] width 57 height 14
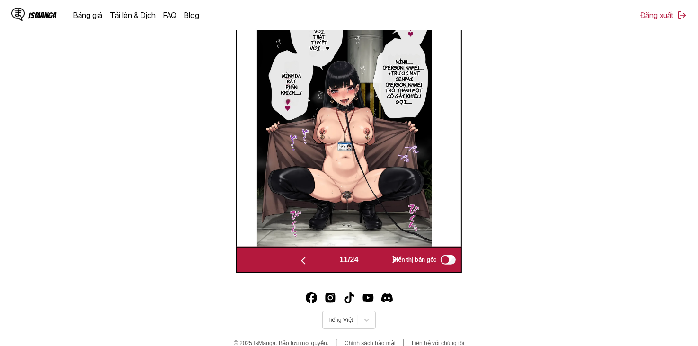
click at [385, 262] on button "button" at bounding box center [395, 260] width 57 height 14
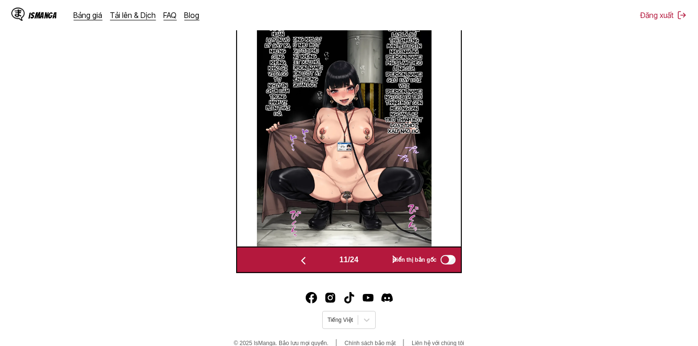
click at [385, 262] on button "button" at bounding box center [395, 260] width 57 height 14
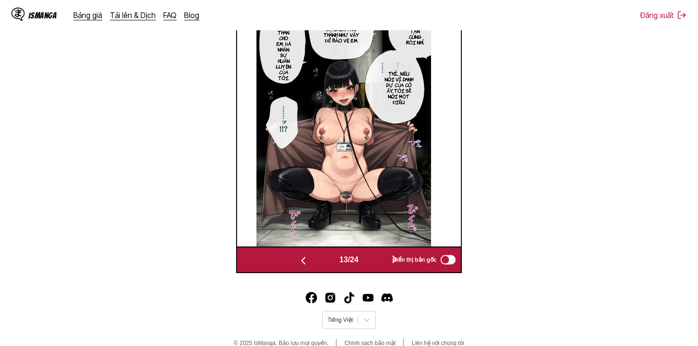
click at [385, 262] on button "button" at bounding box center [395, 260] width 57 height 14
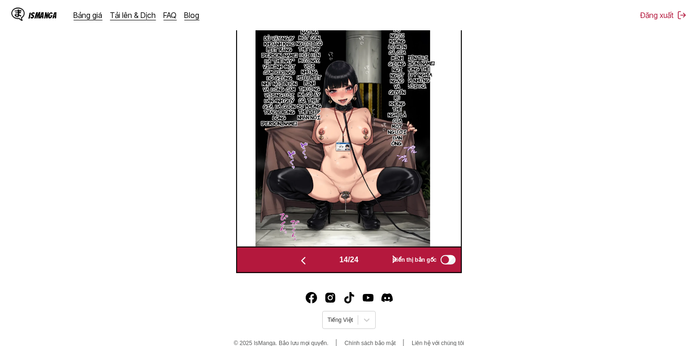
click at [385, 262] on button "button" at bounding box center [395, 260] width 57 height 14
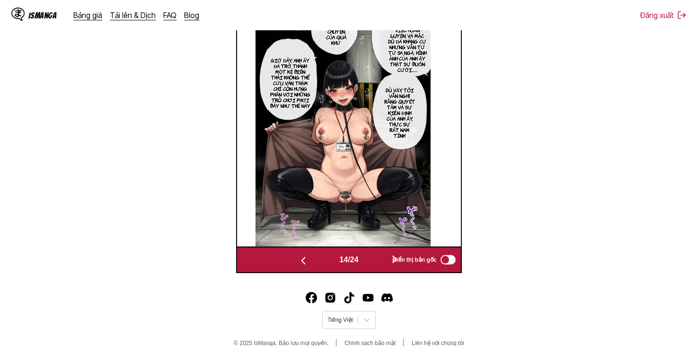
click at [385, 262] on button "button" at bounding box center [395, 260] width 57 height 14
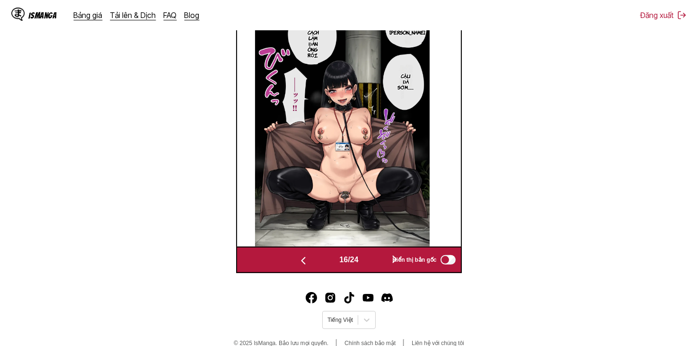
click at [385, 262] on button "button" at bounding box center [395, 260] width 57 height 14
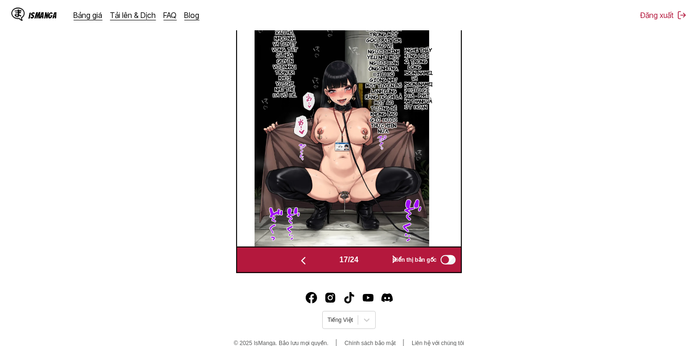
click at [385, 262] on button "button" at bounding box center [395, 260] width 57 height 14
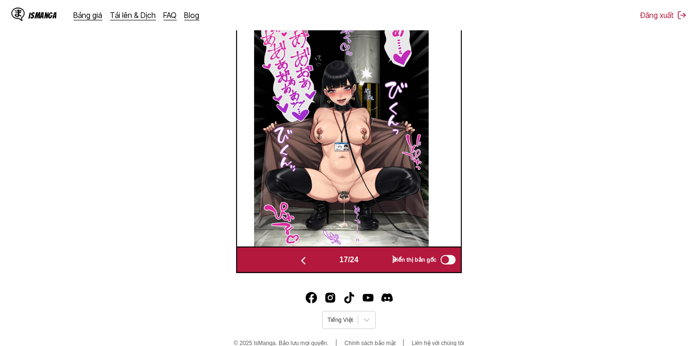
click at [385, 262] on button "button" at bounding box center [395, 260] width 57 height 14
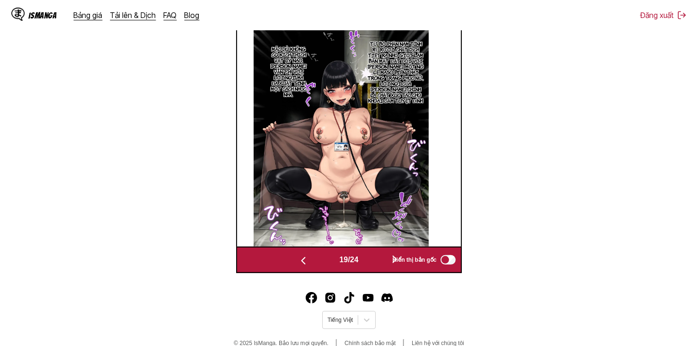
click at [385, 261] on button "button" at bounding box center [395, 260] width 57 height 14
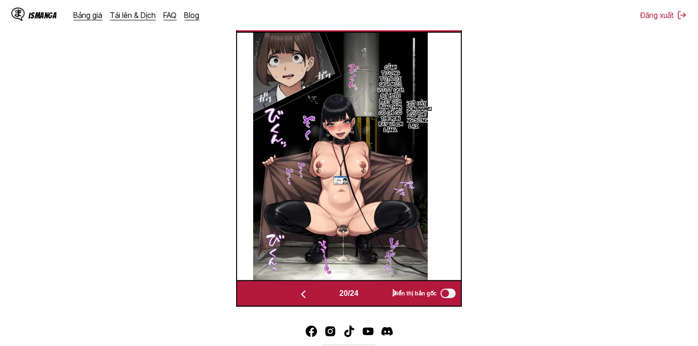
click at [385, 287] on button "button" at bounding box center [395, 294] width 57 height 14
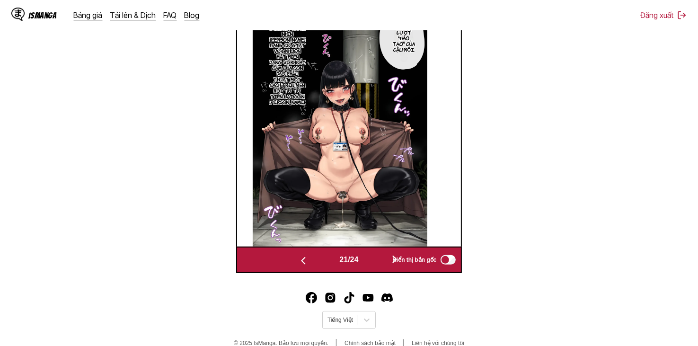
click at [385, 261] on button "button" at bounding box center [395, 260] width 57 height 14
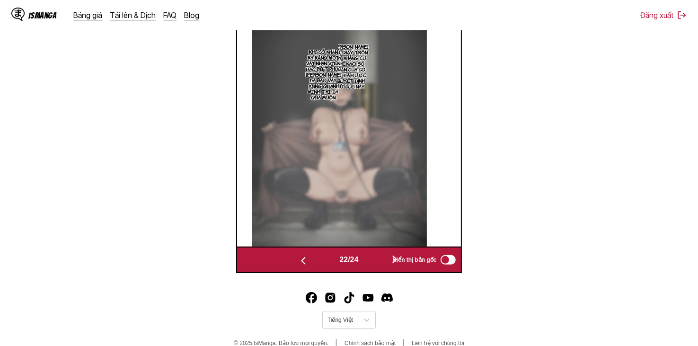
click at [385, 261] on button "button" at bounding box center [395, 260] width 57 height 14
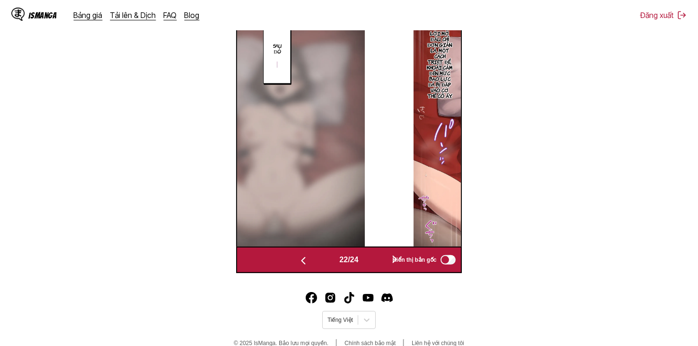
click at [385, 261] on button "button" at bounding box center [395, 260] width 57 height 14
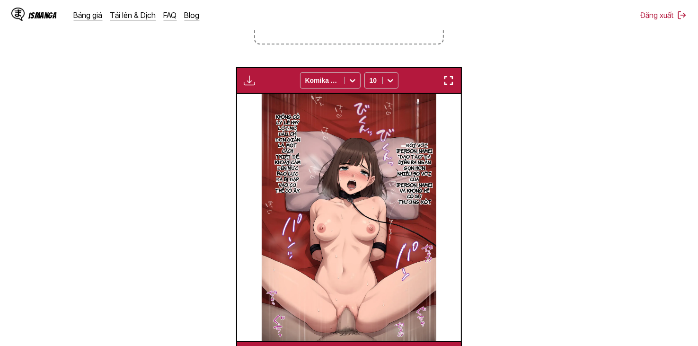
scroll to position [204, 0]
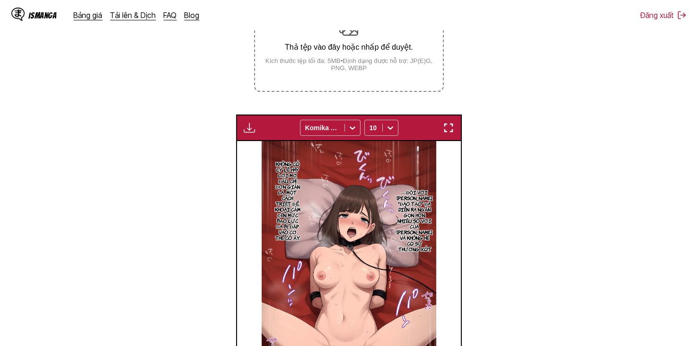
click at [246, 130] on img "button" at bounding box center [249, 127] width 11 height 11
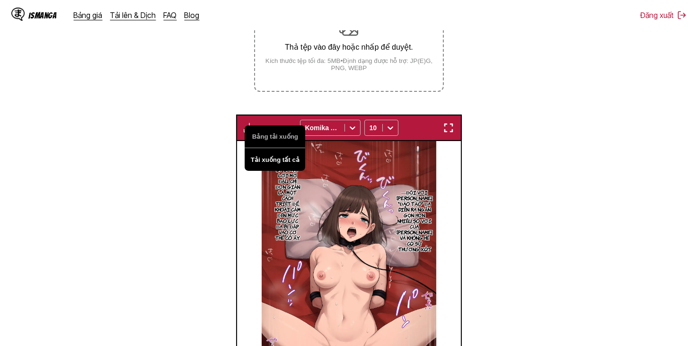
click at [261, 152] on button "Tải xuống tất cả" at bounding box center [275, 159] width 61 height 23
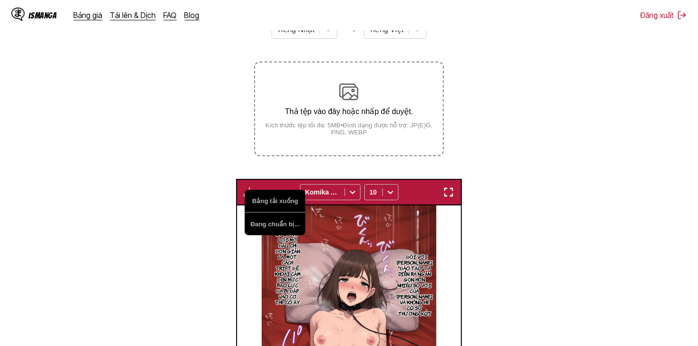
scroll to position [62, 0]
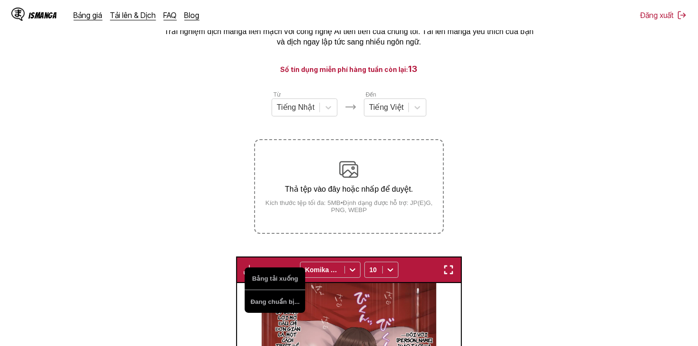
click at [479, 126] on section "Từ Tiếng Nhật Đến Tiếng Việt Thả tệp vào đây hoặc nhấp để duyệt. Kích thước tệp…" at bounding box center [349, 323] width 683 height 467
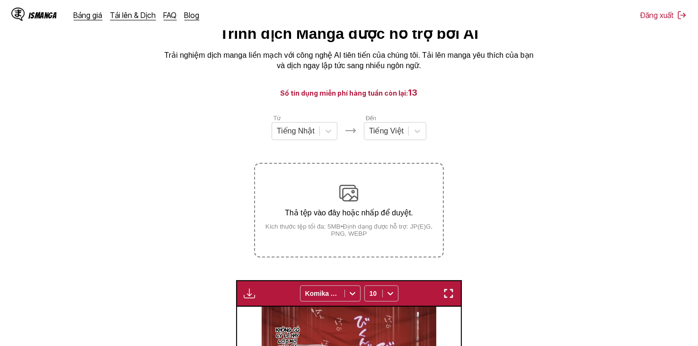
scroll to position [142, 0]
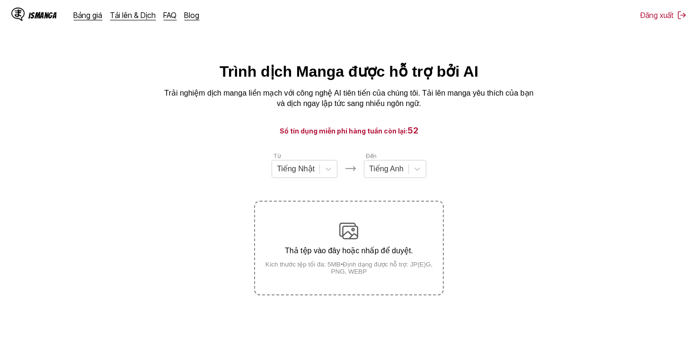
scroll to position [95, 0]
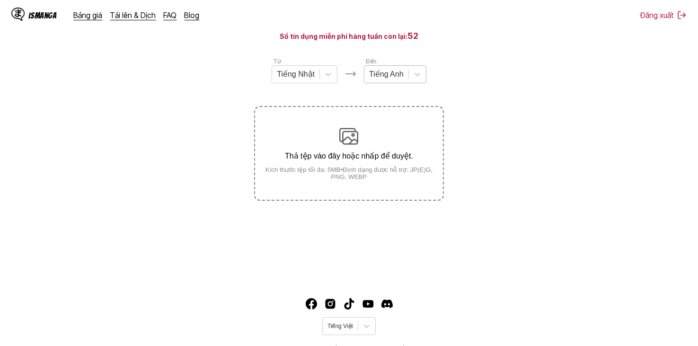
click at [395, 74] on div at bounding box center [386, 74] width 35 height 10
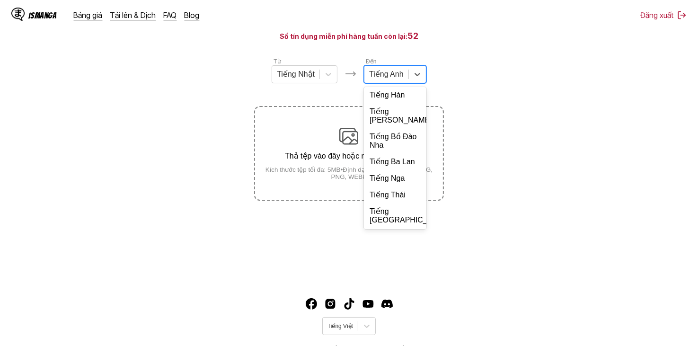
scroll to position [205, 0]
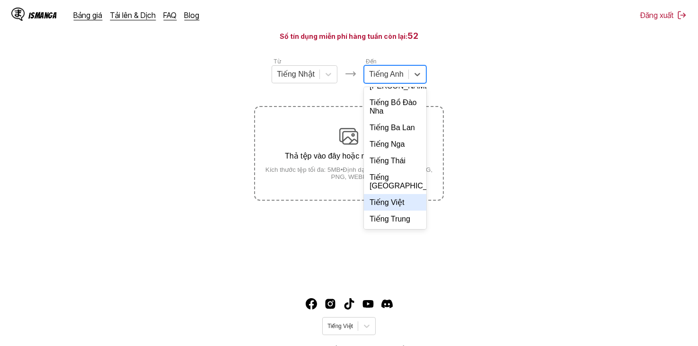
click at [400, 207] on div "Tiếng Việt" at bounding box center [395, 202] width 63 height 17
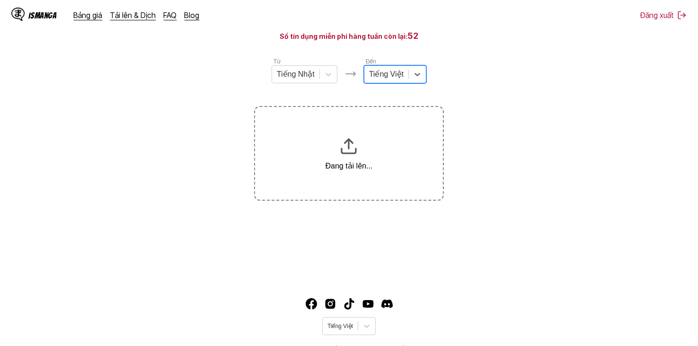
click at [400, 80] on div at bounding box center [386, 74] width 35 height 10
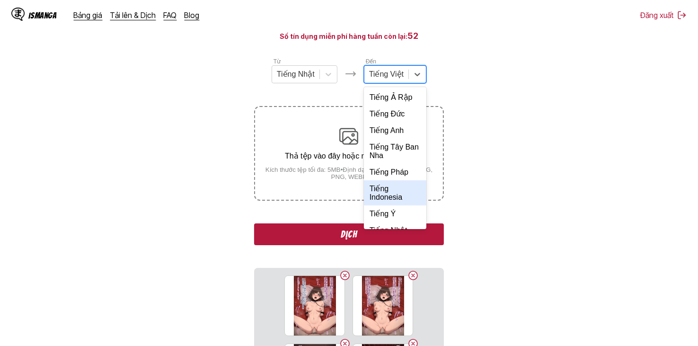
scroll to position [225, 0]
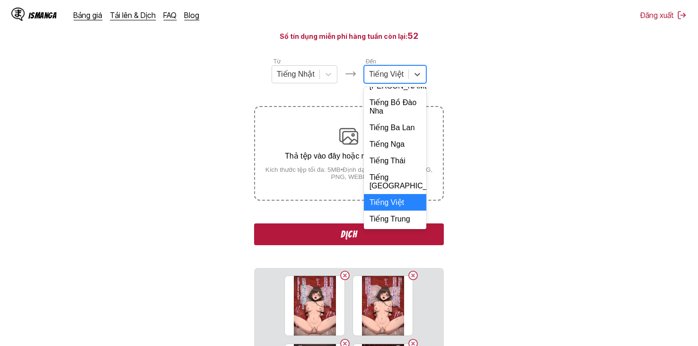
click at [394, 206] on div "Tiếng Việt" at bounding box center [395, 202] width 63 height 17
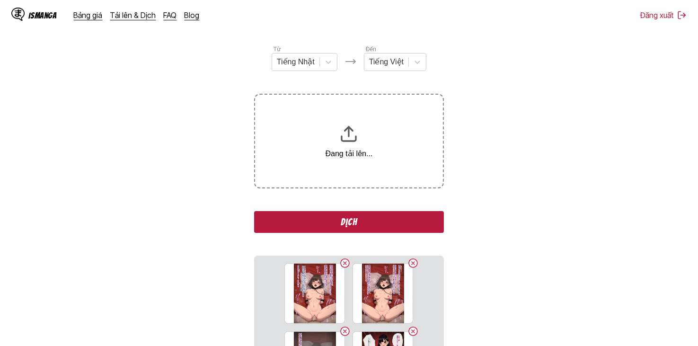
scroll to position [60, 0]
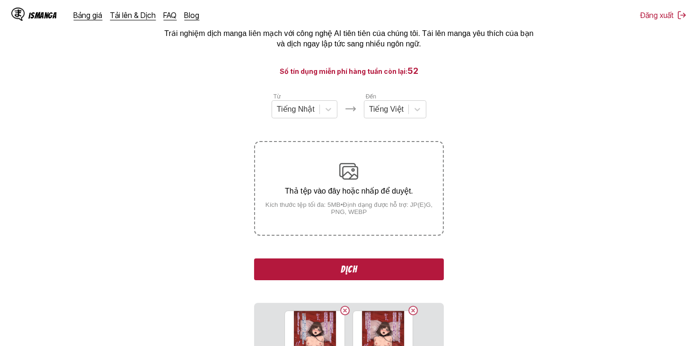
click at [420, 272] on button "Dịch" at bounding box center [348, 270] width 189 height 22
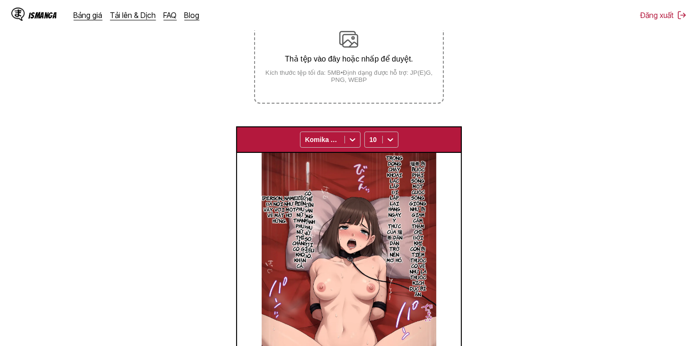
scroll to position [114, 0]
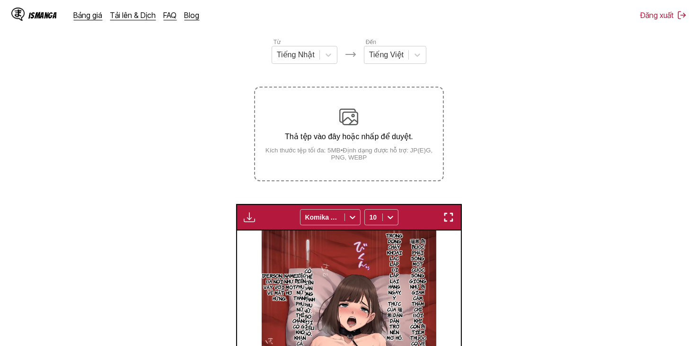
click at [249, 216] on img "button" at bounding box center [249, 217] width 11 height 11
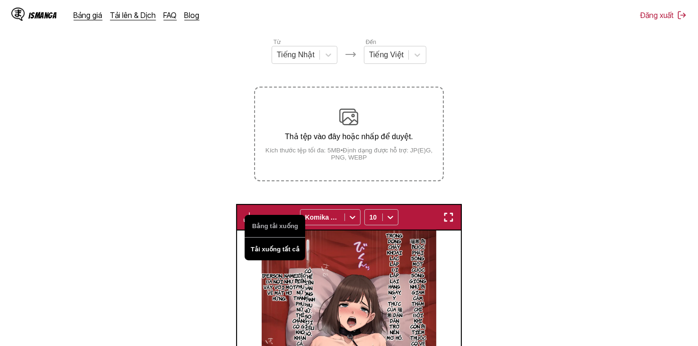
click at [263, 247] on button "Tải xuống tất cả" at bounding box center [275, 249] width 61 height 23
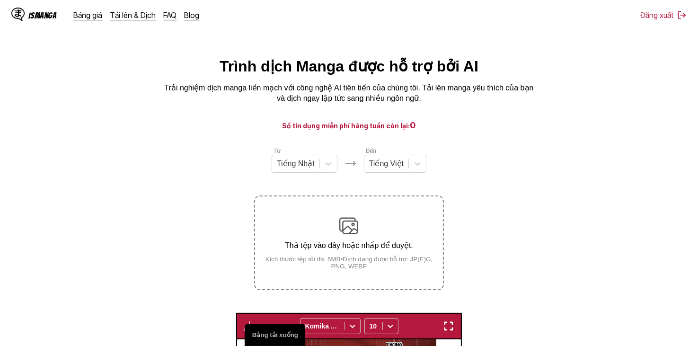
scroll to position [0, 0]
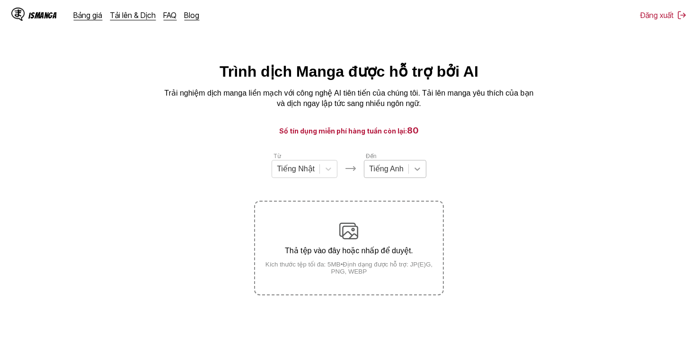
click at [409, 178] on div at bounding box center [417, 169] width 17 height 17
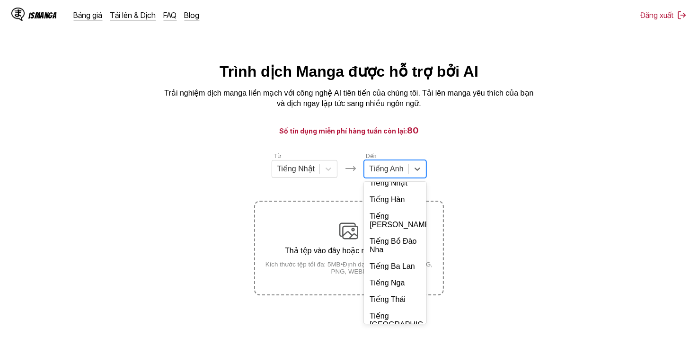
scroll to position [205, 0]
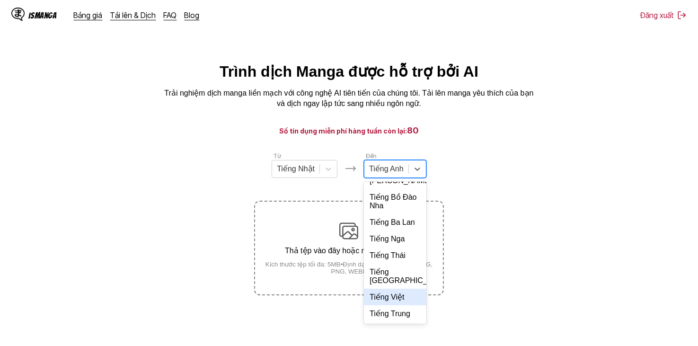
click at [400, 304] on div "Tiếng Việt" at bounding box center [395, 297] width 63 height 17
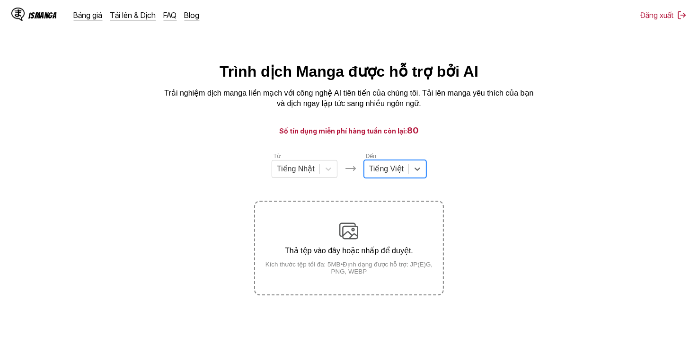
click at [394, 174] on div at bounding box center [386, 169] width 35 height 10
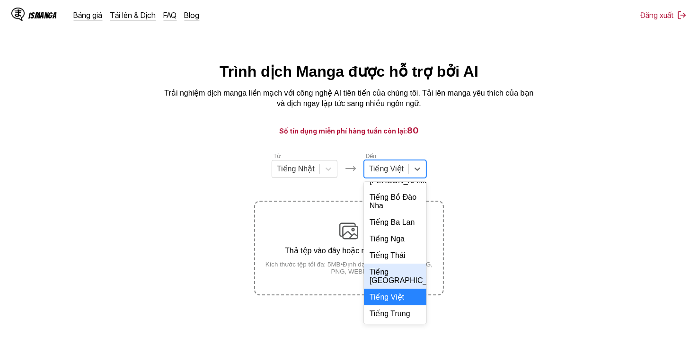
scroll to position [225, 0]
click at [394, 295] on div "Tiếng Việt" at bounding box center [395, 297] width 63 height 17
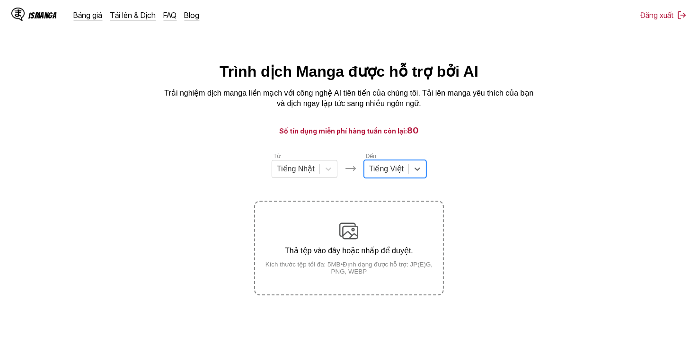
click at [528, 185] on section "Từ Tiếng Nhật Đến option Tiếng Việt, selected. Tiếng Việt Thả tệp vào đây hoặc …" at bounding box center [349, 224] width 683 height 144
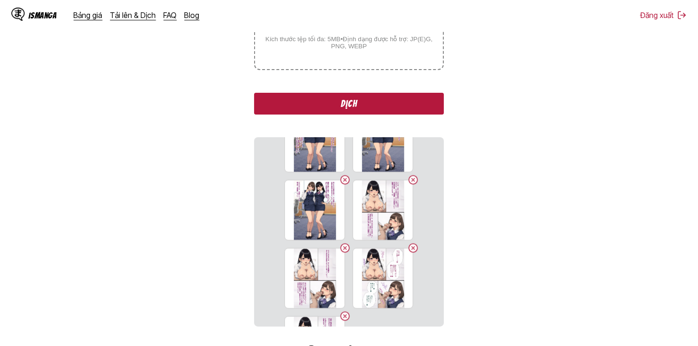
scroll to position [432, 0]
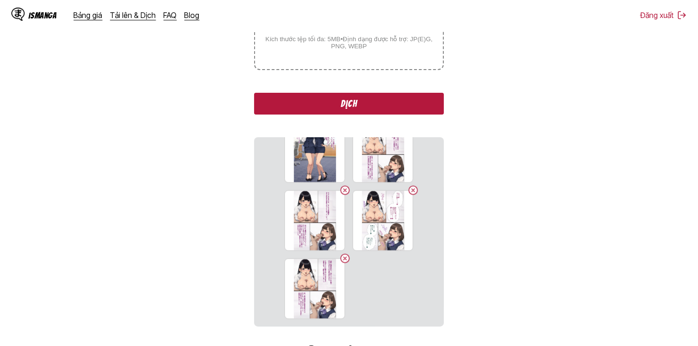
click at [356, 113] on button "Dịch" at bounding box center [348, 104] width 189 height 22
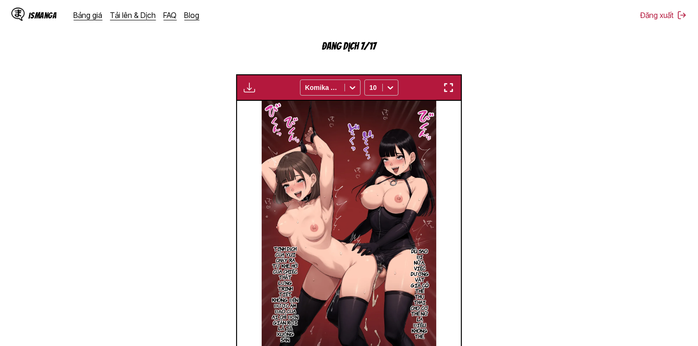
scroll to position [348, 0]
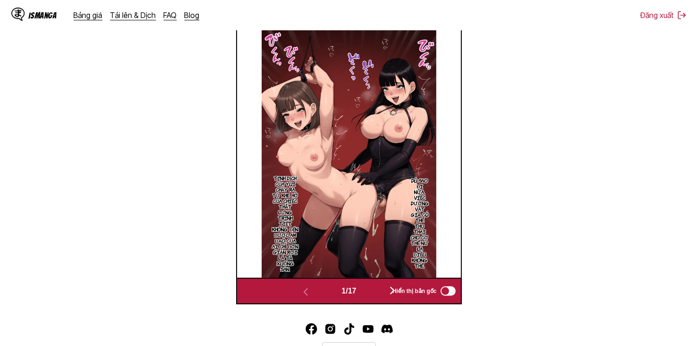
click at [382, 291] on button "button" at bounding box center [392, 292] width 57 height 14
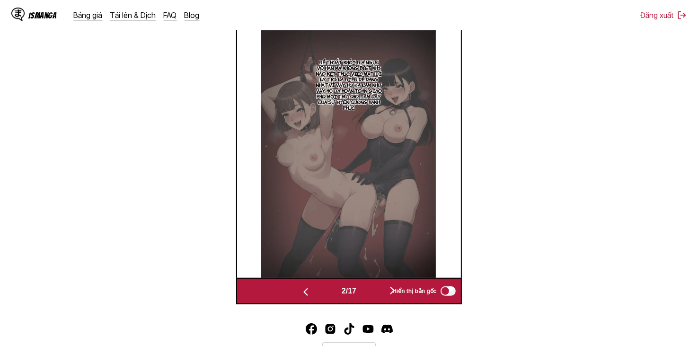
click at [382, 292] on button "button" at bounding box center [392, 292] width 57 height 14
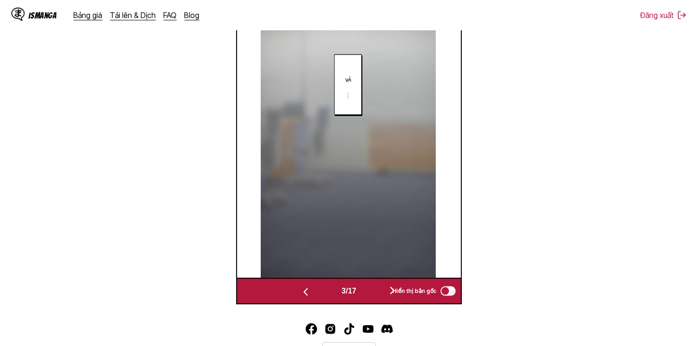
click at [383, 294] on button "button" at bounding box center [392, 292] width 57 height 14
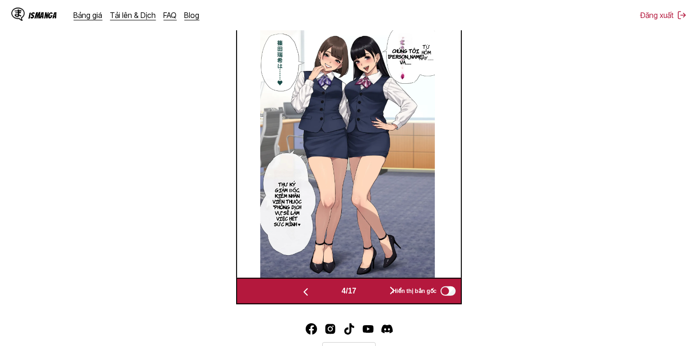
click at [383, 294] on button "button" at bounding box center [392, 292] width 57 height 14
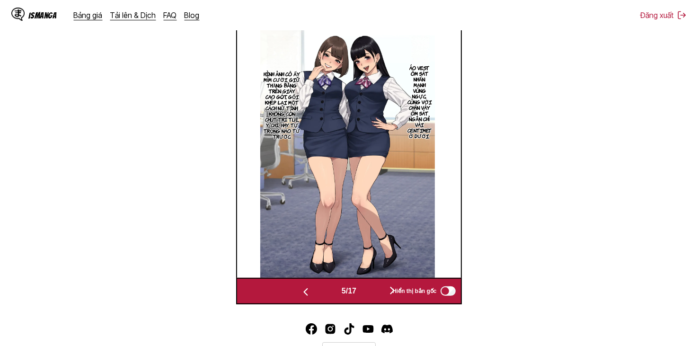
click at [383, 294] on button "button" at bounding box center [392, 292] width 57 height 14
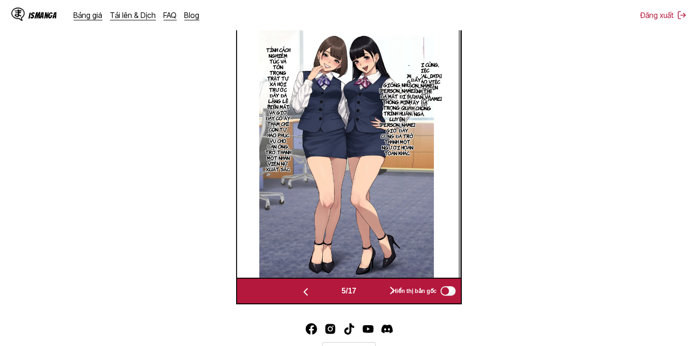
click at [383, 294] on button "button" at bounding box center [392, 292] width 57 height 14
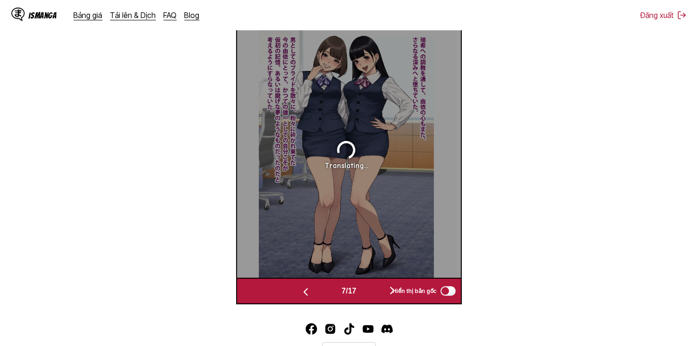
click at [383, 294] on button "button" at bounding box center [392, 292] width 57 height 14
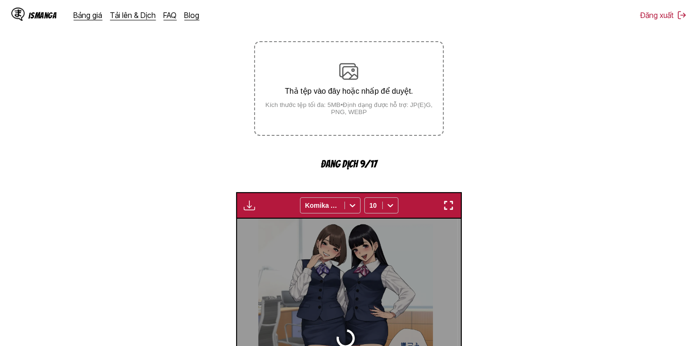
scroll to position [159, 0]
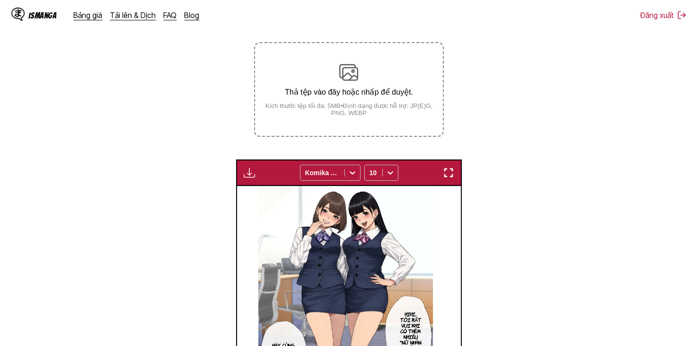
click at [249, 179] on button "button" at bounding box center [249, 173] width 17 height 12
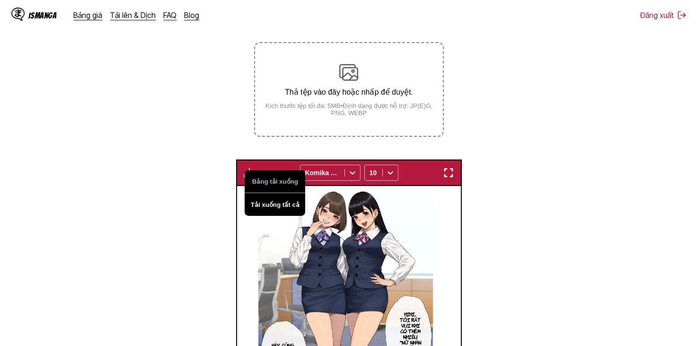
click at [269, 200] on button "Tải xuống tất cả" at bounding box center [275, 204] width 61 height 23
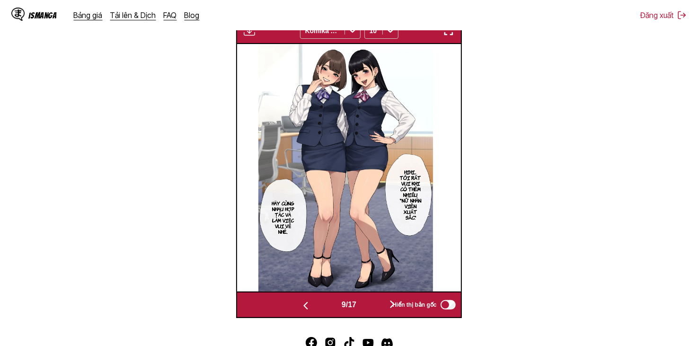
click at [491, 172] on section "Từ Tiếng Nhật Đến Tiếng Việt Thả tệp vào đây hoặc nhấp để duyệt. Kích thước tệp…" at bounding box center [349, 84] width 683 height 467
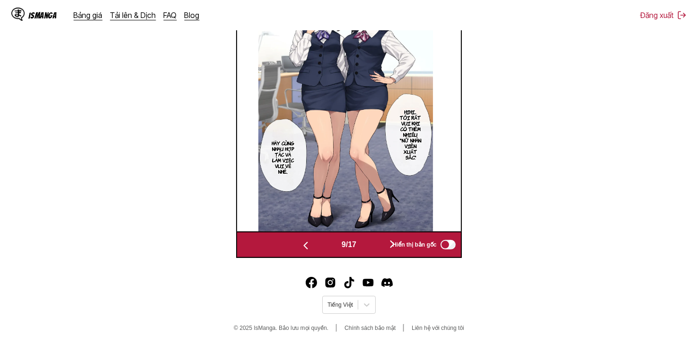
click at [375, 250] on button "button" at bounding box center [392, 245] width 57 height 14
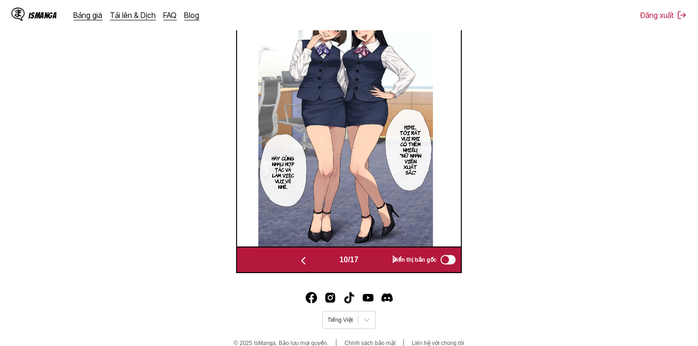
scroll to position [0, 2017]
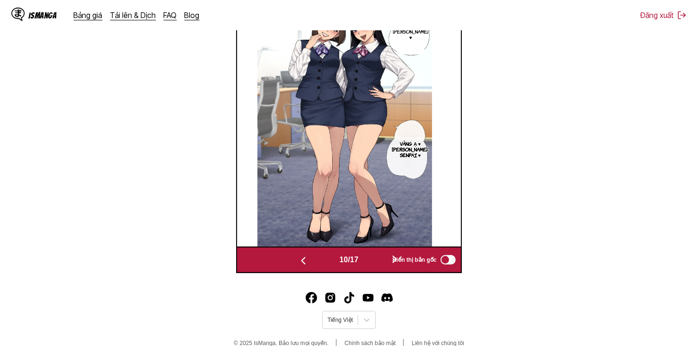
drag, startPoint x: 394, startPoint y: 184, endPoint x: 393, endPoint y: 217, distance: 33.2
click at [394, 184] on img at bounding box center [345, 123] width 175 height 248
click at [388, 263] on button "button" at bounding box center [395, 260] width 57 height 14
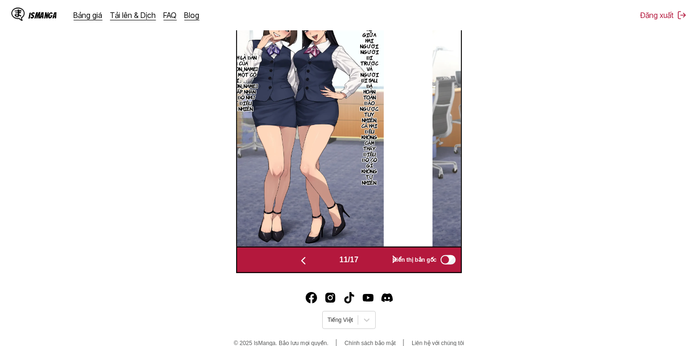
click at [388, 263] on button "button" at bounding box center [395, 260] width 57 height 14
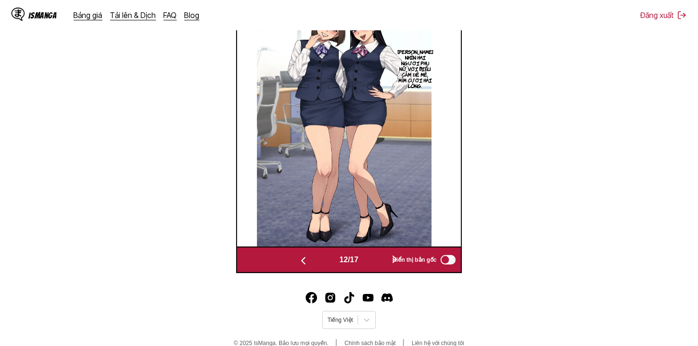
click at [388, 263] on button "button" at bounding box center [395, 260] width 57 height 14
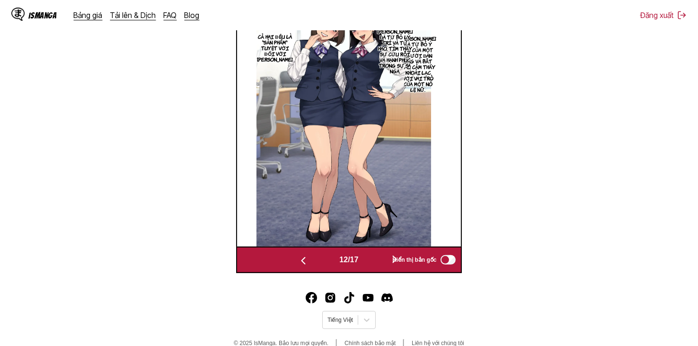
click at [388, 263] on button "button" at bounding box center [395, 260] width 57 height 14
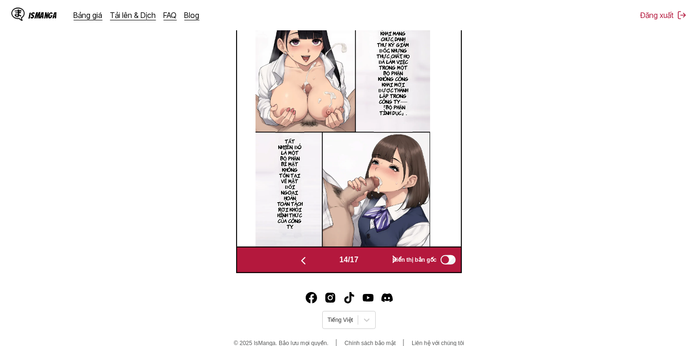
click at [388, 263] on button "button" at bounding box center [395, 260] width 57 height 14
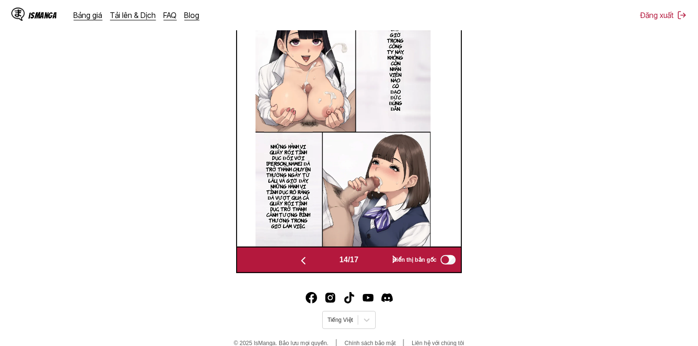
click at [388, 263] on button "button" at bounding box center [395, 260] width 57 height 14
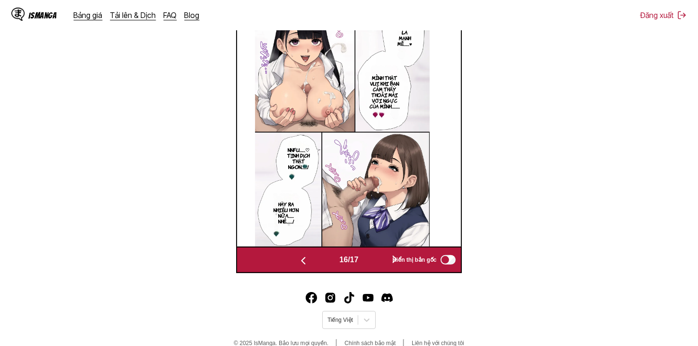
click at [388, 263] on button "button" at bounding box center [395, 260] width 57 height 14
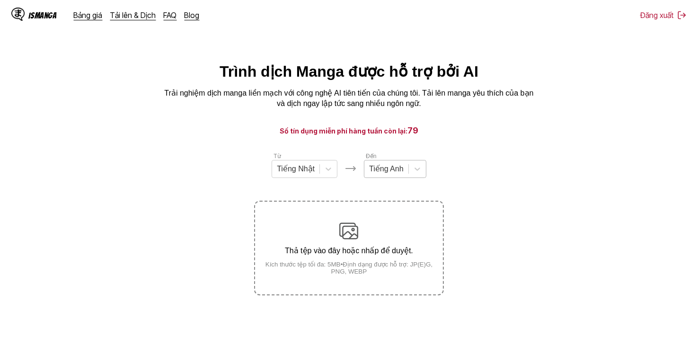
click at [373, 168] on div at bounding box center [386, 169] width 35 height 10
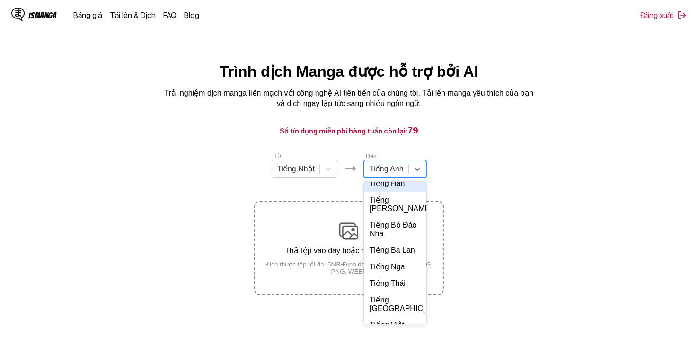
scroll to position [205, 0]
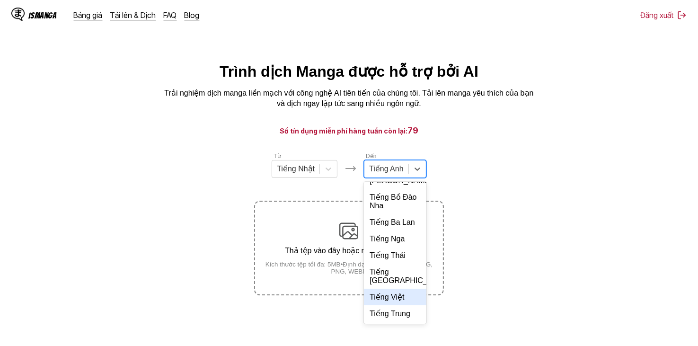
click at [397, 304] on div "Tiếng Việt" at bounding box center [395, 297] width 63 height 17
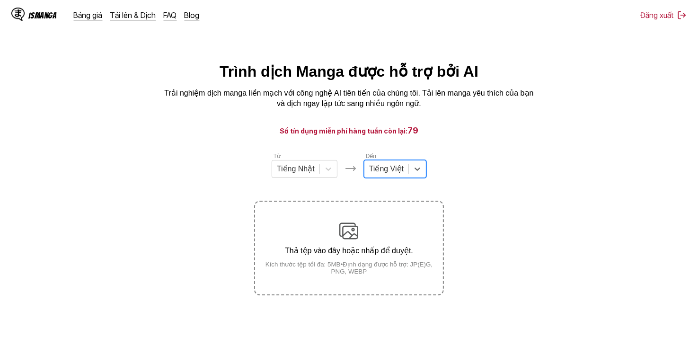
click at [402, 174] on div at bounding box center [386, 169] width 35 height 10
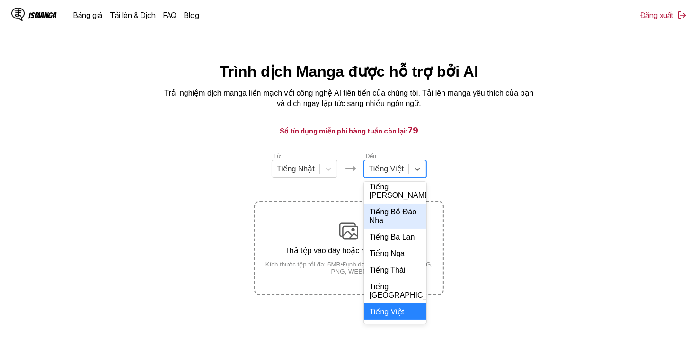
scroll to position [225, 0]
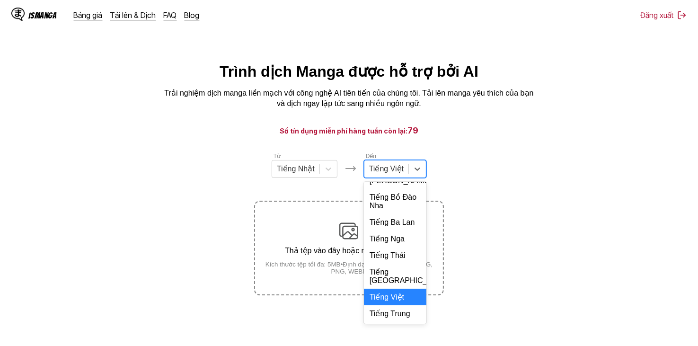
click at [396, 295] on div "Tiếng Việt" at bounding box center [395, 297] width 63 height 17
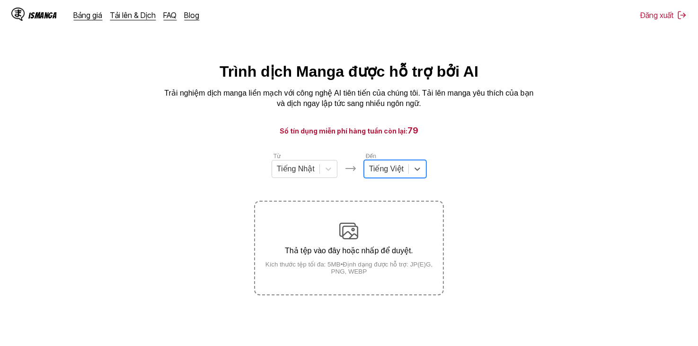
click at [493, 167] on section "Từ Tiếng Nhật Đến option Tiếng Việt, selected. Tiếng Việt Thả tệp vào đây hoặc …" at bounding box center [349, 224] width 683 height 144
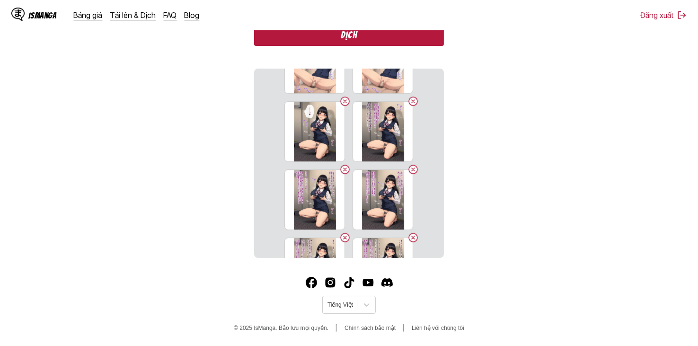
scroll to position [0, 0]
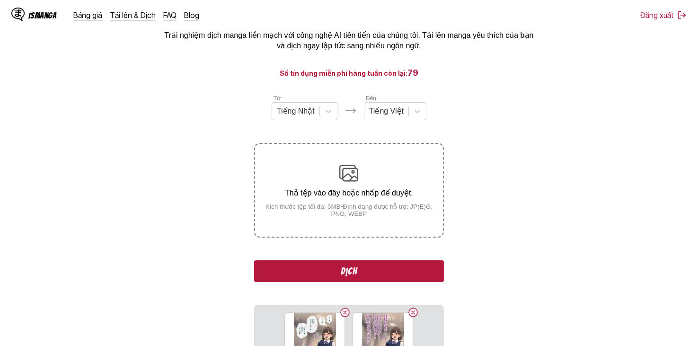
click at [404, 268] on button "Dịch" at bounding box center [348, 271] width 189 height 22
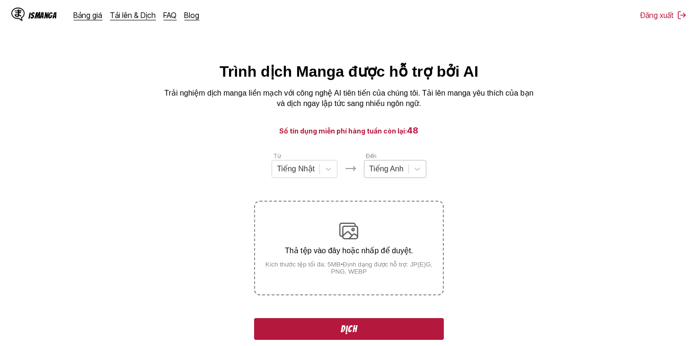
click at [395, 166] on div at bounding box center [386, 169] width 35 height 10
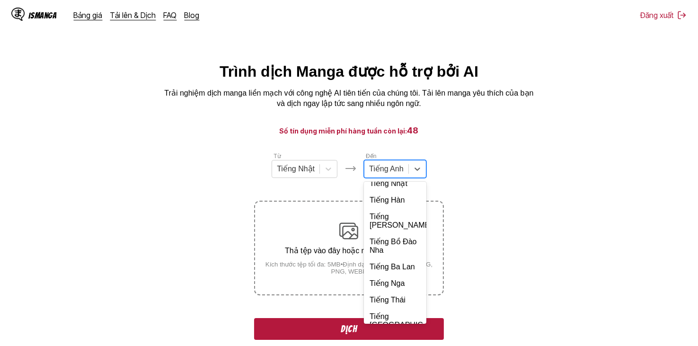
scroll to position [205, 0]
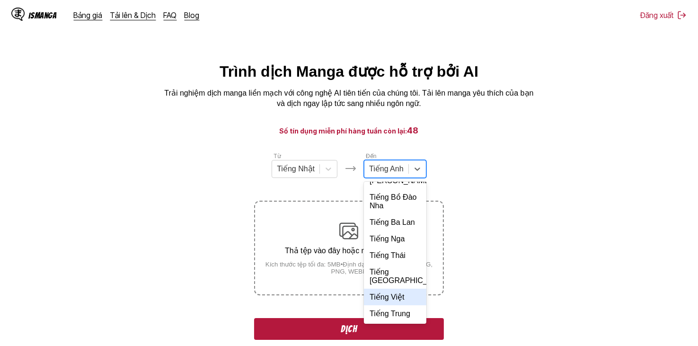
click at [394, 298] on div "Tiếng Việt" at bounding box center [395, 297] width 63 height 17
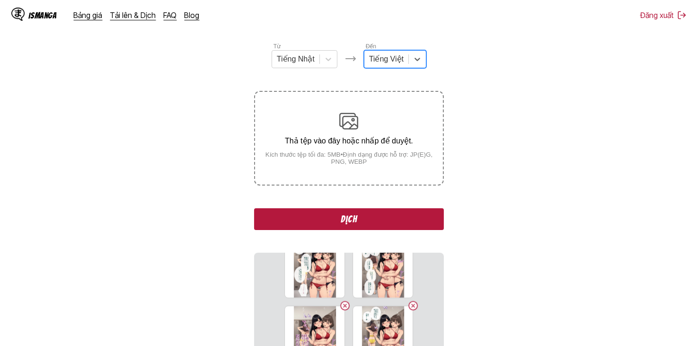
scroll to position [0, 0]
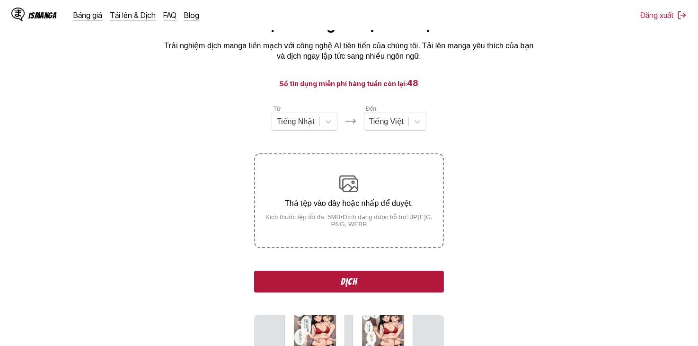
click at [383, 276] on button "Dịch" at bounding box center [348, 282] width 189 height 22
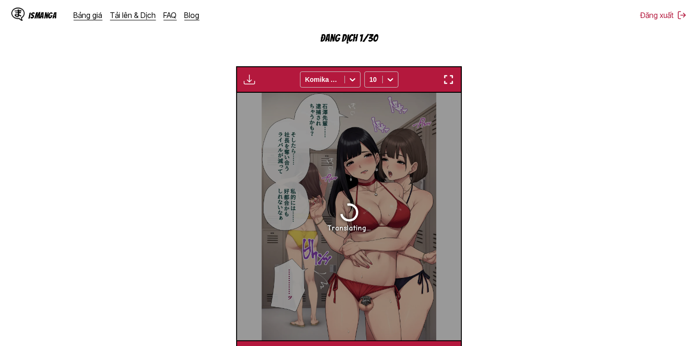
scroll to position [143, 0]
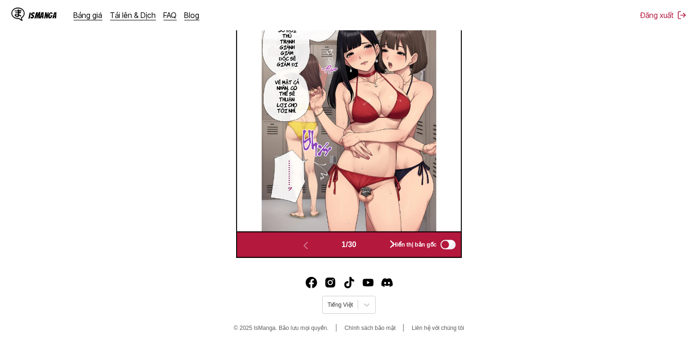
click at [376, 244] on button "button" at bounding box center [392, 245] width 57 height 14
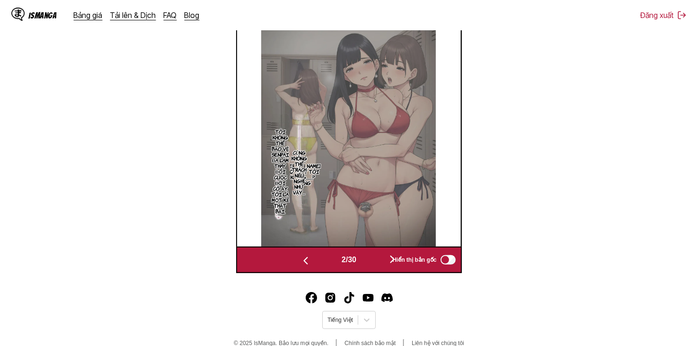
click at [376, 244] on img at bounding box center [348, 123] width 175 height 248
click at [380, 252] on div "2 / 30 Hiển thị bản gốc" at bounding box center [348, 260] width 225 height 27
click at [381, 259] on button "button" at bounding box center [392, 260] width 57 height 14
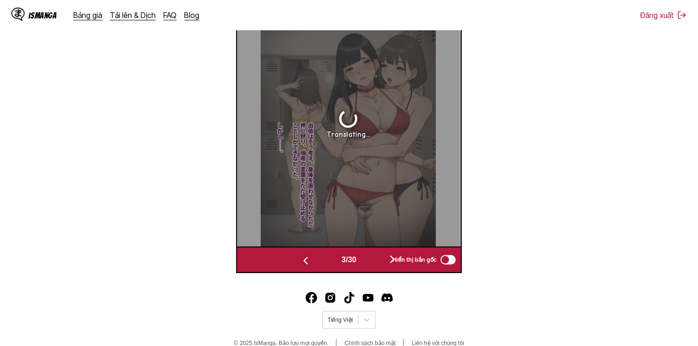
click at [381, 259] on button "button" at bounding box center [392, 260] width 57 height 14
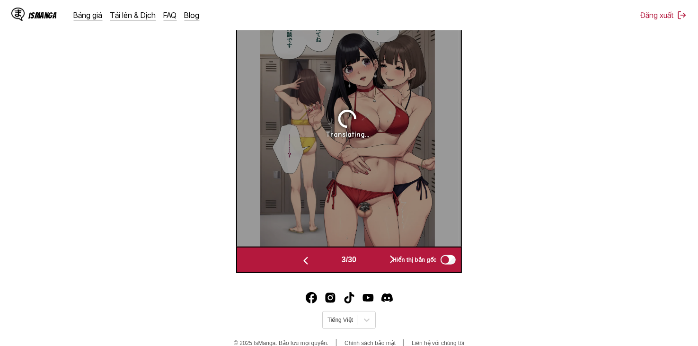
click at [381, 259] on button "button" at bounding box center [392, 260] width 57 height 14
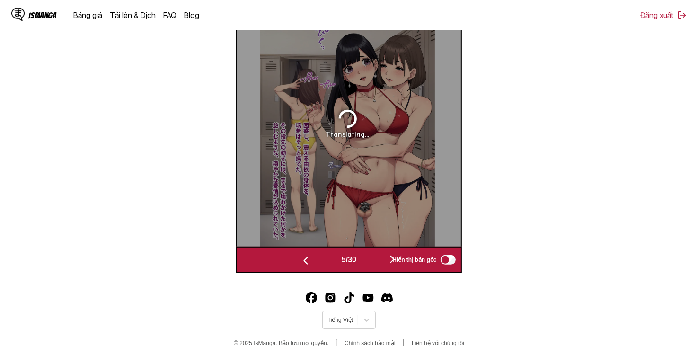
click at [379, 263] on button "button" at bounding box center [392, 260] width 57 height 14
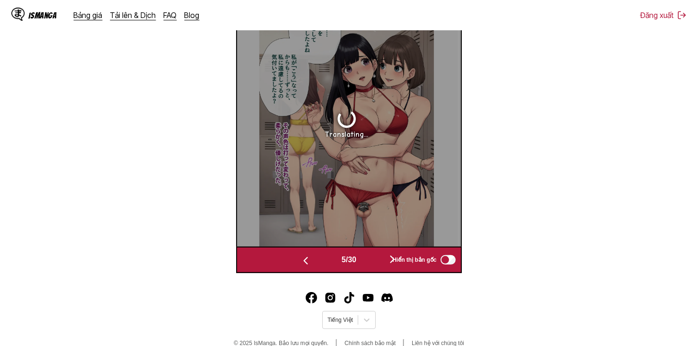
click at [379, 263] on button "button" at bounding box center [392, 260] width 57 height 14
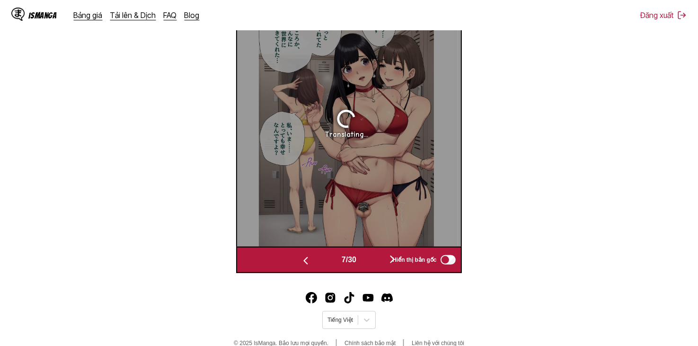
click at [379, 263] on button "button" at bounding box center [392, 260] width 57 height 14
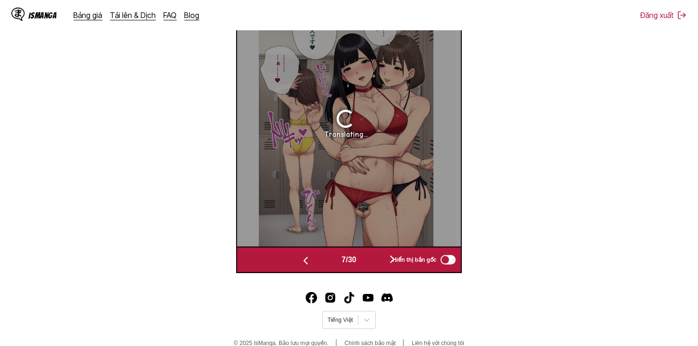
click at [379, 263] on button "button" at bounding box center [392, 260] width 57 height 14
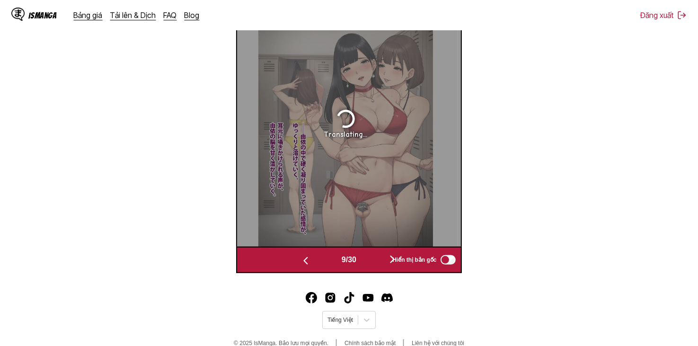
click at [379, 263] on button "button" at bounding box center [392, 260] width 57 height 14
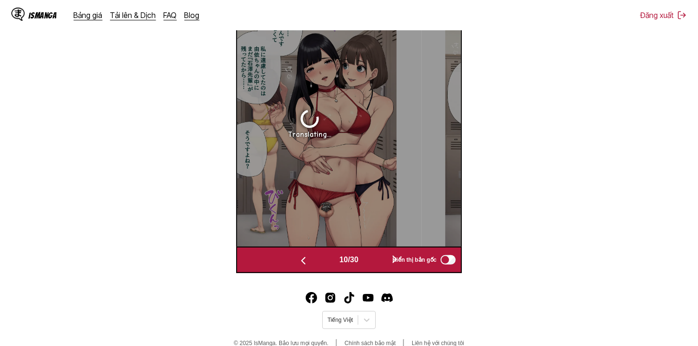
click at [379, 263] on button "button" at bounding box center [395, 260] width 57 height 14
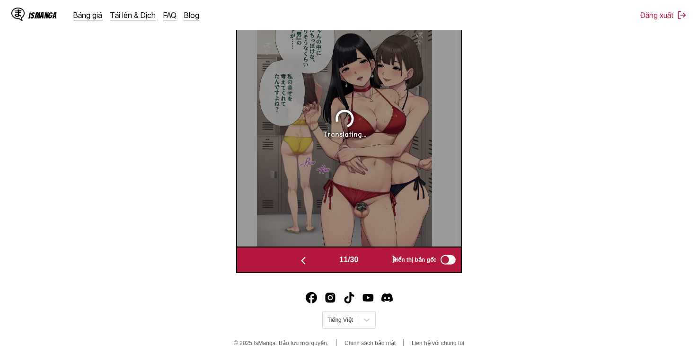
click at [379, 263] on button "button" at bounding box center [395, 260] width 57 height 14
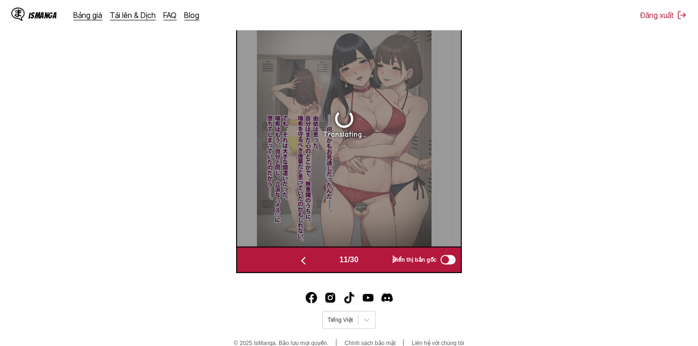
click at [379, 263] on button "button" at bounding box center [395, 260] width 57 height 14
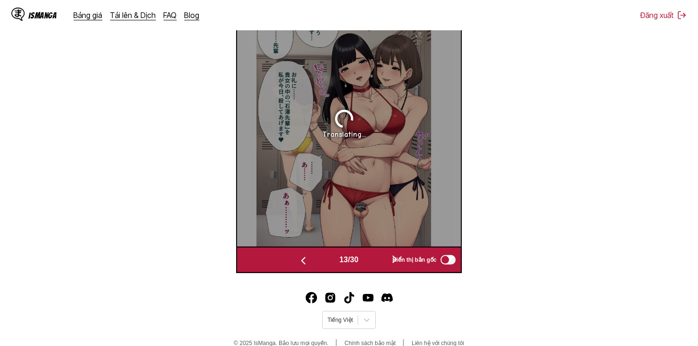
click at [379, 263] on button "button" at bounding box center [395, 260] width 57 height 14
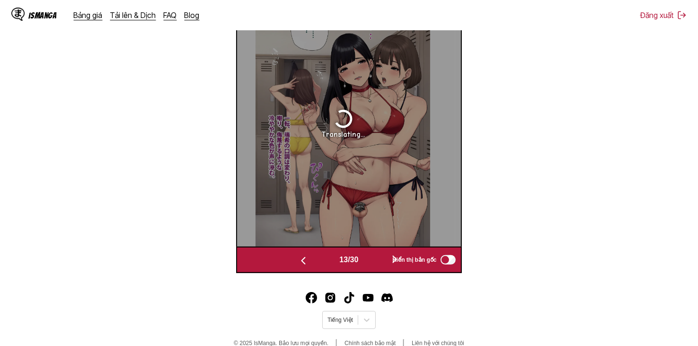
click at [379, 263] on button "button" at bounding box center [395, 260] width 57 height 14
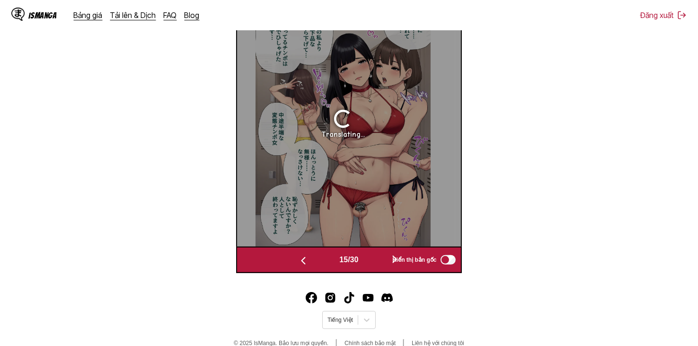
click at [379, 263] on button "button" at bounding box center [395, 260] width 57 height 14
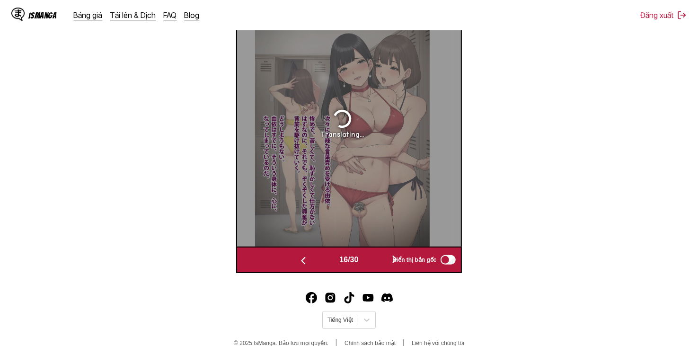
click at [379, 263] on button "button" at bounding box center [395, 260] width 57 height 14
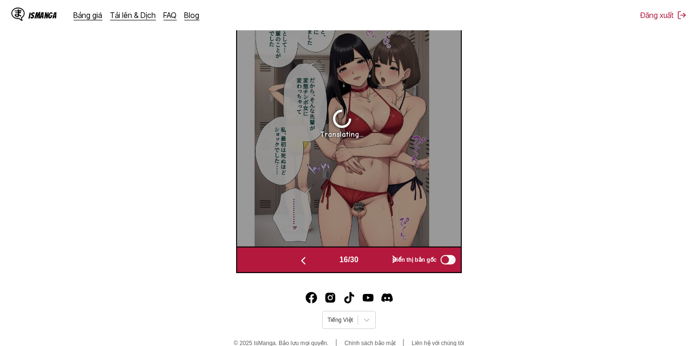
click at [379, 263] on button "button" at bounding box center [395, 260] width 57 height 14
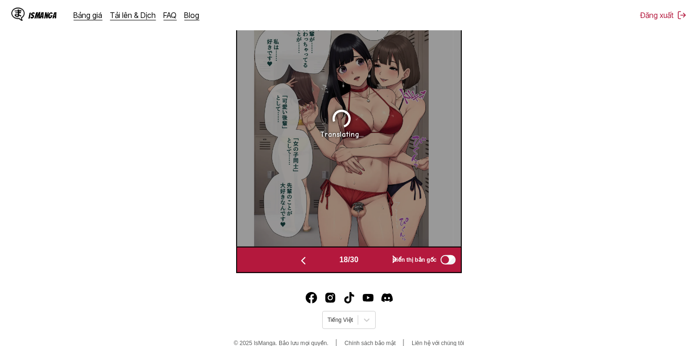
click at [379, 263] on button "button" at bounding box center [395, 260] width 57 height 14
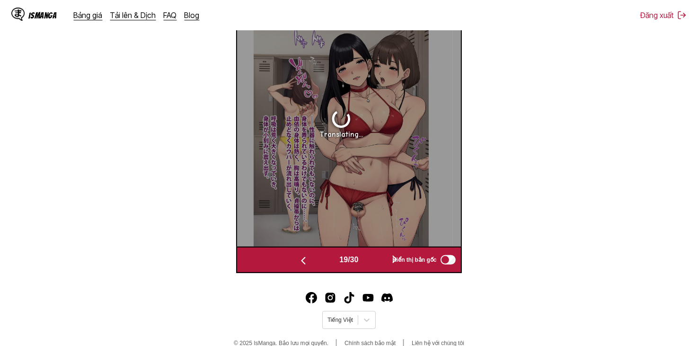
click at [379, 263] on button "button" at bounding box center [395, 260] width 57 height 14
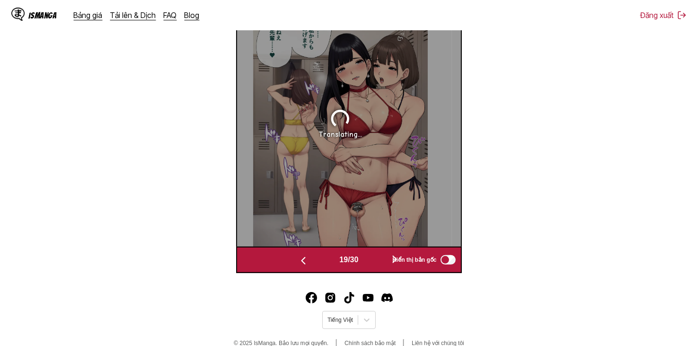
click at [379, 263] on button "button" at bounding box center [395, 260] width 57 height 14
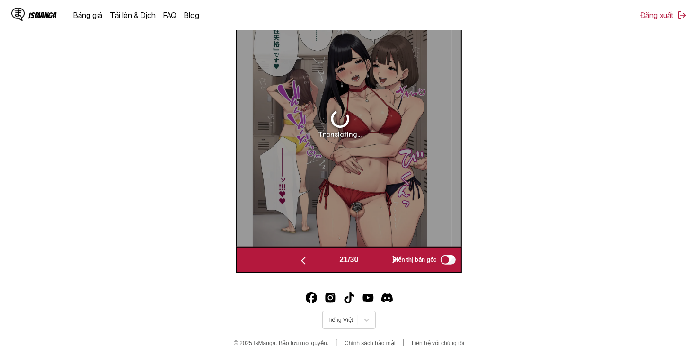
click at [379, 263] on button "button" at bounding box center [395, 260] width 57 height 14
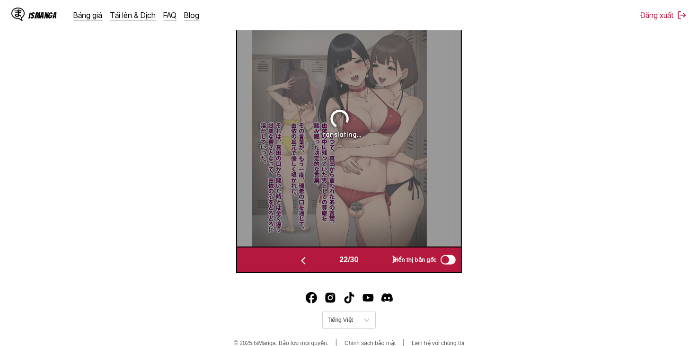
click at [379, 263] on button "button" at bounding box center [395, 260] width 57 height 14
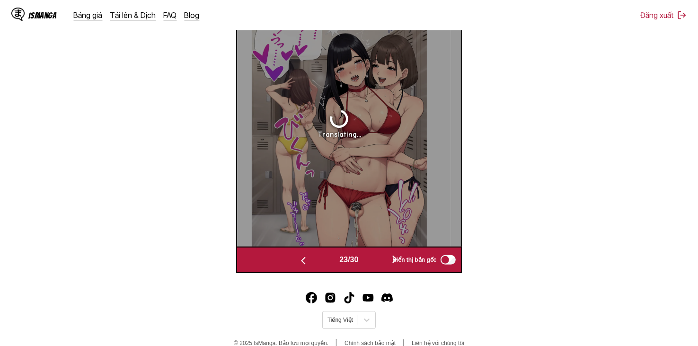
click at [379, 263] on button "button" at bounding box center [395, 260] width 57 height 14
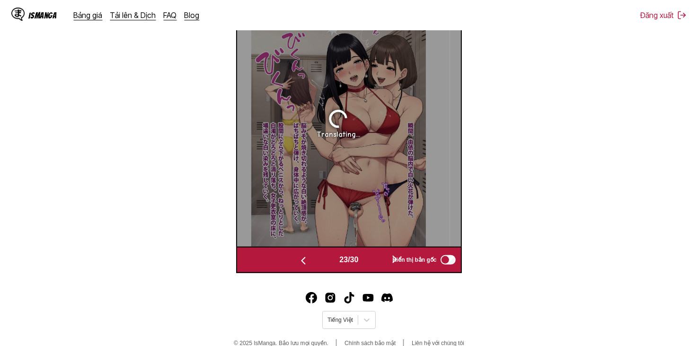
click at [379, 263] on button "button" at bounding box center [395, 260] width 57 height 14
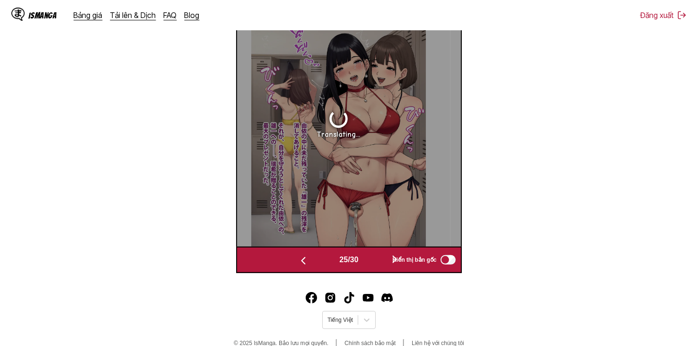
click at [379, 263] on button "button" at bounding box center [395, 260] width 57 height 14
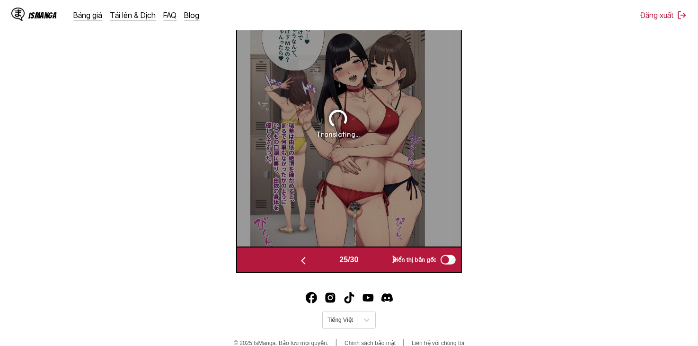
click at [379, 263] on button "button" at bounding box center [395, 260] width 57 height 14
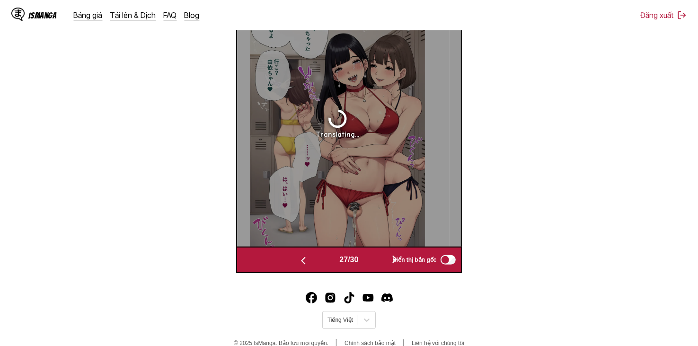
click at [379, 263] on button "button" at bounding box center [395, 260] width 57 height 14
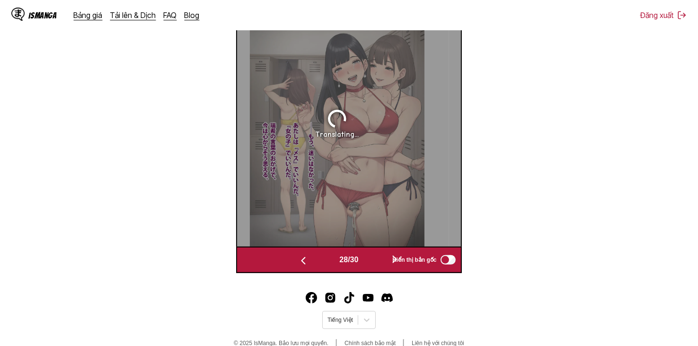
click at [379, 263] on button "button" at bounding box center [395, 260] width 57 height 14
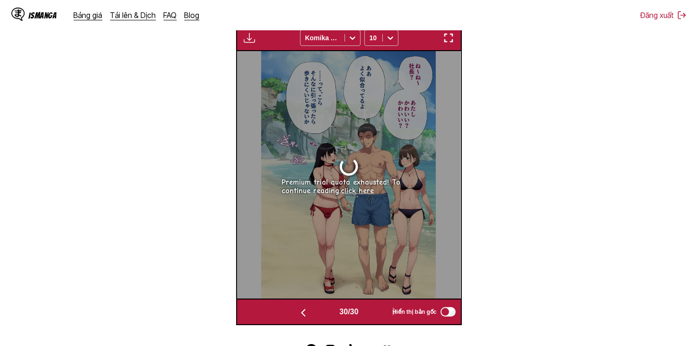
scroll to position [332, 0]
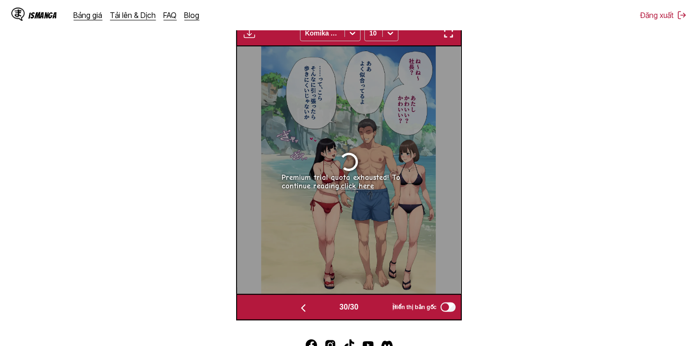
click at [356, 126] on div "Premium trial quota exhausted! To continue reading, click here" at bounding box center [349, 170] width 224 height 248
click at [302, 305] on img "button" at bounding box center [303, 308] width 11 height 11
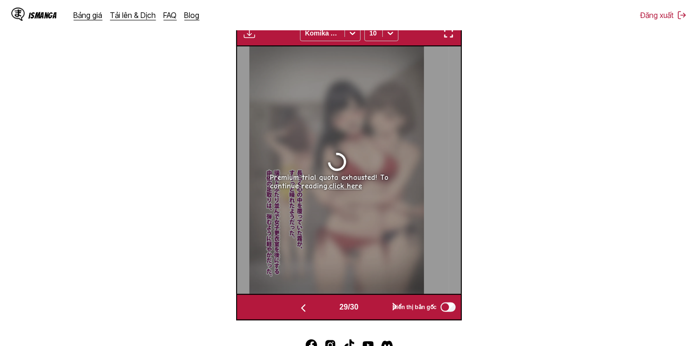
click at [303, 310] on img "button" at bounding box center [303, 308] width 11 height 11
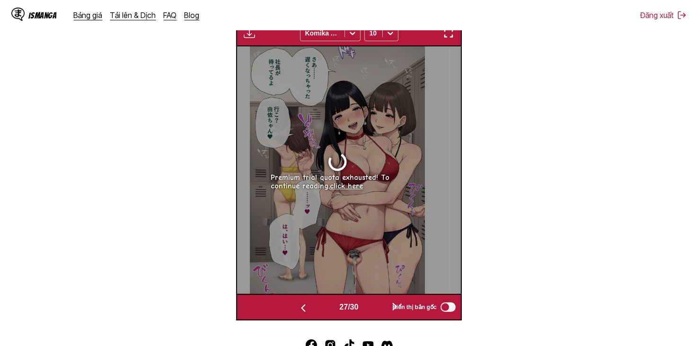
click at [303, 310] on img "button" at bounding box center [303, 308] width 11 height 11
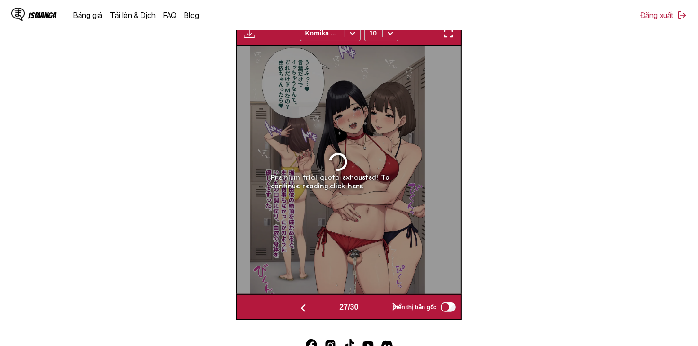
click at [303, 310] on img "button" at bounding box center [303, 308] width 11 height 11
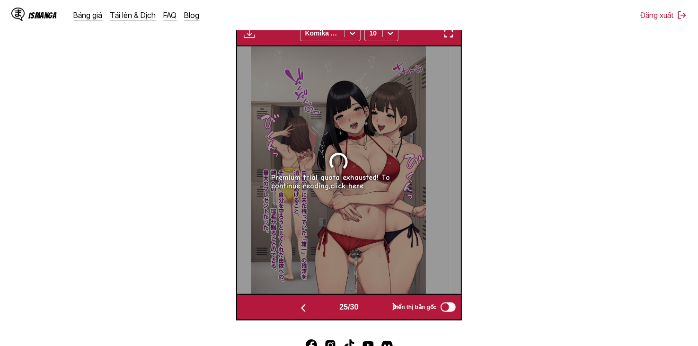
click at [303, 309] on img "button" at bounding box center [303, 308] width 11 height 11
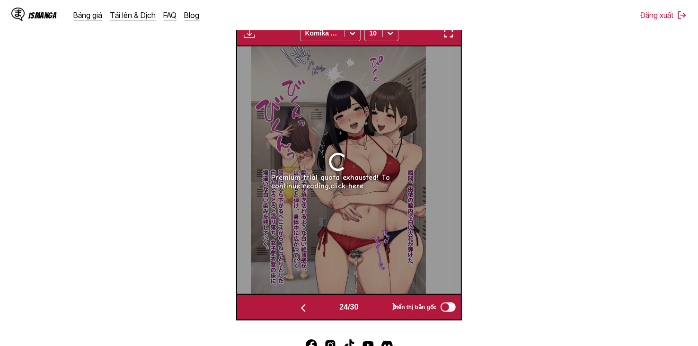
click at [303, 309] on img "button" at bounding box center [303, 308] width 11 height 11
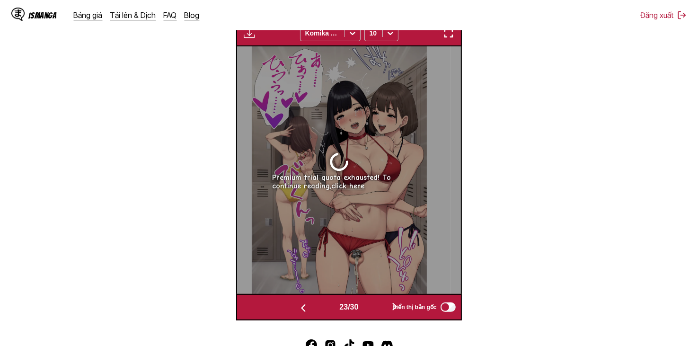
click at [303, 309] on img "button" at bounding box center [303, 308] width 11 height 11
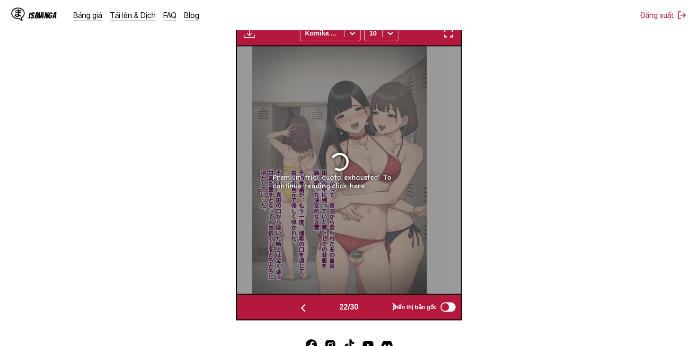
click at [303, 309] on img "button" at bounding box center [303, 308] width 11 height 11
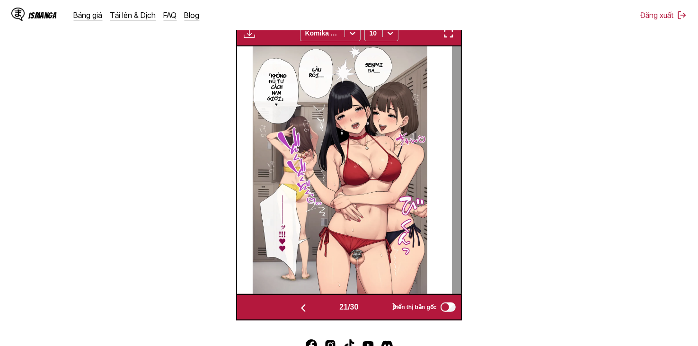
click at [303, 309] on img "button" at bounding box center [303, 308] width 11 height 11
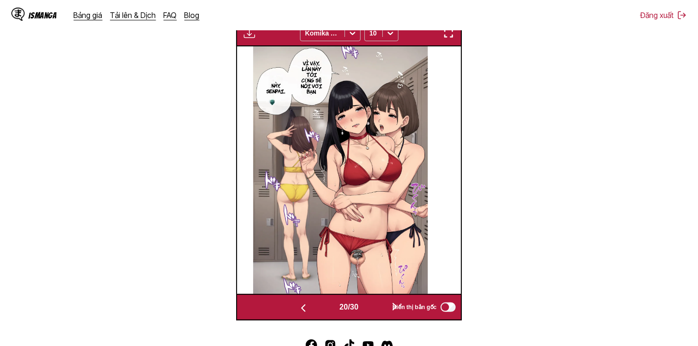
click at [384, 307] on button "button" at bounding box center [395, 308] width 57 height 14
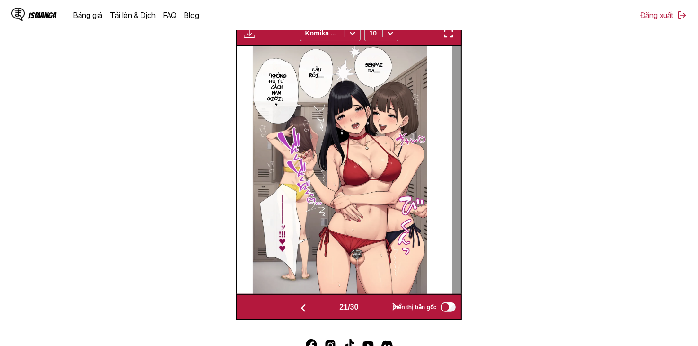
click at [384, 307] on button "button" at bounding box center [395, 308] width 57 height 14
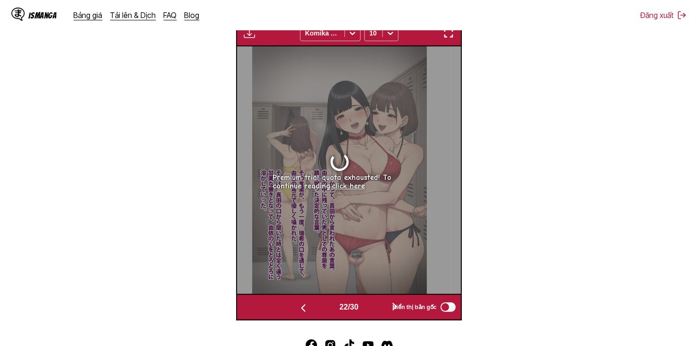
click at [384, 307] on button "button" at bounding box center [395, 308] width 57 height 14
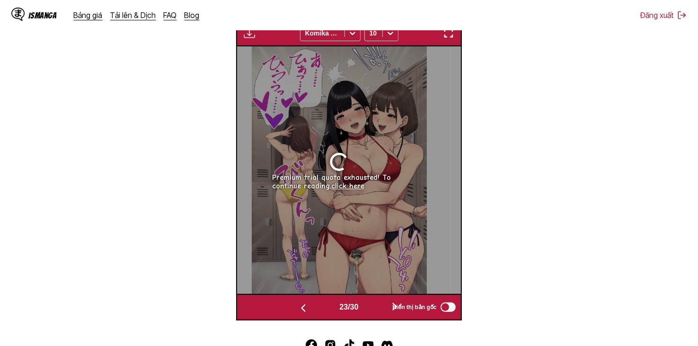
click at [319, 310] on button "button" at bounding box center [303, 308] width 57 height 14
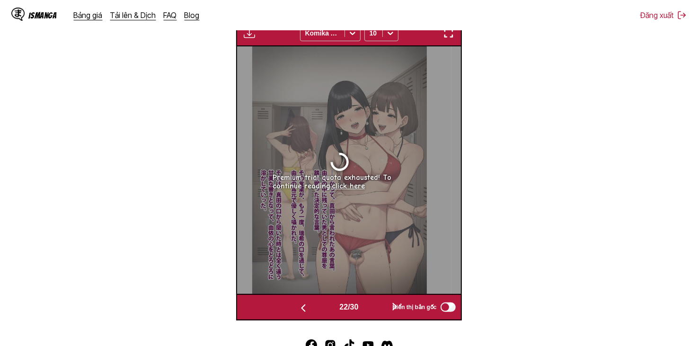
click at [309, 308] on button "button" at bounding box center [303, 308] width 57 height 14
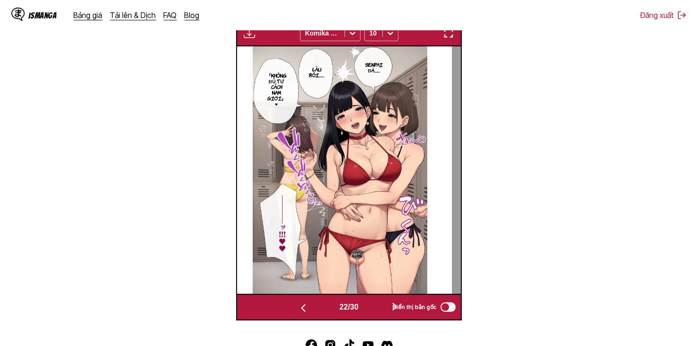
click at [309, 308] on button "button" at bounding box center [303, 308] width 57 height 14
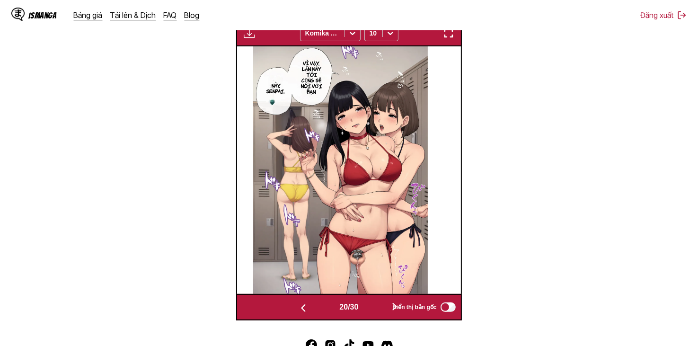
click at [381, 308] on button "button" at bounding box center [395, 308] width 57 height 14
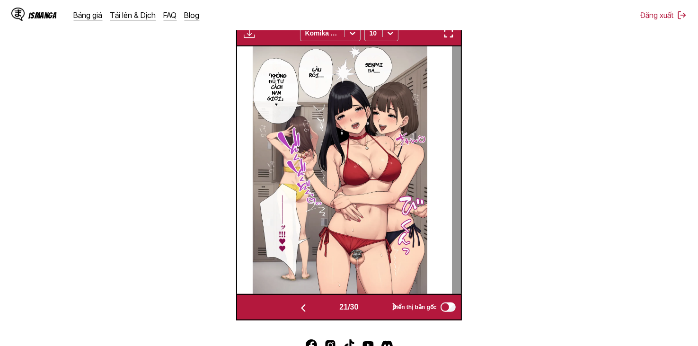
click at [382, 308] on button "button" at bounding box center [395, 308] width 57 height 14
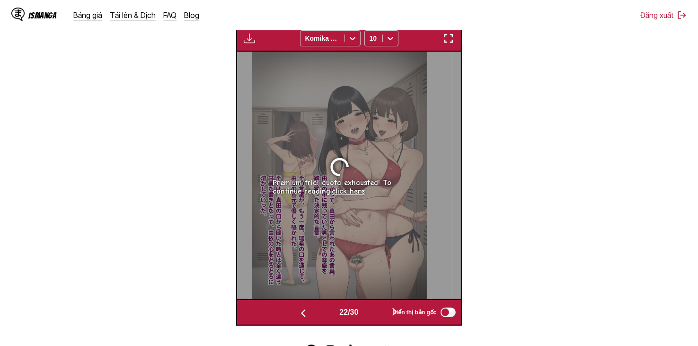
scroll to position [395, 0]
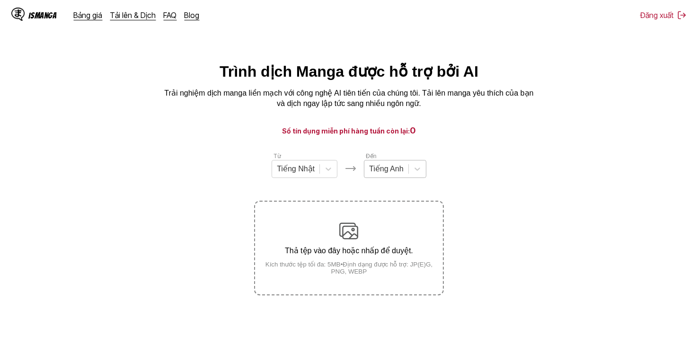
click at [388, 176] on div "Tiếng Anh" at bounding box center [387, 169] width 44 height 14
click at [413, 174] on icon at bounding box center [417, 168] width 9 height 9
click at [418, 174] on icon at bounding box center [417, 168] width 9 height 9
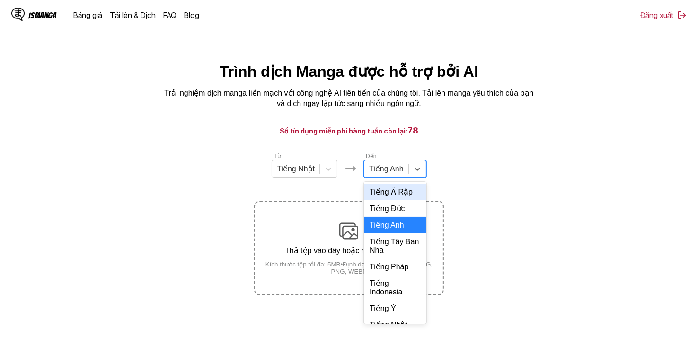
click at [395, 168] on div at bounding box center [386, 169] width 35 height 10
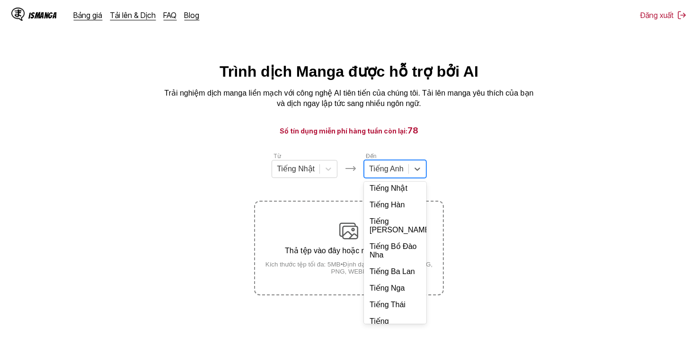
scroll to position [189, 0]
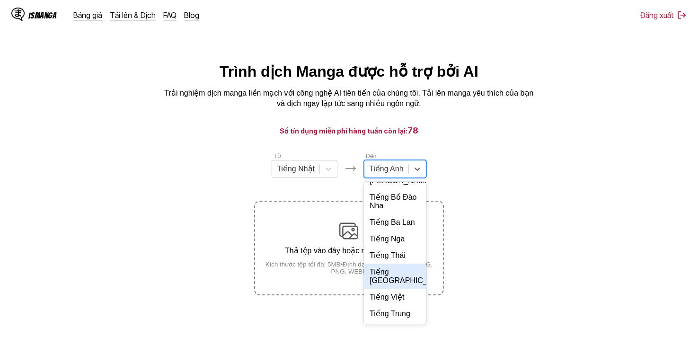
click at [385, 305] on div "Tiếng Việt" at bounding box center [395, 297] width 63 height 17
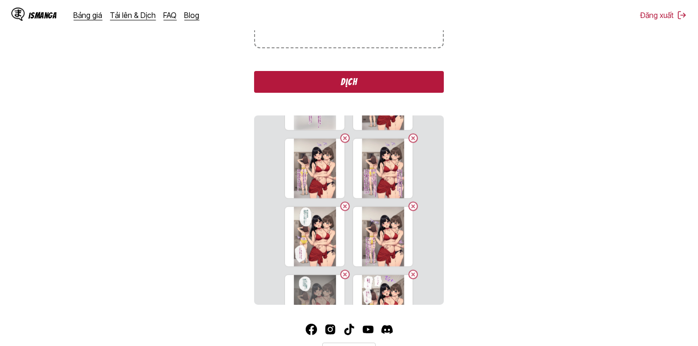
scroll to position [841, 0]
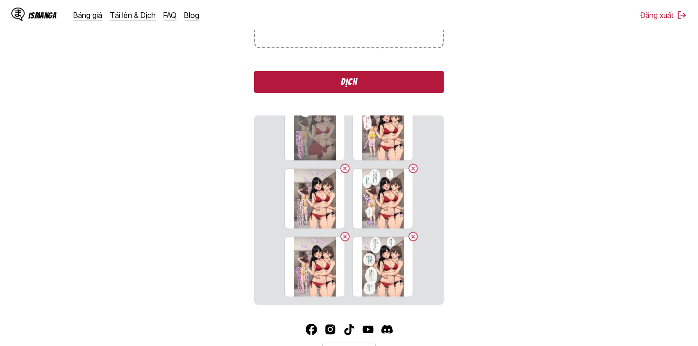
click at [394, 89] on button "Dịch" at bounding box center [348, 82] width 189 height 22
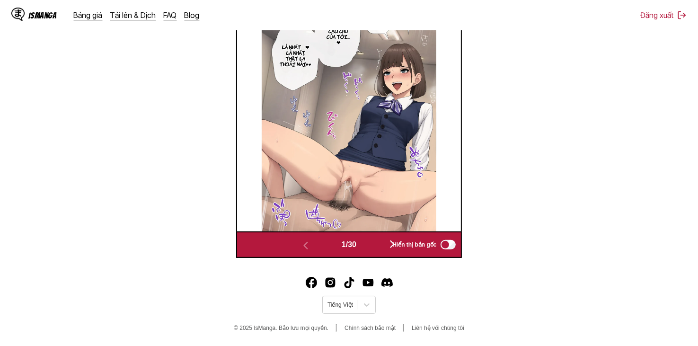
scroll to position [253, 0]
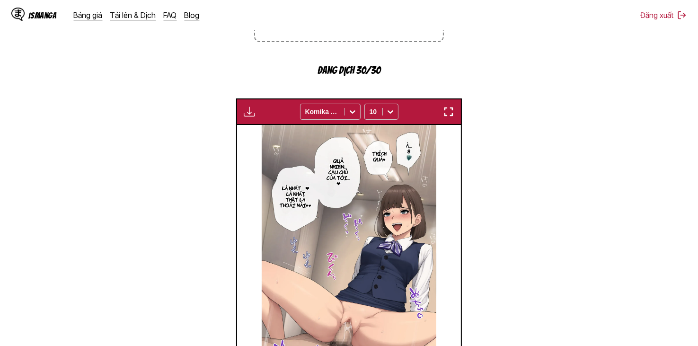
click at [250, 114] on img "button" at bounding box center [249, 111] width 11 height 11
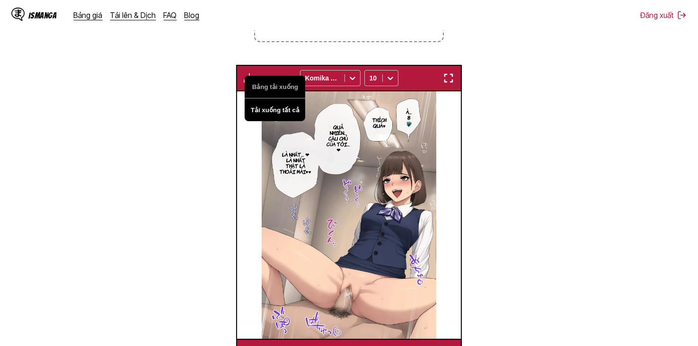
click at [269, 110] on button "Tải xuống tất cả" at bounding box center [275, 109] width 61 height 23
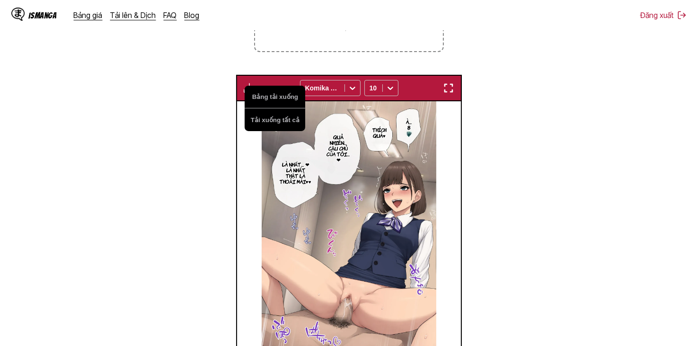
scroll to position [189, 0]
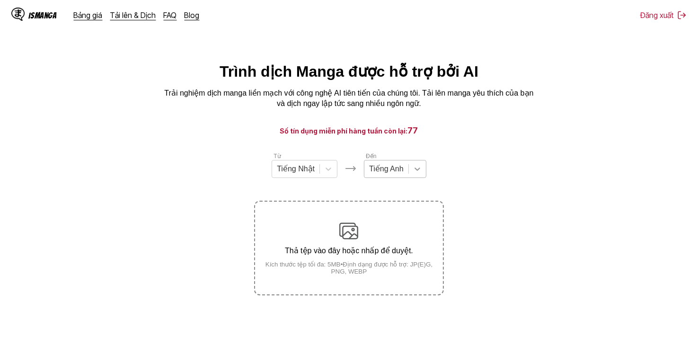
click at [411, 174] on div at bounding box center [417, 169] width 17 height 17
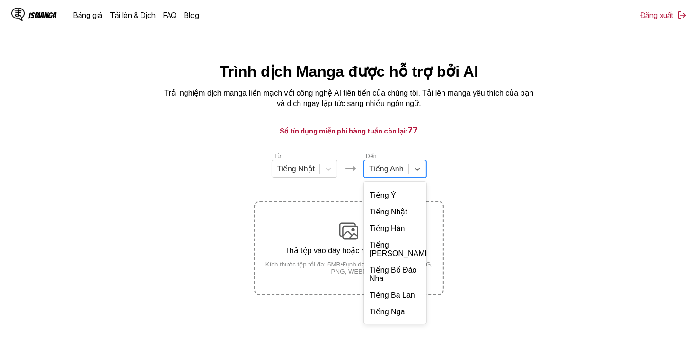
scroll to position [205, 0]
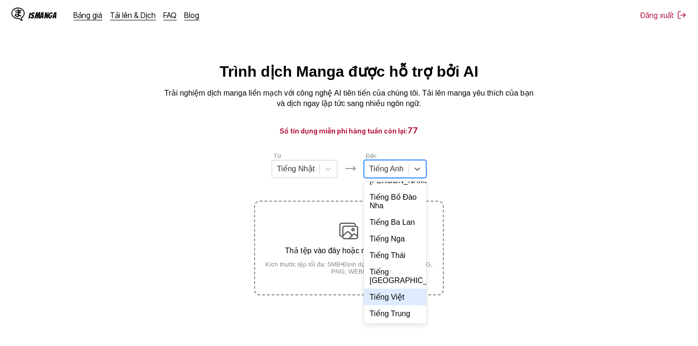
click at [400, 293] on div "Tiếng Việt" at bounding box center [395, 297] width 63 height 17
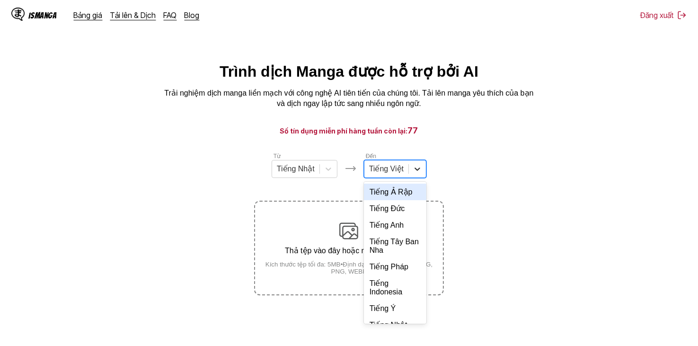
click at [409, 178] on div at bounding box center [417, 169] width 17 height 17
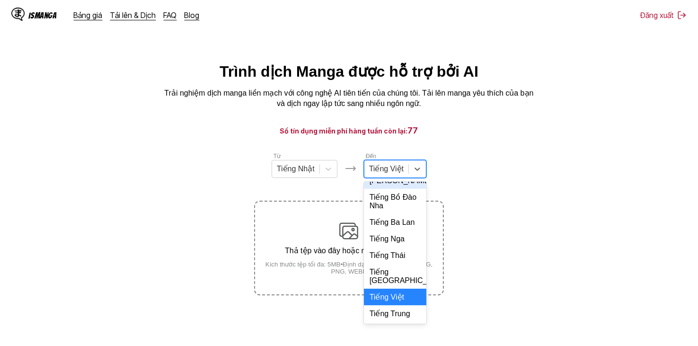
scroll to position [225, 0]
click at [403, 296] on div "Tiếng Việt" at bounding box center [395, 297] width 63 height 17
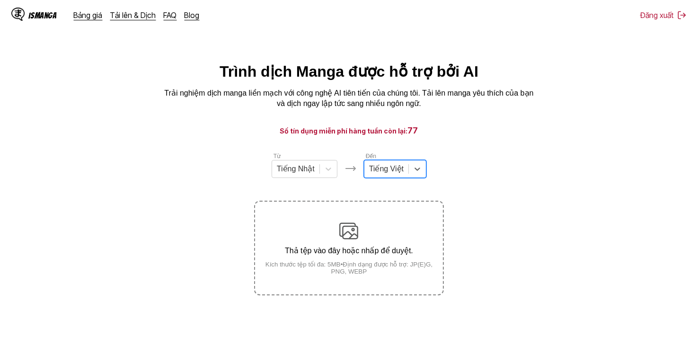
click at [487, 197] on section "Từ Tiếng Nhật Đến option Tiếng Việt, selected. Tiếng Việt Thả tệp vào đây hoặc …" at bounding box center [349, 224] width 683 height 144
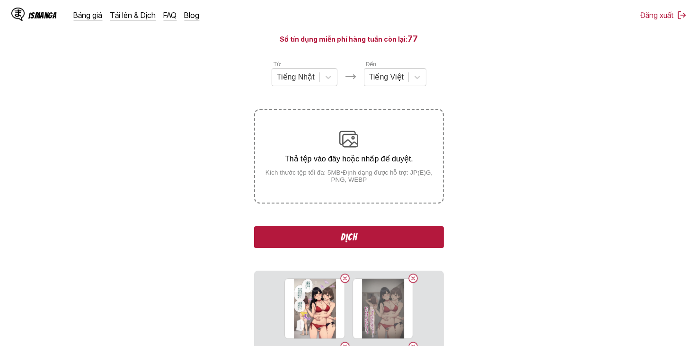
scroll to position [0, 0]
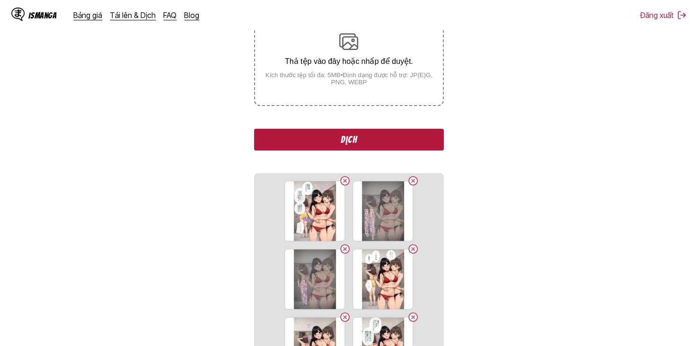
click at [380, 136] on button "Dịch" at bounding box center [348, 140] width 189 height 22
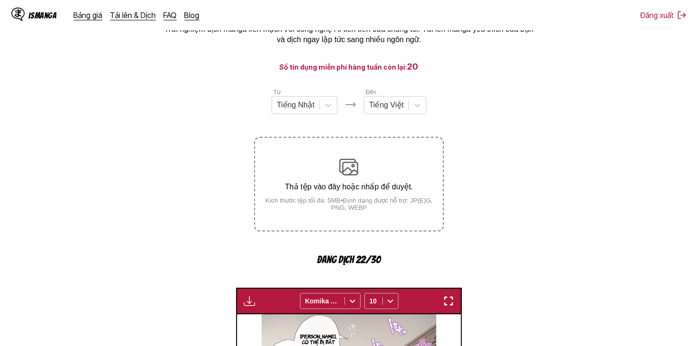
scroll to position [206, 0]
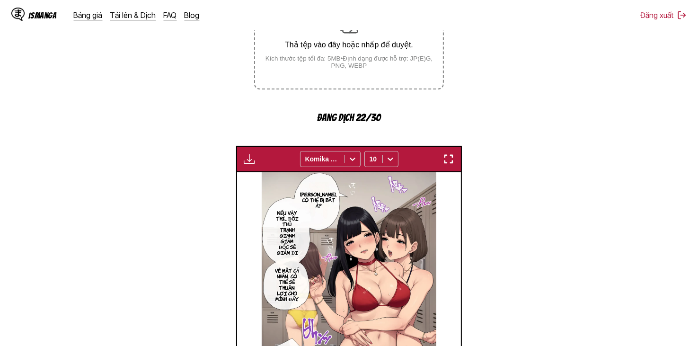
click at [530, 27] on div "IsManga Bảng giá Tải lên & Dịch FAQ Blog Đăng xuất Bảng giá Tải lên & Dịch FAQ …" at bounding box center [349, 15] width 698 height 30
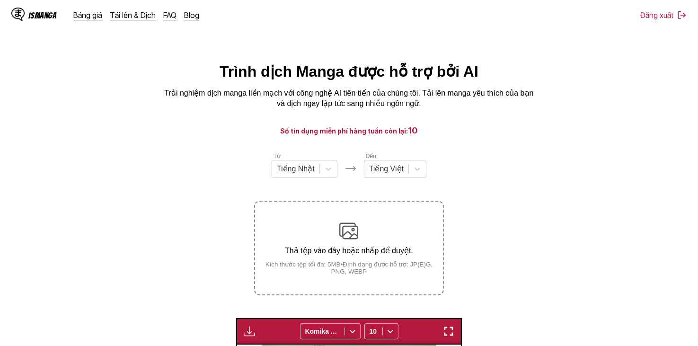
scroll to position [237, 0]
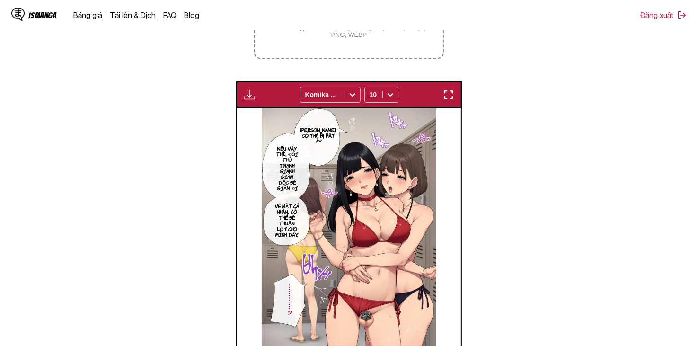
click at [254, 90] on img "button" at bounding box center [249, 94] width 11 height 11
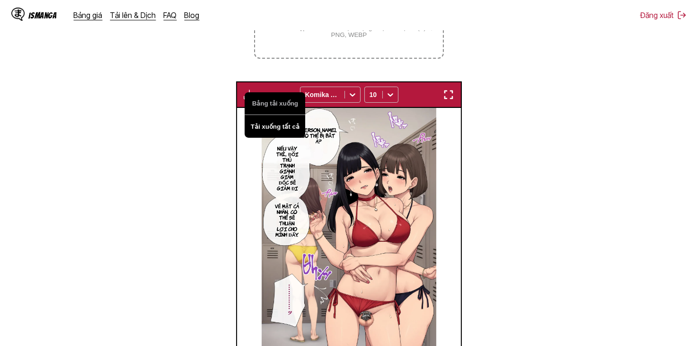
click at [275, 122] on button "Tải xuống tất cả" at bounding box center [275, 126] width 61 height 23
click at [398, 184] on img at bounding box center [349, 232] width 175 height 248
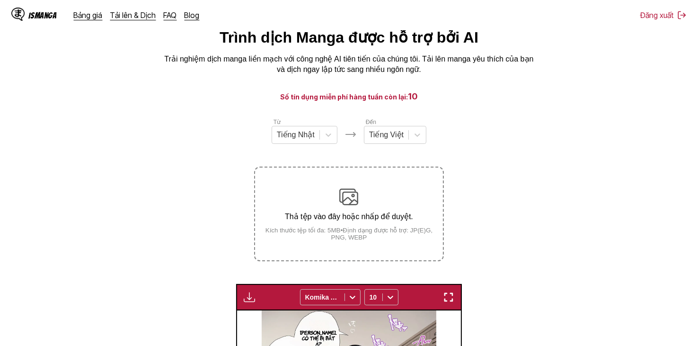
scroll to position [0, 0]
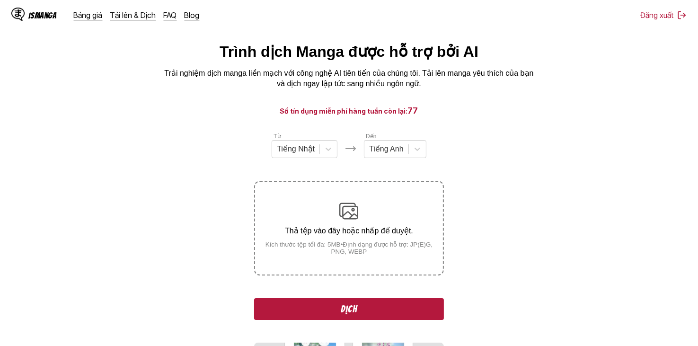
scroll to position [10, 0]
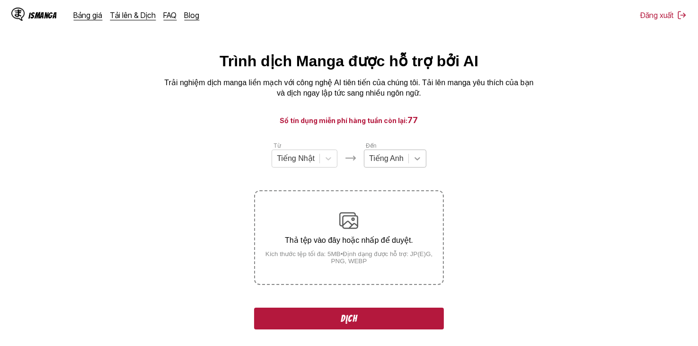
click at [411, 164] on div at bounding box center [417, 158] width 17 height 17
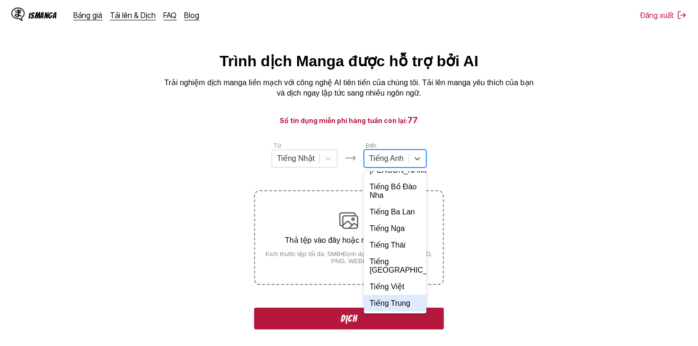
scroll to position [205, 0]
click at [408, 283] on div "Tiếng Việt" at bounding box center [395, 286] width 63 height 17
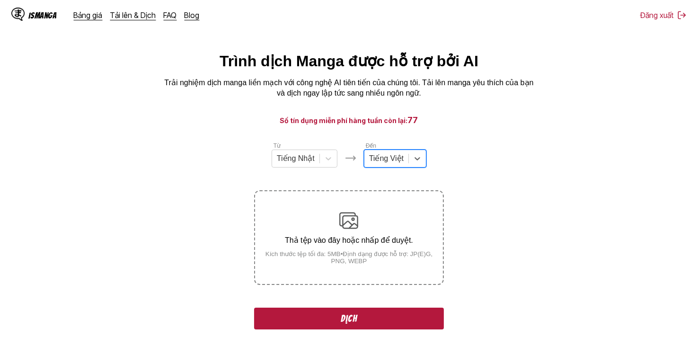
click at [407, 166] on div "Tiếng Việt" at bounding box center [387, 159] width 44 height 14
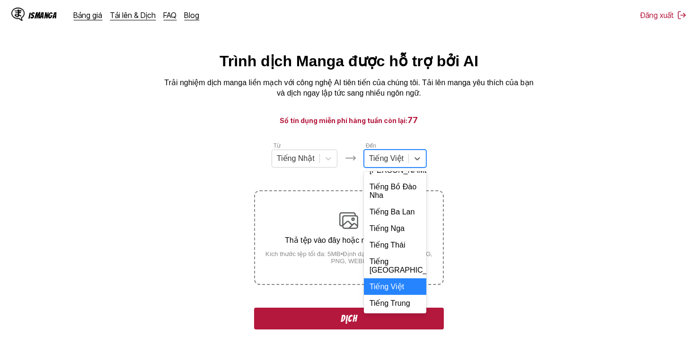
scroll to position [225, 0]
click at [404, 288] on div "Tiếng Việt" at bounding box center [395, 286] width 63 height 17
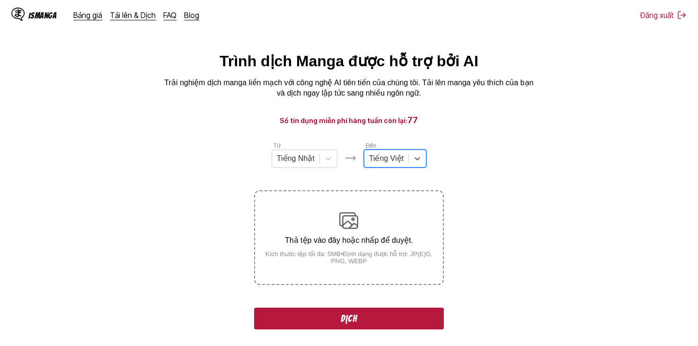
click at [488, 259] on section "Từ Tiếng Nhật Đến option Tiếng Việt, selected. Tiếng Việt Thả tệp vào đây hoặc …" at bounding box center [349, 341] width 683 height 401
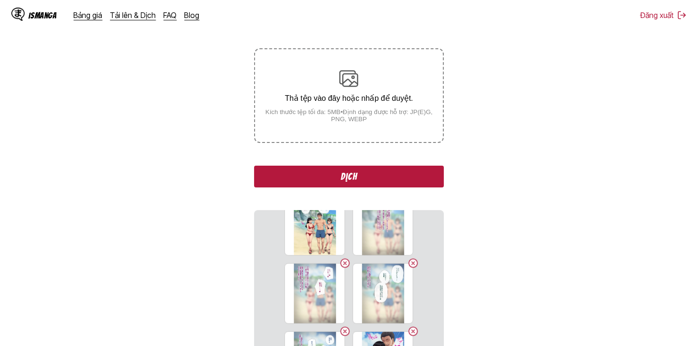
click at [394, 171] on button "Dịch" at bounding box center [348, 177] width 189 height 22
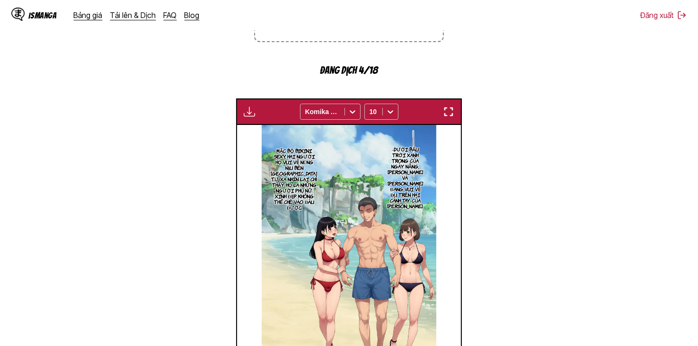
scroll to position [395, 0]
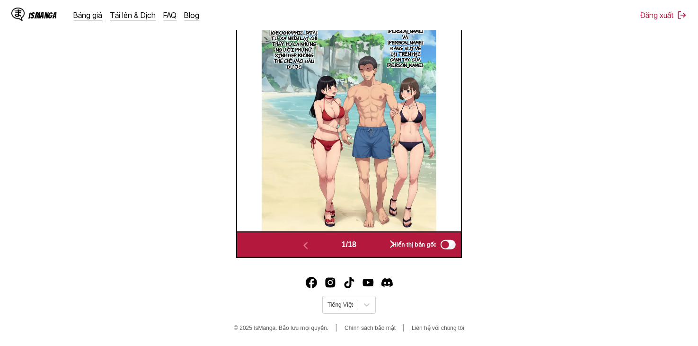
click at [391, 245] on div "Hiển thị bản gốc" at bounding box center [422, 245] width 70 height 12
click at [385, 246] on button "button" at bounding box center [392, 245] width 57 height 14
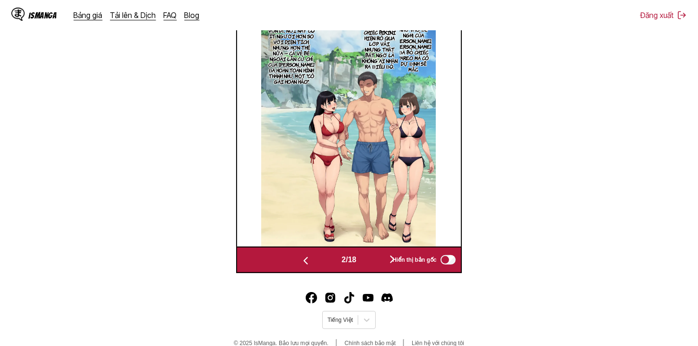
click at [379, 270] on div "2 / 18 Hiển thị bản gốc" at bounding box center [348, 260] width 225 height 27
click at [382, 260] on button "button" at bounding box center [392, 260] width 57 height 14
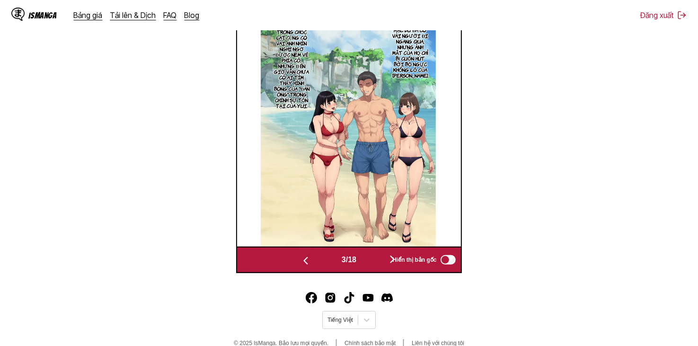
click at [382, 260] on button "button" at bounding box center [392, 260] width 57 height 14
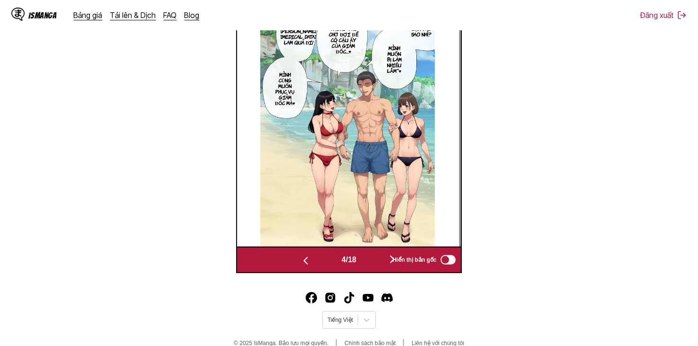
click at [382, 260] on button "button" at bounding box center [392, 260] width 57 height 14
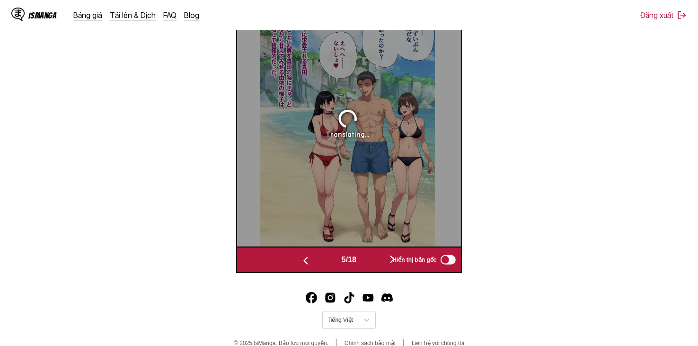
click at [382, 260] on button "button" at bounding box center [392, 260] width 57 height 14
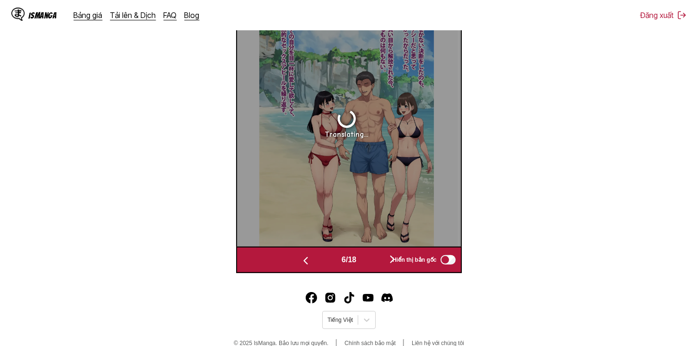
click at [382, 260] on button "button" at bounding box center [392, 260] width 57 height 14
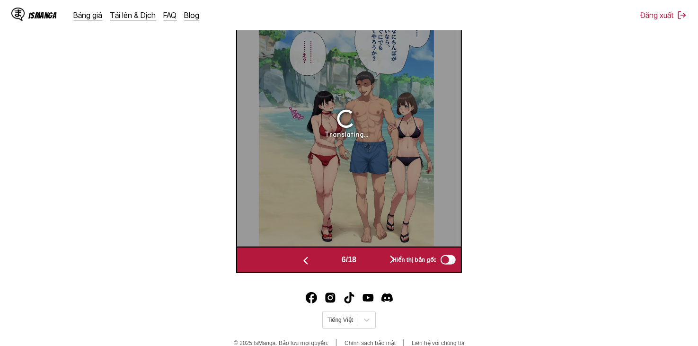
click at [382, 260] on button "button" at bounding box center [392, 260] width 57 height 14
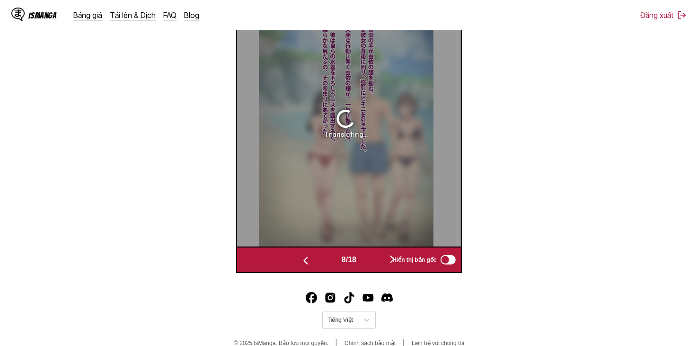
click at [382, 260] on button "button" at bounding box center [392, 260] width 57 height 14
click at [382, 260] on button "button" at bounding box center [395, 260] width 57 height 14
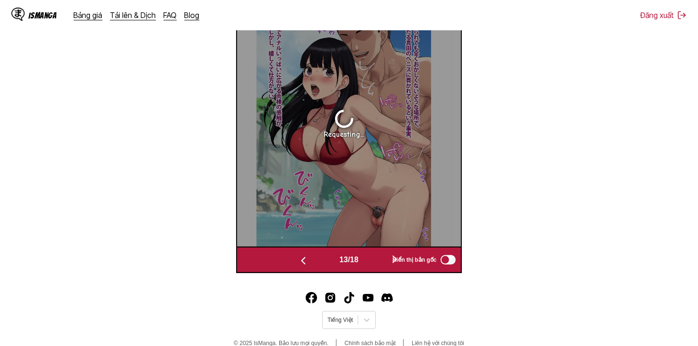
click at [382, 260] on button "button" at bounding box center [395, 260] width 57 height 14
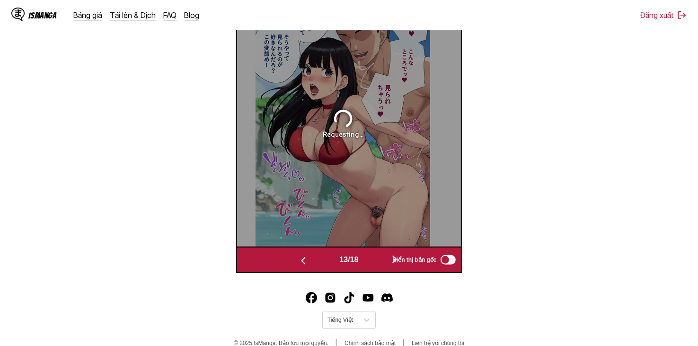
click at [382, 260] on button "button" at bounding box center [395, 260] width 57 height 14
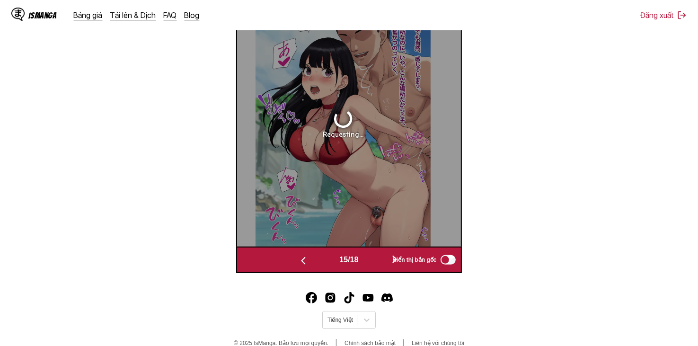
click at [382, 260] on button "button" at bounding box center [395, 260] width 57 height 14
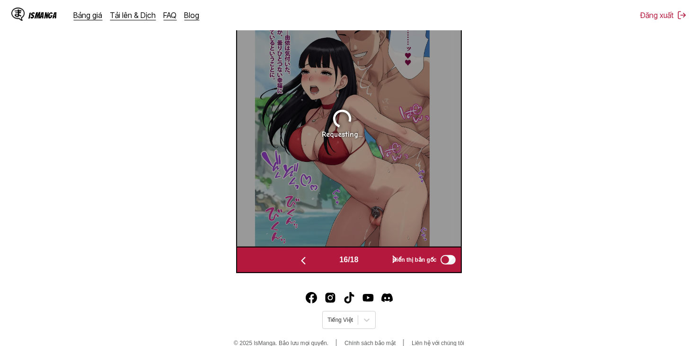
click at [382, 260] on button "button" at bounding box center [395, 260] width 57 height 14
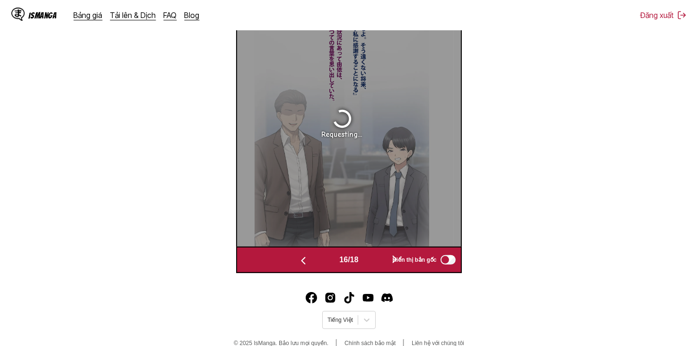
click at [382, 260] on button "button" at bounding box center [395, 260] width 57 height 14
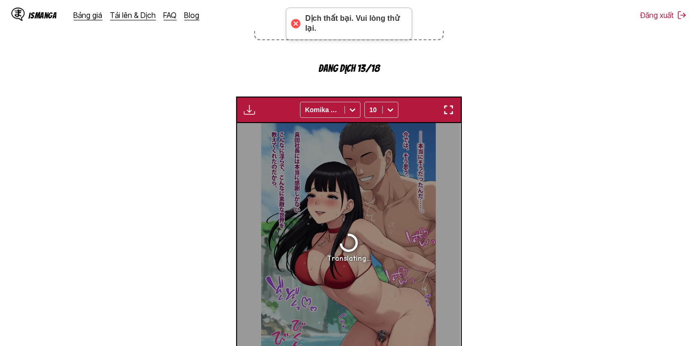
scroll to position [253, 0]
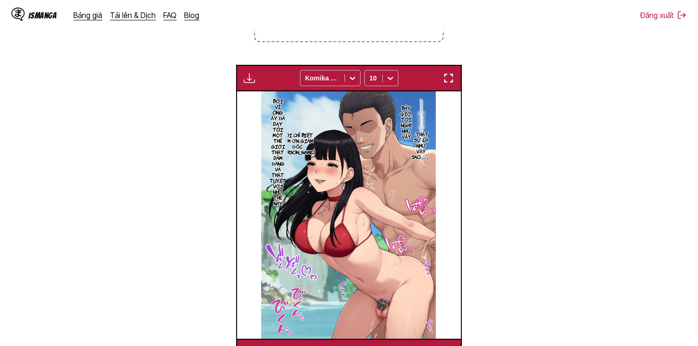
click at [494, 161] on section "Từ Tiếng Nhật Đến Tiếng Việt Thả tệp vào đây hoặc nhấp để duyệt. Kích thước tệp…" at bounding box center [349, 131] width 683 height 467
click at [254, 84] on button "button" at bounding box center [249, 78] width 17 height 12
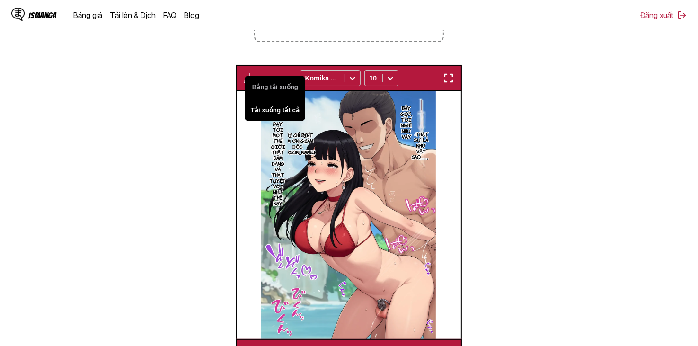
click at [285, 112] on button "Tải xuống tất cả" at bounding box center [275, 109] width 61 height 23
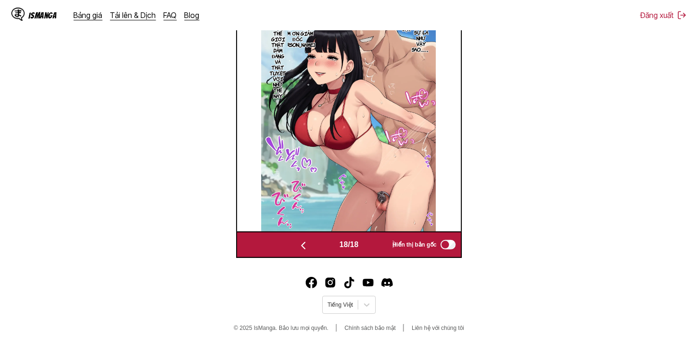
scroll to position [220, 0]
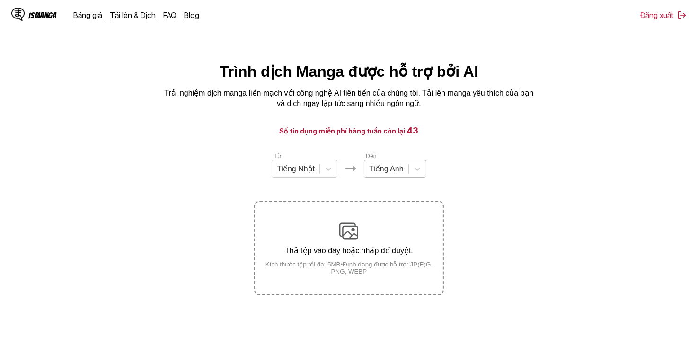
click at [404, 176] on div "Tiếng Anh" at bounding box center [387, 169] width 44 height 14
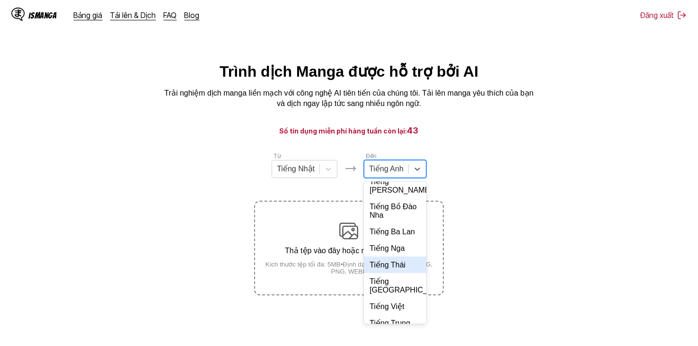
scroll to position [205, 0]
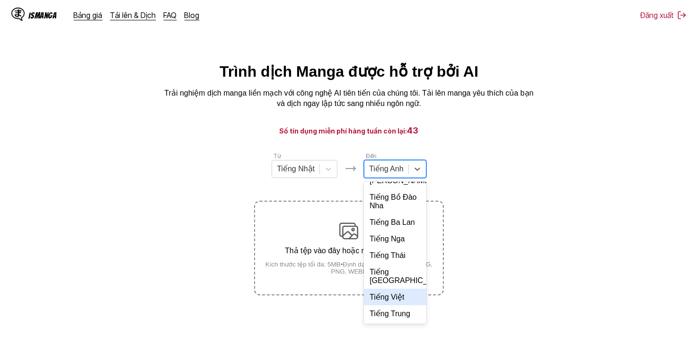
click at [402, 299] on div "Tiếng Việt" at bounding box center [395, 297] width 63 height 17
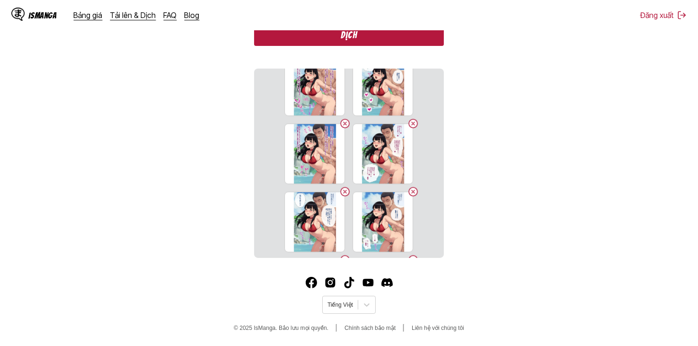
scroll to position [227, 0]
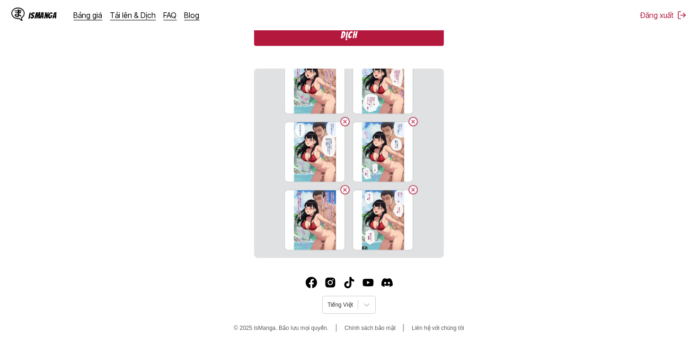
click at [383, 36] on button "Dịch" at bounding box center [348, 35] width 189 height 22
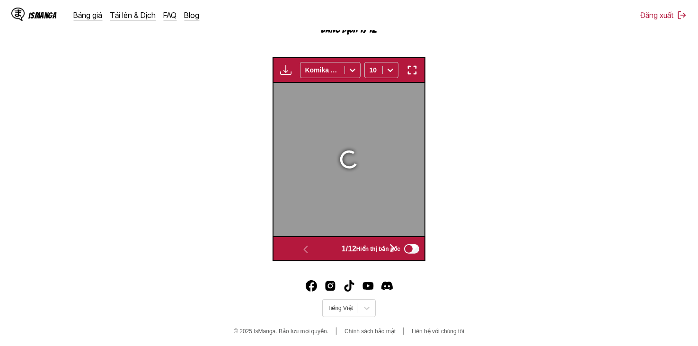
scroll to position [286, 0]
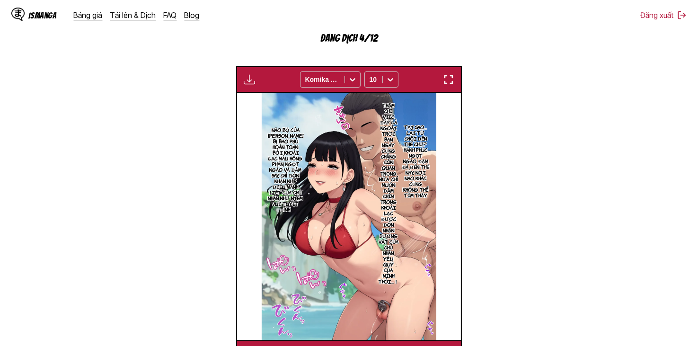
click at [576, 80] on section "Từ Tiếng Nhật Đến Tiếng Việt Thả tệp vào đây hoặc nhấp để duyệt. Kích thước tệp…" at bounding box center [349, 116] width 683 height 501
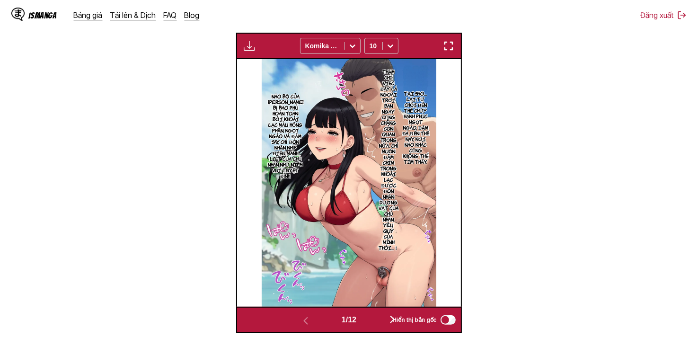
scroll to position [191, 0]
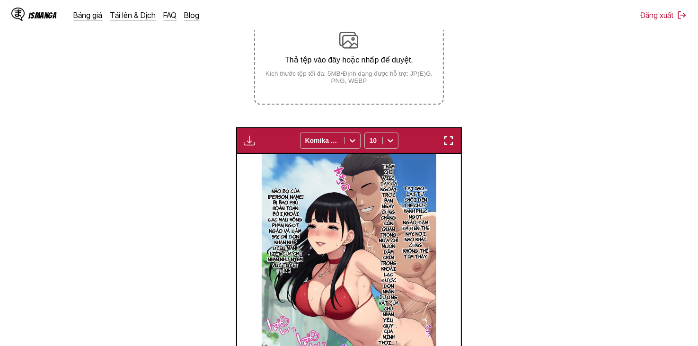
click at [242, 154] on div "Tại sao… lại từ chối đến thế chứ? Hạnh phúc ngọt ngào, đậm đà đến thế này, nơi …" at bounding box center [349, 278] width 224 height 248
click at [247, 143] on img "button" at bounding box center [249, 140] width 11 height 11
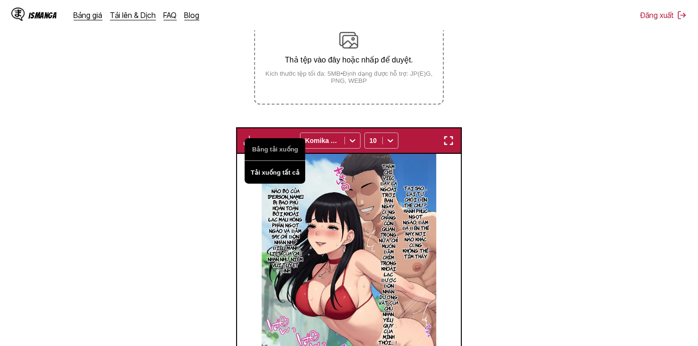
click at [279, 170] on button "Tải xuống tất cả" at bounding box center [275, 172] width 61 height 23
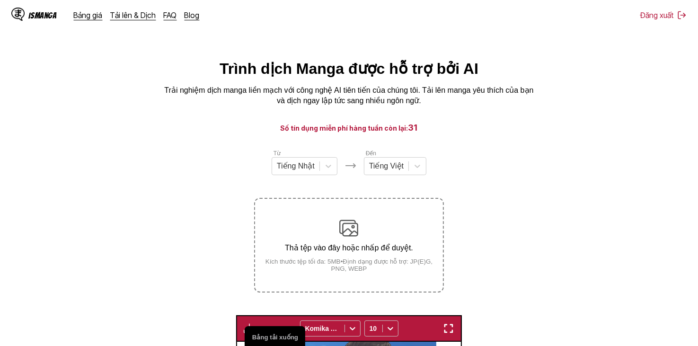
scroll to position [0, 0]
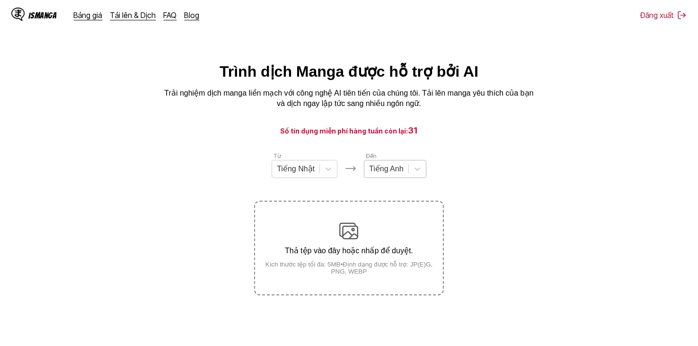
click at [396, 174] on div at bounding box center [386, 169] width 35 height 10
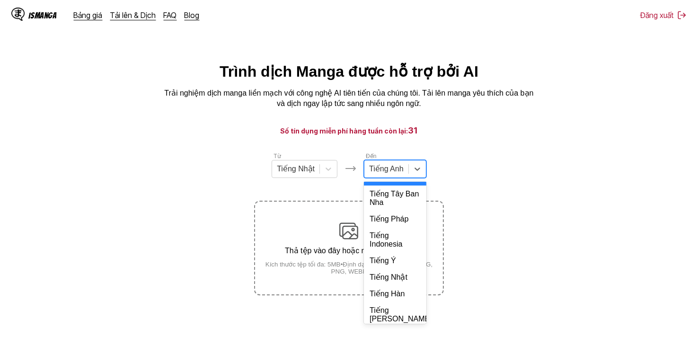
scroll to position [205, 0]
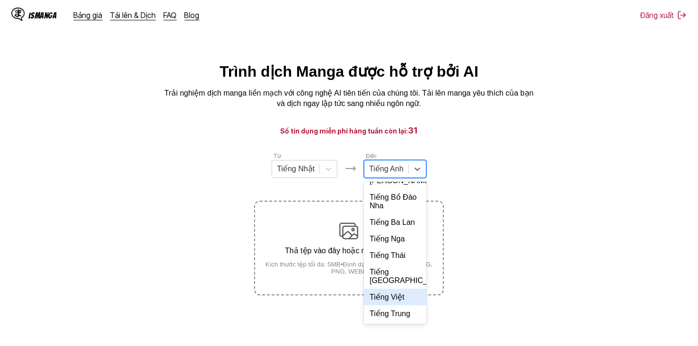
click at [394, 302] on div "Tiếng Việt" at bounding box center [395, 297] width 63 height 17
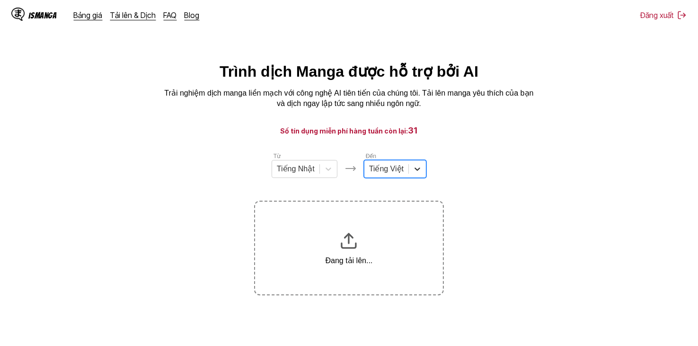
click at [410, 161] on div at bounding box center [417, 169] width 17 height 17
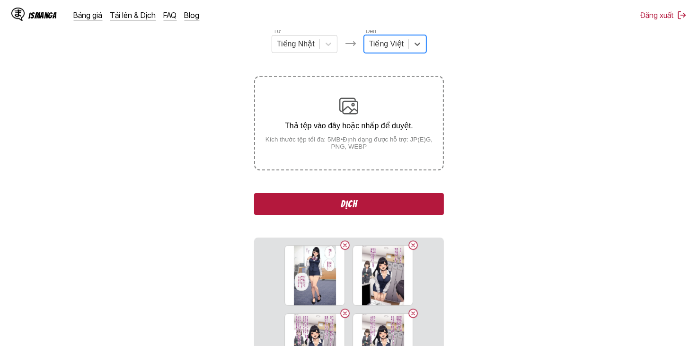
scroll to position [47, 0]
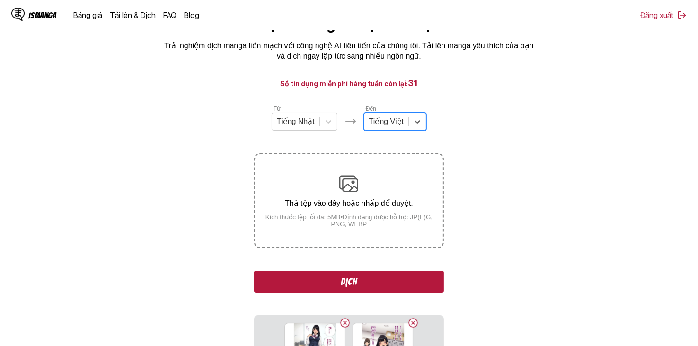
click at [385, 282] on button "Dịch" at bounding box center [348, 282] width 189 height 22
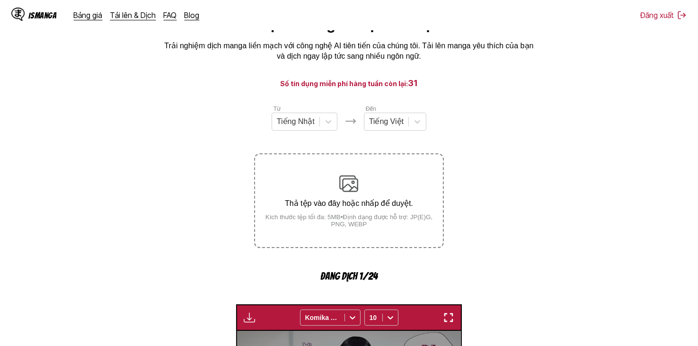
scroll to position [286, 0]
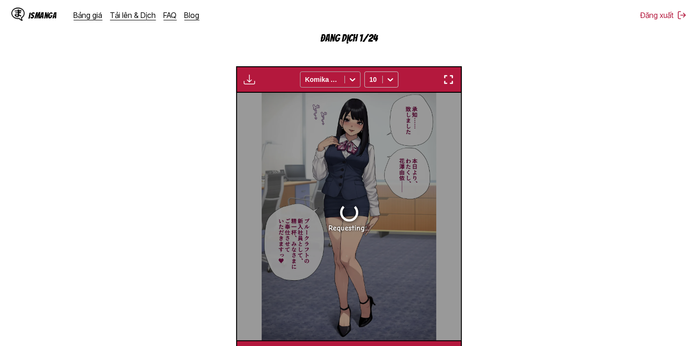
click at [352, 80] on icon at bounding box center [352, 79] width 9 height 9
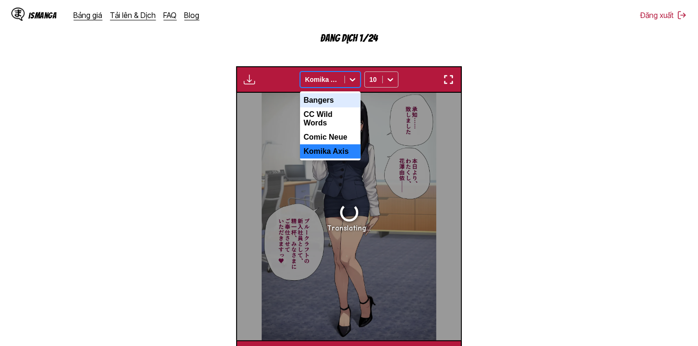
click at [352, 80] on icon at bounding box center [352, 79] width 9 height 9
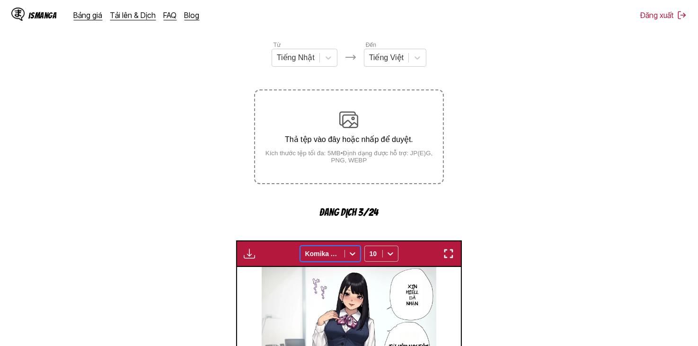
scroll to position [395, 0]
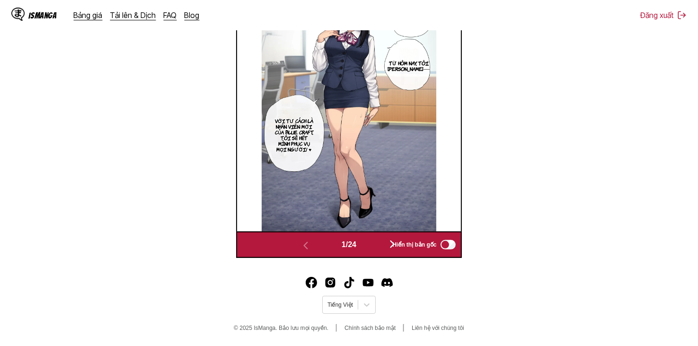
click at [375, 244] on button "button" at bounding box center [392, 245] width 57 height 14
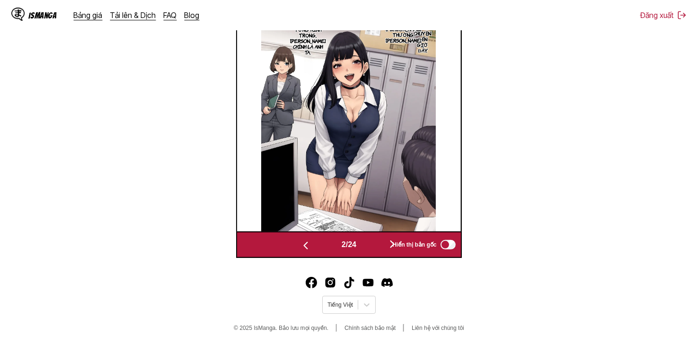
scroll to position [379, 0]
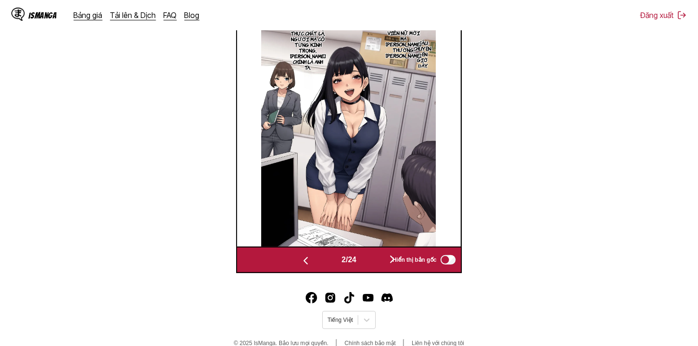
click at [377, 261] on button "button" at bounding box center [392, 260] width 57 height 14
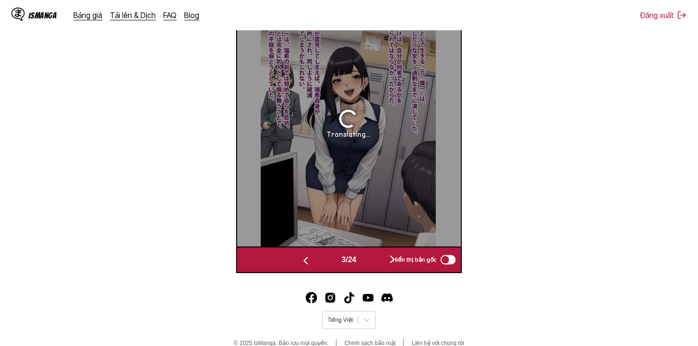
click at [379, 260] on button "button" at bounding box center [392, 260] width 57 height 14
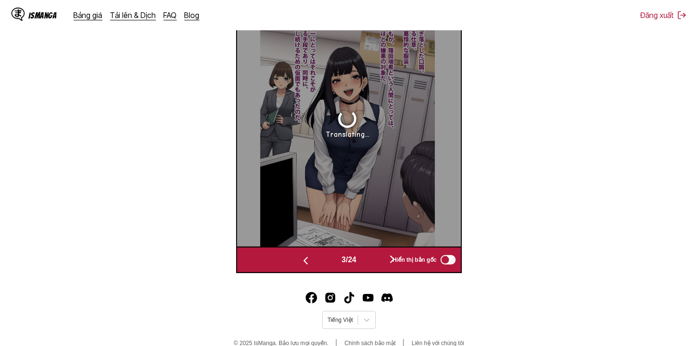
click at [379, 260] on button "button" at bounding box center [392, 260] width 57 height 14
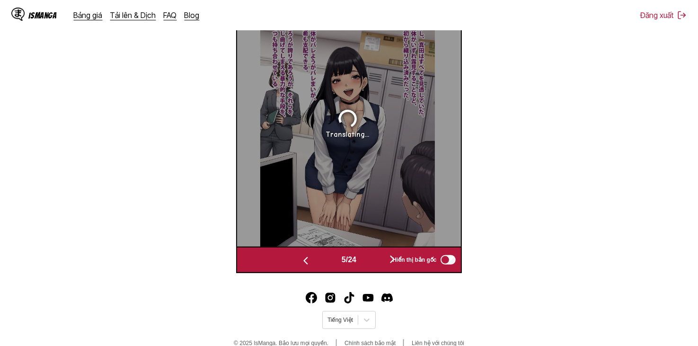
click at [380, 261] on button "button" at bounding box center [392, 260] width 57 height 14
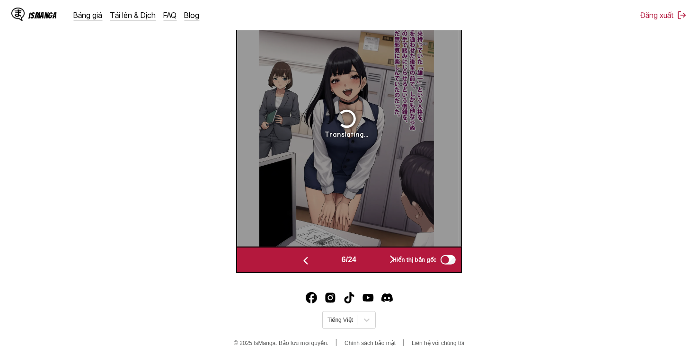
click at [380, 261] on button "button" at bounding box center [392, 260] width 57 height 14
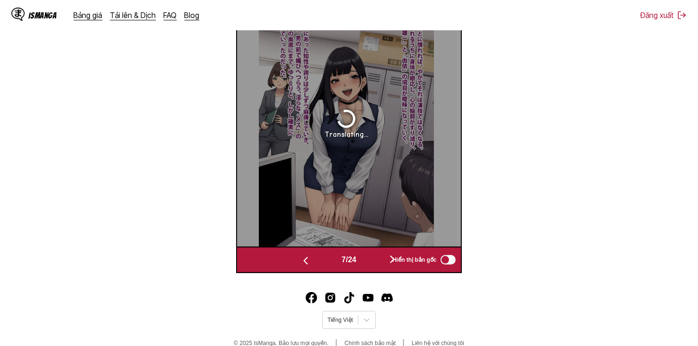
click at [380, 261] on button "button" at bounding box center [392, 260] width 57 height 14
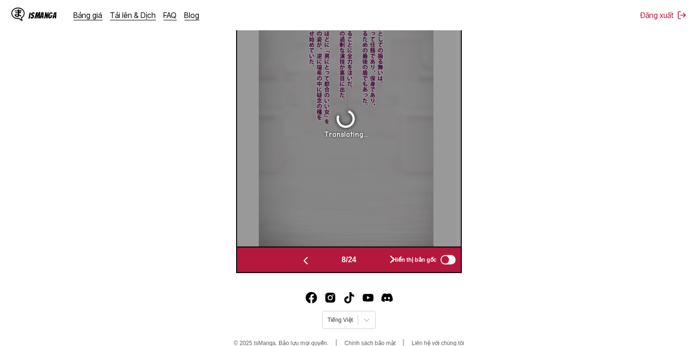
click at [380, 261] on button "button" at bounding box center [392, 260] width 57 height 14
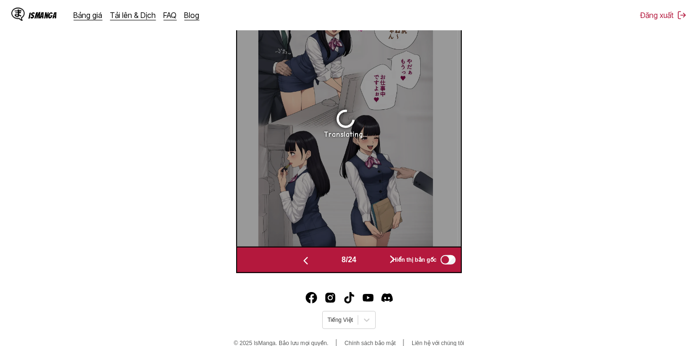
click at [380, 261] on button "button" at bounding box center [392, 260] width 57 height 14
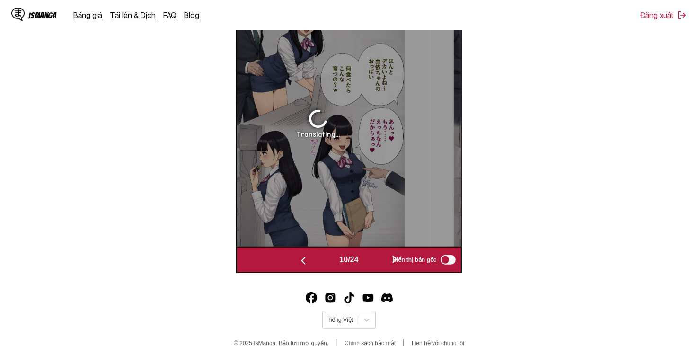
click at [380, 261] on button "button" at bounding box center [395, 260] width 57 height 14
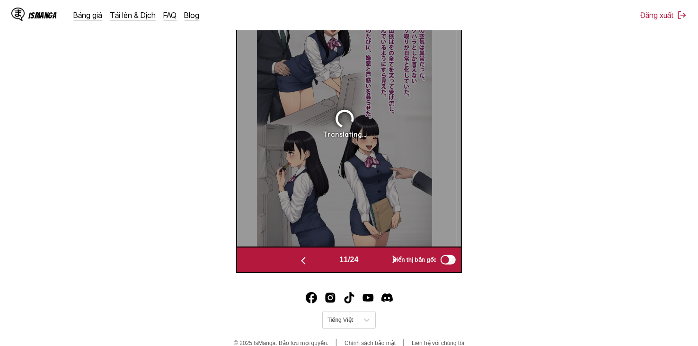
click at [380, 261] on button "button" at bounding box center [395, 260] width 57 height 14
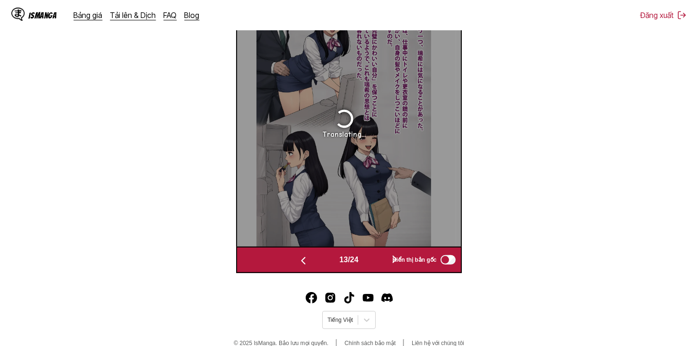
click at [380, 261] on button "button" at bounding box center [395, 260] width 57 height 14
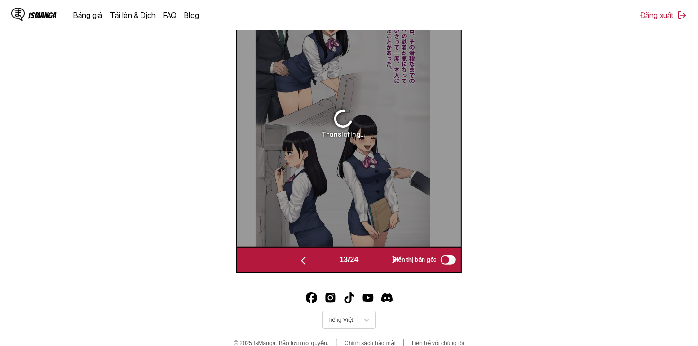
click at [380, 261] on button "button" at bounding box center [395, 260] width 57 height 14
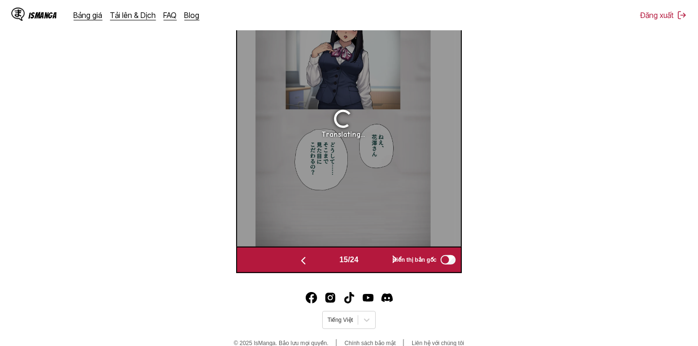
click at [380, 261] on button "button" at bounding box center [395, 260] width 57 height 14
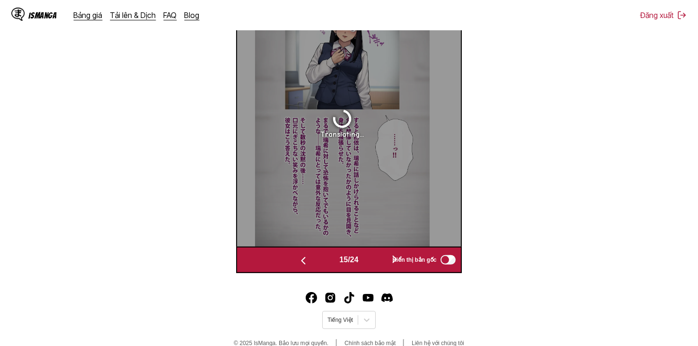
click at [380, 261] on button "button" at bounding box center [395, 260] width 57 height 14
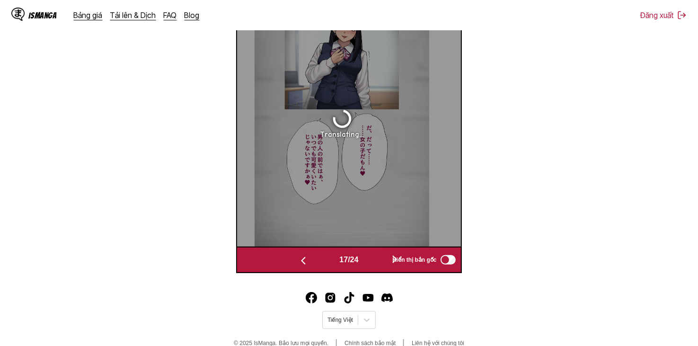
click at [380, 261] on button "button" at bounding box center [395, 260] width 57 height 14
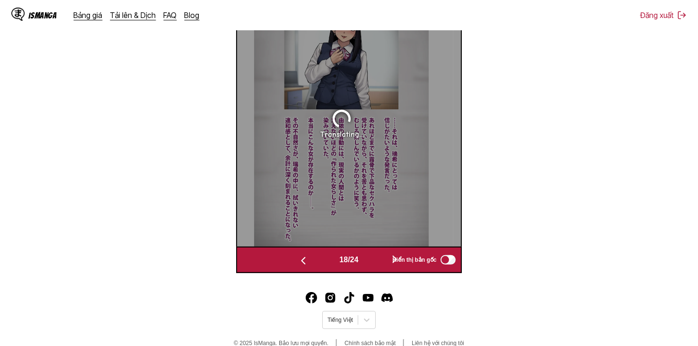
click at [380, 261] on button "button" at bounding box center [395, 260] width 57 height 14
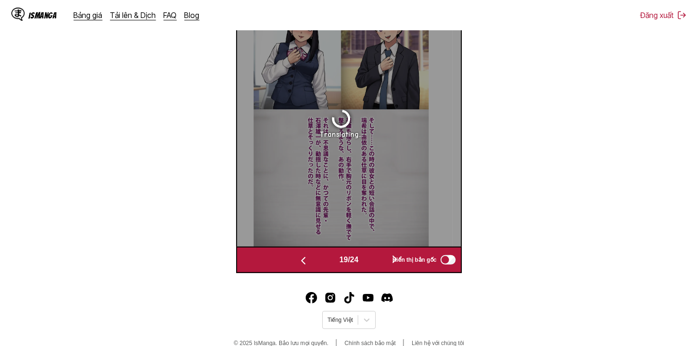
click at [380, 261] on button "button" at bounding box center [395, 260] width 57 height 14
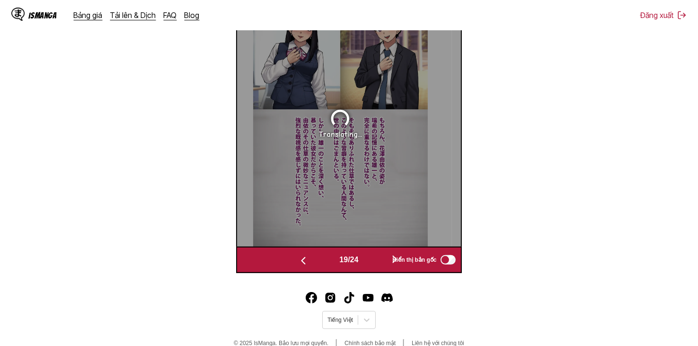
click at [380, 261] on button "button" at bounding box center [395, 260] width 57 height 14
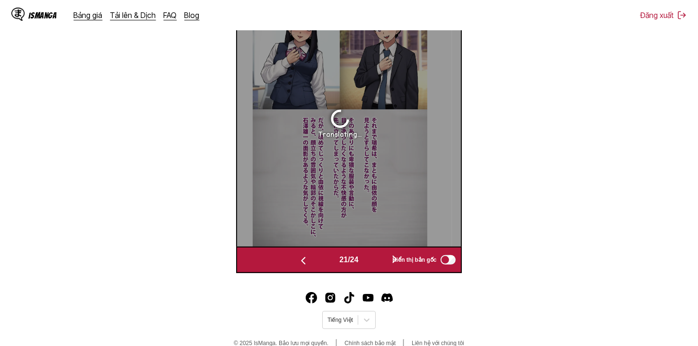
click at [380, 261] on button "button" at bounding box center [395, 260] width 57 height 14
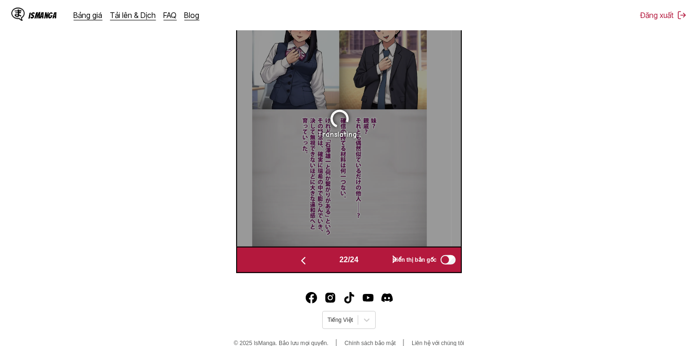
click at [380, 261] on button "button" at bounding box center [395, 260] width 57 height 14
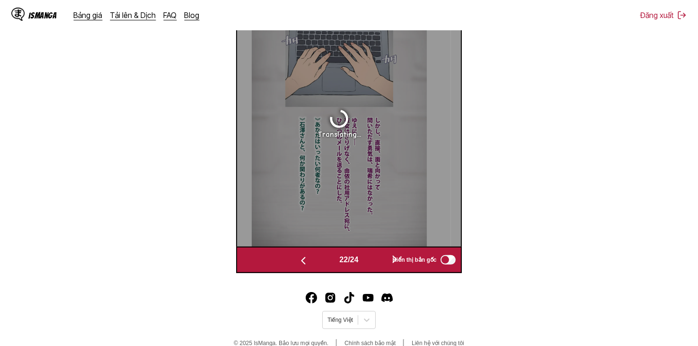
click at [380, 261] on button "button" at bounding box center [395, 260] width 57 height 14
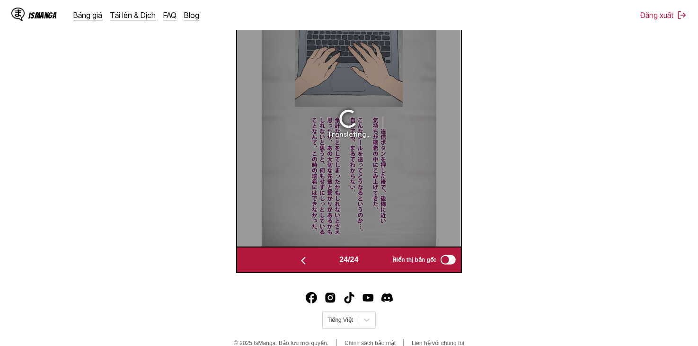
click at [306, 255] on button "button" at bounding box center [303, 260] width 57 height 14
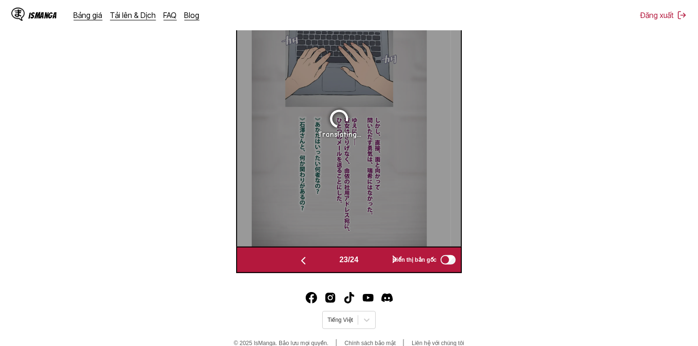
click at [299, 263] on img "button" at bounding box center [303, 260] width 11 height 11
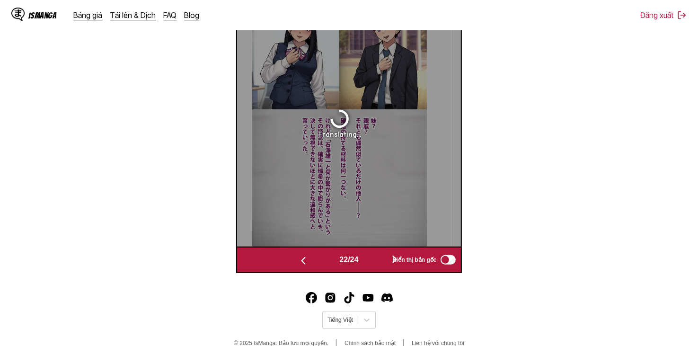
click at [299, 263] on img "button" at bounding box center [303, 260] width 11 height 11
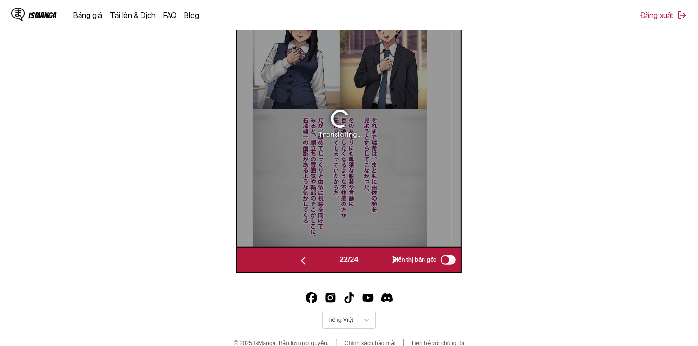
click at [299, 263] on img "button" at bounding box center [303, 260] width 11 height 11
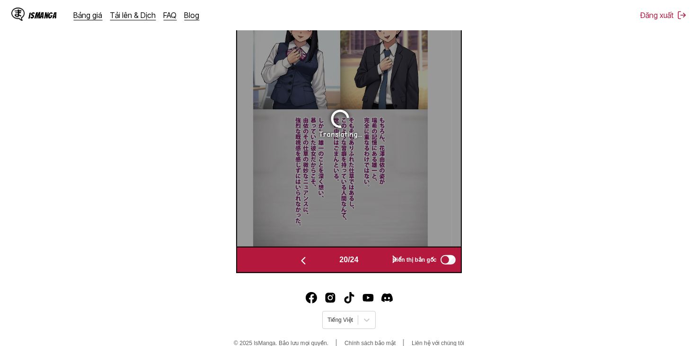
click at [299, 263] on img "button" at bounding box center [303, 260] width 11 height 11
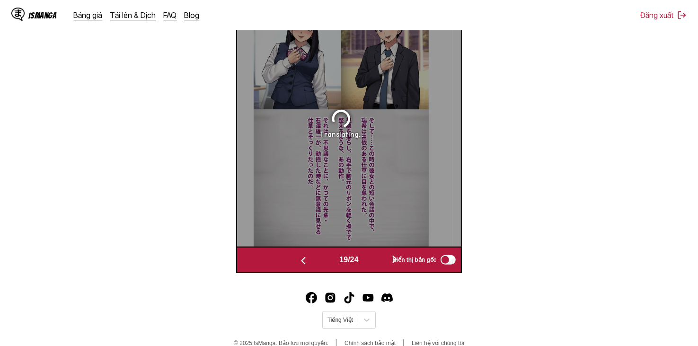
click at [299, 263] on img "button" at bounding box center [303, 260] width 11 height 11
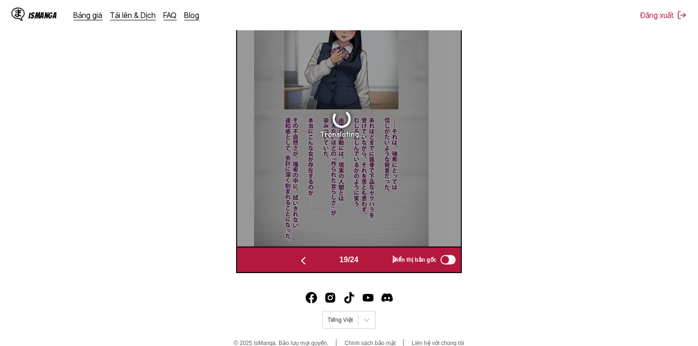
click at [299, 263] on img "button" at bounding box center [303, 260] width 11 height 11
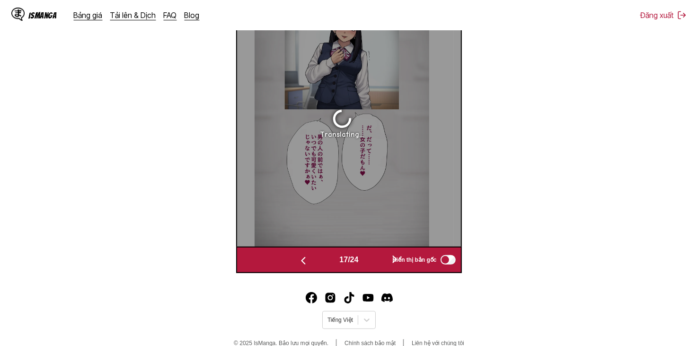
click at [299, 263] on img "button" at bounding box center [303, 260] width 11 height 11
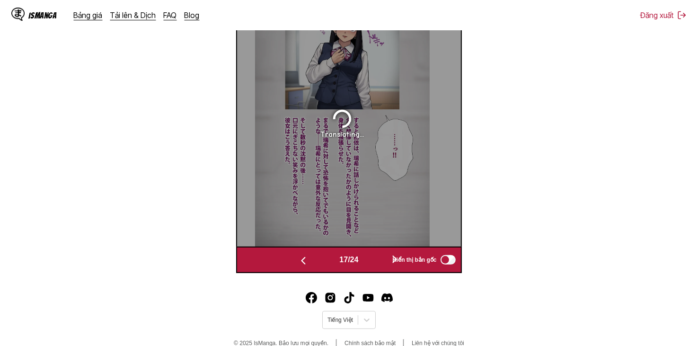
click at [299, 263] on img "button" at bounding box center [303, 260] width 11 height 11
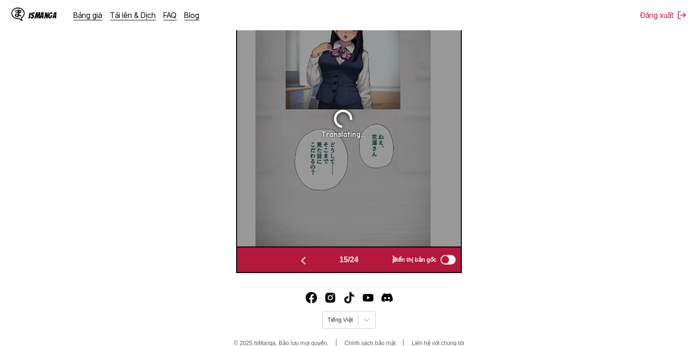
click at [299, 263] on img "button" at bounding box center [303, 260] width 11 height 11
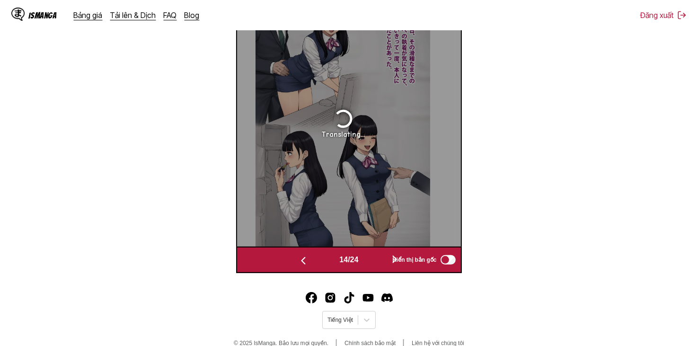
click at [299, 263] on img "button" at bounding box center [303, 260] width 11 height 11
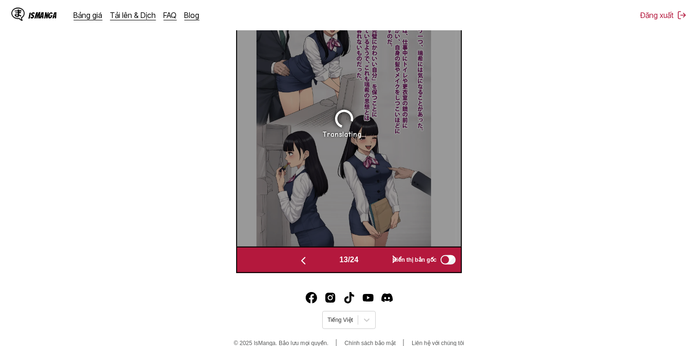
click at [299, 263] on img "button" at bounding box center [303, 260] width 11 height 11
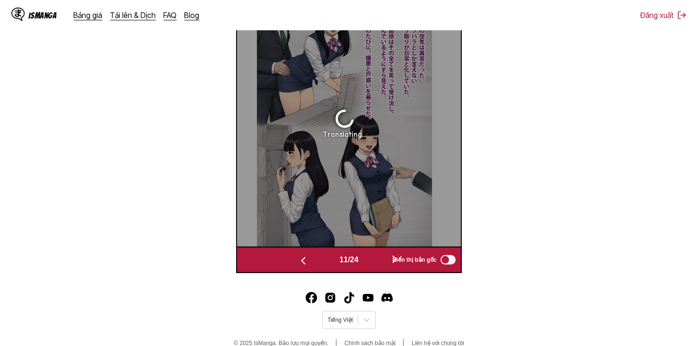
click at [299, 263] on img "button" at bounding box center [303, 260] width 11 height 11
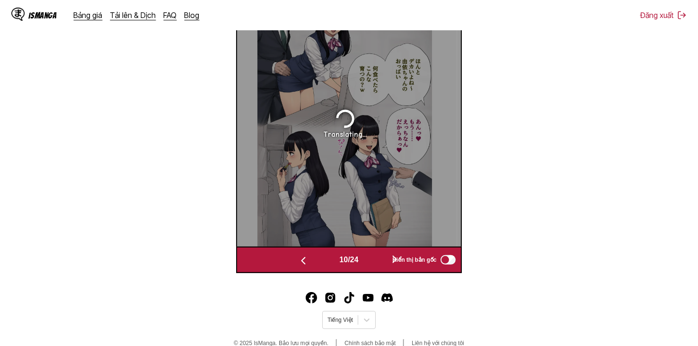
click at [299, 263] on img "button" at bounding box center [303, 260] width 11 height 11
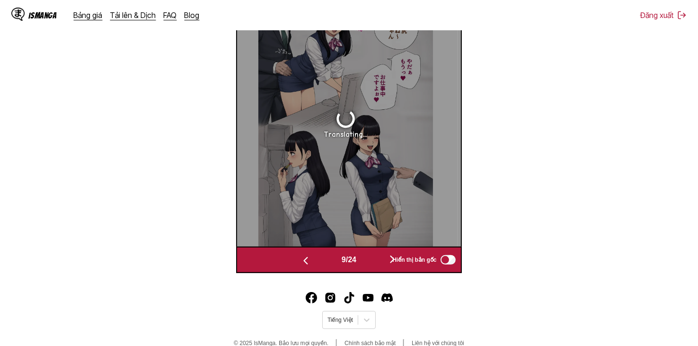
click at [300, 263] on img "button" at bounding box center [305, 260] width 11 height 11
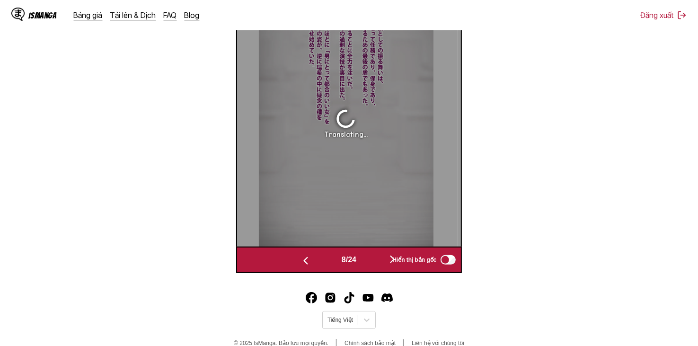
click at [300, 263] on img "button" at bounding box center [305, 260] width 11 height 11
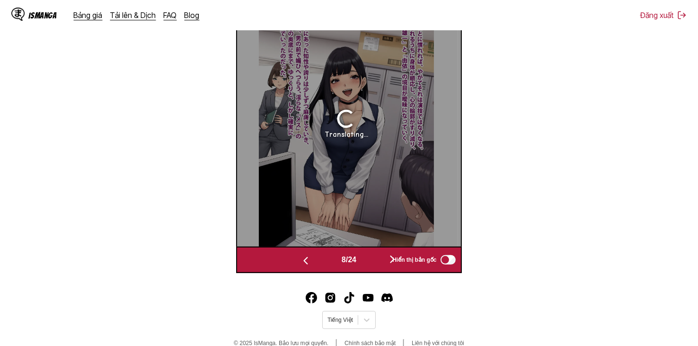
click at [300, 263] on img "button" at bounding box center [305, 260] width 11 height 11
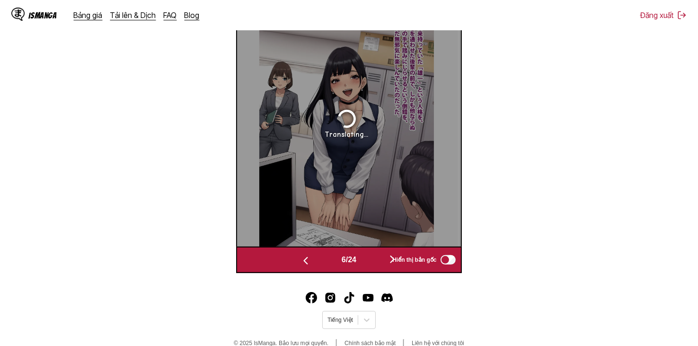
click at [300, 263] on img "button" at bounding box center [305, 260] width 11 height 11
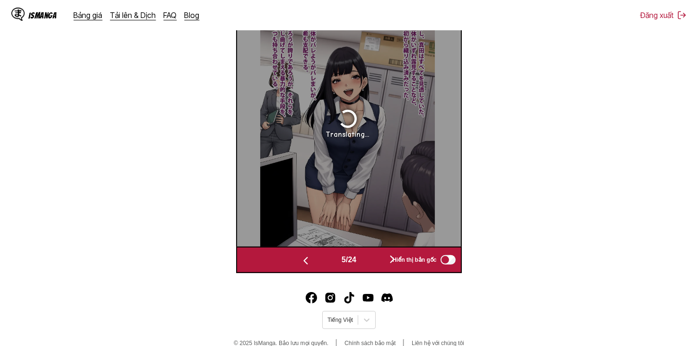
click at [300, 263] on img "button" at bounding box center [305, 260] width 11 height 11
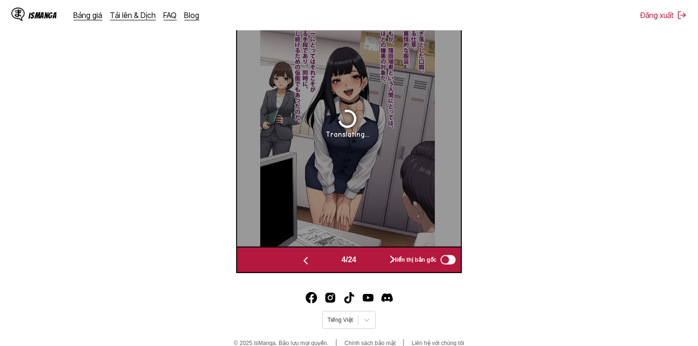
click at [300, 263] on img "button" at bounding box center [305, 260] width 11 height 11
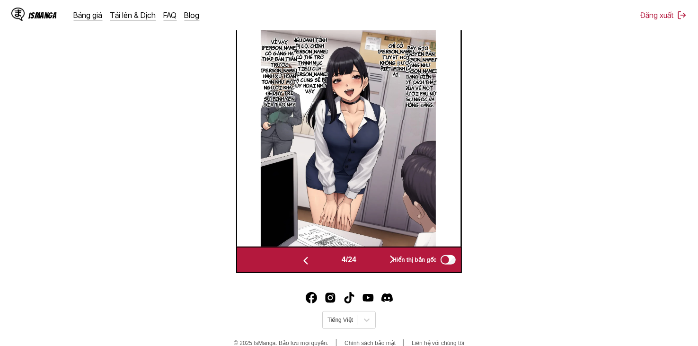
click at [300, 263] on img "button" at bounding box center [305, 260] width 11 height 11
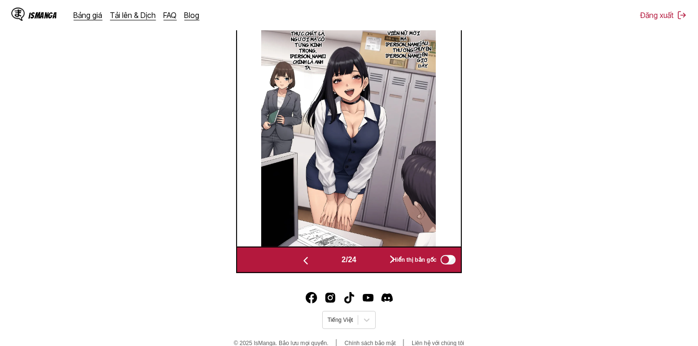
click at [300, 263] on img "button" at bounding box center [305, 260] width 11 height 11
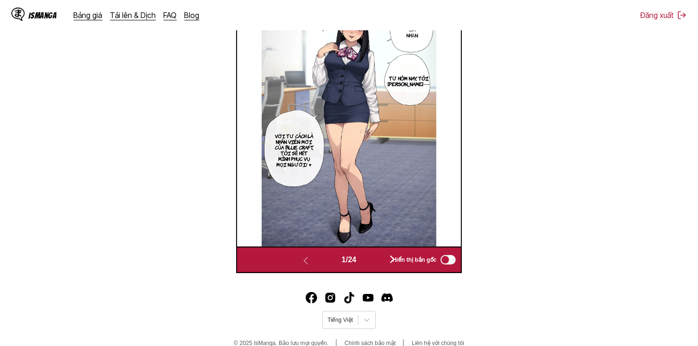
click at [376, 257] on button "button" at bounding box center [392, 260] width 57 height 14
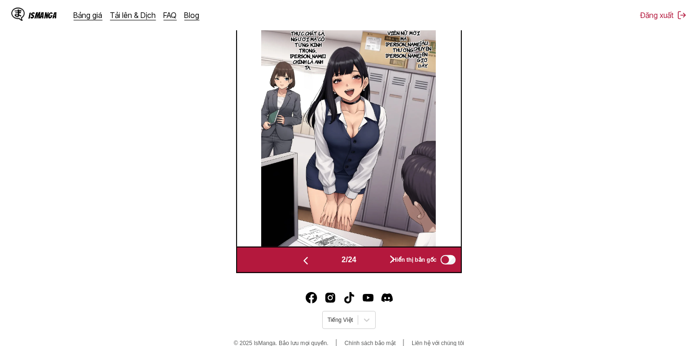
click at [377, 257] on button "button" at bounding box center [392, 260] width 57 height 14
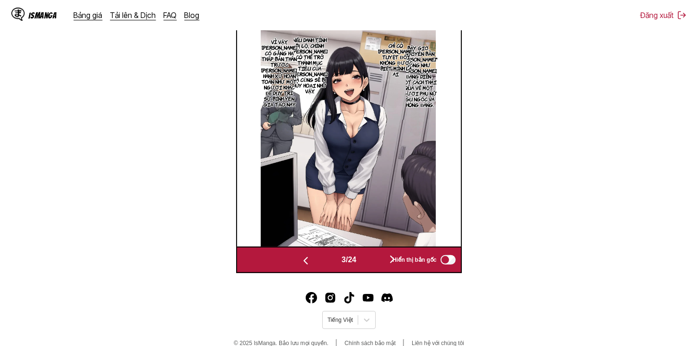
click at [377, 257] on button "button" at bounding box center [392, 260] width 57 height 14
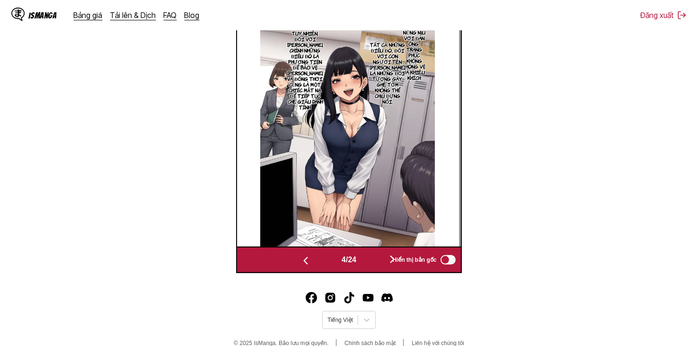
click at [377, 257] on button "button" at bounding box center [392, 260] width 57 height 14
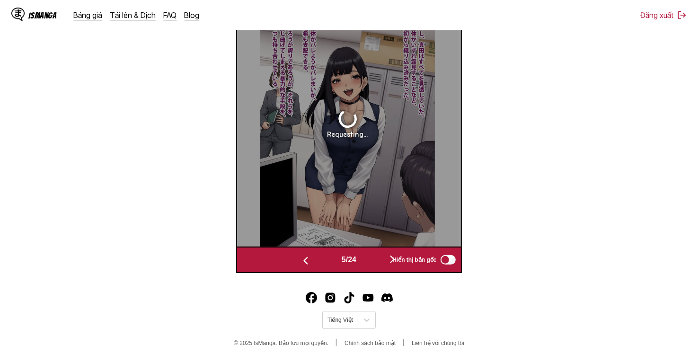
click at [377, 257] on button "button" at bounding box center [392, 260] width 57 height 14
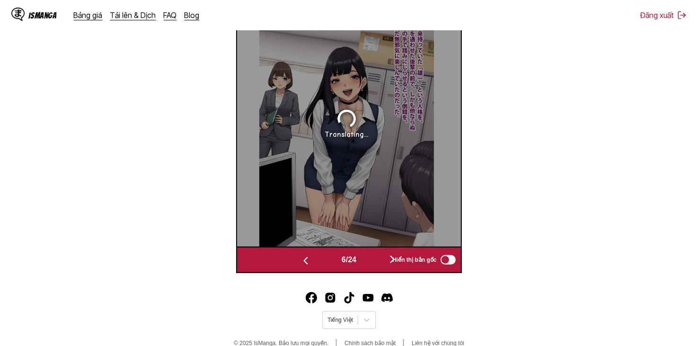
click at [377, 257] on button "button" at bounding box center [392, 260] width 57 height 14
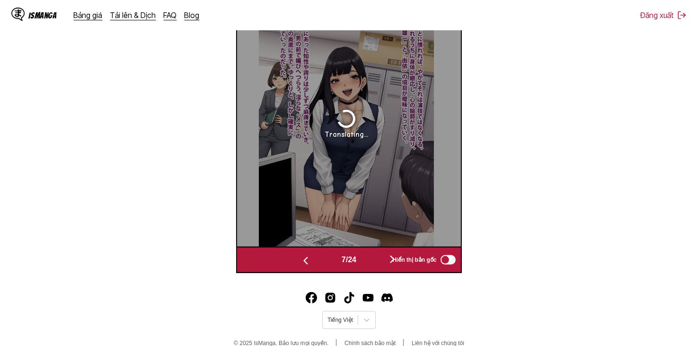
click at [377, 257] on button "button" at bounding box center [392, 260] width 57 height 14
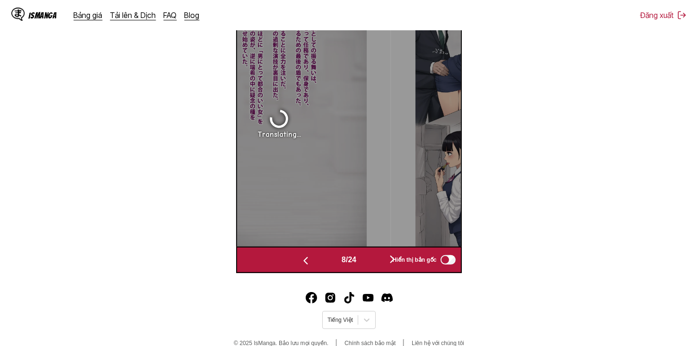
click at [377, 257] on button "button" at bounding box center [392, 260] width 57 height 14
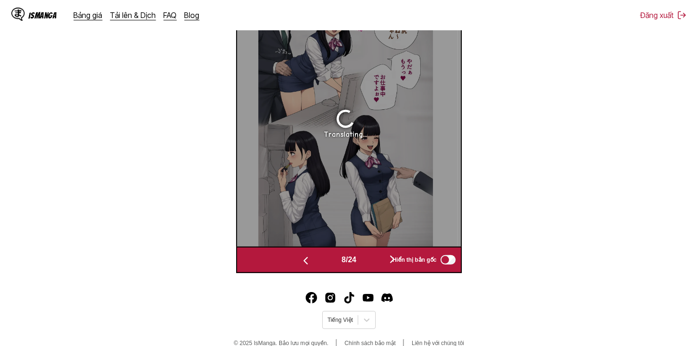
click at [377, 257] on button "button" at bounding box center [392, 260] width 57 height 14
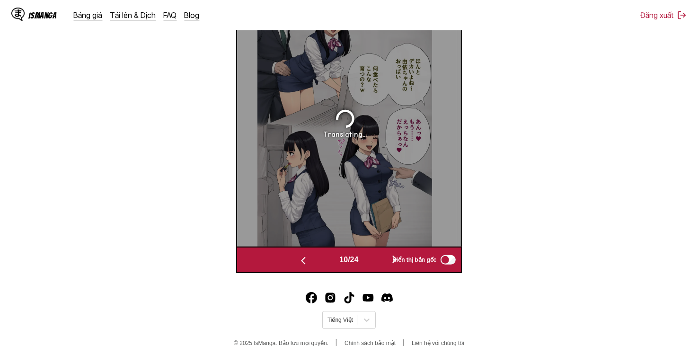
click at [377, 257] on button "button" at bounding box center [395, 260] width 57 height 14
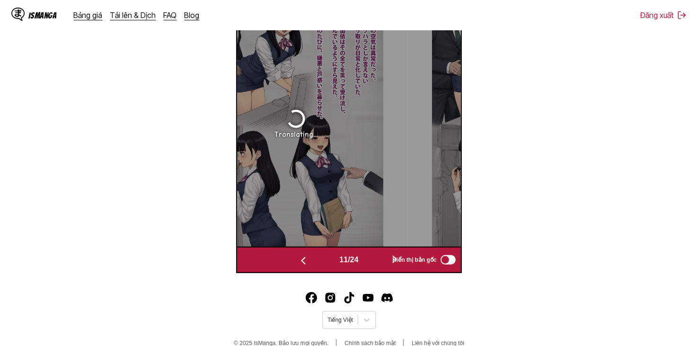
click at [377, 257] on button "button" at bounding box center [395, 260] width 57 height 14
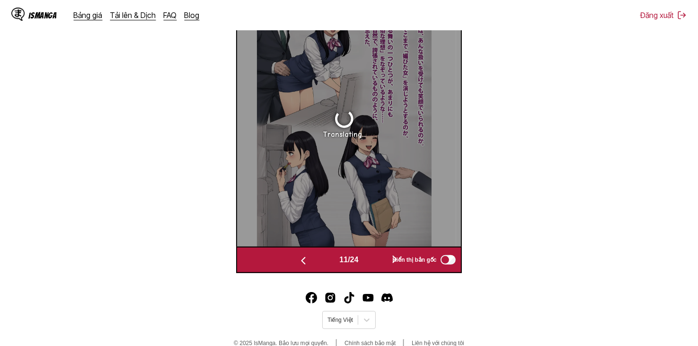
click at [377, 257] on button "button" at bounding box center [395, 260] width 57 height 14
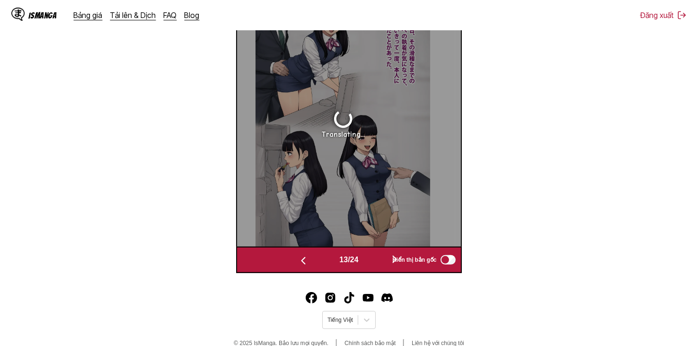
click at [377, 257] on button "button" at bounding box center [395, 260] width 57 height 14
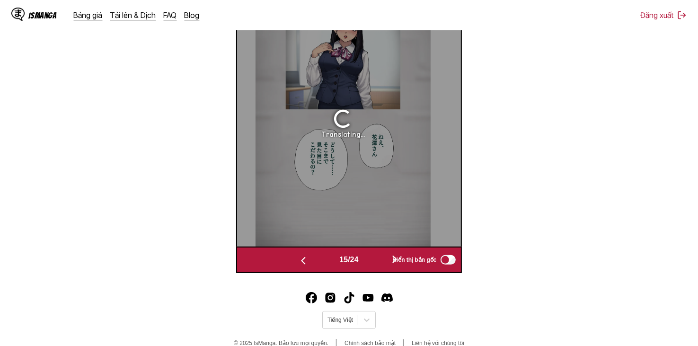
click at [377, 257] on button "button" at bounding box center [395, 260] width 57 height 14
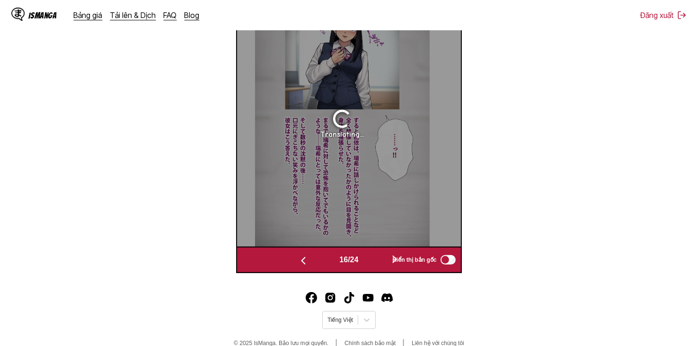
click at [377, 257] on button "button" at bounding box center [395, 260] width 57 height 14
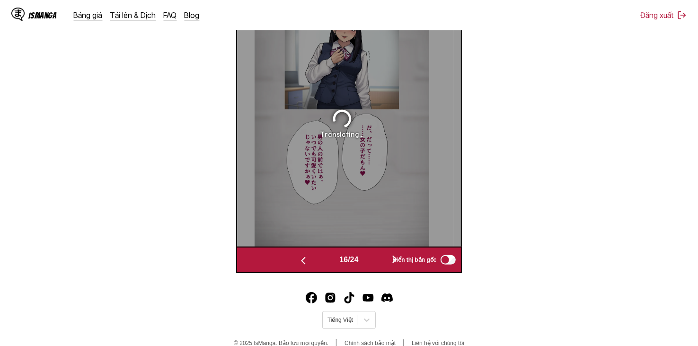
click at [377, 257] on button "button" at bounding box center [395, 260] width 57 height 14
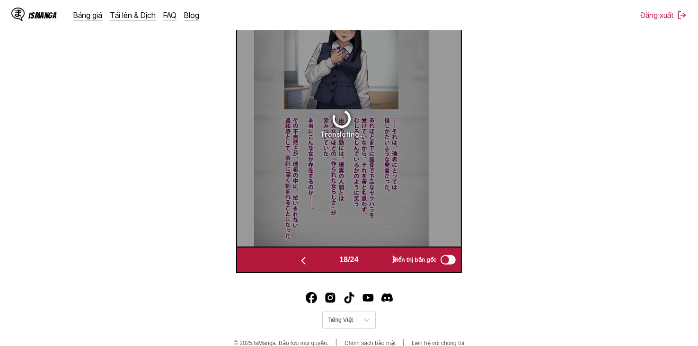
click at [377, 257] on button "button" at bounding box center [395, 260] width 57 height 14
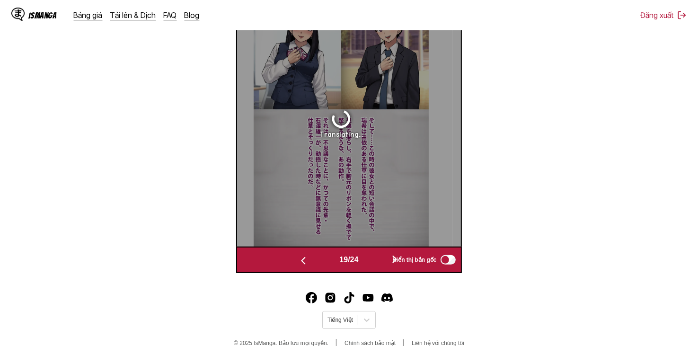
click at [377, 257] on button "button" at bounding box center [395, 260] width 57 height 14
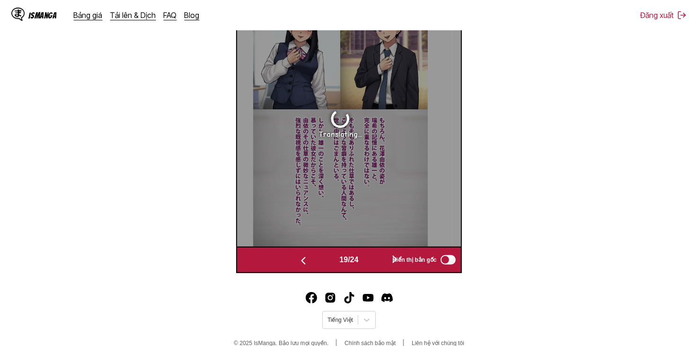
click at [377, 257] on button "button" at bounding box center [395, 260] width 57 height 14
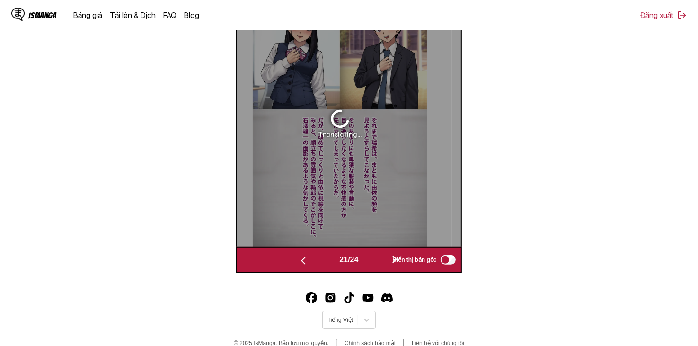
click at [377, 257] on button "button" at bounding box center [395, 260] width 57 height 14
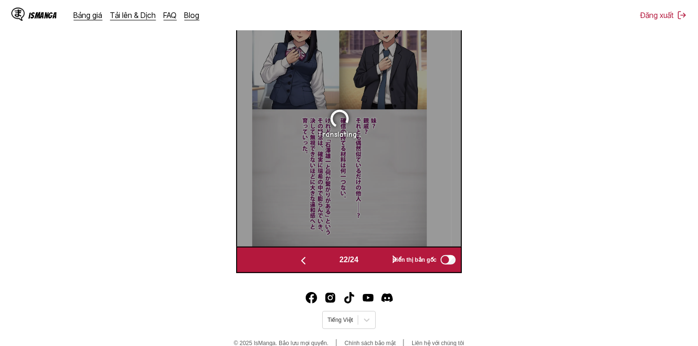
click at [377, 257] on button "button" at bounding box center [395, 260] width 57 height 14
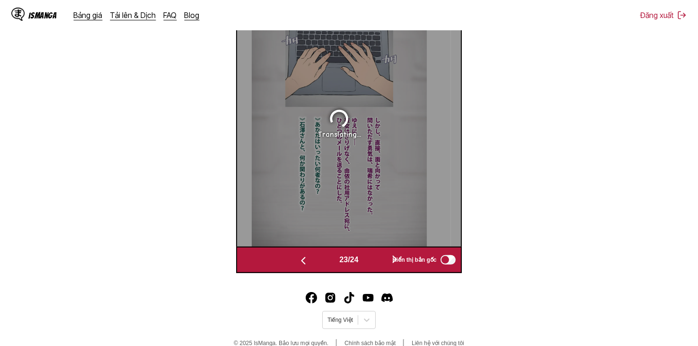
click at [377, 257] on button "button" at bounding box center [395, 260] width 57 height 14
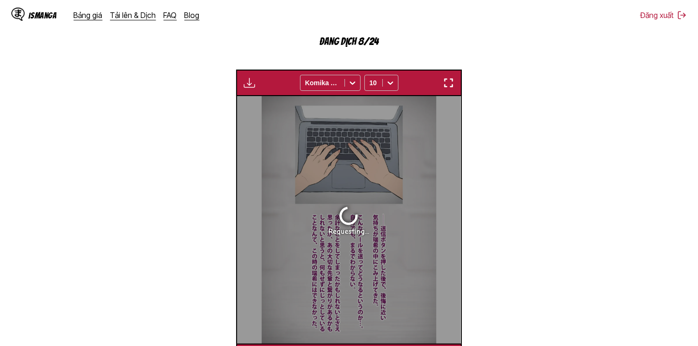
scroll to position [282, 0]
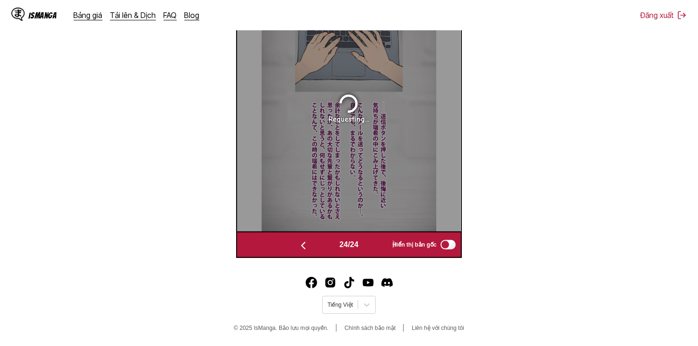
click at [298, 246] on img "button" at bounding box center [303, 245] width 11 height 11
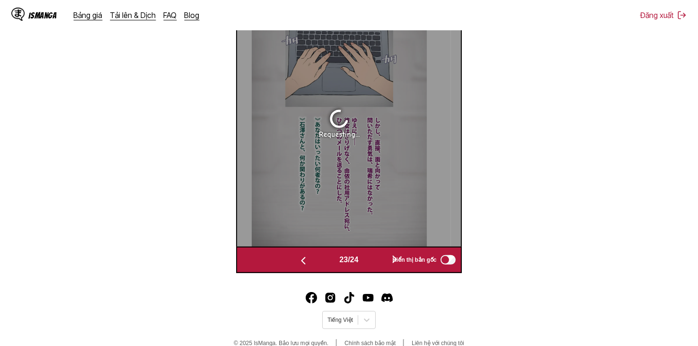
click at [302, 255] on button "button" at bounding box center [303, 260] width 57 height 14
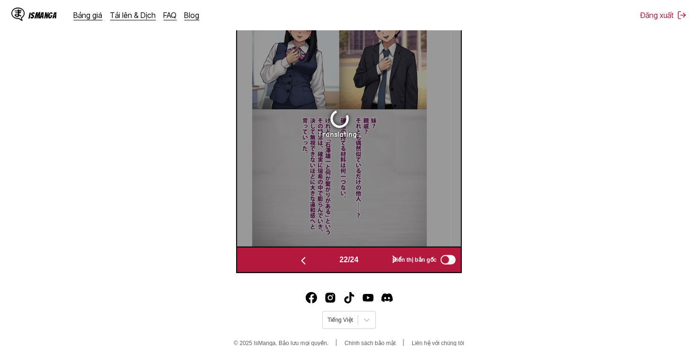
click at [303, 260] on img "button" at bounding box center [303, 260] width 11 height 11
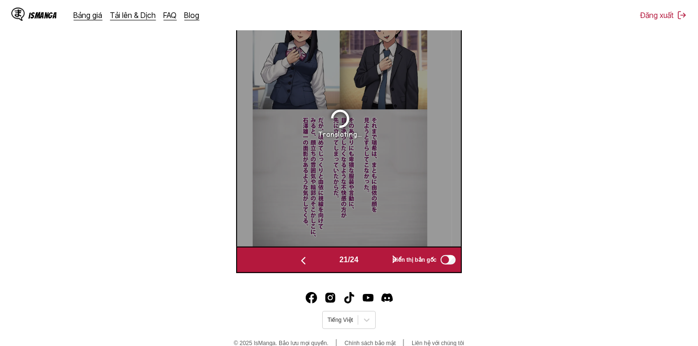
click at [303, 260] on img "button" at bounding box center [303, 260] width 11 height 11
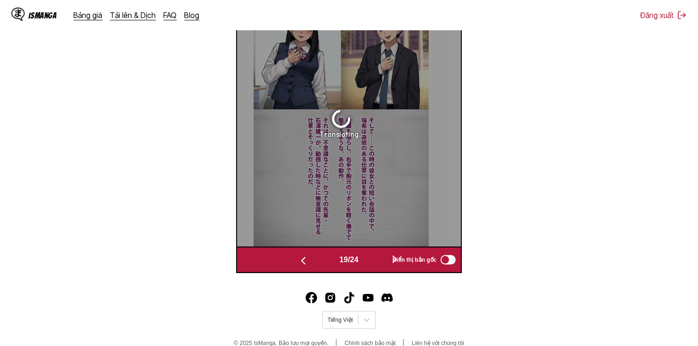
click at [302, 260] on img "button" at bounding box center [303, 260] width 11 height 11
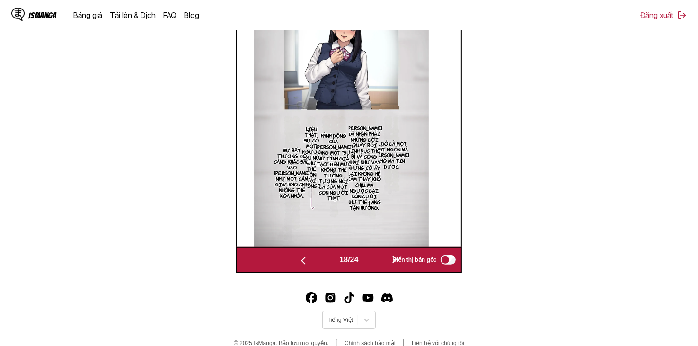
scroll to position [190, 0]
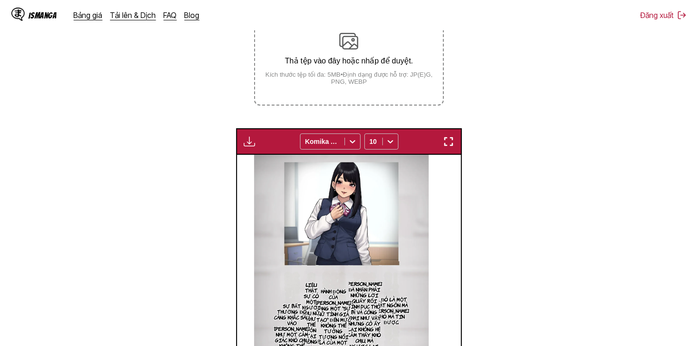
click at [244, 135] on div "Bảng tải xuống Tải xuống tất cả Komika Axis 10" at bounding box center [348, 141] width 225 height 27
click at [246, 142] on img "button" at bounding box center [249, 141] width 11 height 11
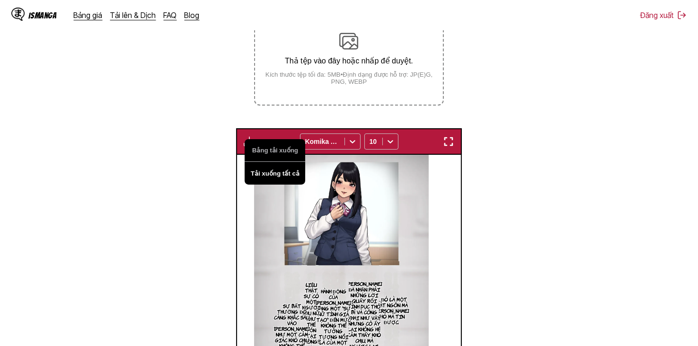
click at [272, 167] on button "Tải xuống tất cả" at bounding box center [275, 173] width 61 height 23
